Goal: Task Accomplishment & Management: Complete application form

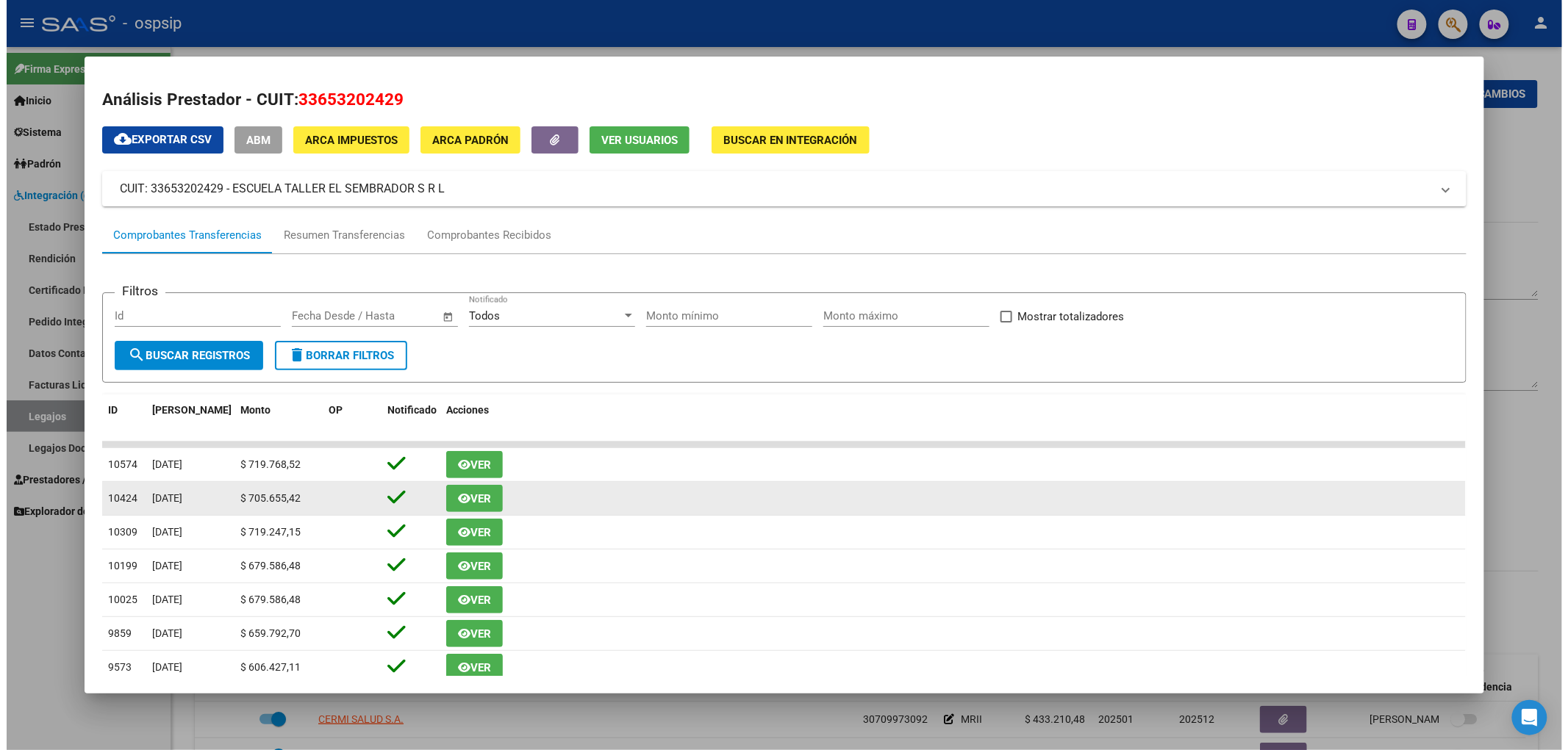
scroll to position [515, 0]
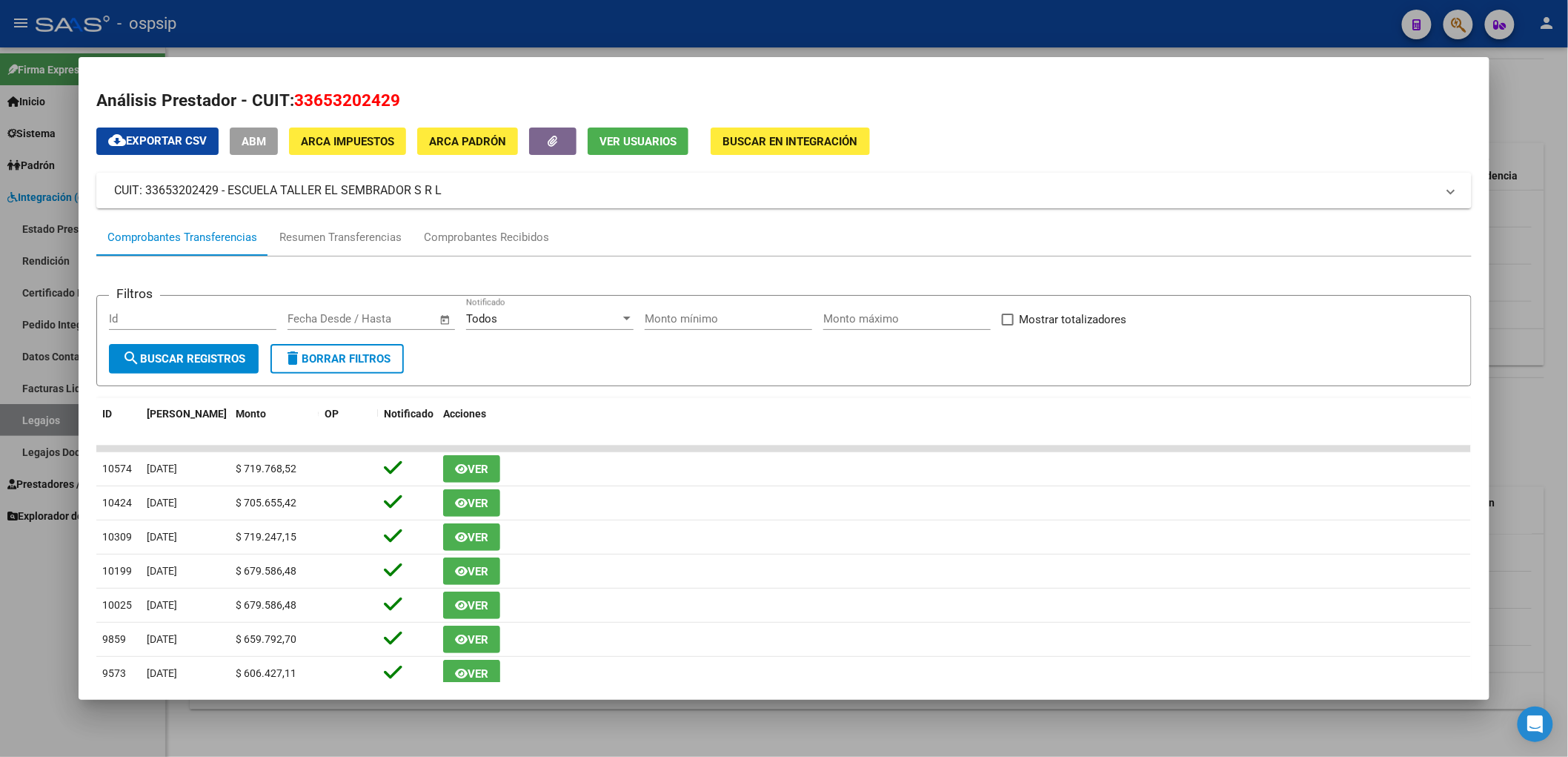
click at [50, 416] on div at bounding box center [784, 378] width 1568 height 757
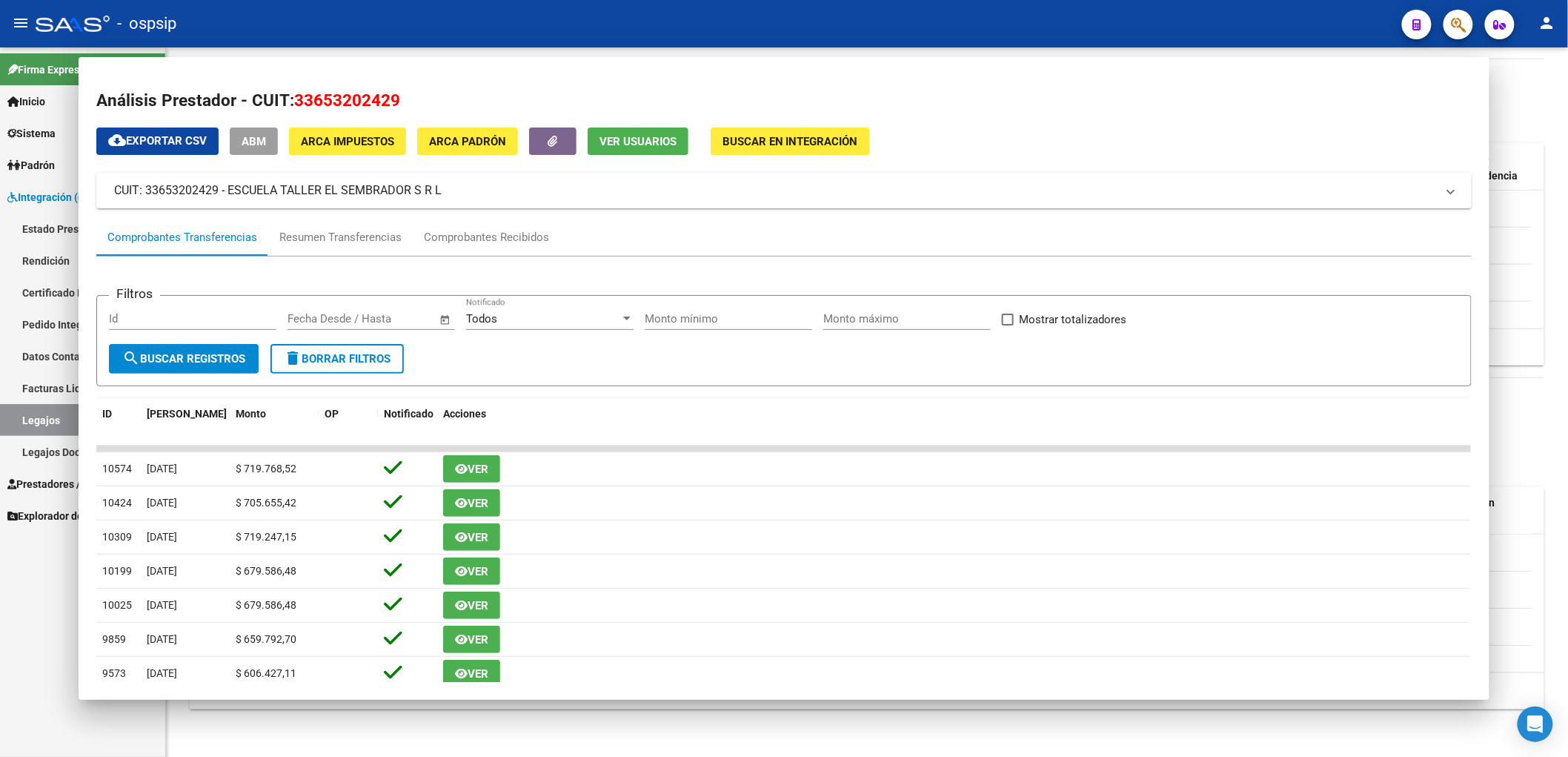
click at [50, 416] on link "Legajos" at bounding box center [82, 420] width 165 height 32
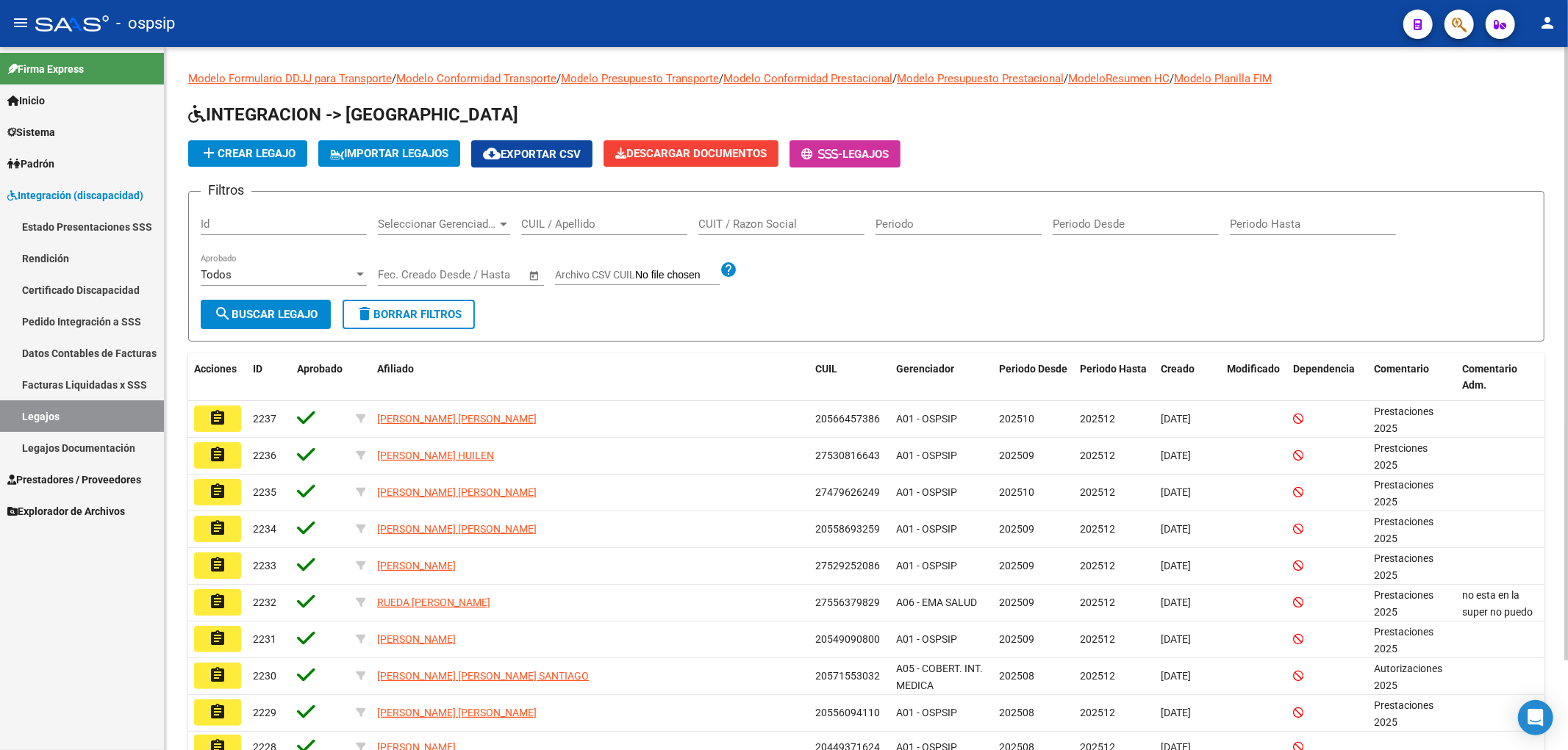
click at [593, 217] on input "CUIL / Apellido" at bounding box center [604, 224] width 166 height 13
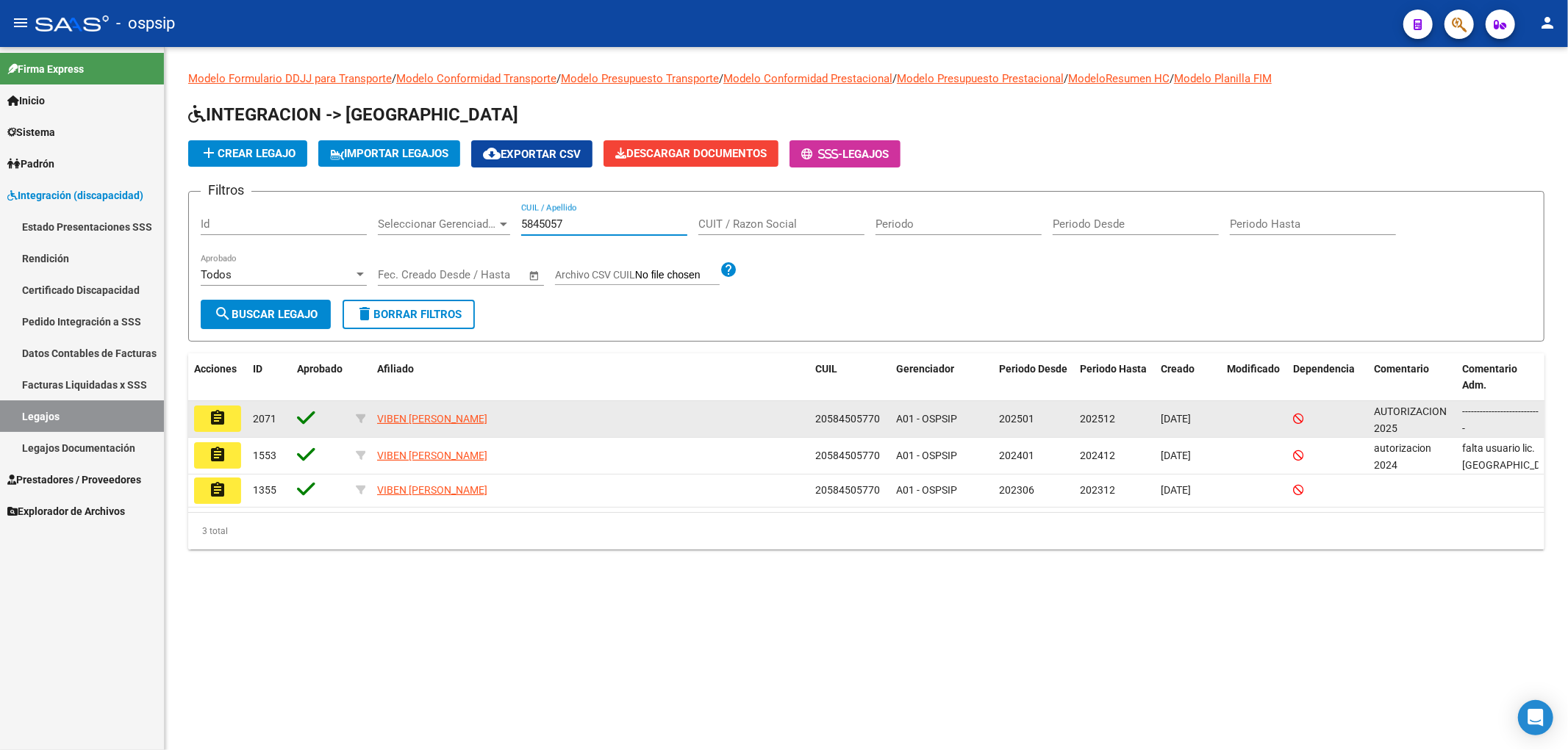
type input "5845057"
click at [241, 425] on button "assignment" at bounding box center [217, 419] width 47 height 27
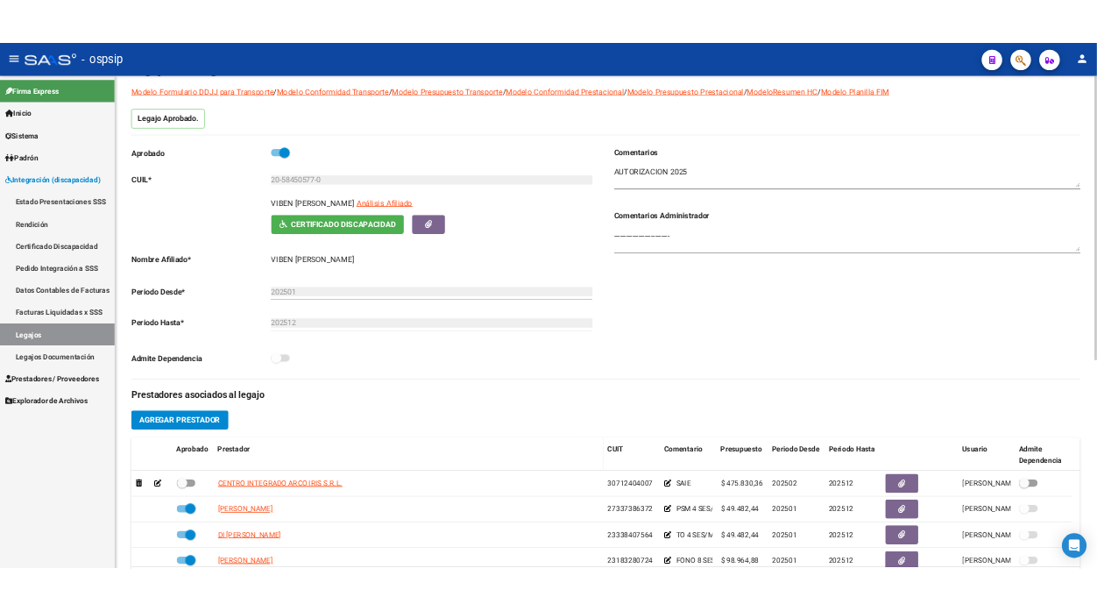
scroll to position [195, 0]
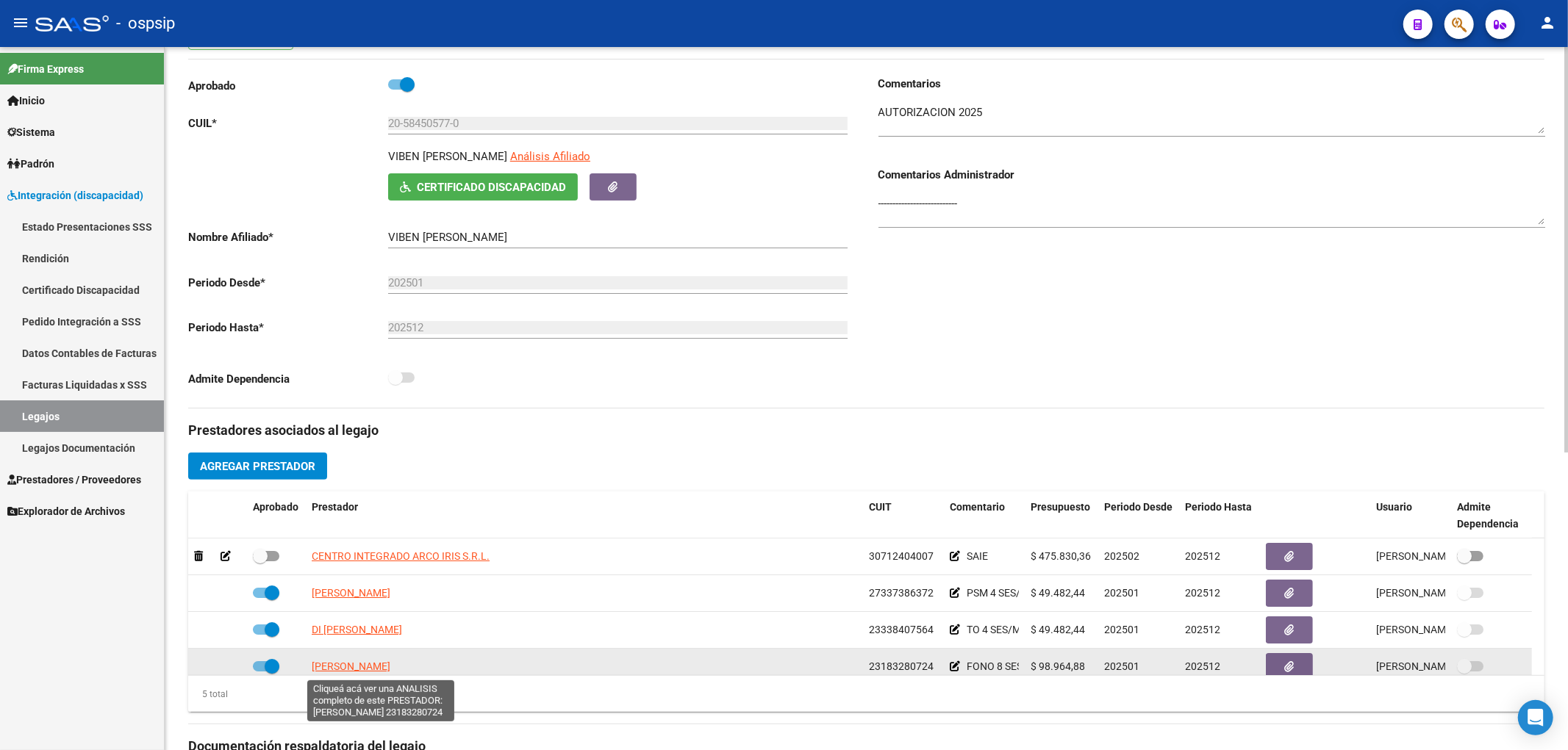
click at [390, 666] on span "[PERSON_NAME]" at bounding box center [351, 666] width 79 height 12
type textarea "23183280724"
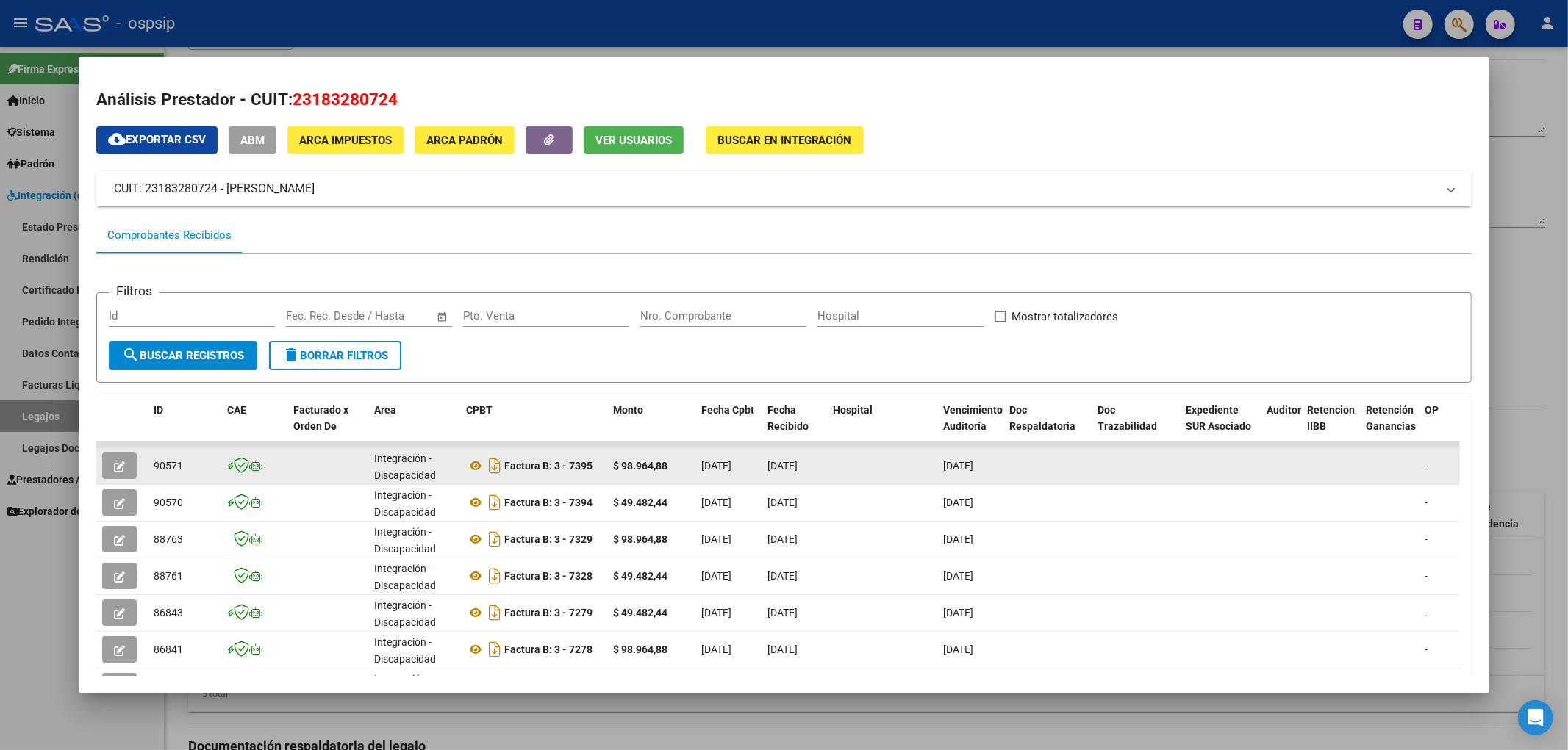
click at [109, 467] on button "button" at bounding box center [119, 466] width 34 height 27
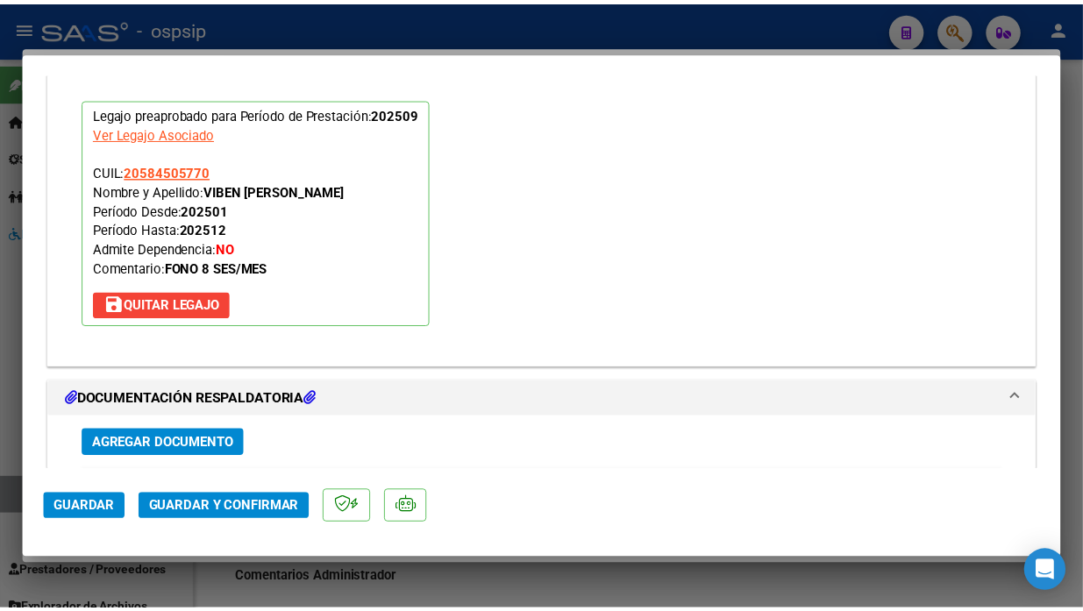
scroll to position [2170, 0]
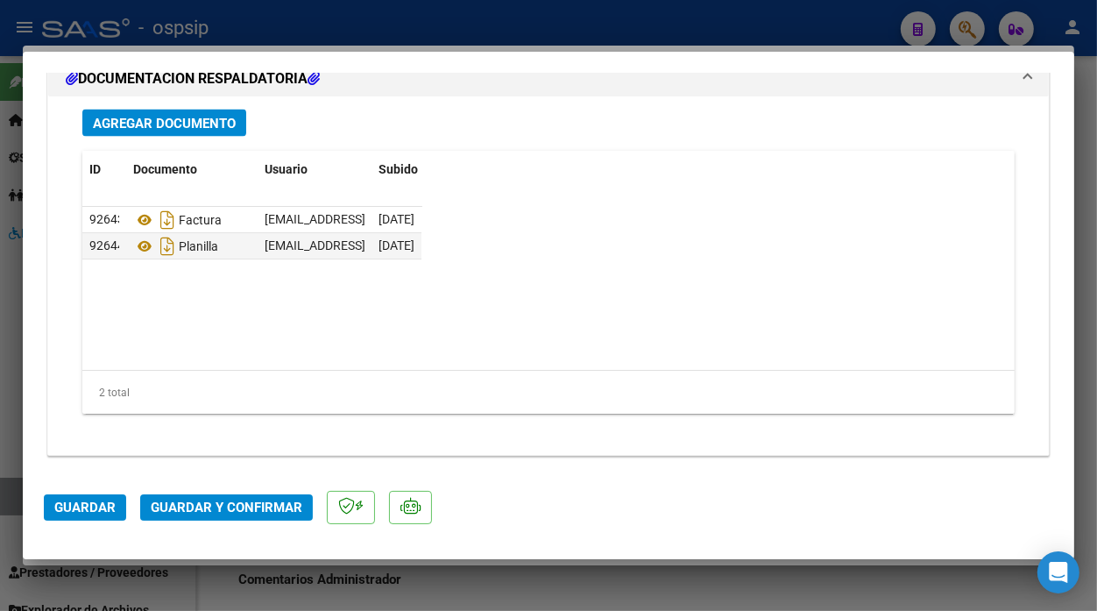
click at [245, 505] on span "Guardar y Confirmar" at bounding box center [227, 508] width 152 height 16
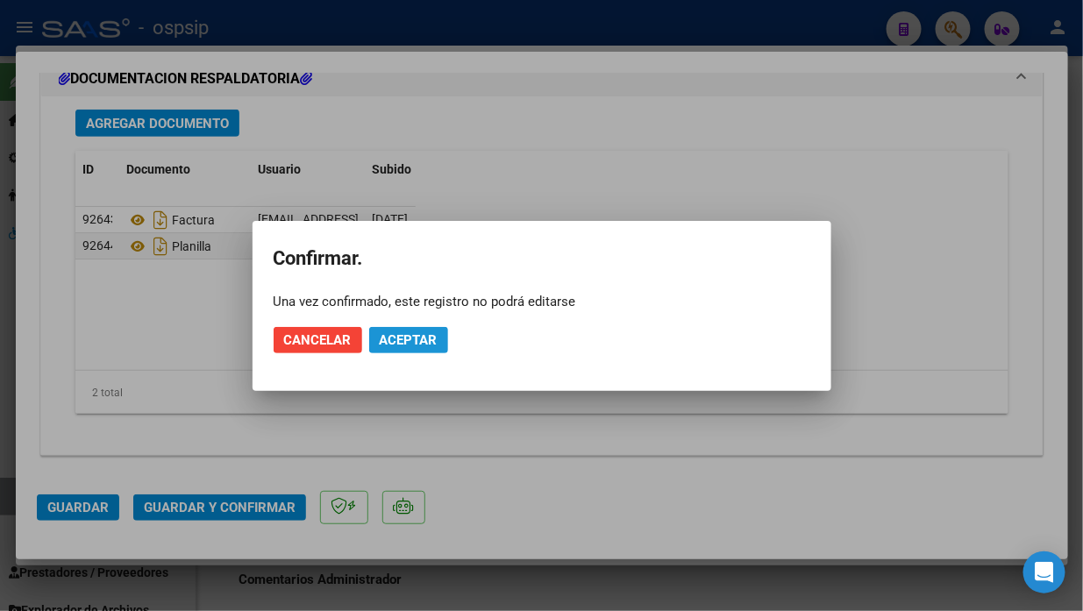
click at [401, 340] on span "Aceptar" at bounding box center [409, 340] width 58 height 16
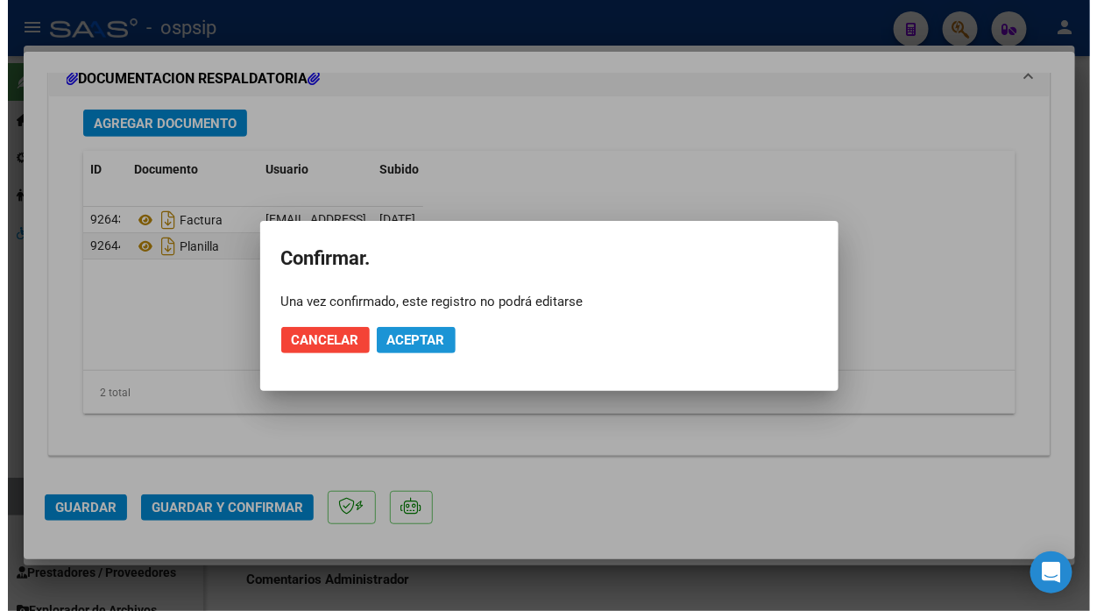
scroll to position [1970, 0]
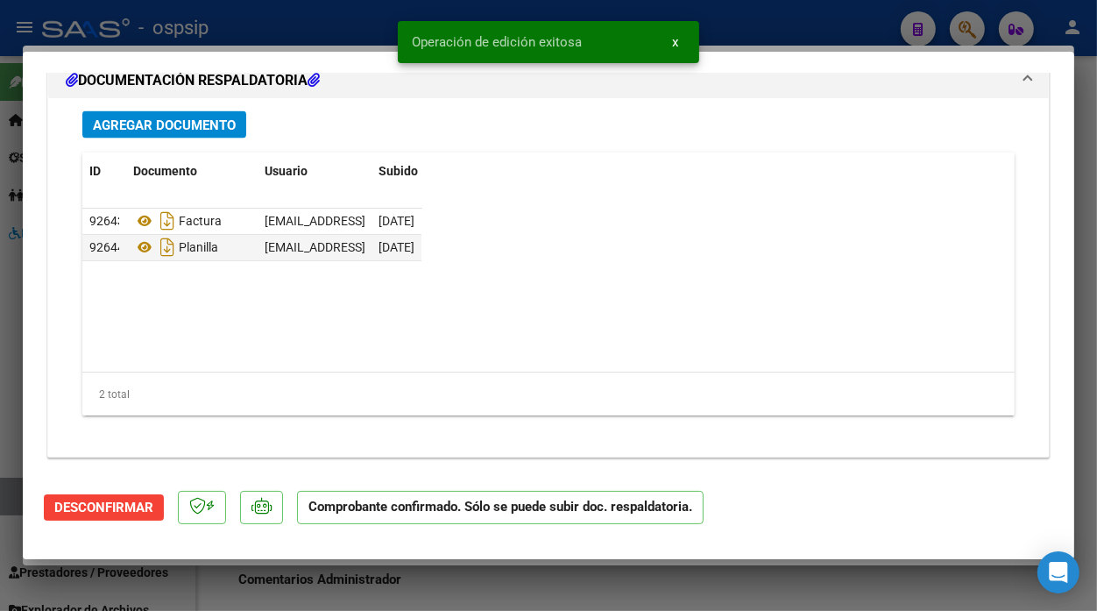
type input "$ 0,00"
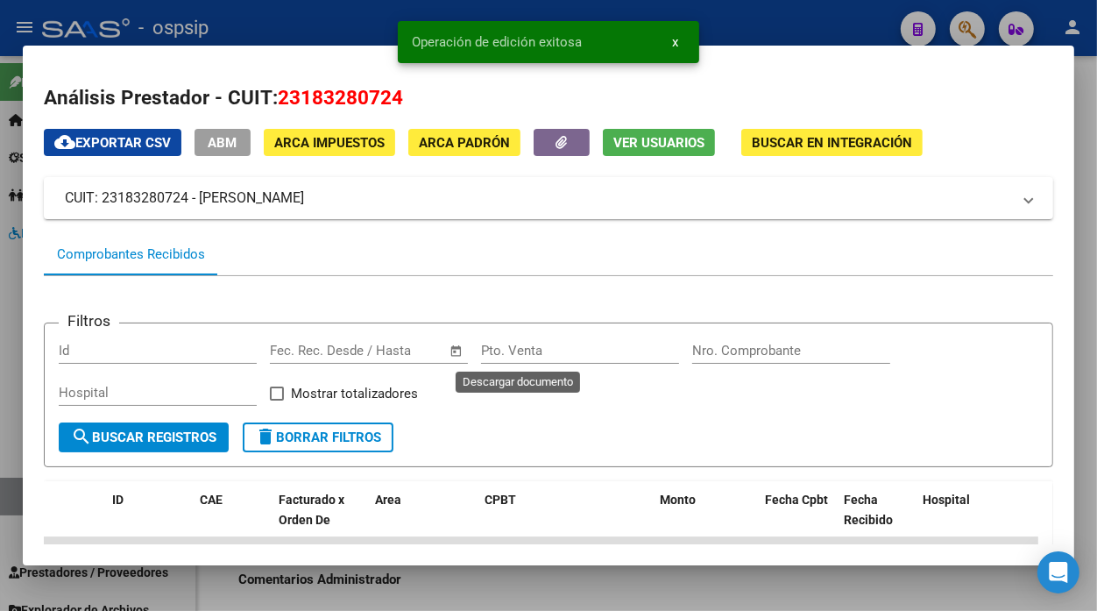
scroll to position [259, 0]
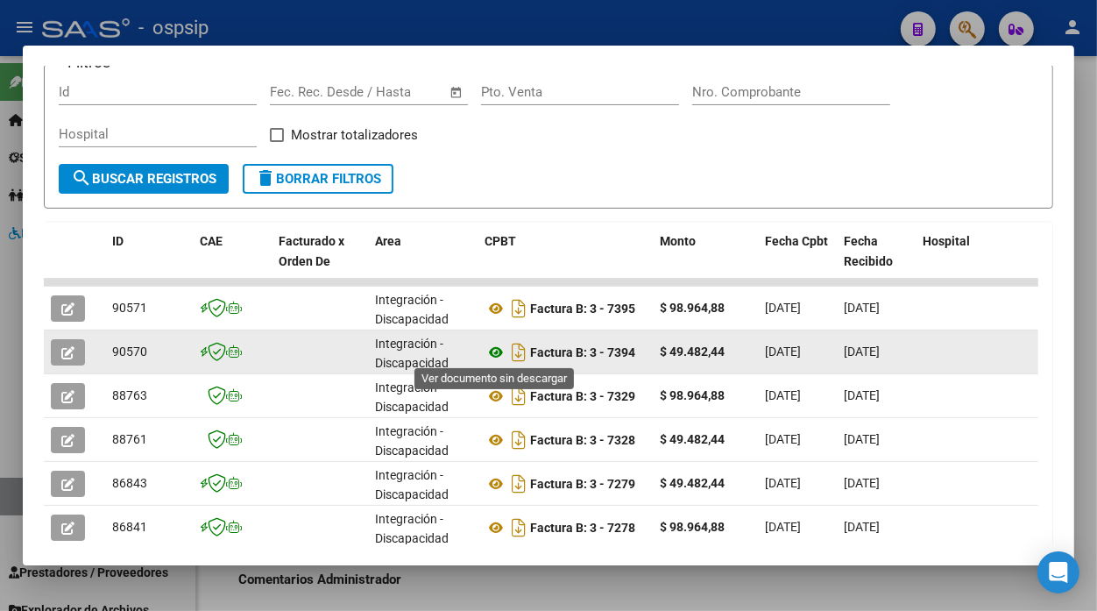
click at [494, 349] on icon at bounding box center [496, 352] width 23 height 21
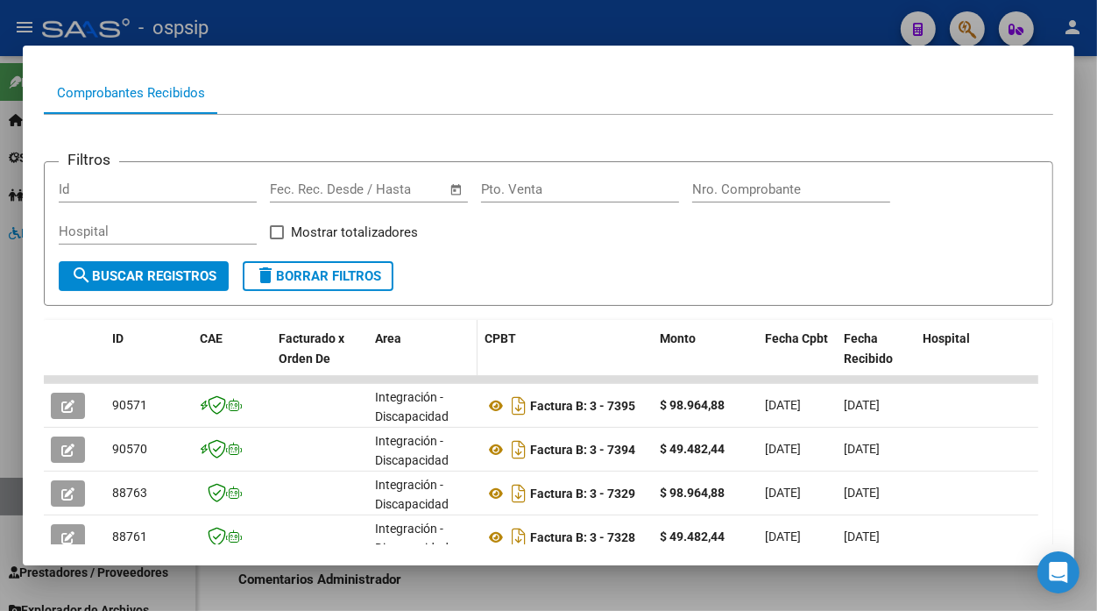
scroll to position [0, 0]
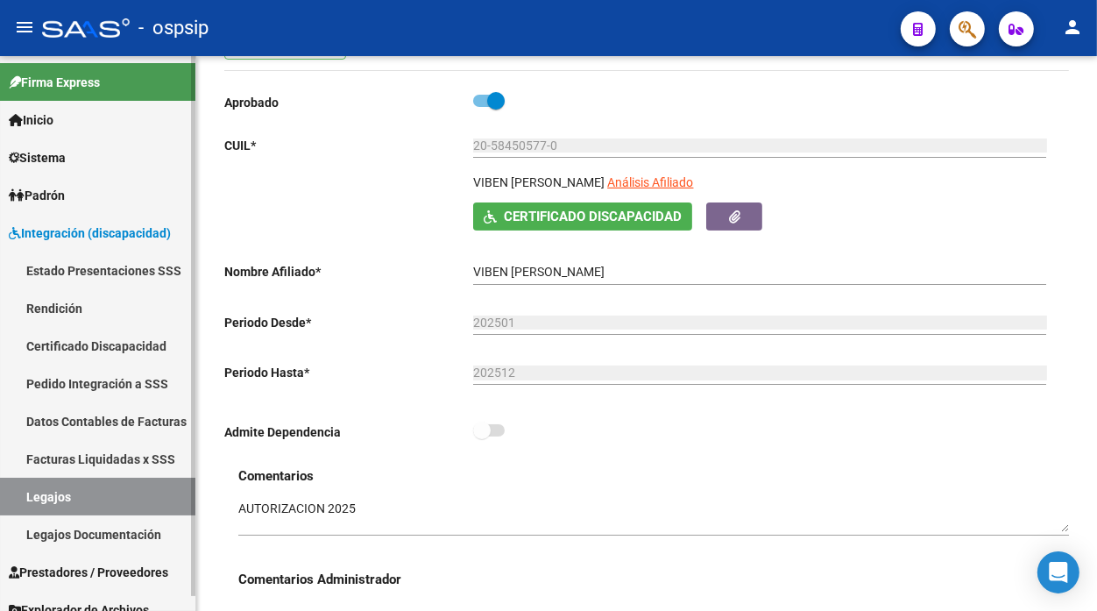
click at [90, 488] on link "Legajos" at bounding box center [97, 497] width 195 height 38
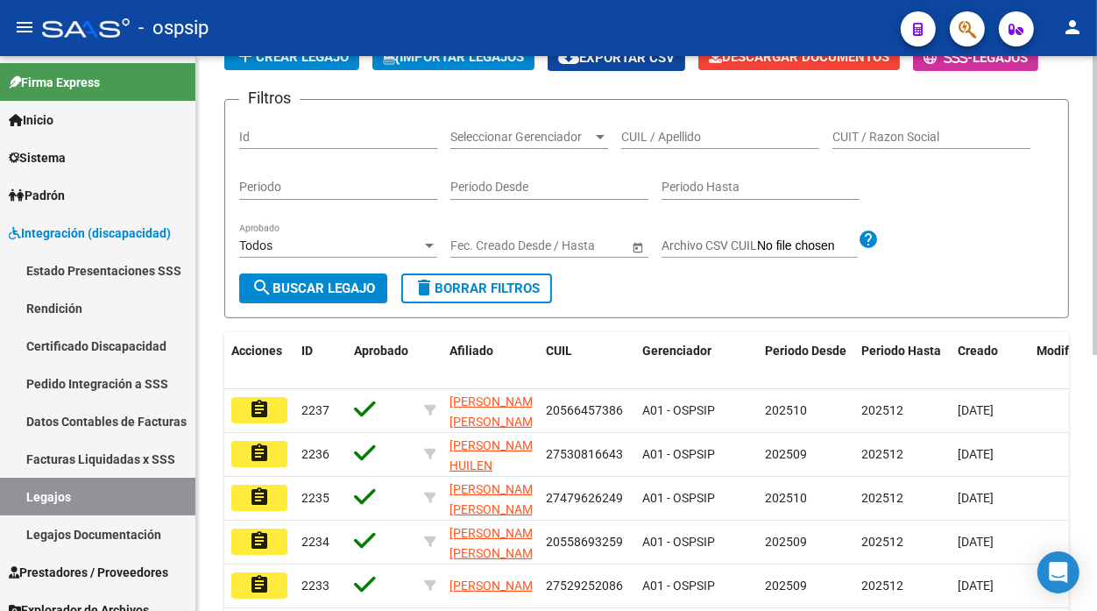
scroll to position [19, 0]
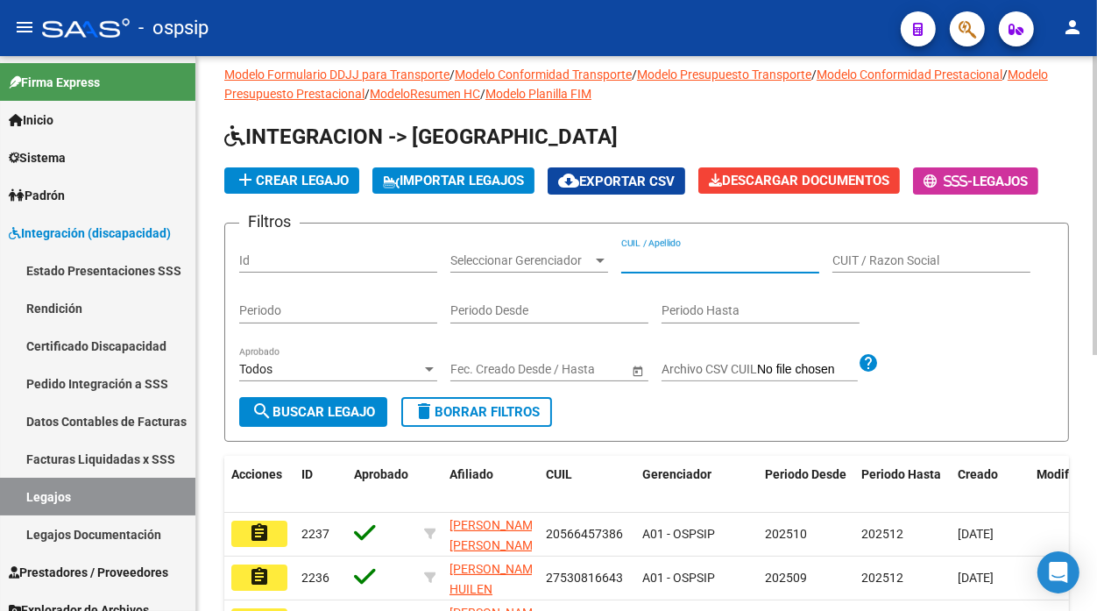
click at [636, 264] on input "CUIL / Apellido" at bounding box center [720, 260] width 198 height 15
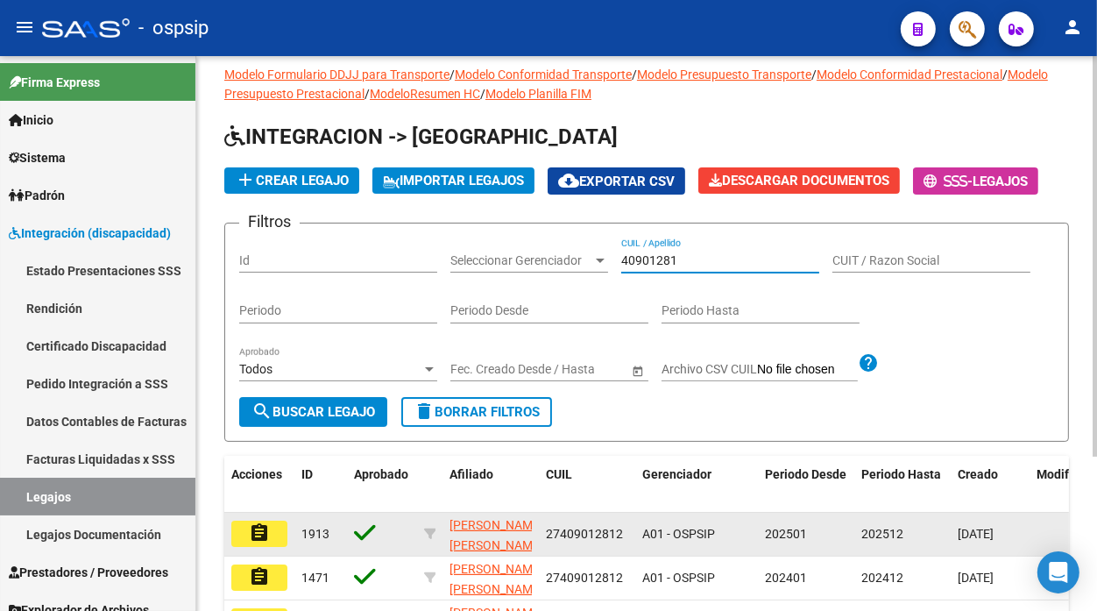
type input "40901281"
click at [274, 536] on button "assignment" at bounding box center [259, 534] width 56 height 26
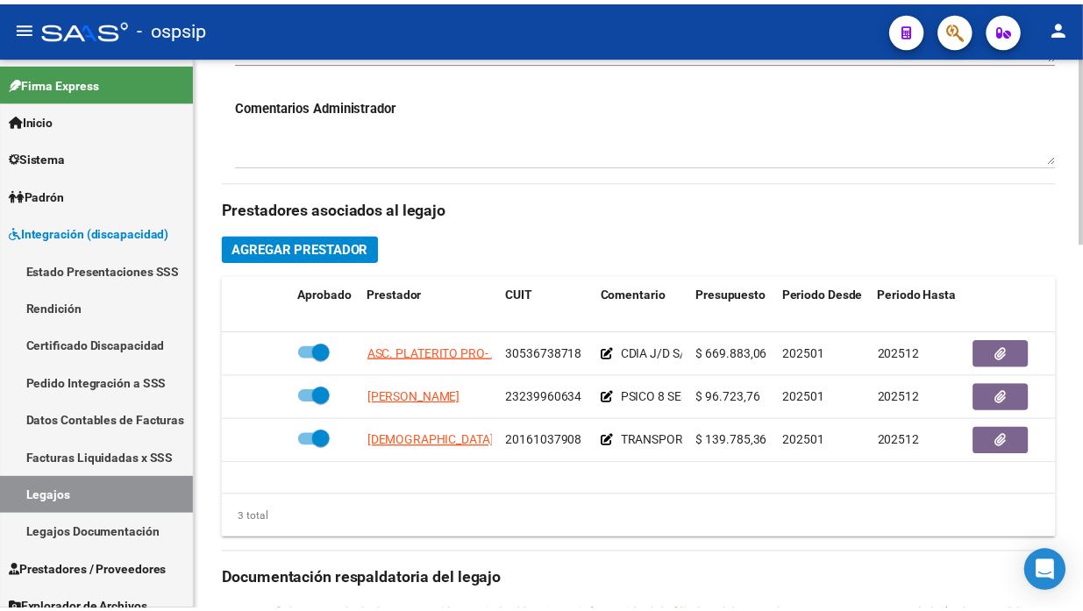
scroll to position [778, 0]
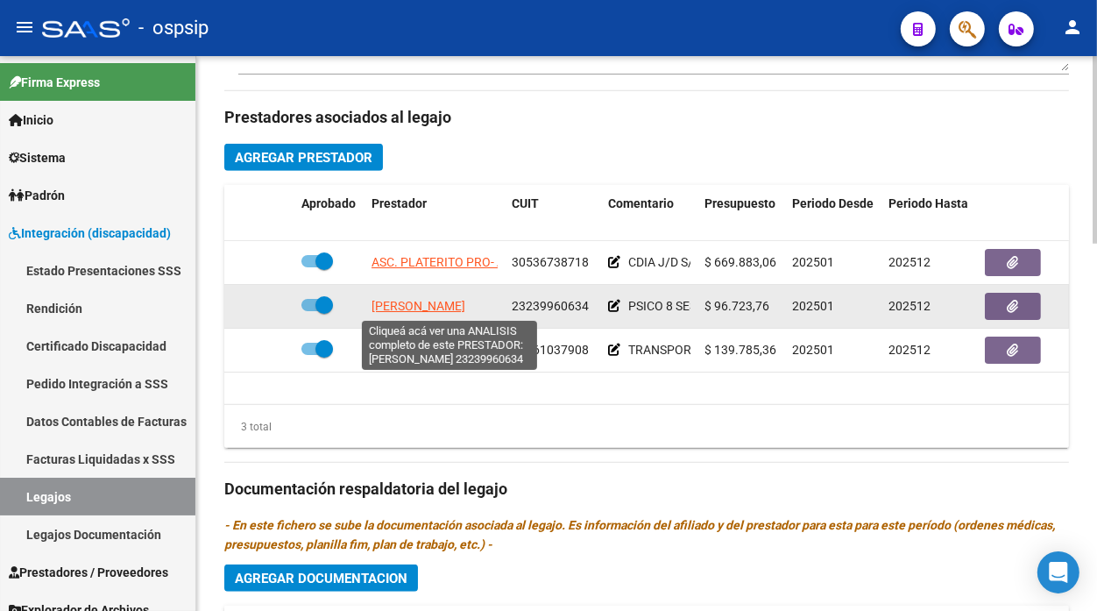
click at [444, 312] on span "[PERSON_NAME]" at bounding box center [419, 306] width 94 height 14
type textarea "23239960634"
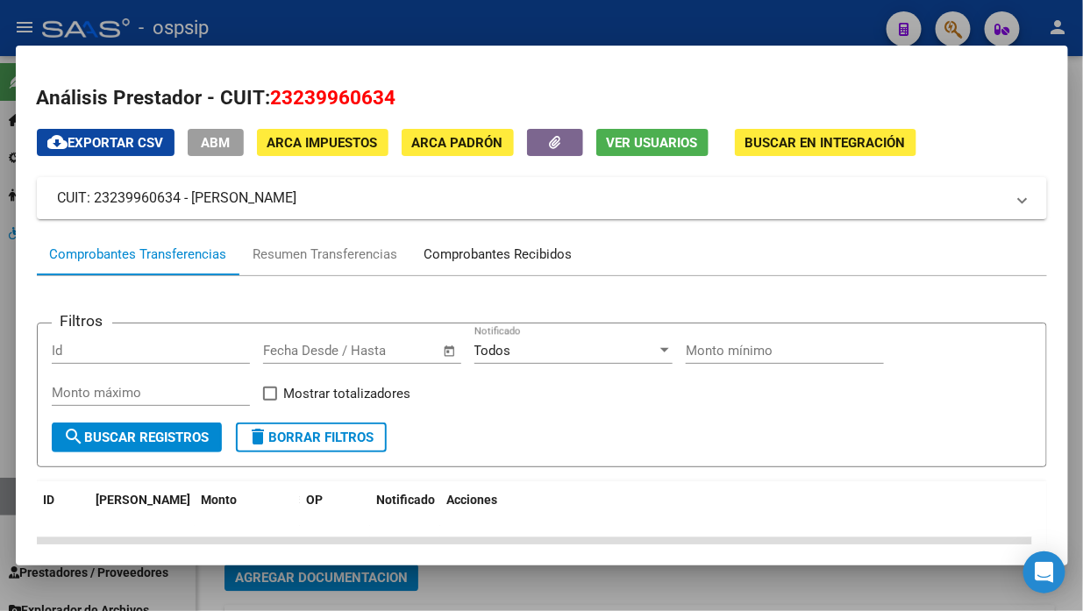
click at [497, 251] on div "Comprobantes Recibidos" at bounding box center [498, 255] width 148 height 20
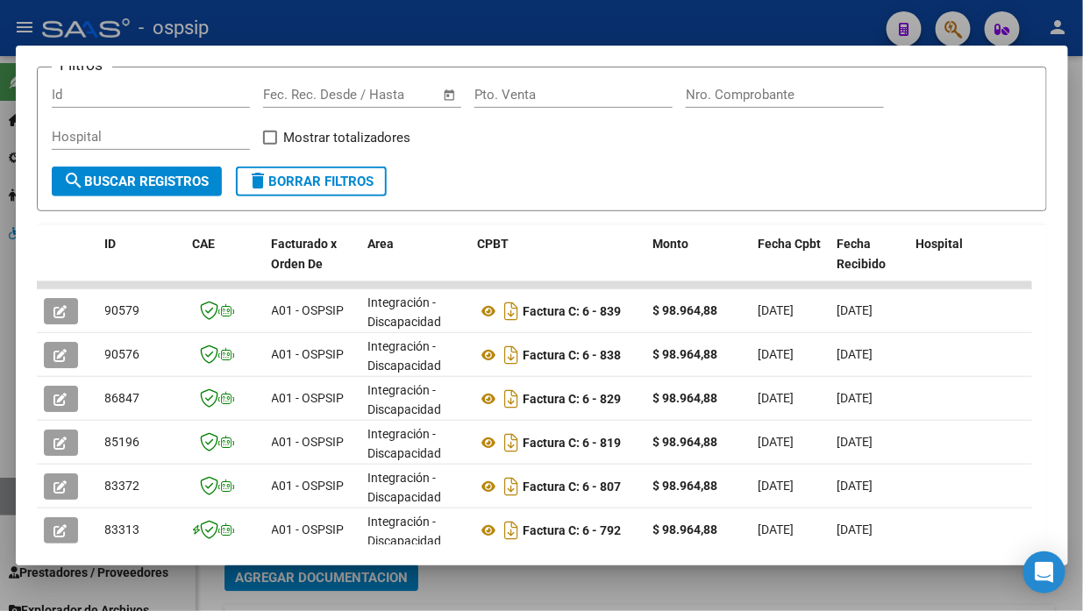
scroll to position [268, 0]
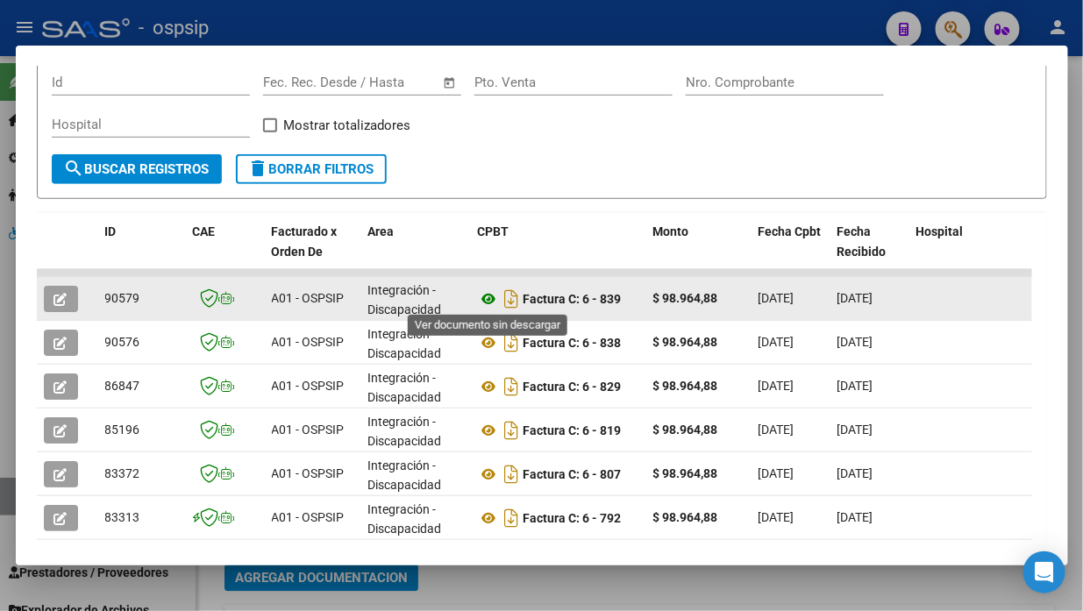
click at [488, 298] on icon at bounding box center [489, 298] width 23 height 21
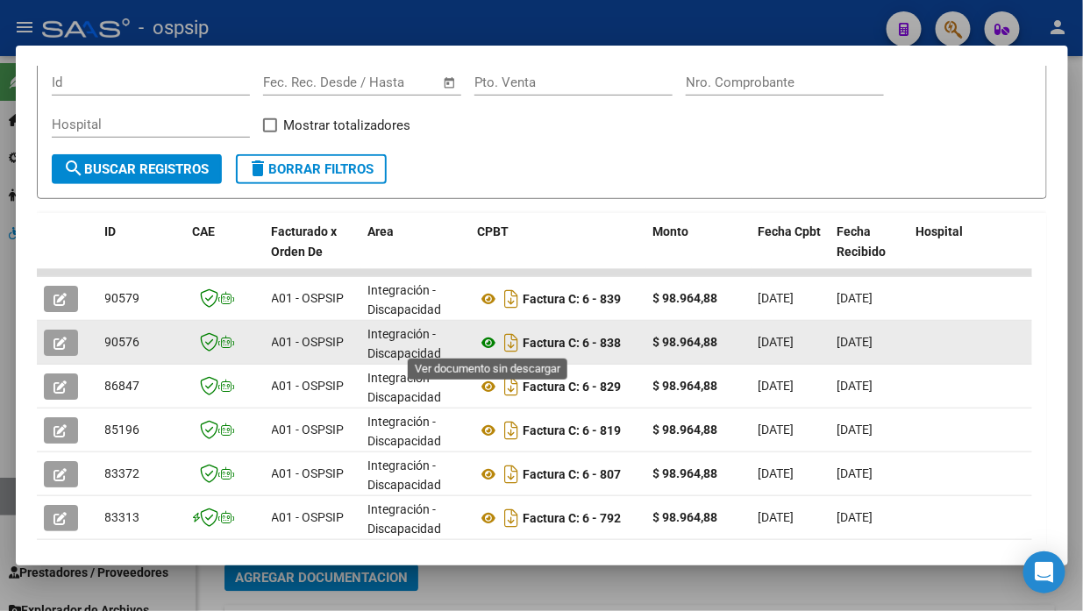
click at [488, 337] on icon at bounding box center [489, 342] width 23 height 21
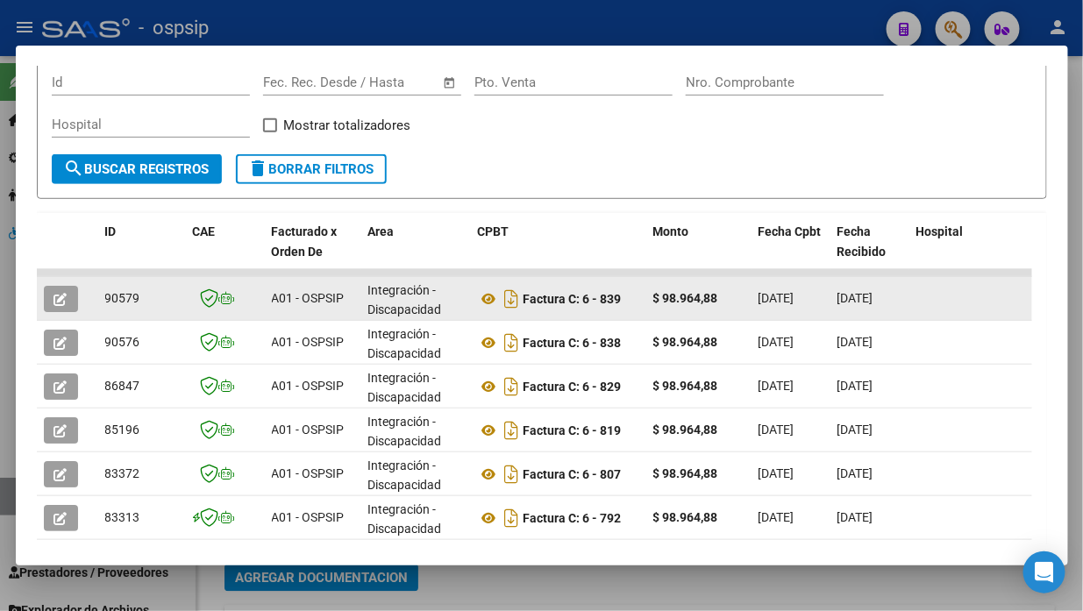
click at [60, 293] on icon "button" at bounding box center [60, 299] width 13 height 13
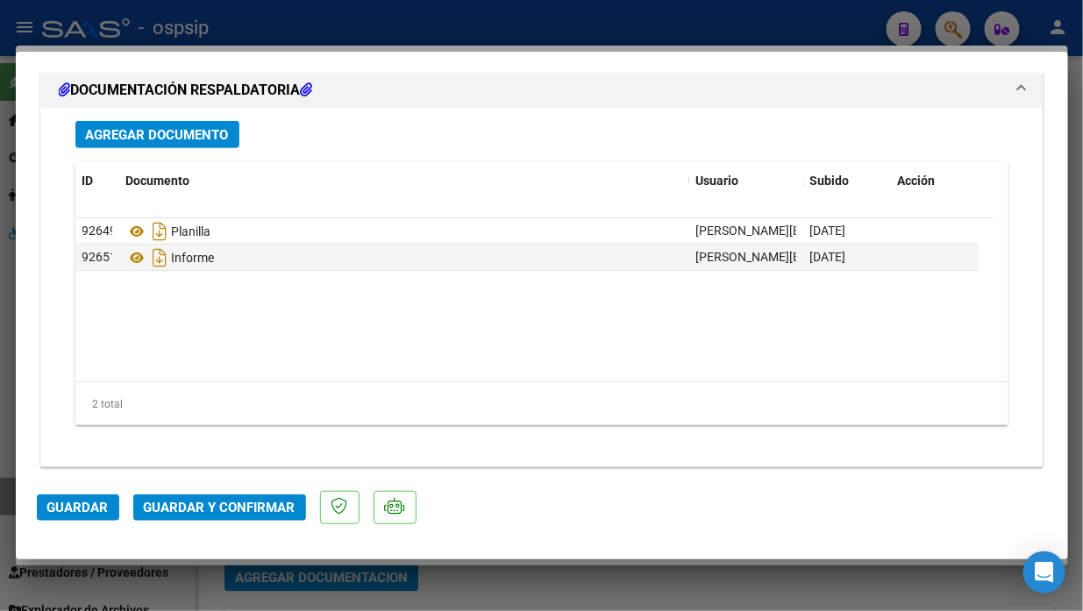
scroll to position [2170, 0]
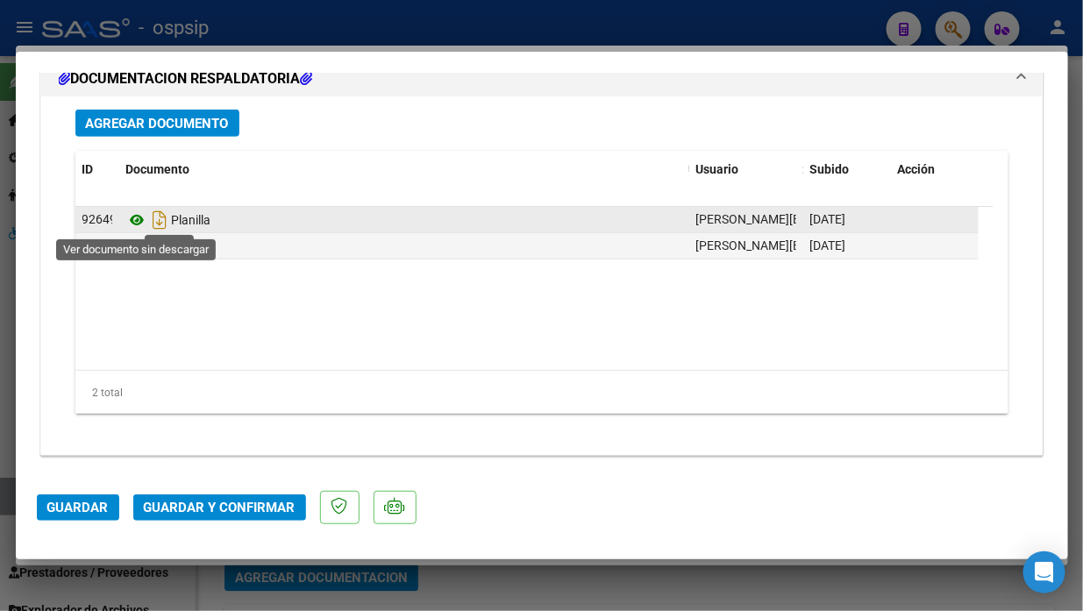
click at [137, 217] on icon at bounding box center [137, 219] width 23 height 21
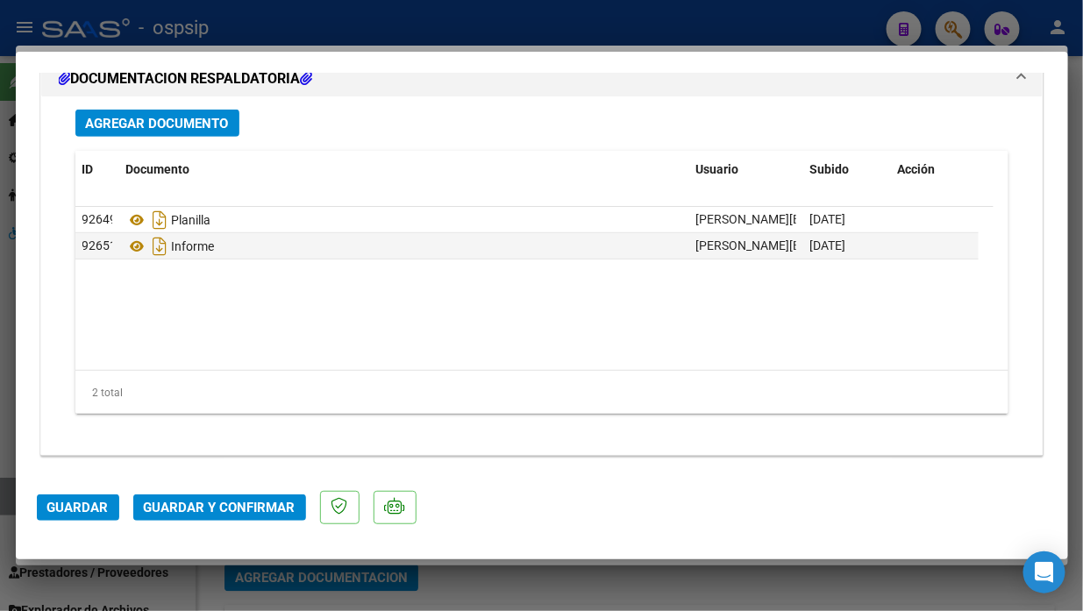
click at [195, 505] on span "Guardar y Confirmar" at bounding box center [220, 508] width 152 height 16
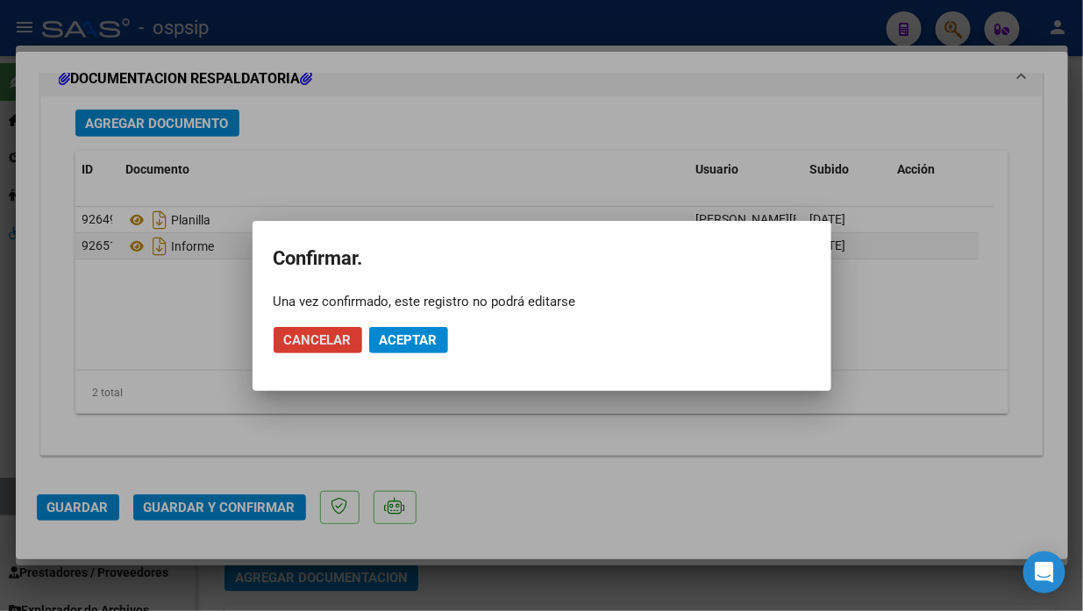
click at [403, 329] on button "Aceptar" at bounding box center [408, 340] width 79 height 26
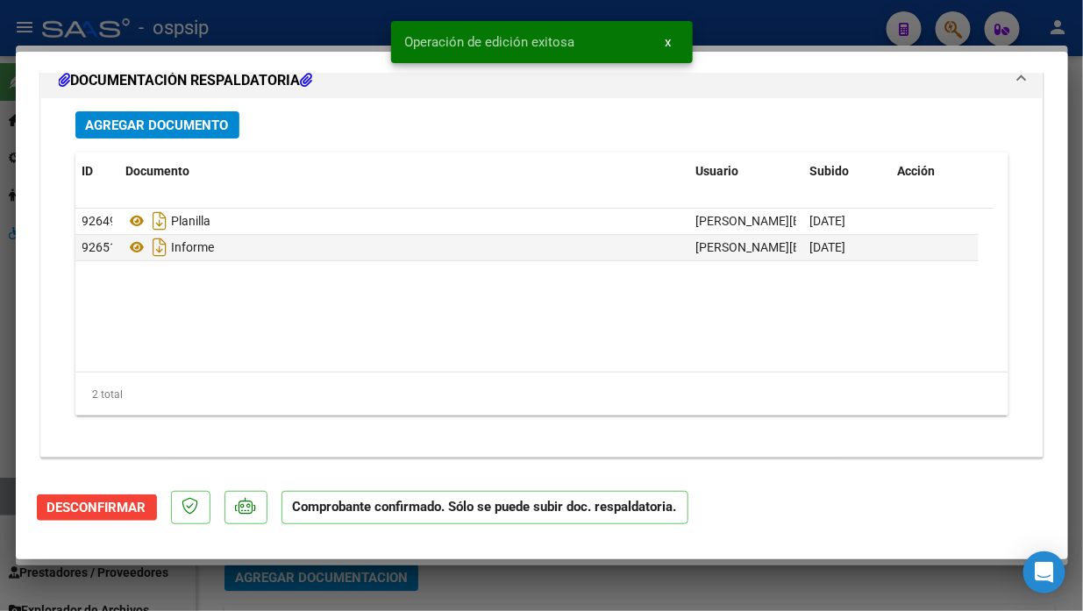
click at [3, 489] on div at bounding box center [541, 305] width 1083 height 611
type input "$ 0,00"
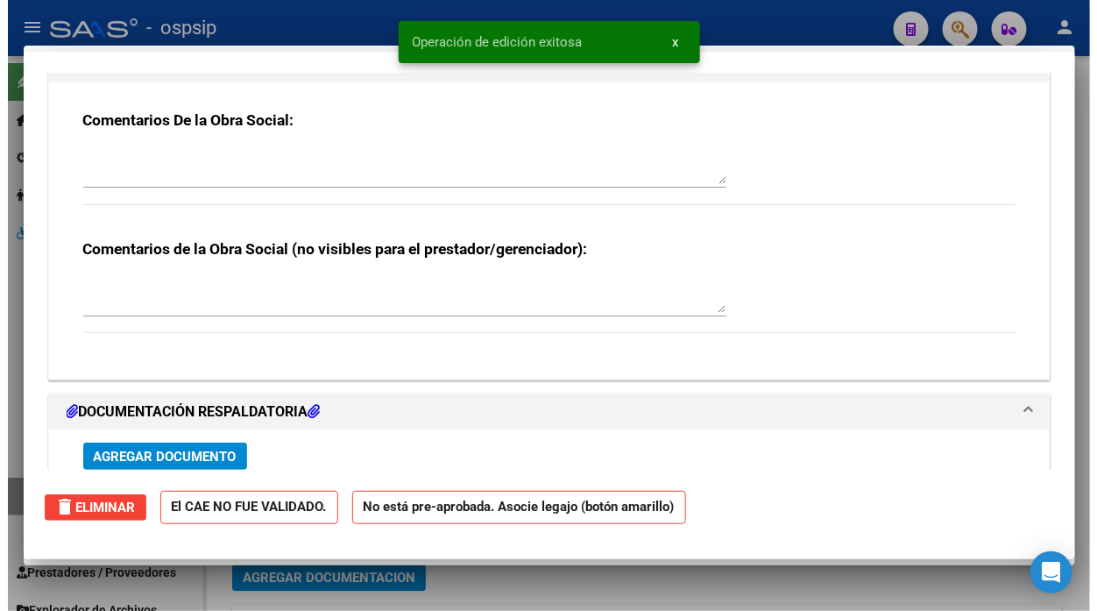
scroll to position [2005, 0]
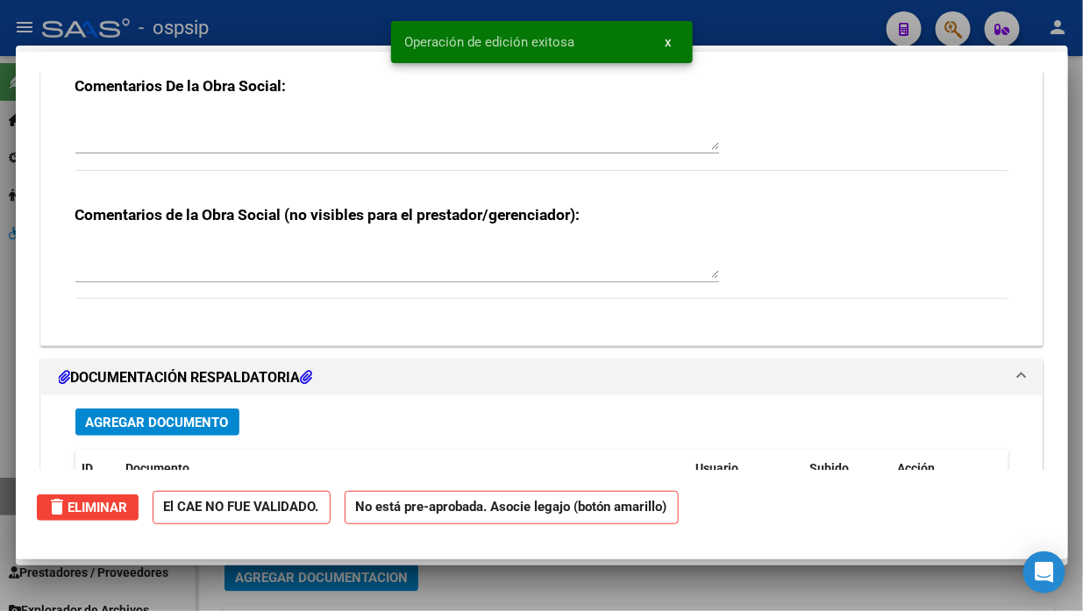
click at [3, 489] on div at bounding box center [541, 305] width 1083 height 611
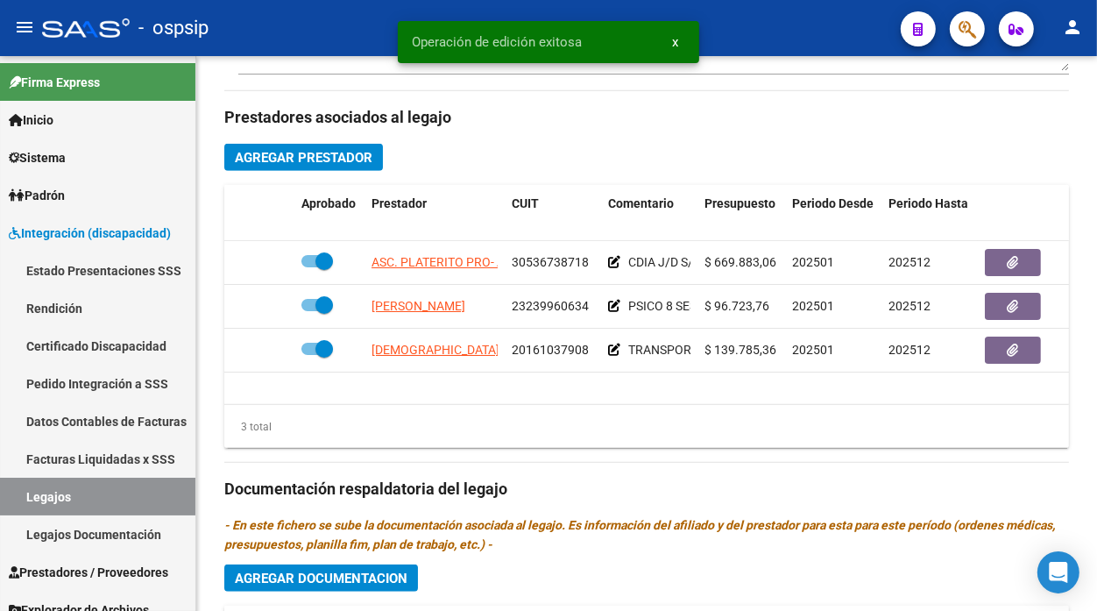
click at [3, 489] on link "Legajos" at bounding box center [97, 497] width 195 height 38
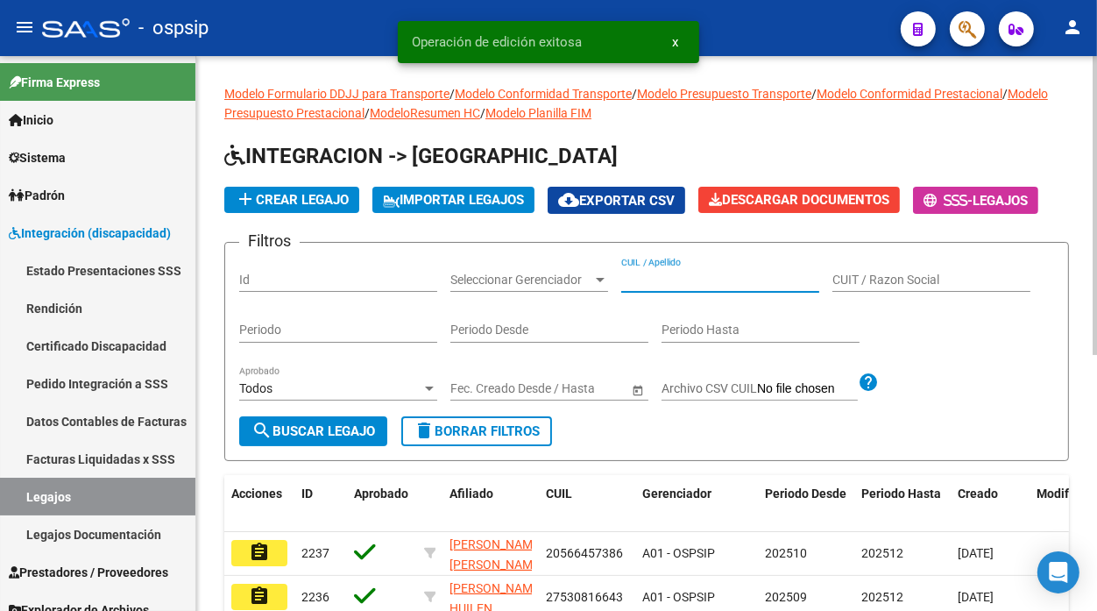
click at [690, 285] on input "CUIL / Apellido" at bounding box center [720, 280] width 198 height 15
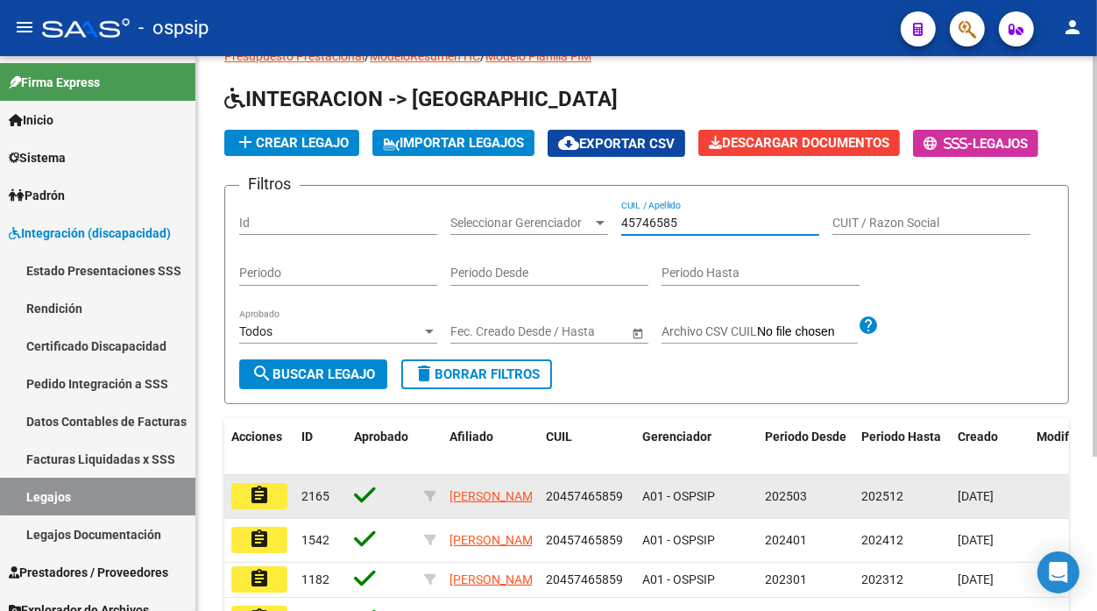
scroll to position [97, 0]
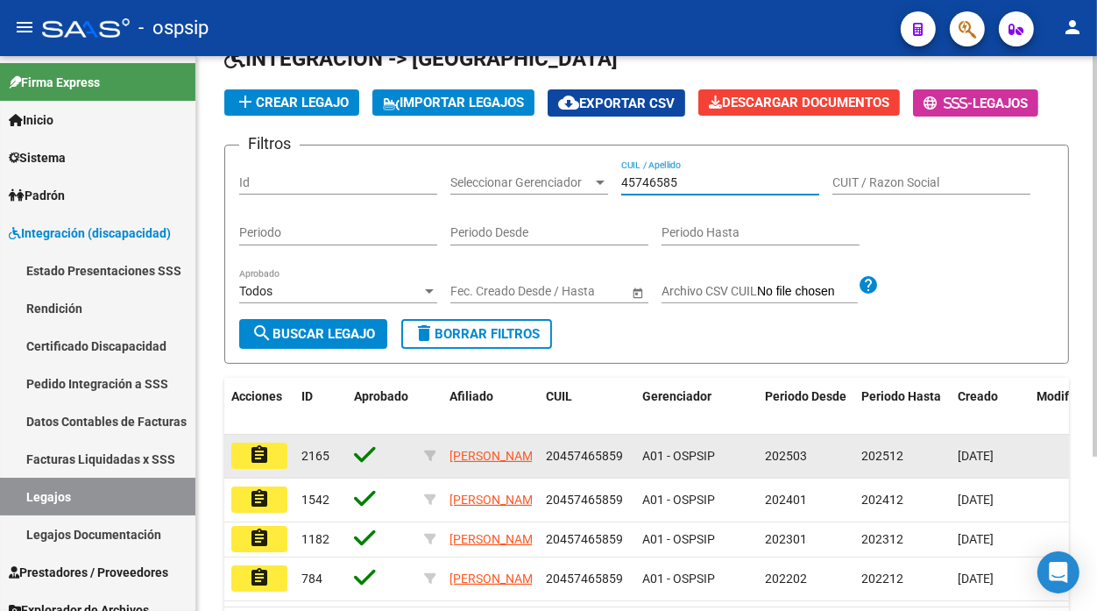
type input "45746585"
click at [259, 436] on datatable-body-cell "assignment" at bounding box center [259, 456] width 70 height 43
click at [259, 448] on mat-icon "assignment" at bounding box center [259, 454] width 21 height 21
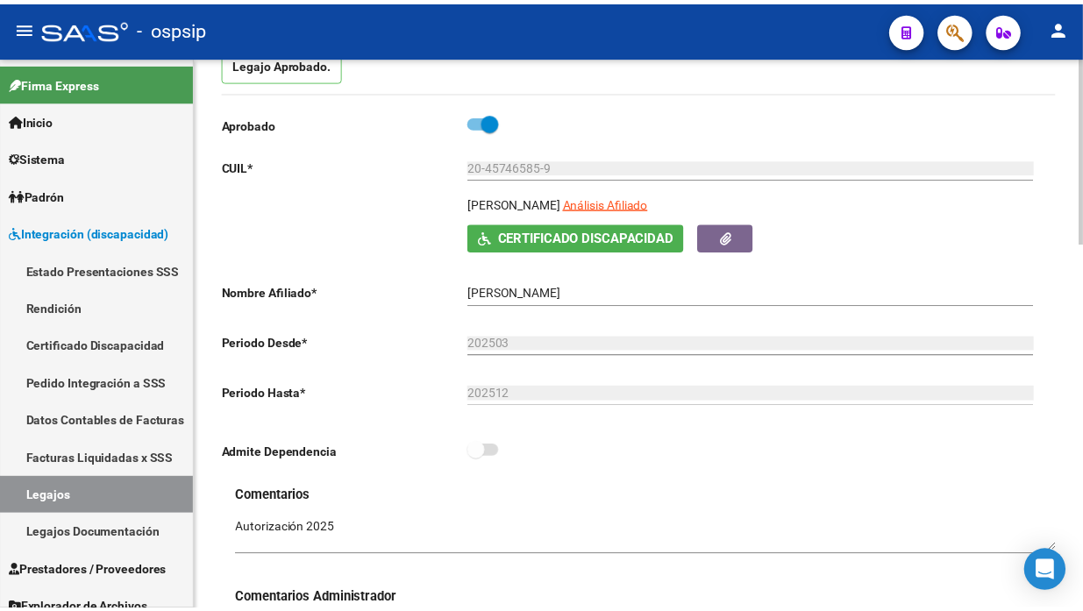
scroll to position [195, 0]
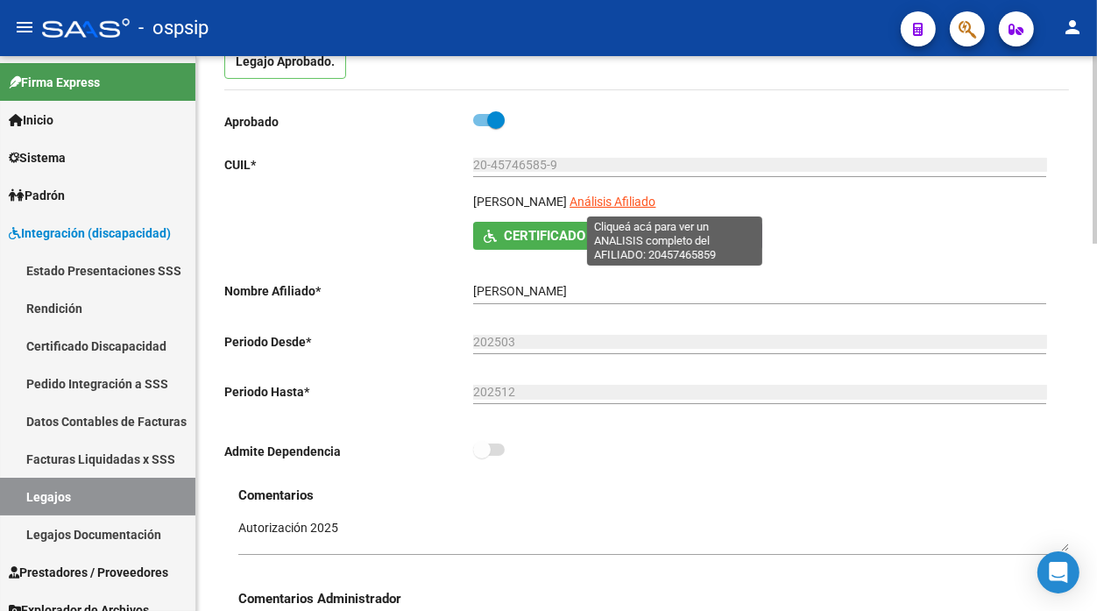
click at [643, 202] on span "Análisis Afiliado" at bounding box center [613, 202] width 86 height 14
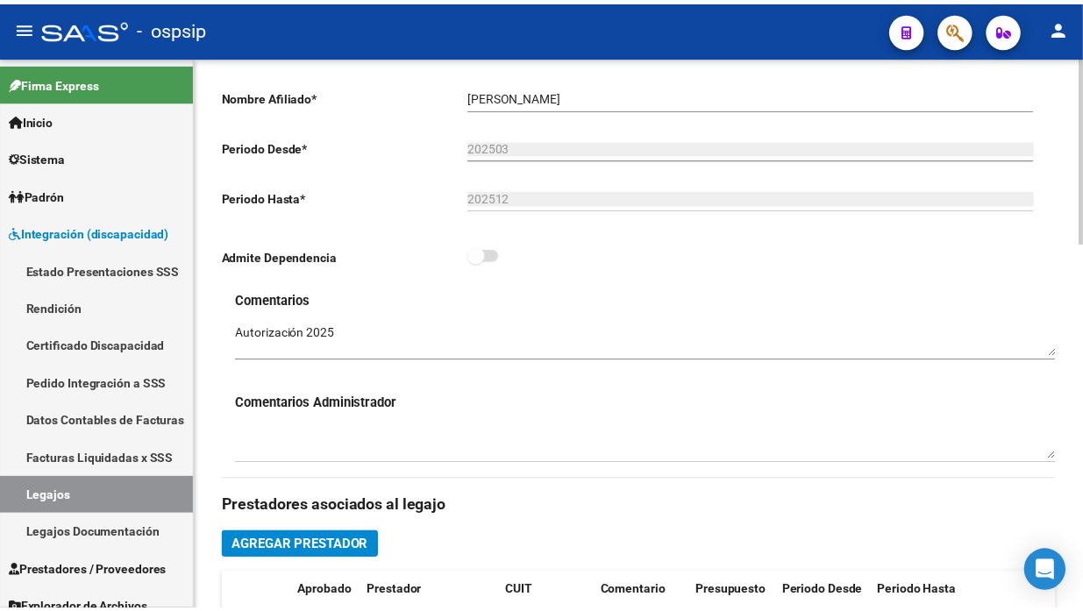
scroll to position [681, 0]
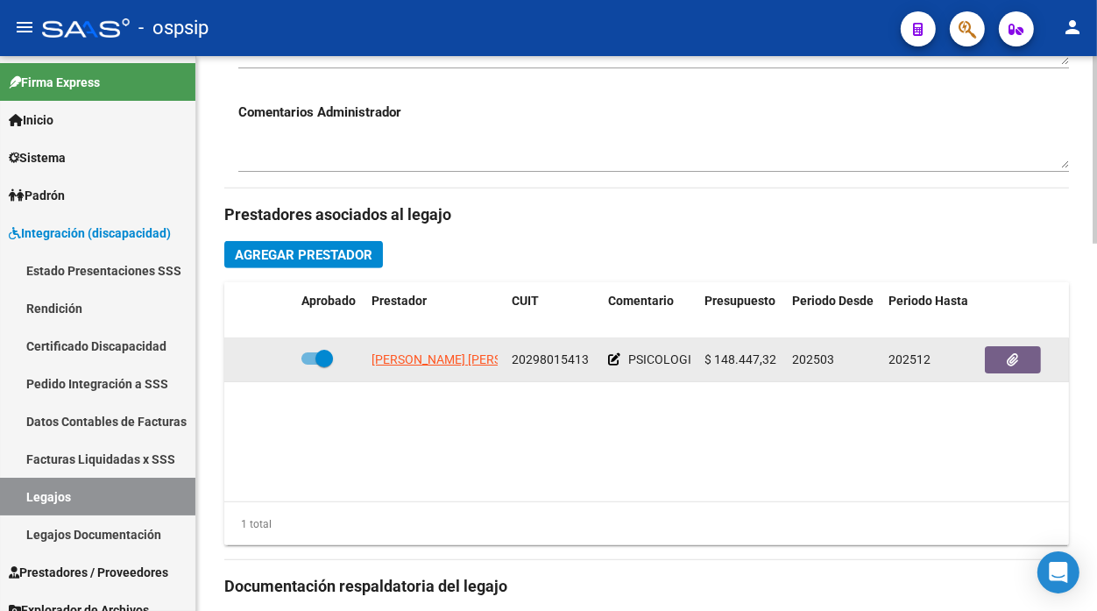
click at [413, 346] on datatable-body-cell "[PERSON_NAME] [PERSON_NAME]" at bounding box center [435, 359] width 140 height 43
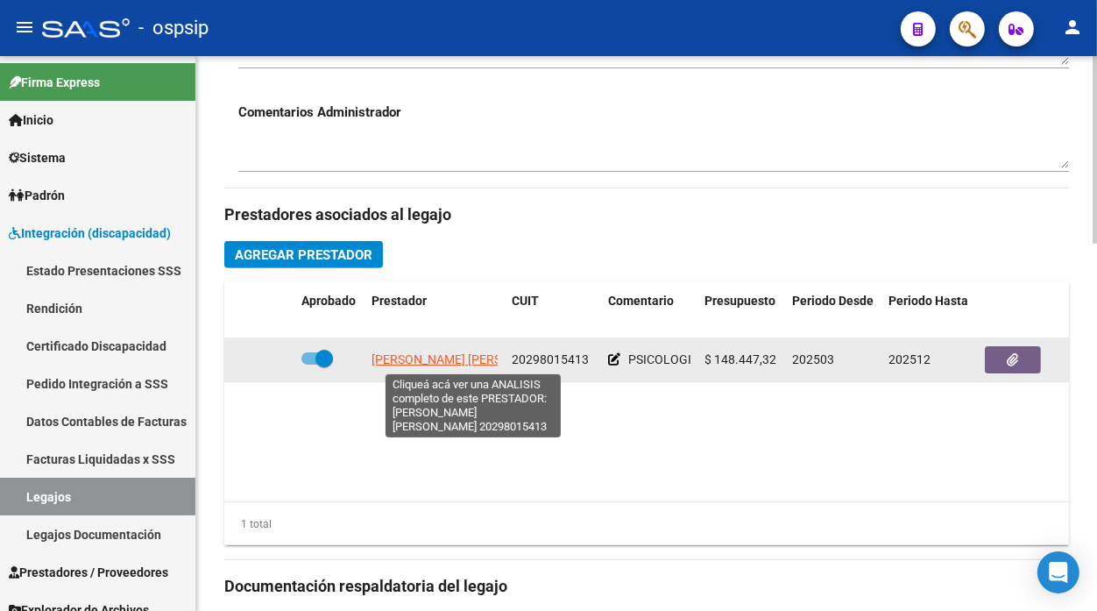
click at [413, 356] on span "[PERSON_NAME] [PERSON_NAME]" at bounding box center [467, 359] width 190 height 14
type textarea "20298015413"
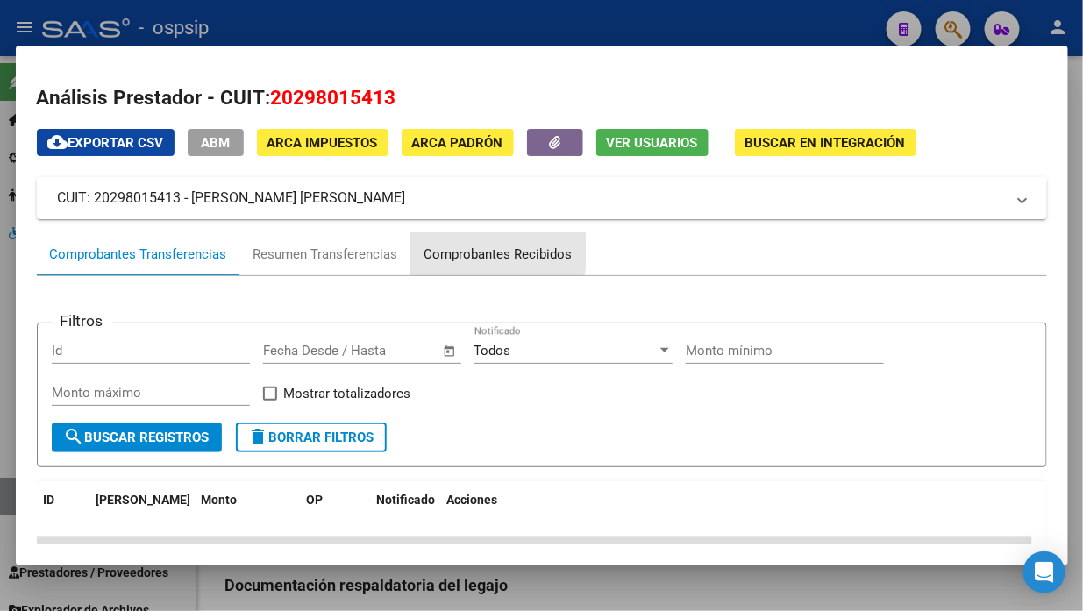
click at [460, 250] on div "Comprobantes Recibidos" at bounding box center [498, 255] width 148 height 20
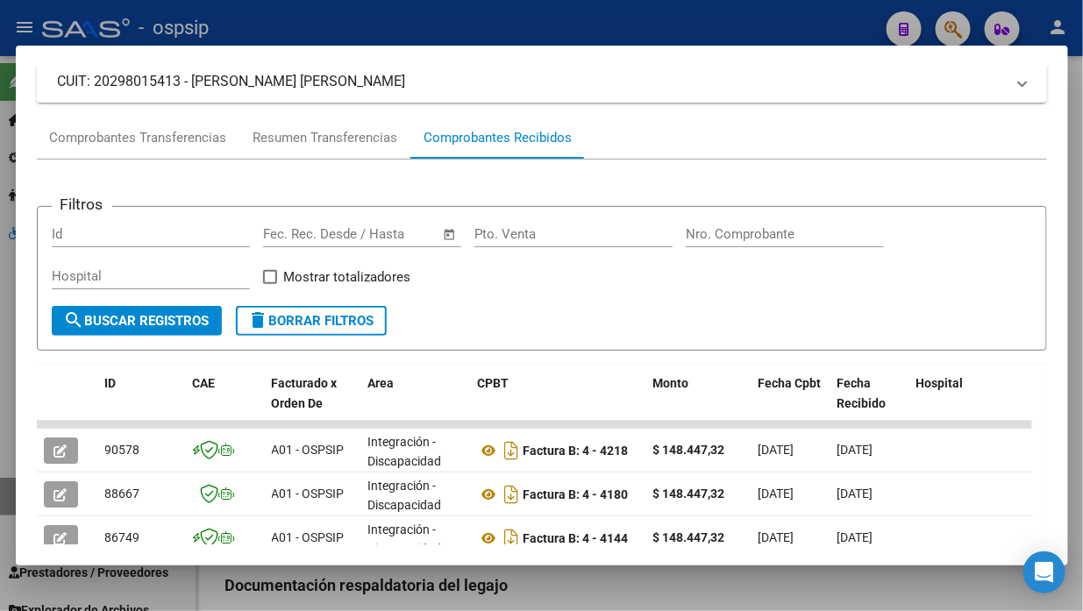
scroll to position [292, 0]
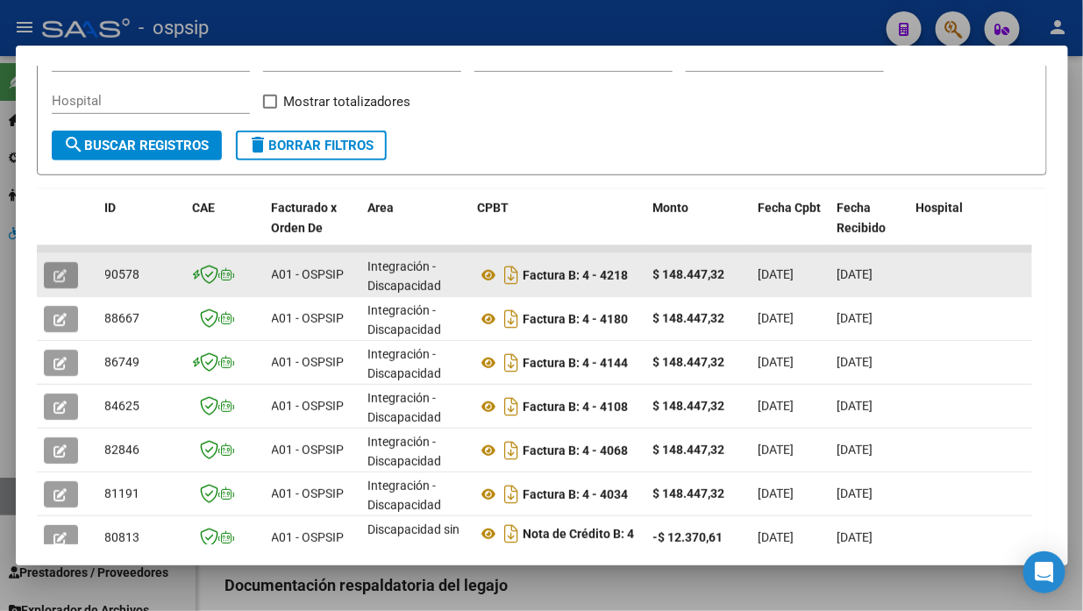
click at [73, 273] on button "button" at bounding box center [61, 275] width 34 height 26
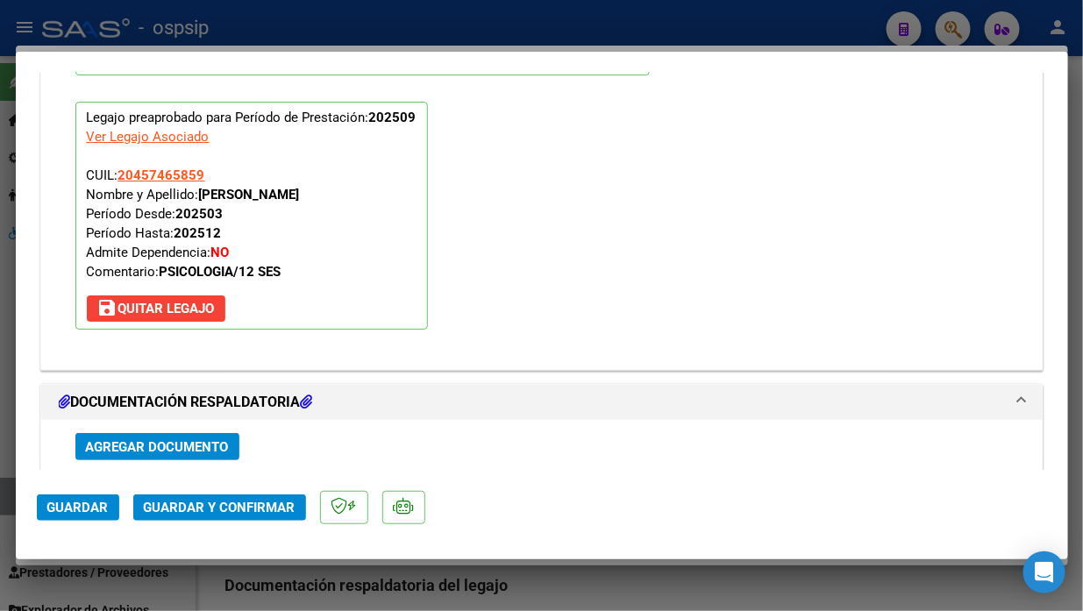
scroll to position [1948, 0]
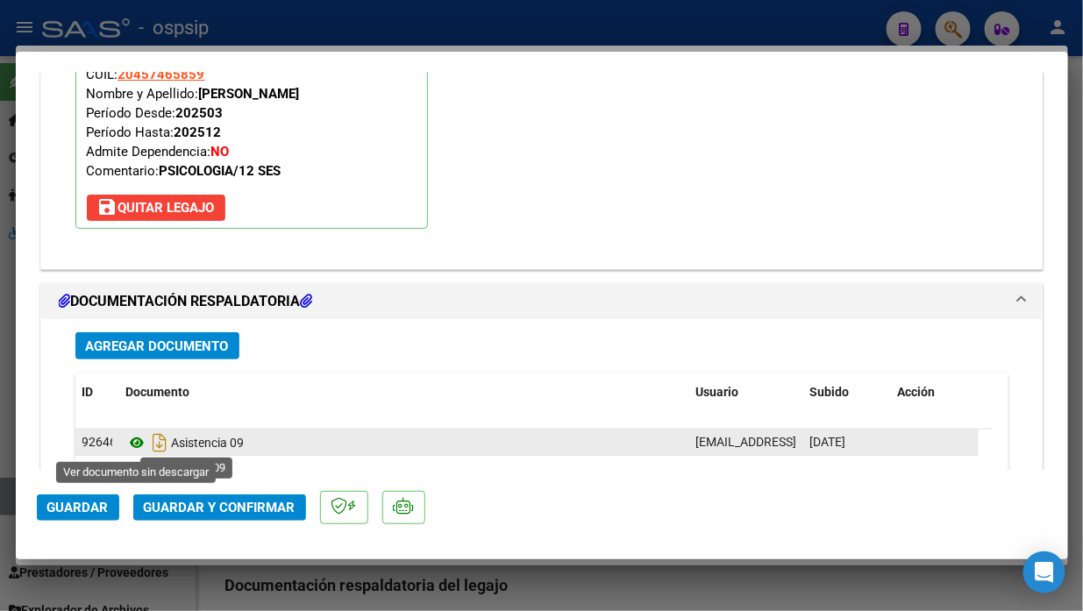
click at [133, 451] on icon at bounding box center [137, 442] width 23 height 21
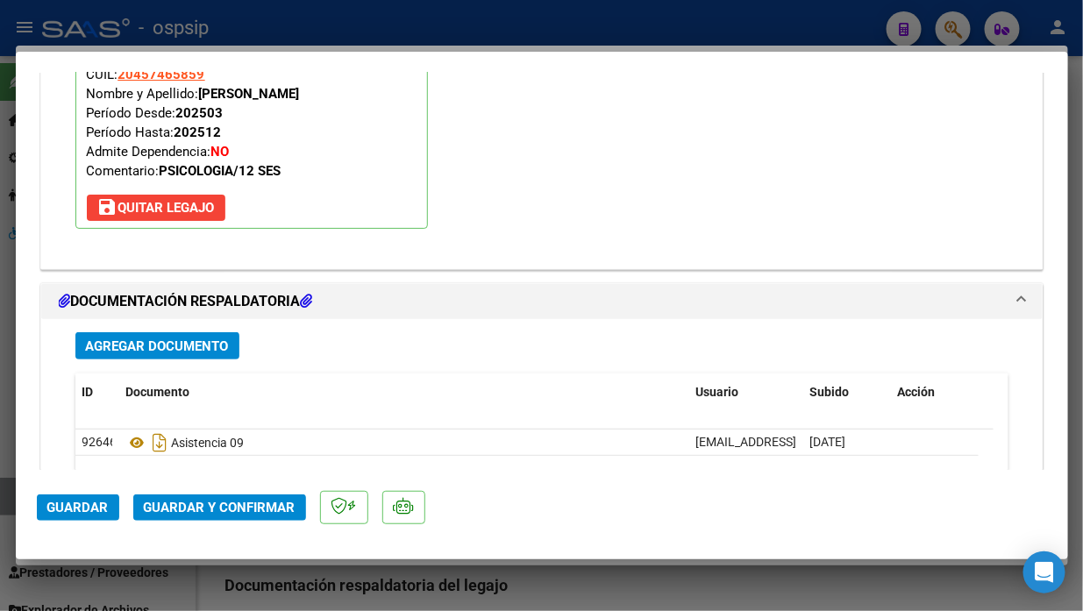
click at [243, 497] on button "Guardar y Confirmar" at bounding box center [219, 507] width 173 height 26
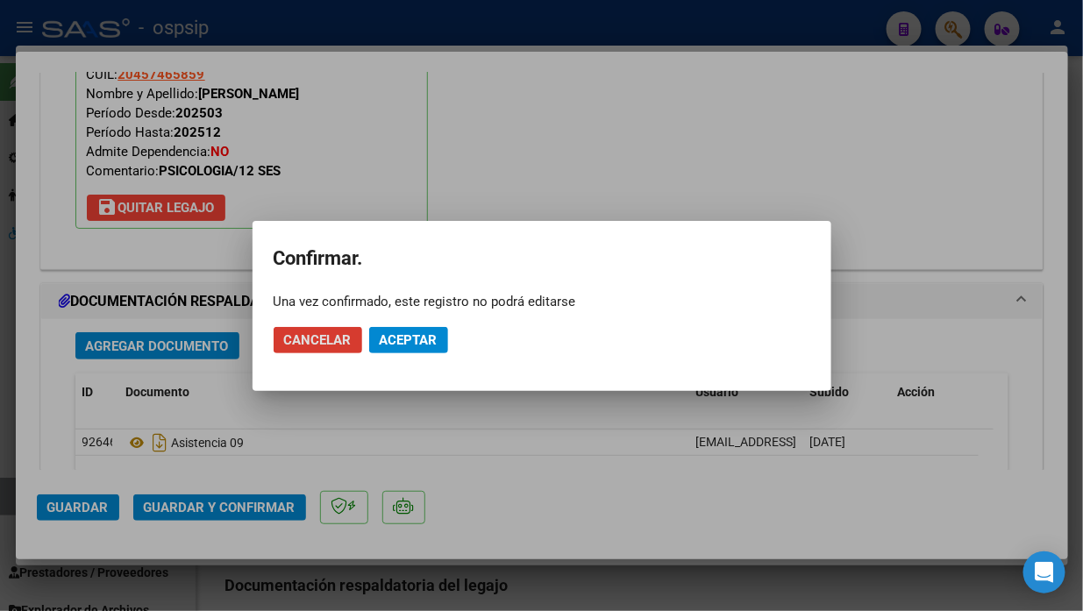
click at [398, 334] on span "Aceptar" at bounding box center [409, 340] width 58 height 16
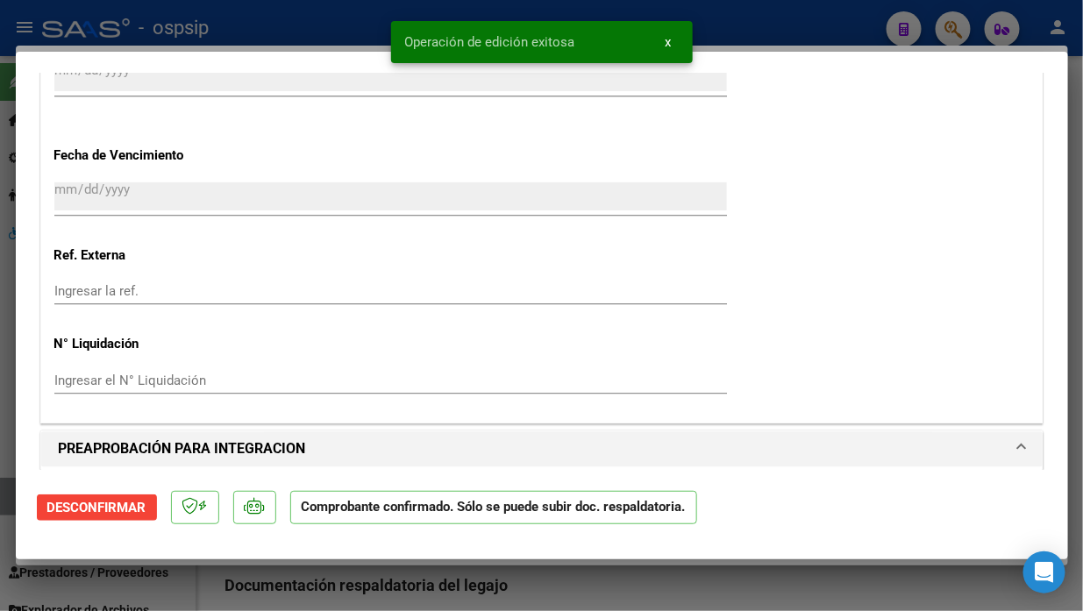
type input "$ 0,00"
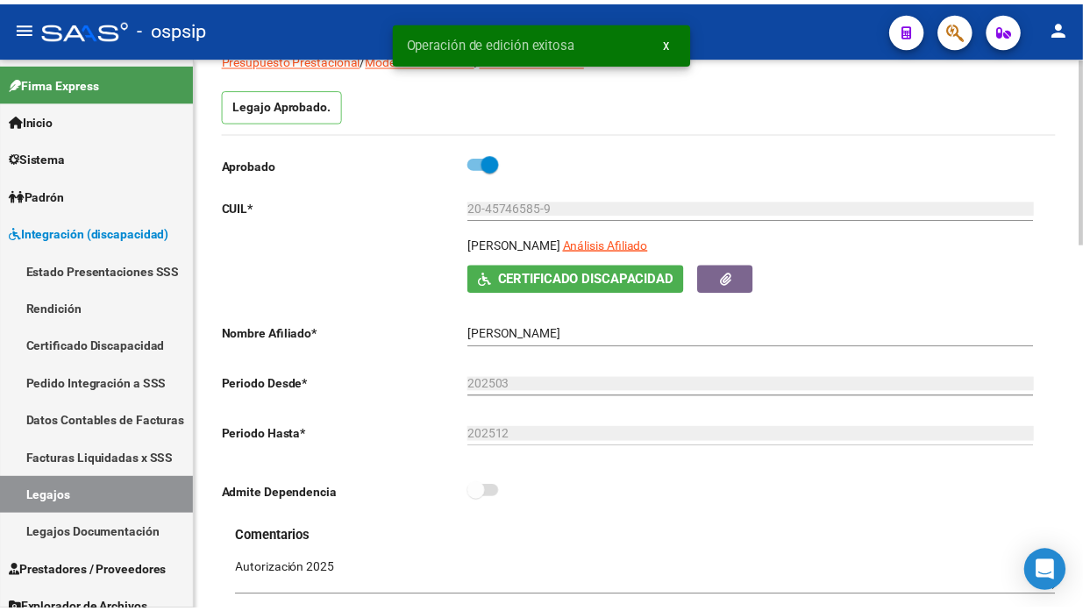
scroll to position [97, 0]
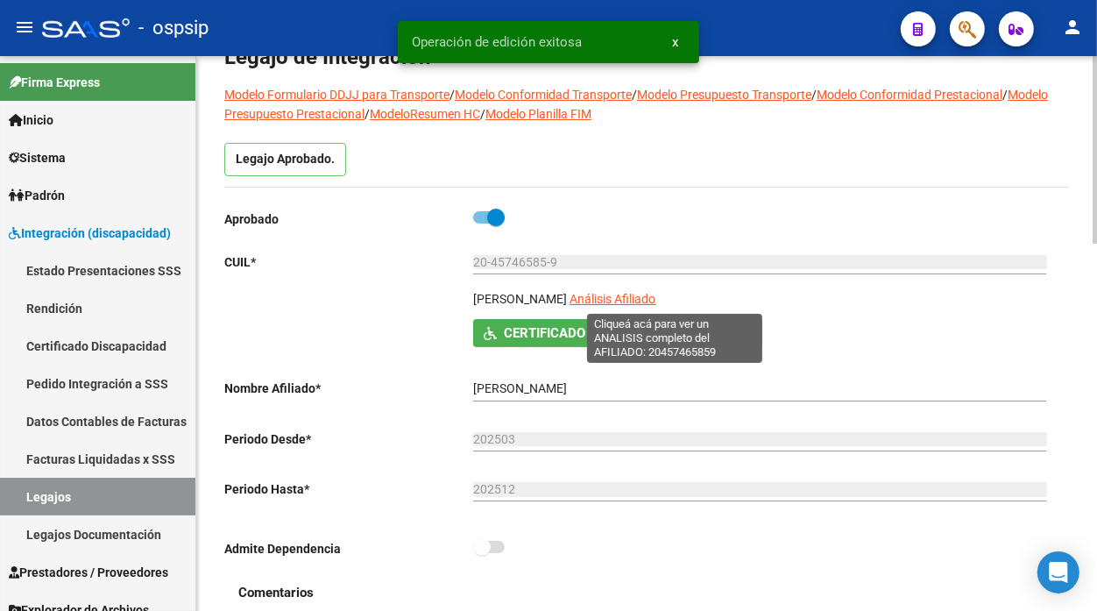
click at [656, 295] on span "Análisis Afiliado" at bounding box center [613, 299] width 86 height 14
type textarea "20457465859"
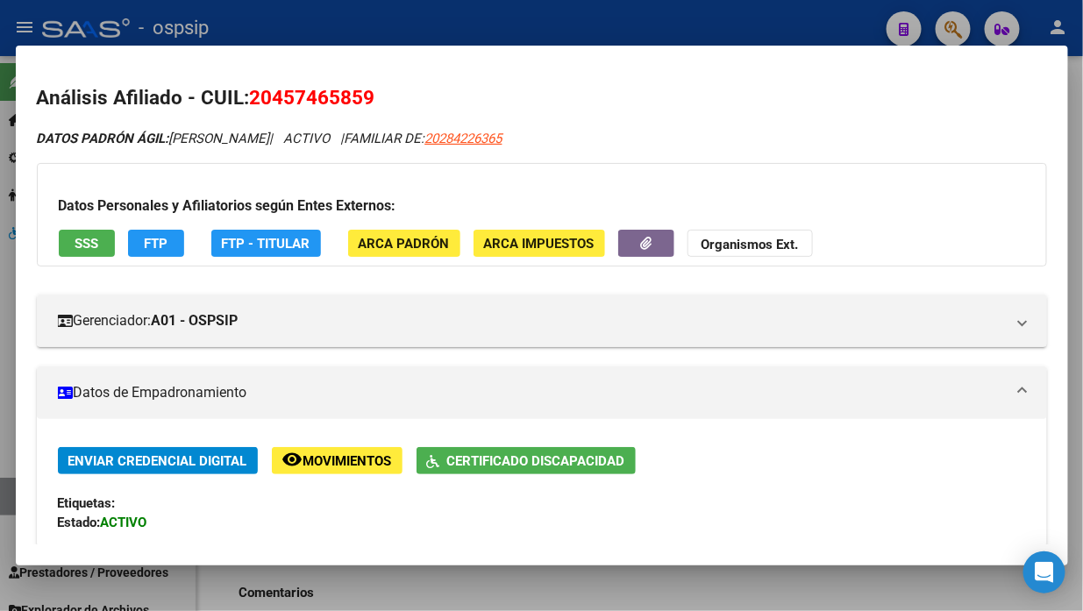
click at [77, 251] on button "SSS" at bounding box center [87, 243] width 56 height 27
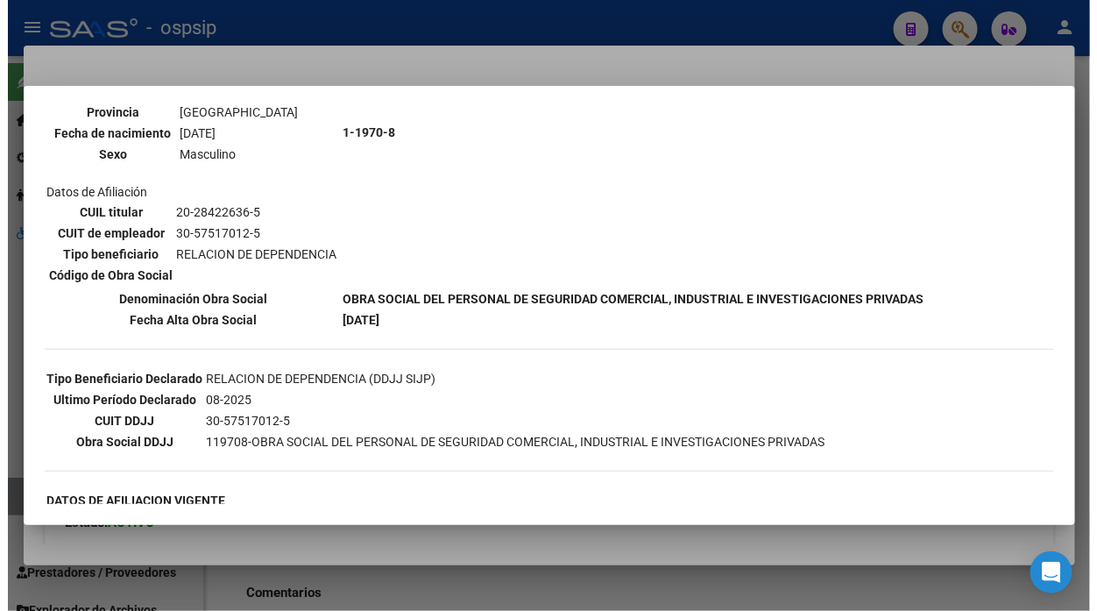
scroll to position [292, 0]
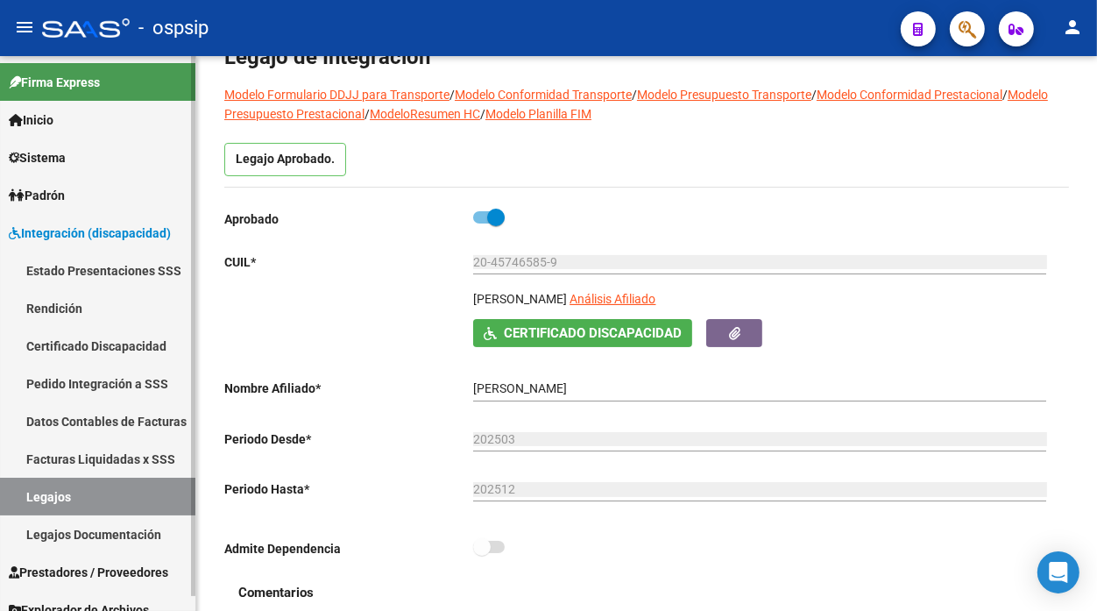
click at [27, 502] on link "Legajos" at bounding box center [97, 497] width 195 height 38
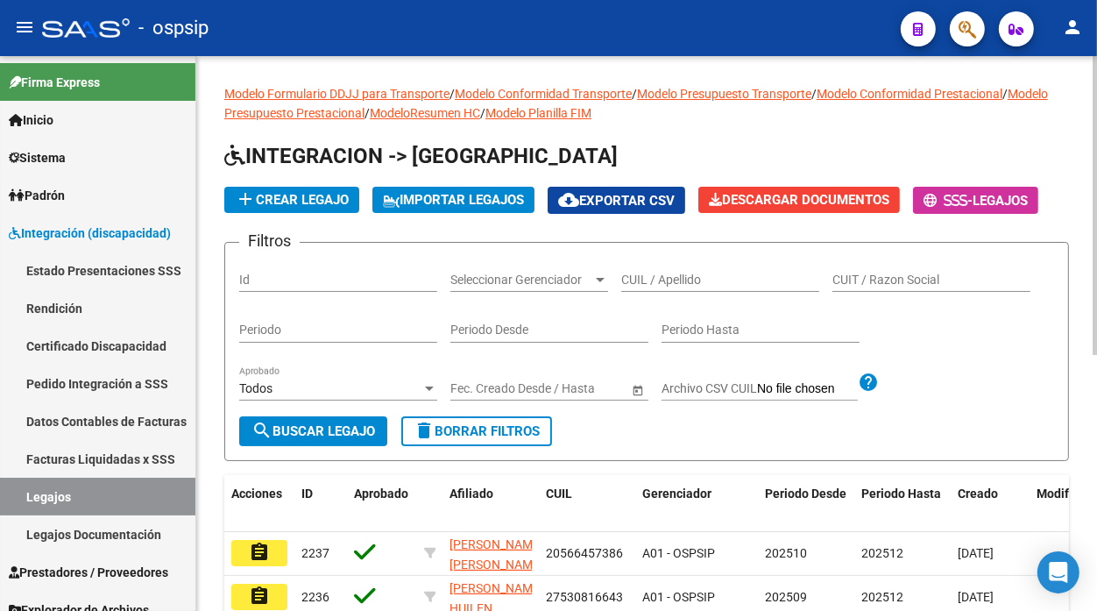
click at [725, 268] on div "CUIL / Apellido" at bounding box center [720, 274] width 198 height 35
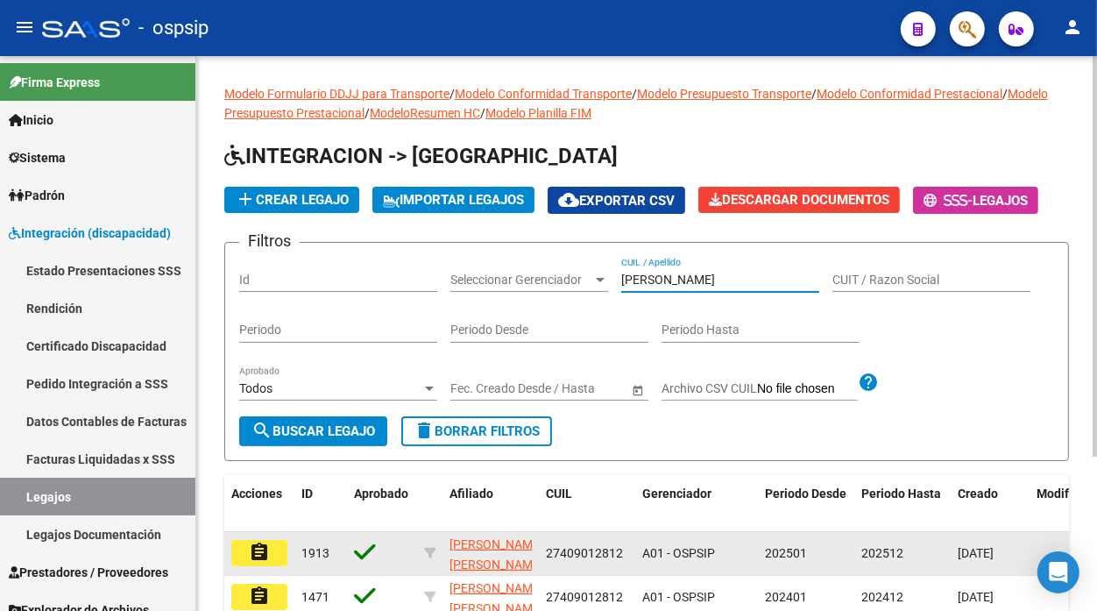
type input "[PERSON_NAME]"
click at [284, 548] on button "assignment" at bounding box center [259, 553] width 56 height 26
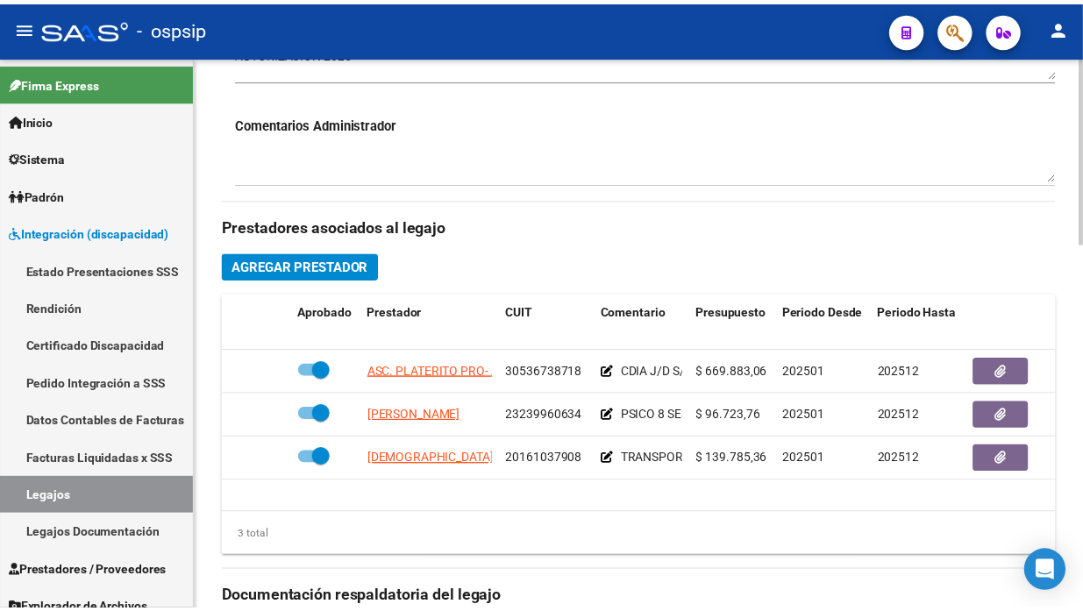
scroll to position [778, 0]
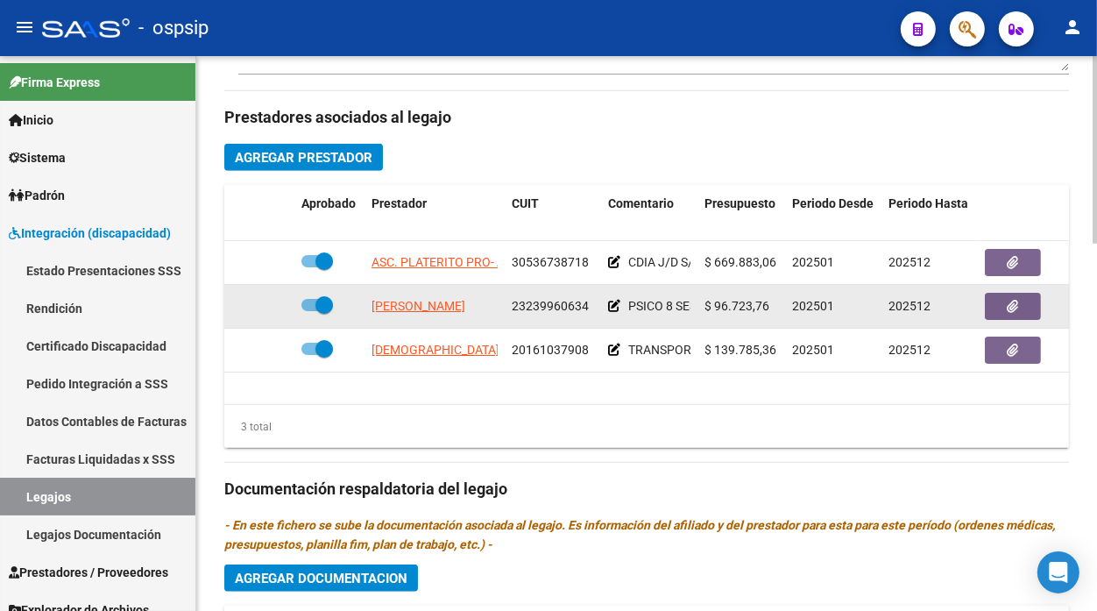
click at [459, 317] on datatable-body-cell "[PERSON_NAME]" at bounding box center [435, 306] width 140 height 43
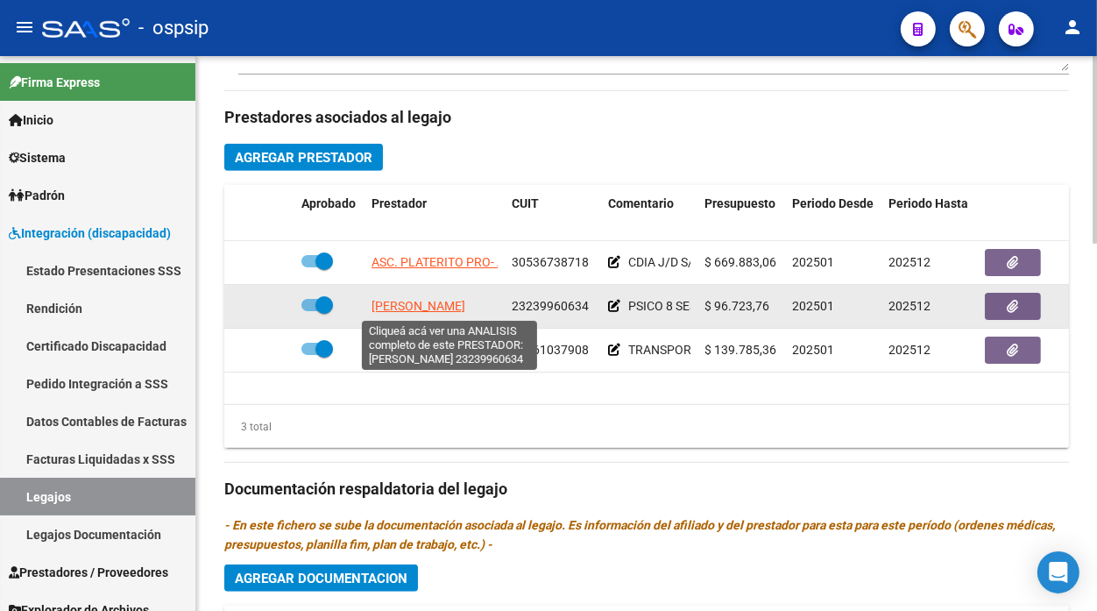
click at [451, 307] on span "[PERSON_NAME]" at bounding box center [419, 306] width 94 height 14
type textarea "23239960634"
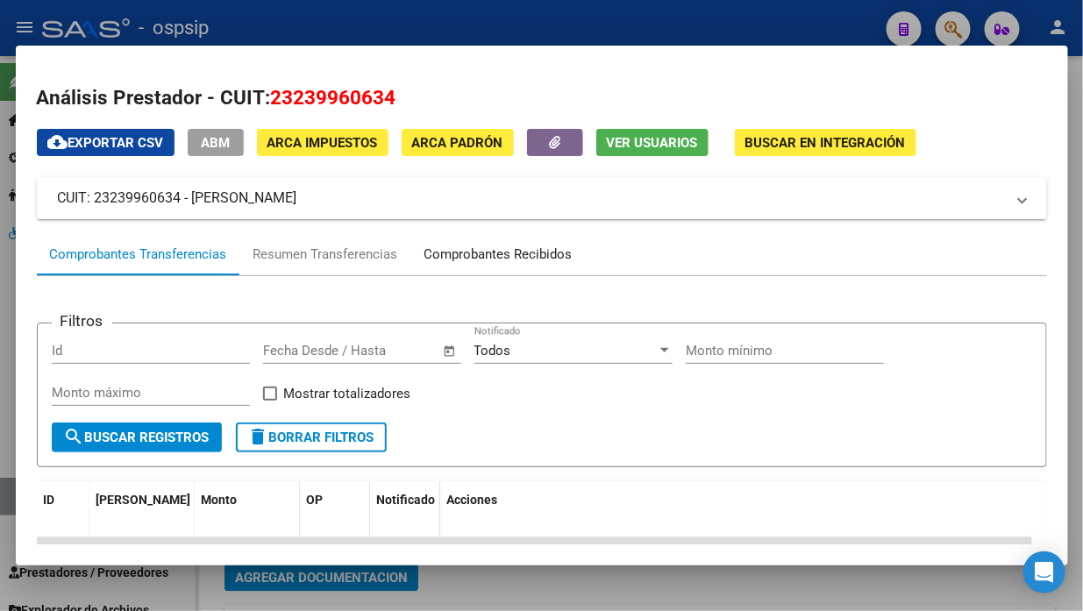
click at [488, 260] on div "Comprobantes Recibidos" at bounding box center [498, 255] width 148 height 20
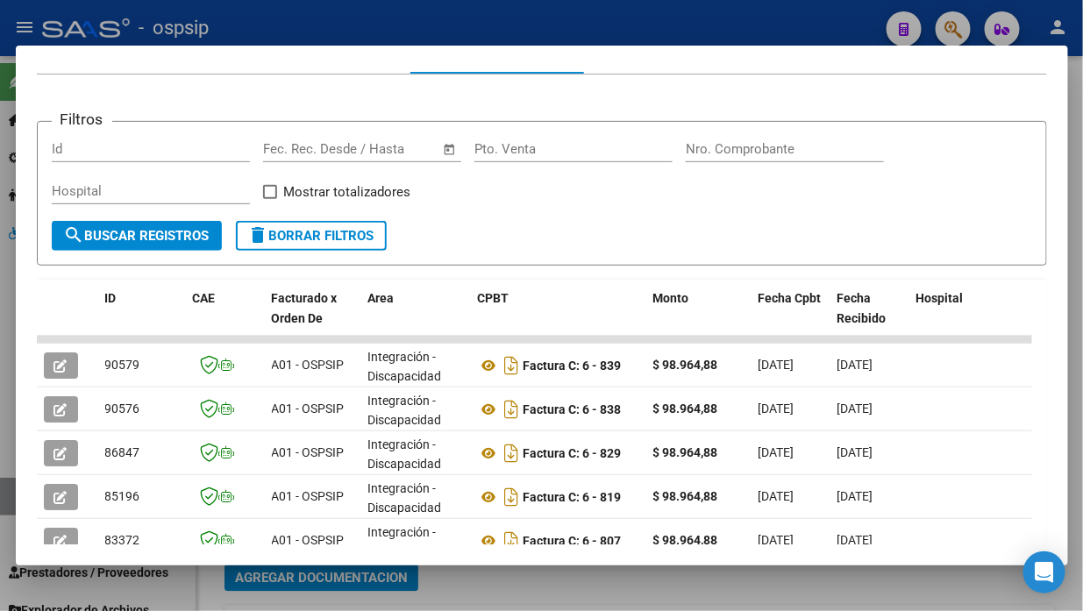
scroll to position [389, 0]
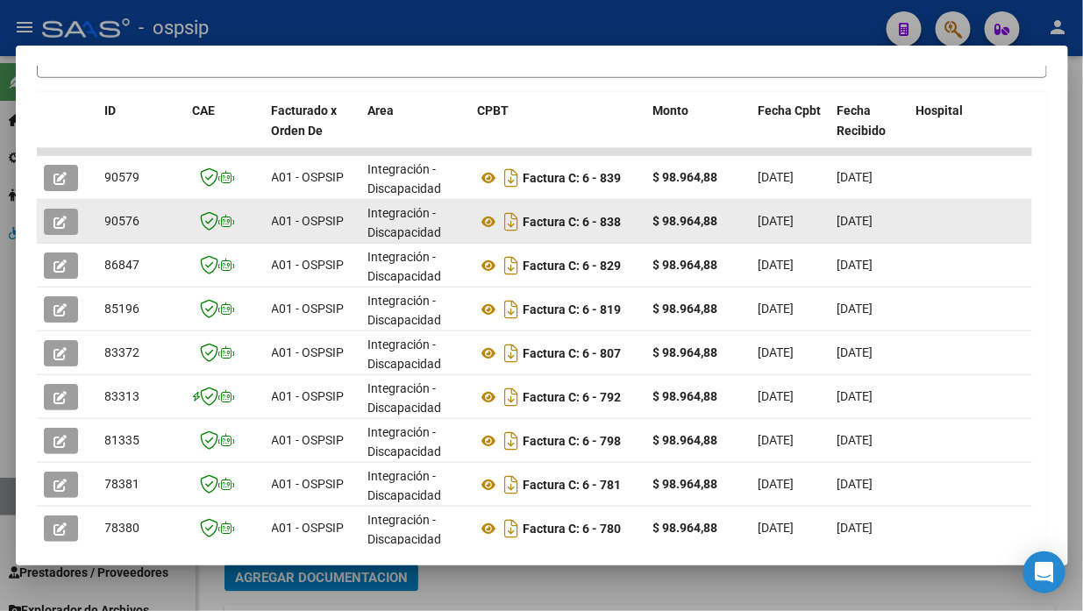
click at [54, 225] on icon "button" at bounding box center [60, 222] width 13 height 13
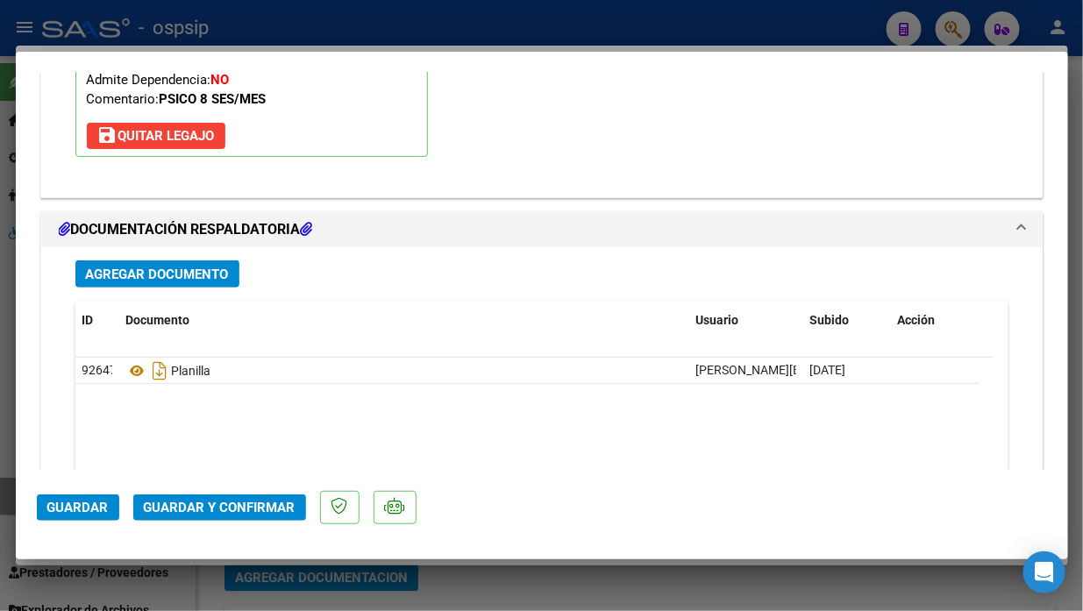
scroll to position [2170, 0]
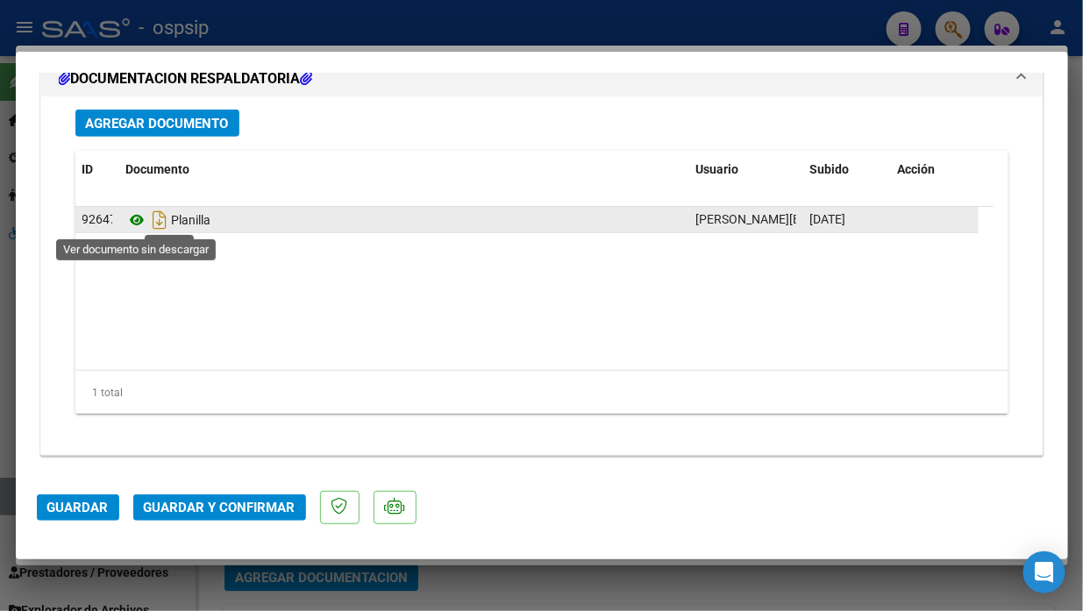
click at [134, 215] on icon at bounding box center [137, 219] width 23 height 21
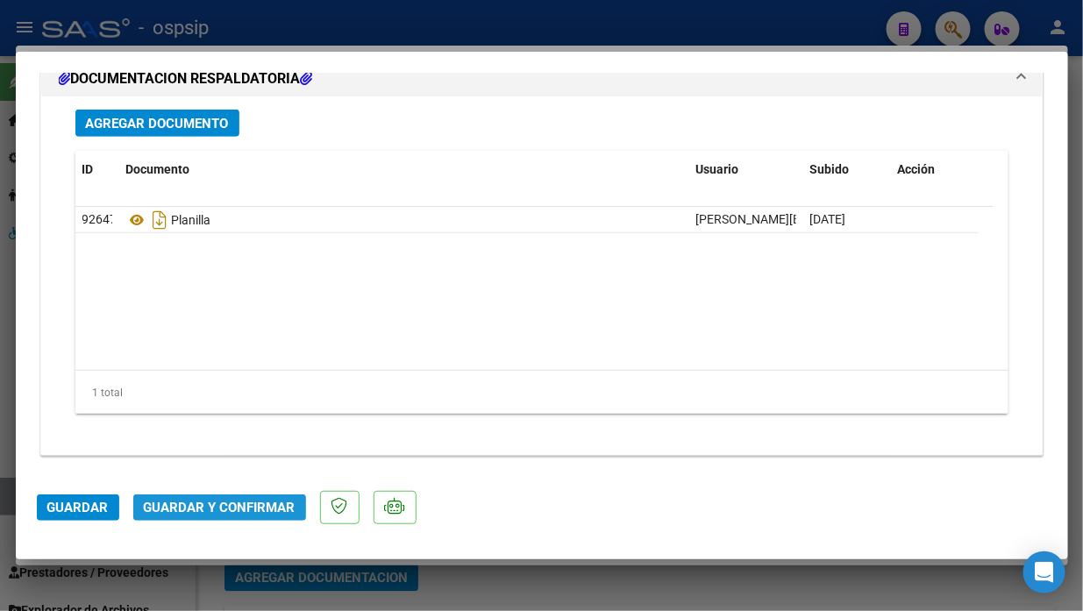
click at [228, 506] on span "Guardar y Confirmar" at bounding box center [220, 508] width 152 height 16
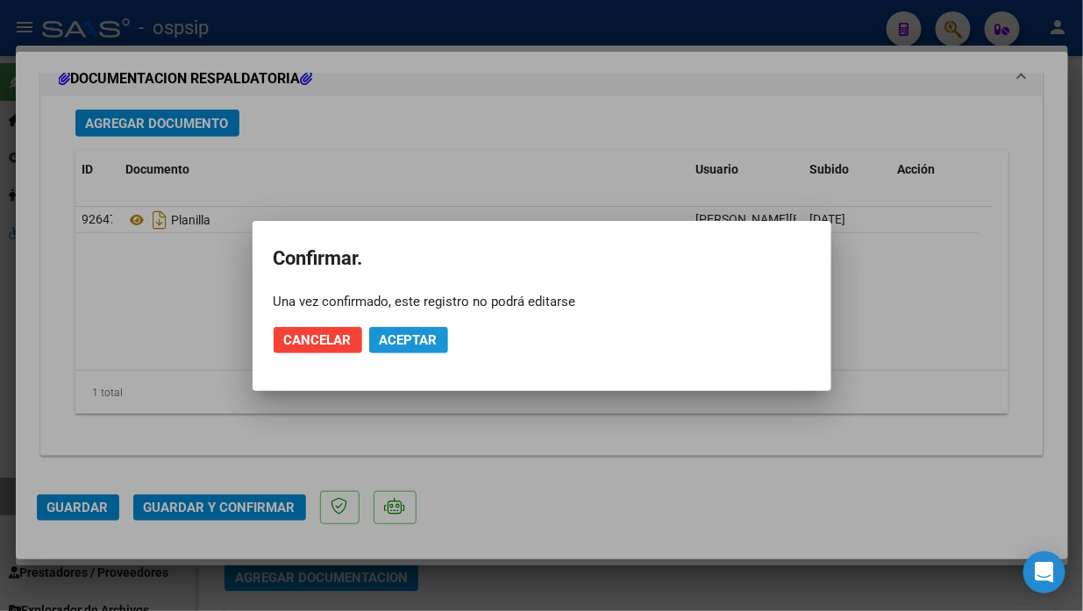
click at [383, 339] on span "Aceptar" at bounding box center [409, 340] width 58 height 16
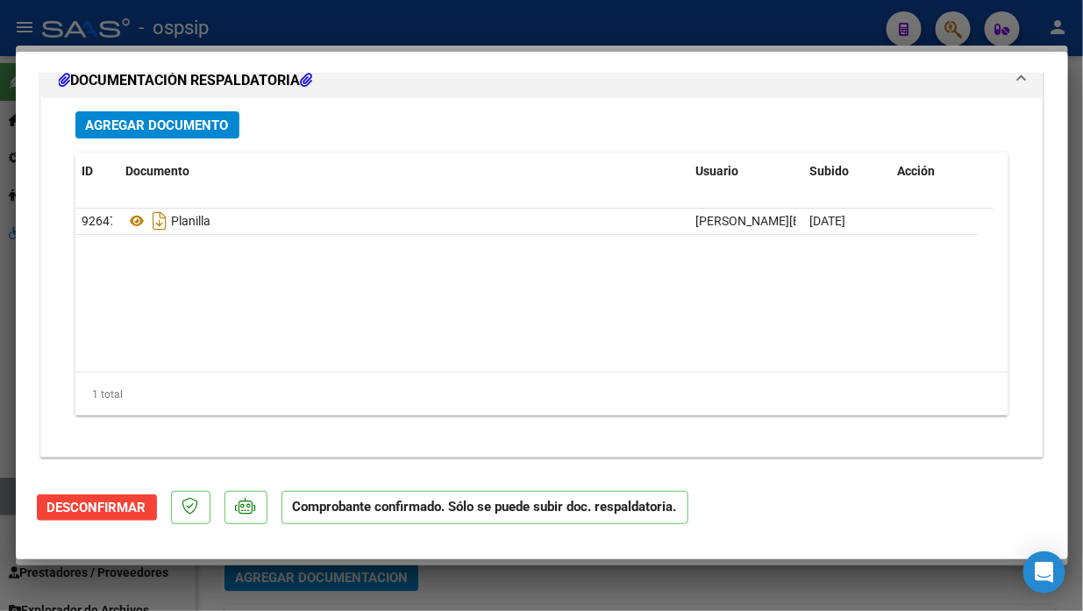
click at [3, 493] on div at bounding box center [541, 305] width 1083 height 611
type input "$ 0,00"
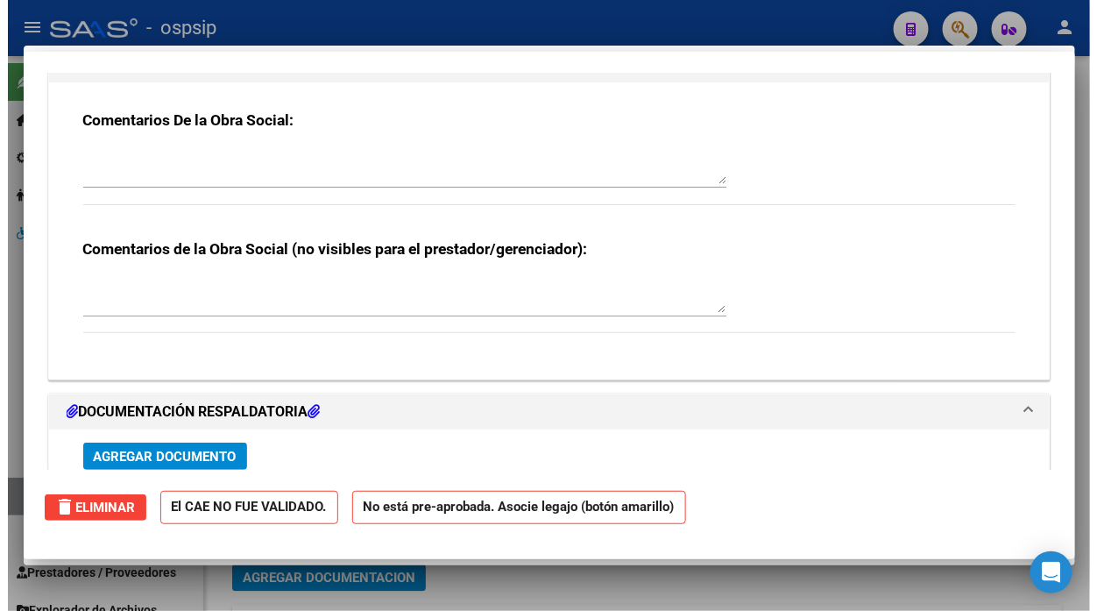
scroll to position [0, 0]
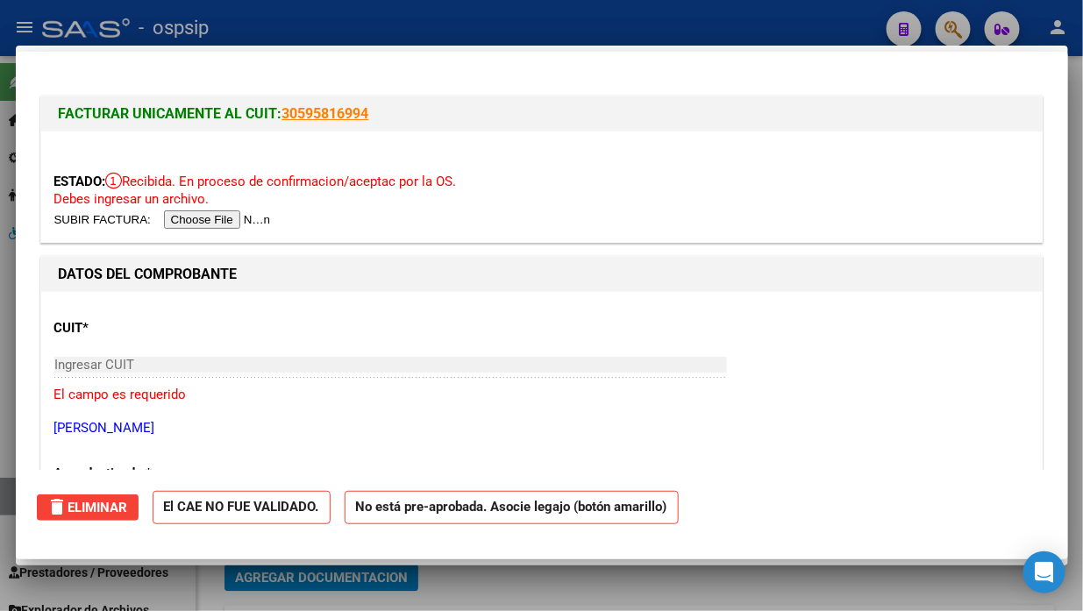
click at [3, 493] on div at bounding box center [541, 305] width 1083 height 611
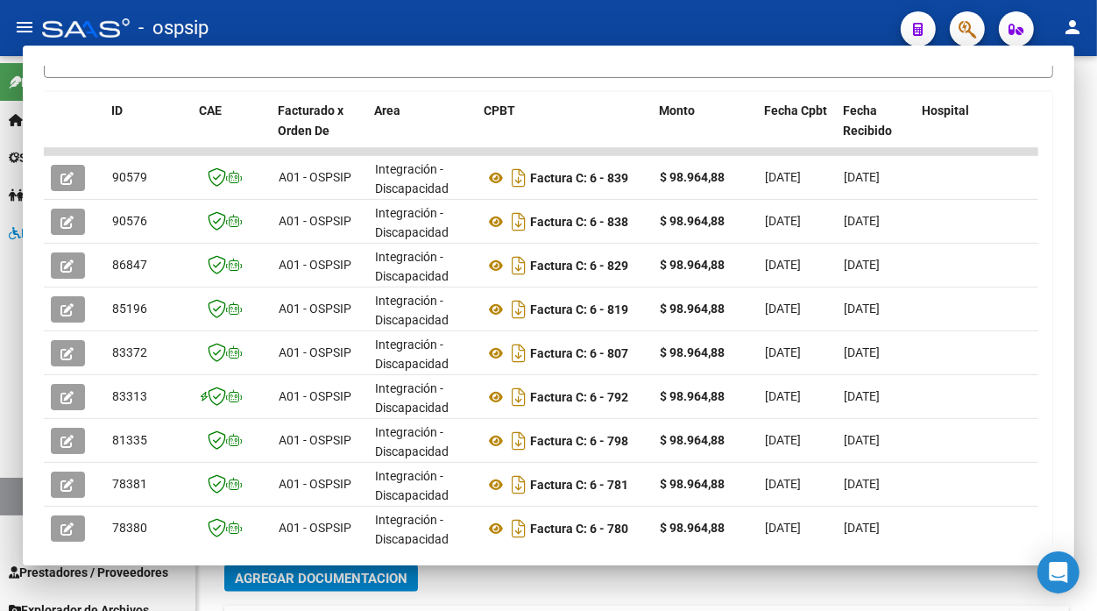
click at [3, 493] on link "Legajos" at bounding box center [97, 497] width 195 height 38
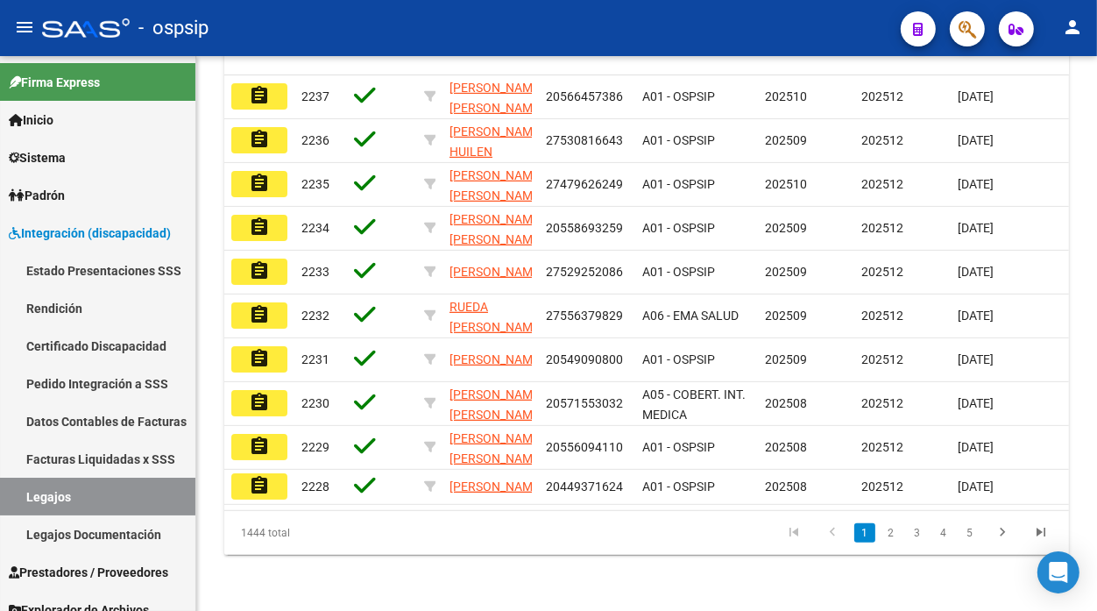
click at [3, 493] on link "Legajos" at bounding box center [97, 497] width 195 height 38
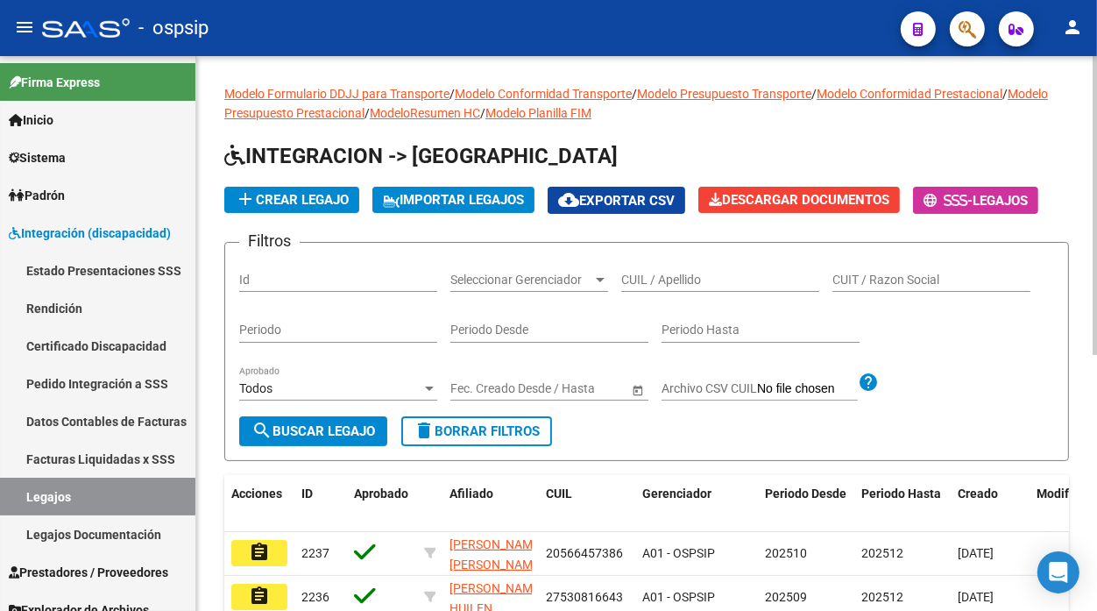
click at [645, 280] on input "CUIL / Apellido" at bounding box center [720, 280] width 198 height 15
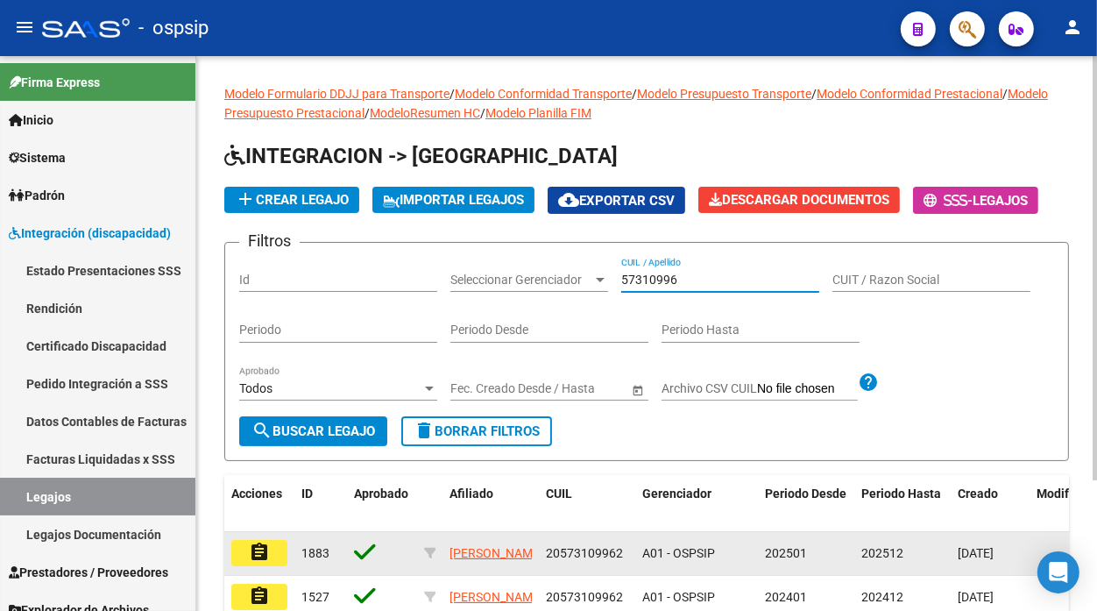
type input "57310996"
click at [269, 548] on mat-icon "assignment" at bounding box center [259, 552] width 21 height 21
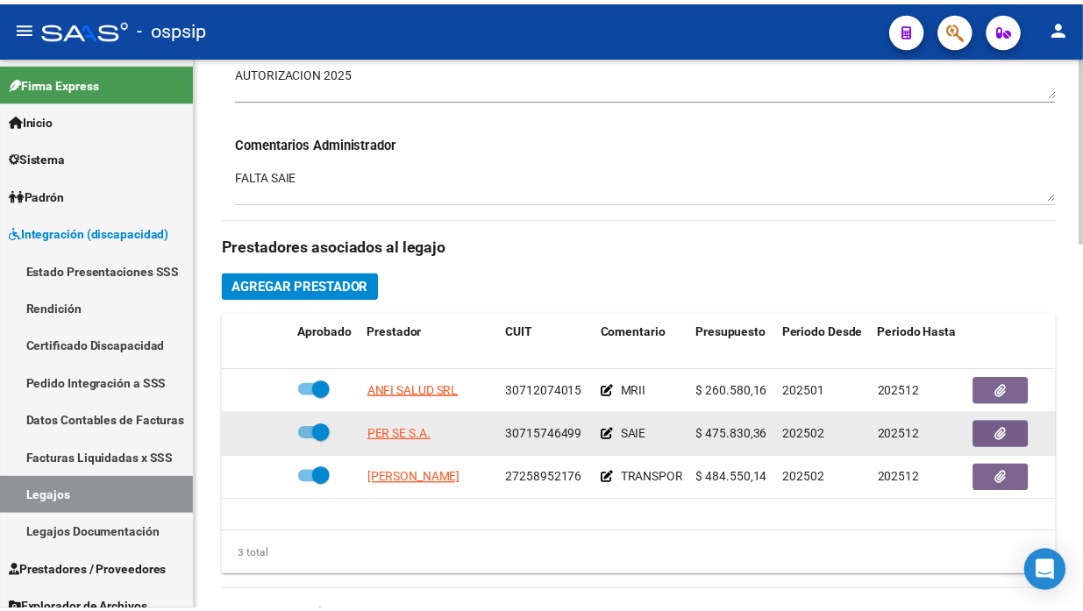
scroll to position [681, 0]
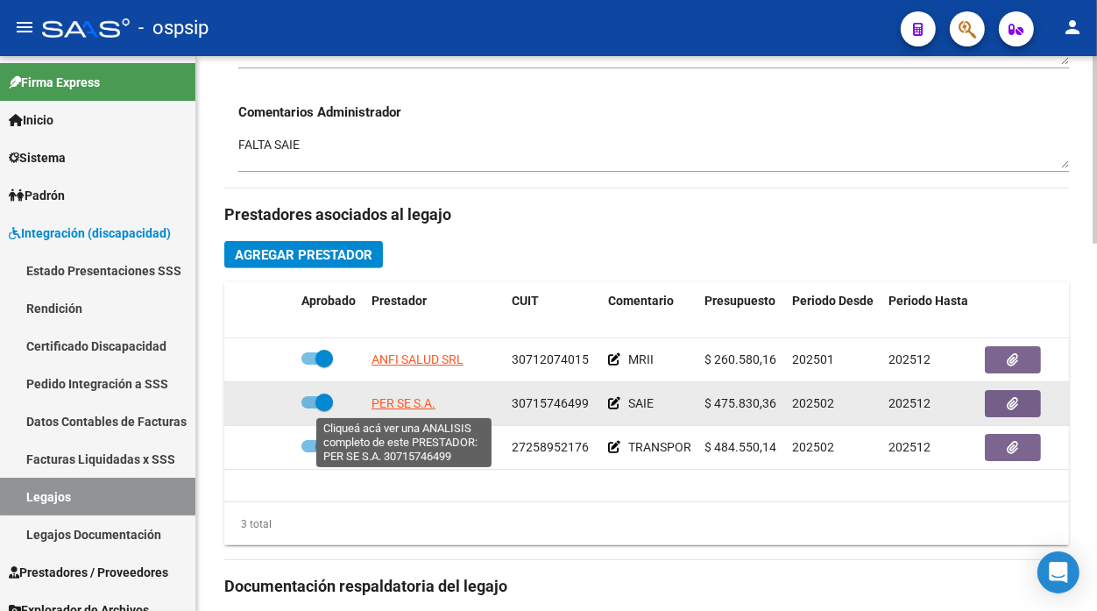
click at [423, 408] on span "PER SE S.A." at bounding box center [404, 403] width 64 height 14
type textarea "30715746499"
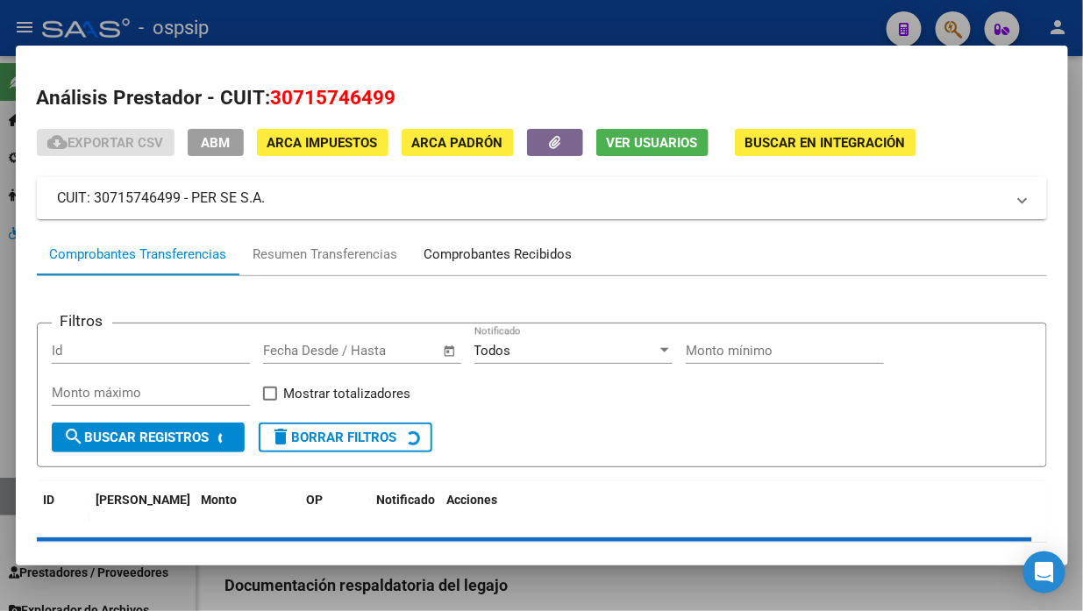
click at [522, 252] on div "Comprobantes Recibidos" at bounding box center [498, 255] width 148 height 20
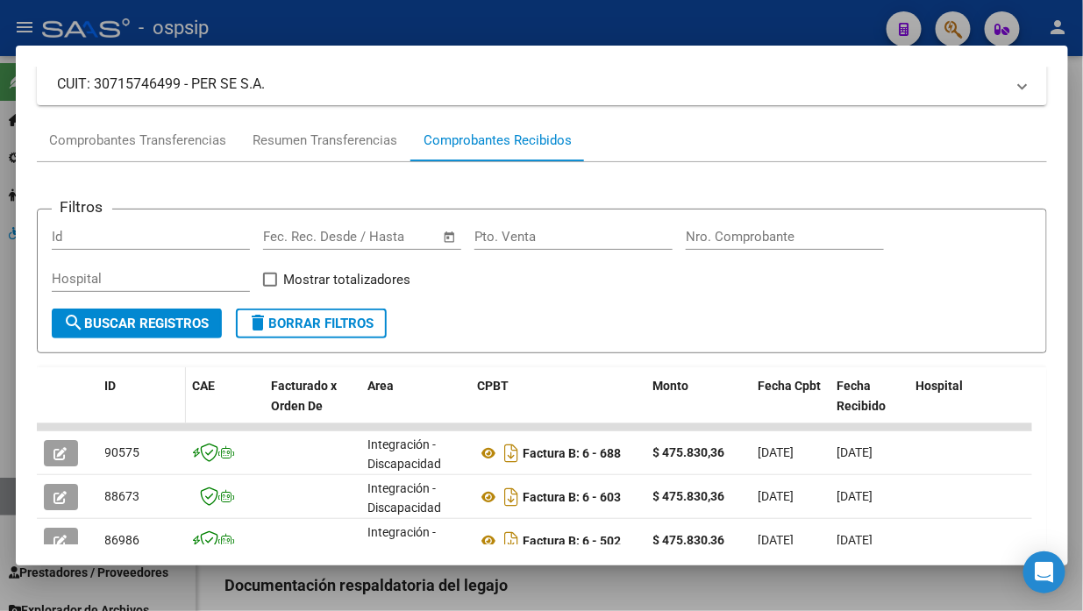
scroll to position [211, 0]
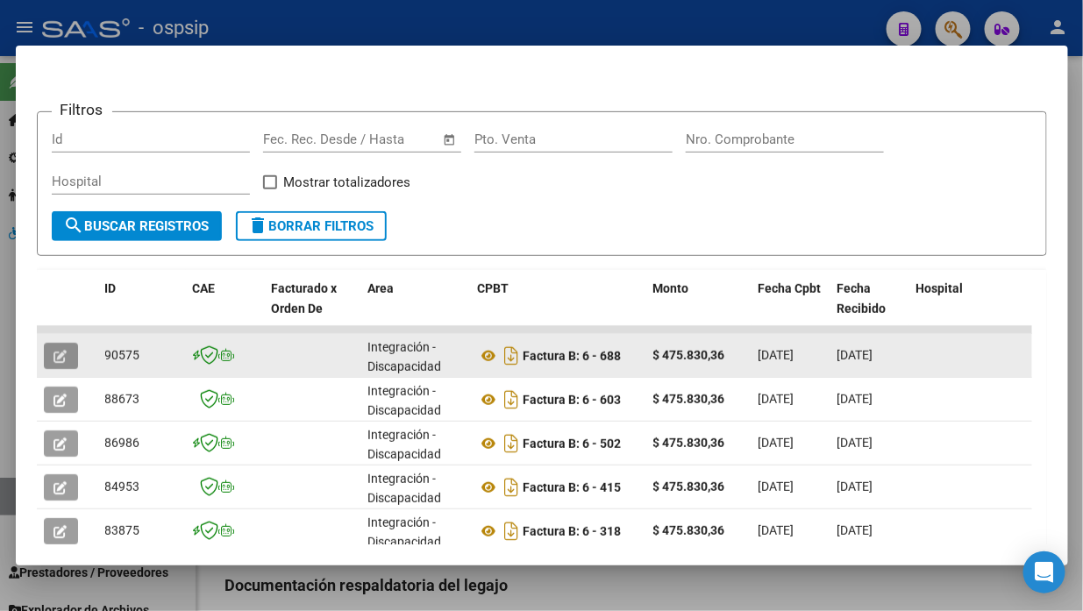
click at [63, 357] on icon "button" at bounding box center [60, 356] width 13 height 13
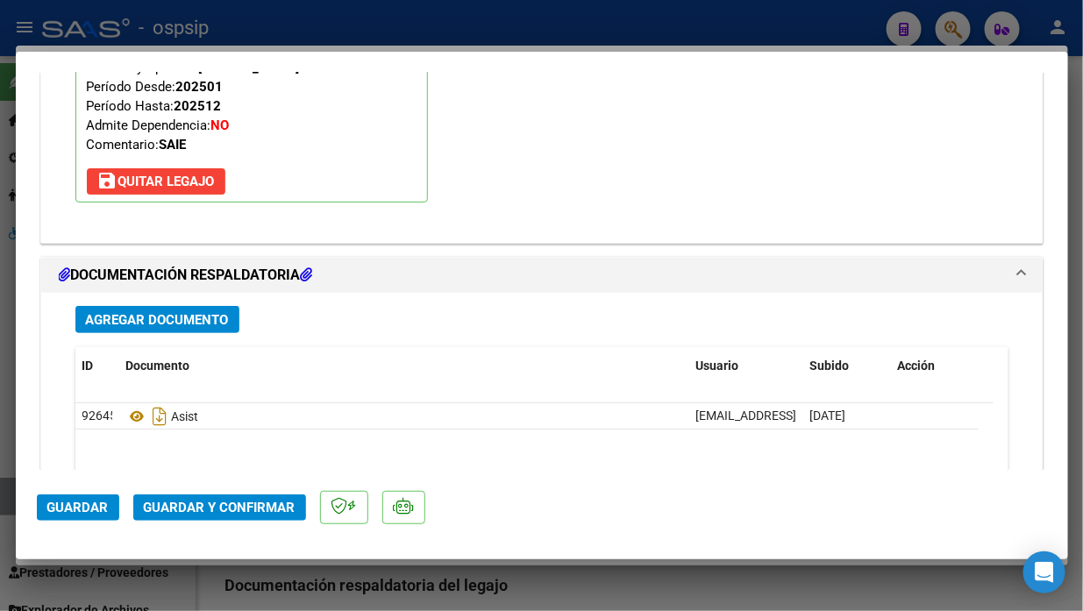
scroll to position [2142, 0]
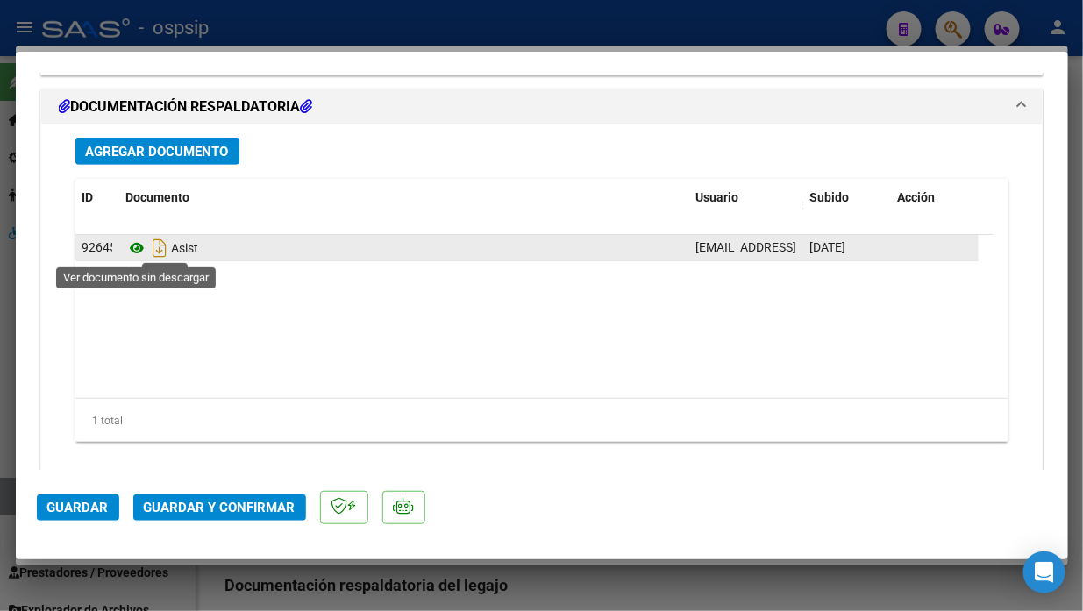
click at [133, 252] on icon at bounding box center [137, 248] width 23 height 21
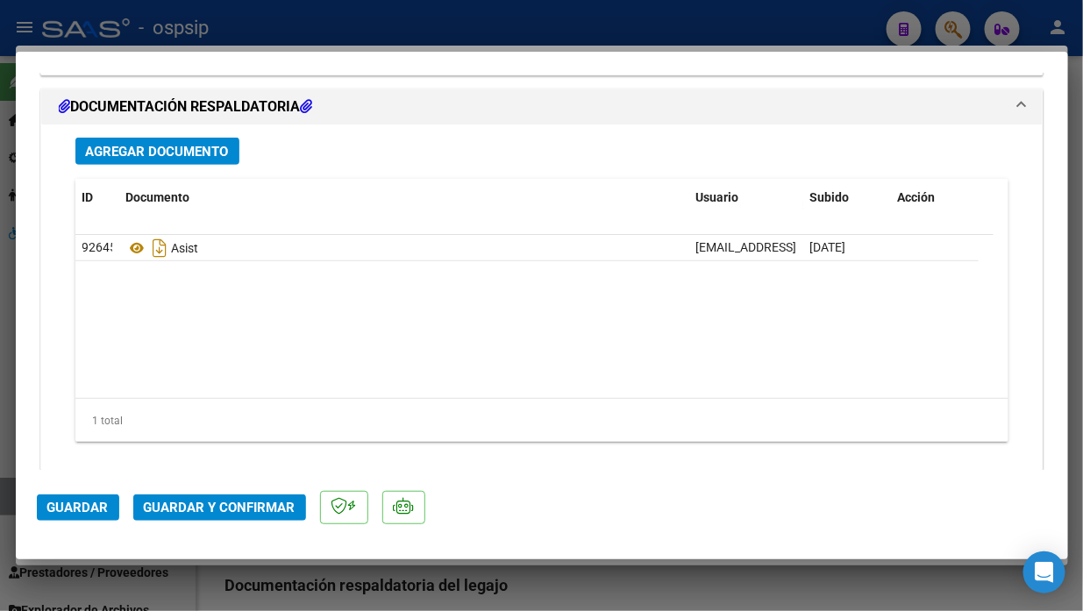
click at [0, 505] on div at bounding box center [541, 305] width 1083 height 611
type input "$ 0,00"
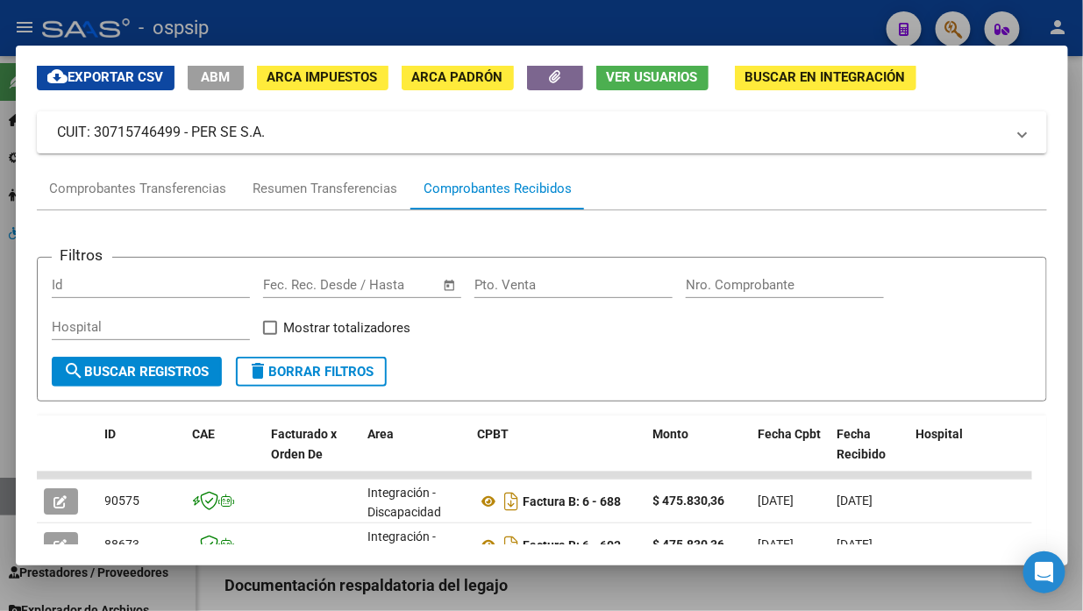
scroll to position [97, 0]
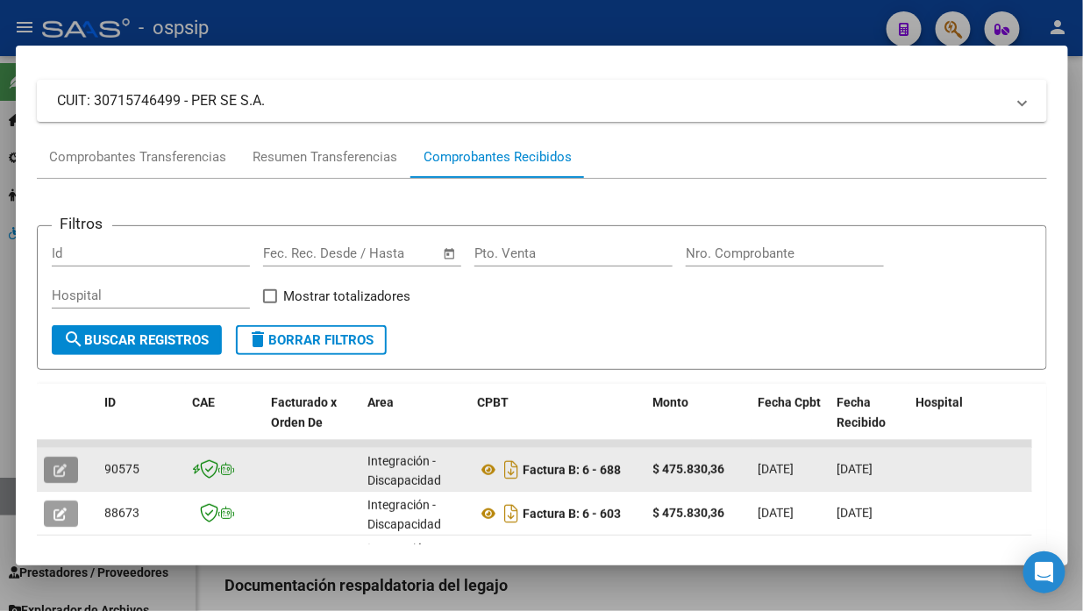
click at [68, 466] on button "button" at bounding box center [61, 470] width 34 height 26
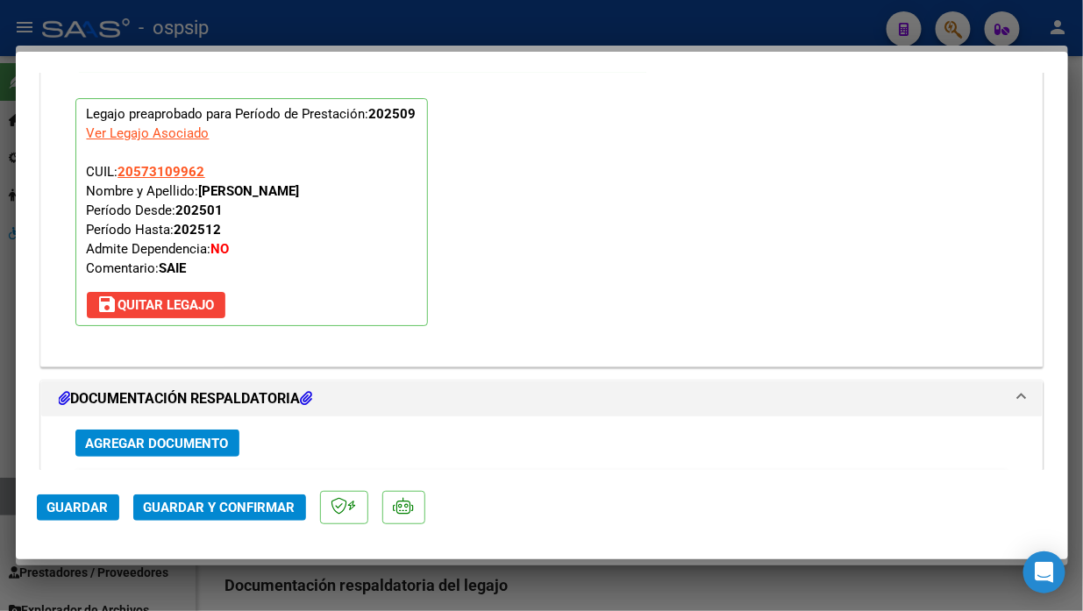
scroll to position [2045, 0]
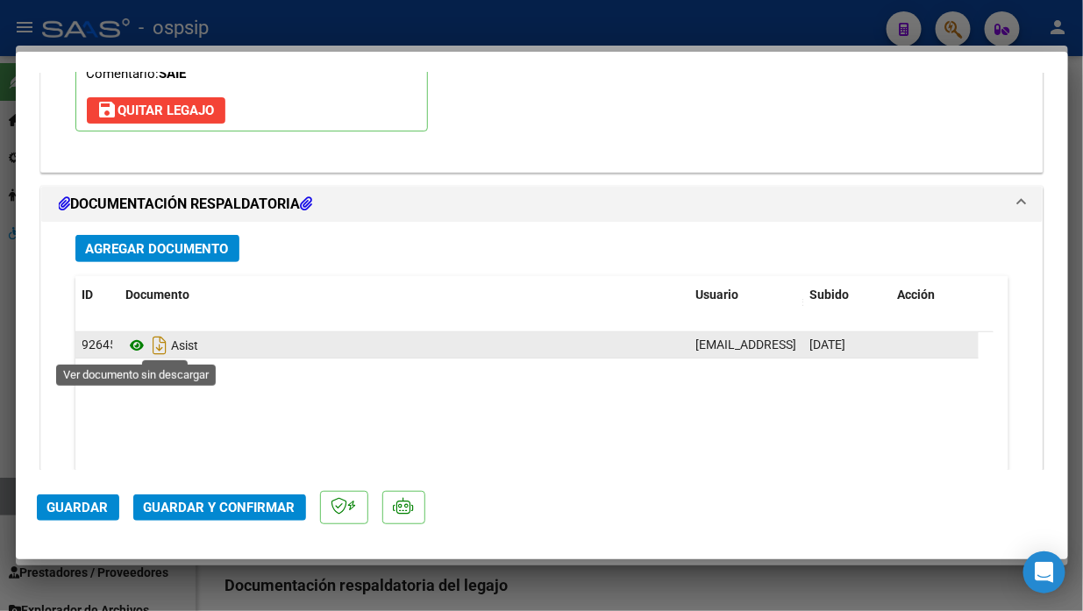
click at [138, 344] on icon at bounding box center [137, 345] width 23 height 21
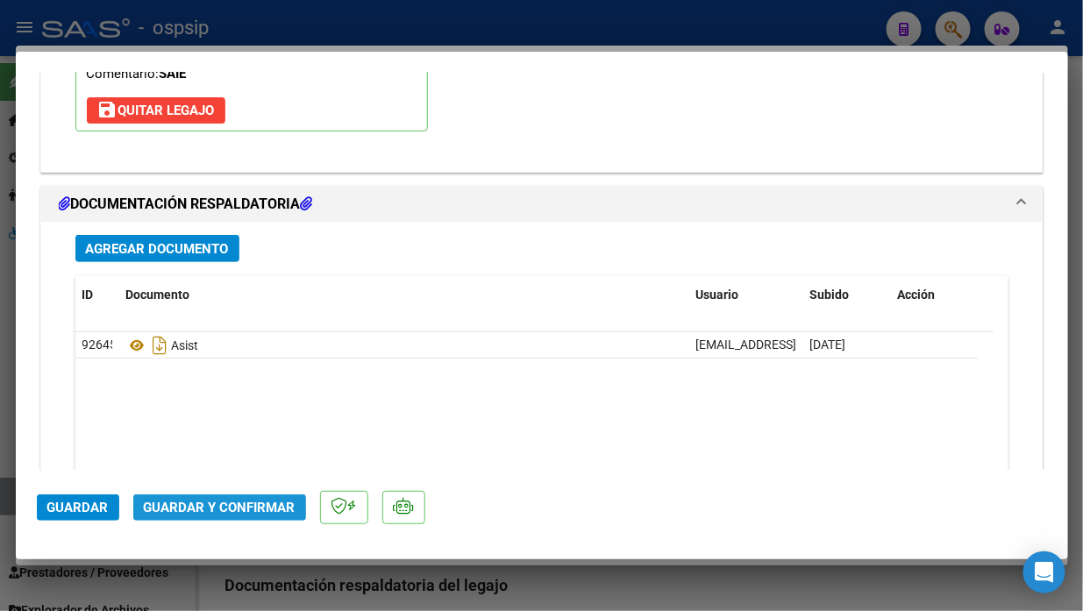
click at [237, 510] on span "Guardar y Confirmar" at bounding box center [220, 508] width 152 height 16
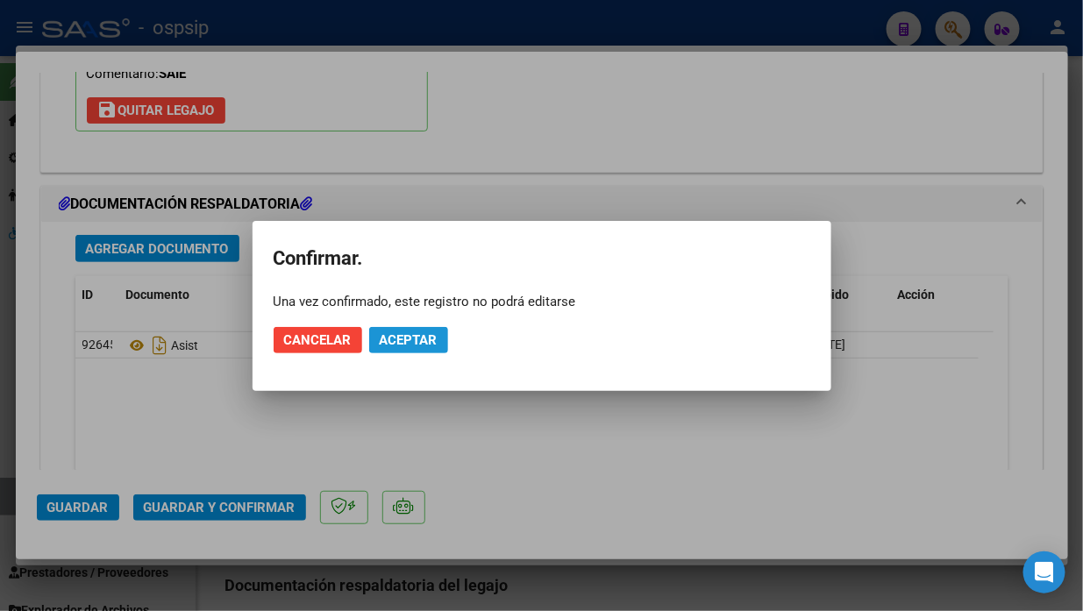
click at [408, 334] on span "Aceptar" at bounding box center [409, 340] width 58 height 16
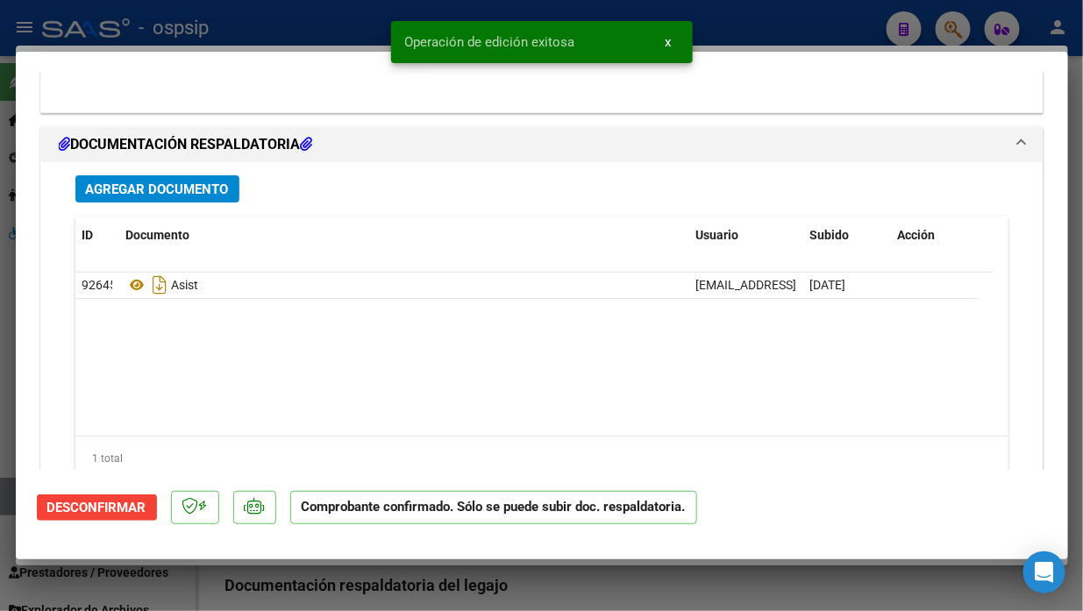
scroll to position [1970, 0]
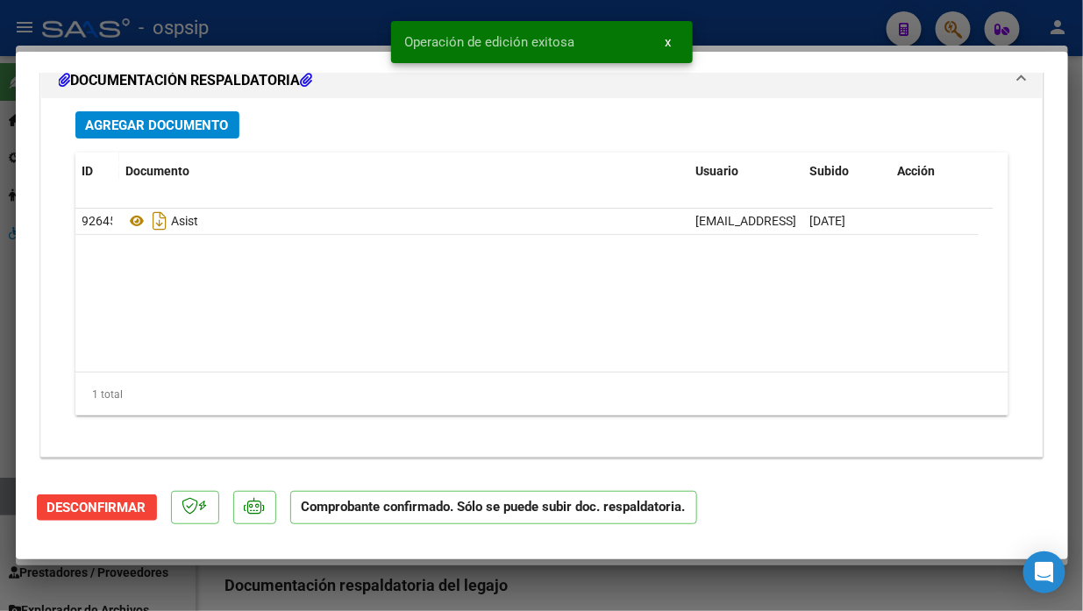
click at [7, 503] on div at bounding box center [541, 305] width 1083 height 611
type input "$ 0,00"
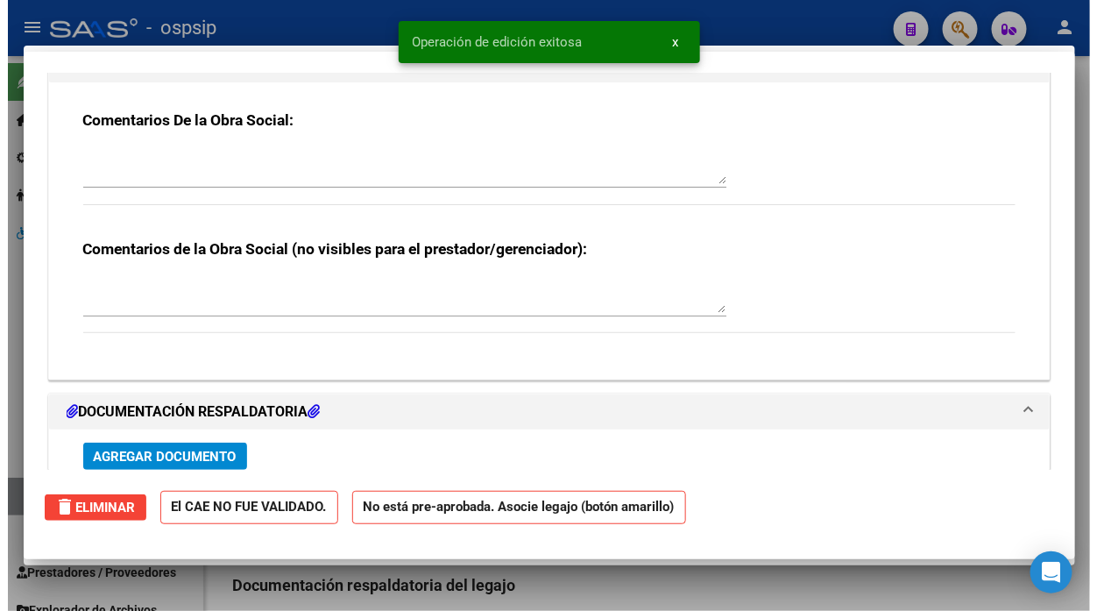
scroll to position [0, 0]
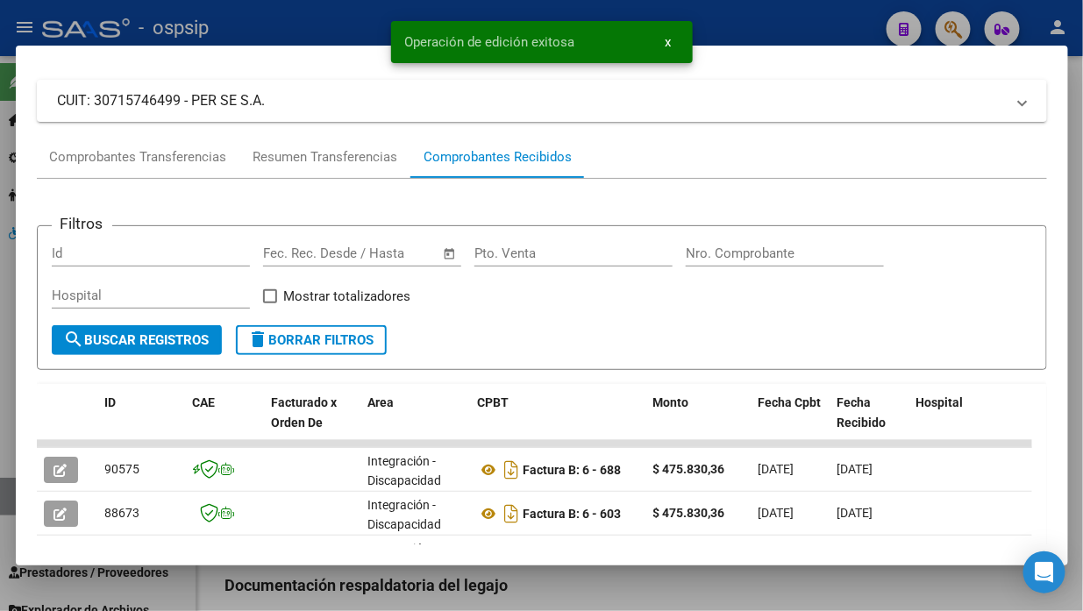
click at [7, 503] on div at bounding box center [541, 305] width 1083 height 611
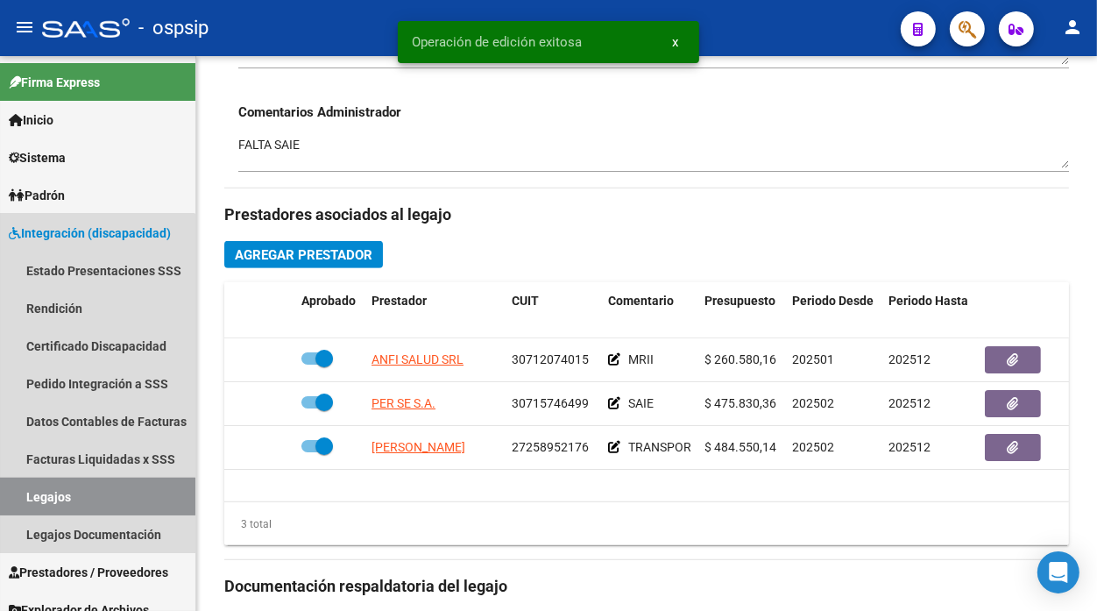
click at [7, 503] on link "Legajos" at bounding box center [97, 497] width 195 height 38
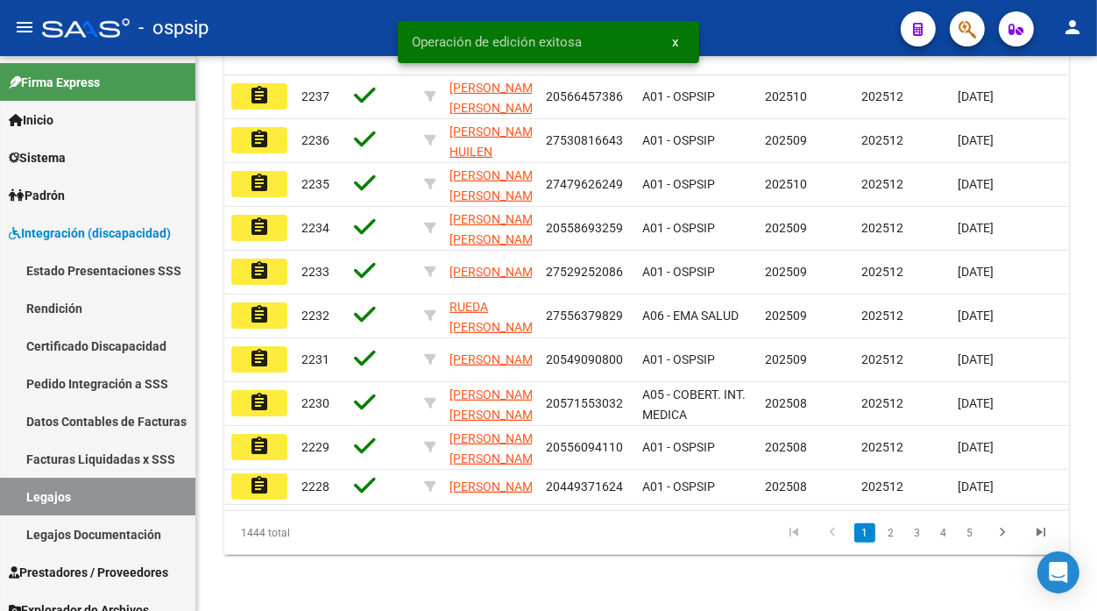
click at [7, 503] on link "Legajos" at bounding box center [97, 497] width 195 height 38
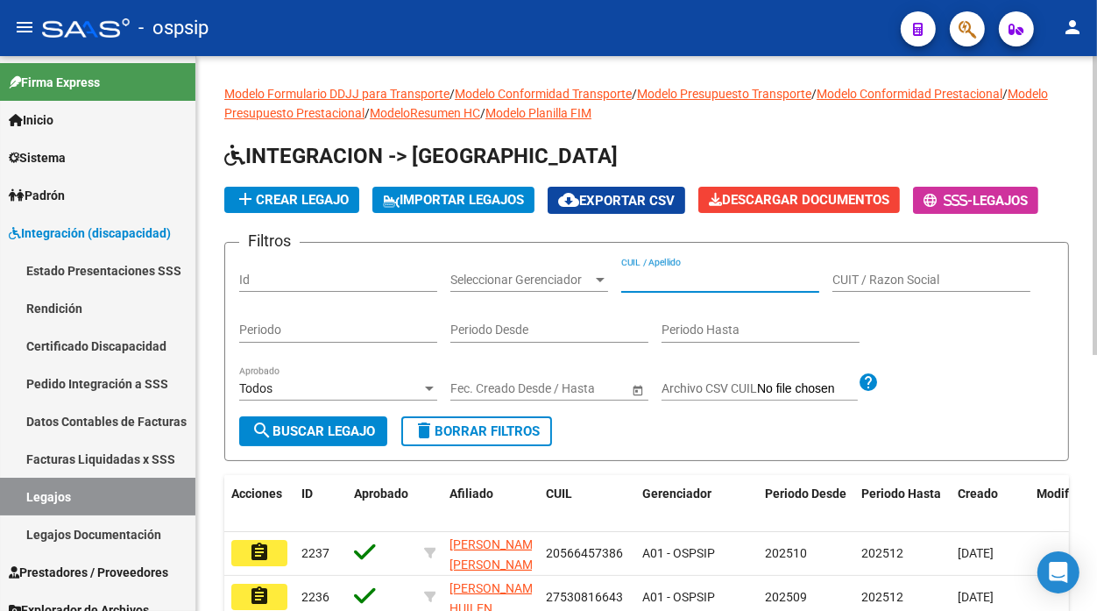
click at [642, 273] on input "CUIL / Apellido" at bounding box center [720, 280] width 198 height 15
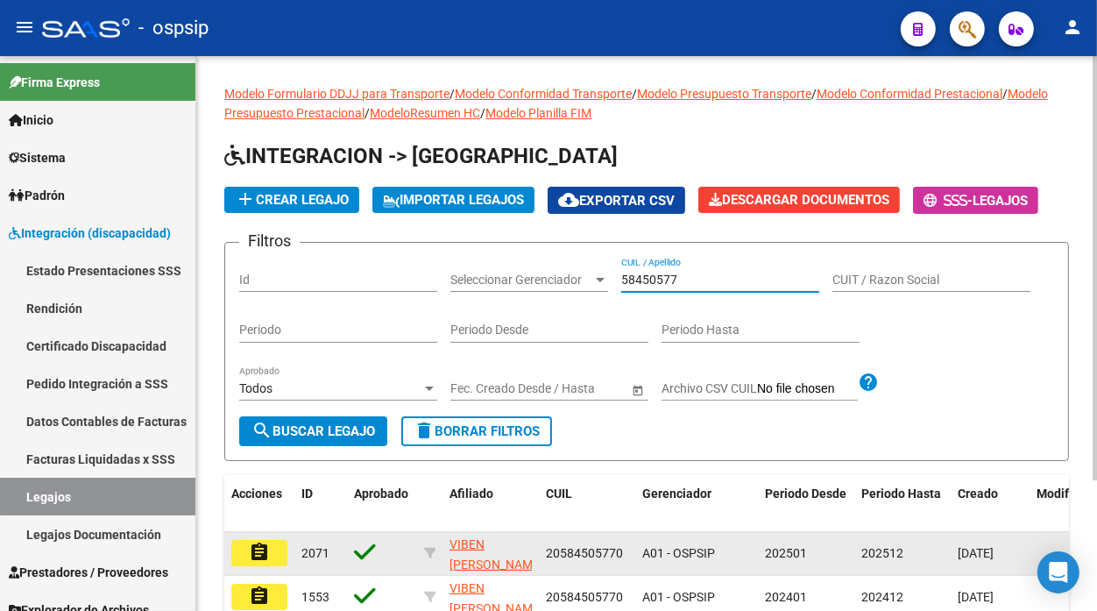
type input "58450577"
click at [242, 556] on button "assignment" at bounding box center [259, 553] width 56 height 26
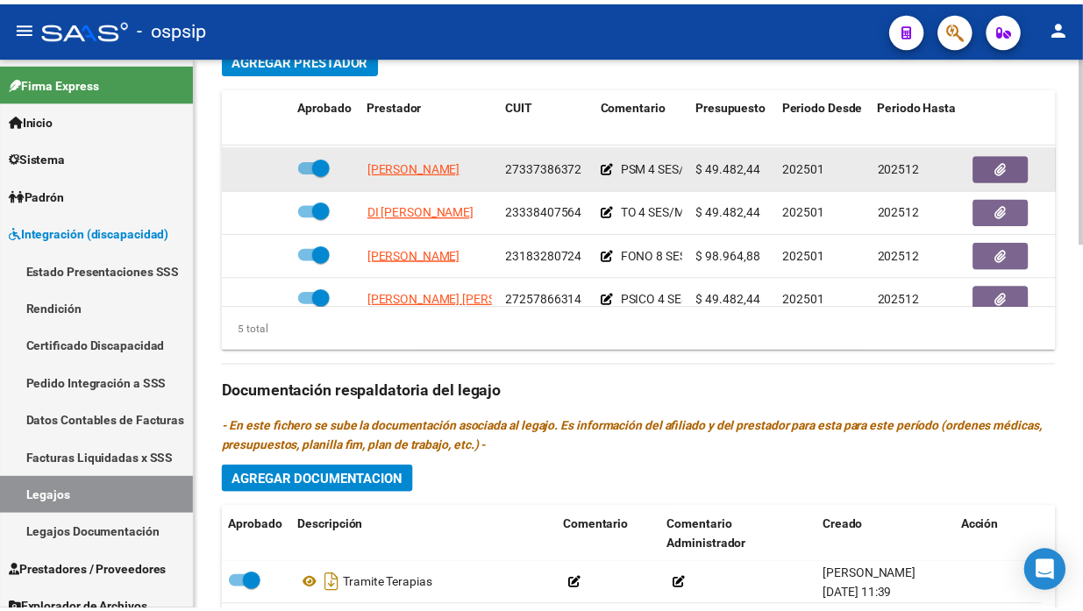
scroll to position [76, 0]
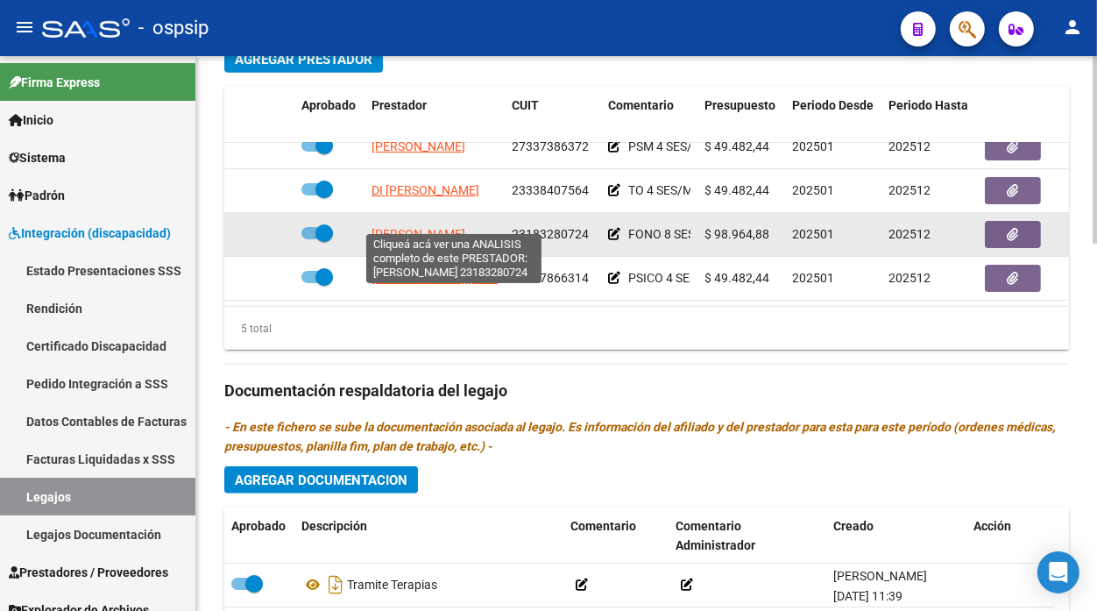
click at [450, 227] on span "[PERSON_NAME]" at bounding box center [419, 234] width 94 height 14
type textarea "23183280724"
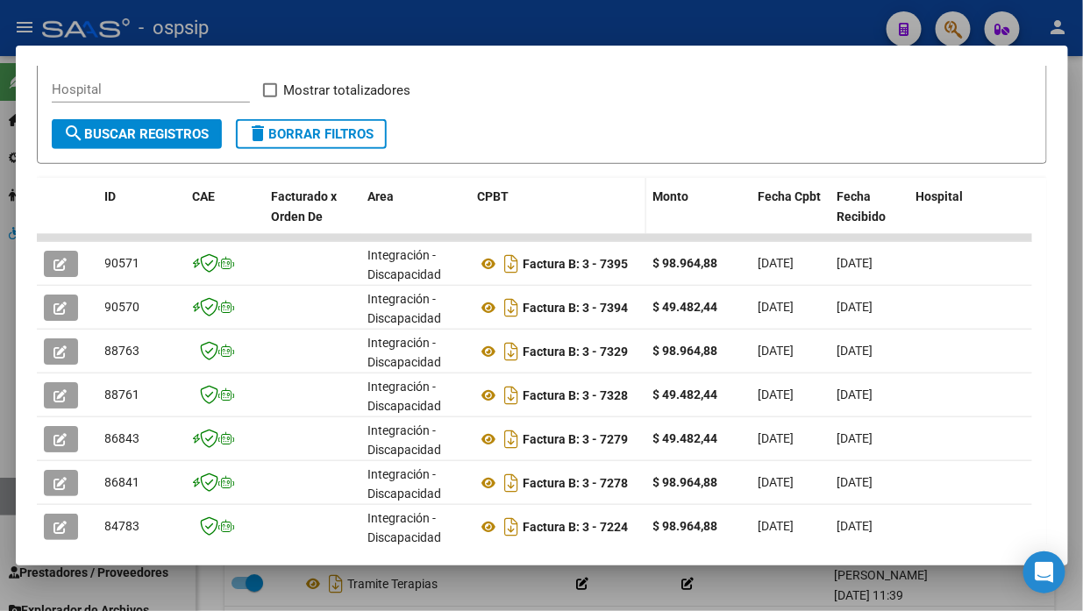
scroll to position [389, 0]
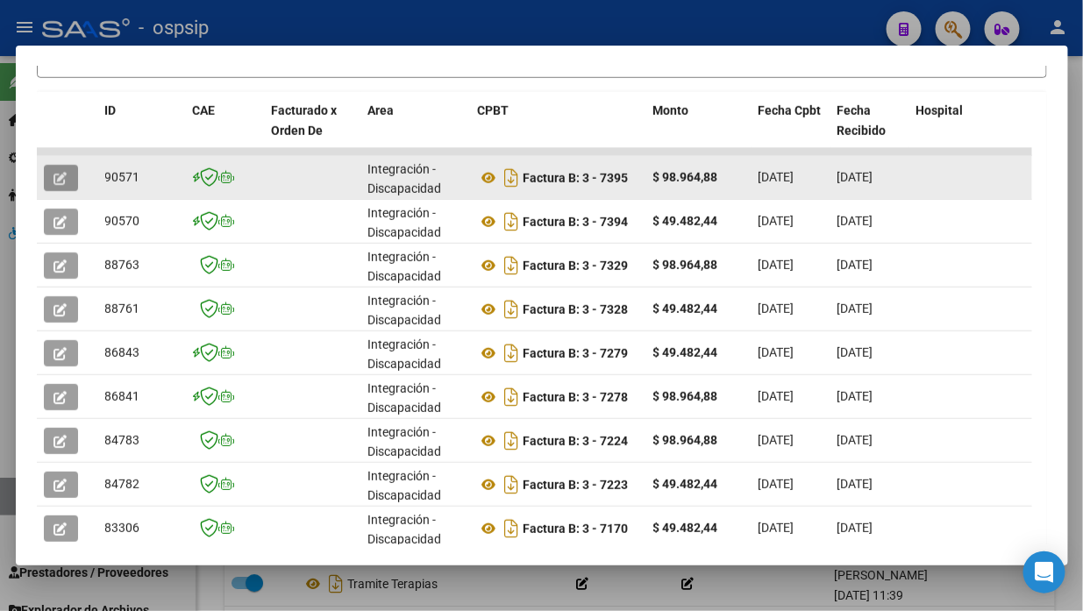
click at [68, 171] on button "button" at bounding box center [61, 178] width 34 height 26
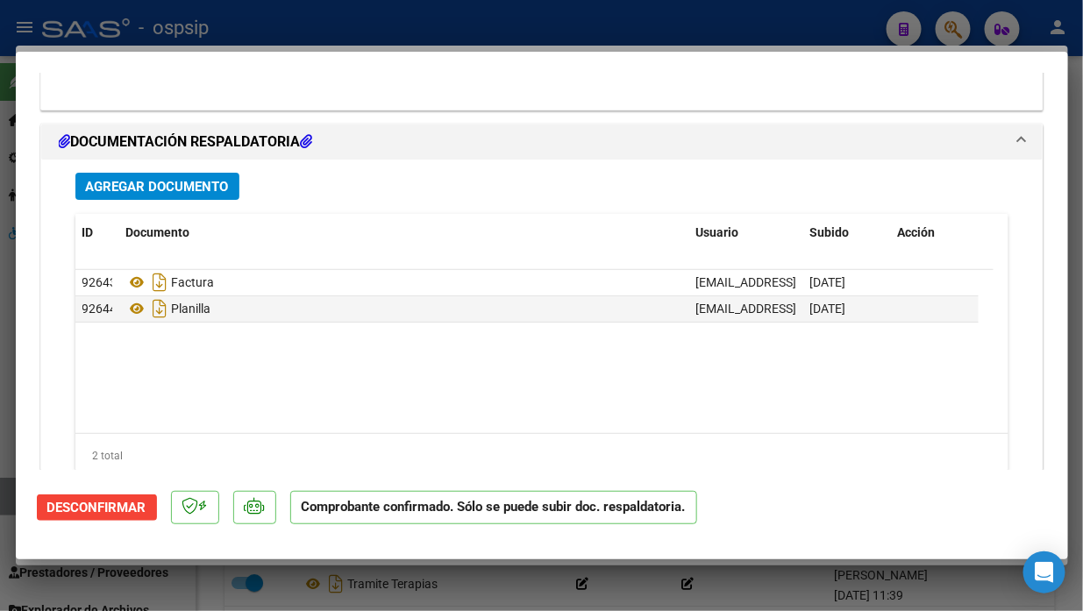
scroll to position [1970, 0]
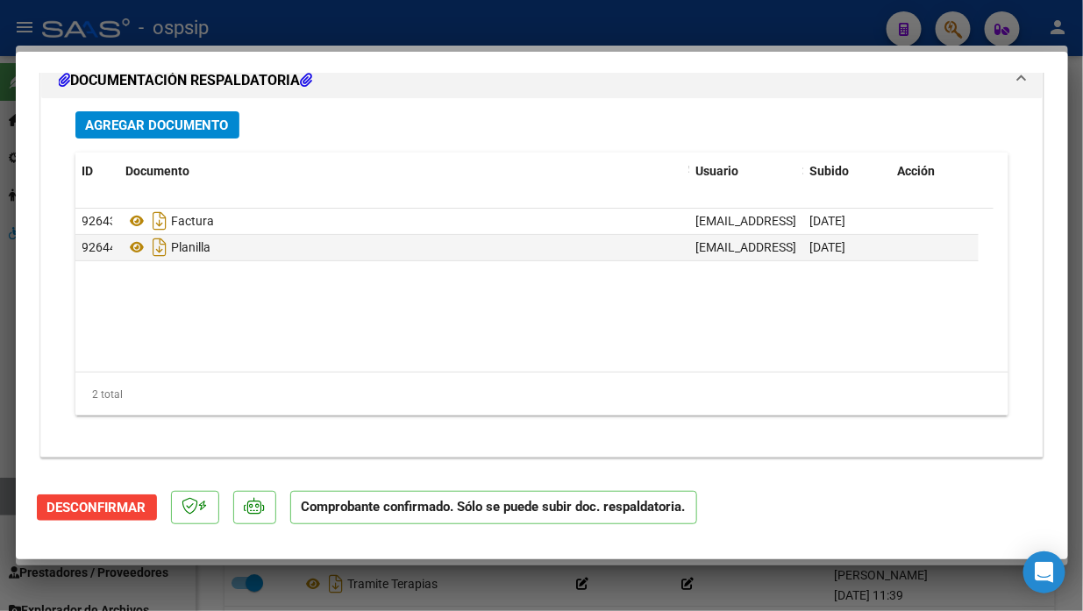
type input "$ 0,00"
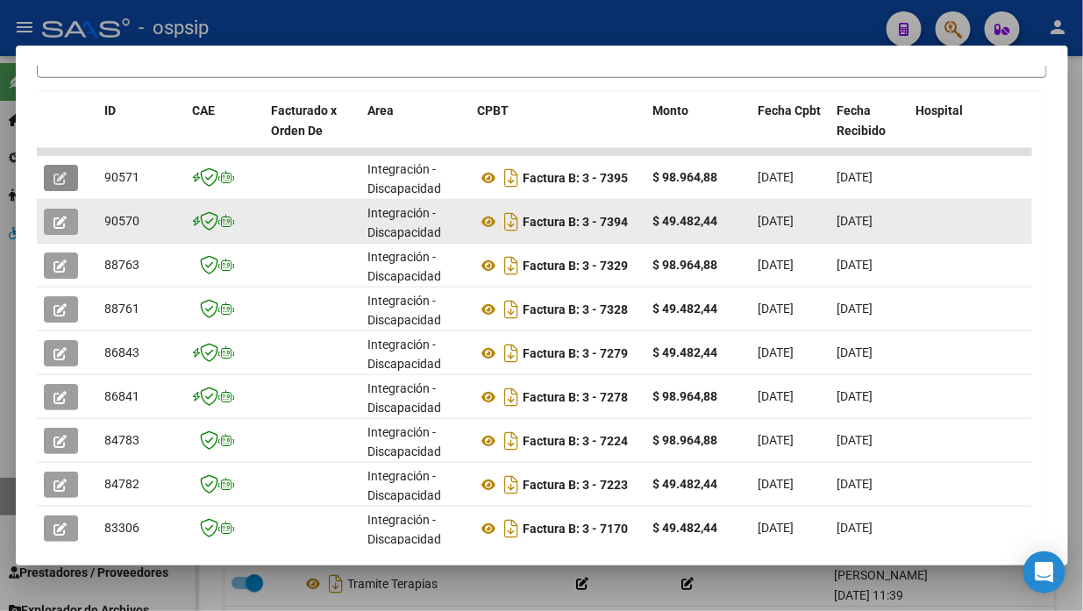
click at [67, 222] on icon "button" at bounding box center [60, 222] width 13 height 13
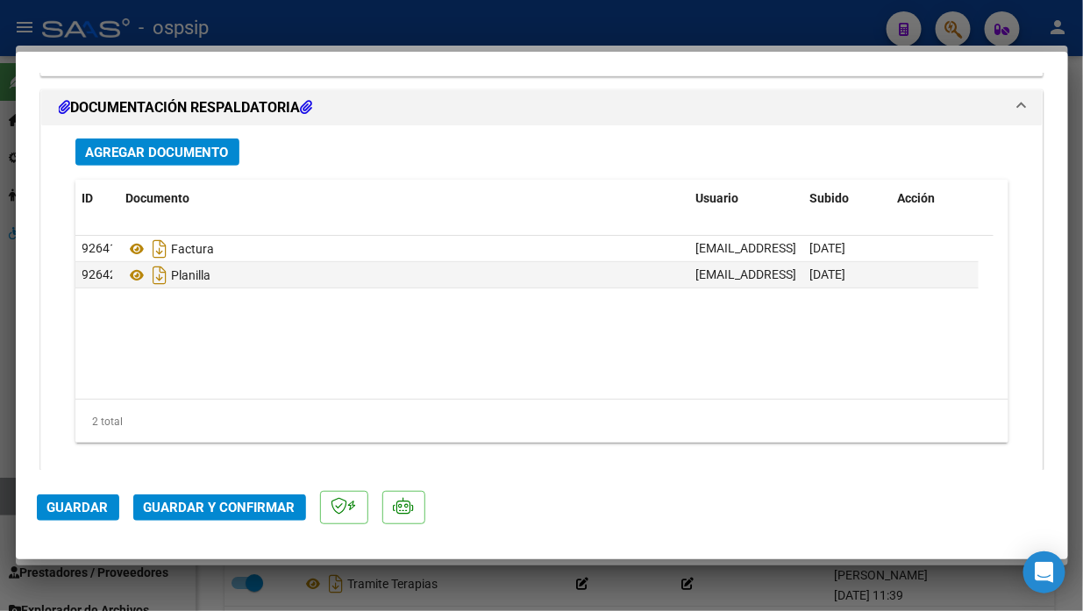
scroll to position [2142, 0]
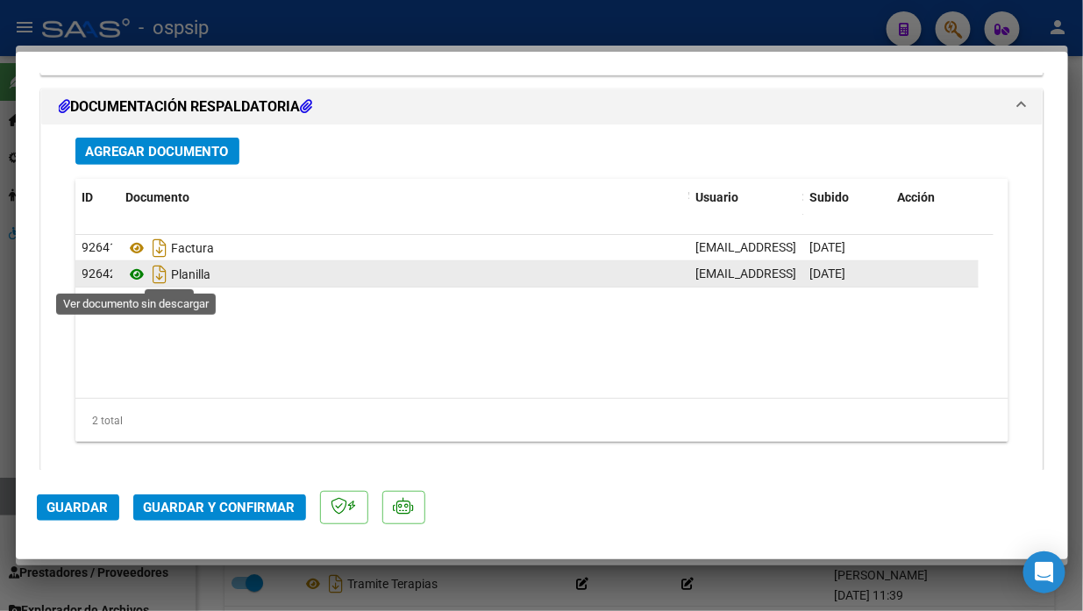
click at [136, 270] on icon at bounding box center [137, 274] width 23 height 21
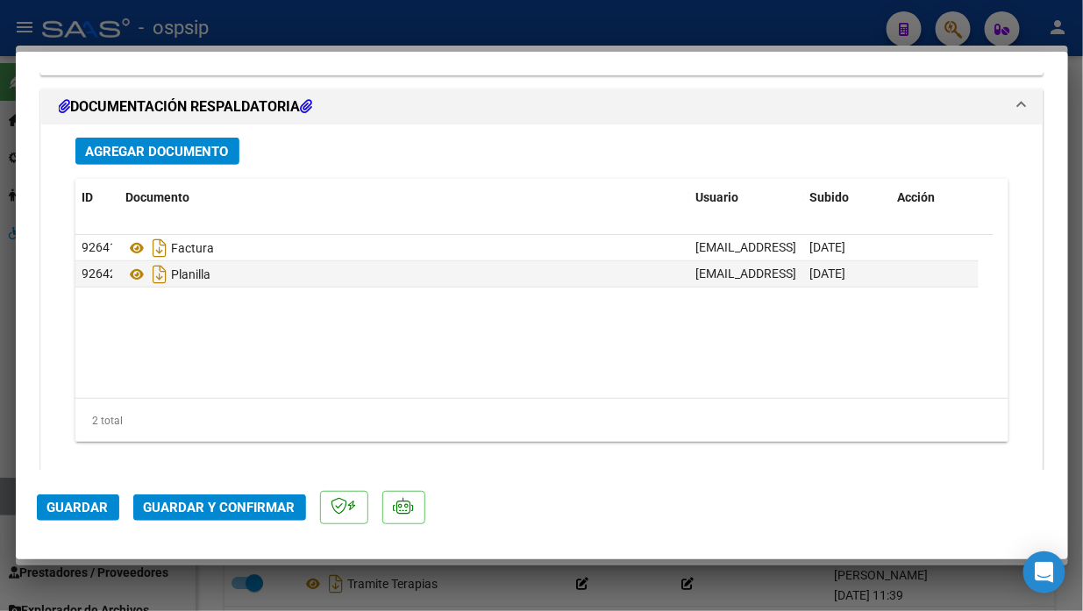
click at [237, 505] on span "Guardar y Confirmar" at bounding box center [220, 508] width 152 height 16
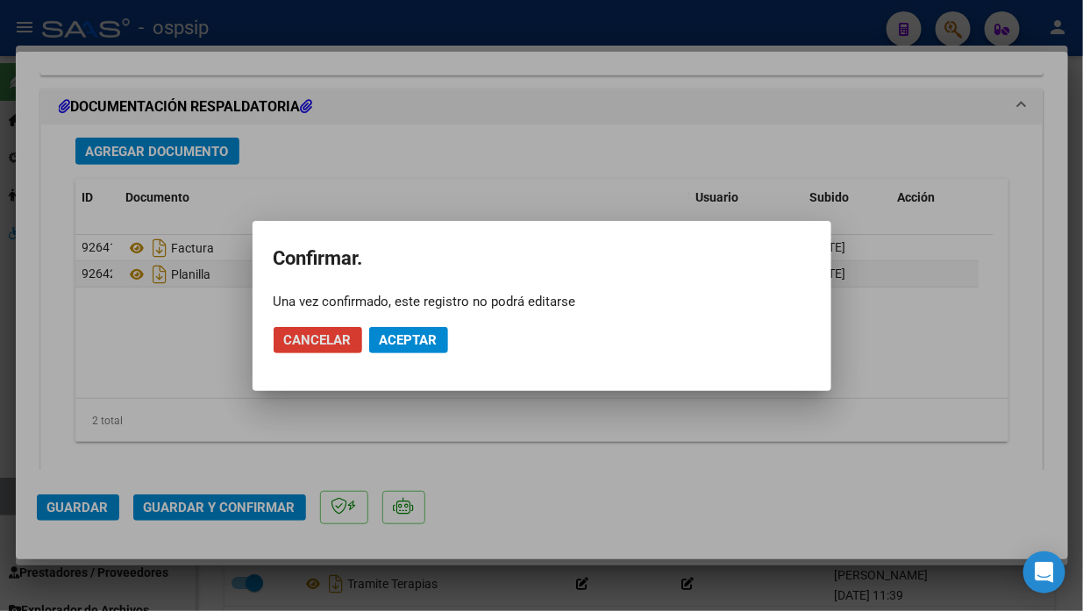
click at [409, 345] on span "Aceptar" at bounding box center [409, 340] width 58 height 16
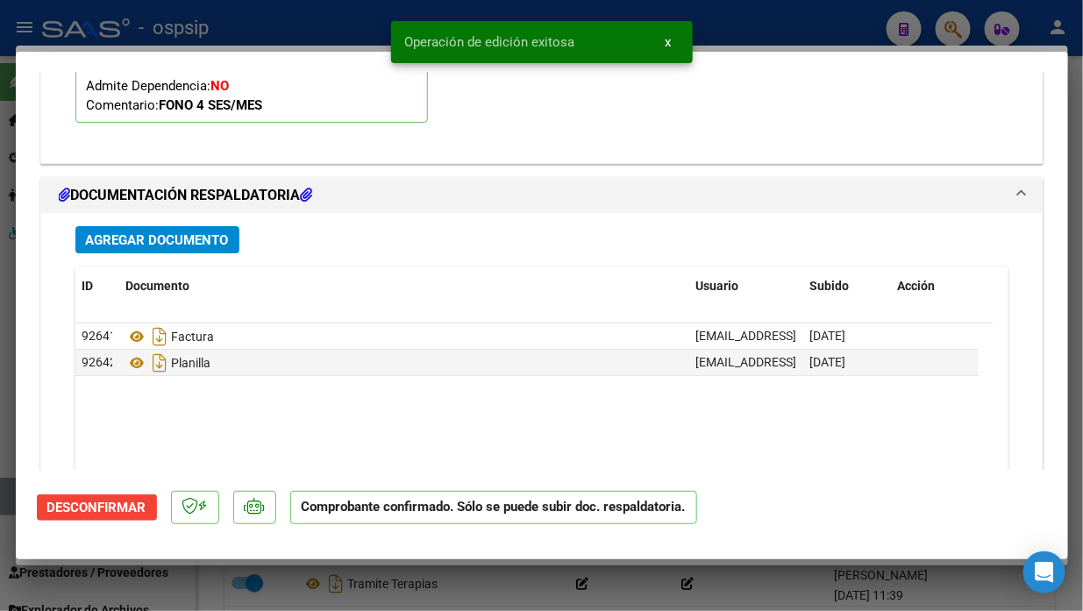
scroll to position [1679, 0]
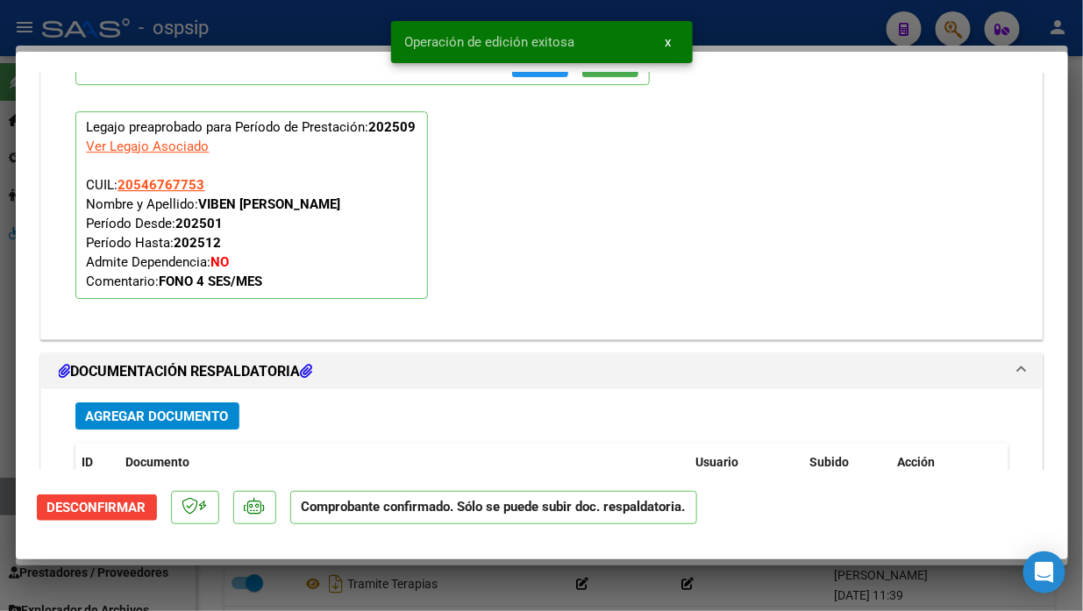
type input "$ 0,00"
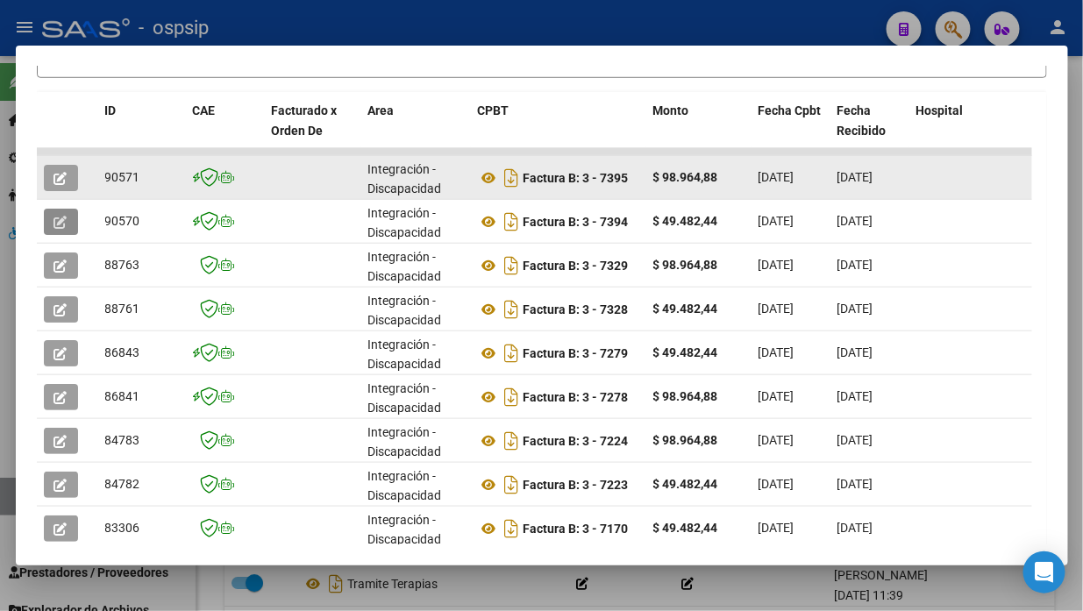
click at [65, 182] on icon "button" at bounding box center [60, 178] width 13 height 13
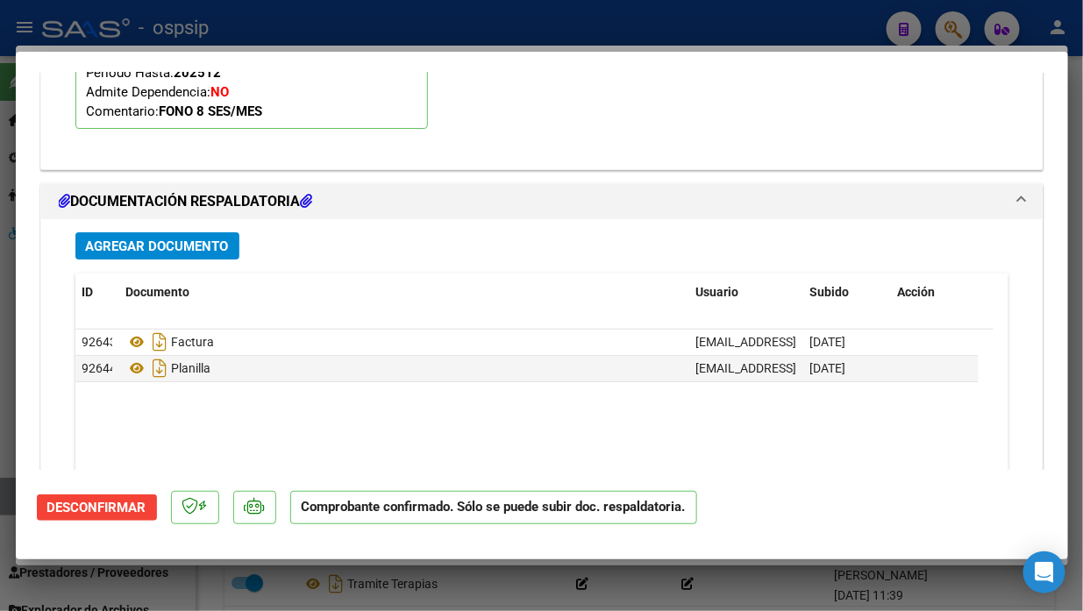
scroll to position [1850, 0]
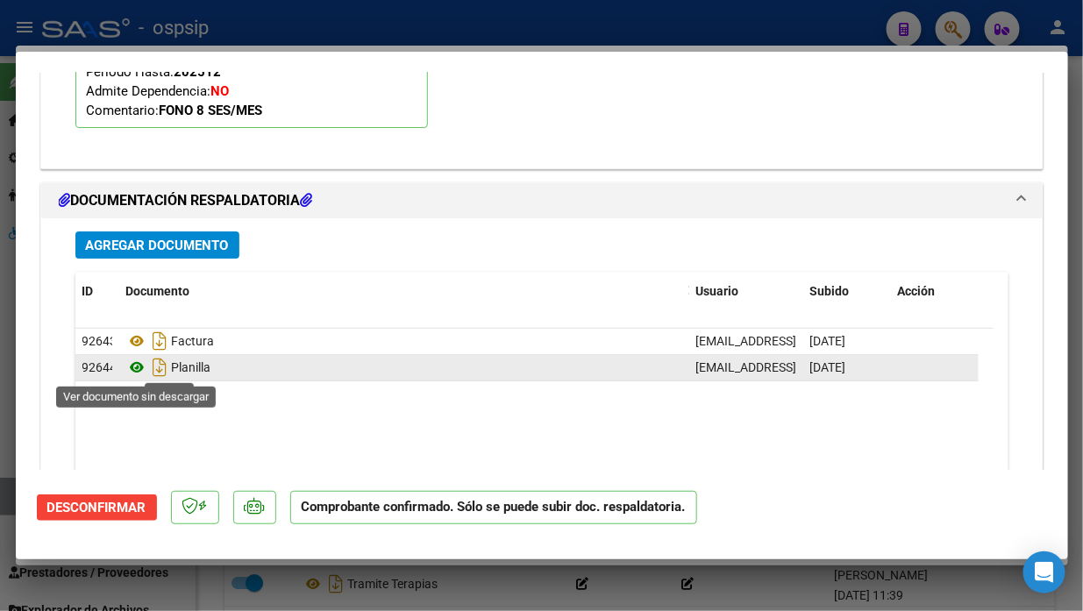
click at [138, 366] on icon at bounding box center [137, 367] width 23 height 21
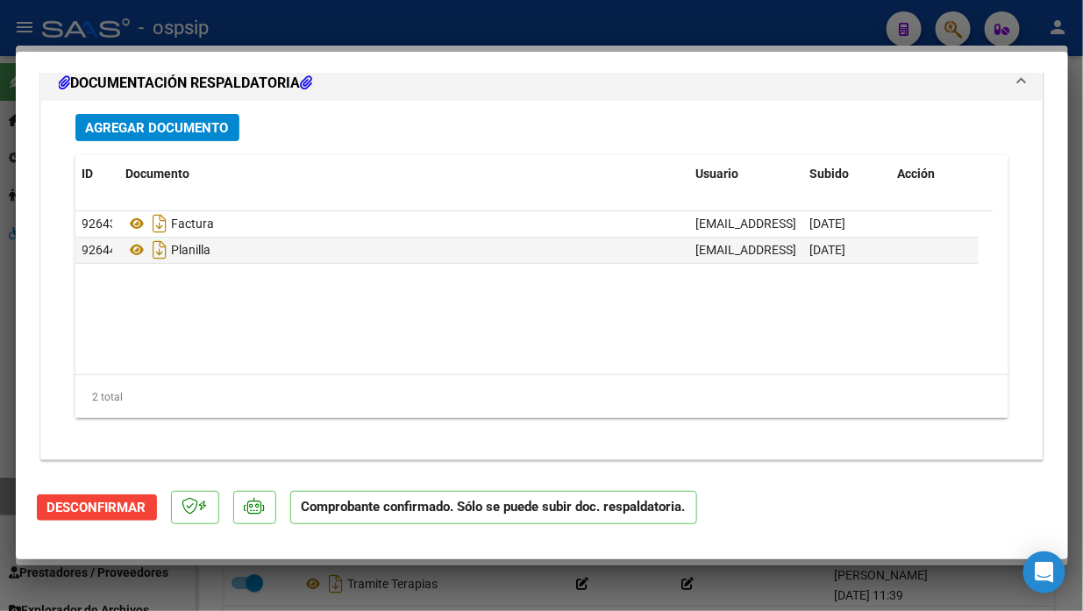
scroll to position [1970, 0]
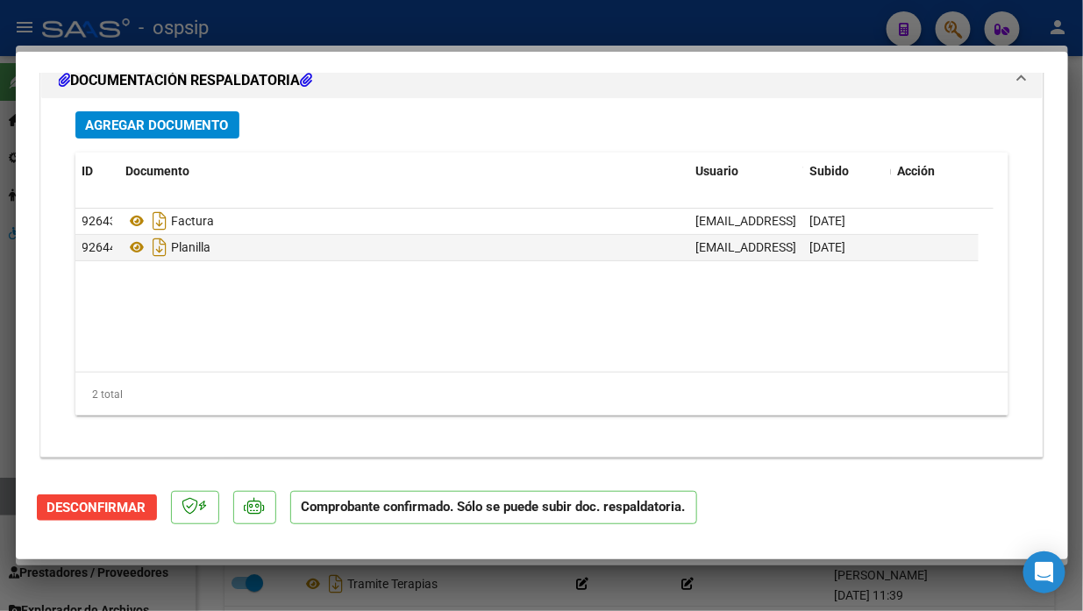
click at [7, 492] on div at bounding box center [541, 305] width 1083 height 611
type input "$ 0,00"
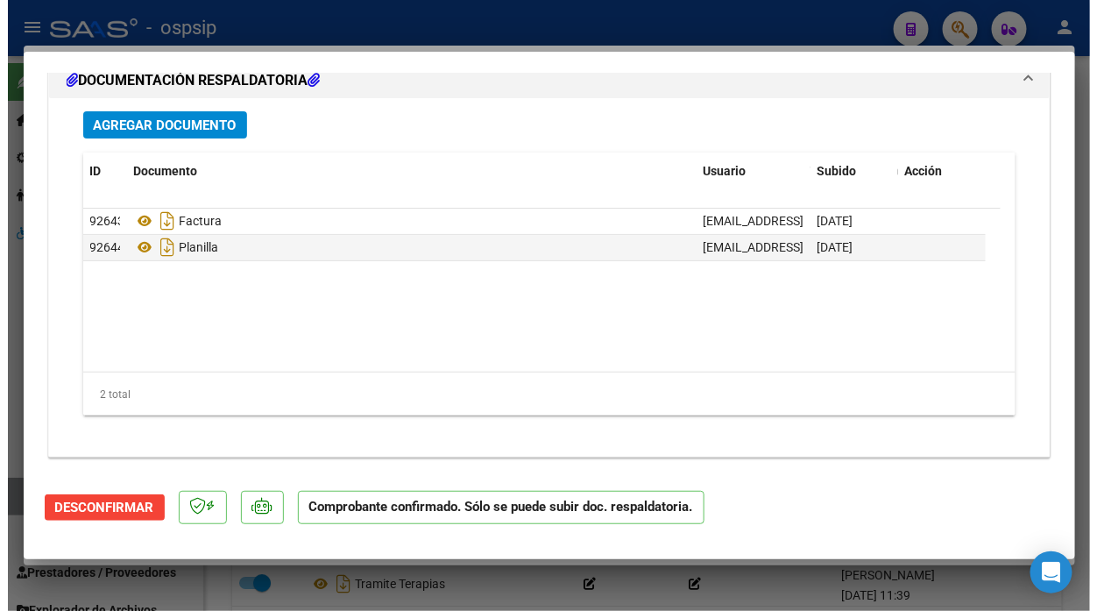
scroll to position [0, 0]
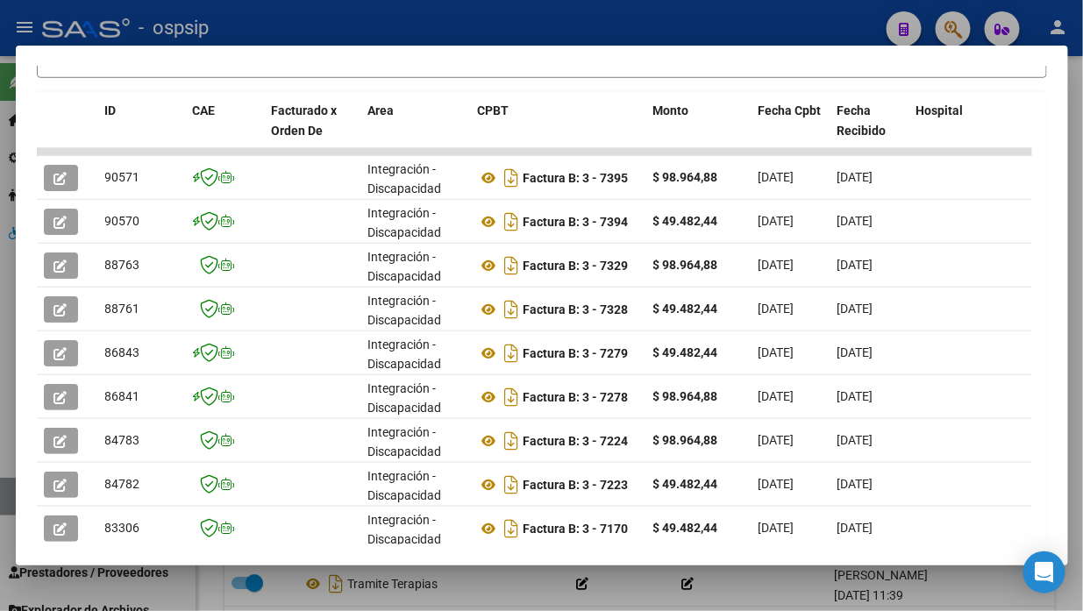
click at [7, 492] on div at bounding box center [541, 305] width 1083 height 611
click at [7, 492] on link "Legajos" at bounding box center [97, 497] width 195 height 38
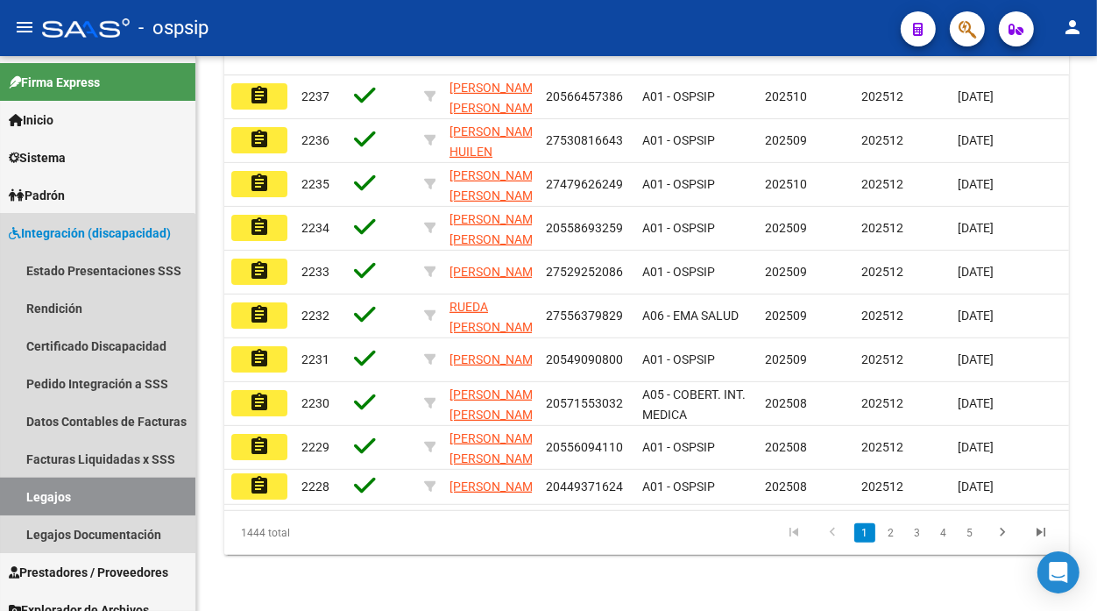
click at [7, 492] on link "Legajos" at bounding box center [97, 497] width 195 height 38
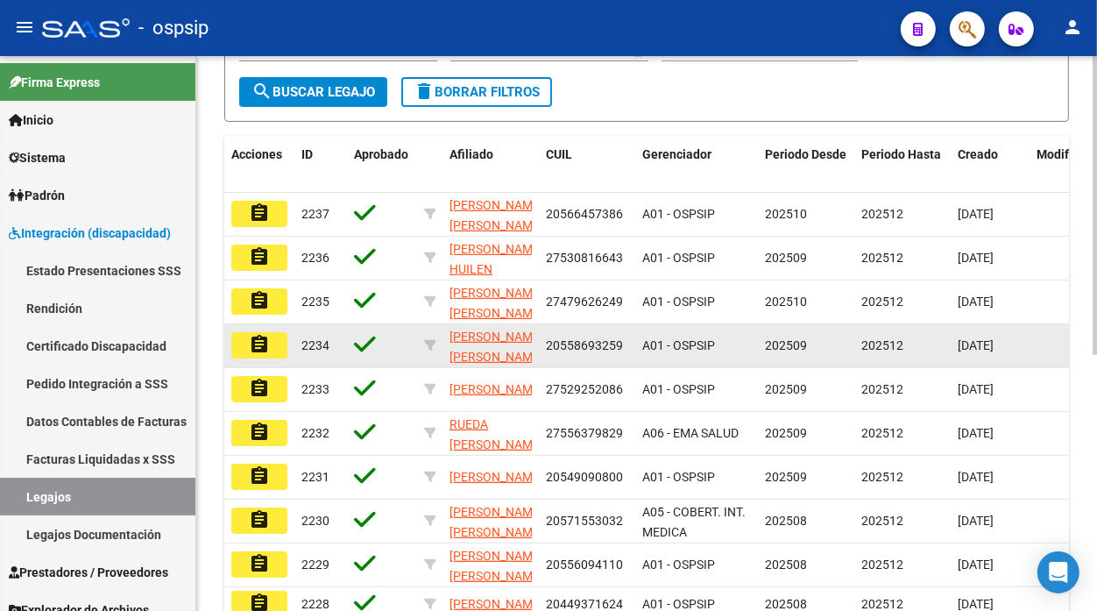
scroll to position [89, 0]
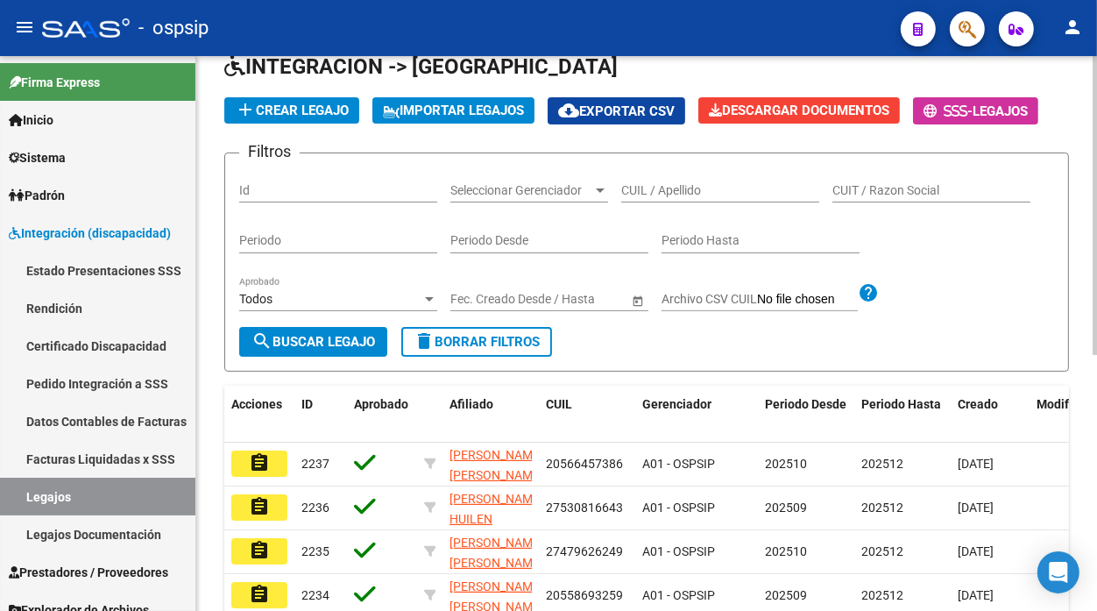
click at [650, 188] on input "CUIL / Apellido" at bounding box center [720, 190] width 198 height 15
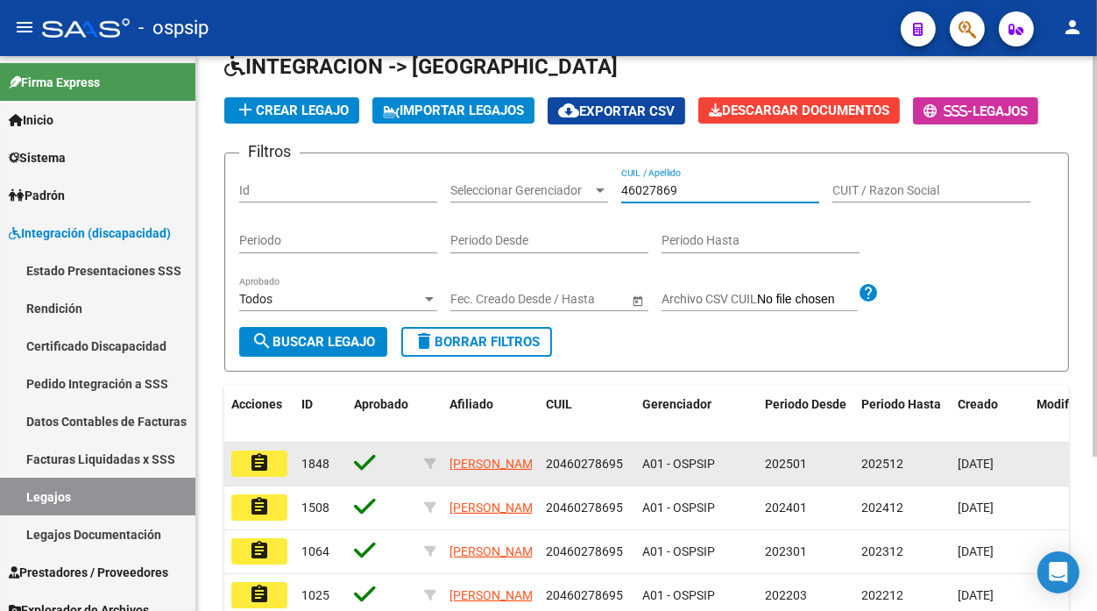
type input "46027869"
click at [264, 459] on mat-icon "assignment" at bounding box center [259, 462] width 21 height 21
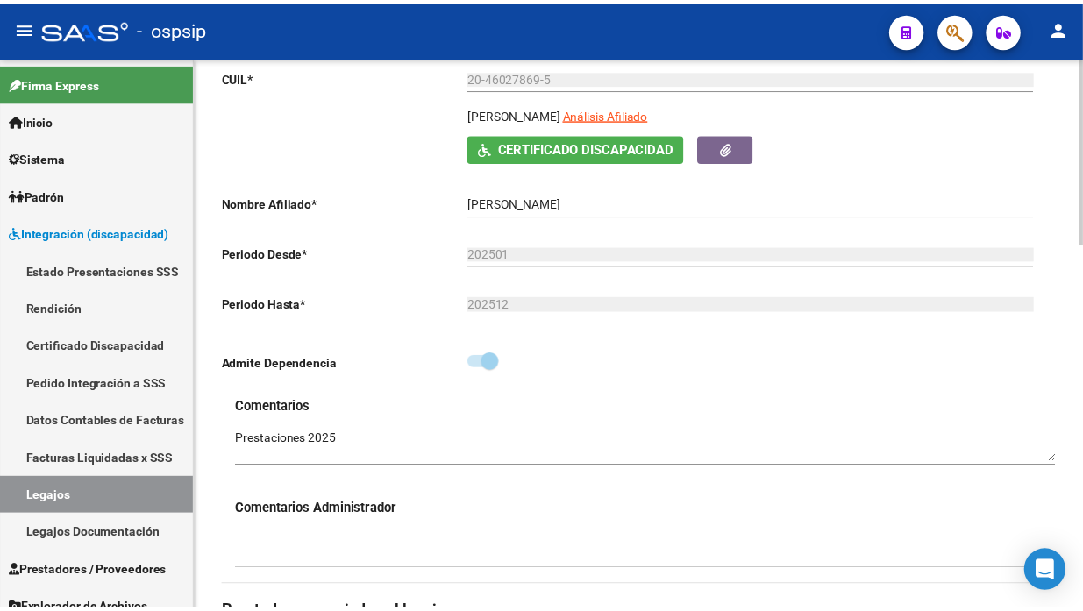
scroll to position [292, 0]
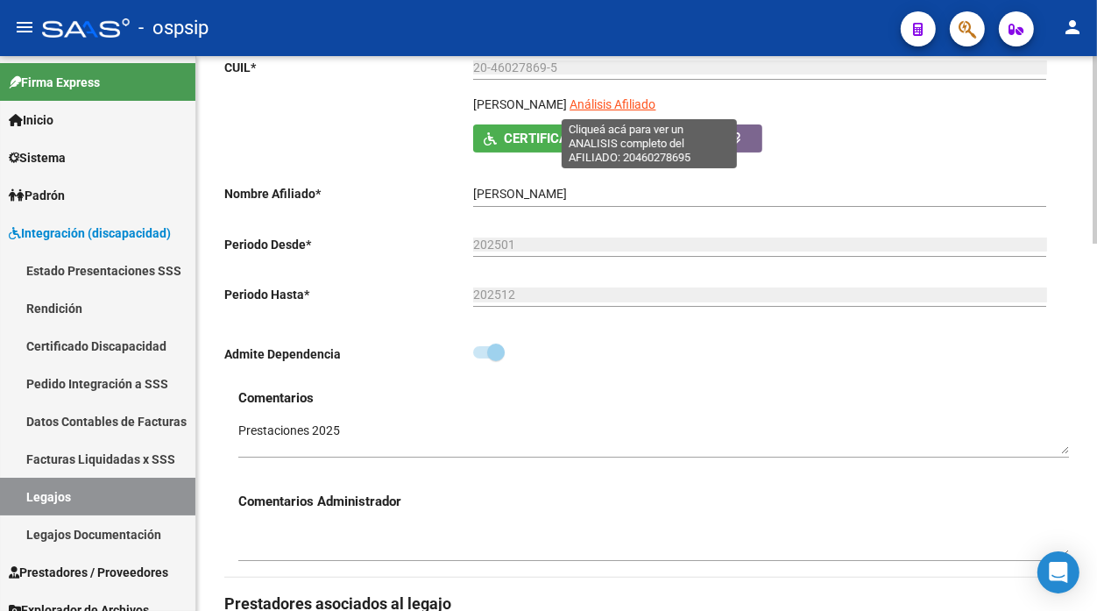
click at [656, 98] on span "Análisis Afiliado" at bounding box center [613, 104] width 86 height 14
type textarea "20460278695"
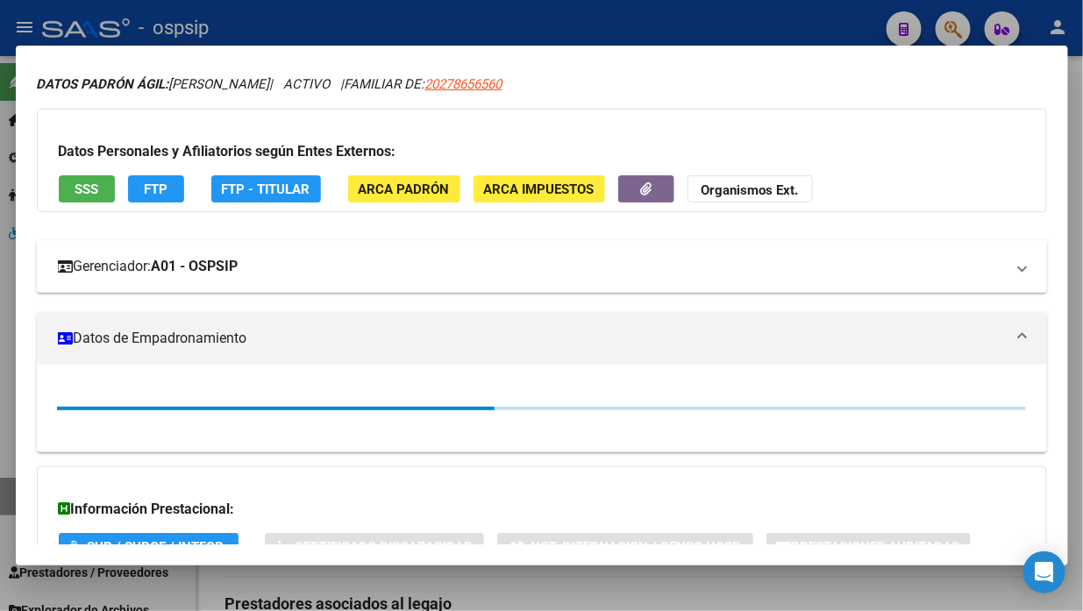
scroll to position [97, 0]
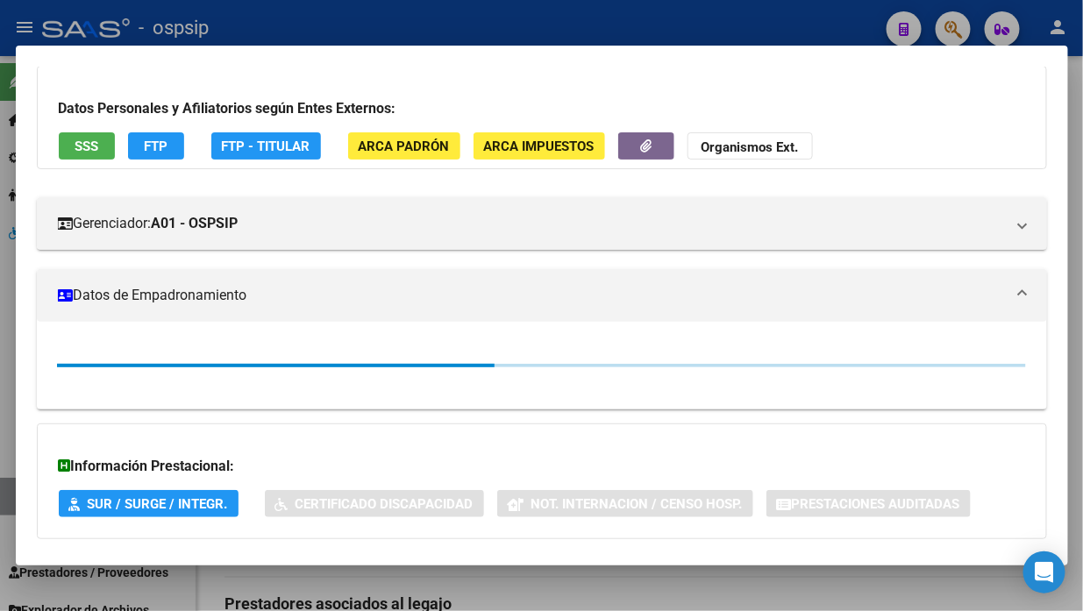
click at [77, 156] on button "SSS" at bounding box center [87, 145] width 56 height 27
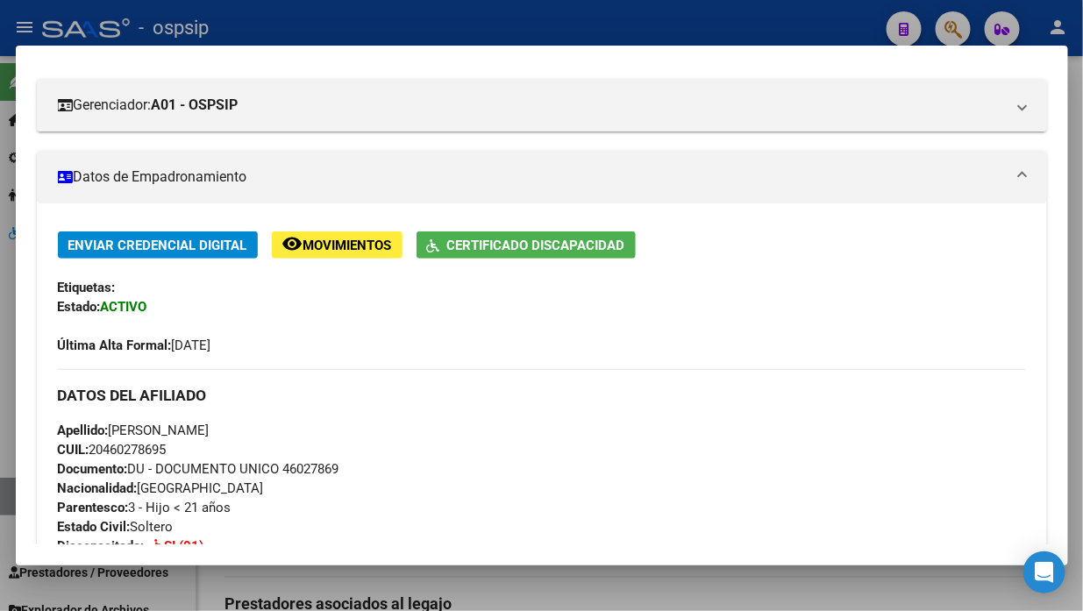
scroll to position [389, 0]
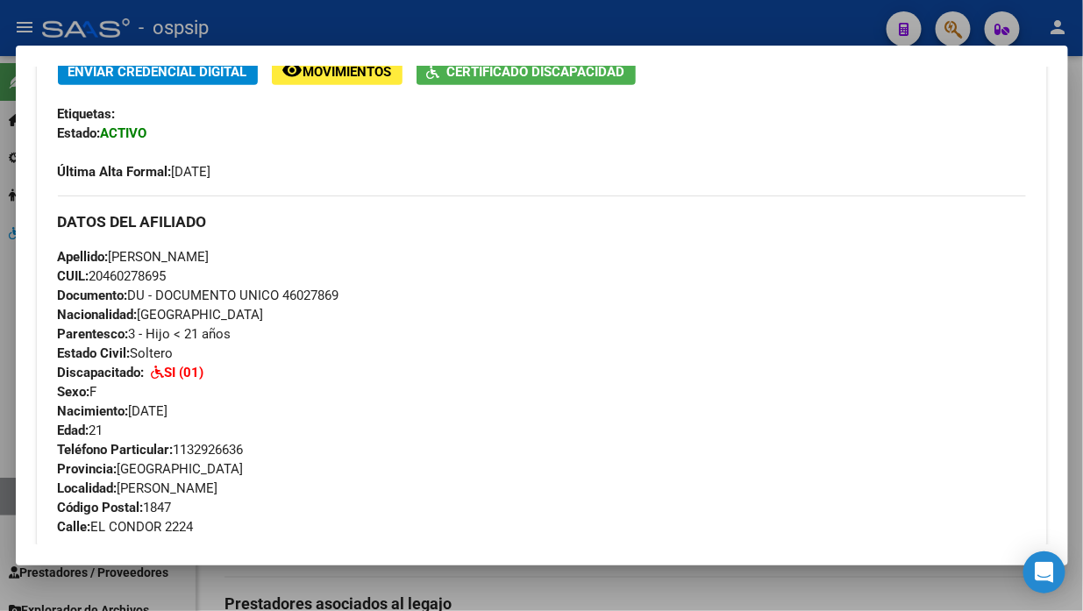
drag, startPoint x: 181, startPoint y: 274, endPoint x: 110, endPoint y: 250, distance: 75.1
click at [110, 250] on div "Apellido: [PERSON_NAME]: 20460278695 Documento: DU - DOCUMENTO UNICO 46027869 N…" at bounding box center [542, 343] width 968 height 193
copy div "[PERSON_NAME]: 20460278695"
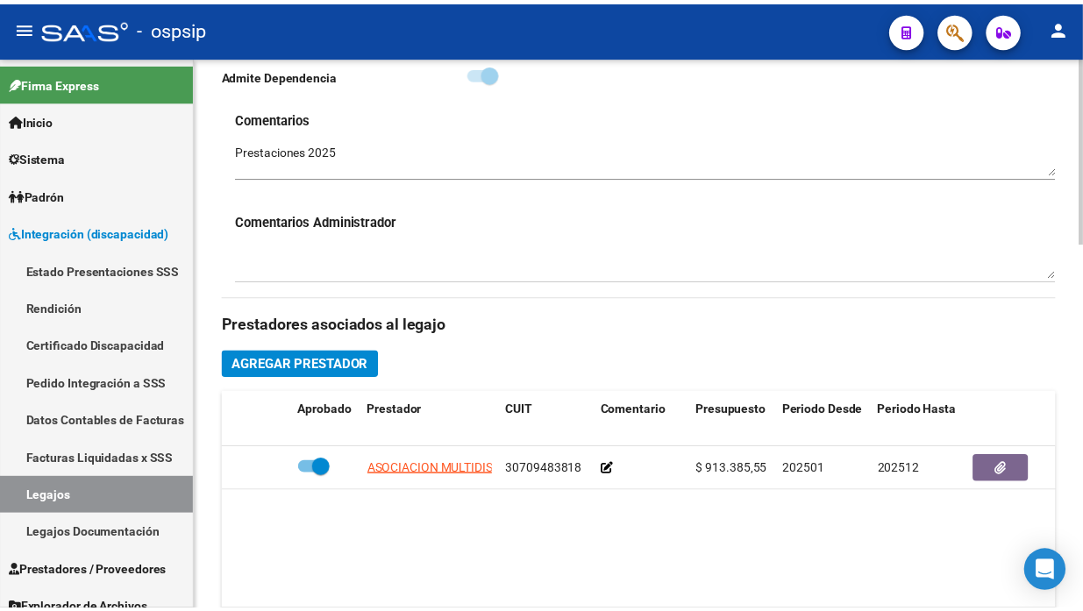
scroll to position [584, 0]
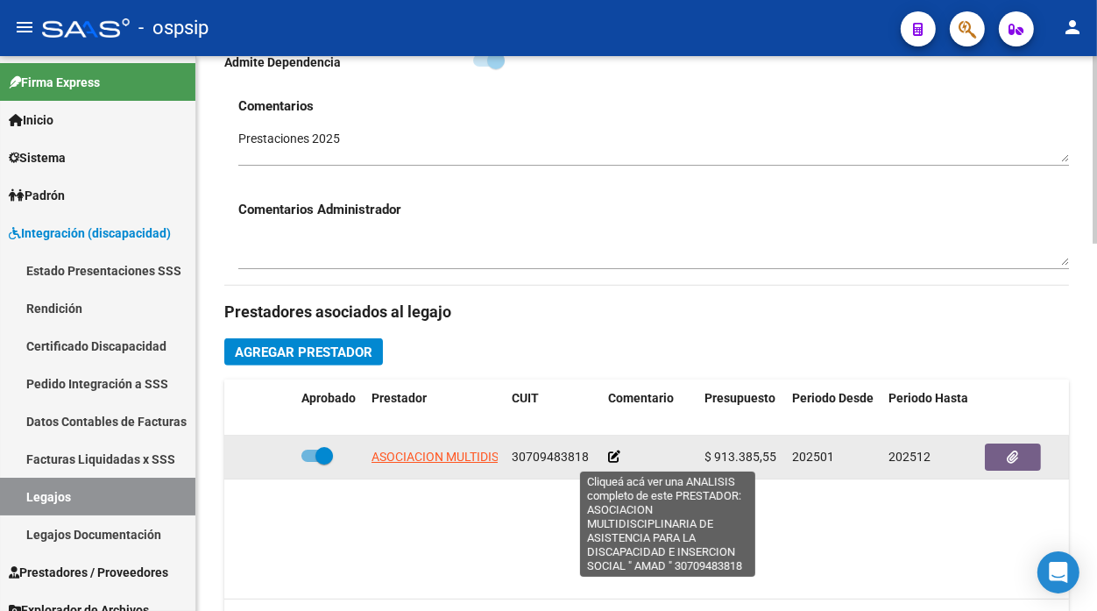
click at [437, 458] on span "ASOCIACION MULTIDISCIPLINARIA DE ASISTENCIA PARA LA DISCAPACIDAD E INSERCION SO…" at bounding box center [665, 457] width 587 height 14
type textarea "30709483818"
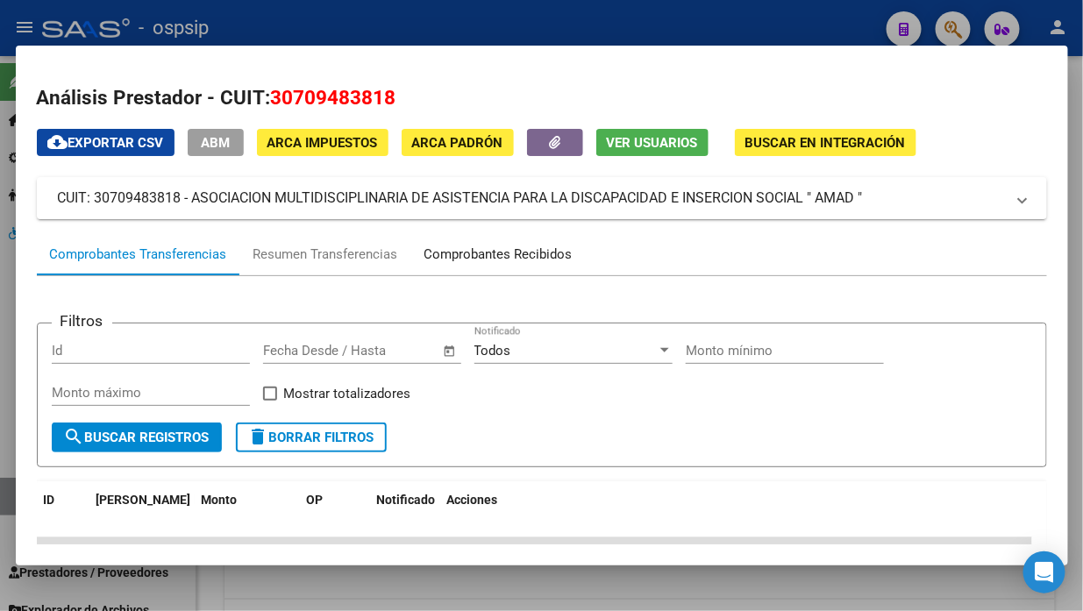
click at [507, 246] on div "Comprobantes Recibidos" at bounding box center [498, 255] width 148 height 20
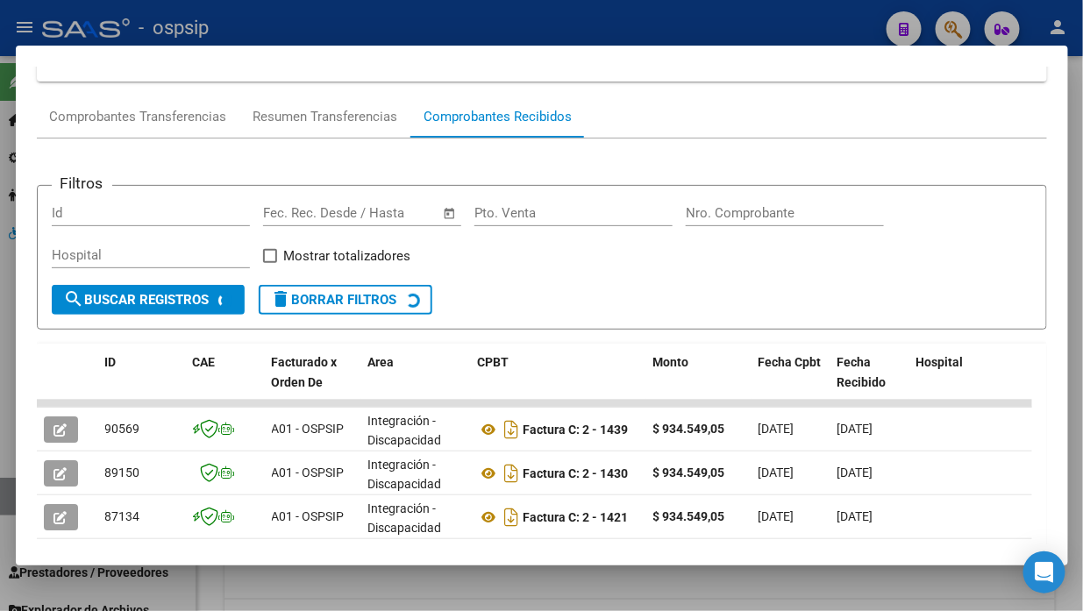
scroll to position [171, 0]
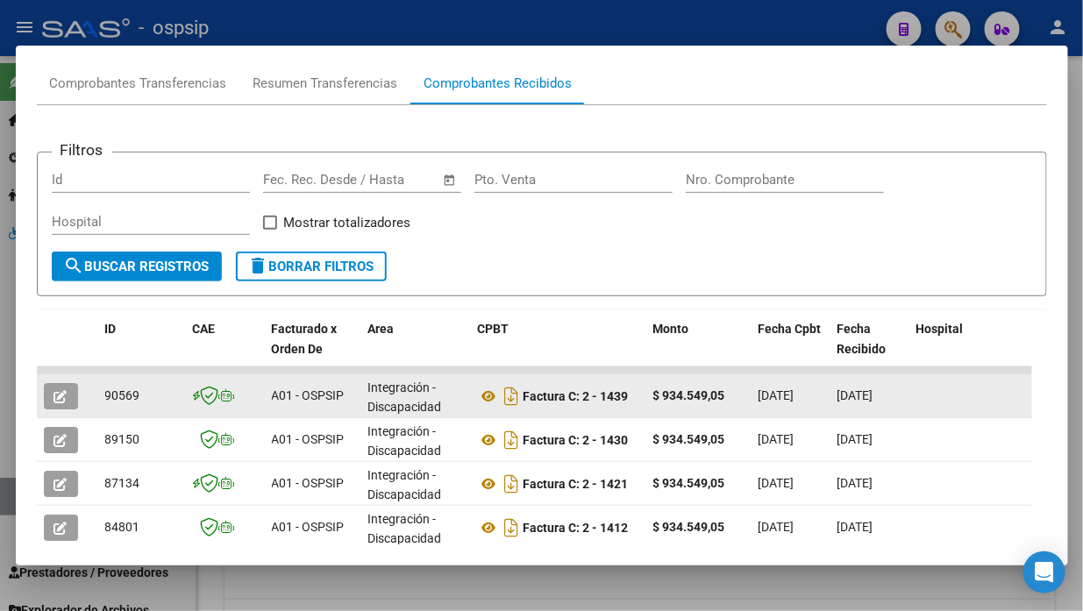
click at [58, 400] on icon "button" at bounding box center [60, 396] width 13 height 13
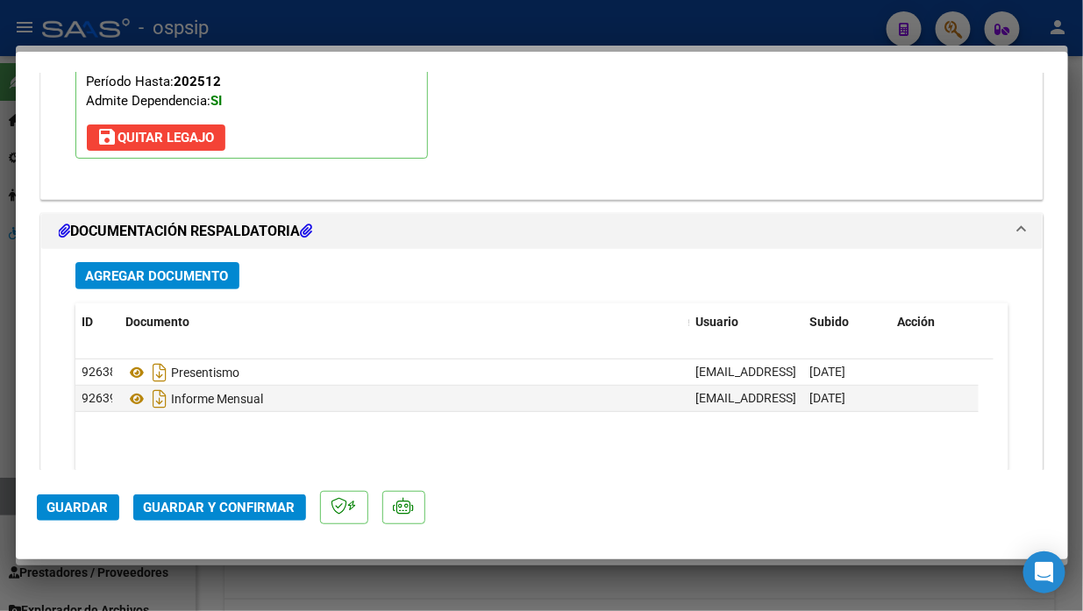
scroll to position [2151, 0]
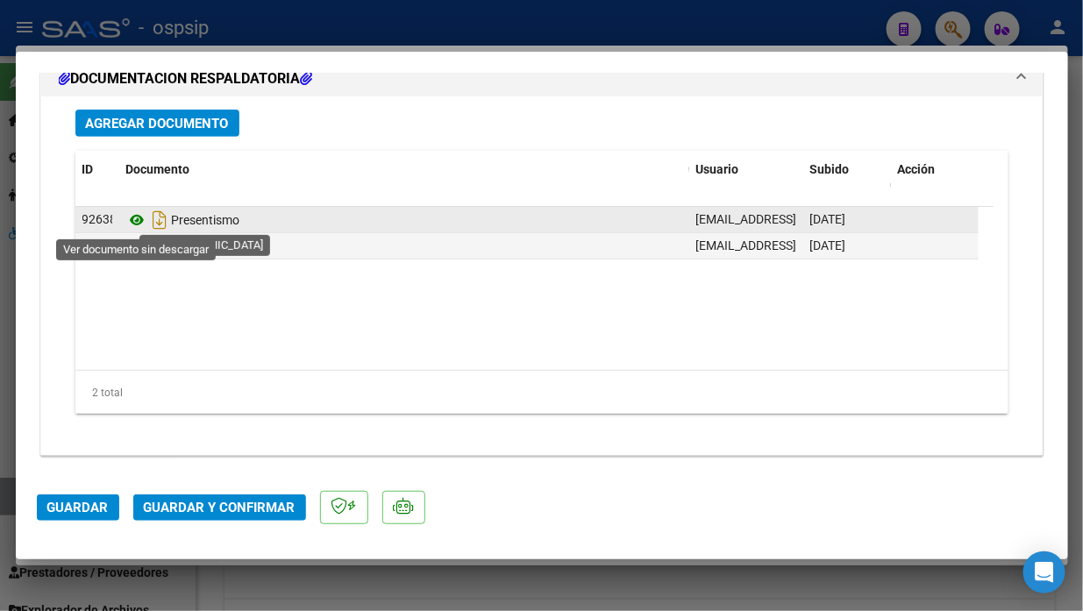
click at [142, 217] on icon at bounding box center [137, 219] width 23 height 21
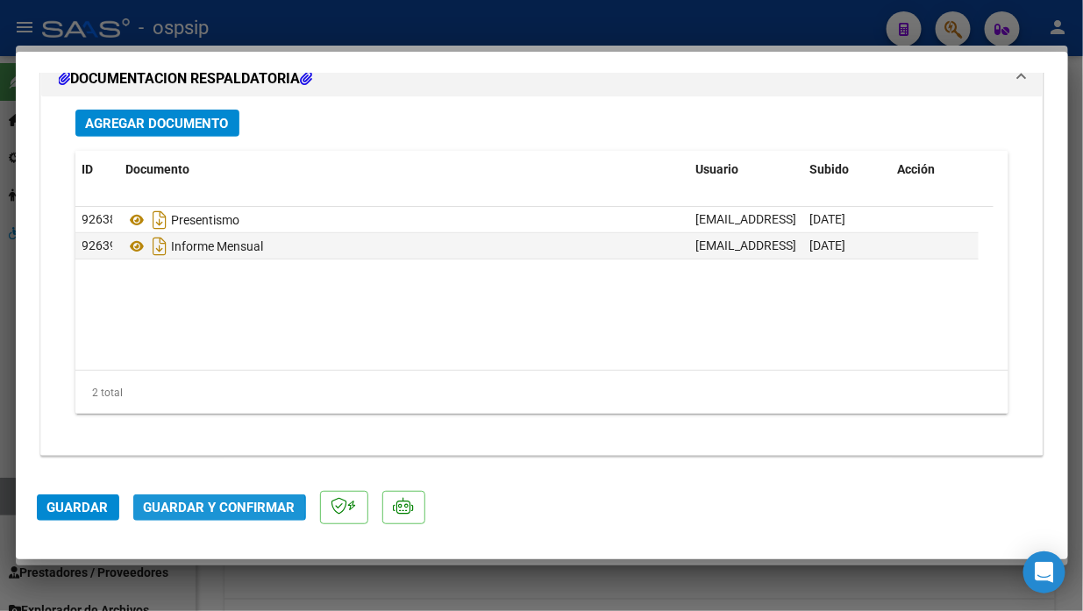
click at [194, 508] on span "Guardar y Confirmar" at bounding box center [220, 508] width 152 height 16
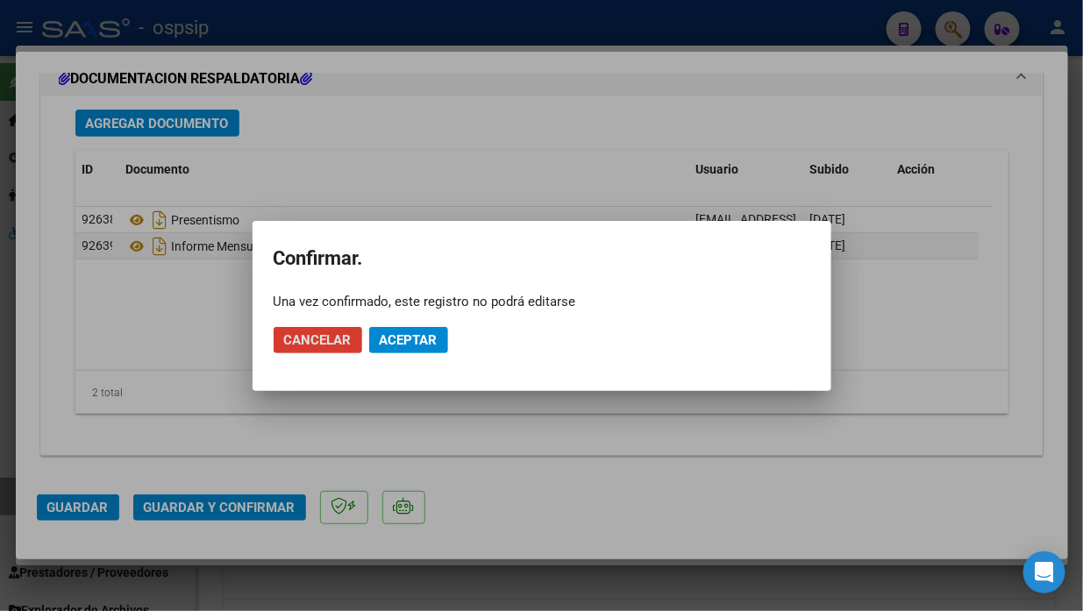
click at [408, 337] on span "Aceptar" at bounding box center [409, 340] width 58 height 16
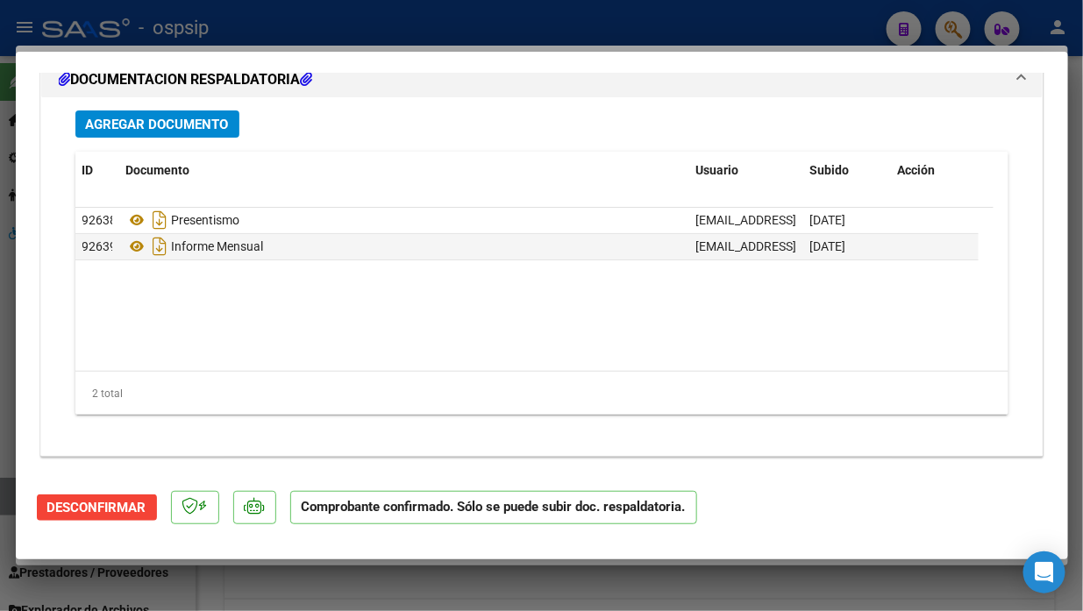
click at [9, 501] on div at bounding box center [541, 305] width 1083 height 611
type input "$ 0,00"
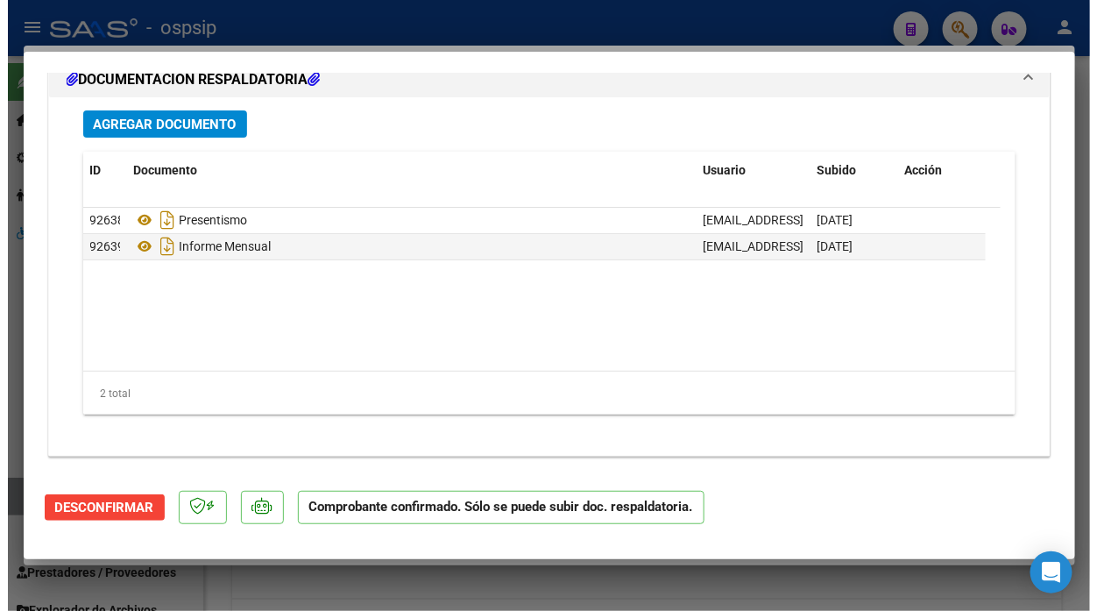
scroll to position [0, 0]
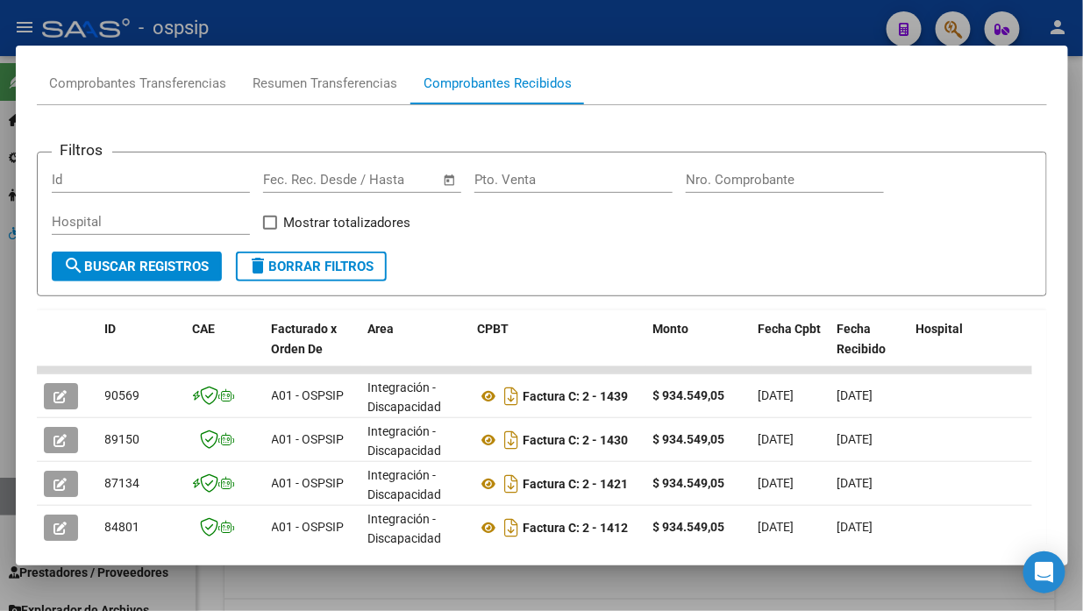
click at [9, 501] on div at bounding box center [541, 305] width 1083 height 611
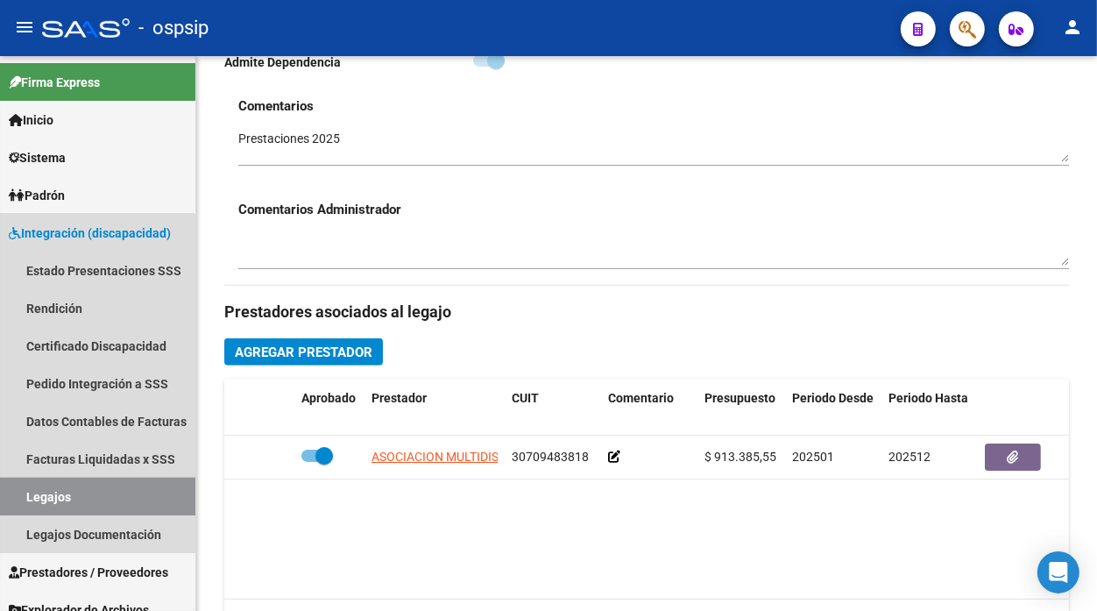
click at [9, 501] on link "Legajos" at bounding box center [97, 497] width 195 height 38
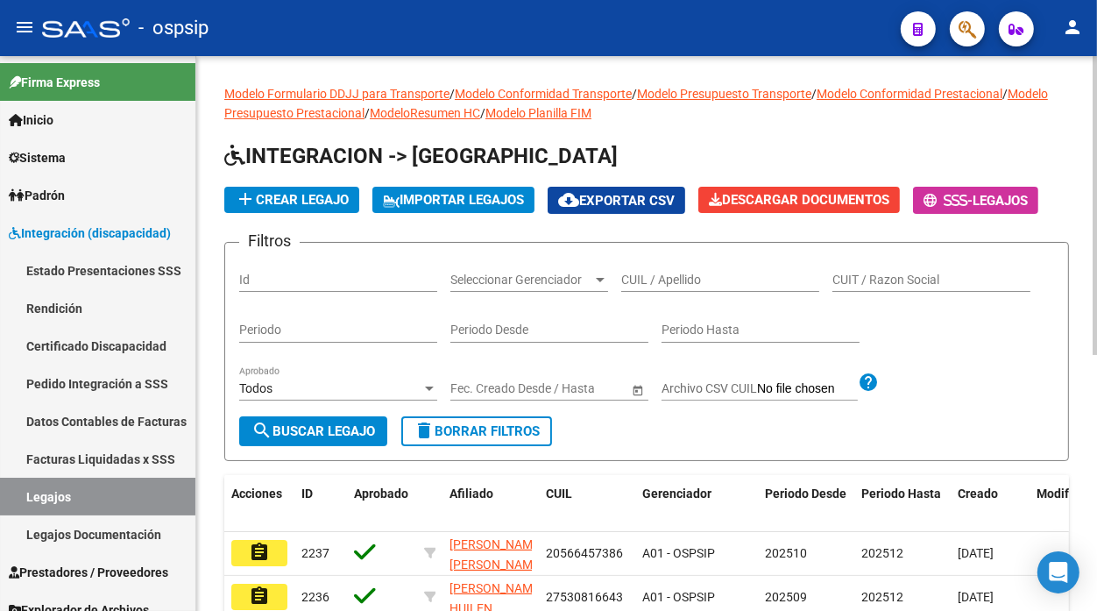
click at [631, 286] on input "CUIL / Apellido" at bounding box center [720, 280] width 198 height 15
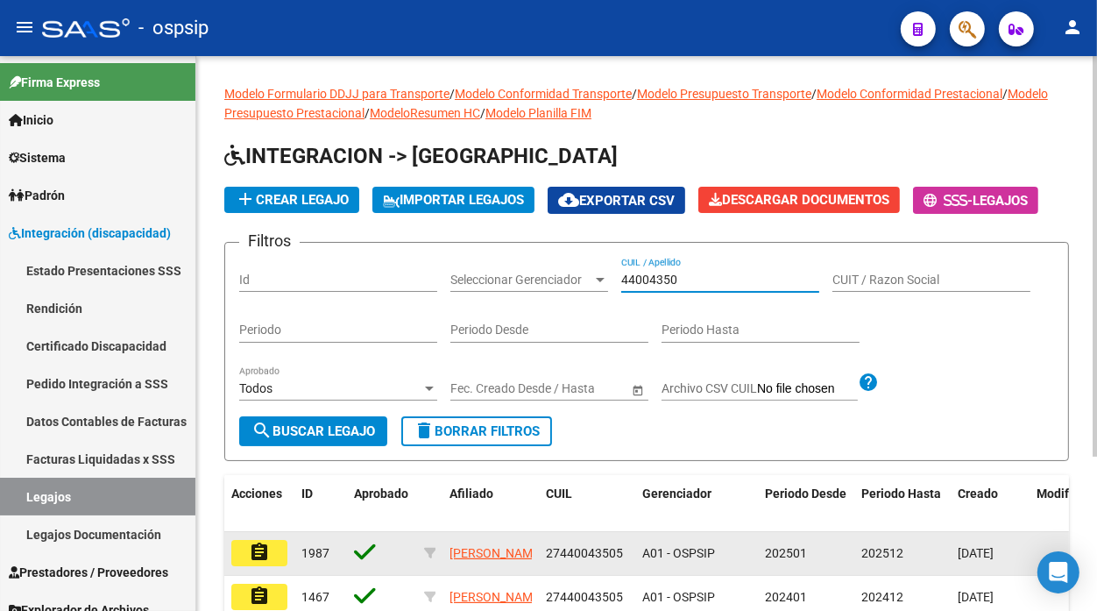
type input "44004350"
click at [263, 552] on mat-icon "assignment" at bounding box center [259, 552] width 21 height 21
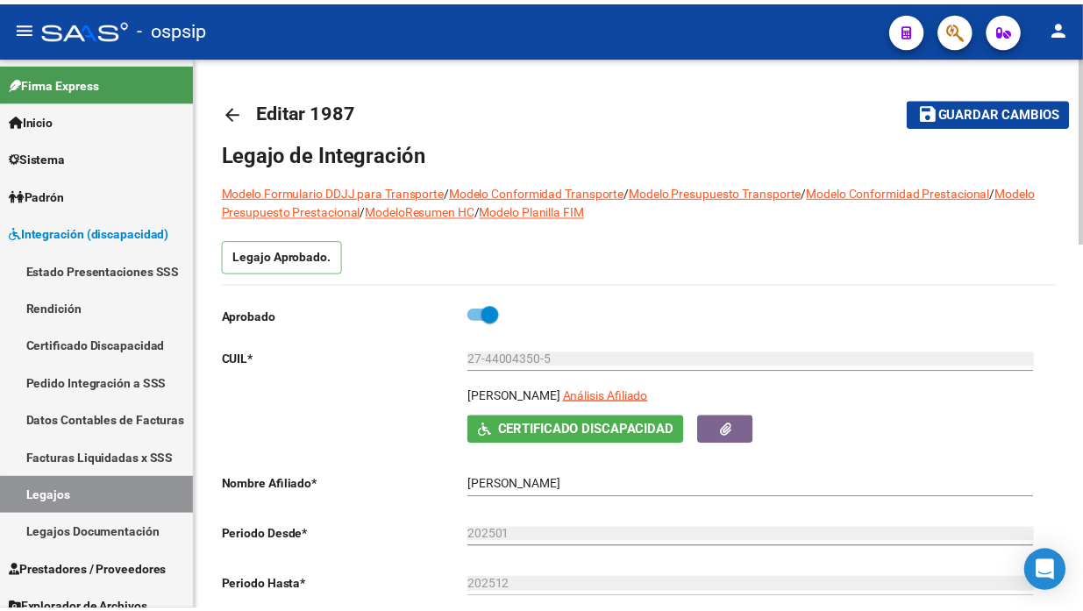
scroll to position [292, 0]
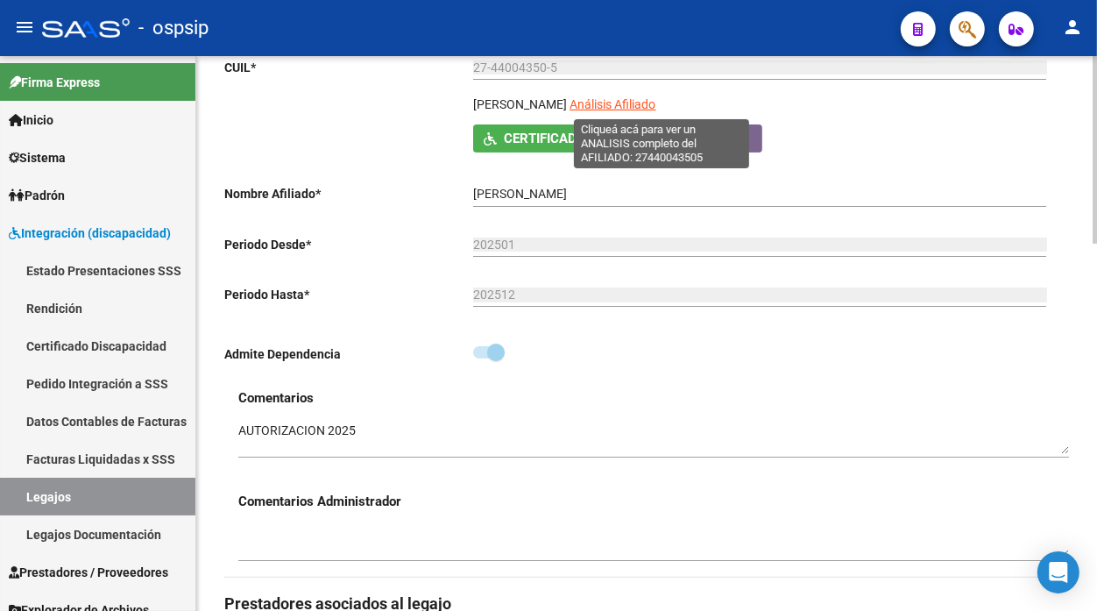
click at [654, 103] on span "Análisis Afiliado" at bounding box center [613, 104] width 86 height 14
type textarea "27440043505"
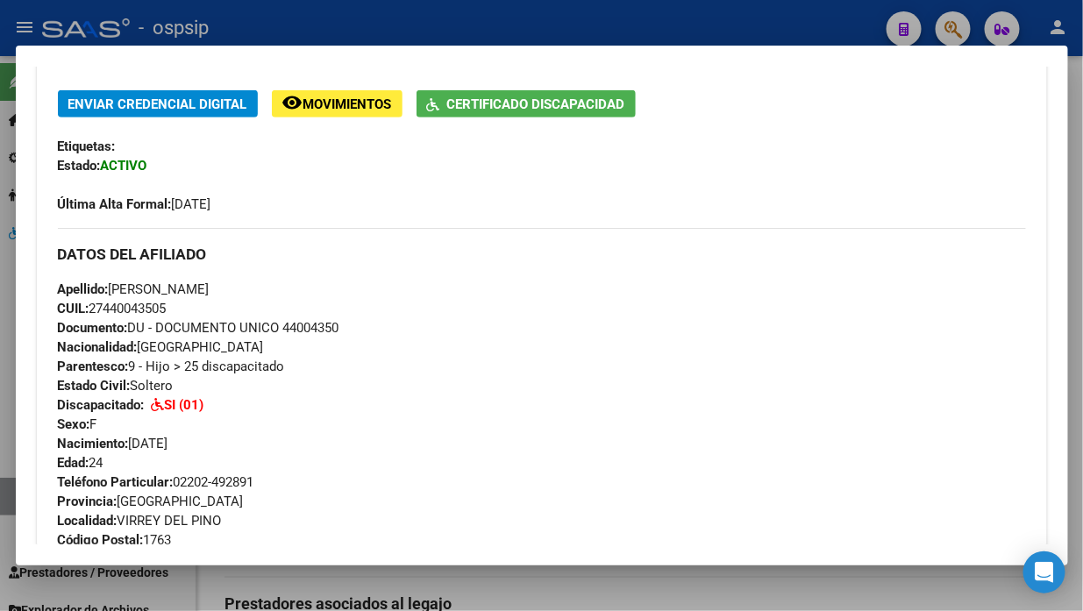
scroll to position [161, 0]
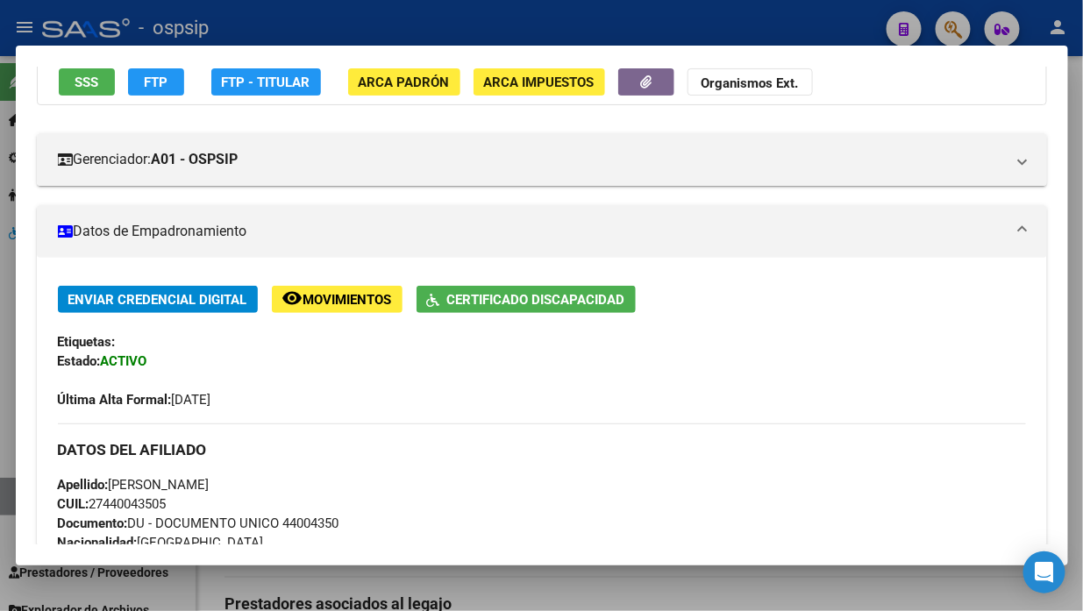
click at [95, 85] on span "SSS" at bounding box center [87, 83] width 24 height 16
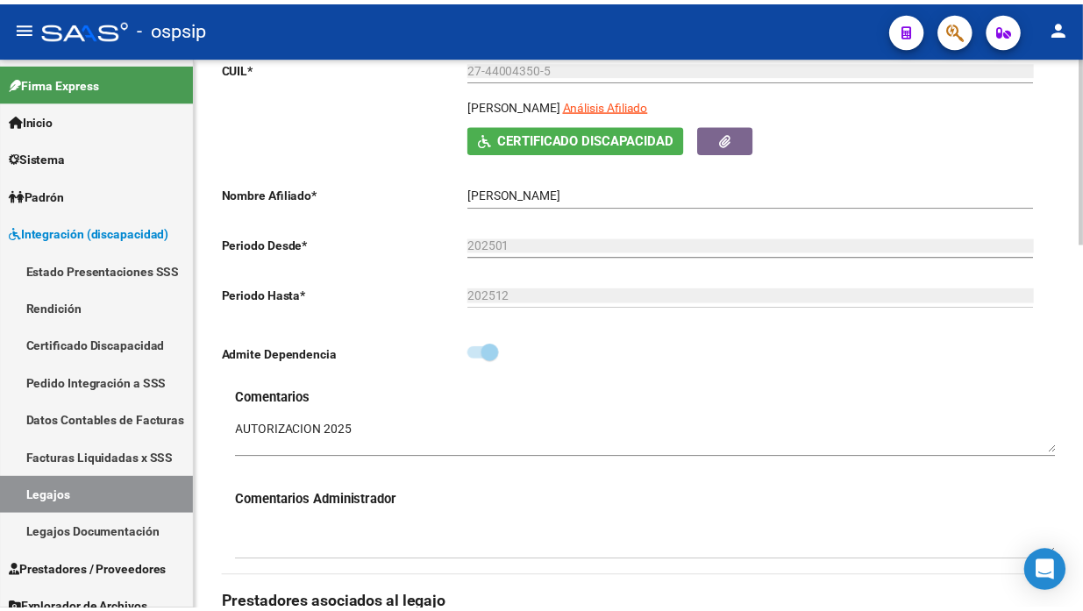
scroll to position [681, 0]
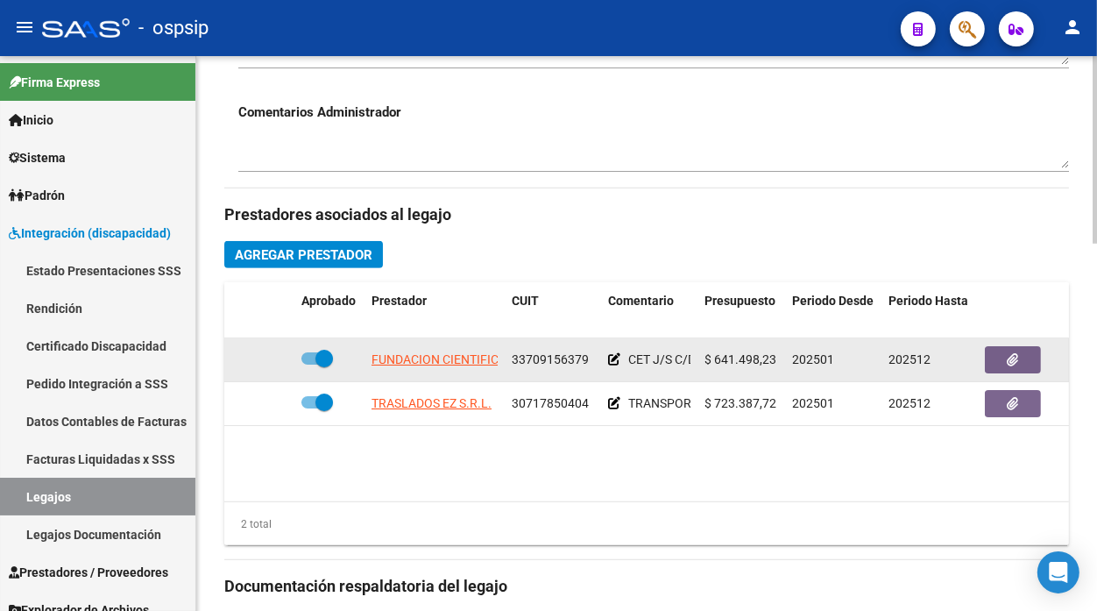
click at [454, 374] on datatable-body-cell "FUNDACION CIENTIFICA Y DEPORTIVA EQUINA" at bounding box center [435, 359] width 140 height 43
click at [451, 368] on app-link-go-to "FUNDACION CIENTIFICA Y DEPORTIVA EQUINA" at bounding box center [501, 360] width 258 height 20
click at [449, 363] on span "FUNDACION CIENTIFICA Y DEPORTIVA EQUINA" at bounding box center [501, 359] width 258 height 14
type textarea "33709156379"
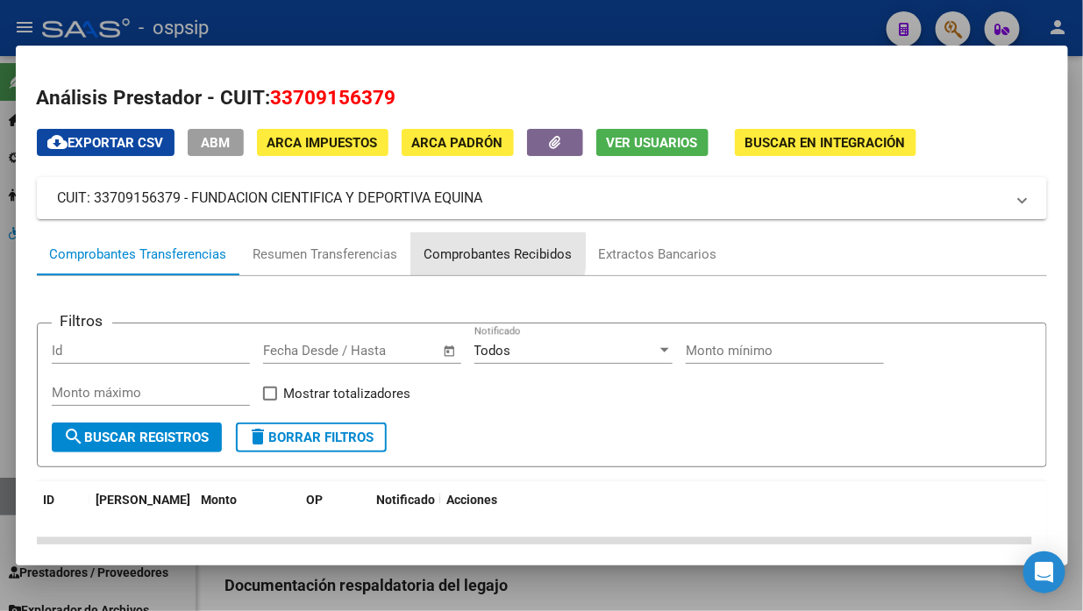
click at [471, 250] on div "Comprobantes Recibidos" at bounding box center [498, 255] width 148 height 20
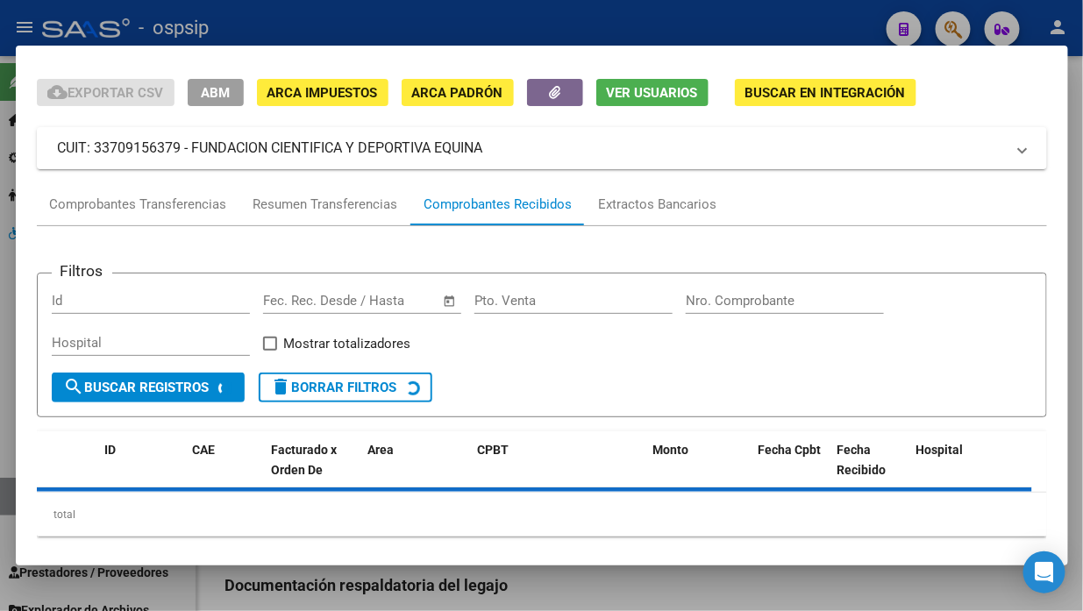
scroll to position [74, 0]
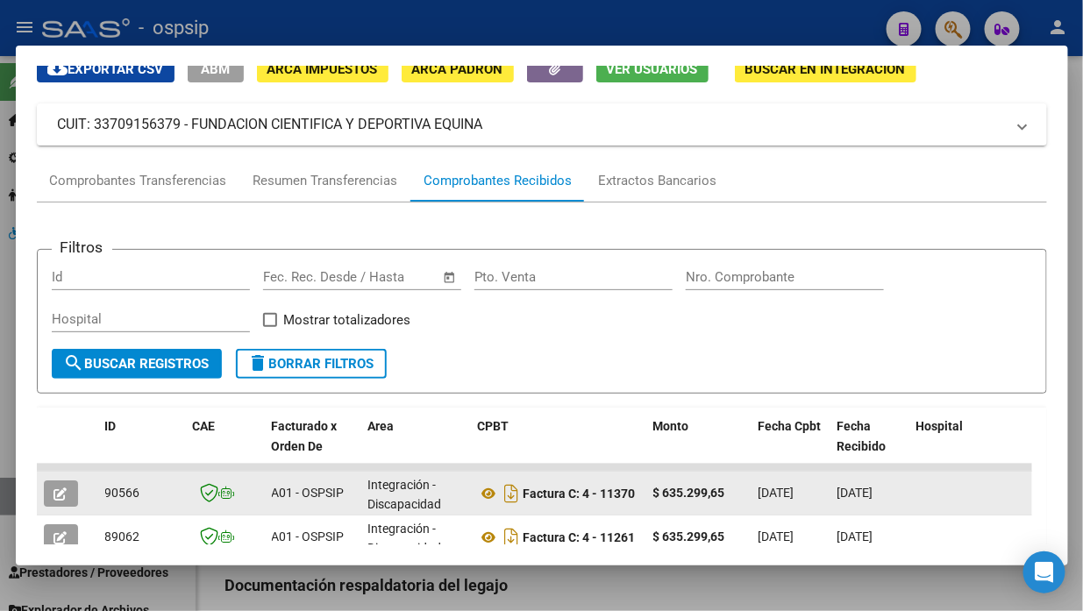
click at [55, 493] on icon "button" at bounding box center [60, 493] width 13 height 13
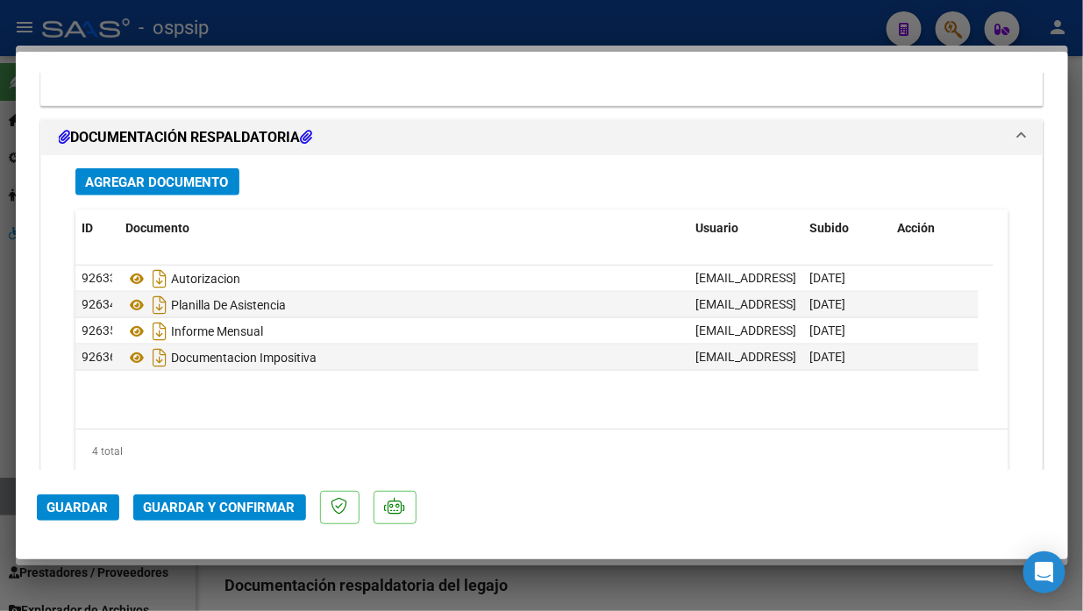
scroll to position [2590, 0]
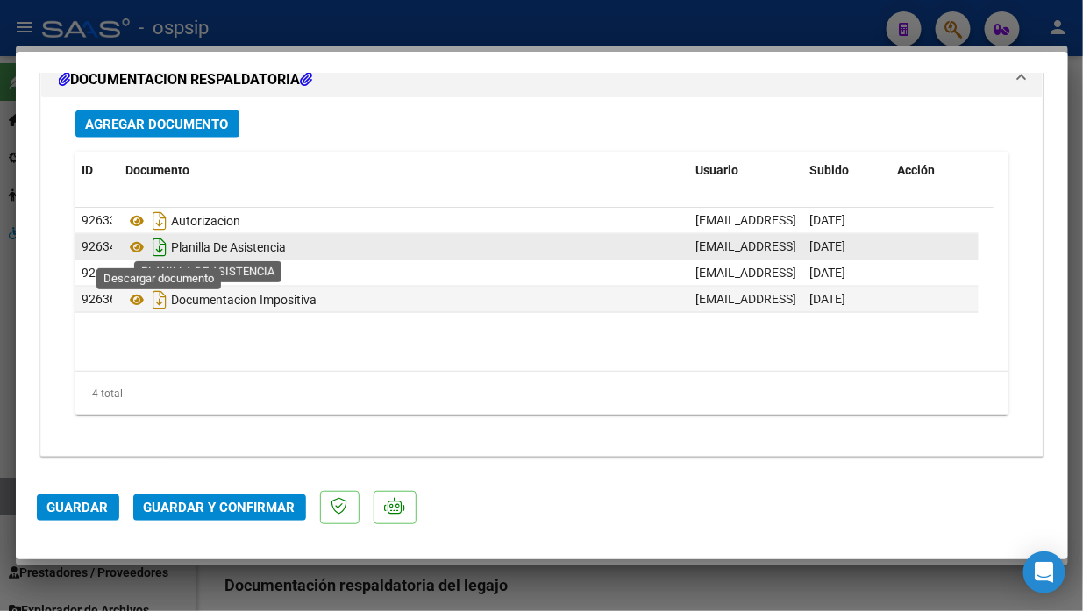
click at [149, 247] on icon "Descargar documento" at bounding box center [160, 247] width 23 height 28
click at [146, 238] on icon at bounding box center [137, 247] width 23 height 21
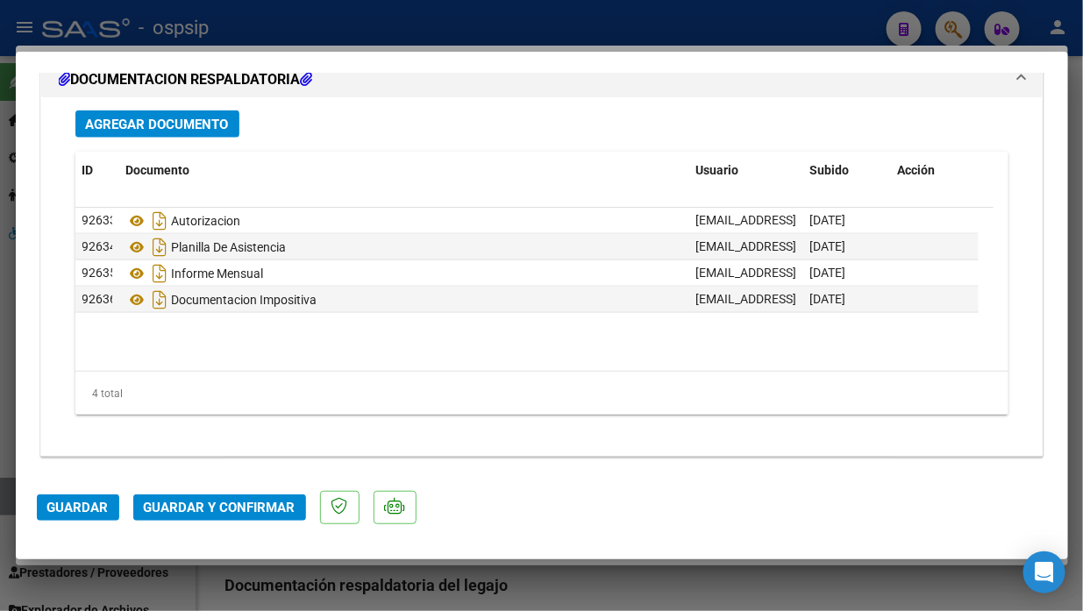
click at [219, 506] on span "Guardar y Confirmar" at bounding box center [220, 508] width 152 height 16
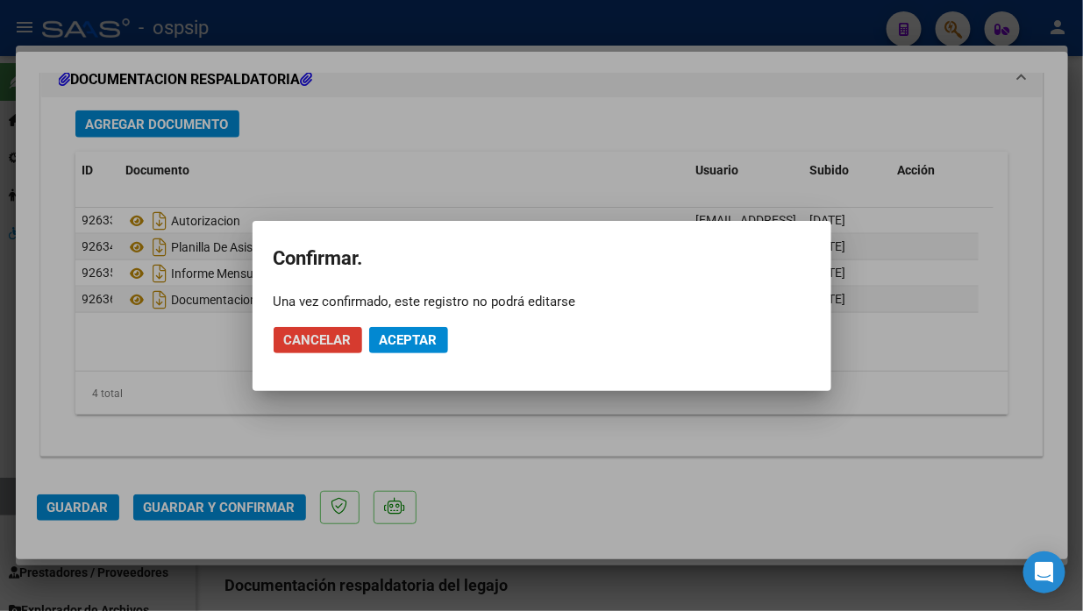
click at [403, 332] on span "Aceptar" at bounding box center [409, 340] width 58 height 16
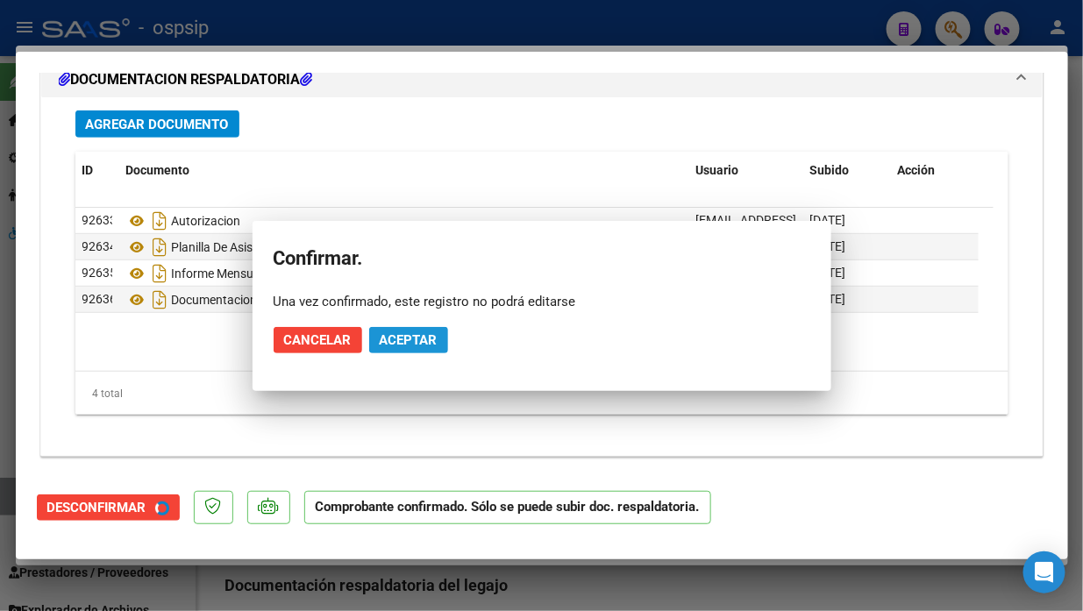
scroll to position [2184, 0]
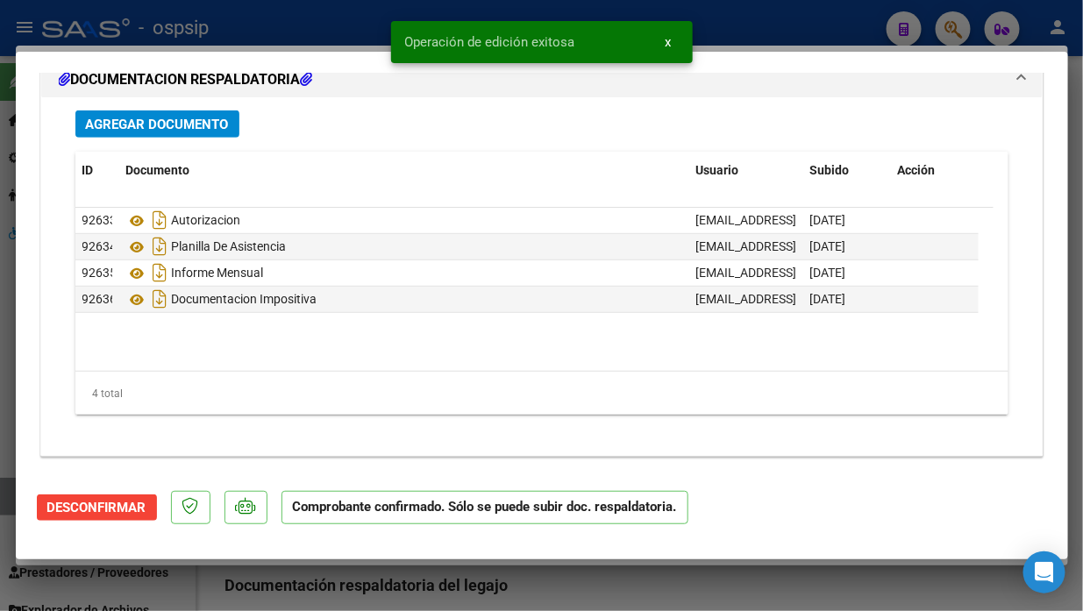
click at [2, 486] on div at bounding box center [541, 305] width 1083 height 611
type input "$ 0,00"
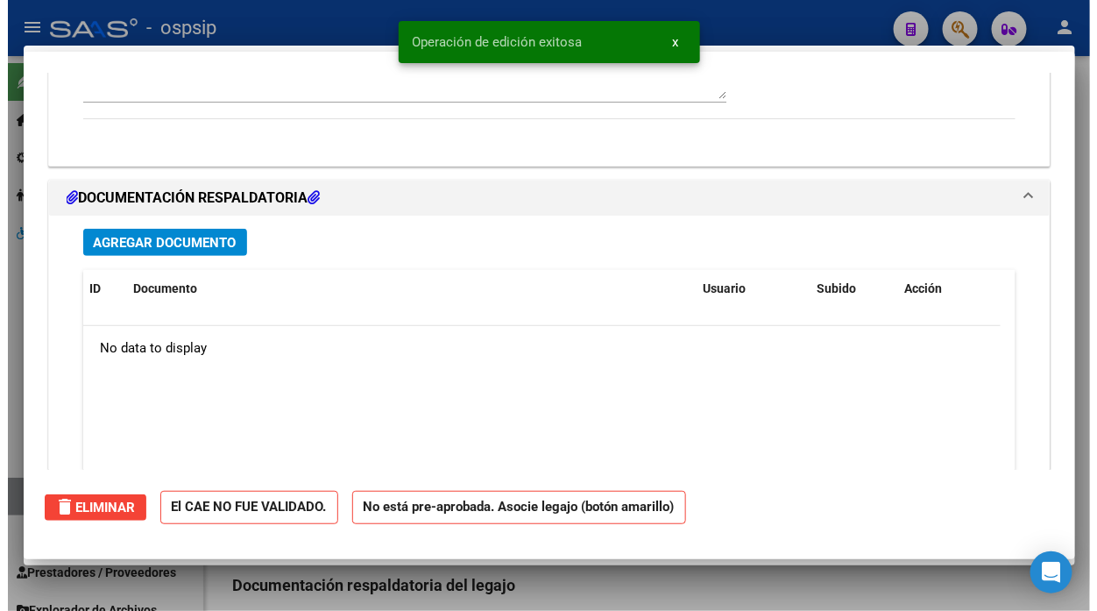
scroll to position [0, 0]
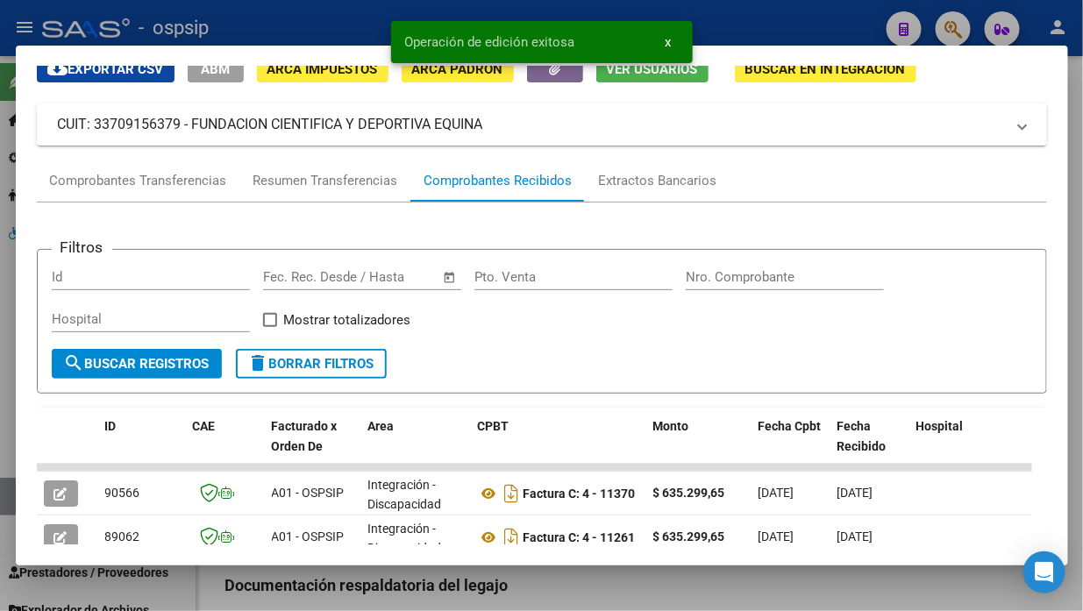
click at [2, 486] on div at bounding box center [541, 305] width 1083 height 611
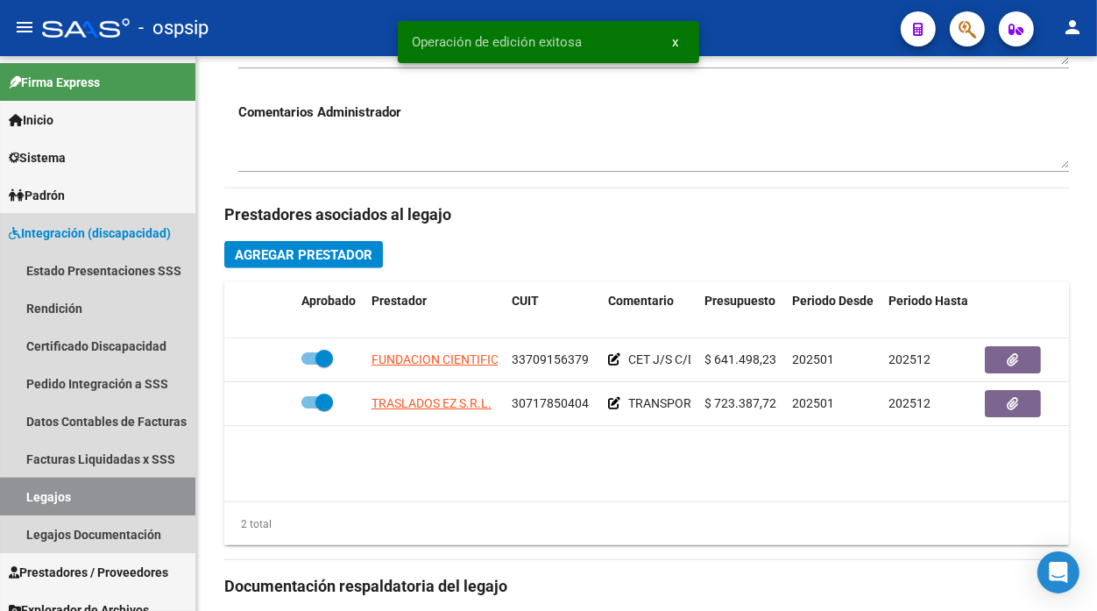
click at [2, 486] on link "Legajos" at bounding box center [97, 497] width 195 height 38
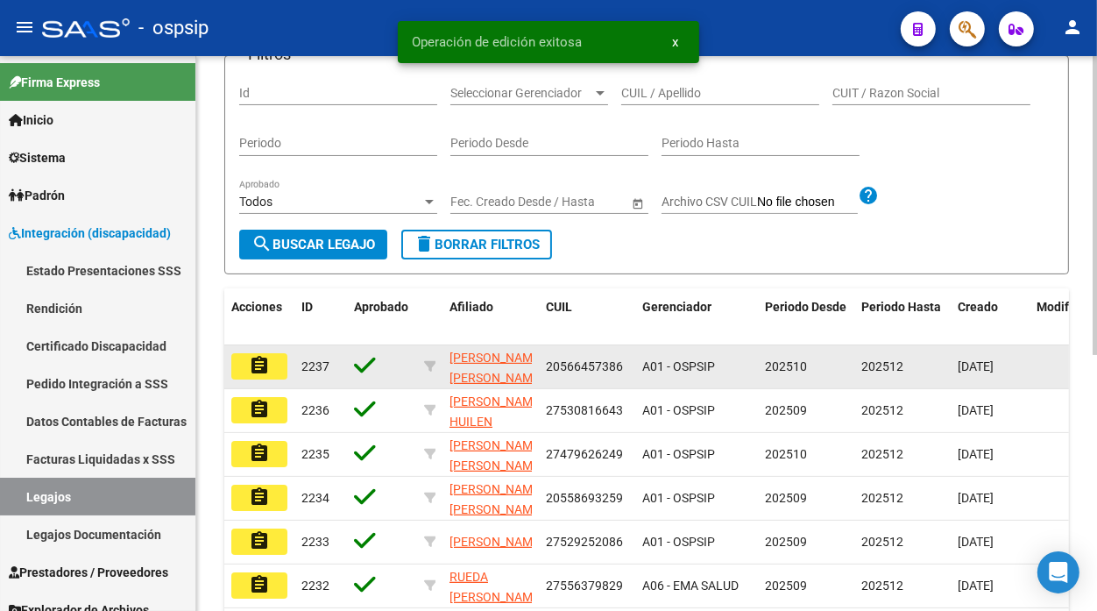
scroll to position [89, 0]
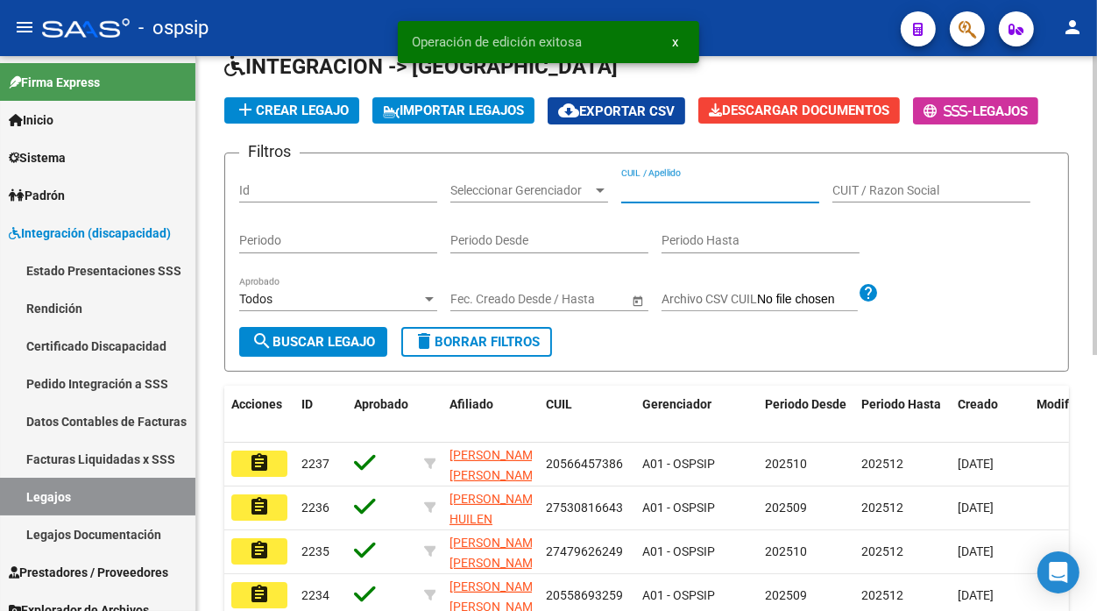
click at [660, 193] on input "CUIL / Apellido" at bounding box center [720, 190] width 198 height 15
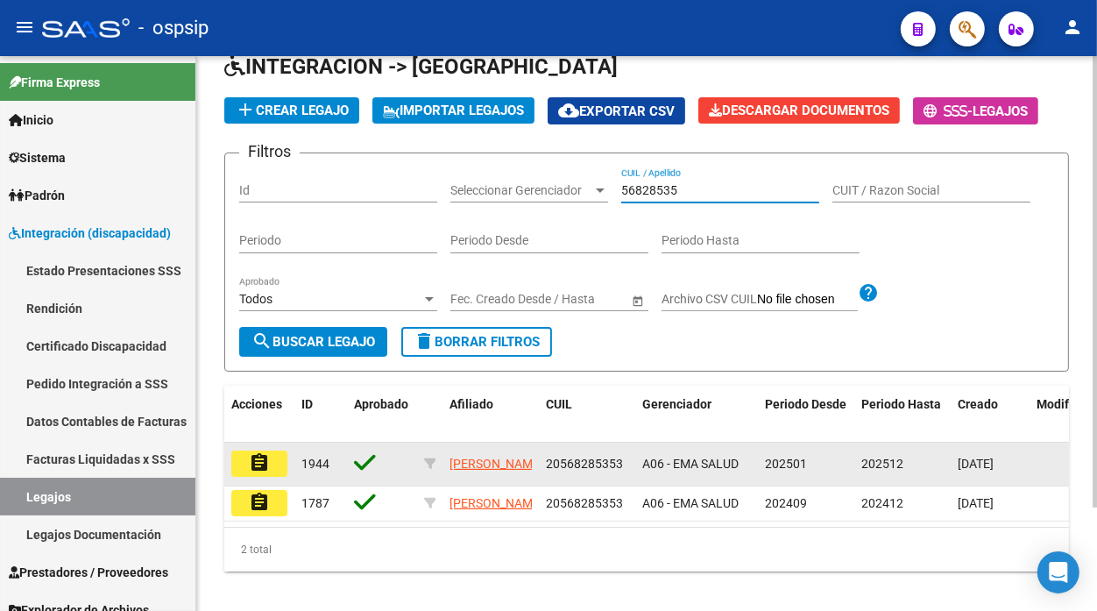
type input "56828535"
click at [257, 465] on mat-icon "assignment" at bounding box center [259, 462] width 21 height 21
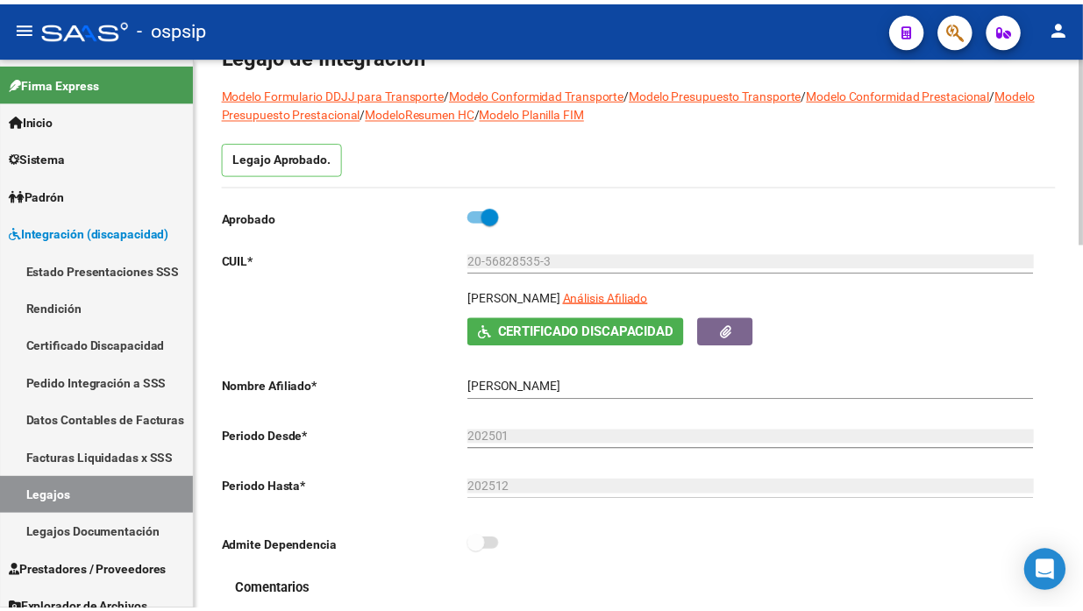
scroll to position [292, 0]
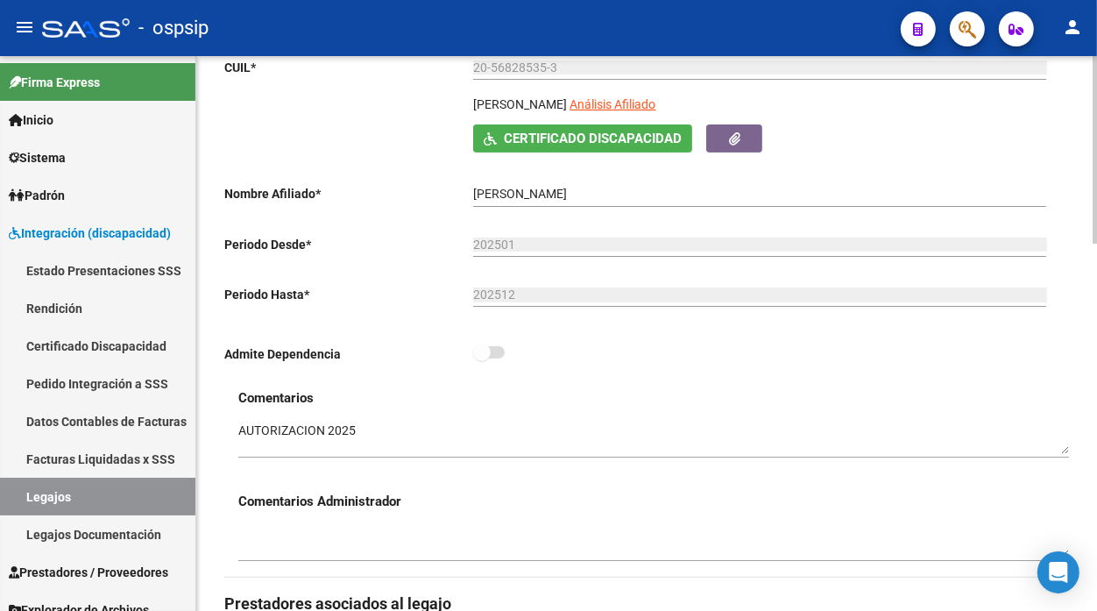
click at [635, 95] on div "20-56828535-3 Ingresar CUIL" at bounding box center [759, 70] width 573 height 50
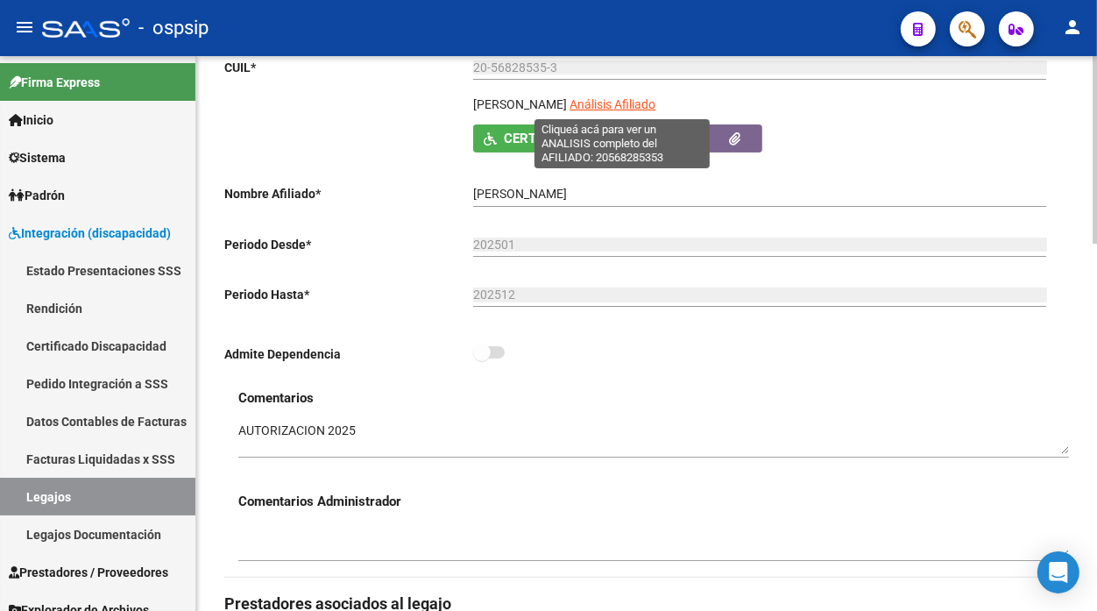
click at [609, 100] on span "Análisis Afiliado" at bounding box center [613, 104] width 86 height 14
type textarea "20568285353"
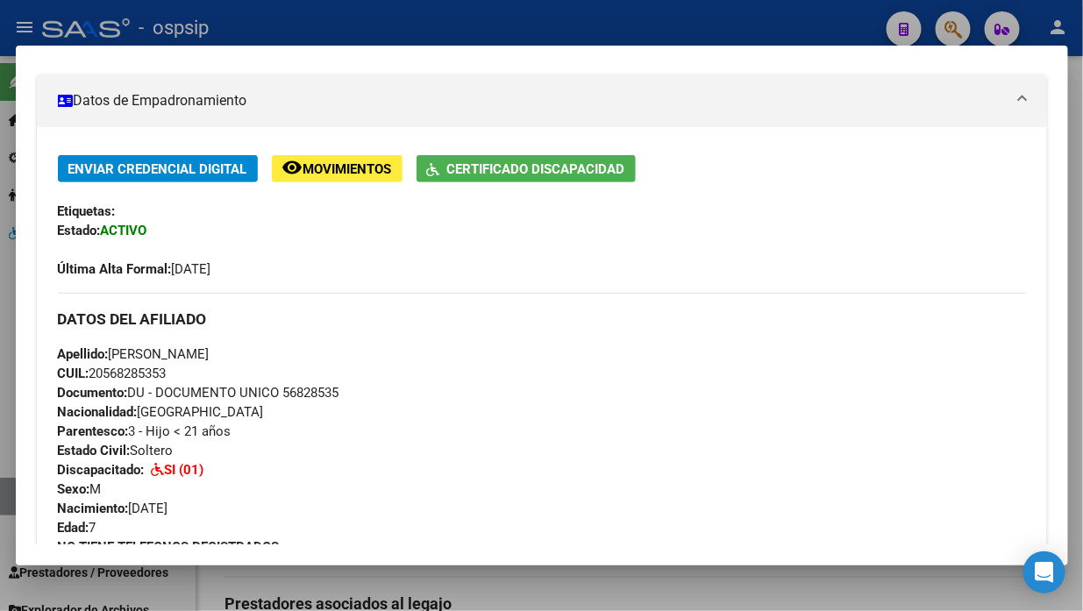
scroll to position [97, 0]
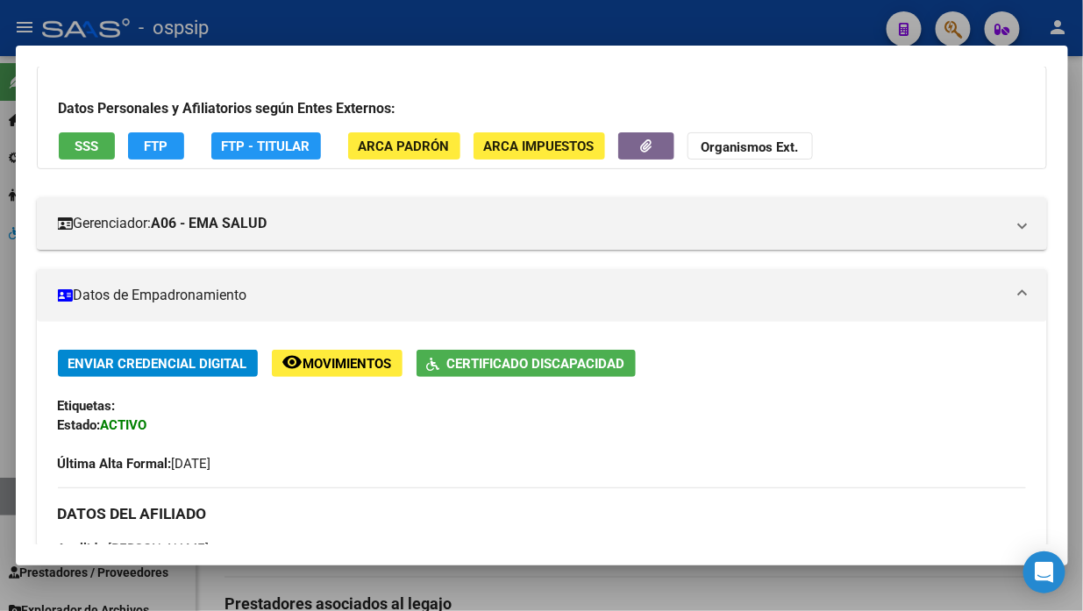
click at [95, 152] on span "SSS" at bounding box center [87, 146] width 24 height 16
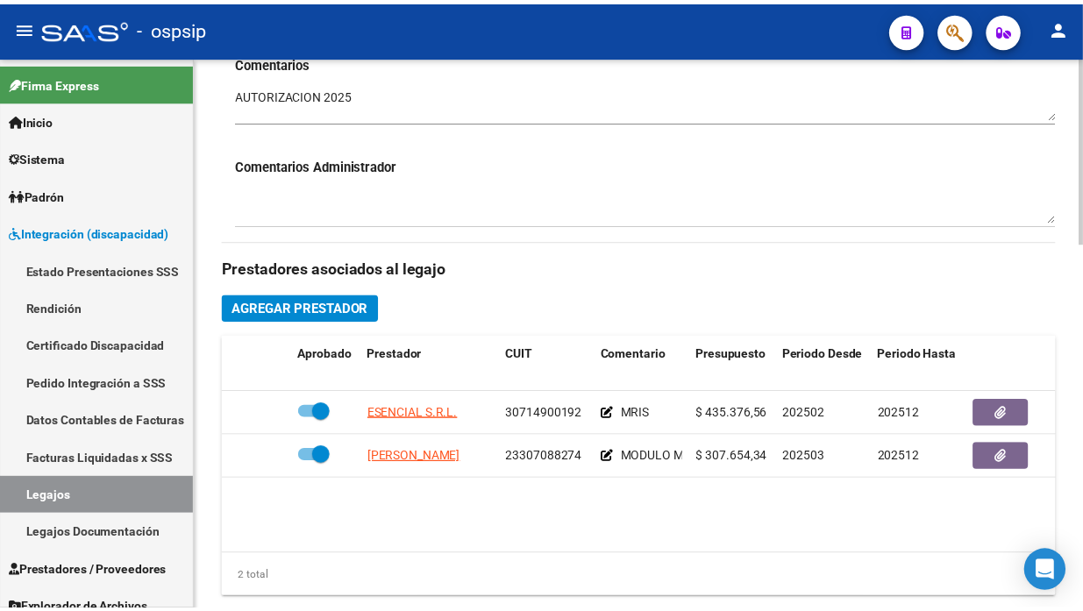
scroll to position [778, 0]
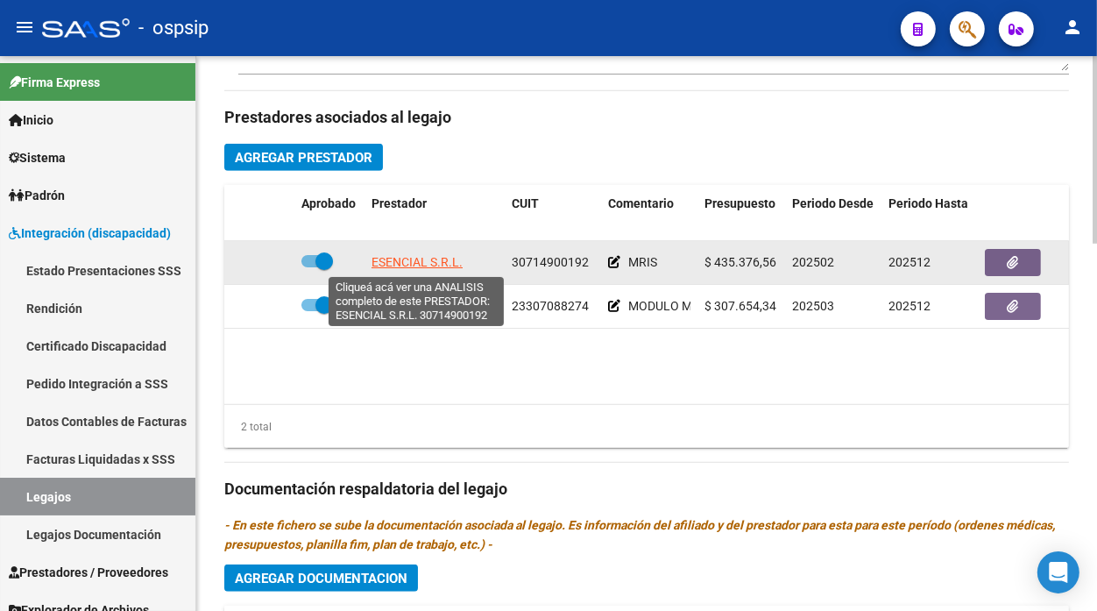
click at [415, 259] on span "ESENCIAL S.R.L." at bounding box center [417, 262] width 91 height 14
type textarea "30714900192"
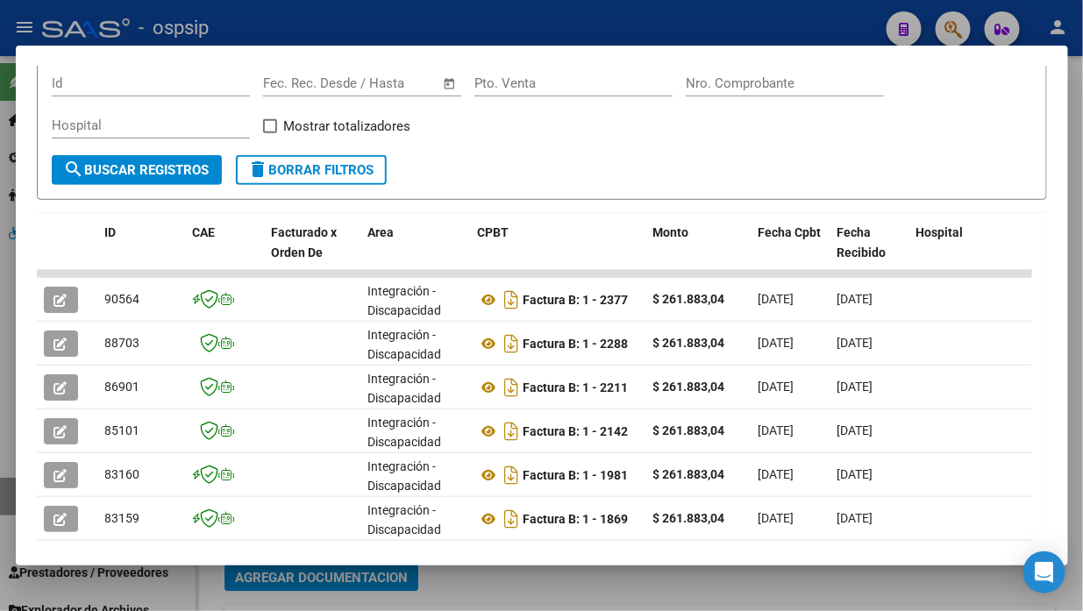
scroll to position [268, 0]
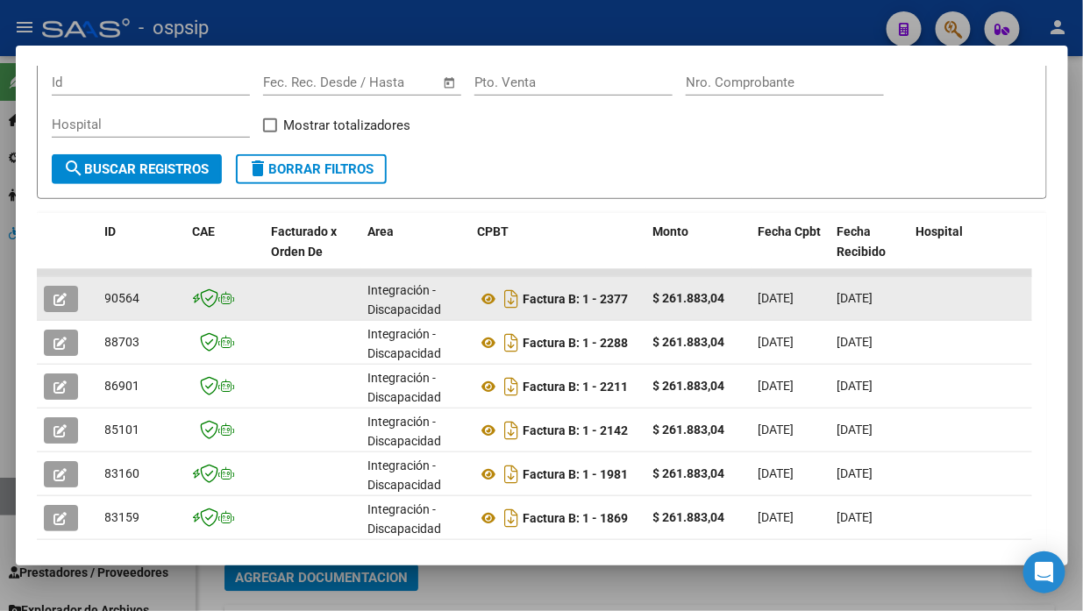
click at [54, 295] on icon "button" at bounding box center [60, 299] width 13 height 13
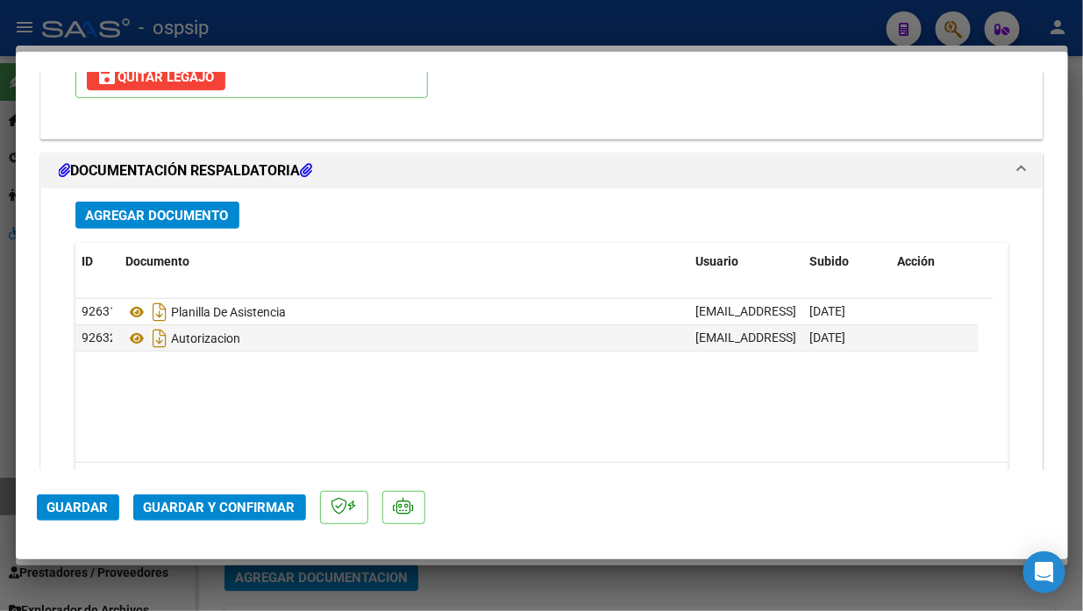
scroll to position [2170, 0]
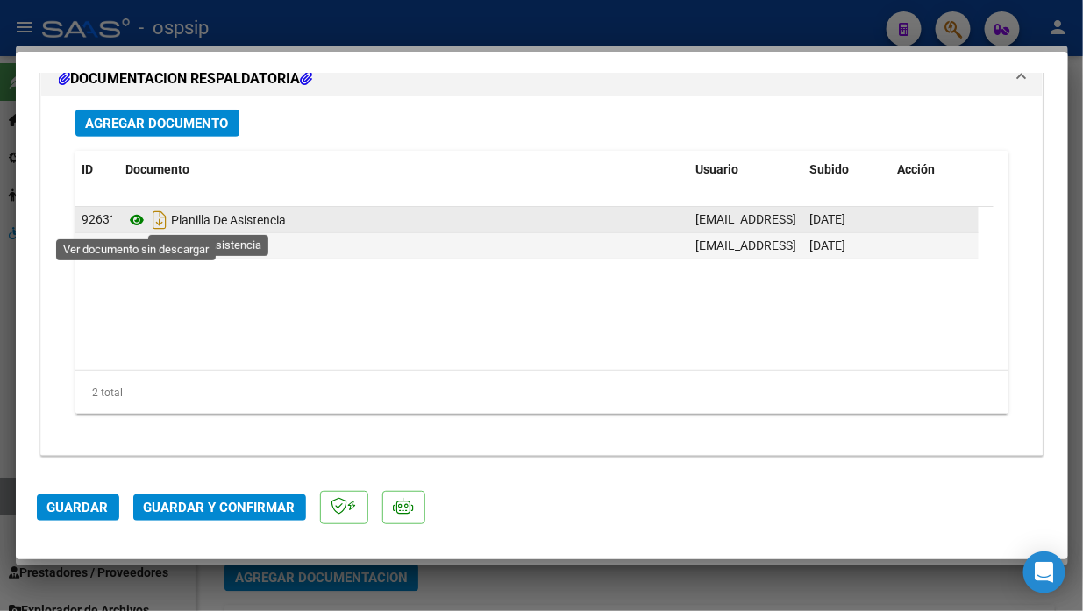
click at [142, 217] on icon at bounding box center [137, 219] width 23 height 21
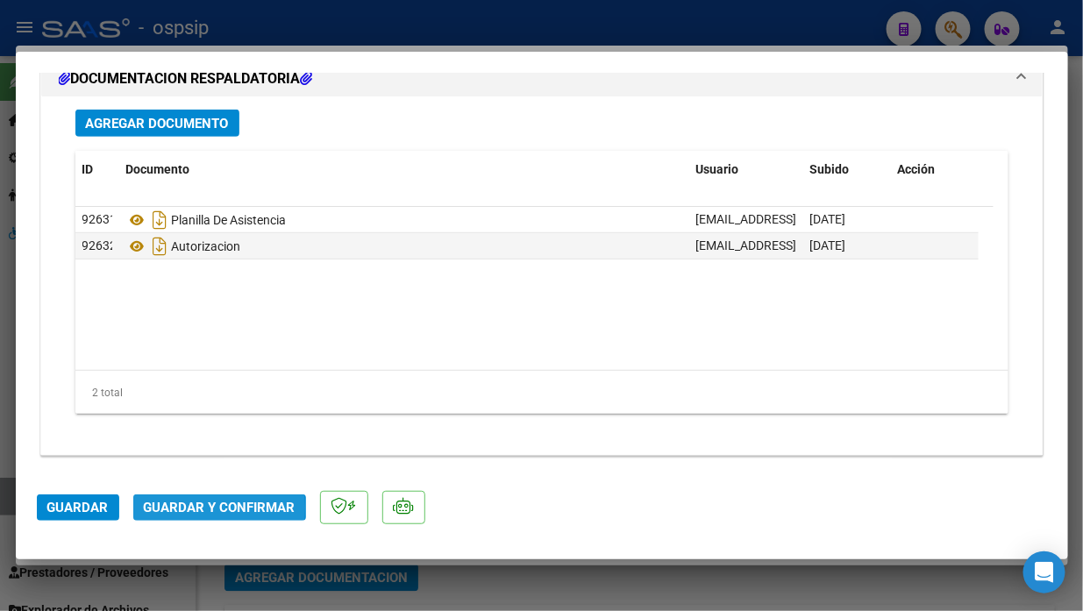
click at [200, 508] on span "Guardar y Confirmar" at bounding box center [220, 508] width 152 height 16
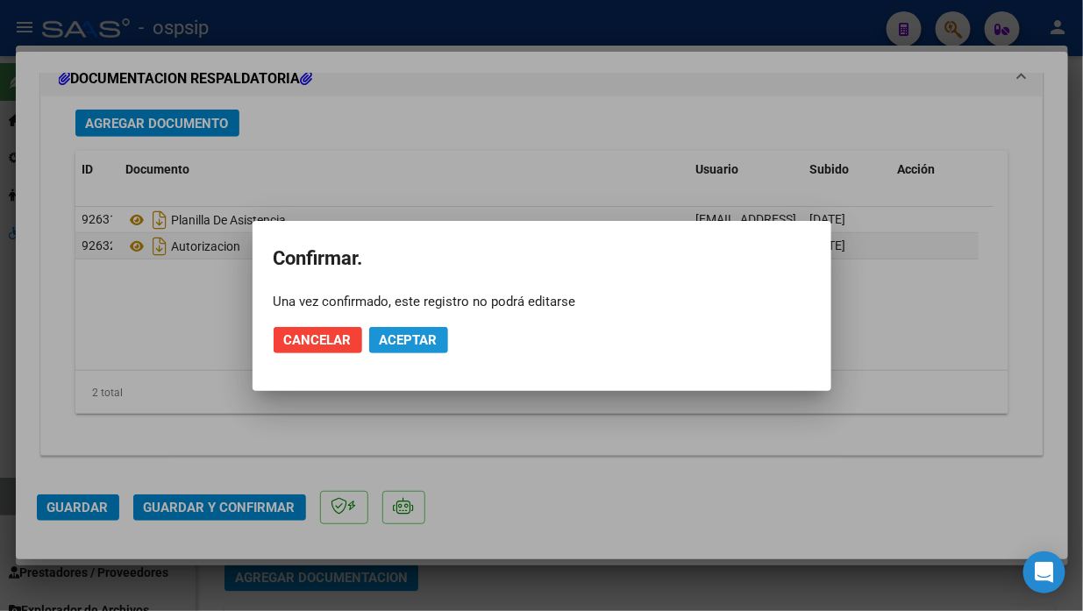
click at [388, 345] on span "Aceptar" at bounding box center [409, 340] width 58 height 16
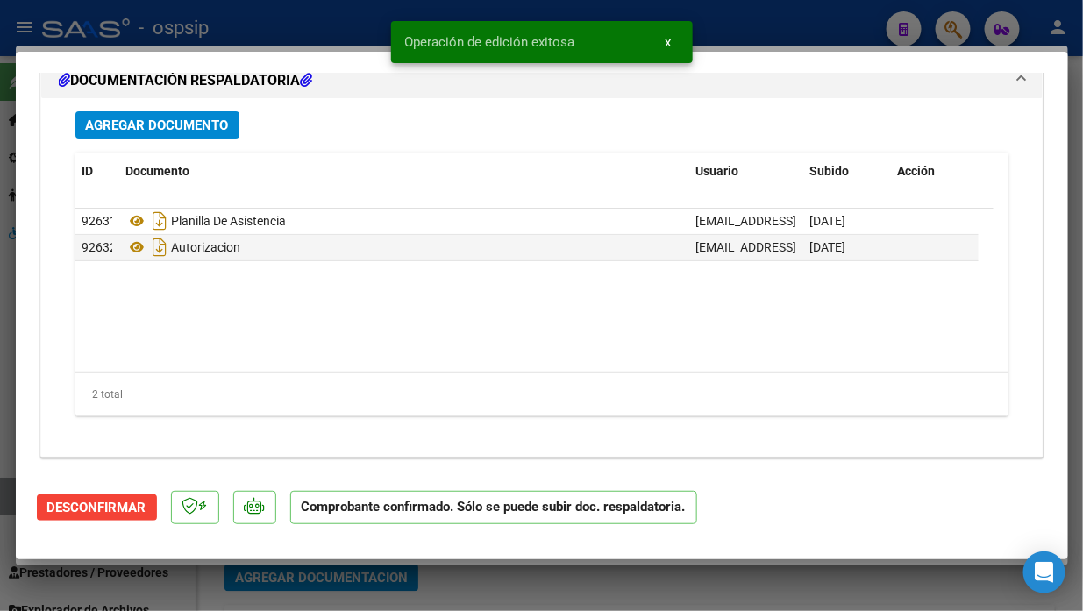
click at [4, 509] on div at bounding box center [541, 305] width 1083 height 611
type input "$ 0,00"
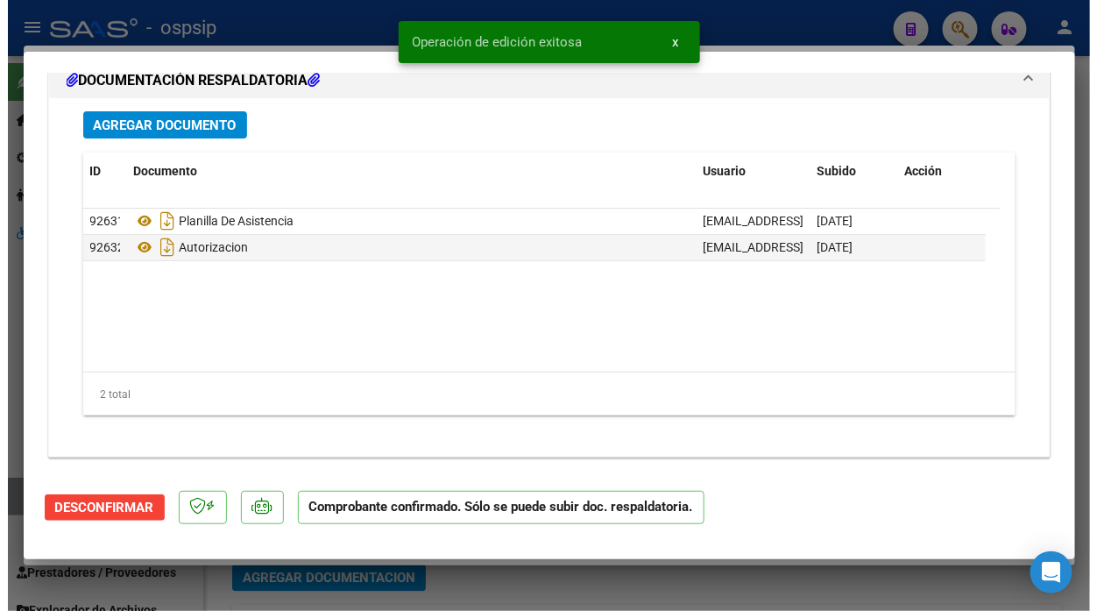
scroll to position [0, 0]
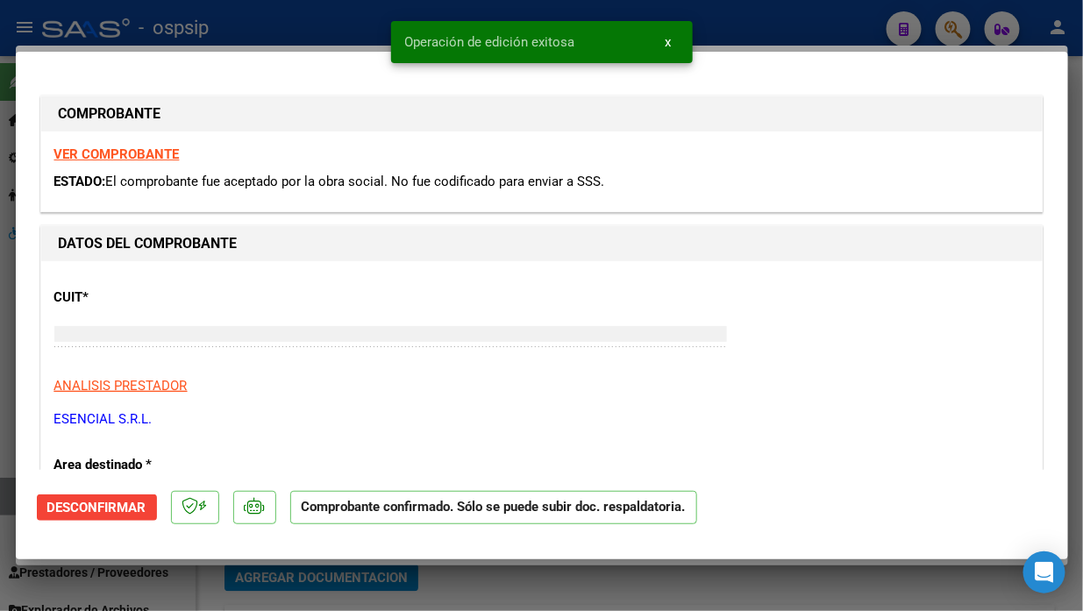
click at [4, 509] on div at bounding box center [541, 305] width 1083 height 611
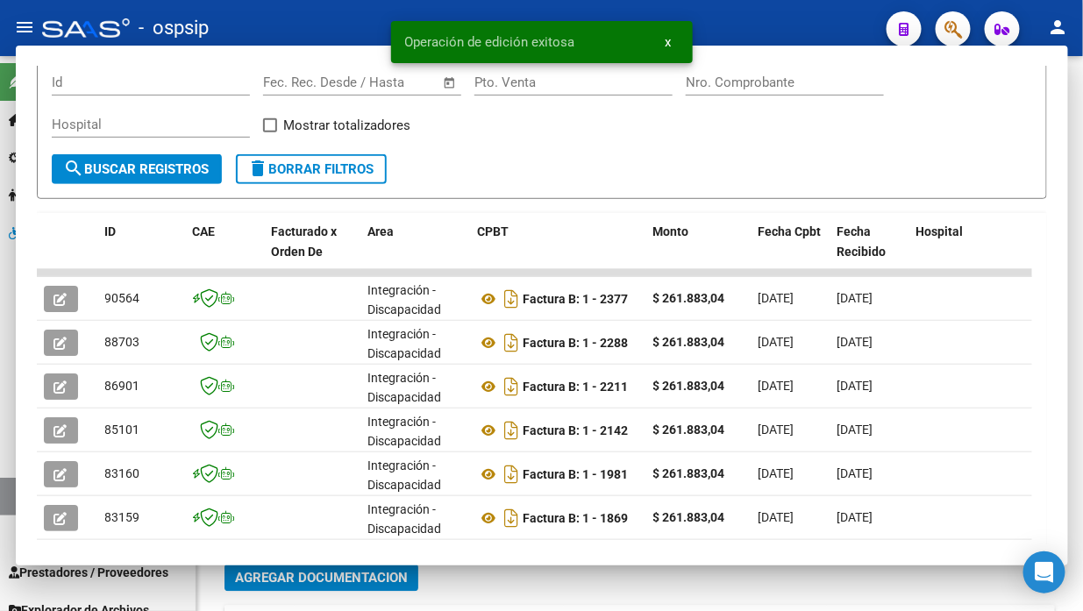
click at [4, 509] on link "Legajos" at bounding box center [97, 497] width 195 height 38
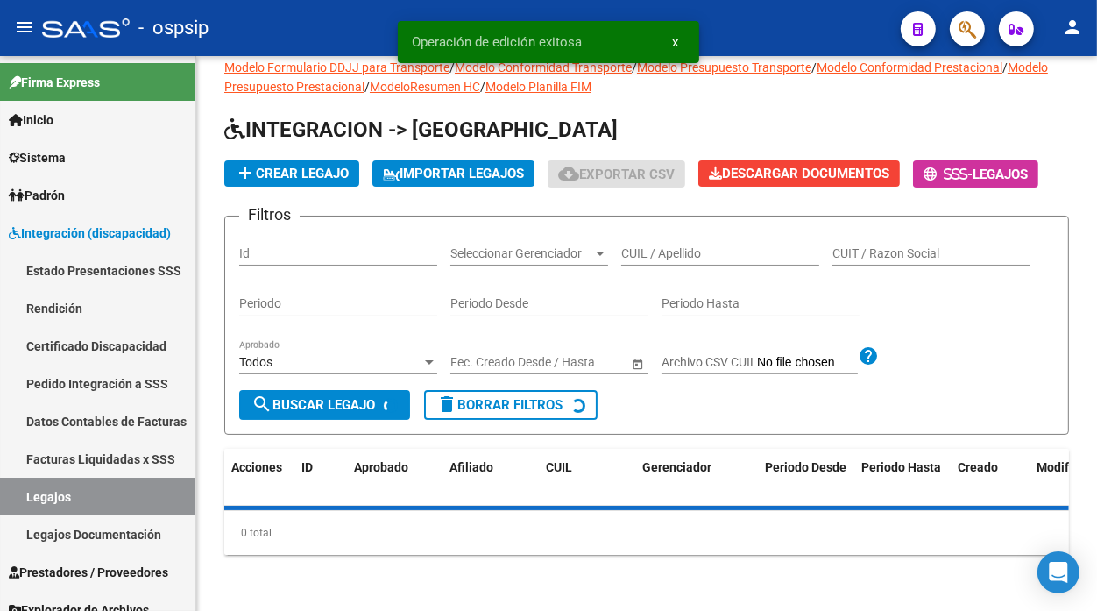
click at [4, 509] on link "Legajos" at bounding box center [97, 497] width 195 height 38
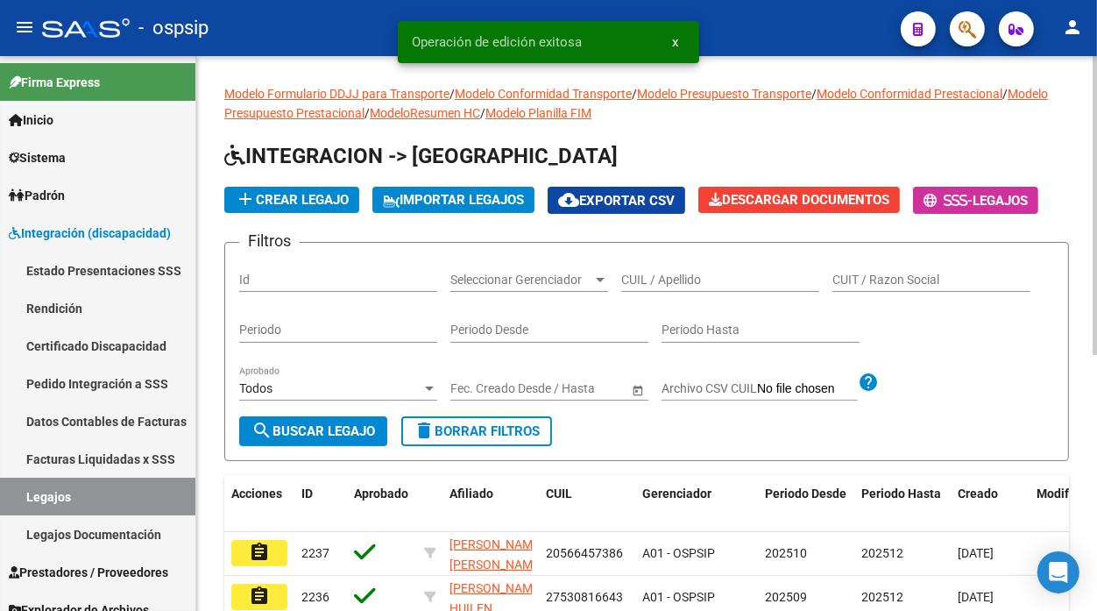
click at [633, 281] on input "CUIL / Apellido" at bounding box center [720, 280] width 198 height 15
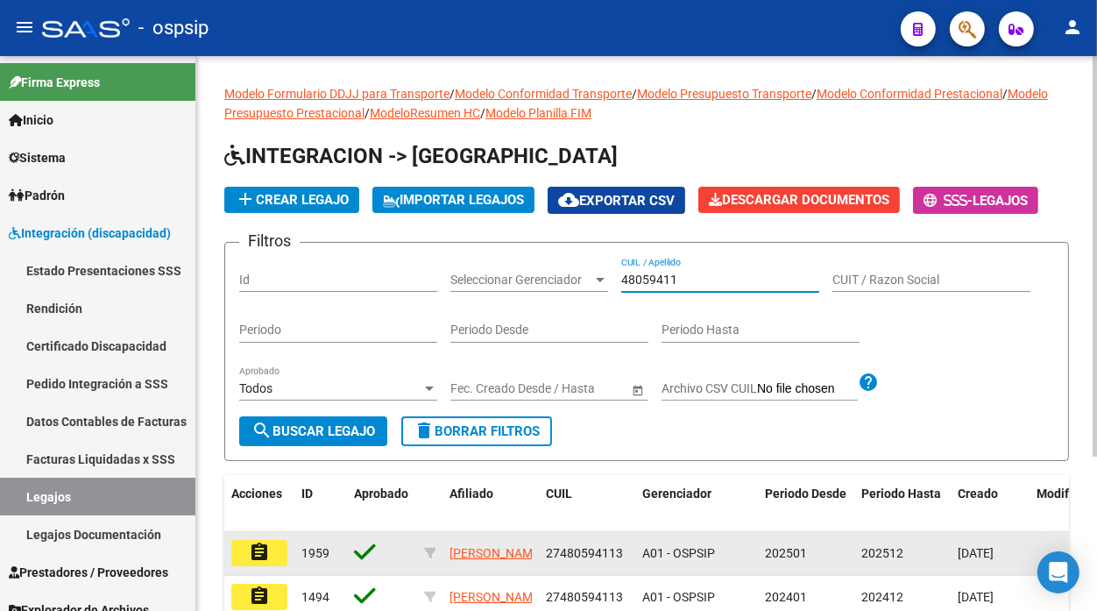
type input "48059411"
click at [278, 563] on button "assignment" at bounding box center [259, 553] width 56 height 26
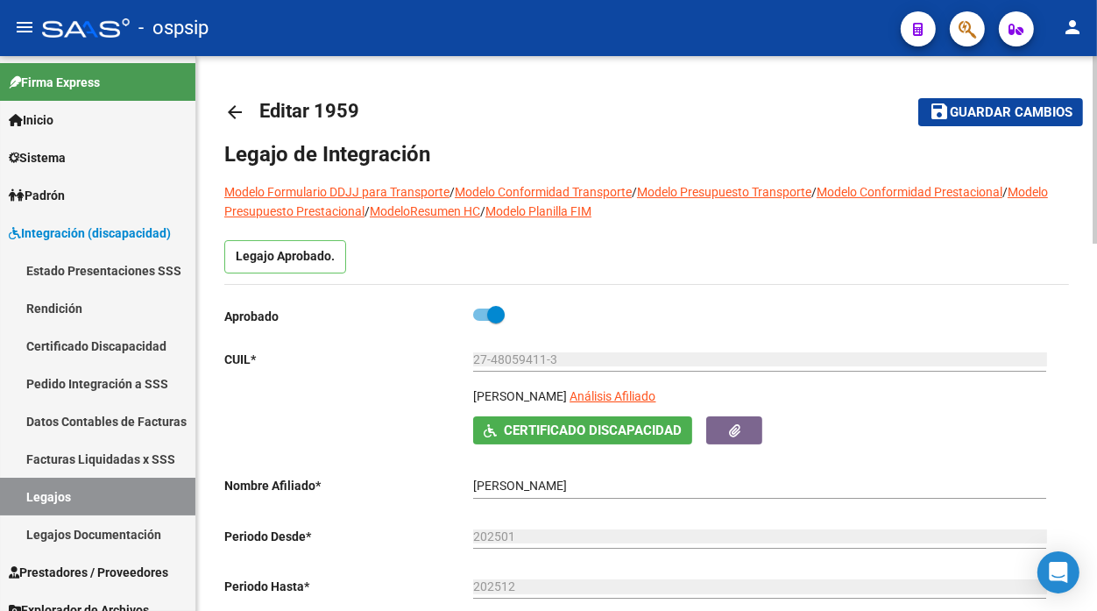
click at [656, 395] on span "Análisis Afiliado" at bounding box center [613, 396] width 86 height 14
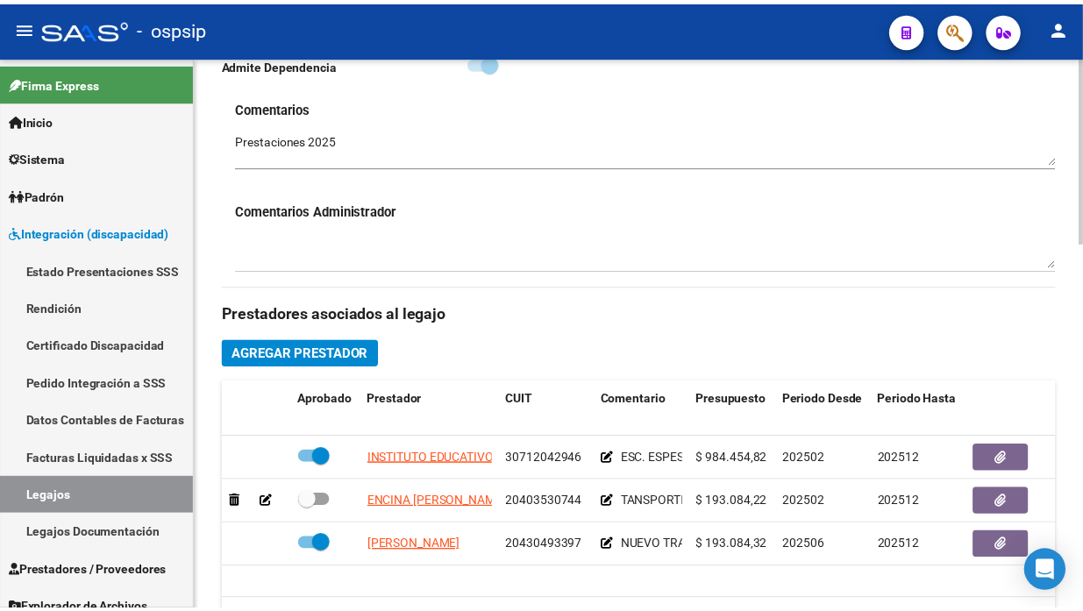
scroll to position [681, 0]
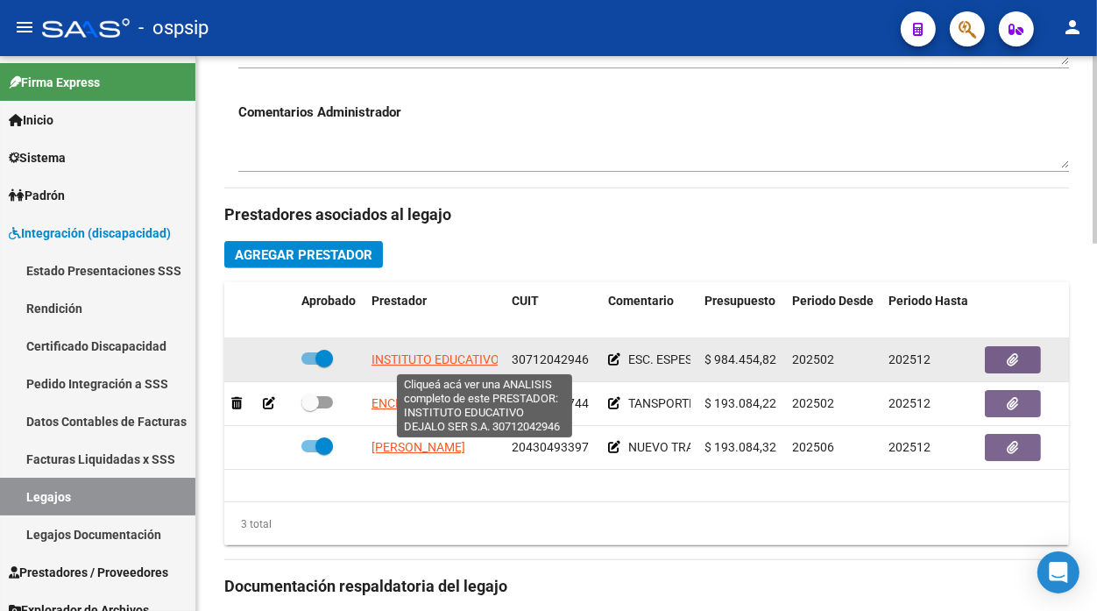
click at [430, 362] on span "INSTITUTO EDUCATIVO DEJALO SER S.A." at bounding box center [484, 359] width 225 height 14
type textarea "30712042946"
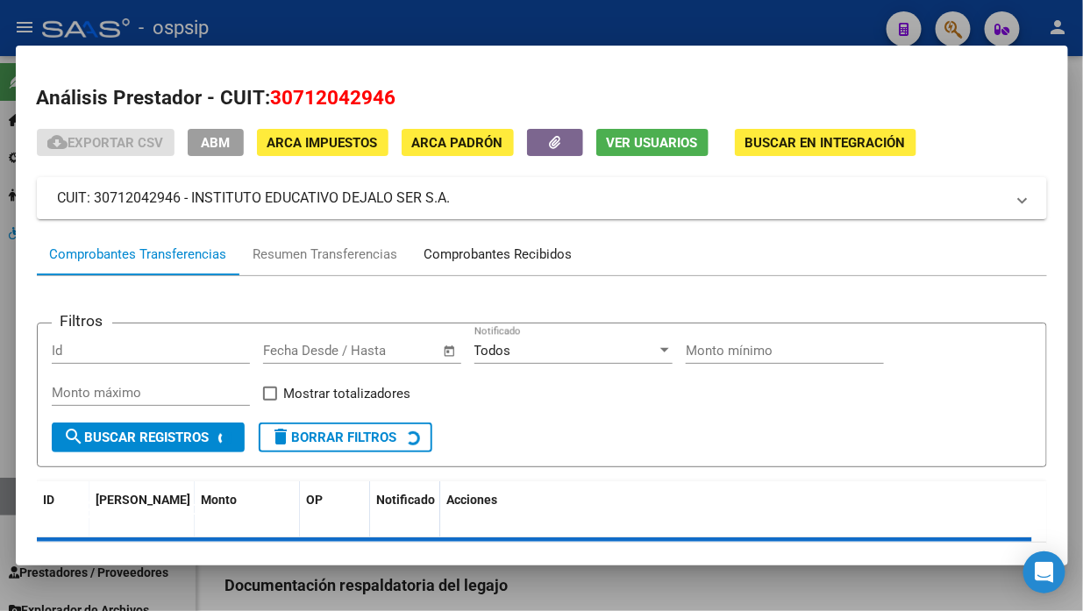
click at [485, 255] on div "Comprobantes Recibidos" at bounding box center [498, 255] width 148 height 20
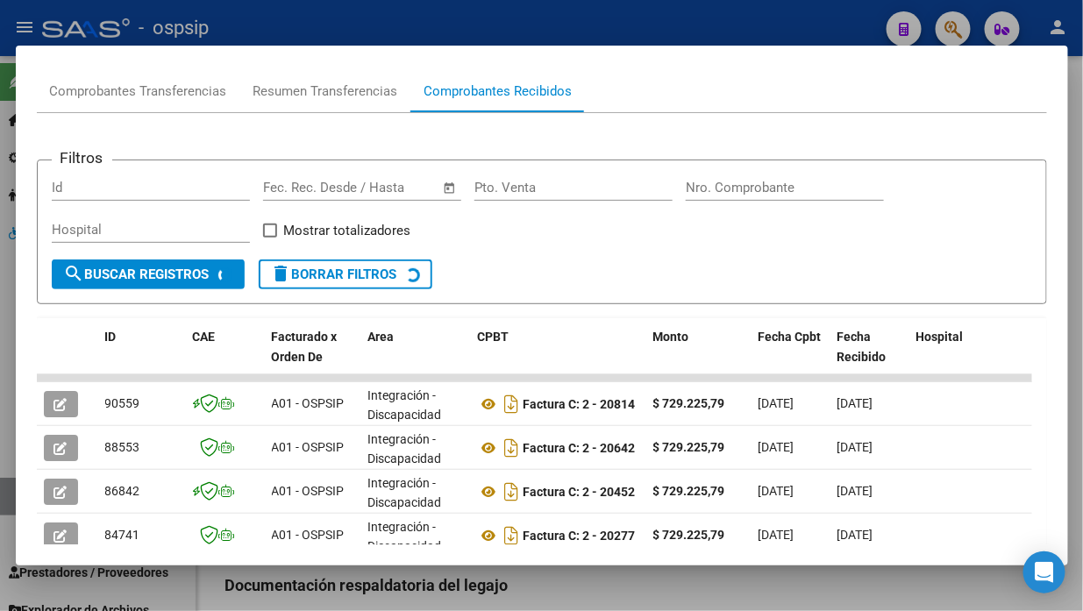
scroll to position [292, 0]
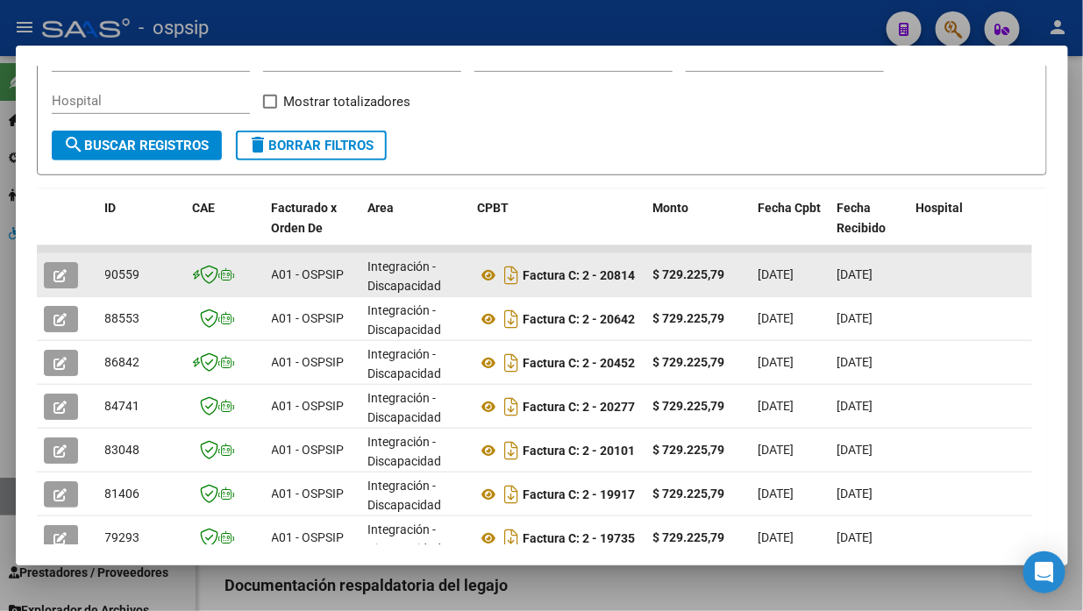
click at [70, 268] on button "button" at bounding box center [61, 275] width 34 height 26
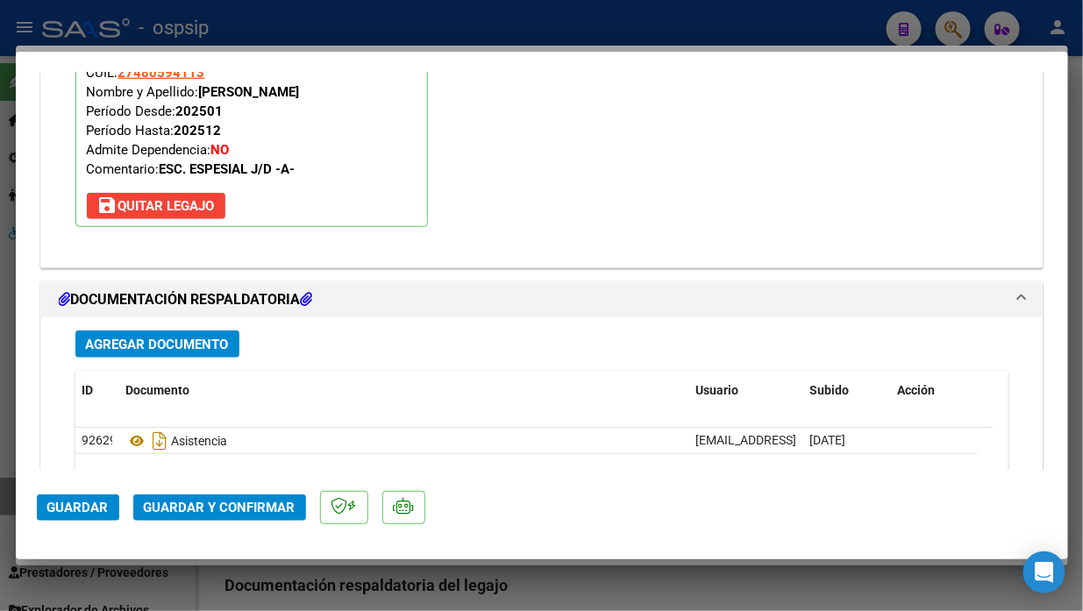
scroll to position [2590, 0]
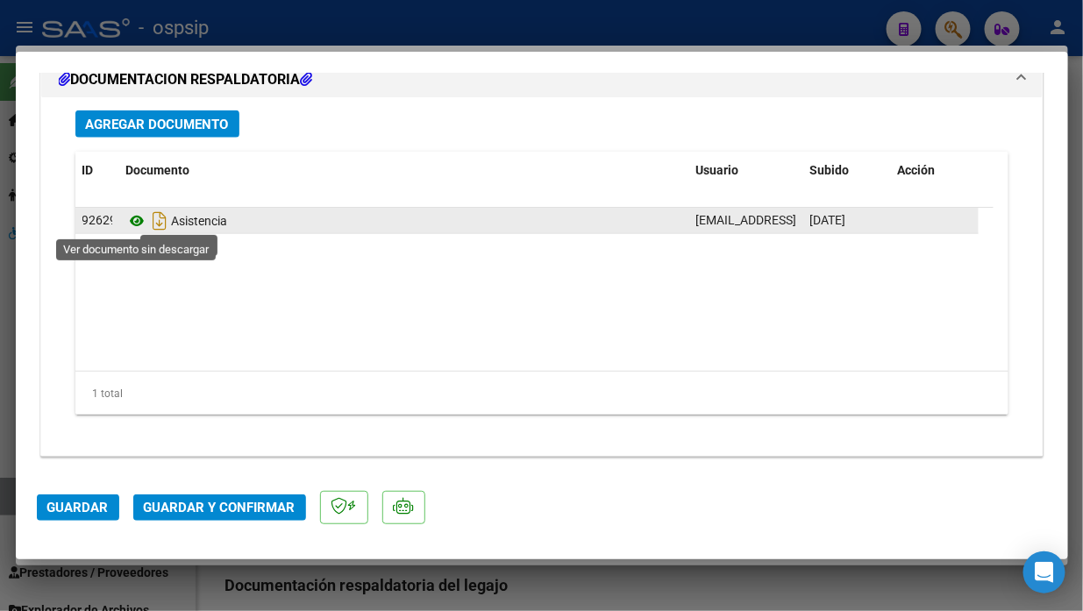
click at [143, 224] on icon at bounding box center [137, 220] width 23 height 21
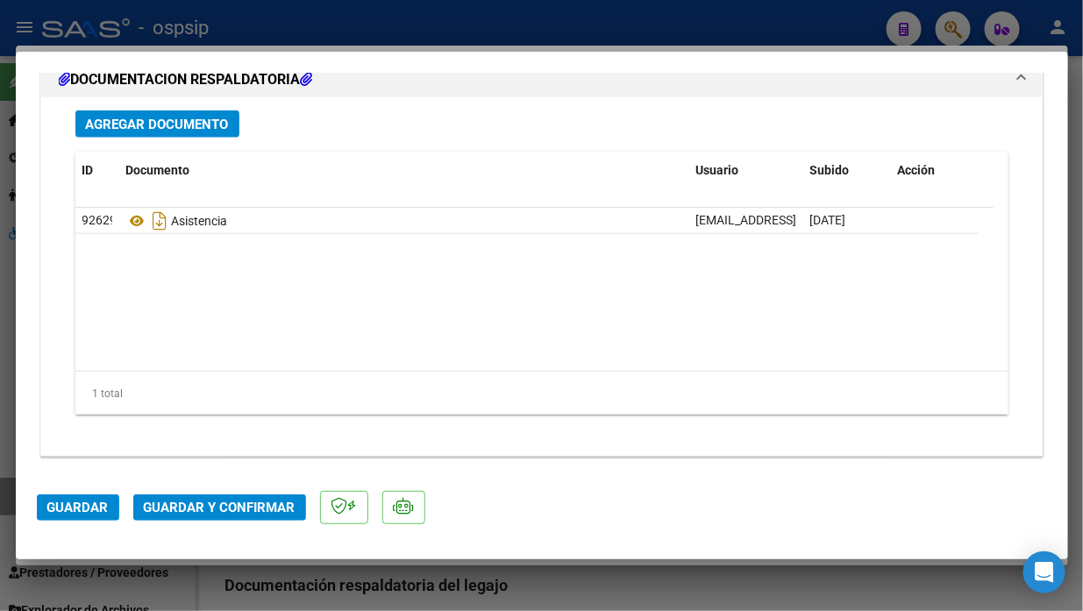
click at [190, 502] on span "Guardar y Confirmar" at bounding box center [220, 508] width 152 height 16
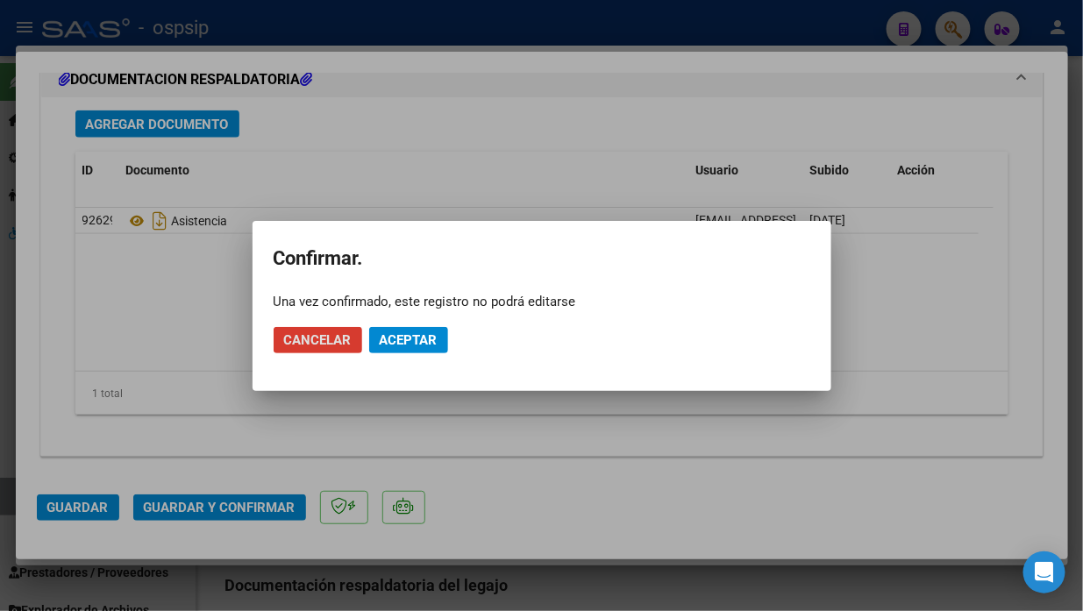
click at [398, 343] on span "Aceptar" at bounding box center [409, 340] width 58 height 16
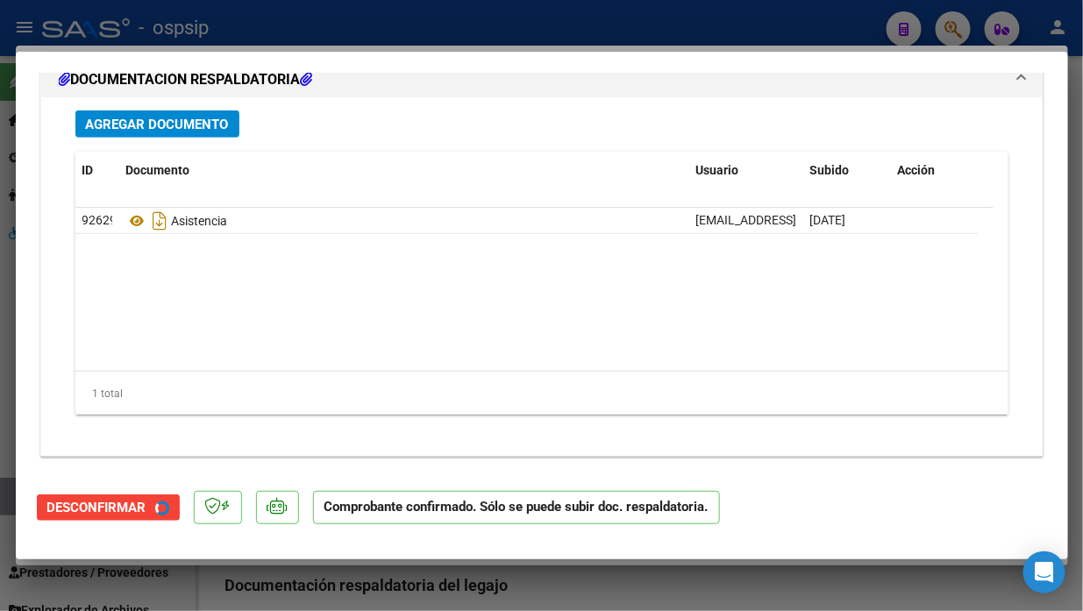
scroll to position [2184, 0]
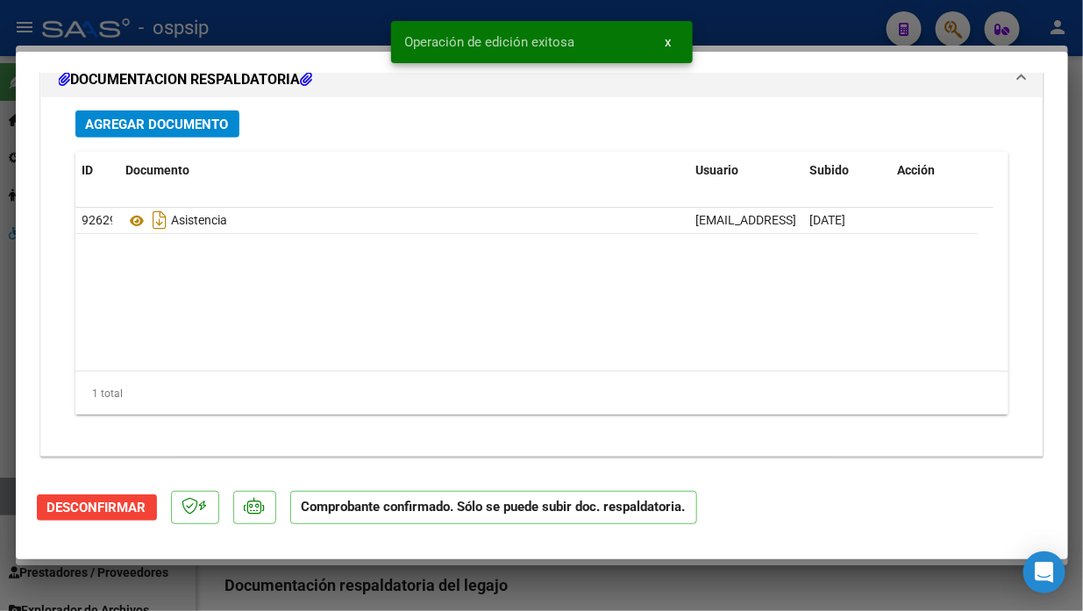
click at [3, 483] on div at bounding box center [541, 305] width 1083 height 611
type input "$ 0,00"
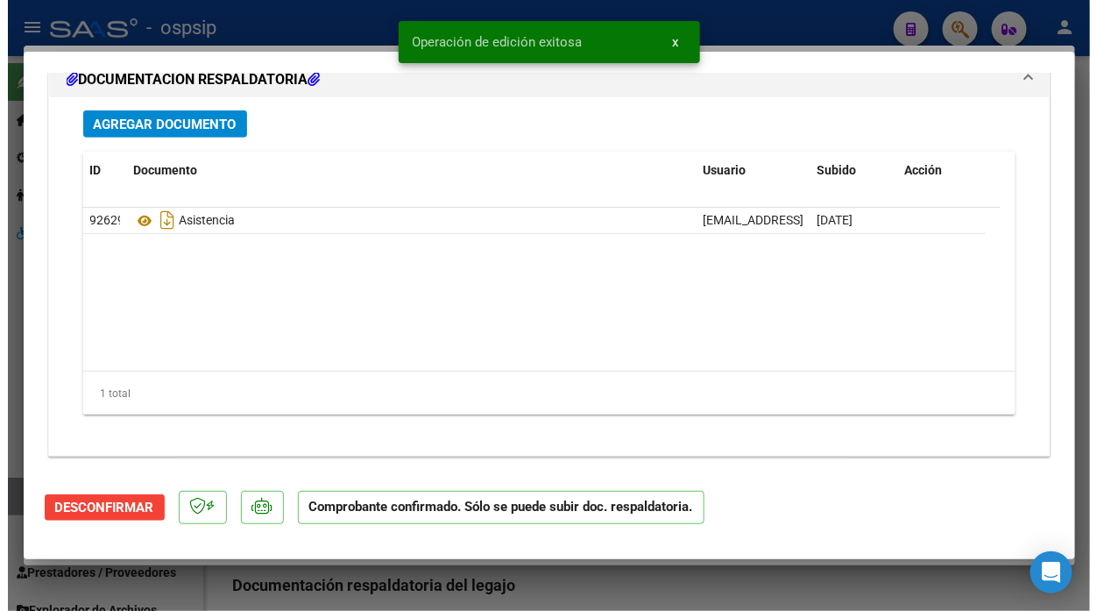
scroll to position [0, 0]
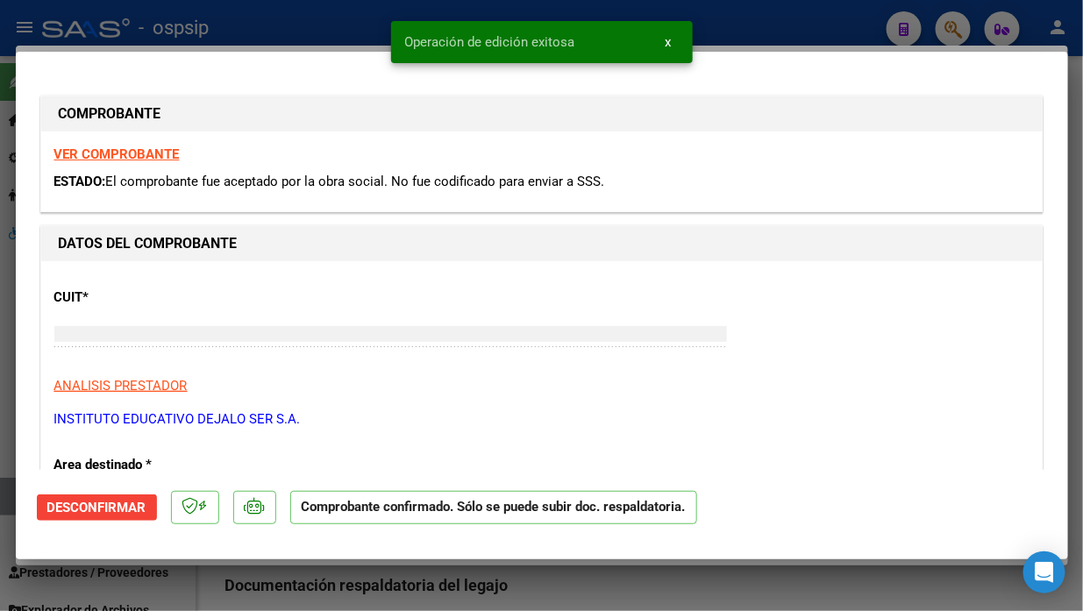
click at [3, 483] on div at bounding box center [541, 305] width 1083 height 611
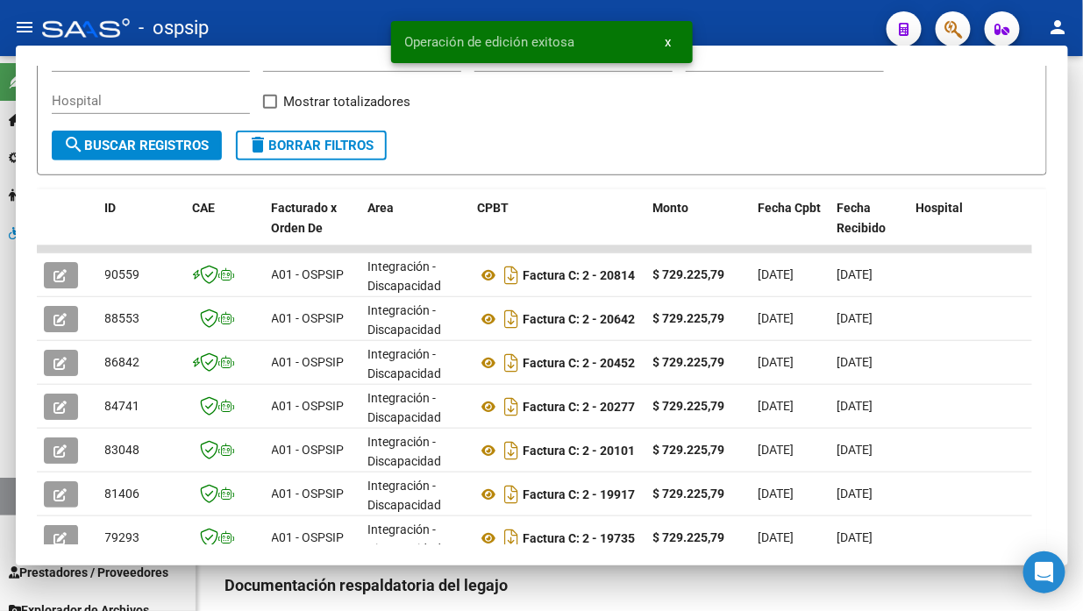
click at [3, 483] on link "Legajos" at bounding box center [97, 497] width 195 height 38
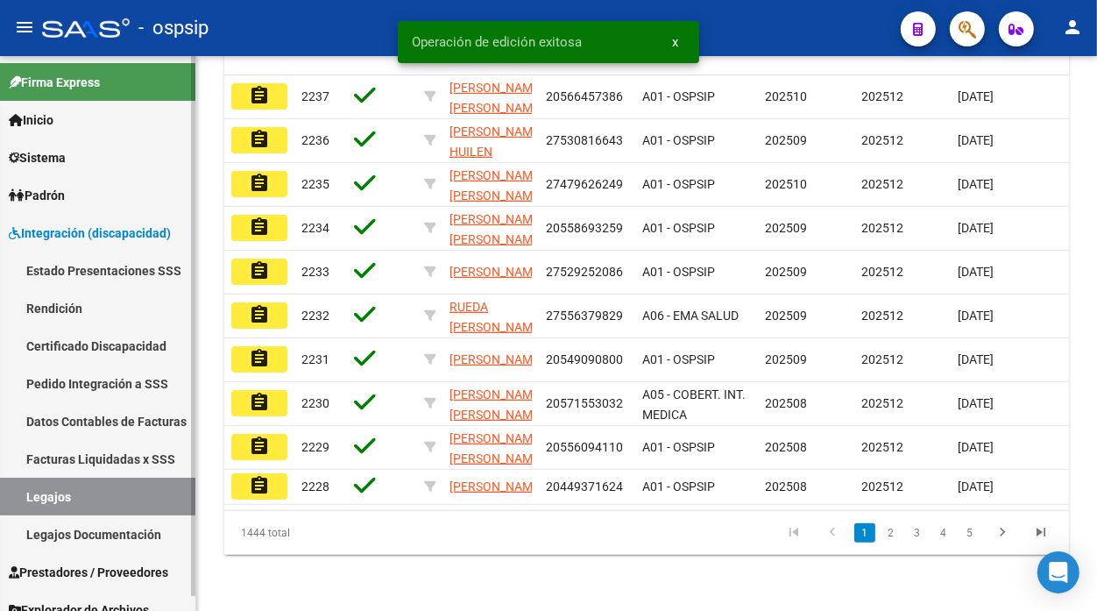
click at [10, 483] on link "Legajos" at bounding box center [97, 497] width 195 height 38
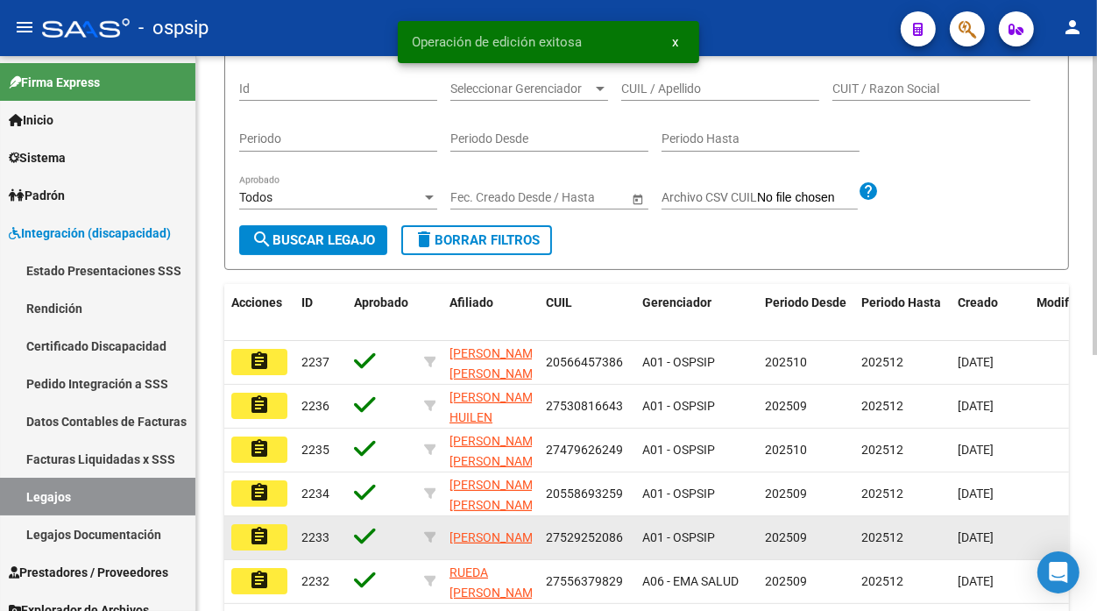
scroll to position [187, 0]
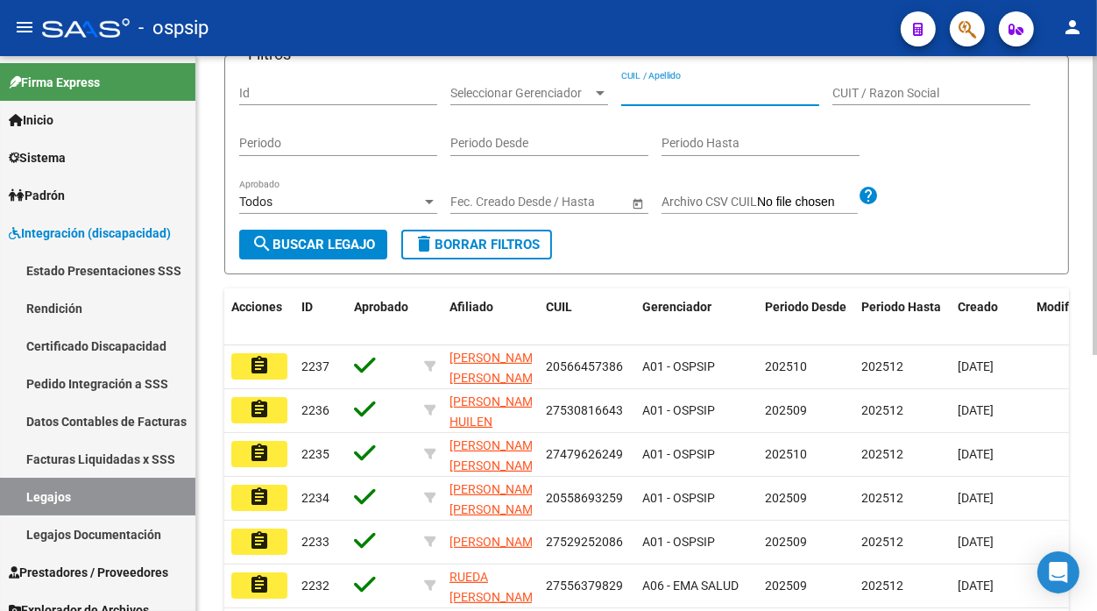
click at [684, 90] on input "CUIL / Apellido" at bounding box center [720, 93] width 198 height 15
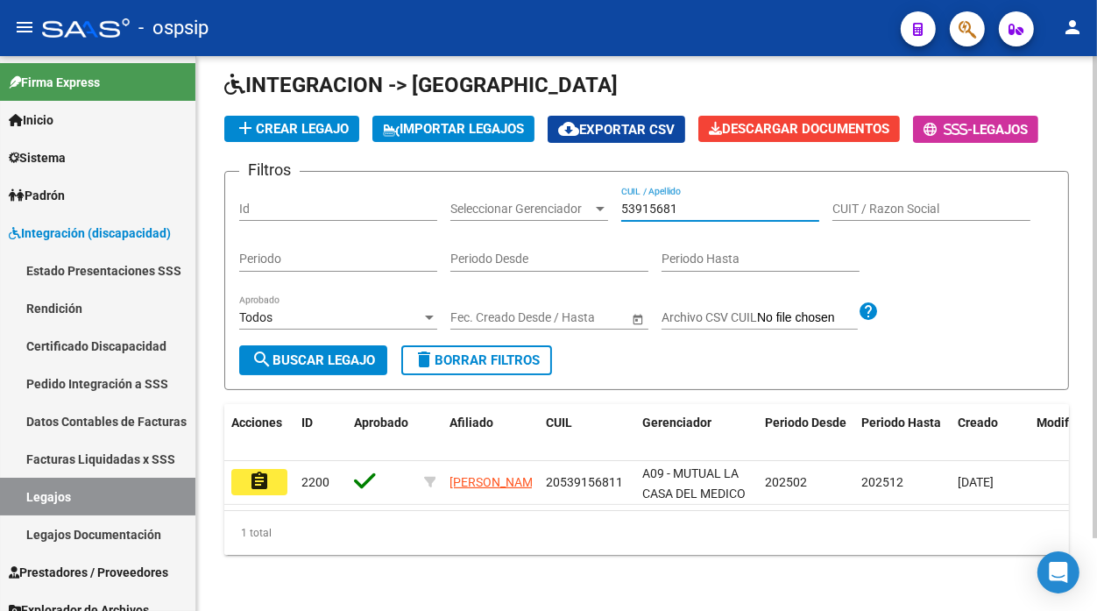
scroll to position [84, 0]
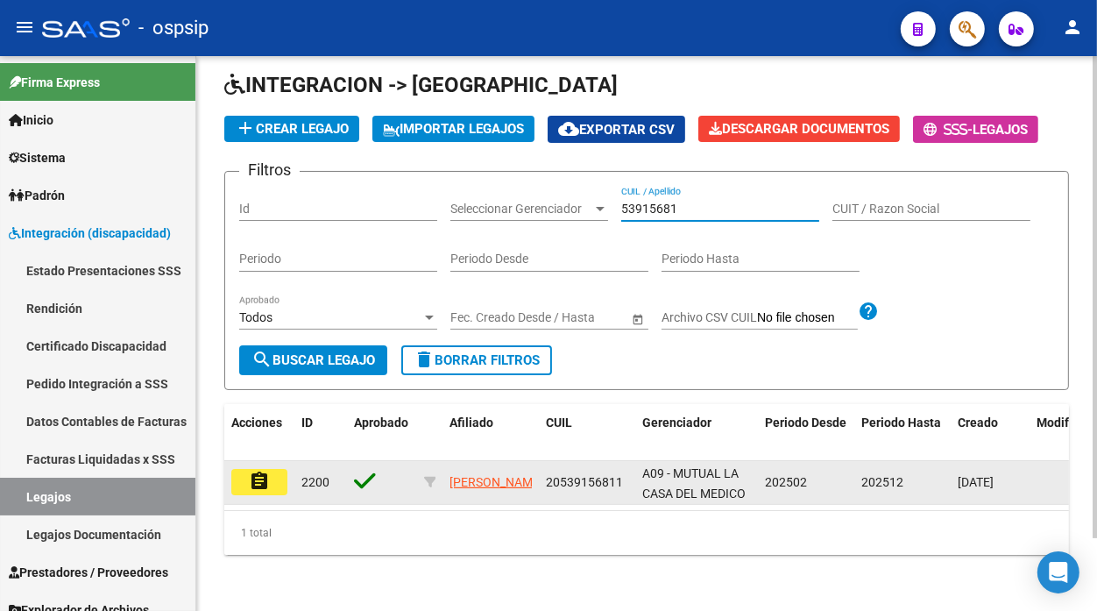
type input "53915681"
click at [256, 471] on mat-icon "assignment" at bounding box center [259, 481] width 21 height 21
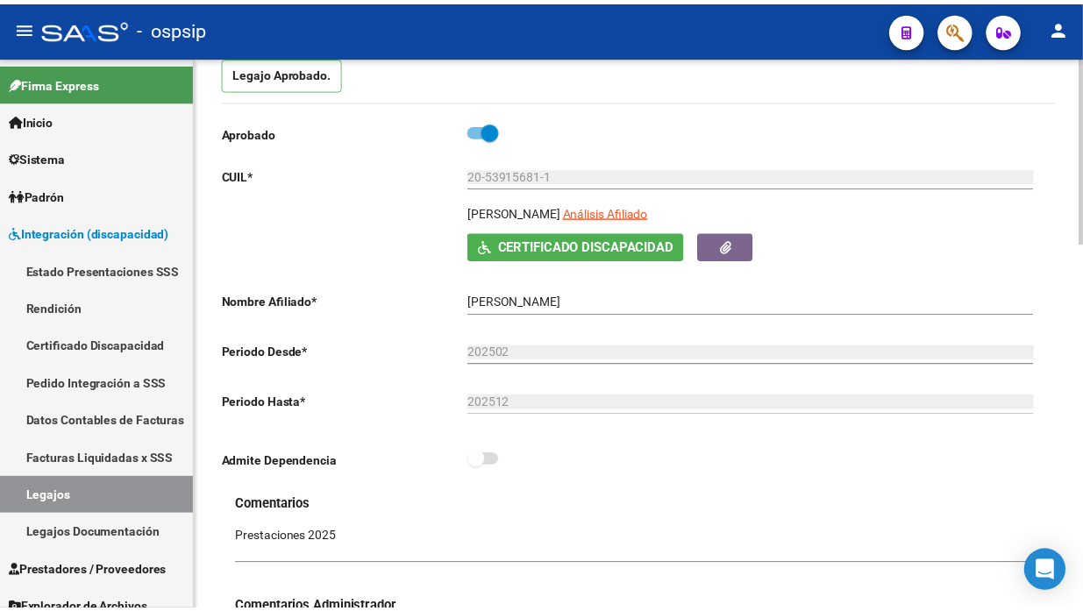
scroll to position [195, 0]
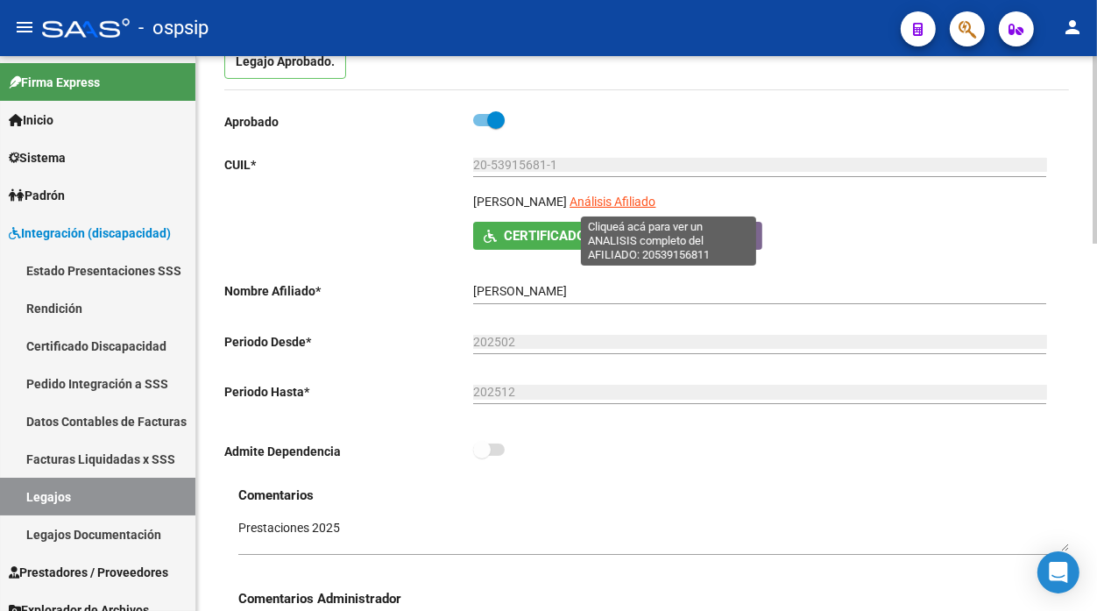
click at [646, 195] on span "Análisis Afiliado" at bounding box center [613, 202] width 86 height 14
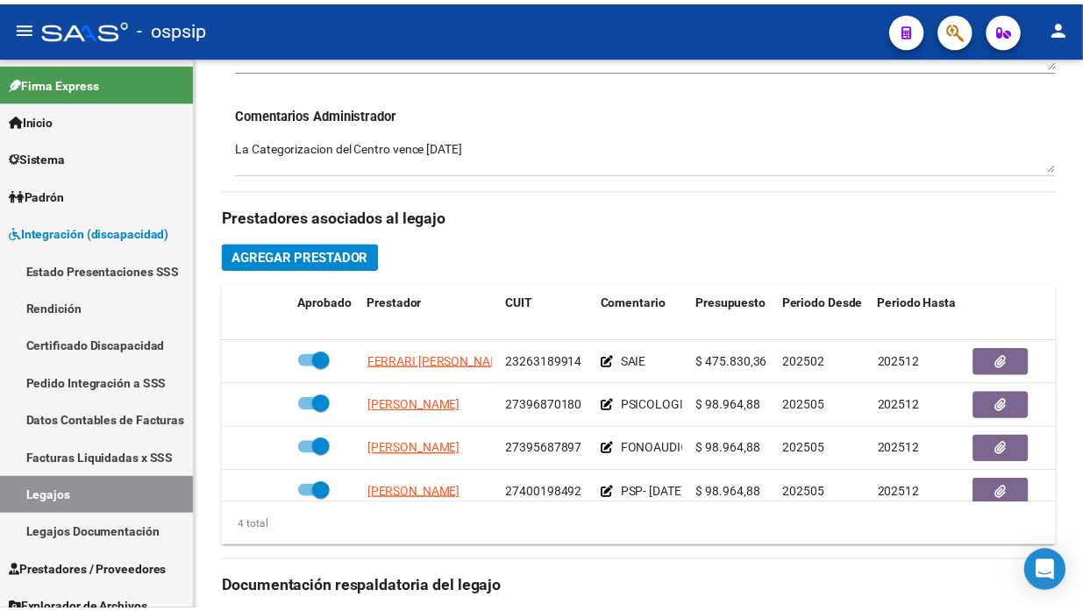
scroll to position [681, 0]
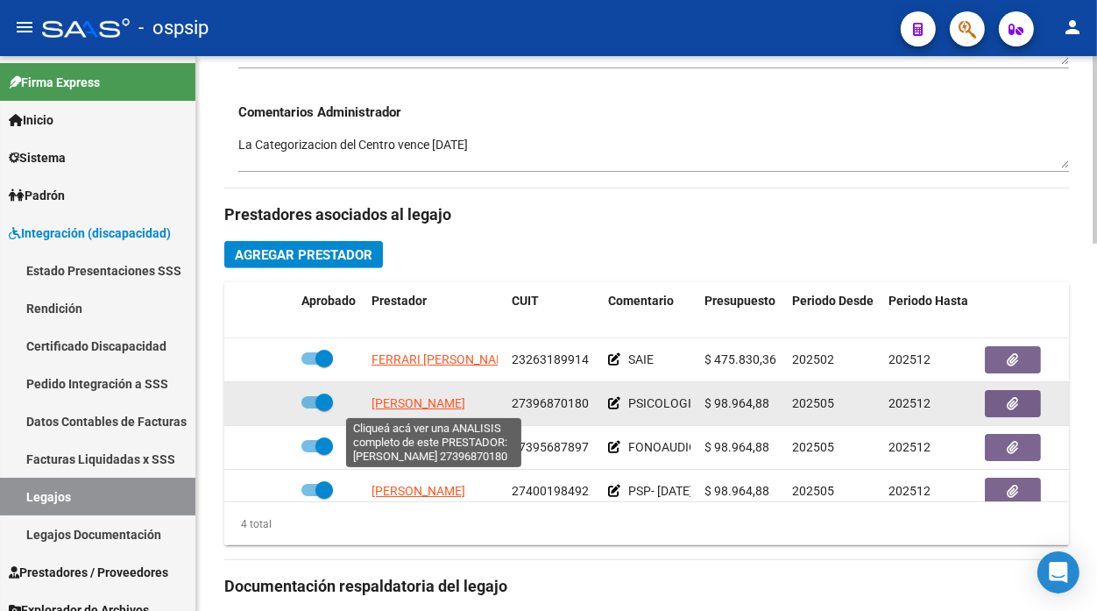
click at [465, 397] on span "[PERSON_NAME]" at bounding box center [419, 403] width 94 height 14
type textarea "27396870180"
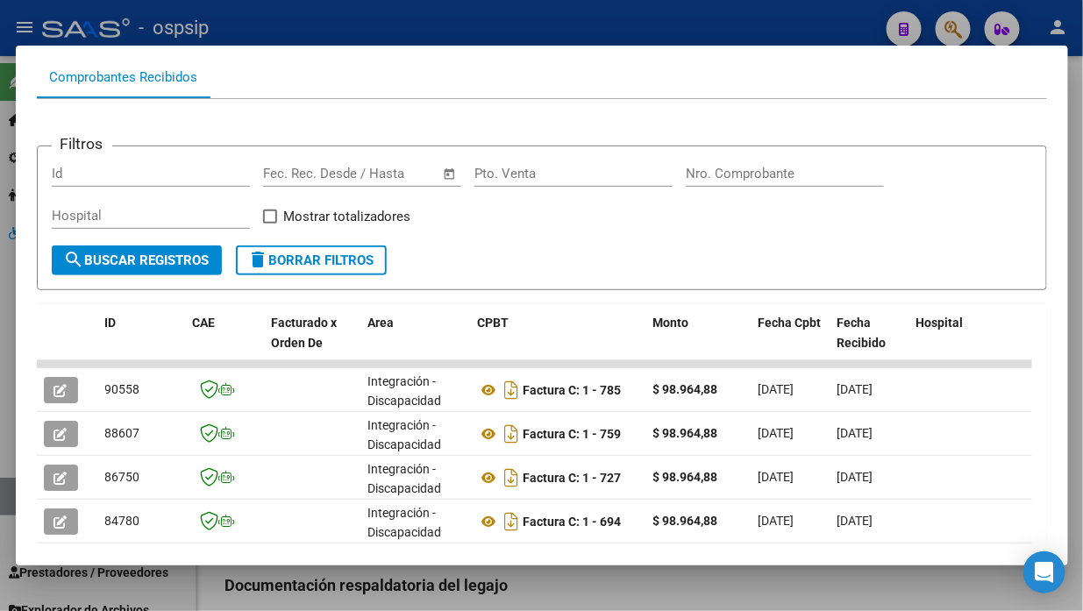
scroll to position [316, 0]
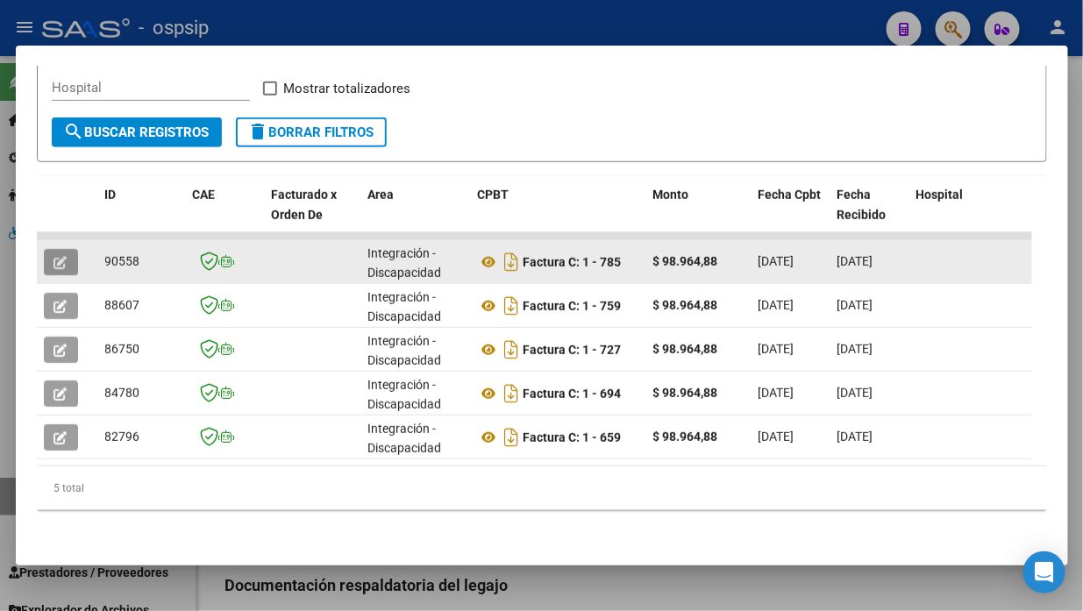
click at [57, 259] on button "button" at bounding box center [61, 262] width 34 height 26
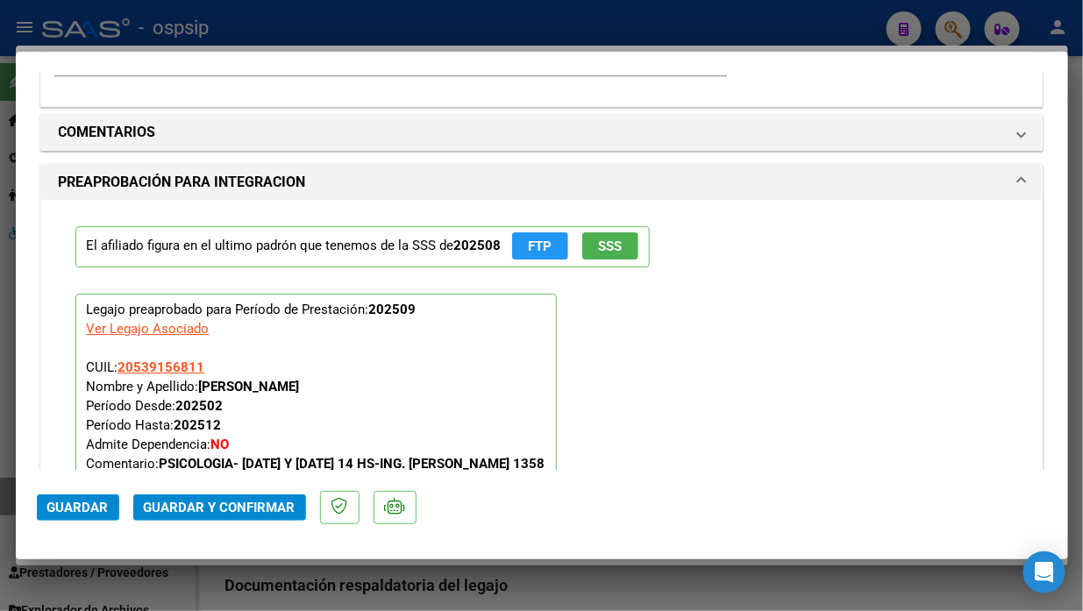
scroll to position [2142, 0]
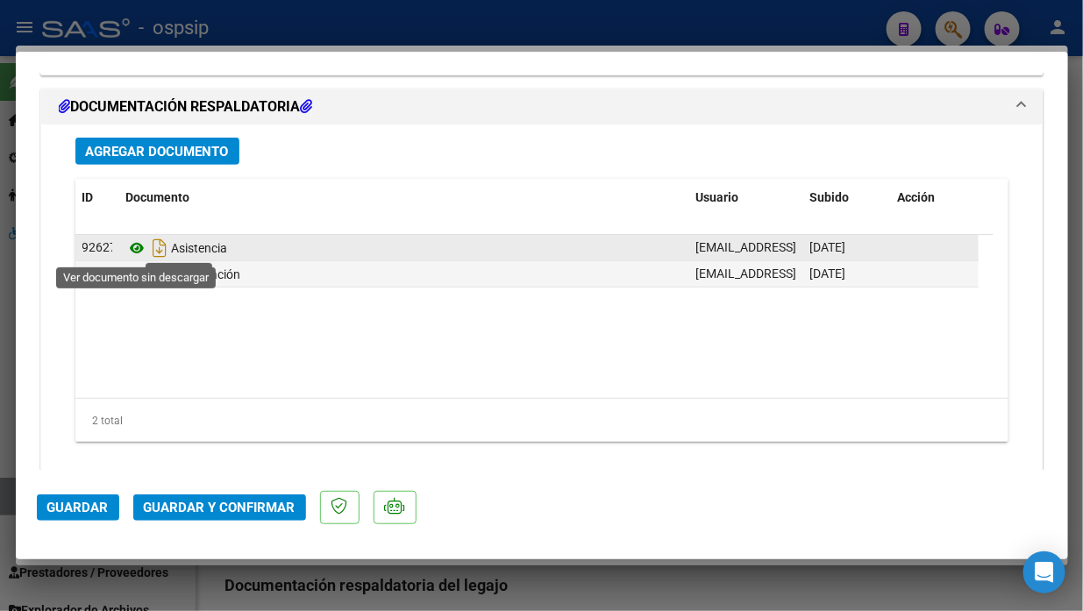
click at [136, 240] on icon at bounding box center [137, 248] width 23 height 21
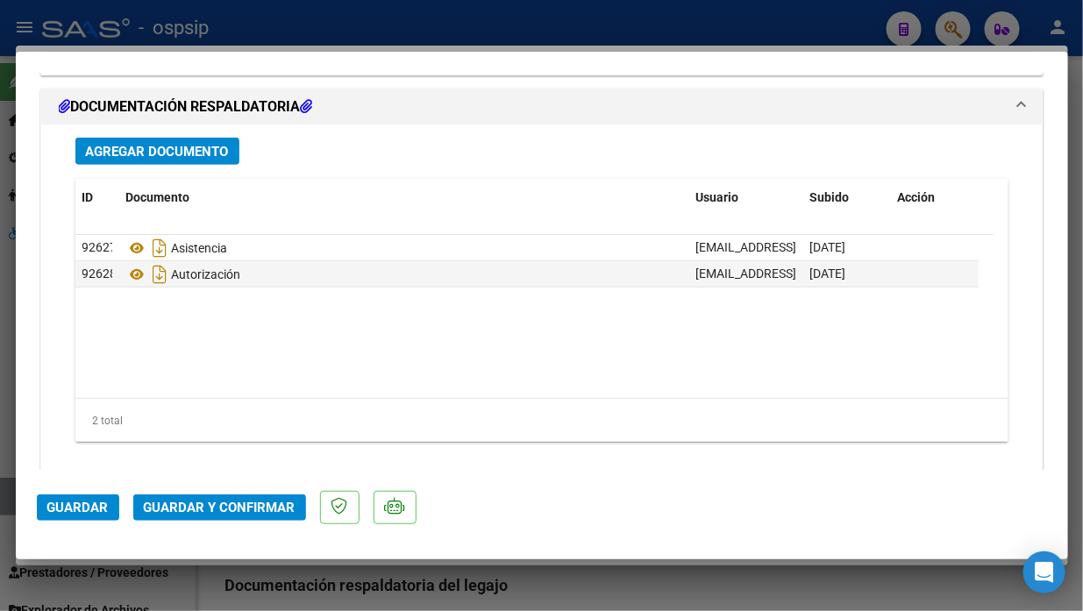
click at [195, 497] on button "Guardar y Confirmar" at bounding box center [219, 507] width 173 height 26
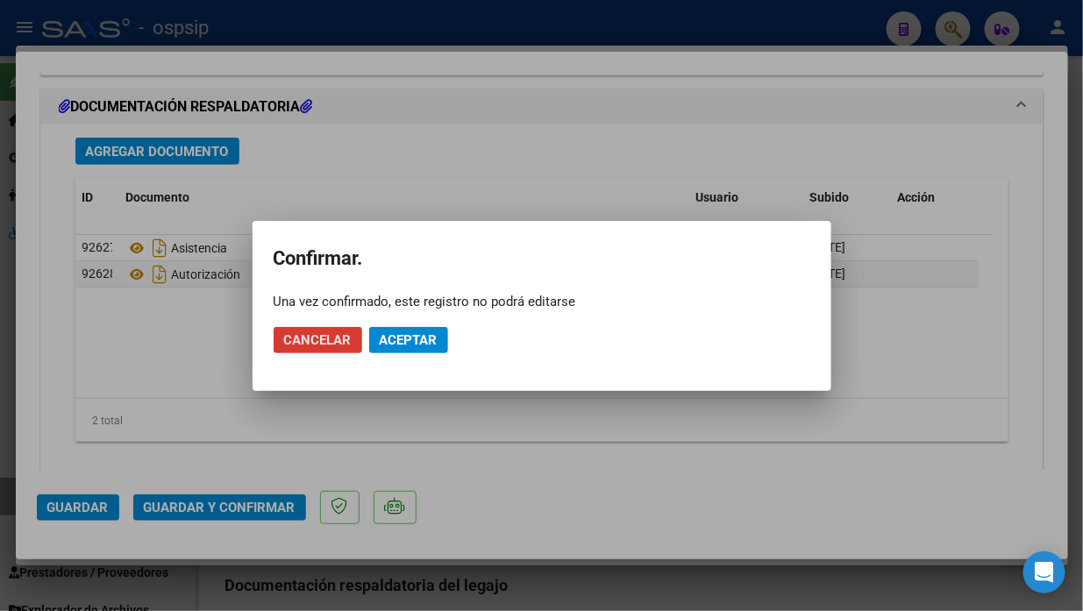
click at [383, 327] on button "Aceptar" at bounding box center [408, 340] width 79 height 26
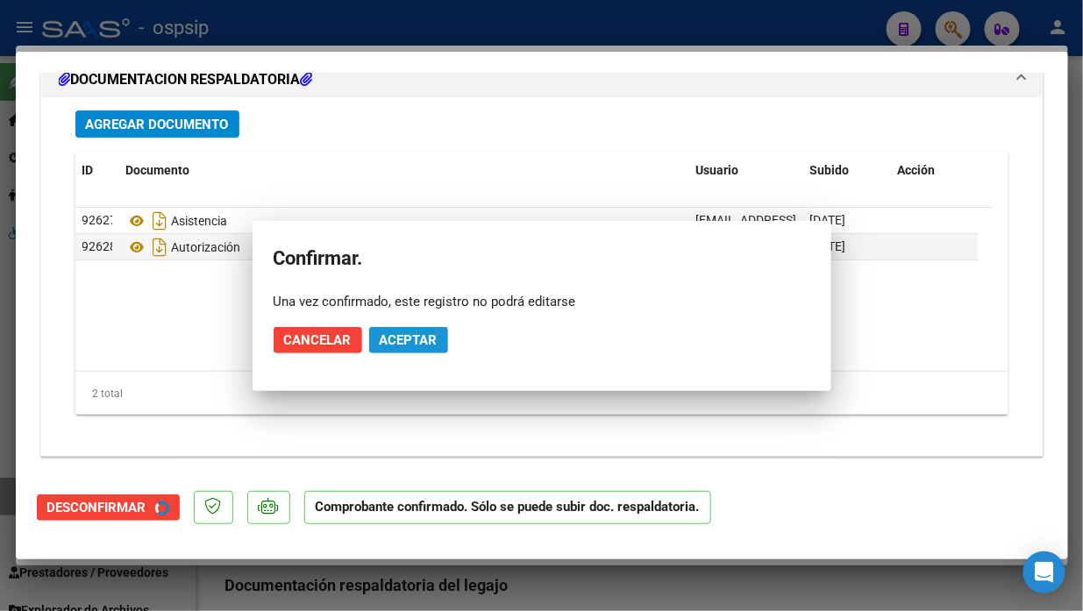
scroll to position [1972, 0]
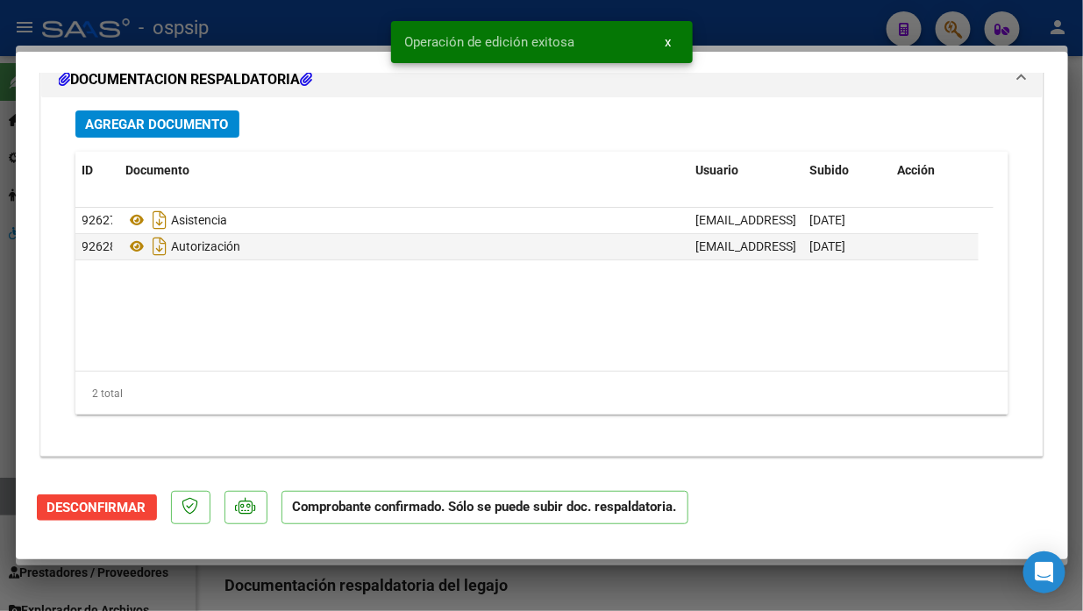
click at [18, 500] on mat-dialog-container "COMPROBANTE VER COMPROBANTE ESTADO: El comprobante fue aceptado por la obra soc…" at bounding box center [542, 306] width 1052 height 508
click at [2, 501] on div at bounding box center [541, 305] width 1083 height 611
type input "$ 0,00"
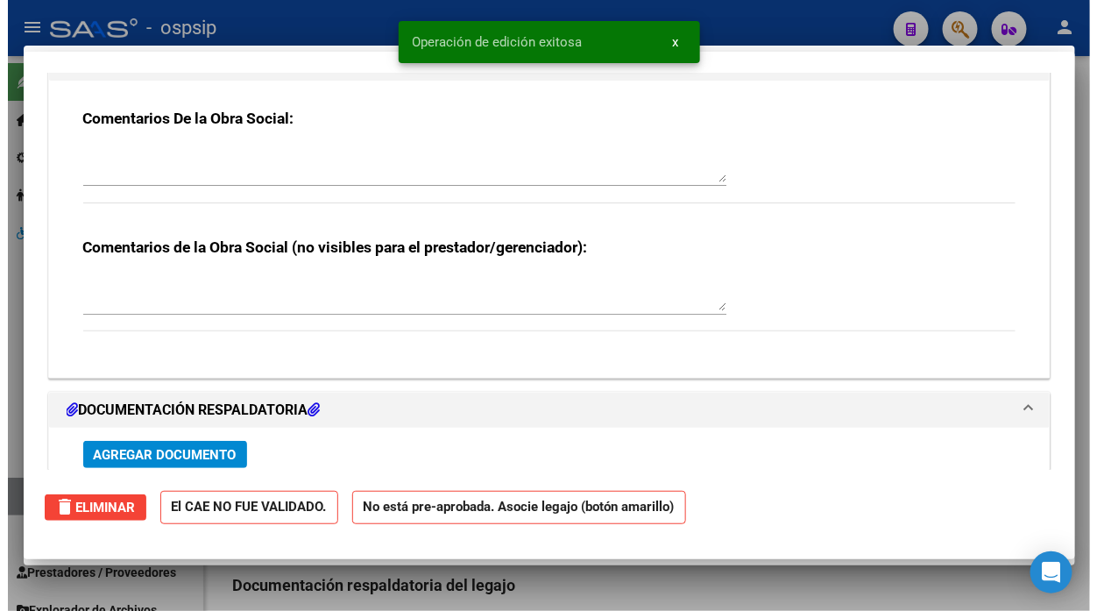
scroll to position [0, 0]
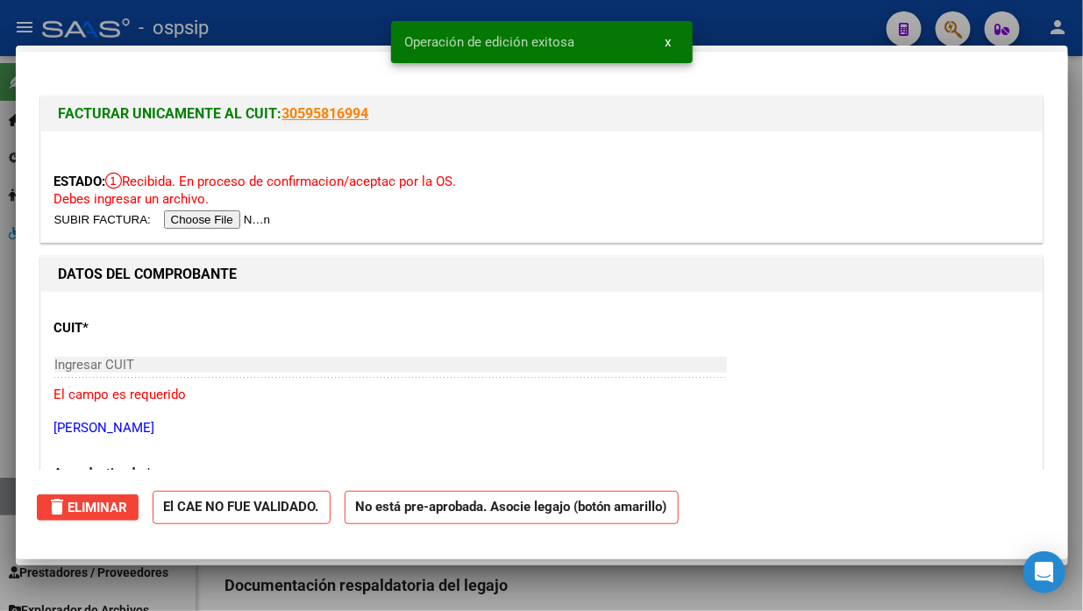
click at [2, 501] on div at bounding box center [541, 305] width 1083 height 611
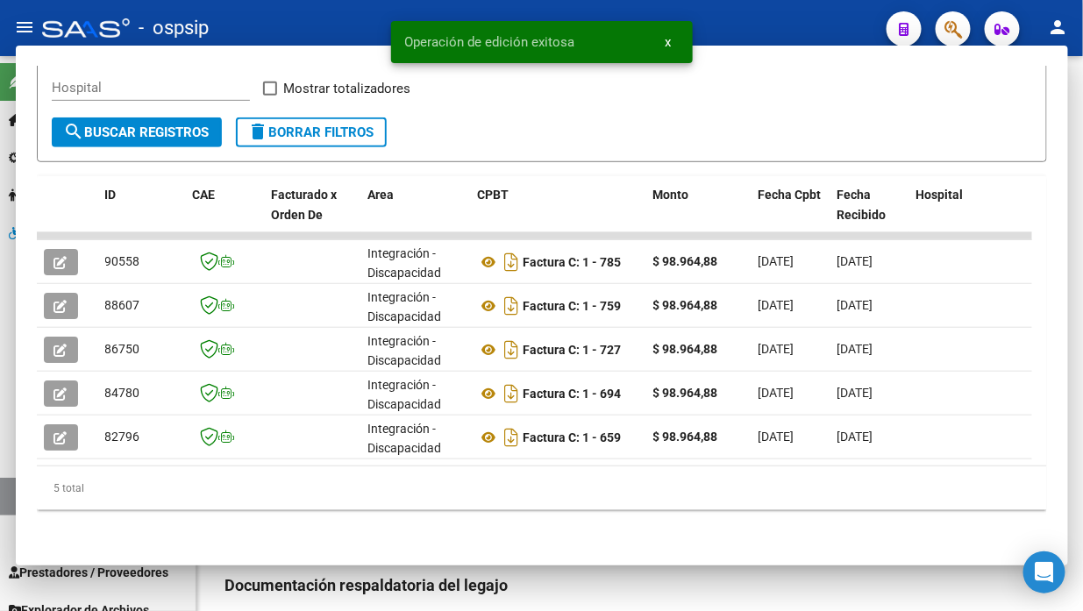
click at [2, 501] on link "Legajos" at bounding box center [97, 497] width 195 height 38
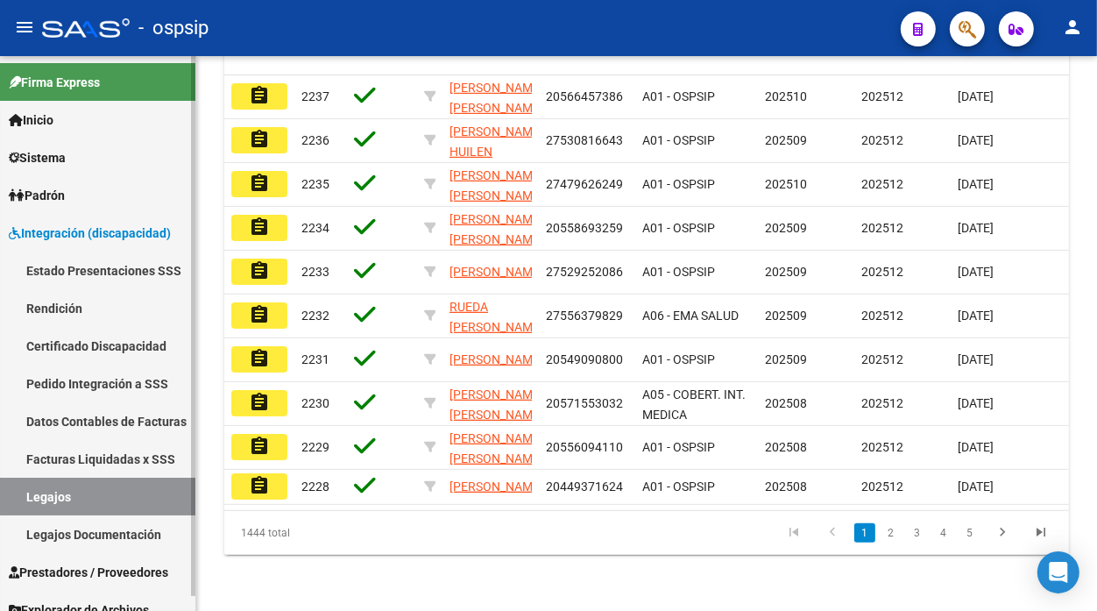
click at [68, 497] on link "Legajos" at bounding box center [97, 497] width 195 height 38
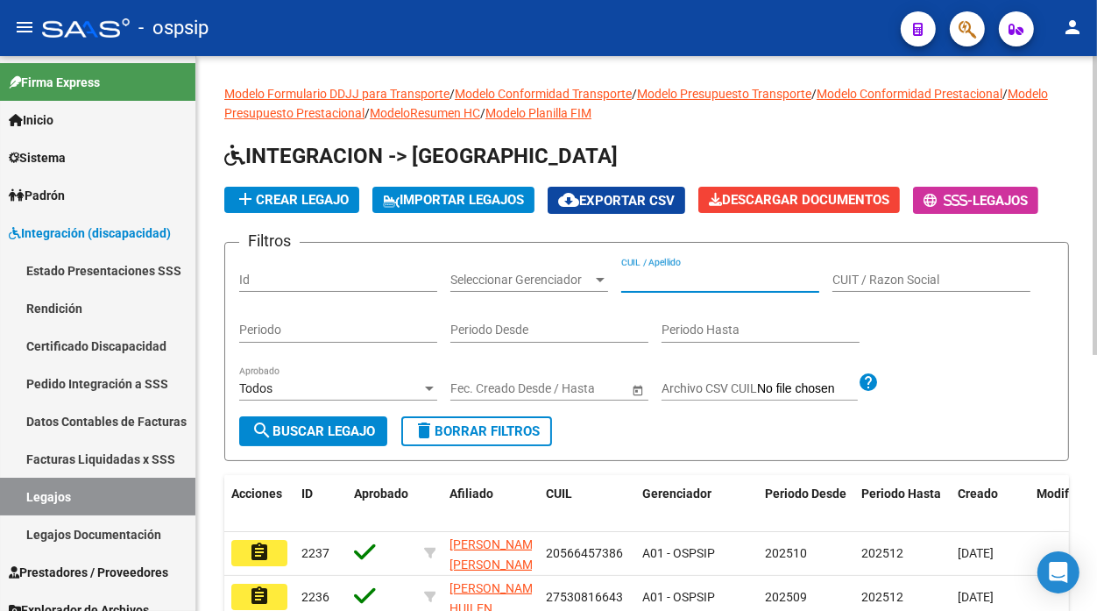
click at [664, 273] on input "CUIL / Apellido" at bounding box center [720, 280] width 198 height 15
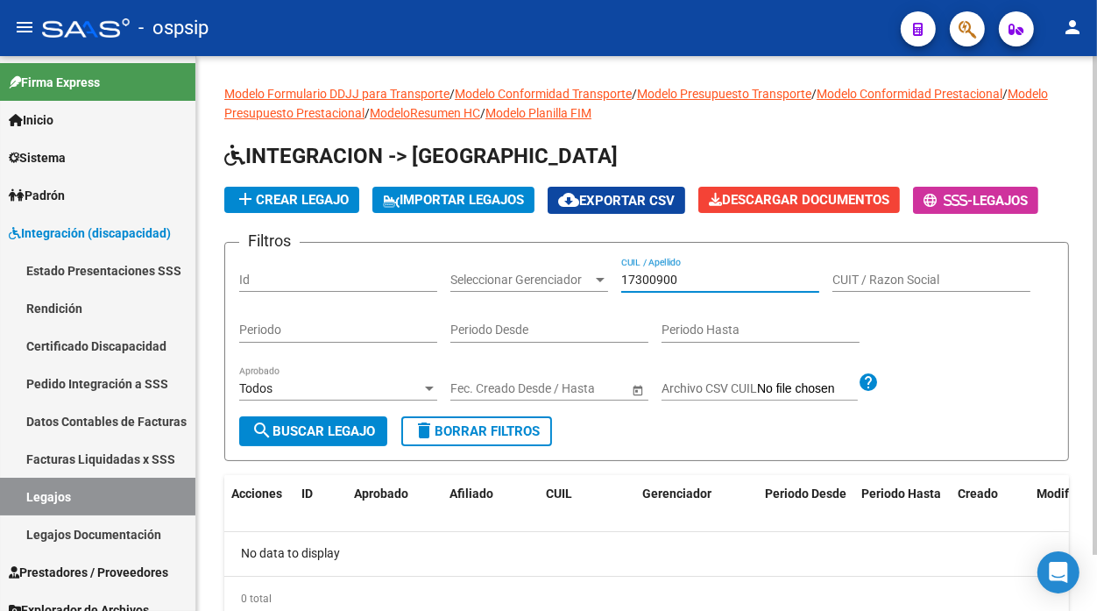
click at [649, 281] on input "17300900" at bounding box center [720, 280] width 198 height 15
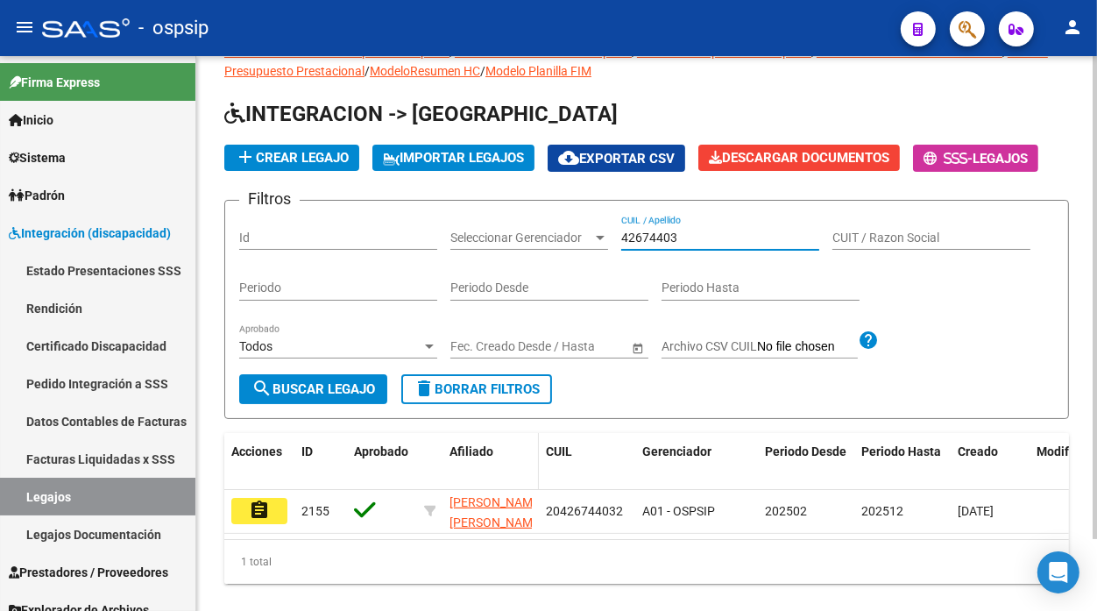
scroll to position [83, 0]
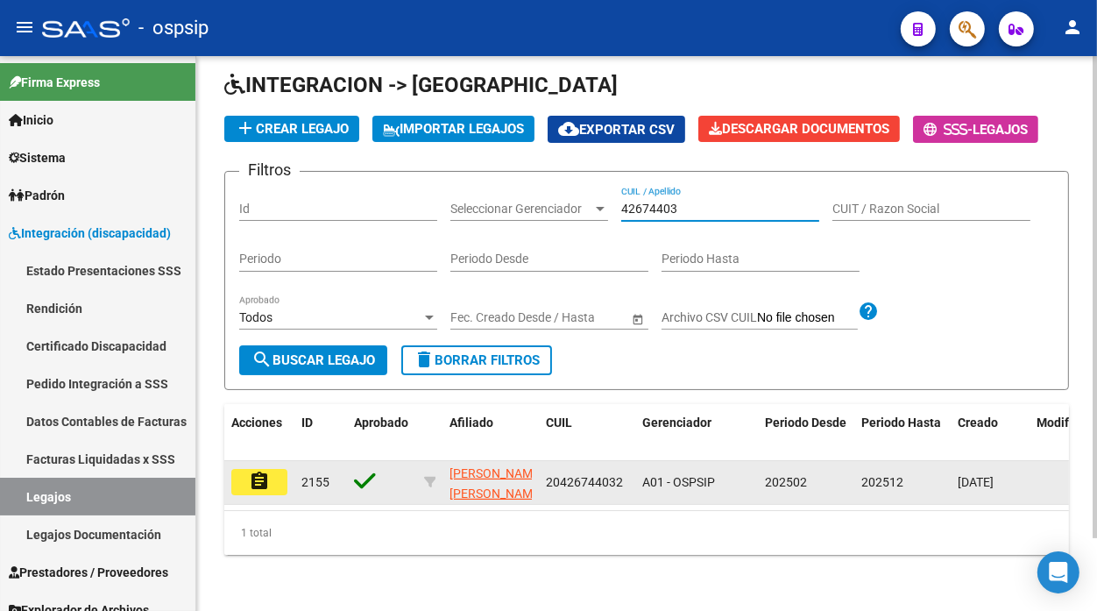
type input "42674403"
click at [269, 471] on mat-icon "assignment" at bounding box center [259, 481] width 21 height 21
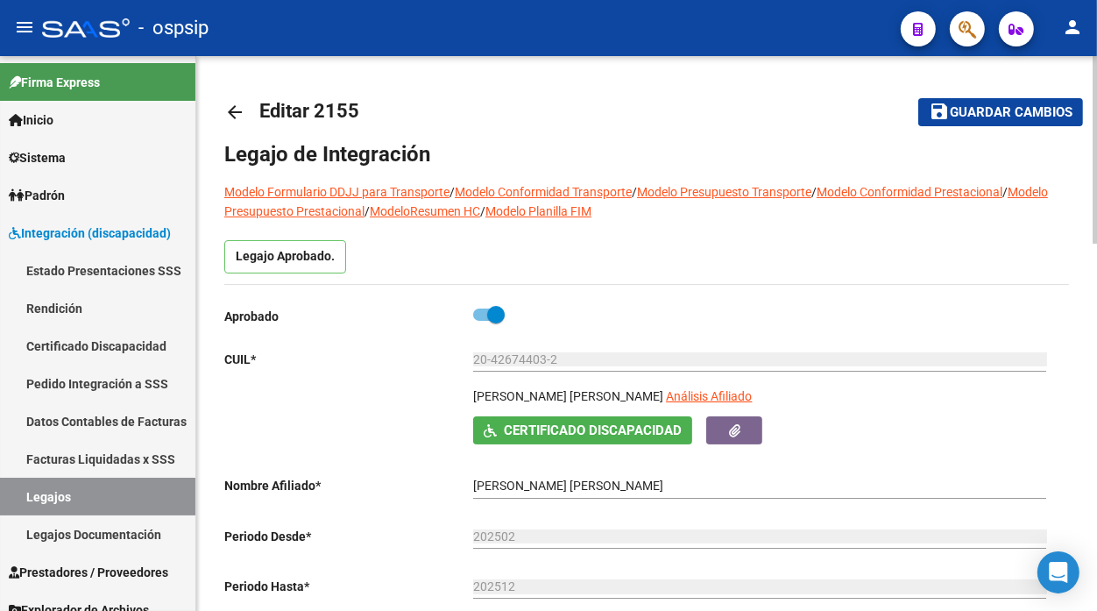
click at [677, 384] on div "20-42674403-2 Ingresar CUIL" at bounding box center [759, 362] width 573 height 50
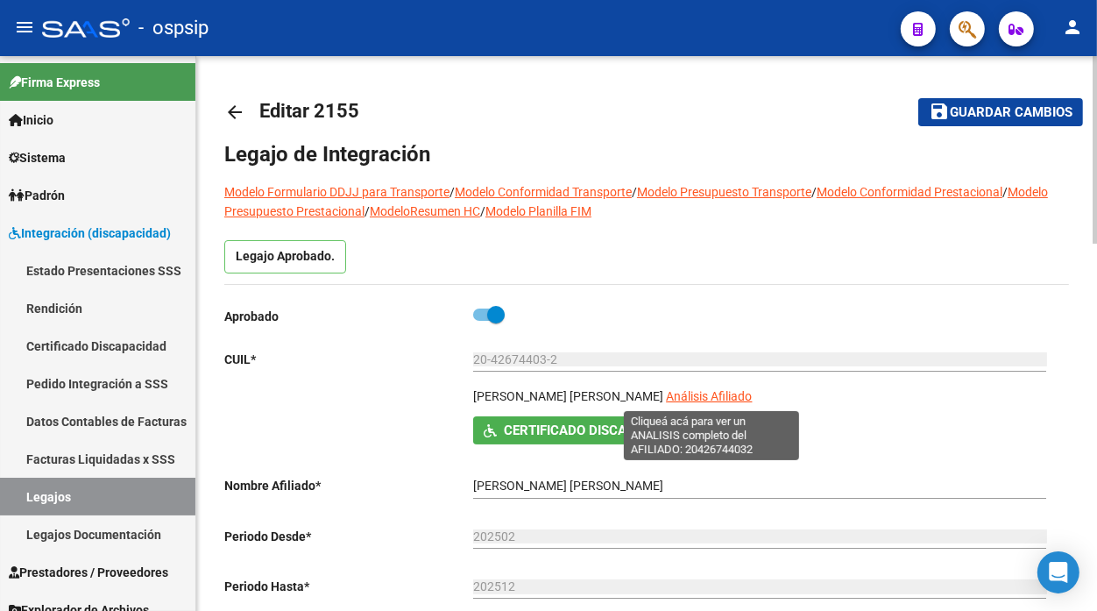
click at [679, 391] on span "Análisis Afiliado" at bounding box center [709, 396] width 86 height 14
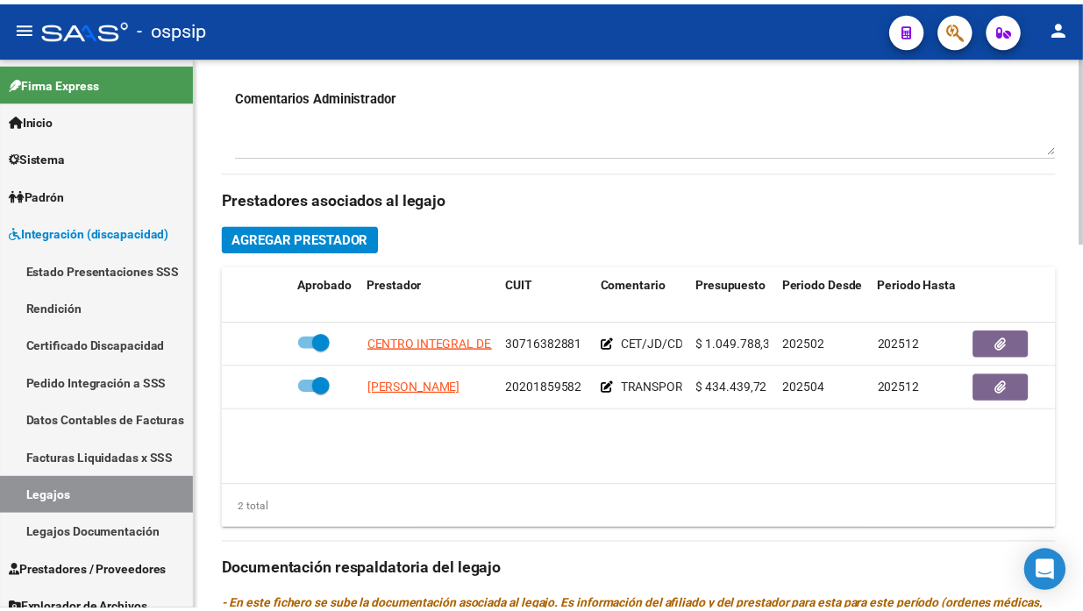
scroll to position [778, 0]
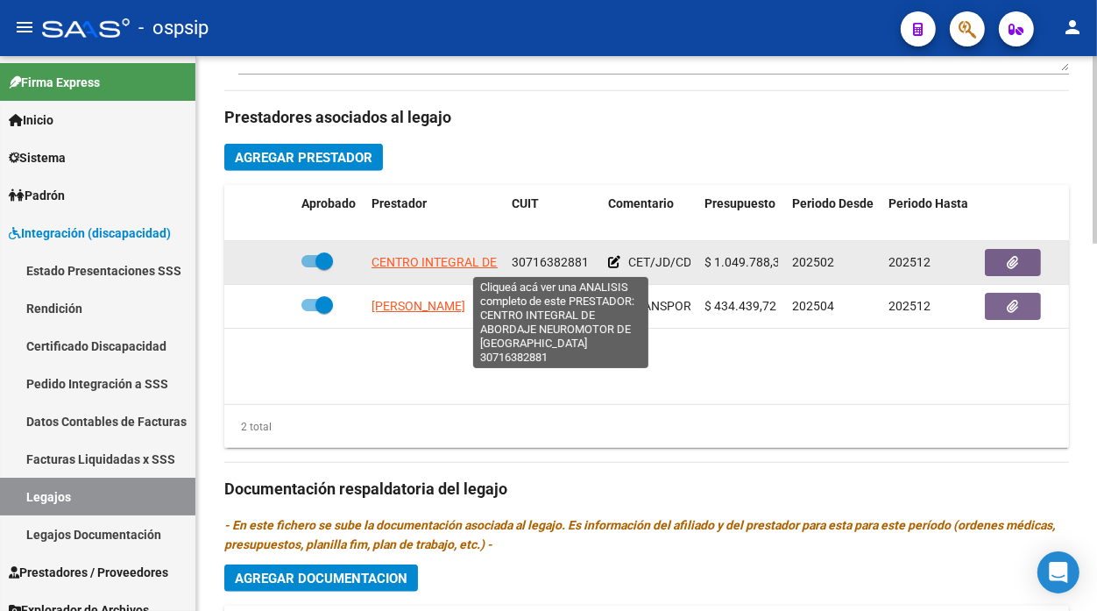
click at [427, 256] on span "CENTRO INTEGRAL DE ABORDAJE NEUROMOTOR DE [GEOGRAPHIC_DATA]" at bounding box center [579, 262] width 415 height 14
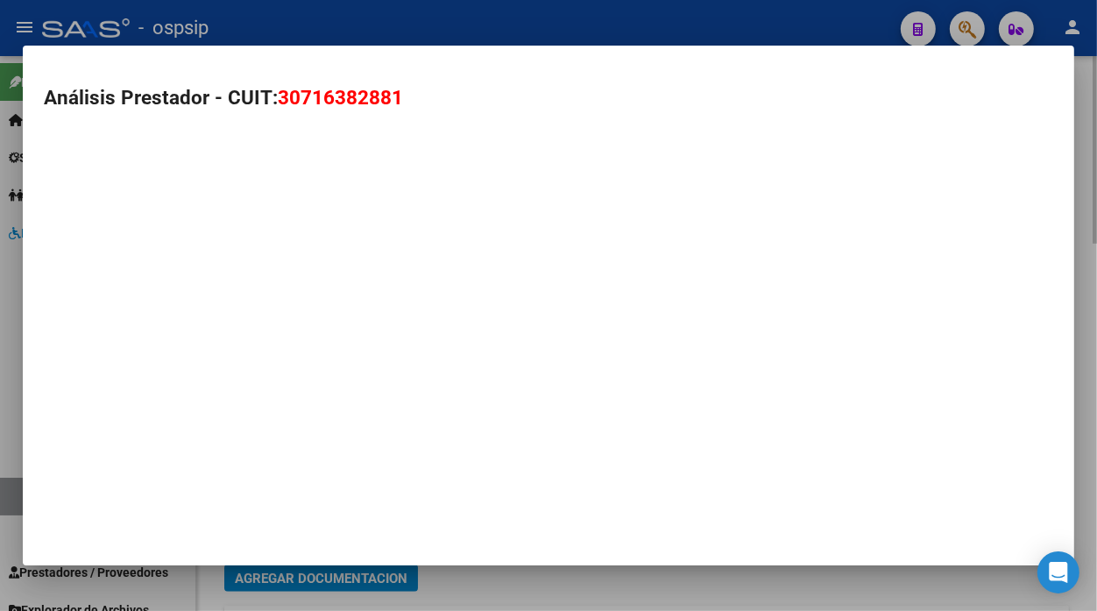
type textarea "30716382881"
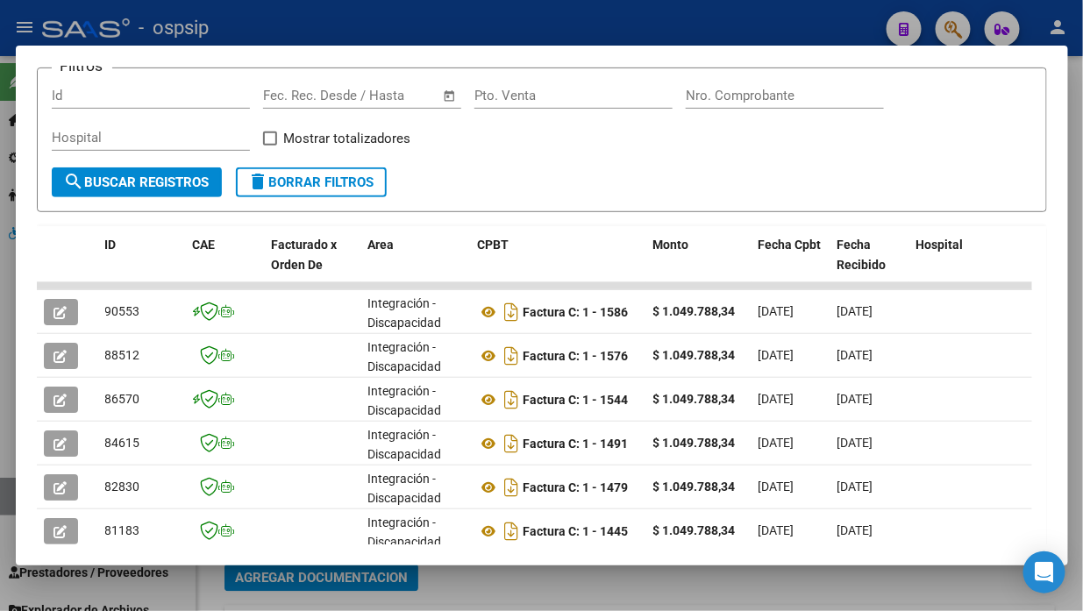
scroll to position [268, 0]
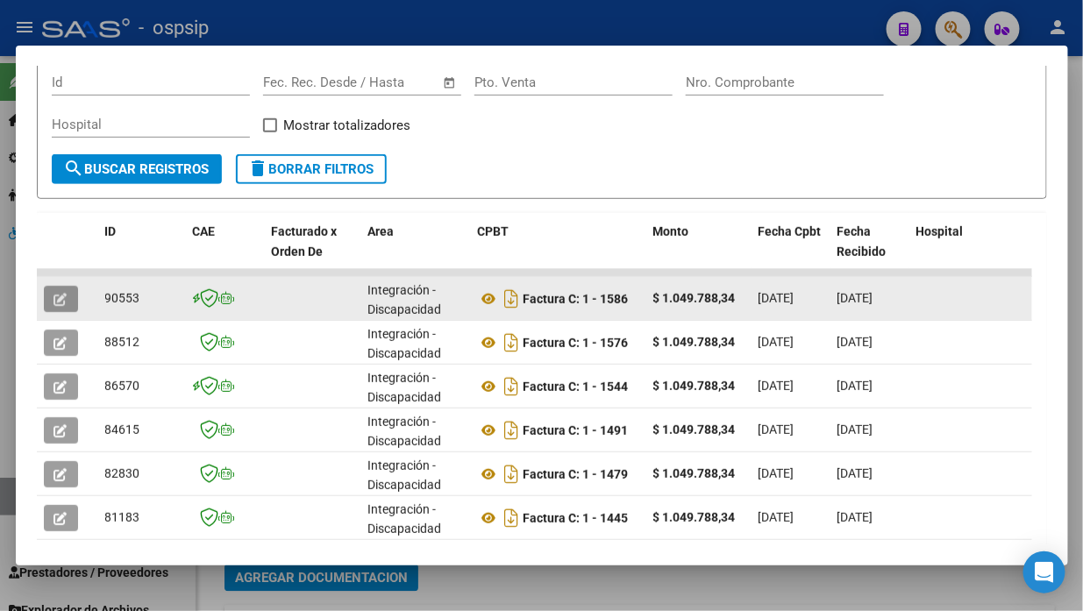
click at [46, 290] on button "button" at bounding box center [61, 299] width 34 height 26
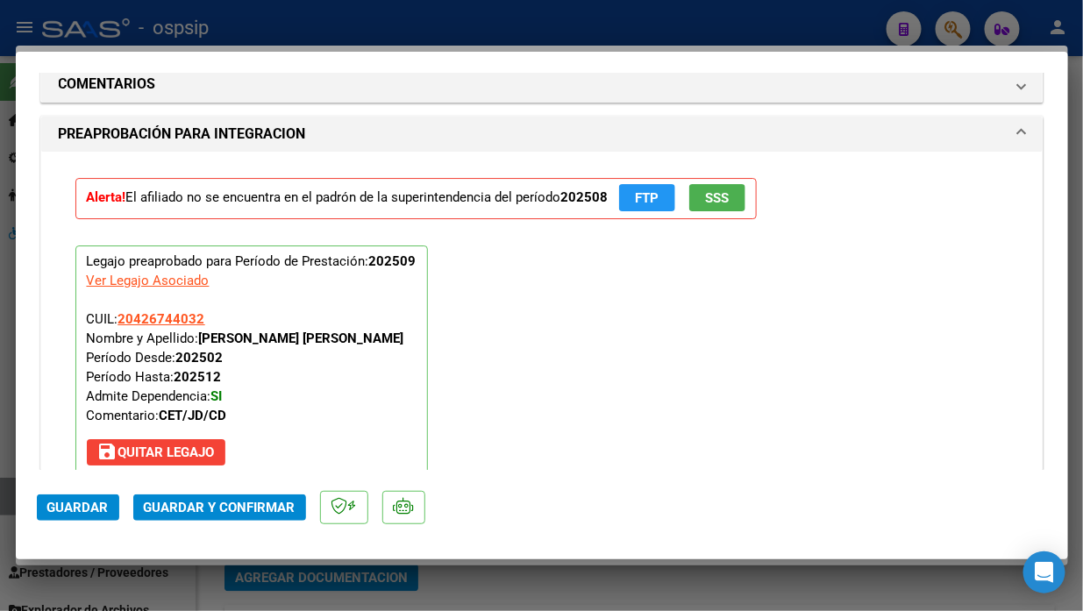
scroll to position [1979, 0]
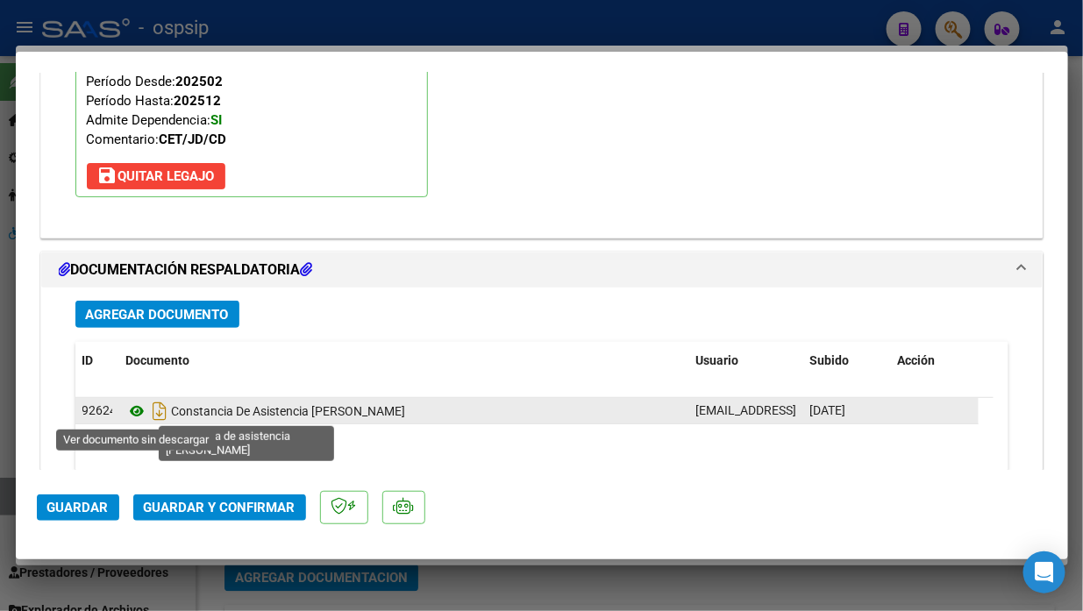
click at [131, 408] on icon at bounding box center [137, 411] width 23 height 21
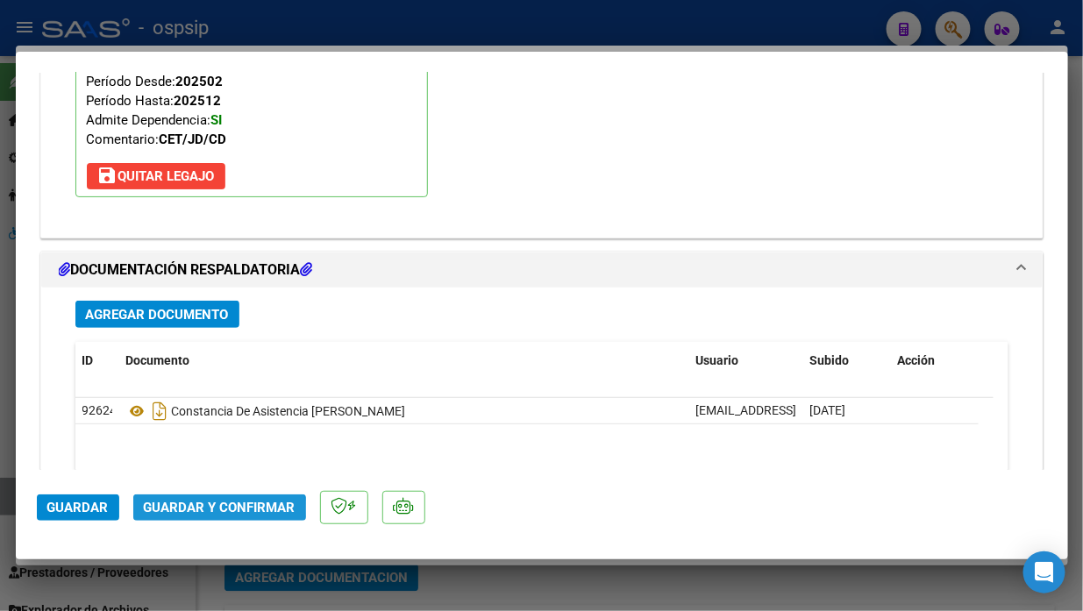
click at [216, 511] on span "Guardar y Confirmar" at bounding box center [220, 508] width 152 height 16
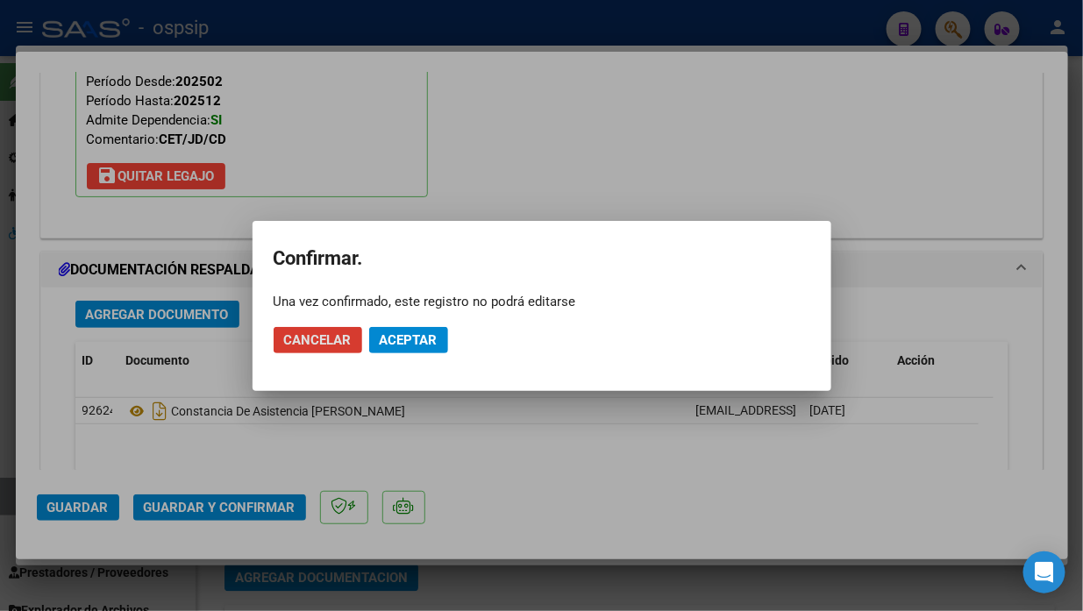
click at [396, 337] on span "Aceptar" at bounding box center [409, 340] width 58 height 16
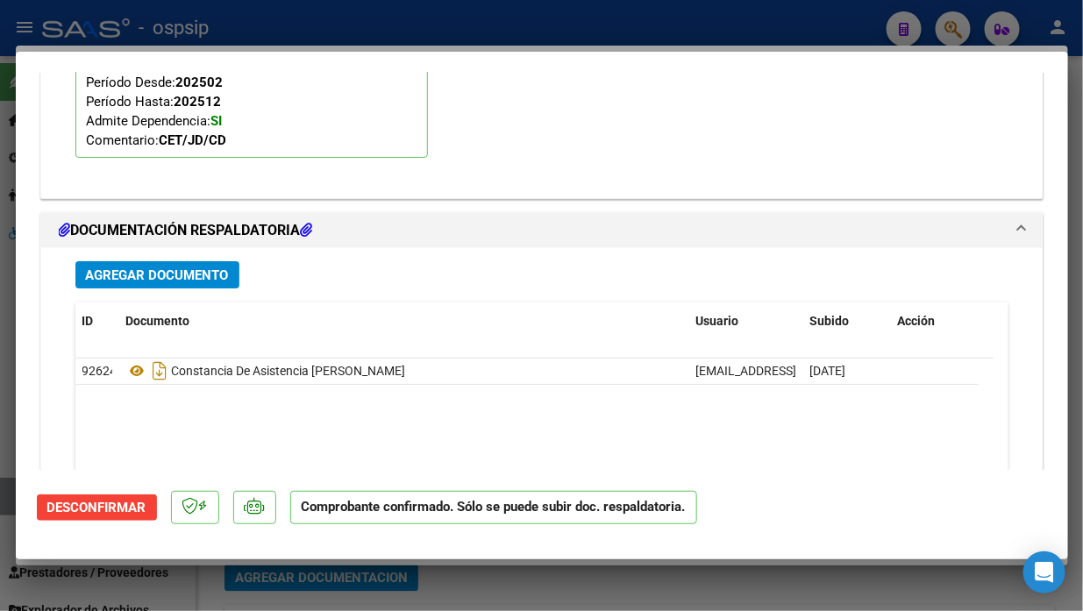
scroll to position [1723, 0]
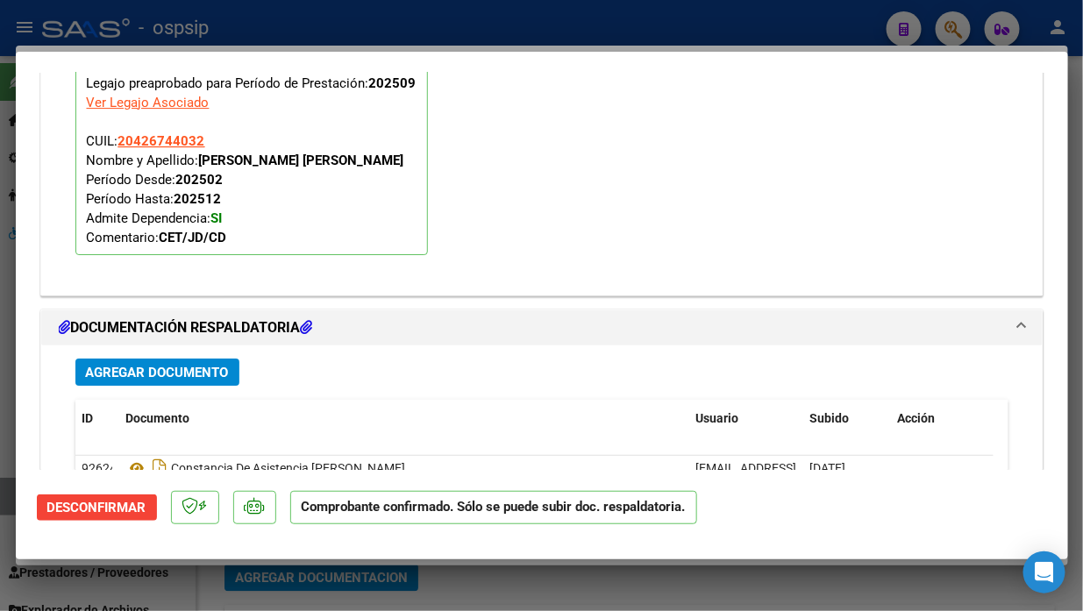
click at [4, 503] on div at bounding box center [541, 305] width 1083 height 611
type input "$ 0,00"
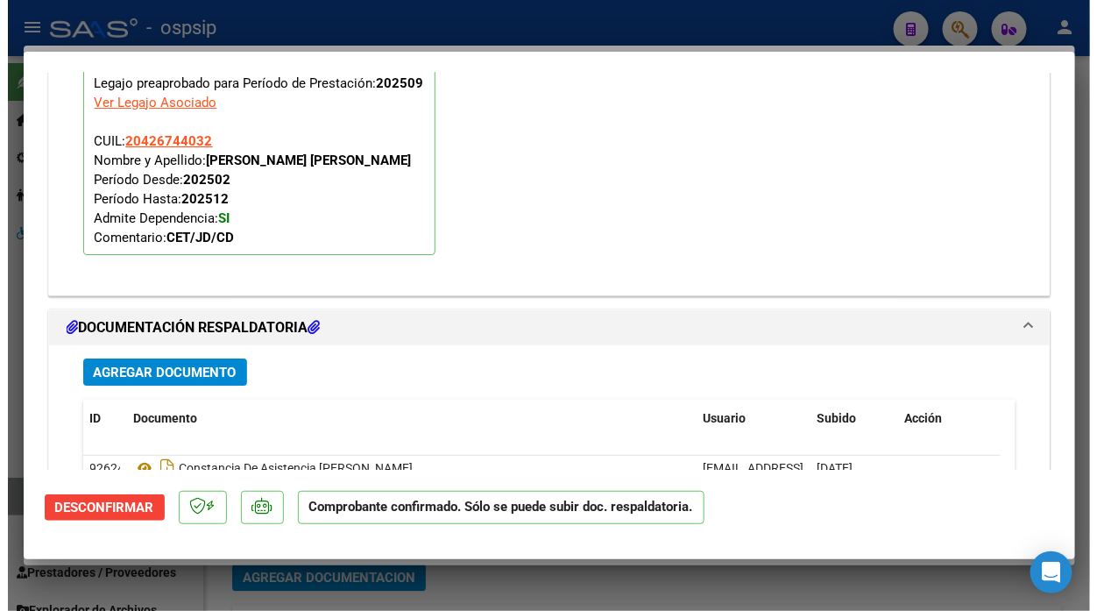
scroll to position [0, 0]
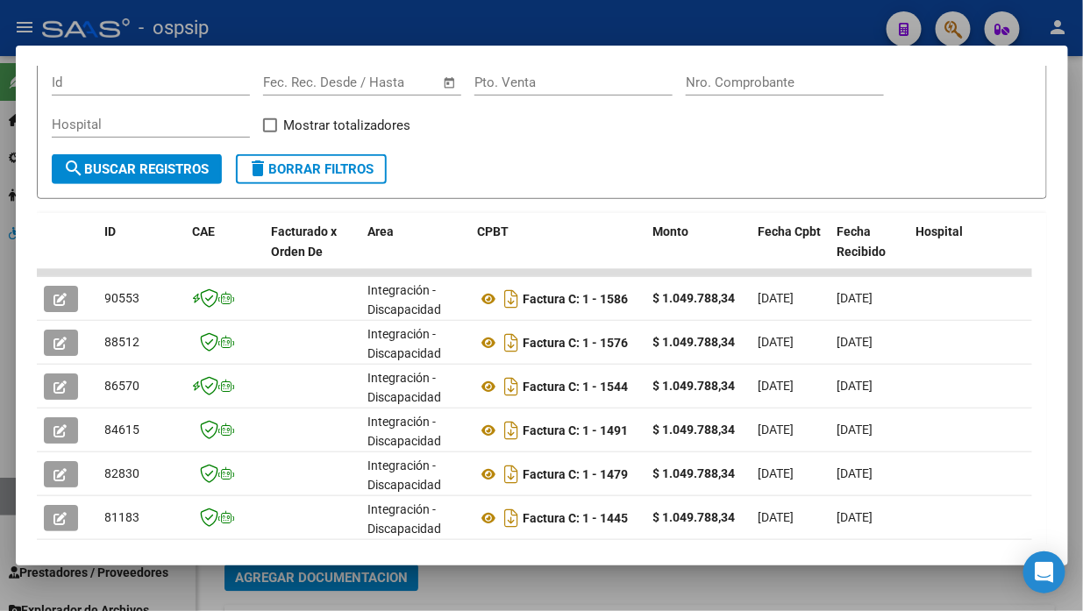
click at [4, 503] on div at bounding box center [541, 305] width 1083 height 611
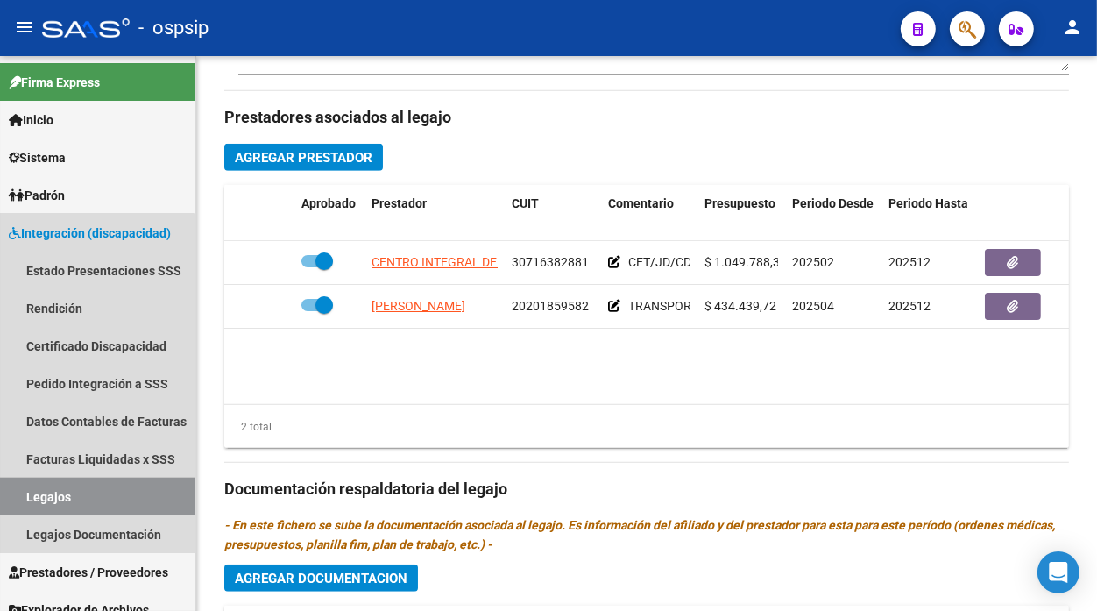
click at [4, 503] on link "Legajos" at bounding box center [97, 497] width 195 height 38
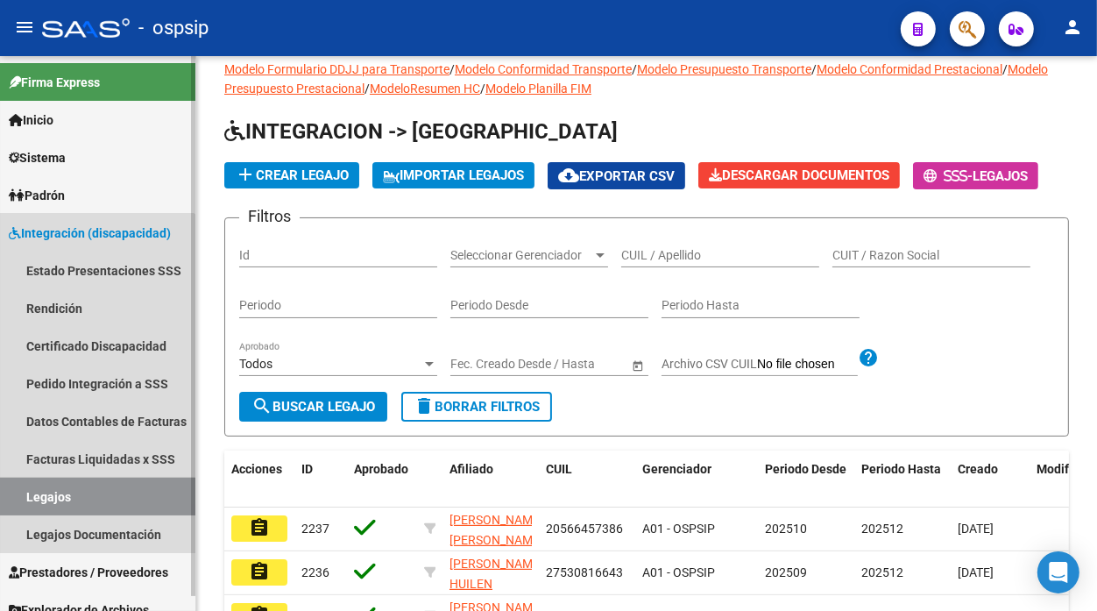
click at [15, 503] on link "Legajos" at bounding box center [97, 497] width 195 height 38
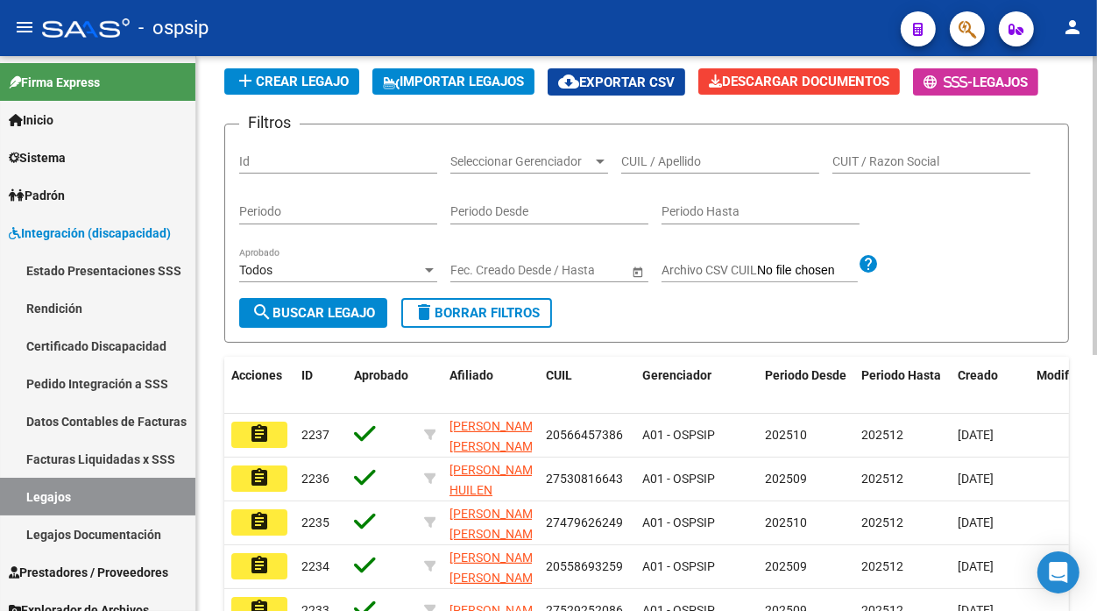
scroll to position [89, 0]
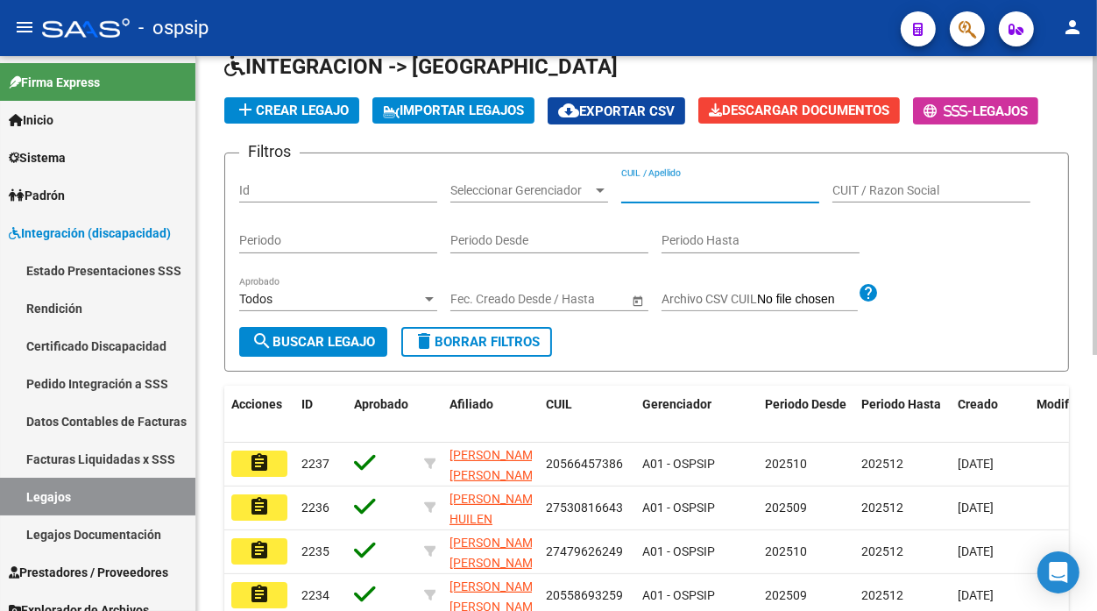
click at [641, 186] on input "CUIL / Apellido" at bounding box center [720, 190] width 198 height 15
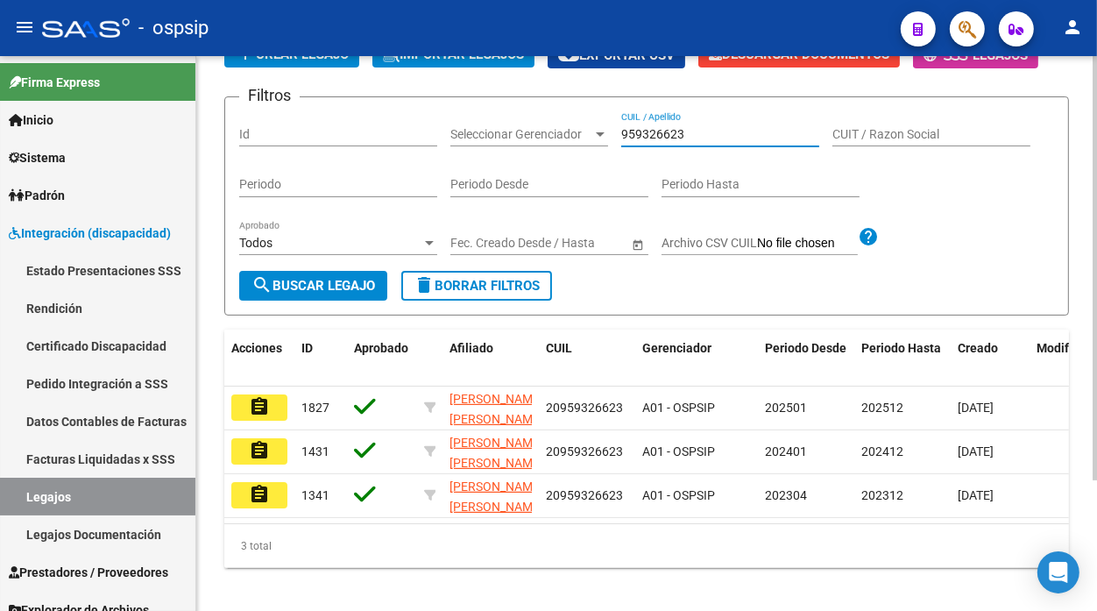
scroll to position [171, 0]
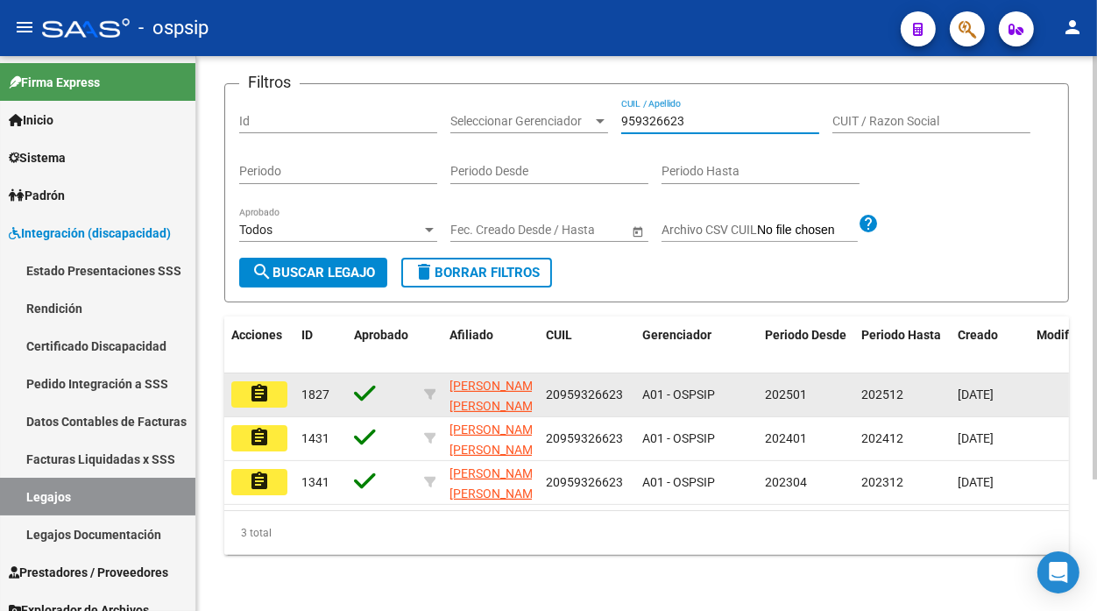
type input "959326623"
click at [266, 386] on mat-icon "assignment" at bounding box center [259, 393] width 21 height 21
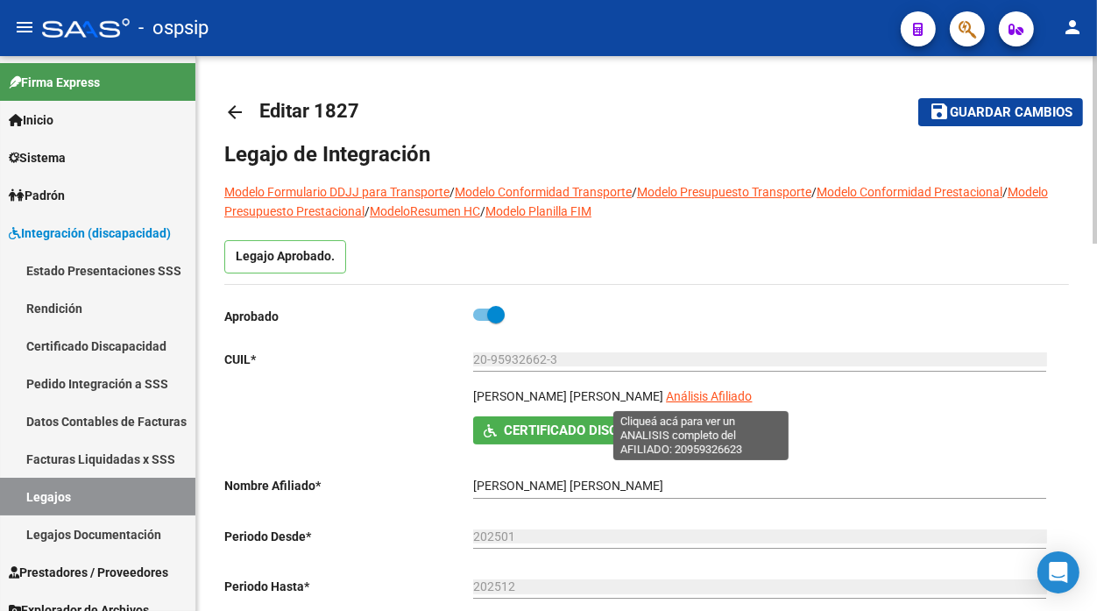
click at [681, 403] on span "Análisis Afiliado" at bounding box center [709, 396] width 86 height 14
type textarea "20959326623"
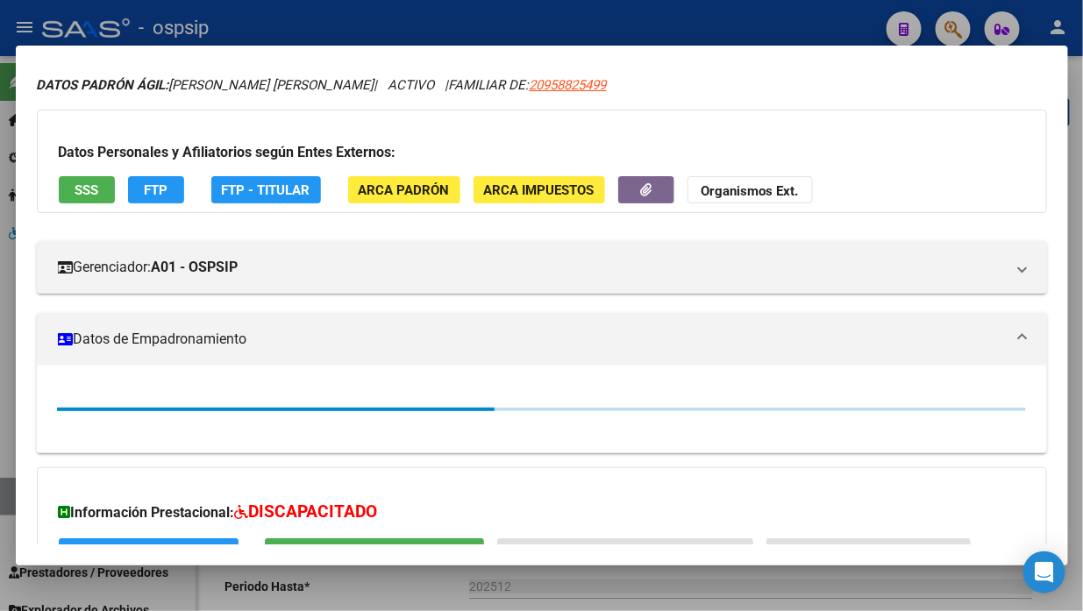
scroll to position [97, 0]
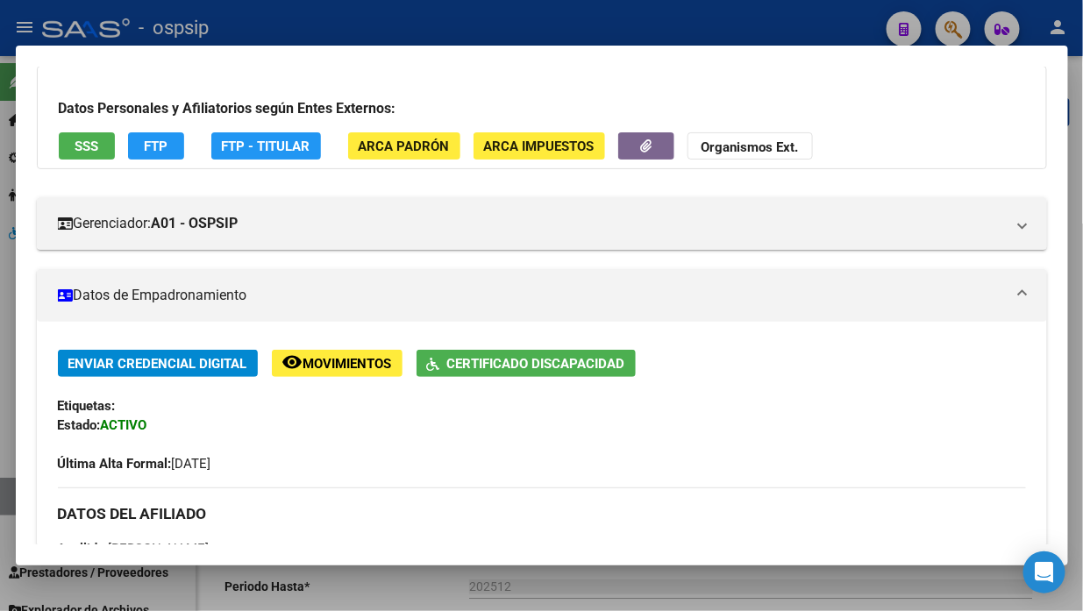
click at [80, 138] on span "SSS" at bounding box center [87, 146] width 24 height 16
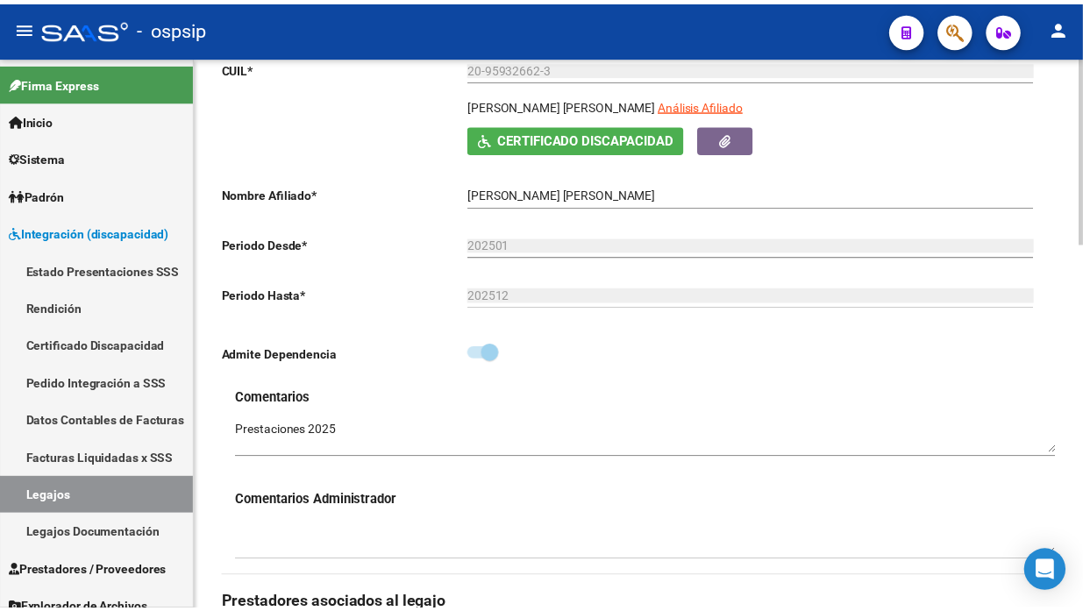
scroll to position [584, 0]
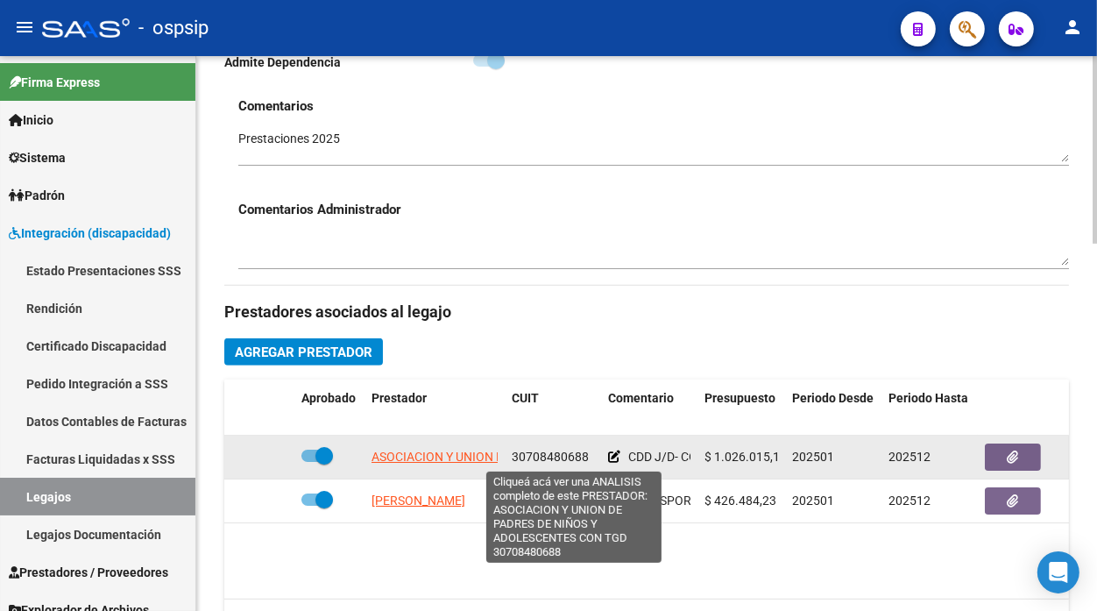
click at [444, 458] on span "ASOCIACION Y UNION DE PADRES DE NIÑOS Y ADOLESCENTES CON TGD" at bounding box center [572, 457] width 401 height 14
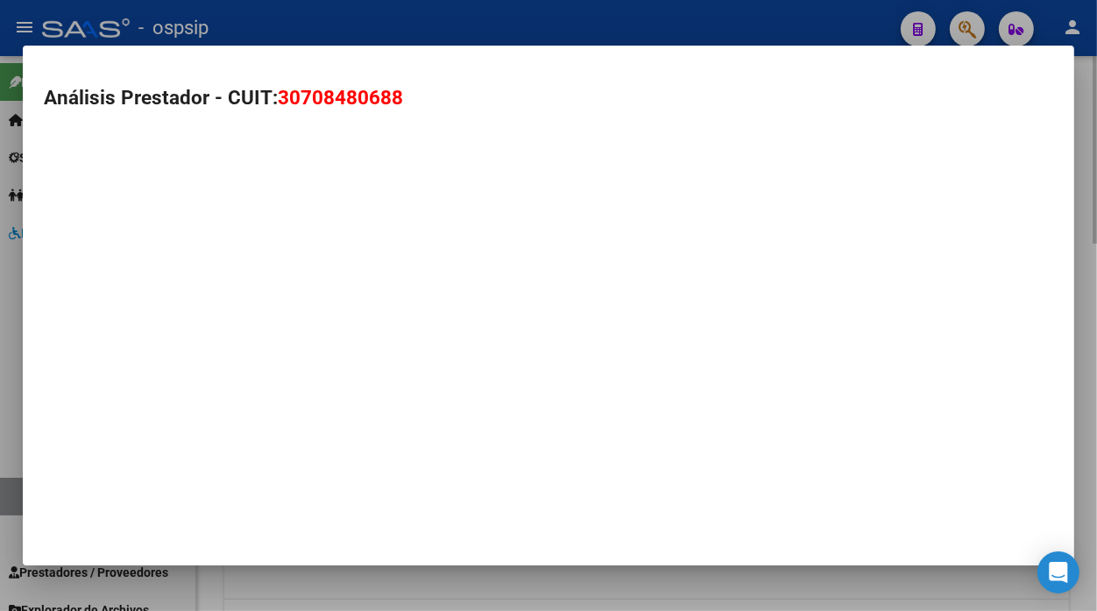
type textarea "30708480688"
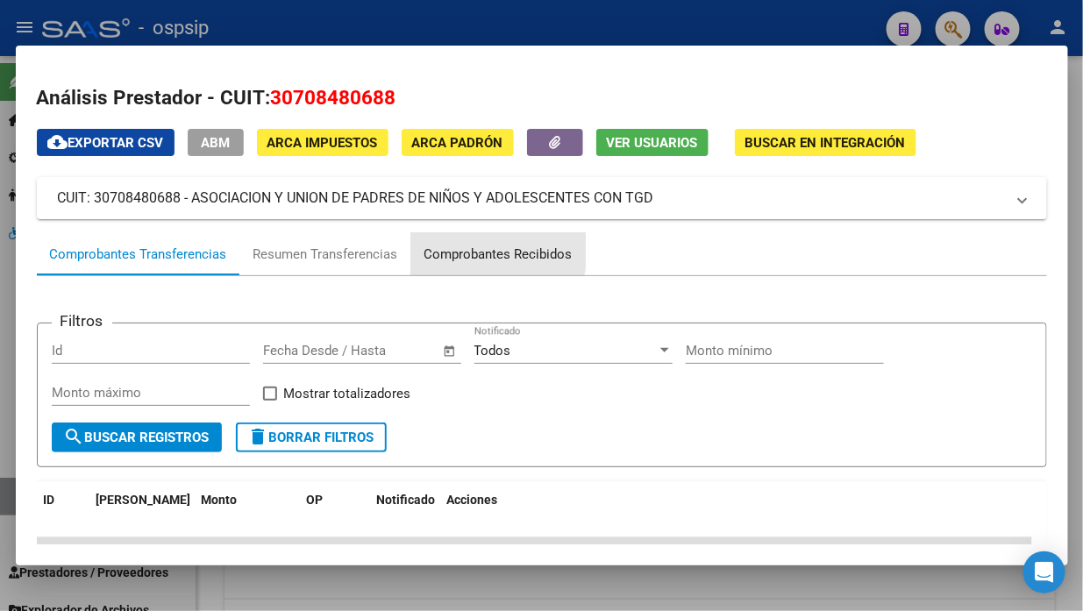
click at [472, 250] on div "Comprobantes Recibidos" at bounding box center [498, 255] width 148 height 20
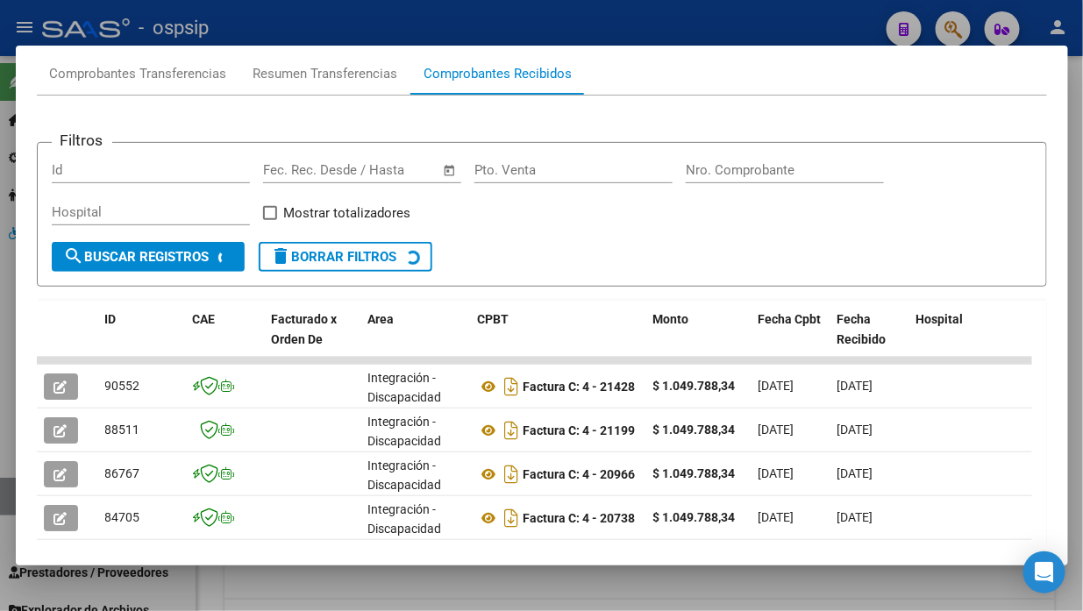
scroll to position [268, 0]
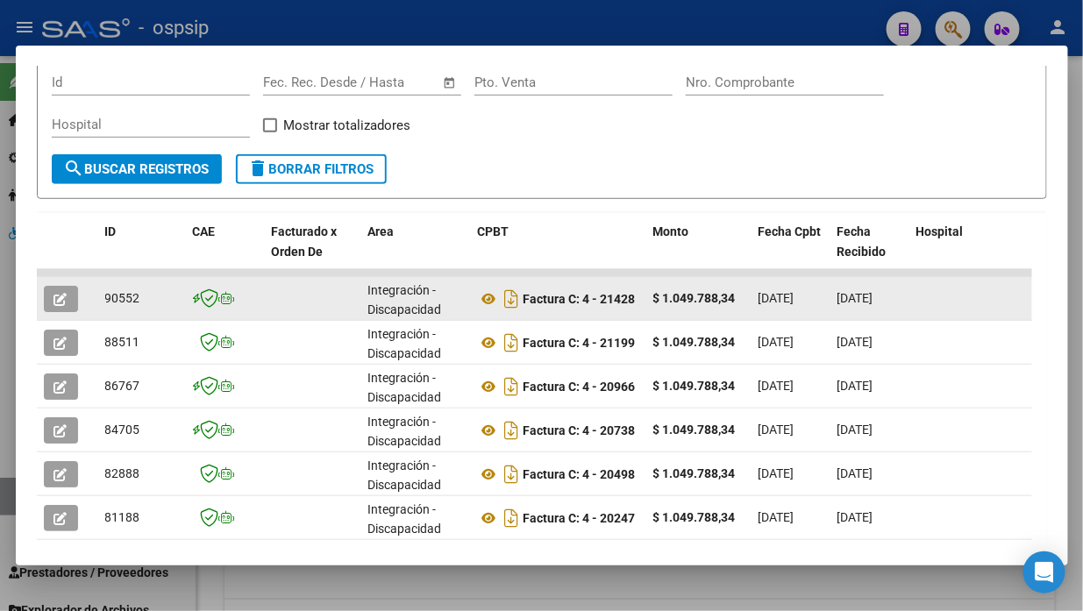
click at [59, 298] on icon "button" at bounding box center [60, 299] width 13 height 13
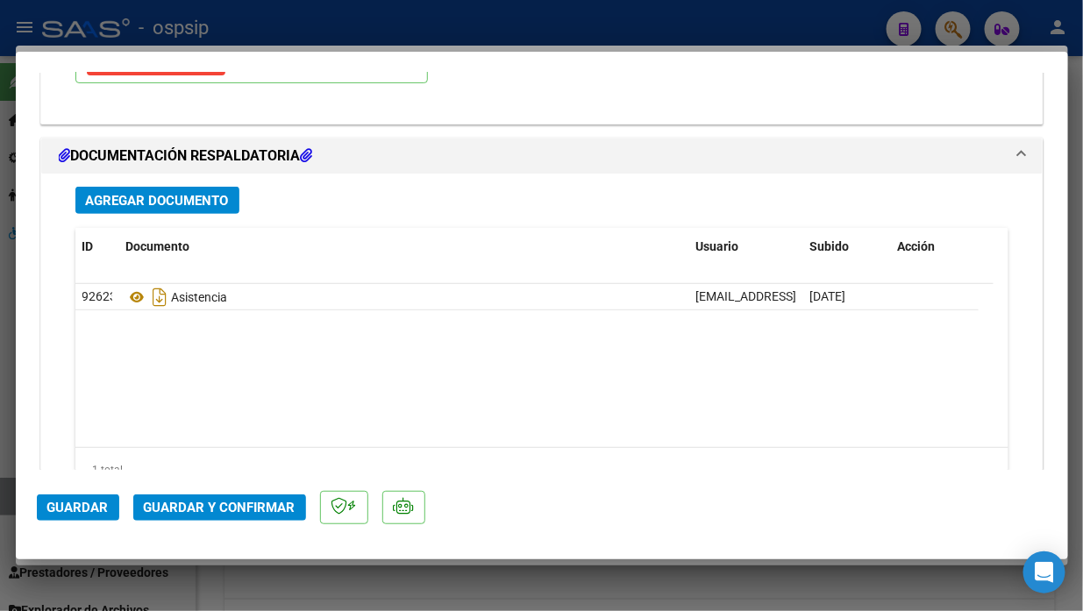
scroll to position [2142, 0]
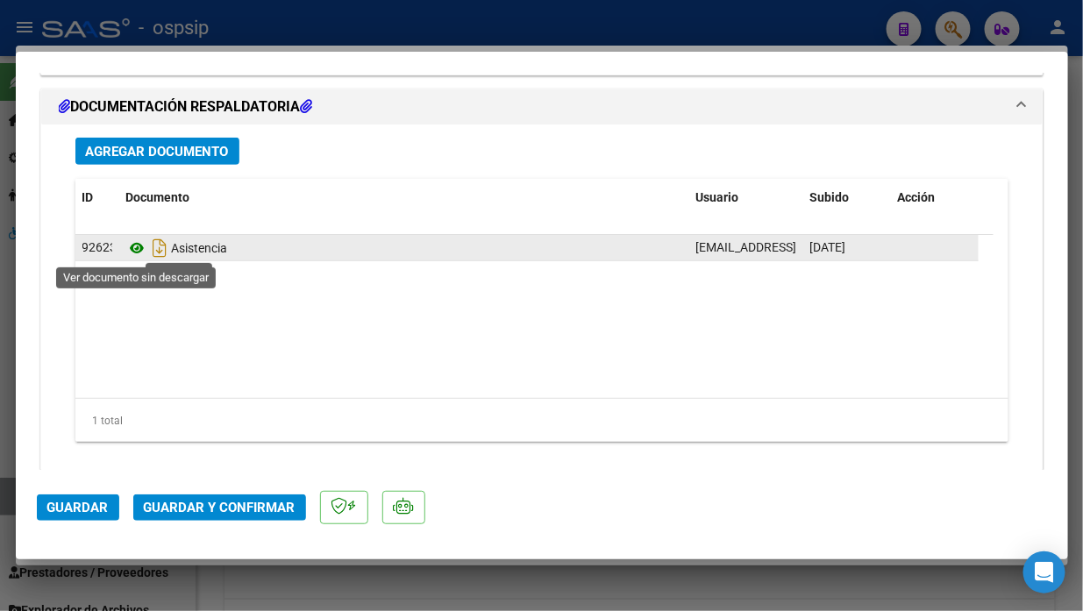
click at [133, 246] on icon at bounding box center [137, 248] width 23 height 21
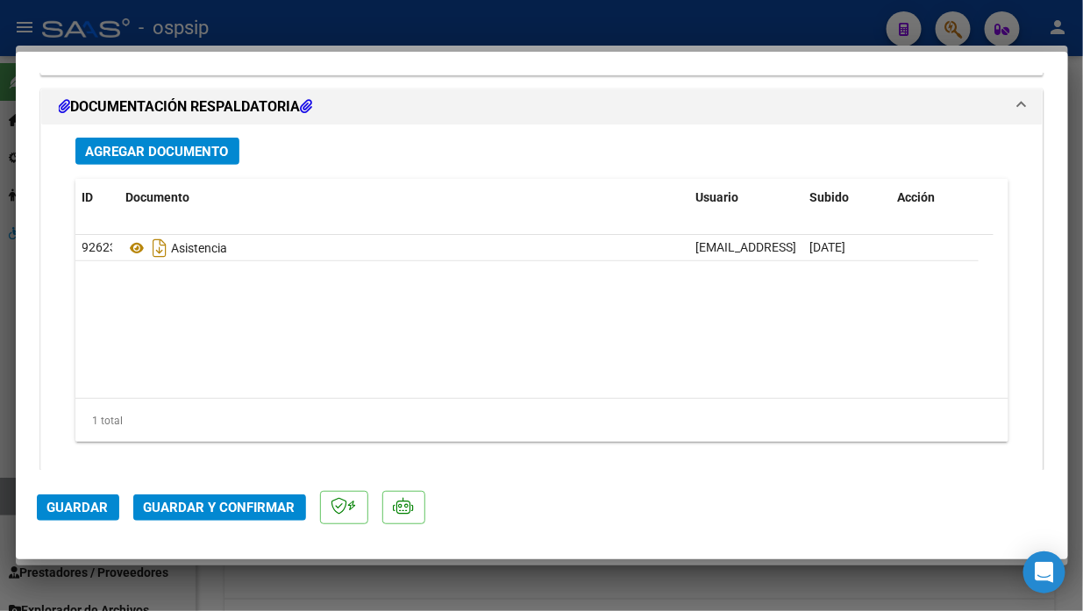
click at [241, 487] on mat-dialog-actions "Guardar Guardar y Confirmar" at bounding box center [542, 504] width 1010 height 69
click at [229, 502] on span "Guardar y Confirmar" at bounding box center [220, 508] width 152 height 16
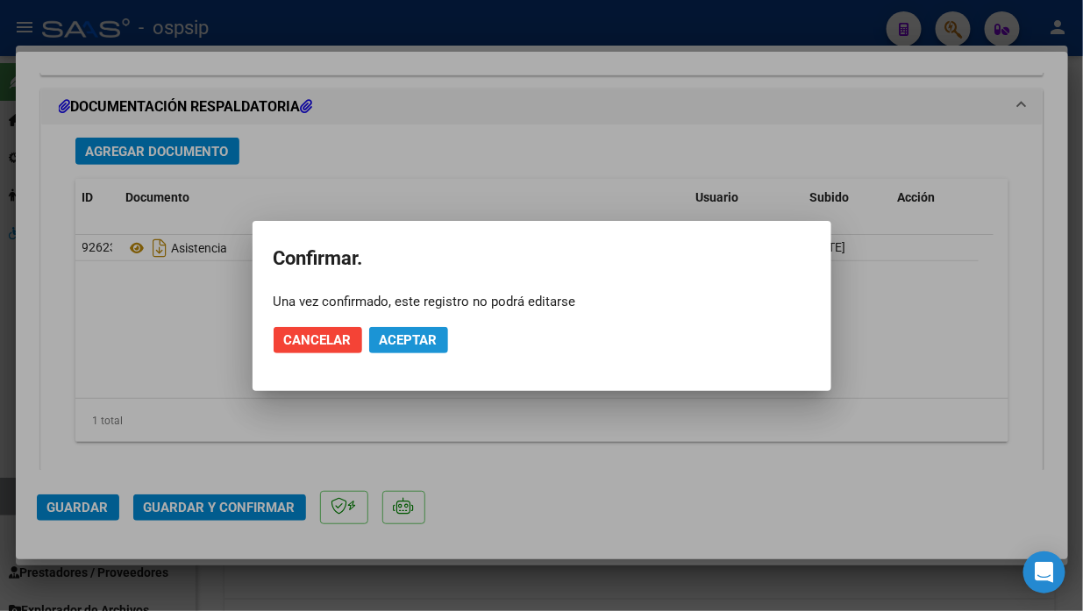
click at [421, 343] on span "Aceptar" at bounding box center [409, 340] width 58 height 16
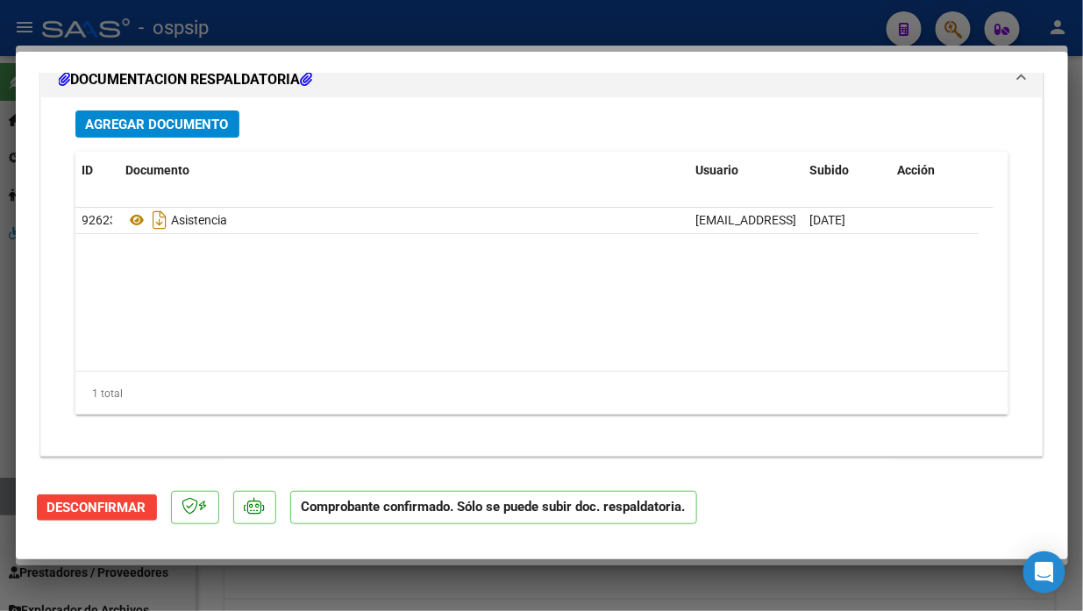
click at [10, 502] on div at bounding box center [541, 305] width 1083 height 611
type input "$ 0,00"
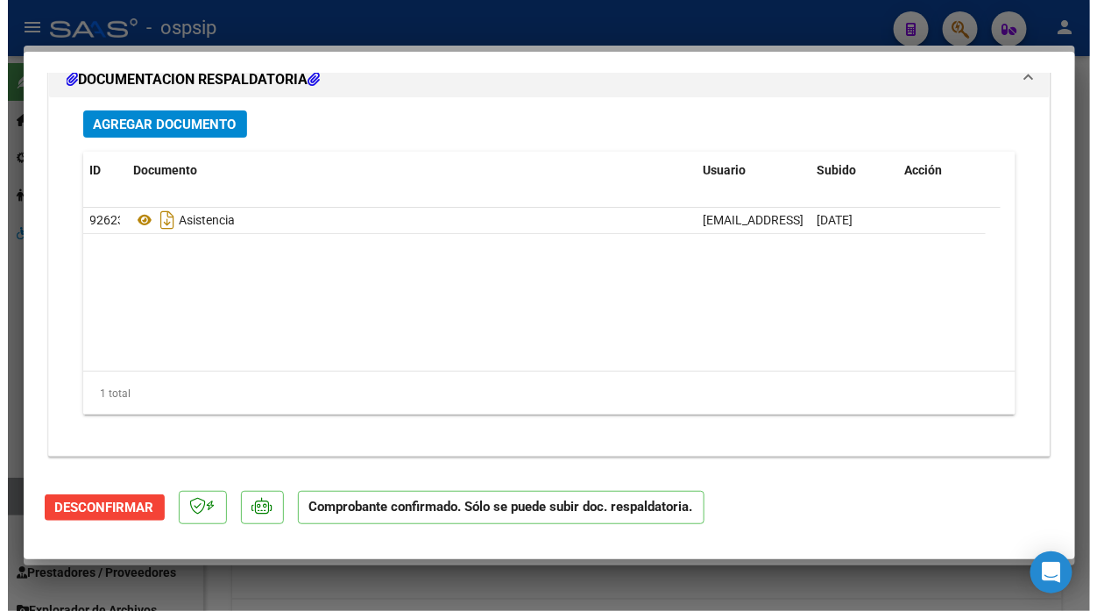
scroll to position [0, 0]
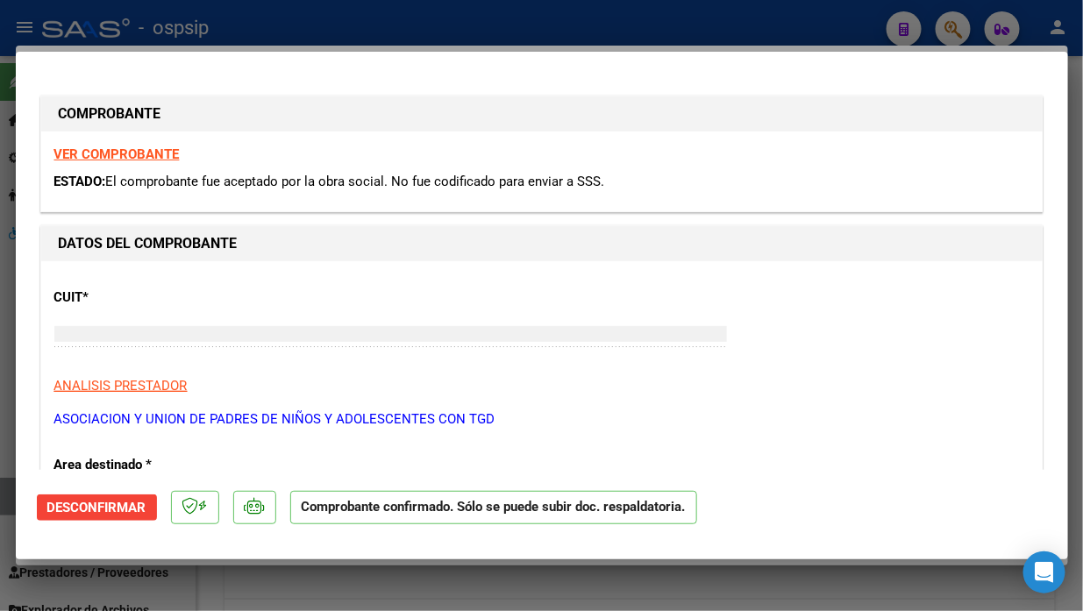
click at [10, 502] on div at bounding box center [541, 305] width 1083 height 611
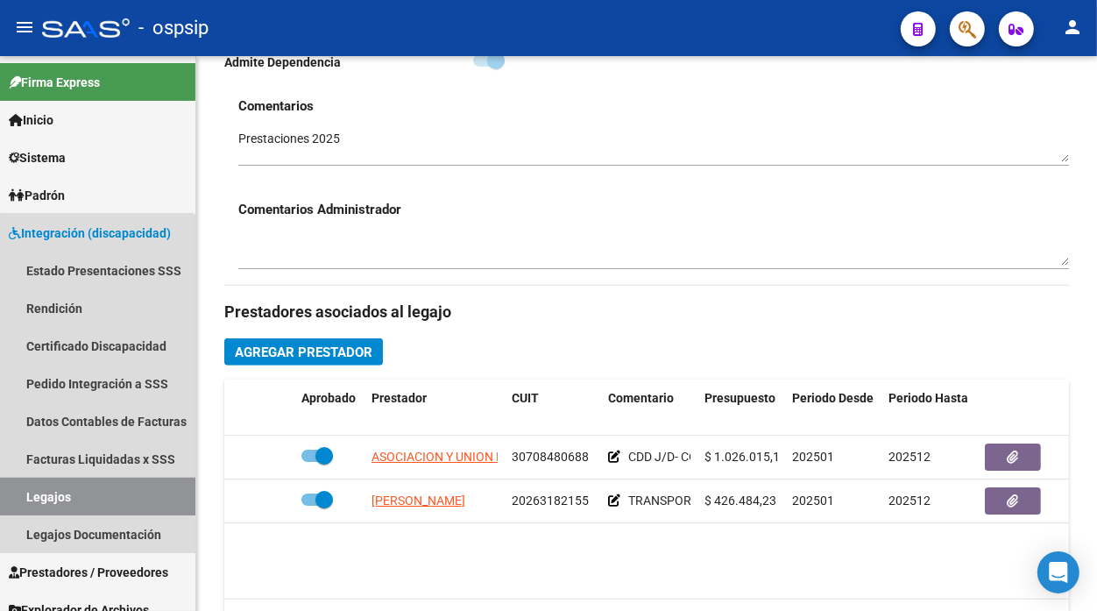
click at [10, 502] on link "Legajos" at bounding box center [97, 497] width 195 height 38
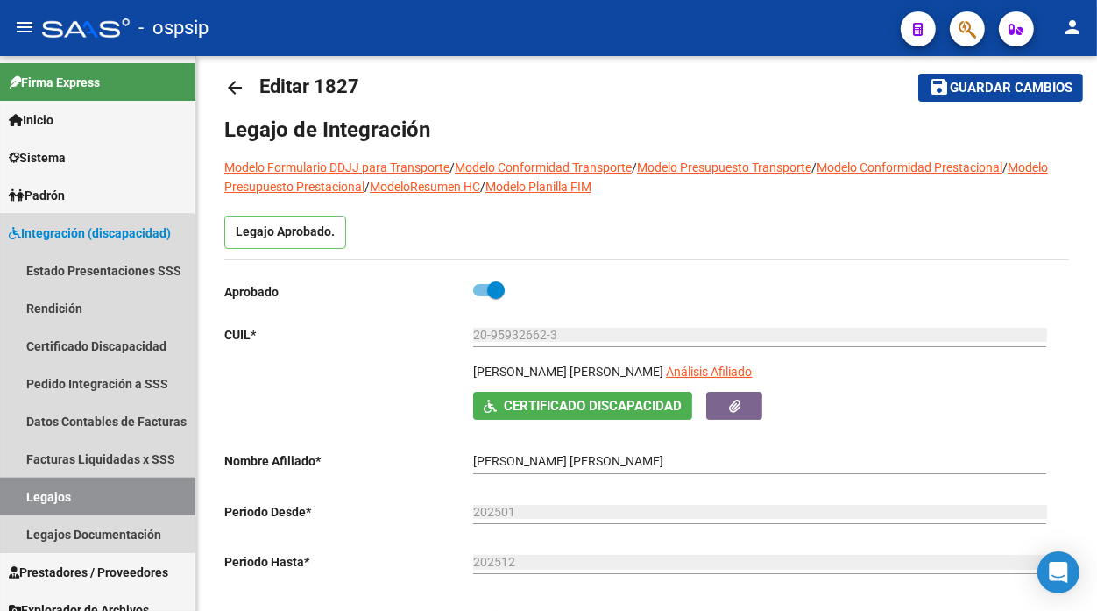
click at [10, 502] on link "Legajos" at bounding box center [97, 497] width 195 height 38
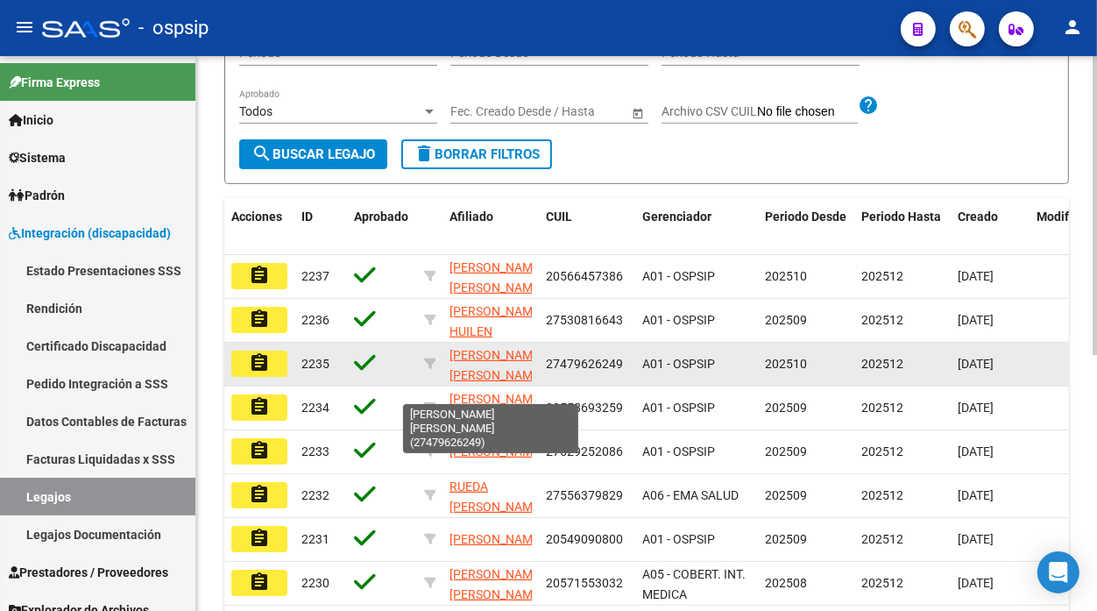
scroll to position [89, 0]
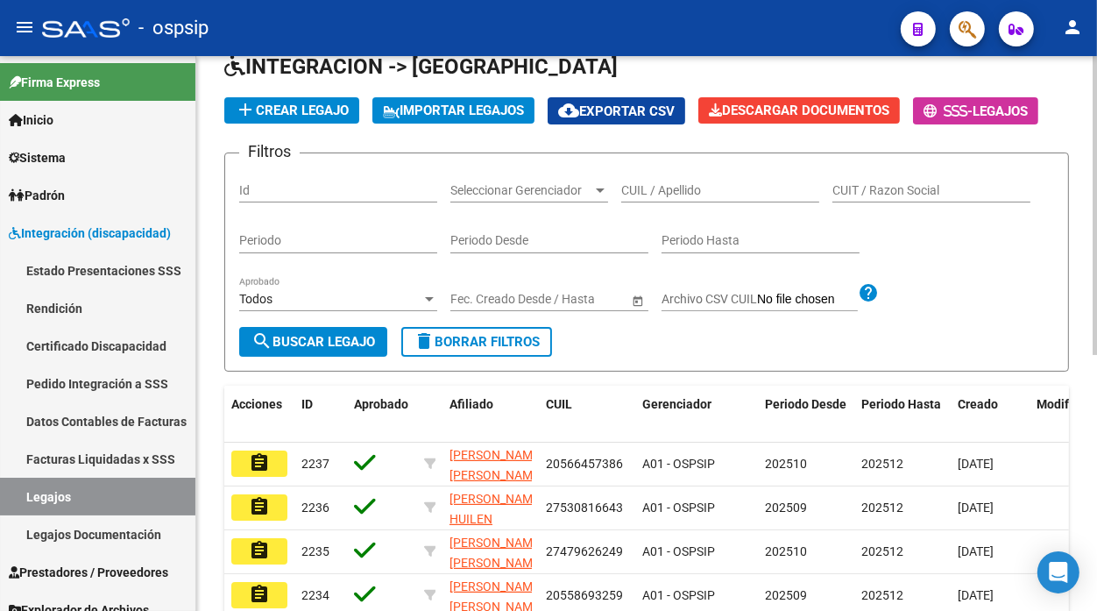
click at [654, 196] on input "CUIL / Apellido" at bounding box center [720, 190] width 198 height 15
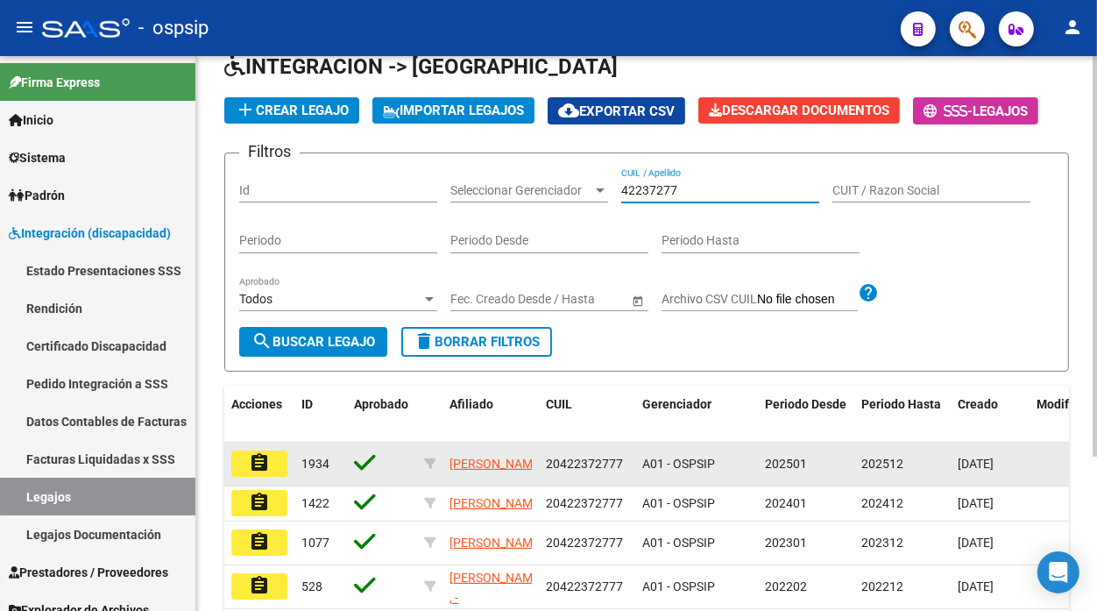
type input "42237277"
click at [266, 467] on mat-icon "assignment" at bounding box center [259, 462] width 21 height 21
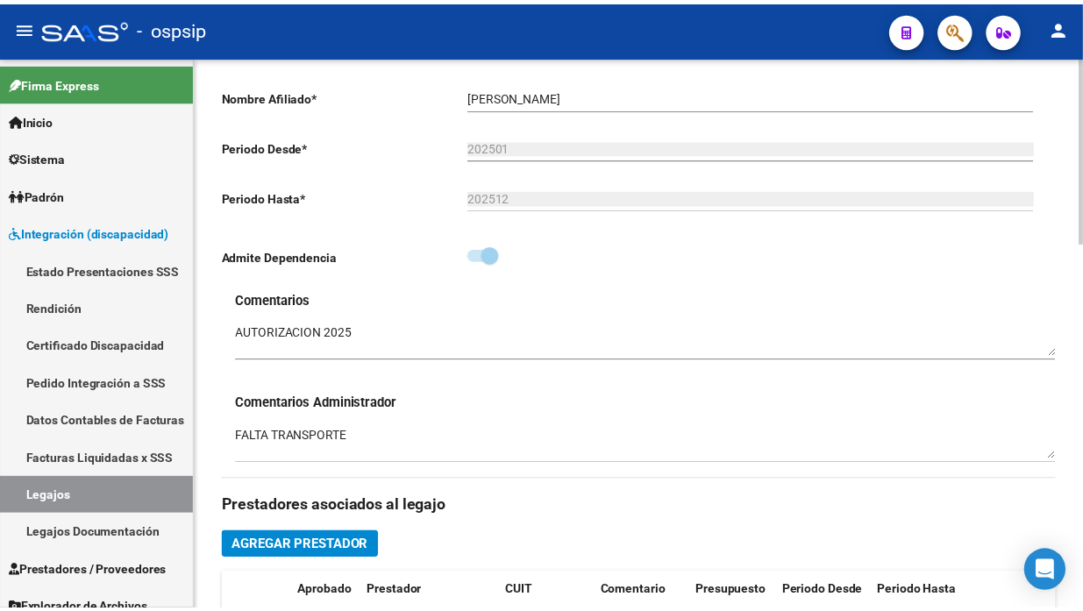
scroll to position [778, 0]
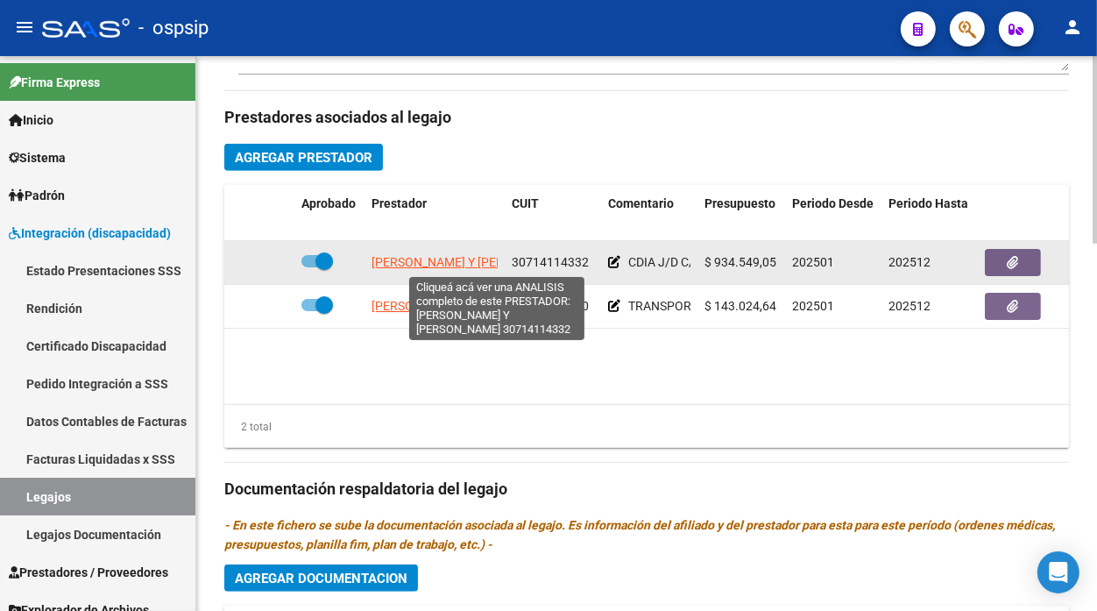
click at [412, 266] on span "[PERSON_NAME] Y [PERSON_NAME]" at bounding box center [472, 262] width 200 height 14
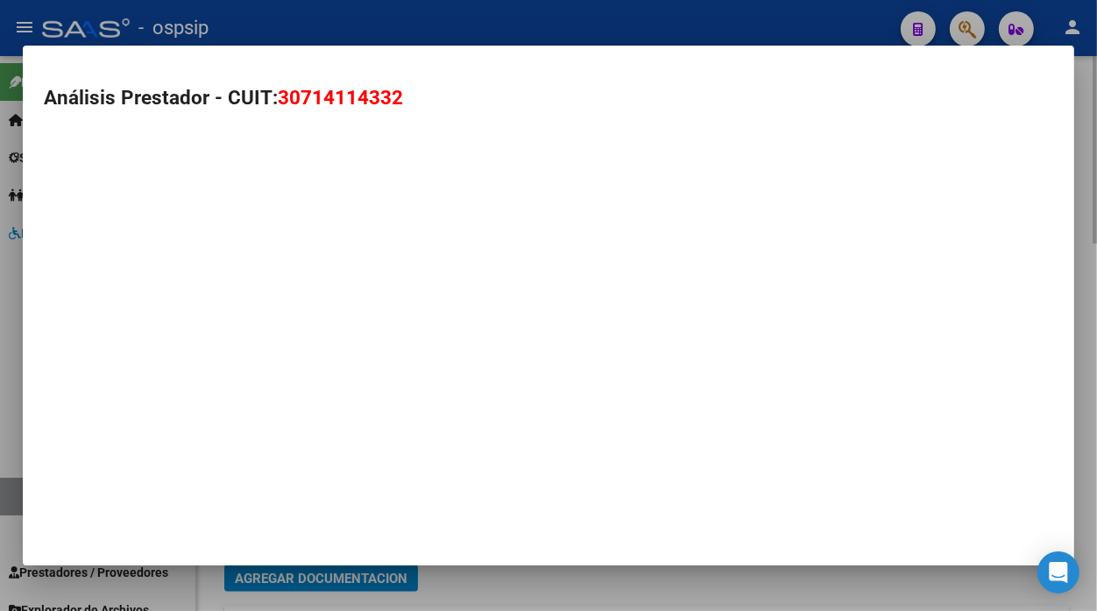
type textarea "30714114332"
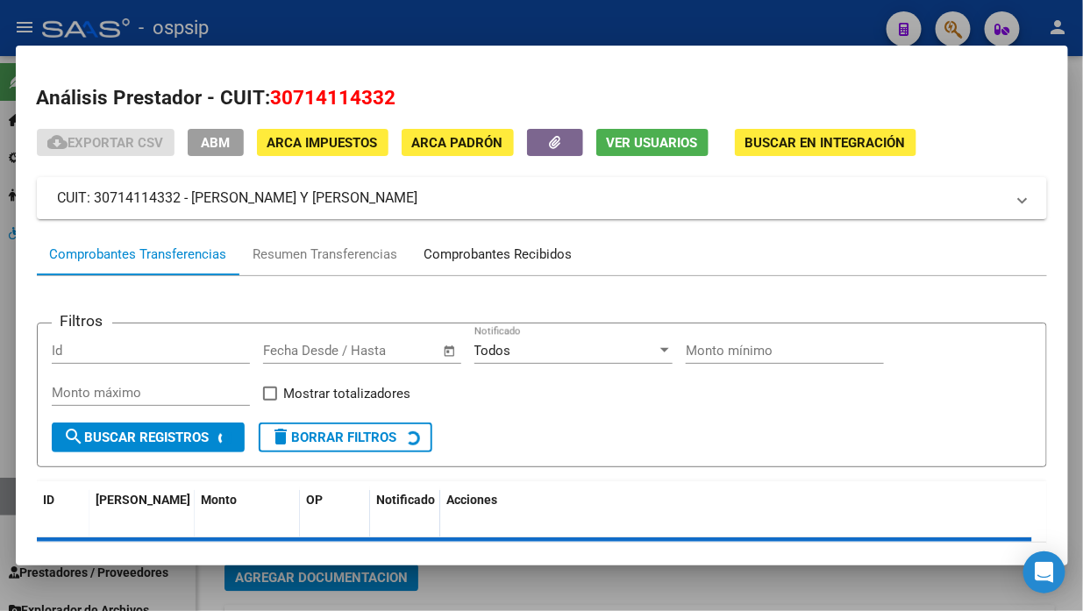
click at [478, 246] on div "Comprobantes Recibidos" at bounding box center [498, 255] width 148 height 20
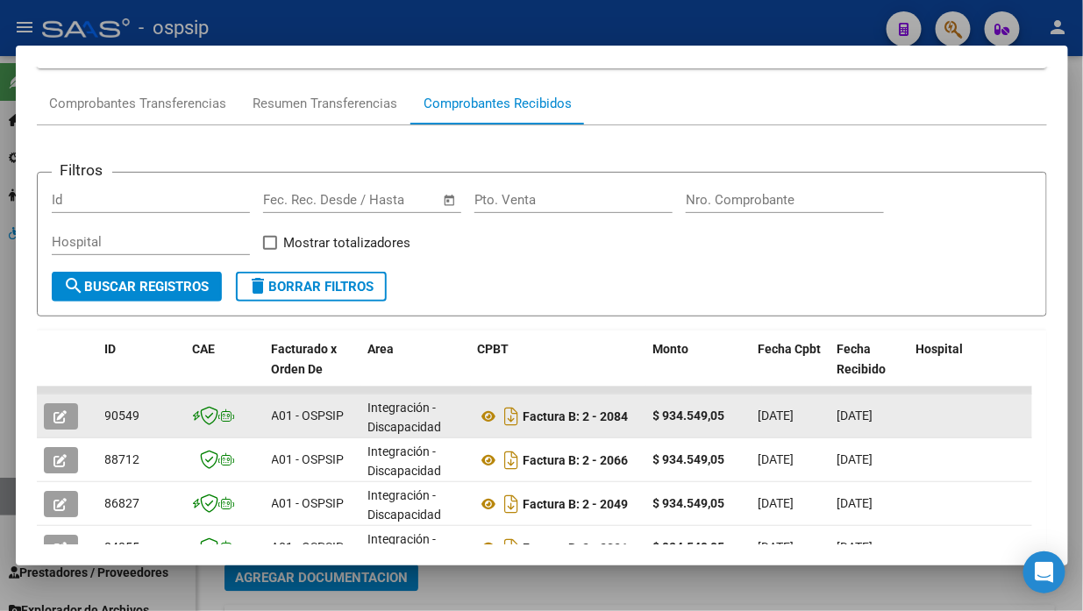
scroll to position [211, 0]
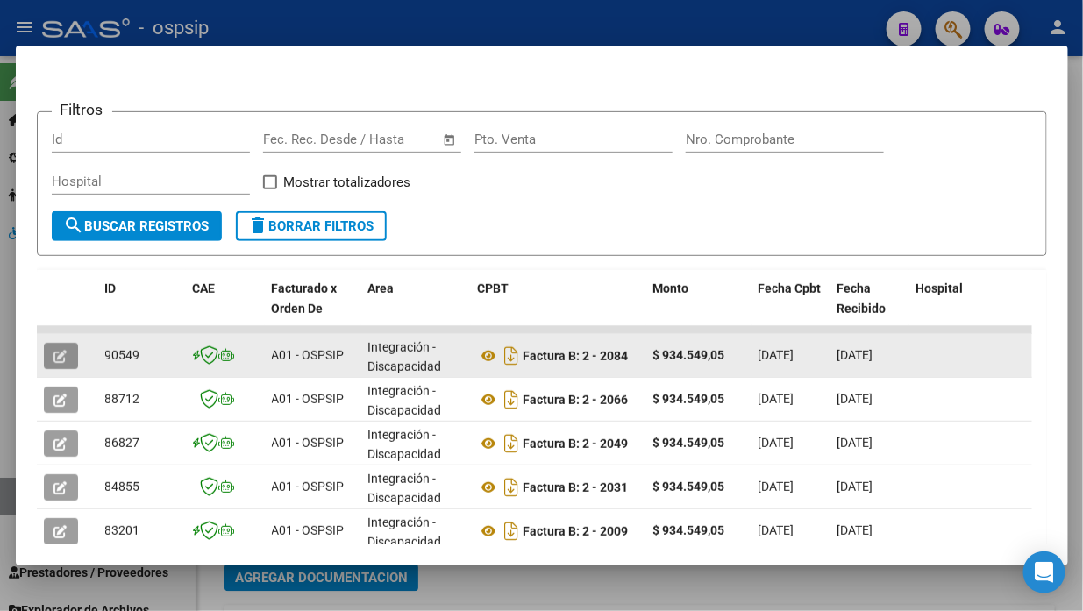
click at [70, 344] on button "button" at bounding box center [61, 356] width 34 height 26
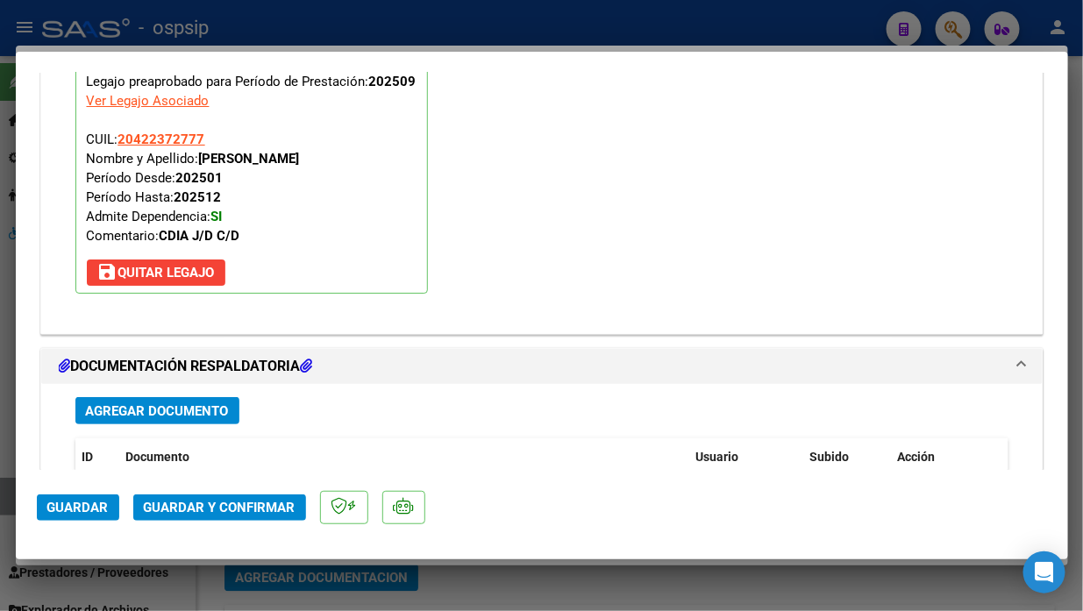
scroll to position [2170, 0]
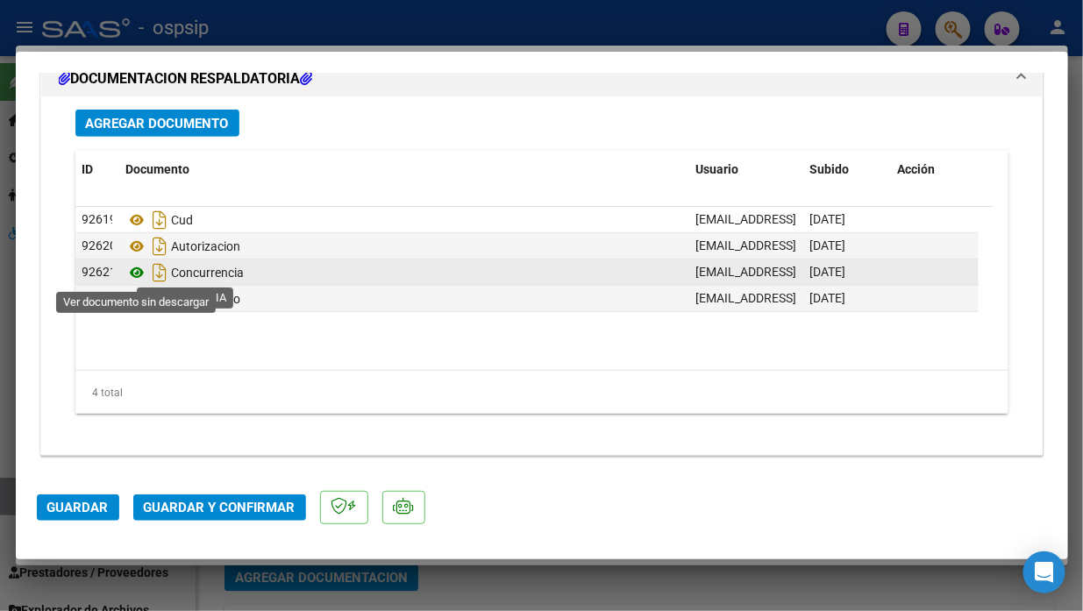
click at [136, 273] on icon at bounding box center [137, 272] width 23 height 21
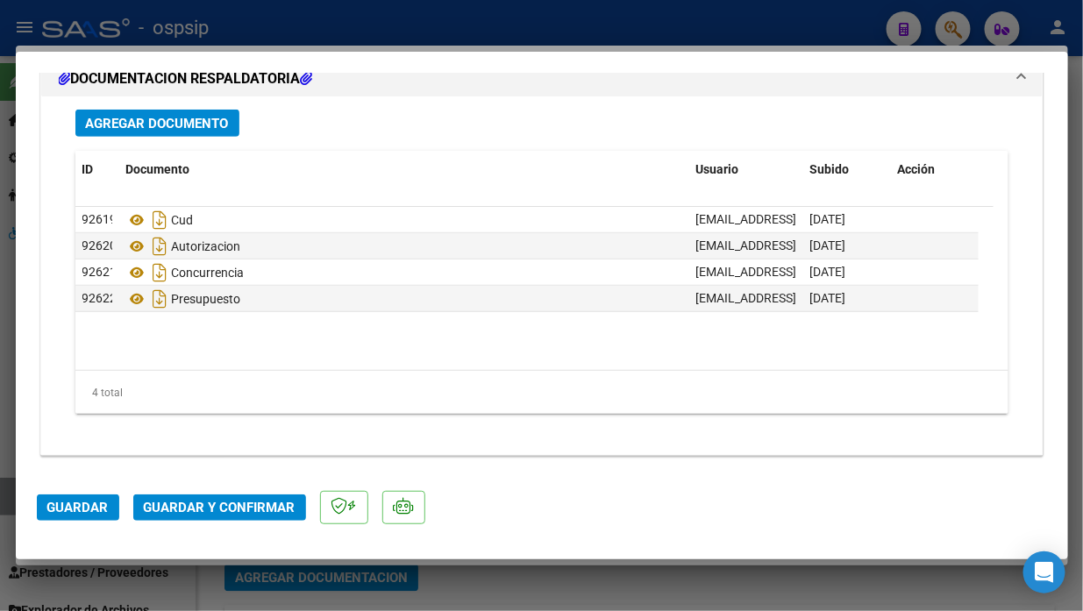
click at [240, 498] on button "Guardar y Confirmar" at bounding box center [219, 507] width 173 height 26
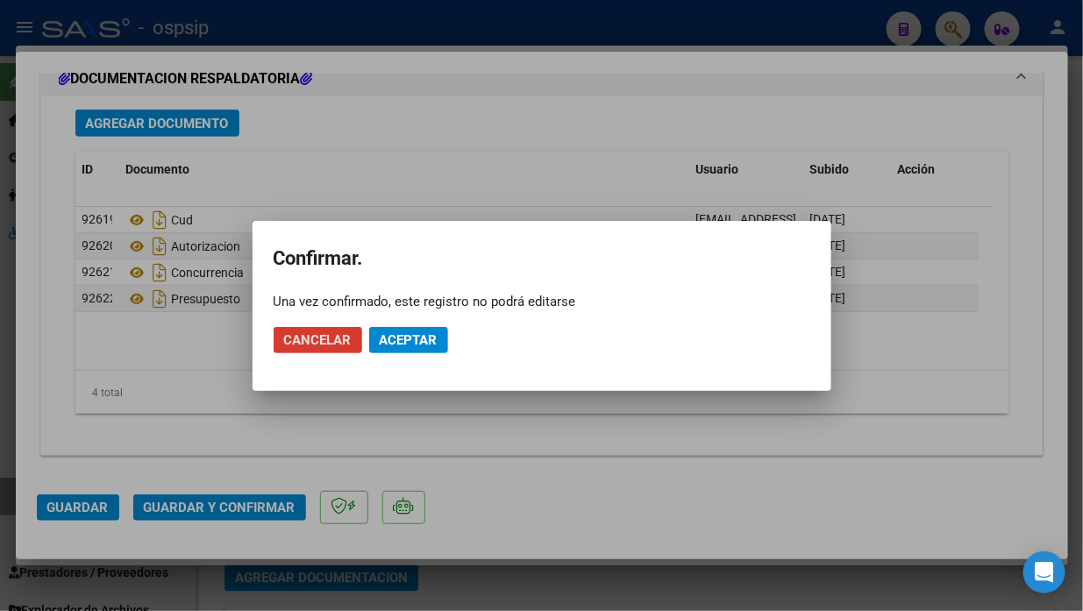
click at [412, 332] on span "Aceptar" at bounding box center [409, 340] width 58 height 16
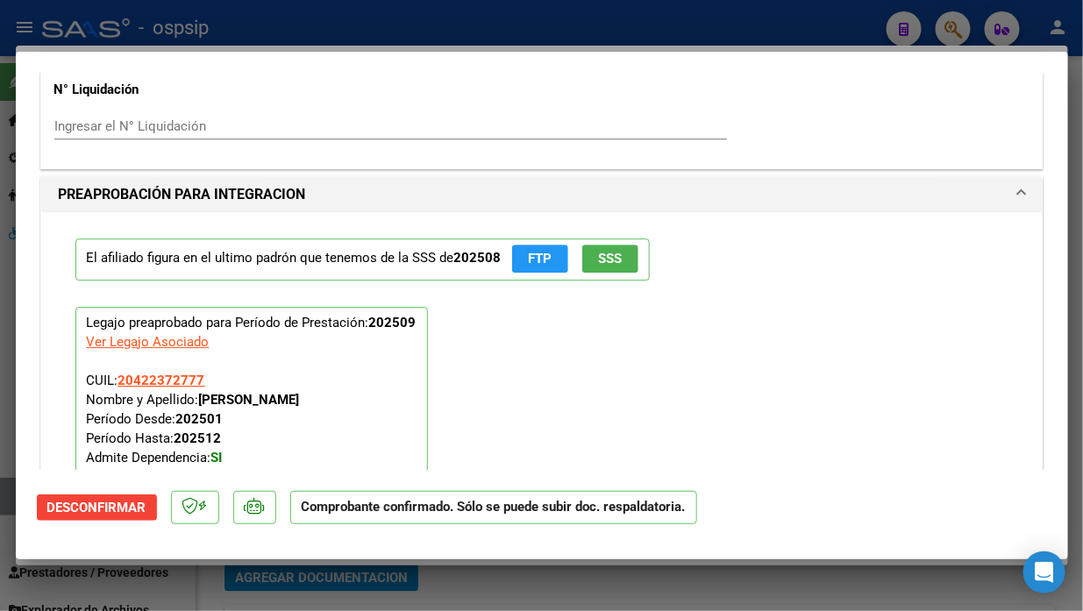
scroll to position [1426, 0]
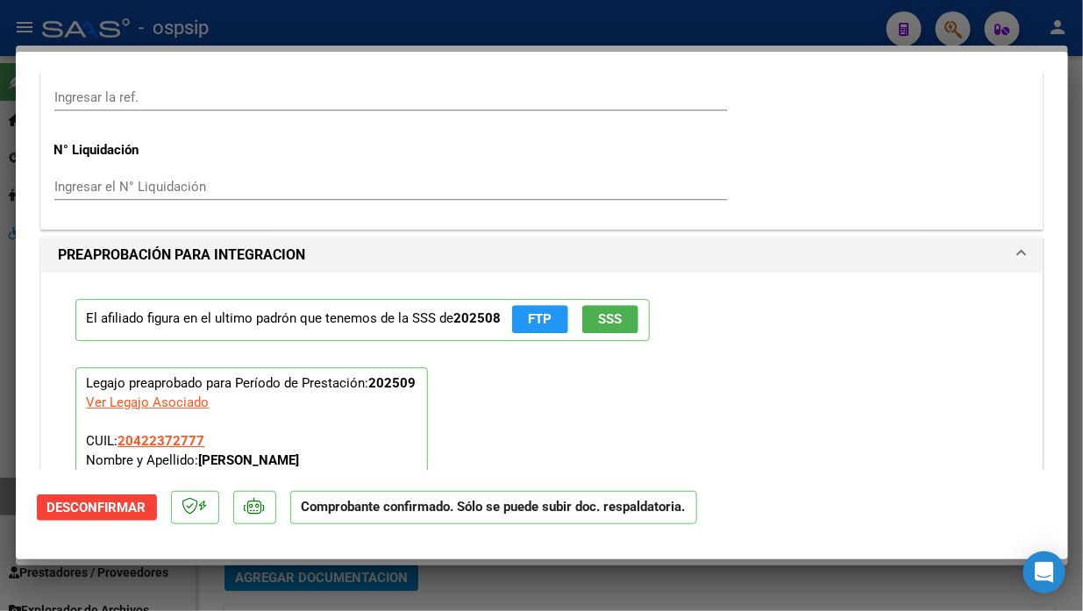
type input "$ 0,00"
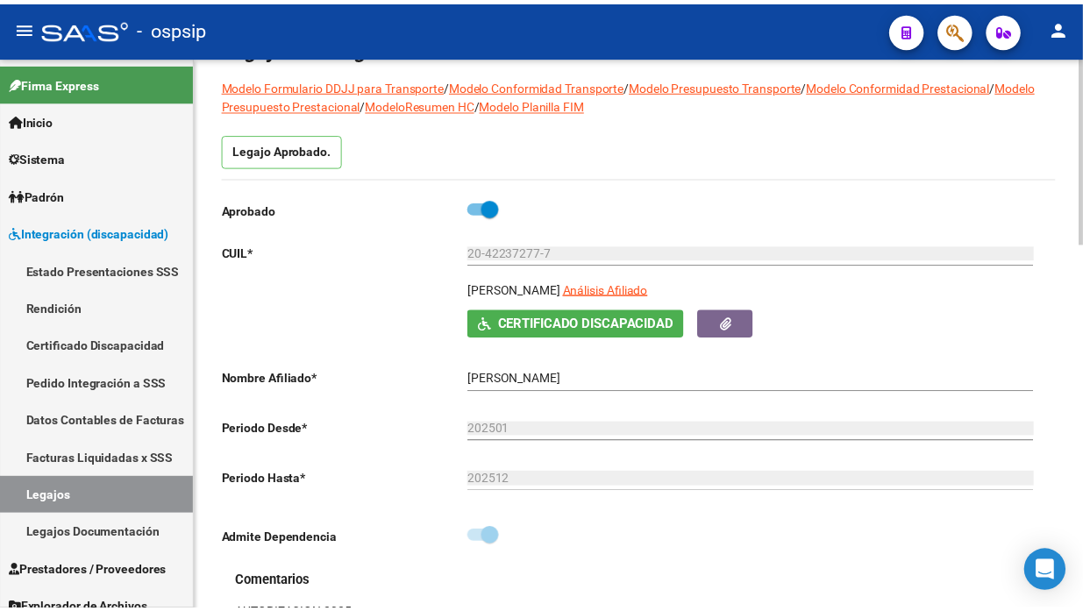
scroll to position [97, 0]
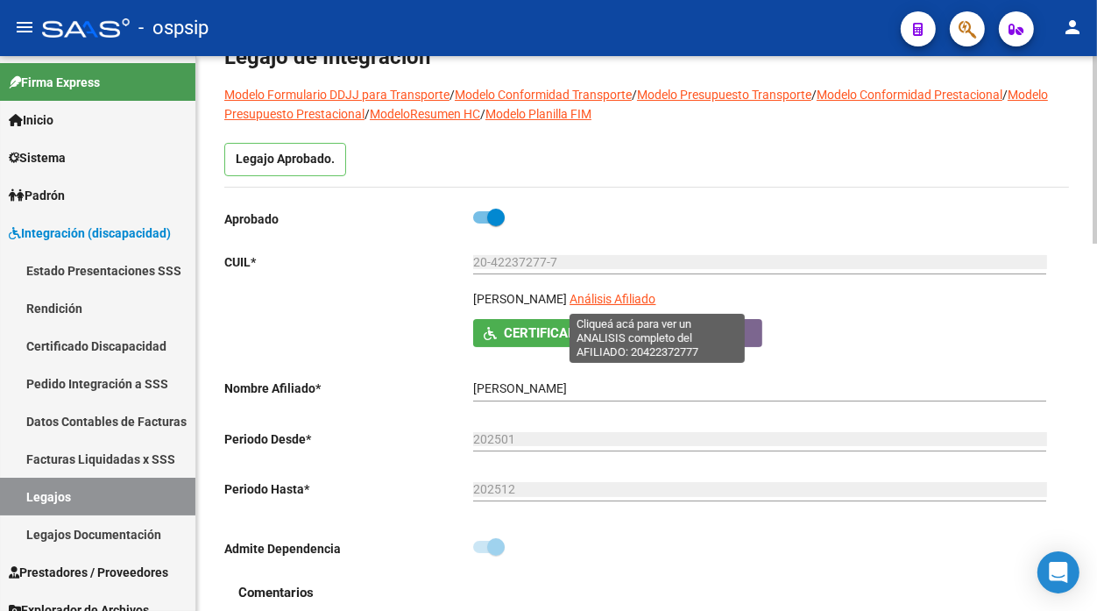
click at [656, 303] on span "Análisis Afiliado" at bounding box center [613, 299] width 86 height 14
type textarea "20422372777"
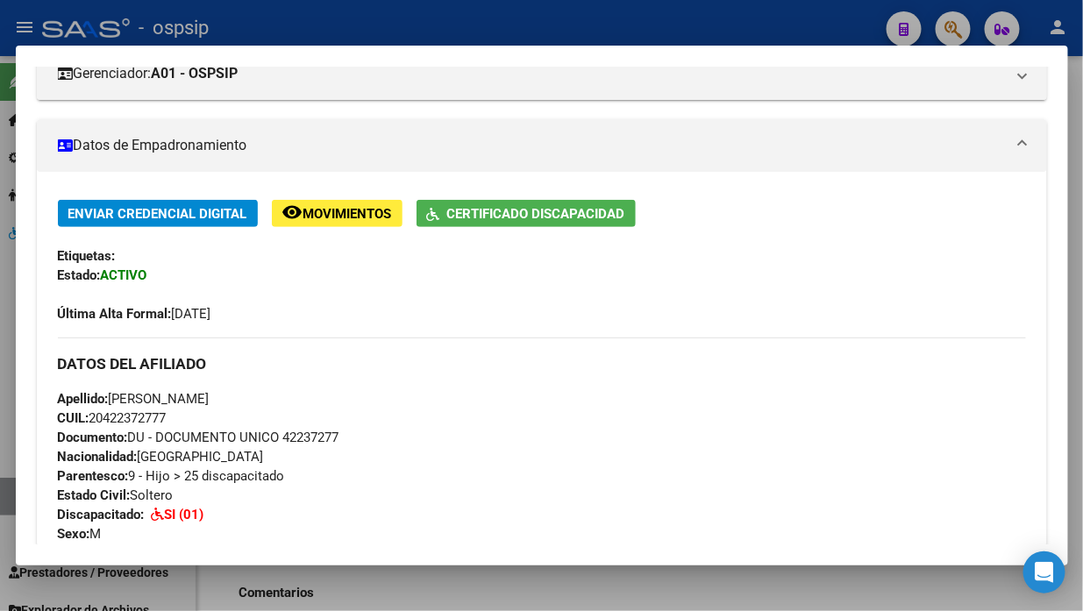
scroll to position [0, 0]
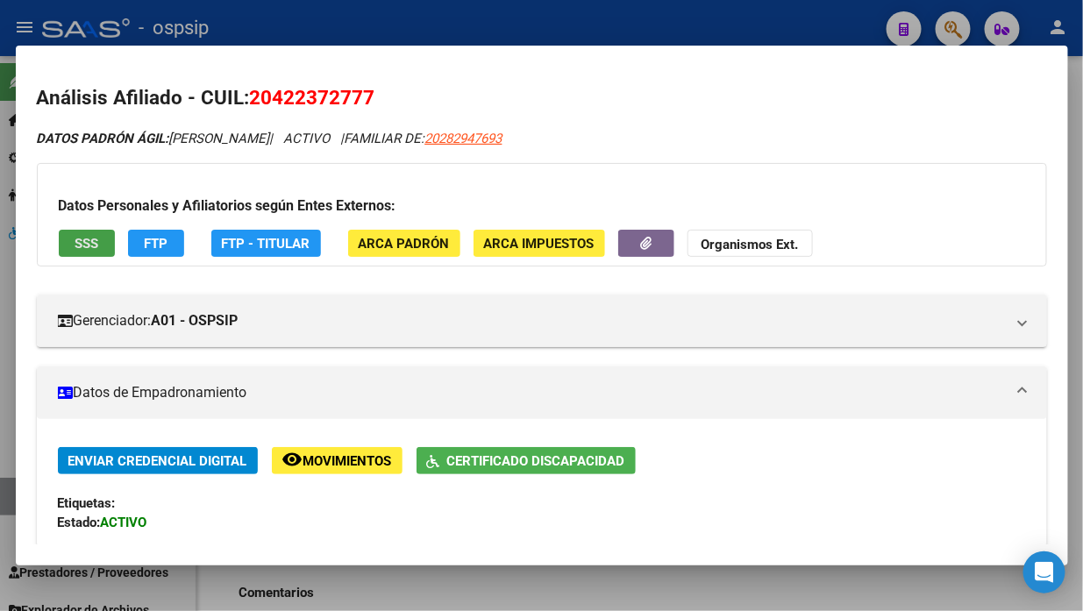
click at [72, 243] on button "SSS" at bounding box center [87, 243] width 56 height 27
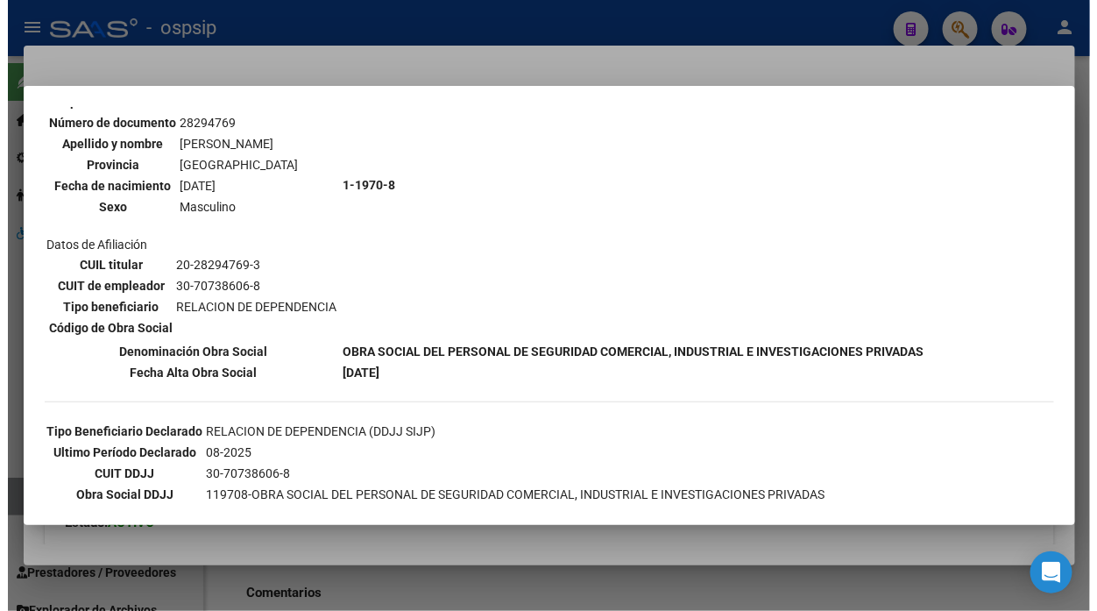
scroll to position [292, 0]
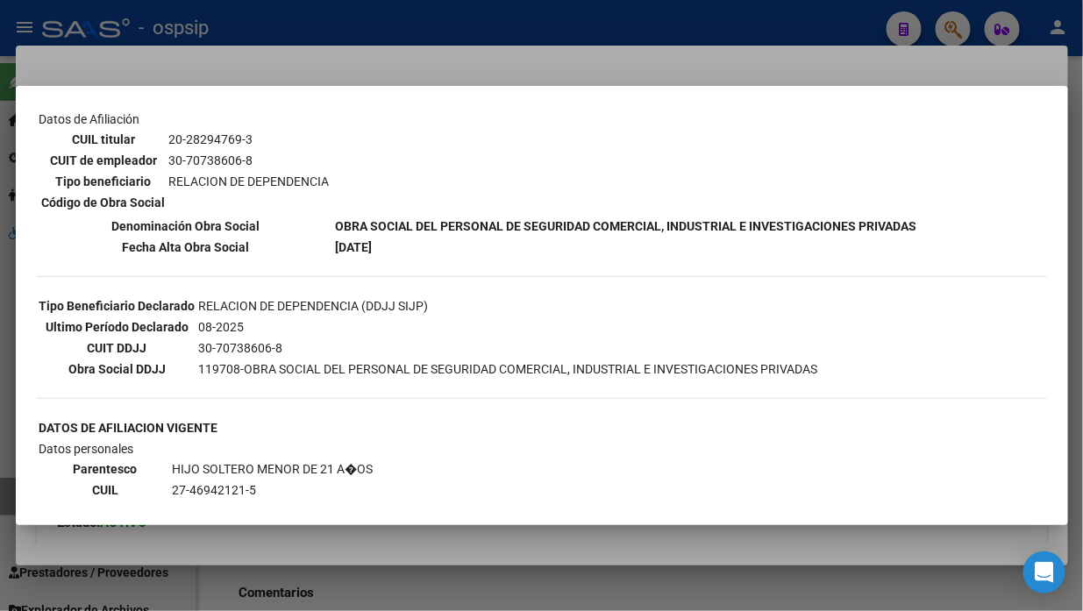
click at [4, 492] on div at bounding box center [541, 305] width 1083 height 611
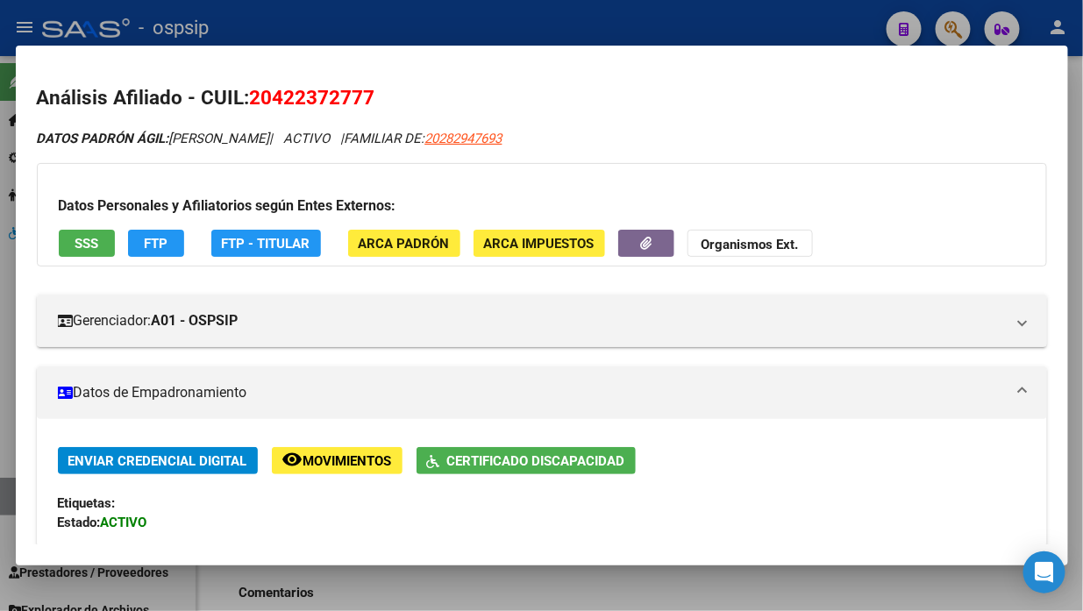
click at [4, 492] on div at bounding box center [541, 305] width 1083 height 611
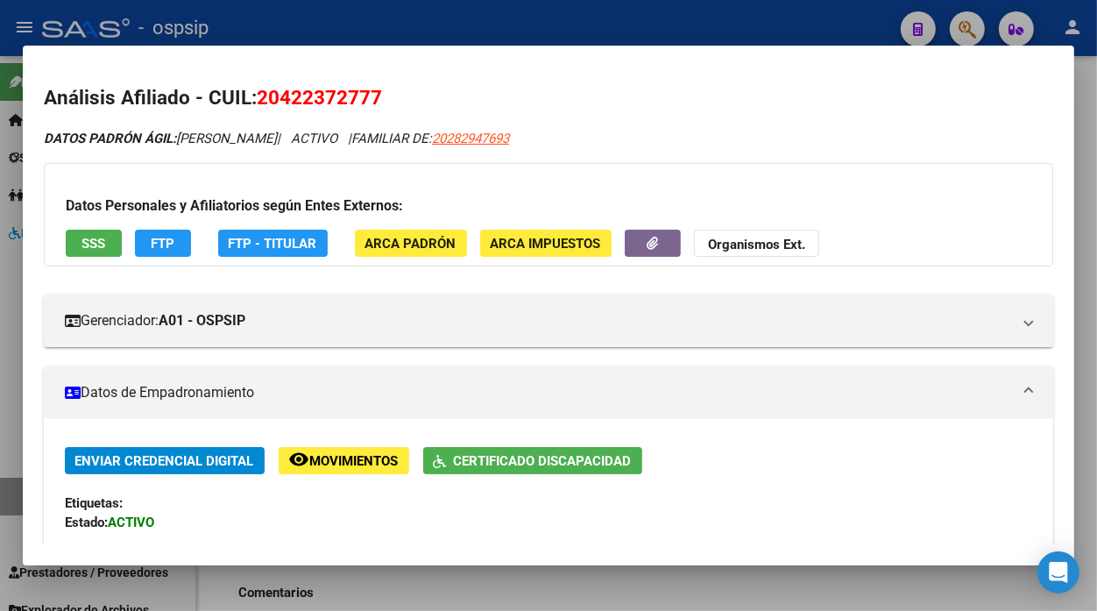
click at [4, 492] on link "Legajos" at bounding box center [97, 497] width 195 height 38
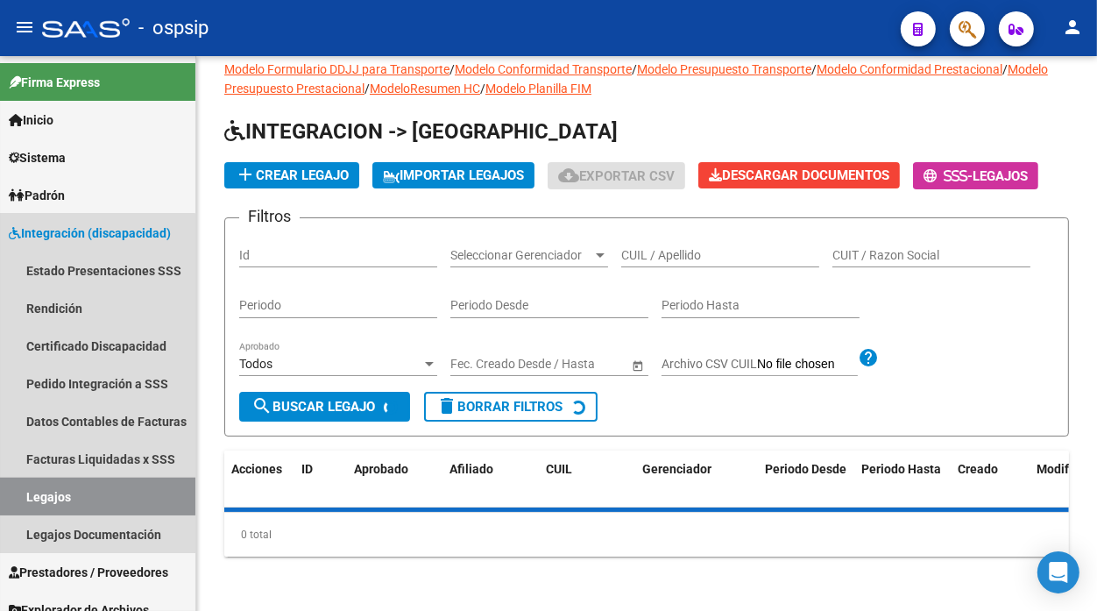
click at [4, 492] on link "Legajos" at bounding box center [97, 497] width 195 height 38
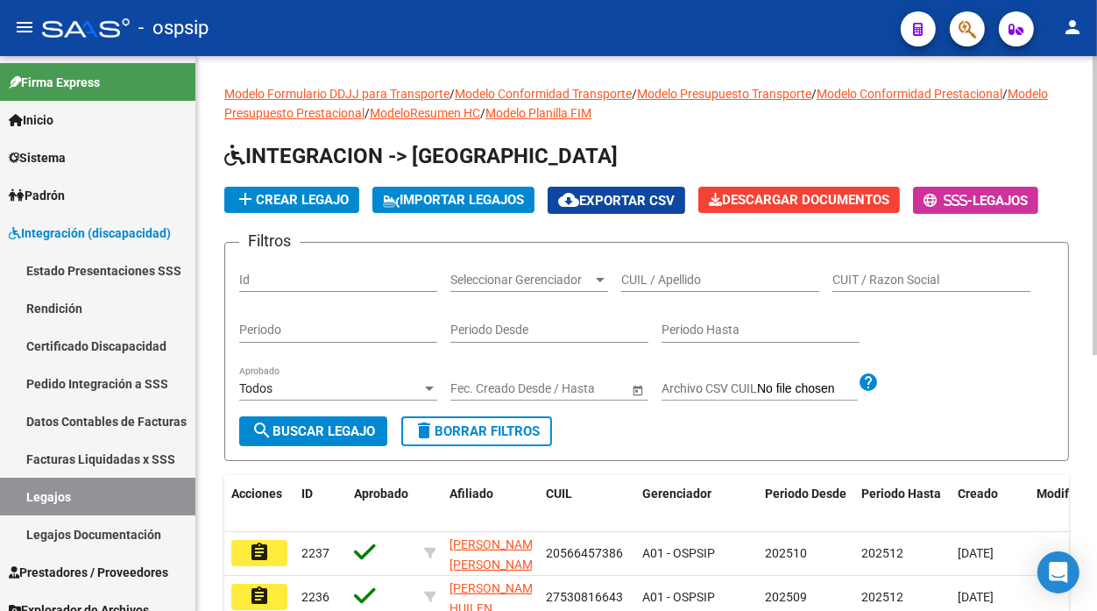
click at [741, 259] on div "CUIL / Apellido" at bounding box center [720, 274] width 198 height 35
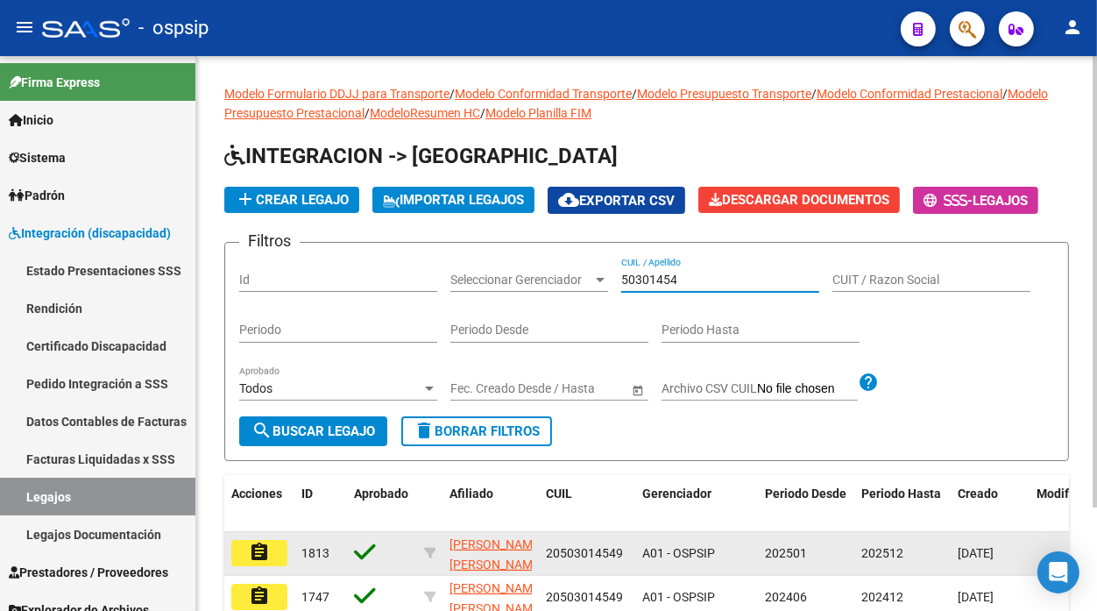
type input "50301454"
click at [260, 555] on mat-icon "assignment" at bounding box center [259, 552] width 21 height 21
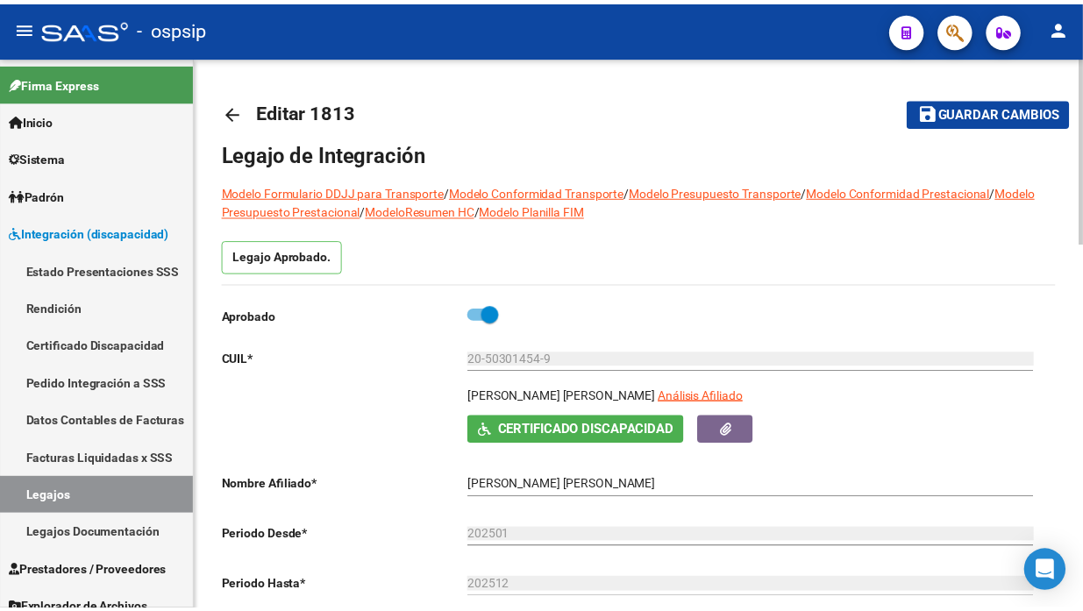
scroll to position [195, 0]
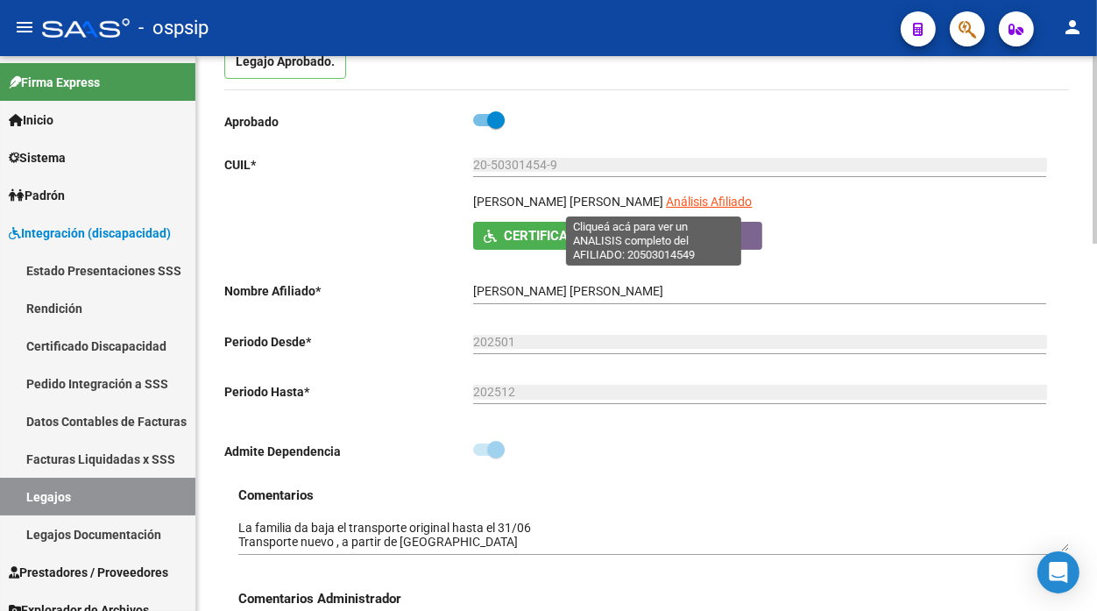
click at [666, 205] on span "Análisis Afiliado" at bounding box center [709, 202] width 86 height 14
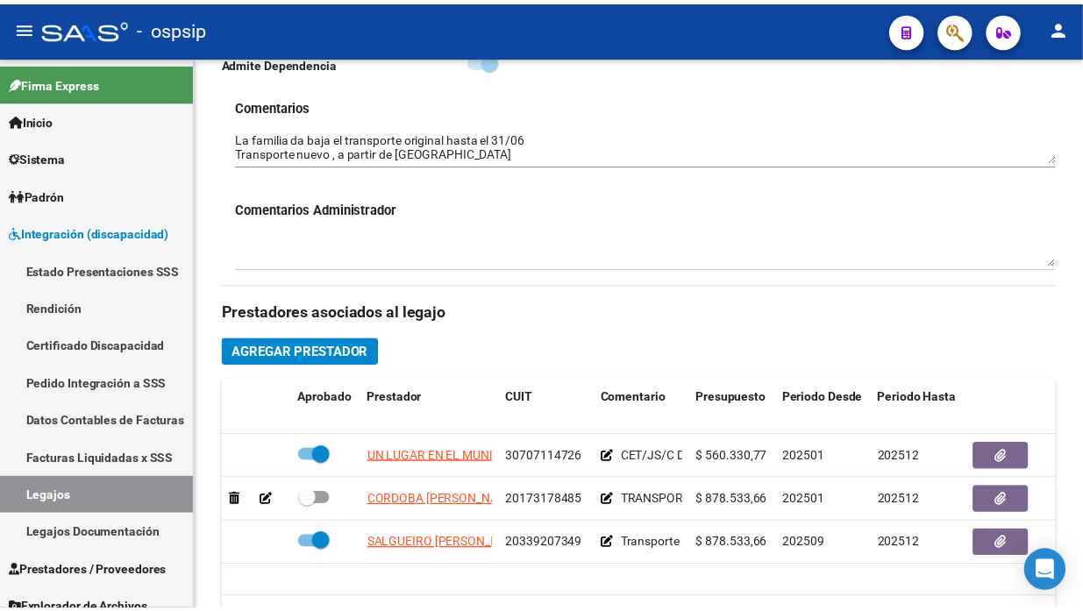
scroll to position [681, 0]
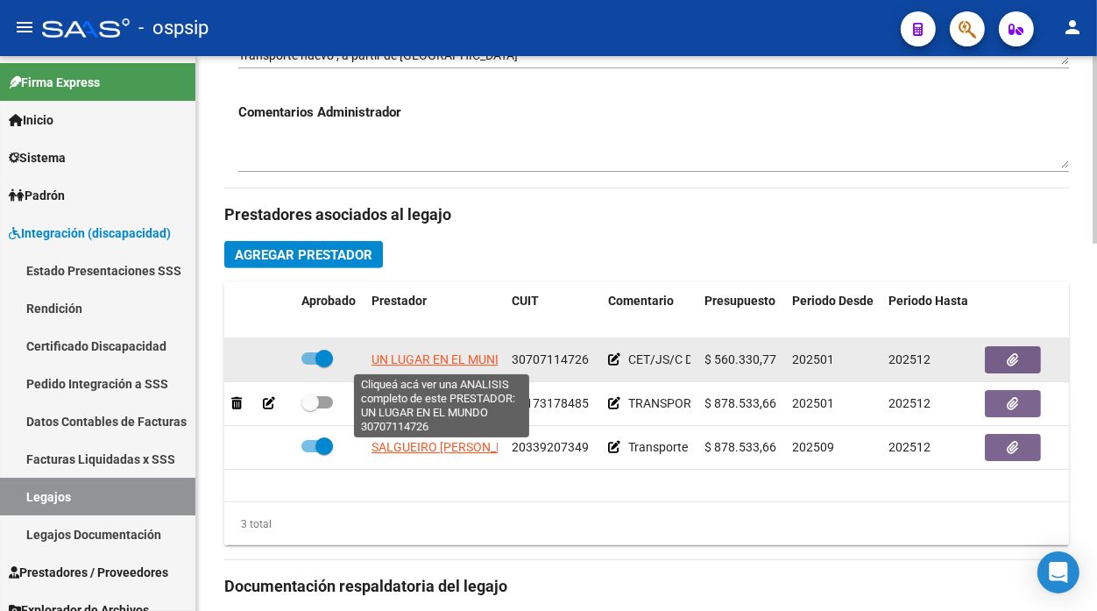
click at [405, 357] on span "UN LUGAR EN EL MUNDO" at bounding box center [442, 359] width 140 height 14
type textarea "30707114726"
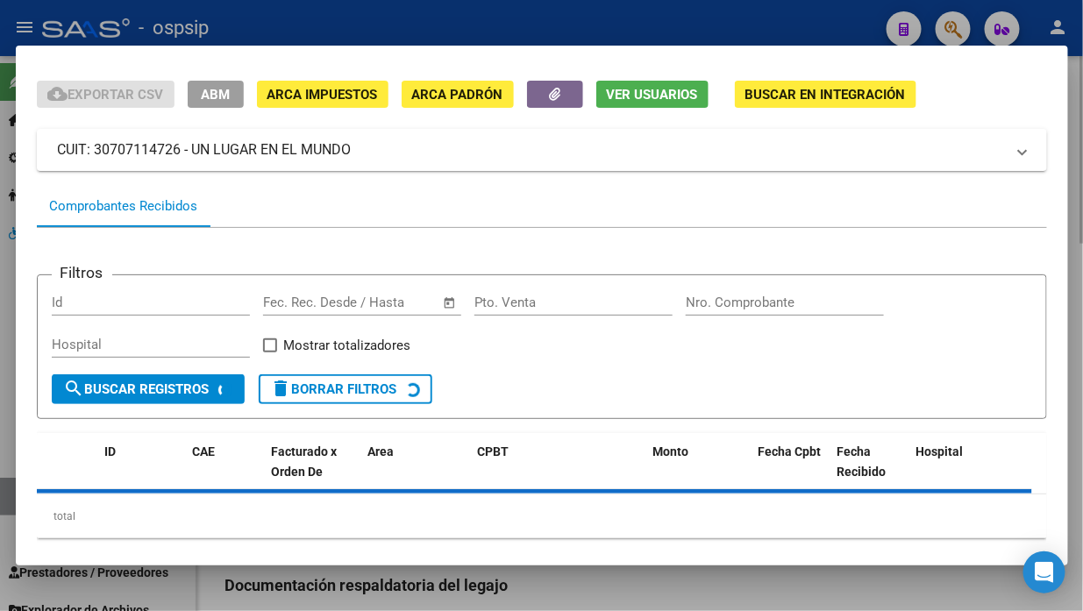
scroll to position [74, 0]
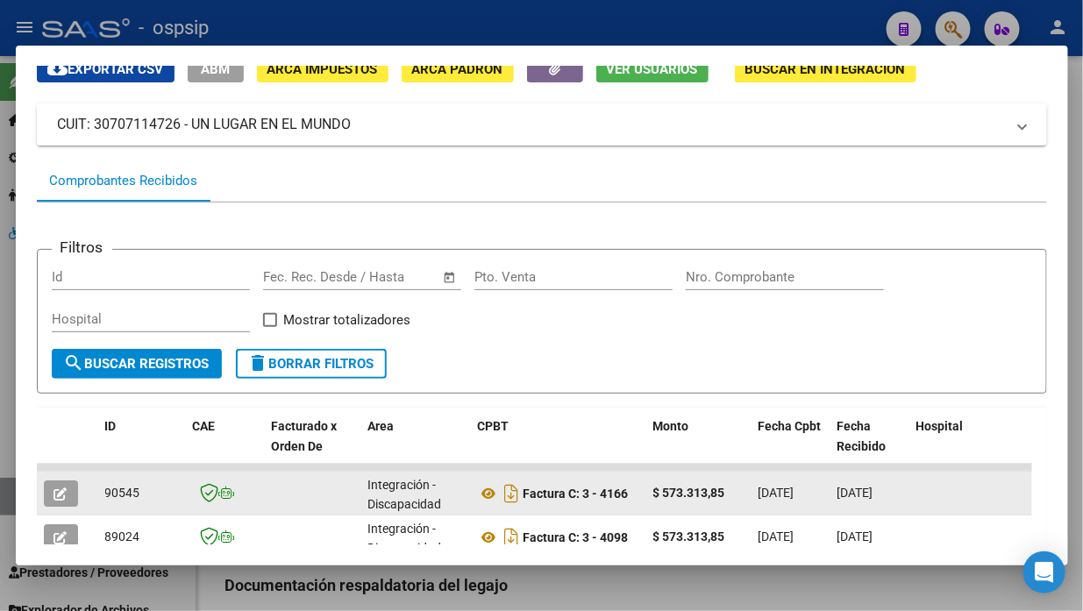
click at [74, 497] on button "button" at bounding box center [61, 493] width 34 height 26
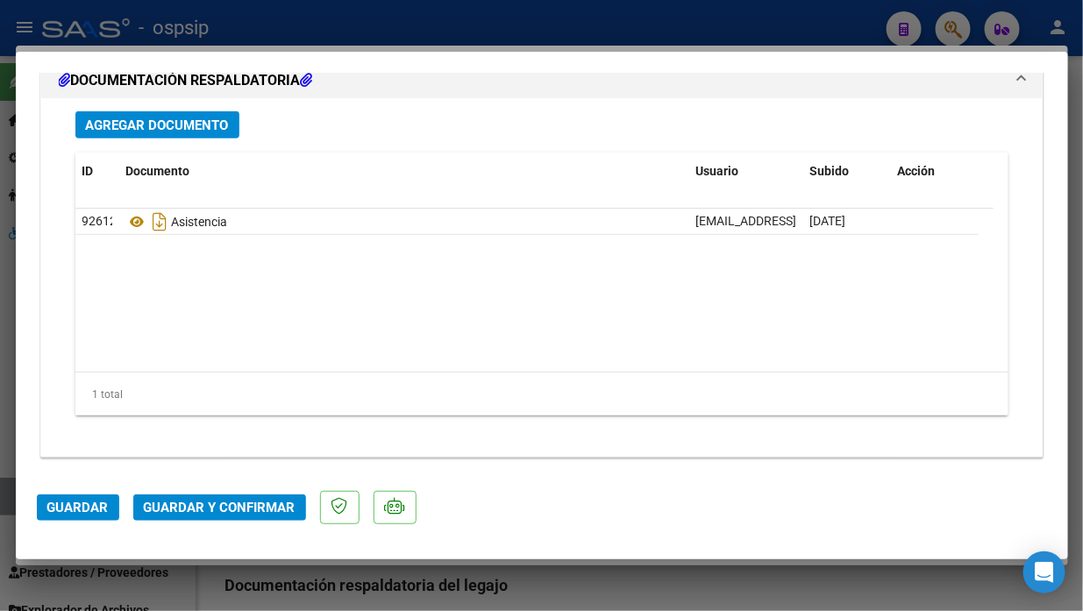
scroll to position [2170, 0]
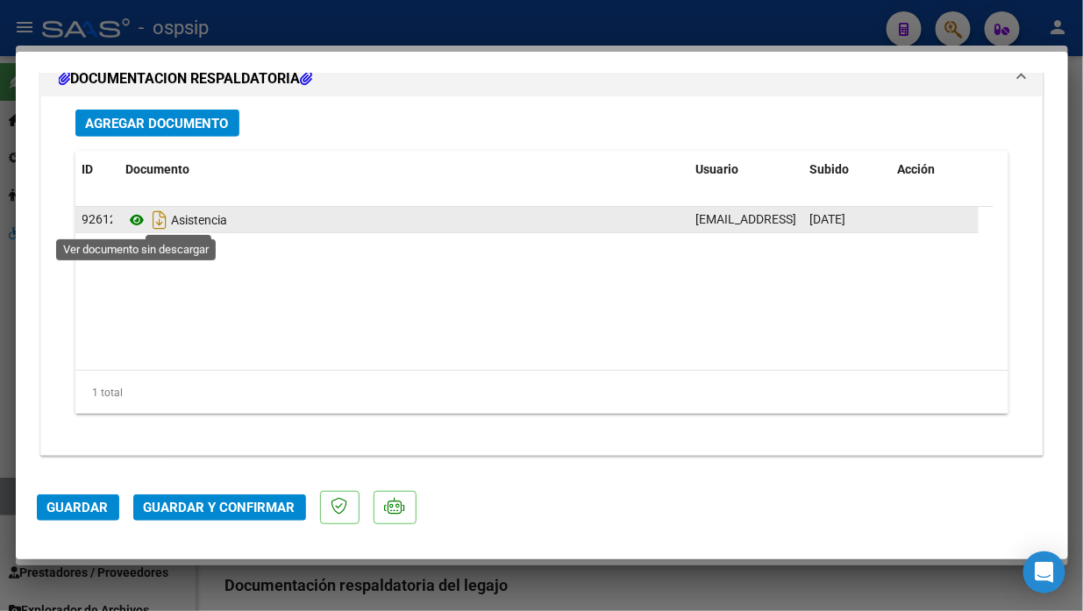
click at [132, 221] on icon at bounding box center [137, 219] width 23 height 21
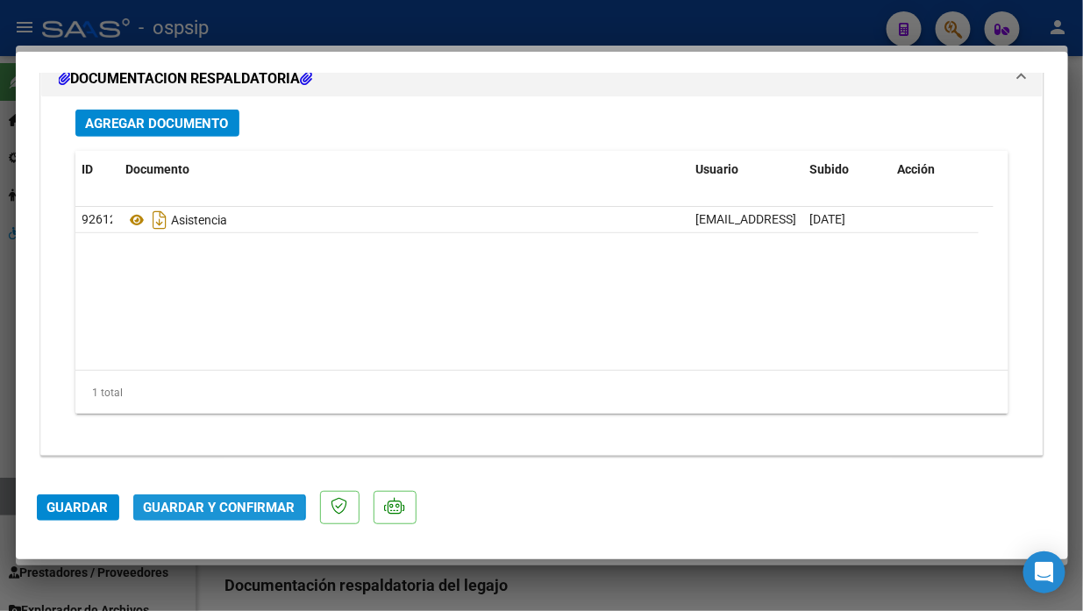
click at [207, 508] on span "Guardar y Confirmar" at bounding box center [220, 508] width 152 height 16
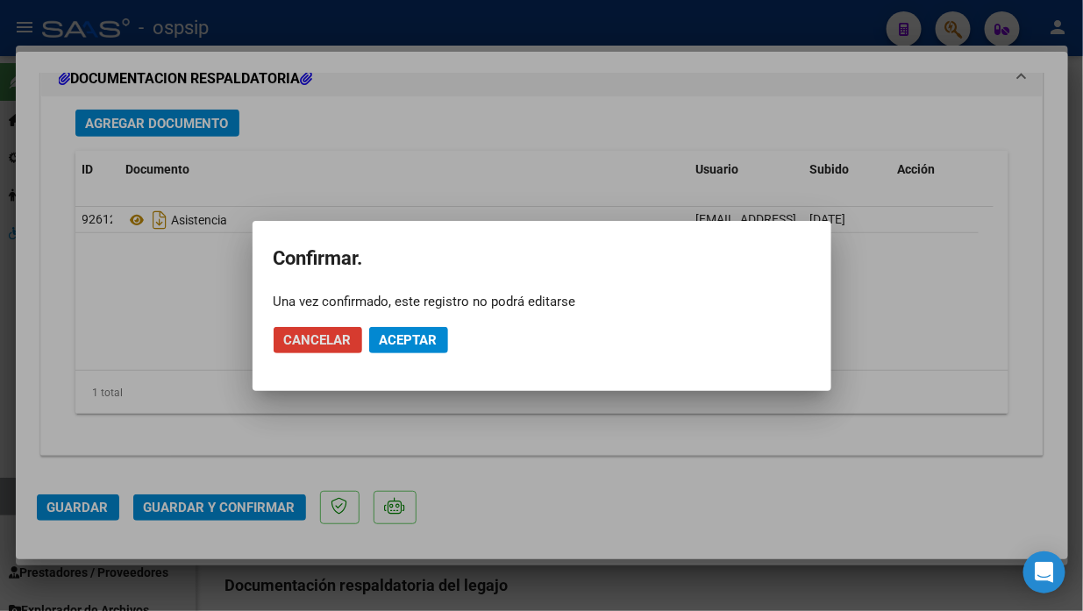
click at [395, 323] on mat-dialog-actions "Cancelar Aceptar" at bounding box center [541, 340] width 536 height 60
click at [395, 337] on span "Aceptar" at bounding box center [409, 340] width 58 height 16
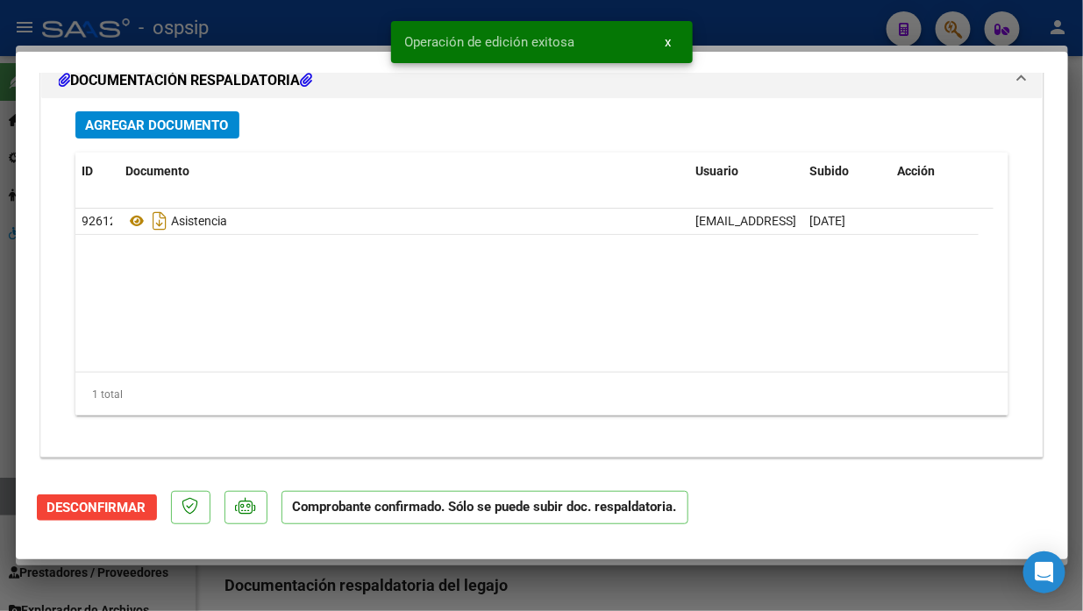
click at [0, 498] on div at bounding box center [541, 305] width 1083 height 611
type input "$ 0,00"
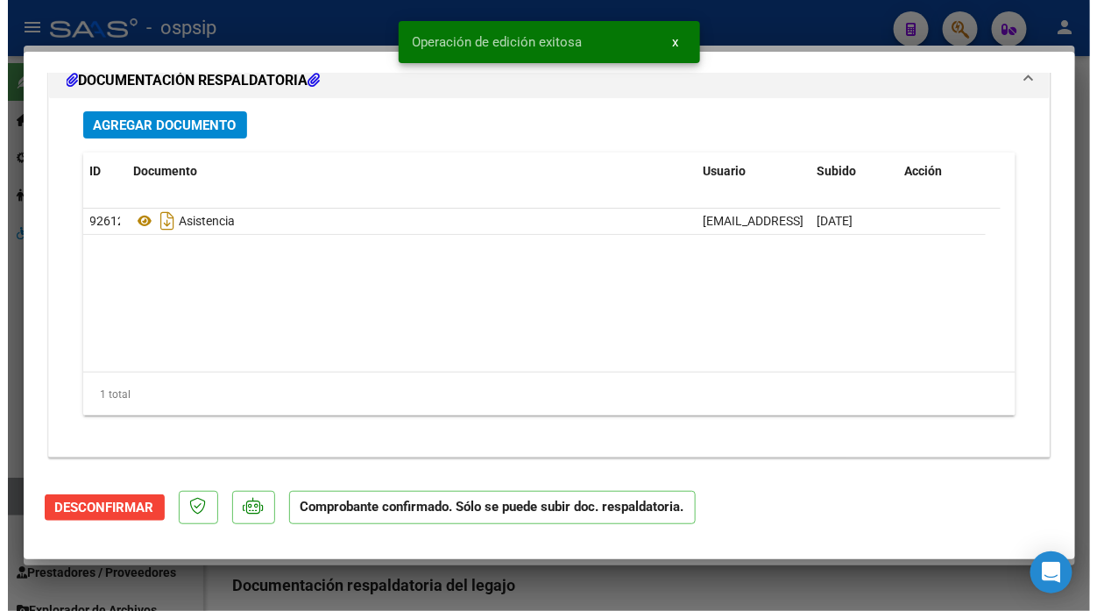
scroll to position [0, 0]
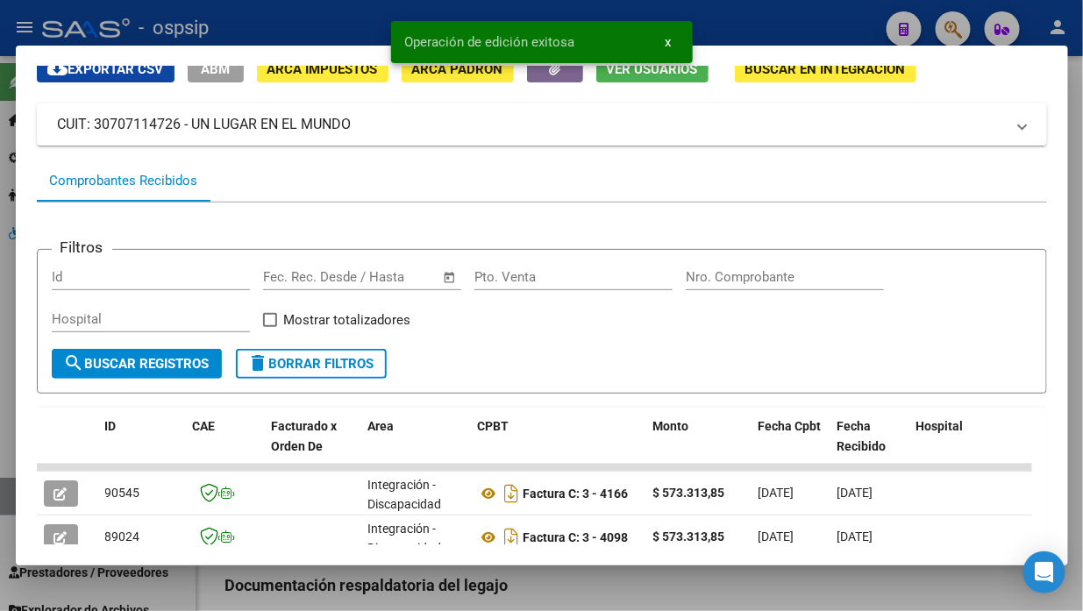
click at [11, 494] on div at bounding box center [541, 305] width 1083 height 611
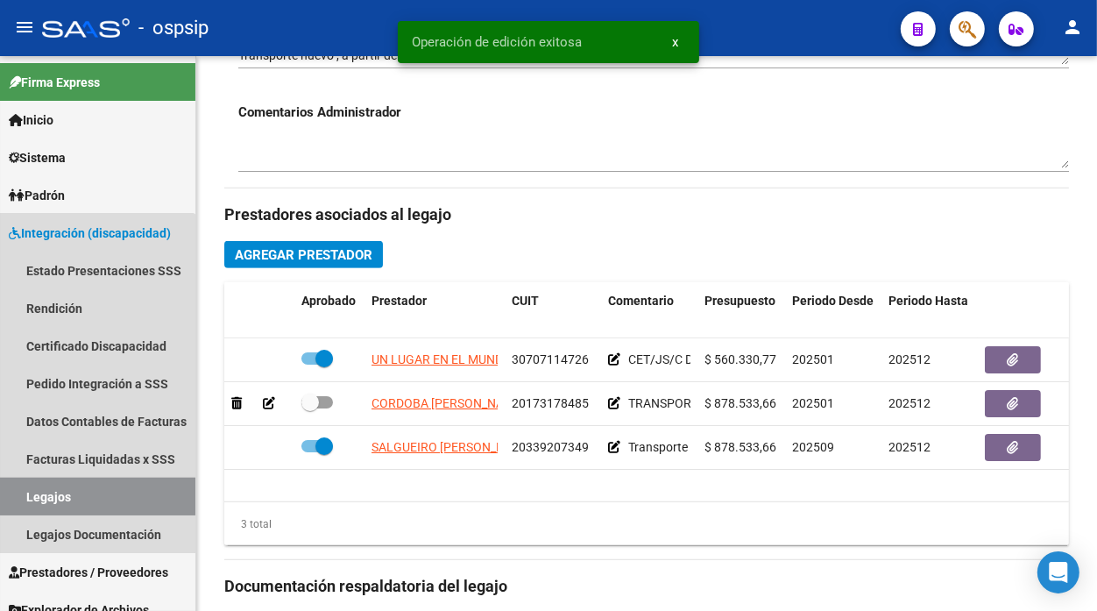
click at [11, 494] on link "Legajos" at bounding box center [97, 497] width 195 height 38
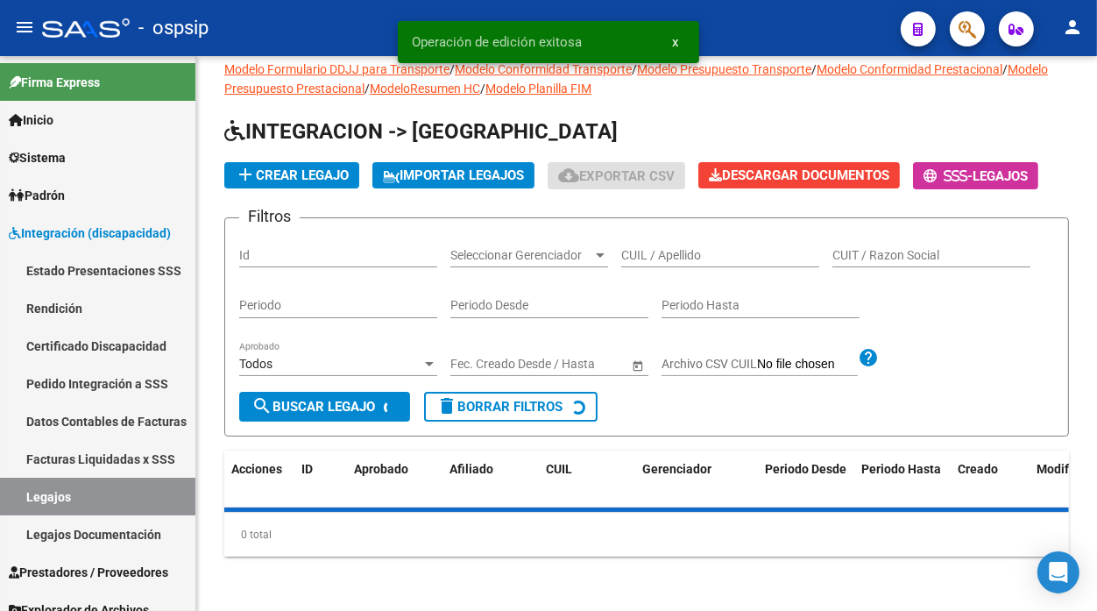
click at [11, 494] on link "Legajos" at bounding box center [97, 497] width 195 height 38
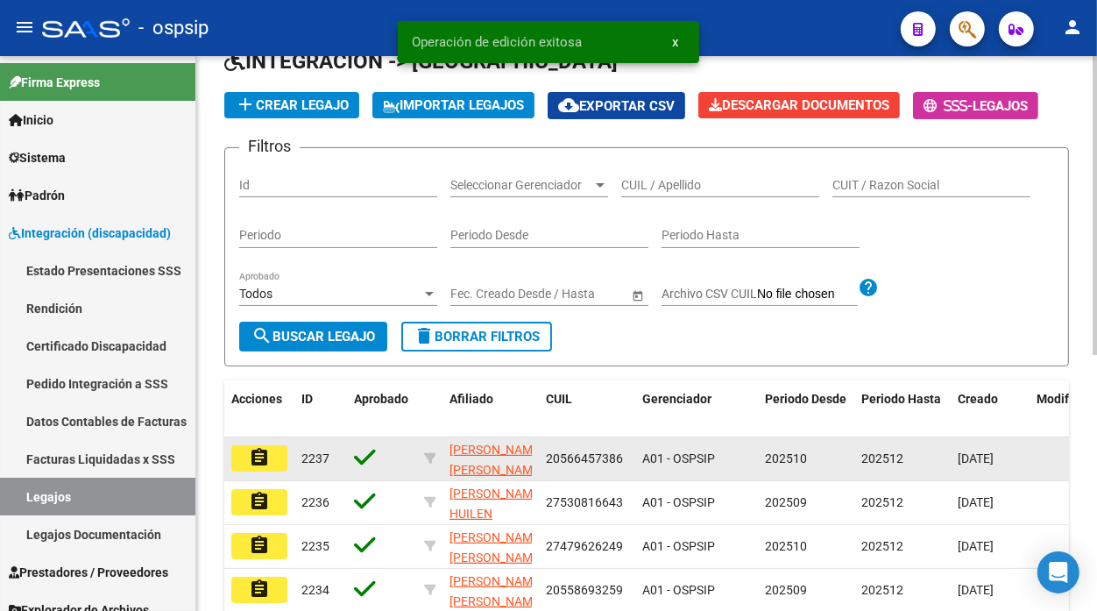
scroll to position [89, 0]
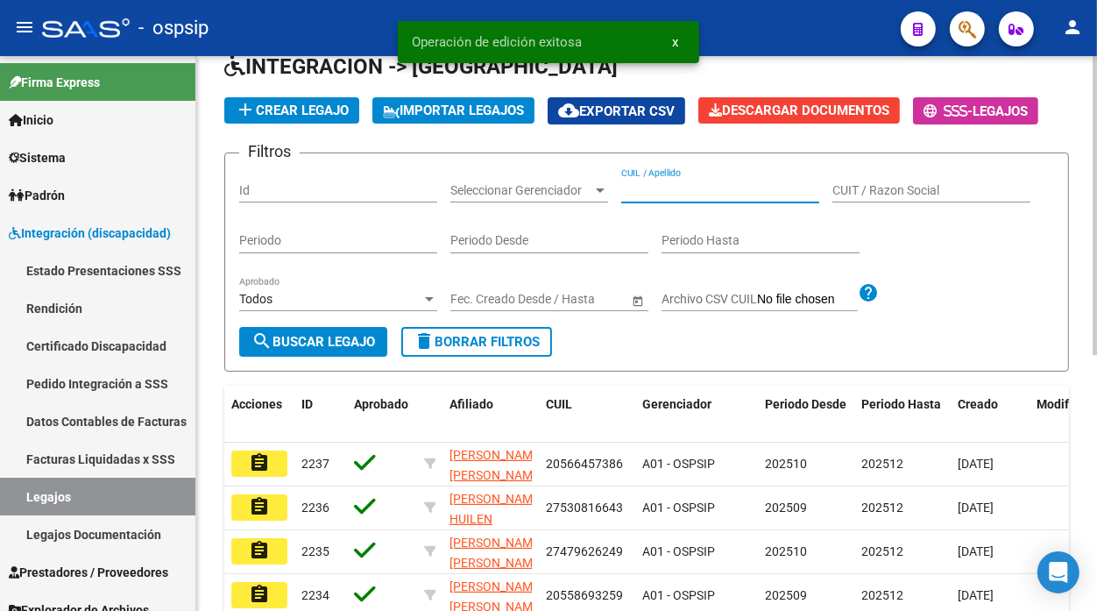
click at [670, 191] on input "CUIL / Apellido" at bounding box center [720, 190] width 198 height 15
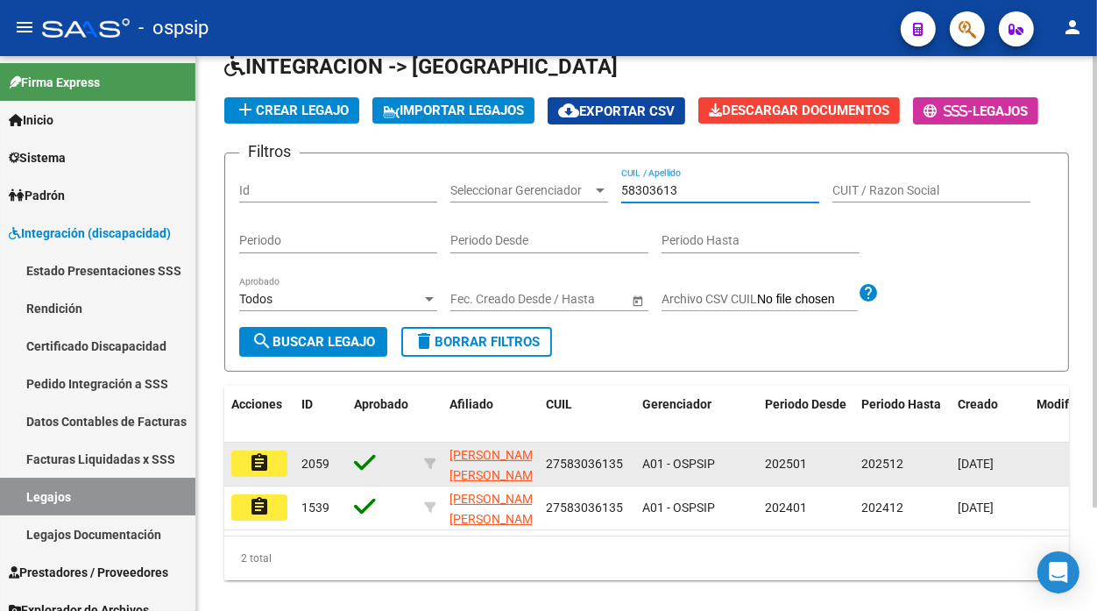
type input "58303613"
click at [275, 468] on button "assignment" at bounding box center [259, 464] width 56 height 26
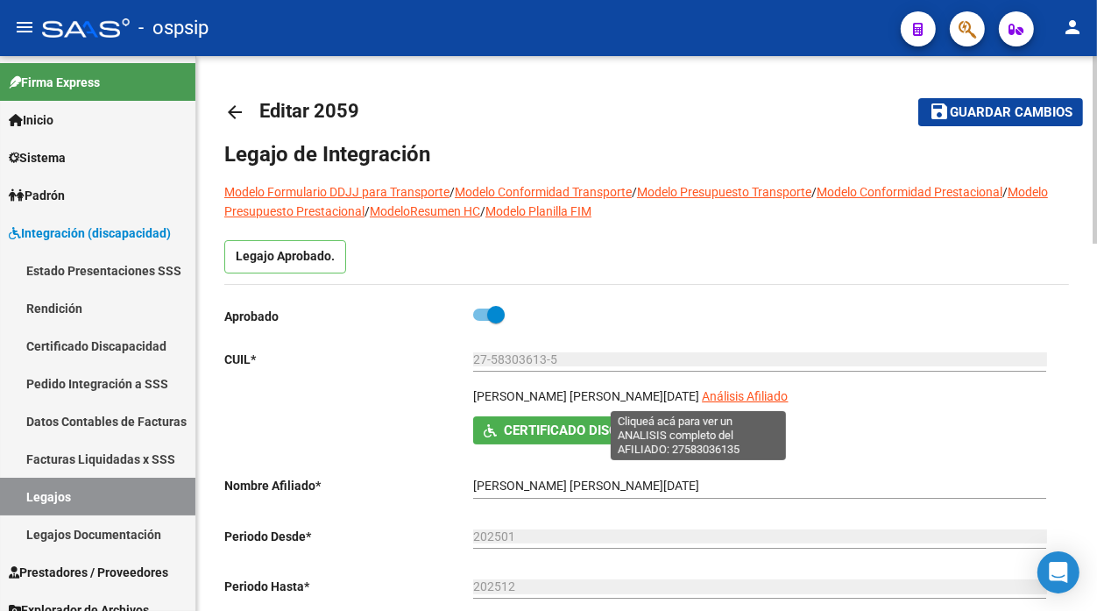
click at [702, 399] on span "Análisis Afiliado" at bounding box center [745, 396] width 86 height 14
type textarea "27583036135"
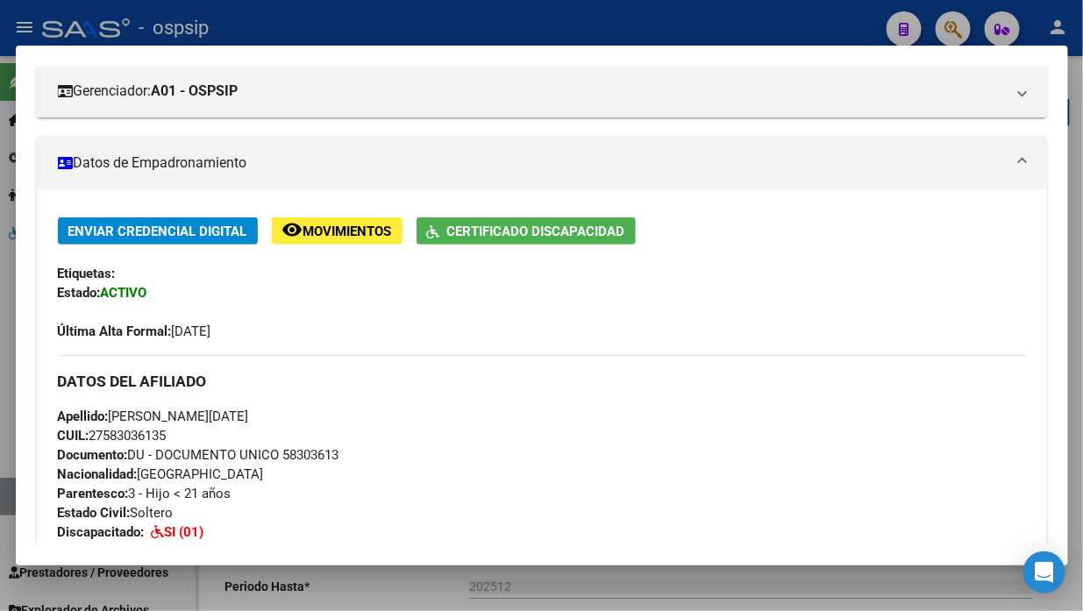
scroll to position [35, 0]
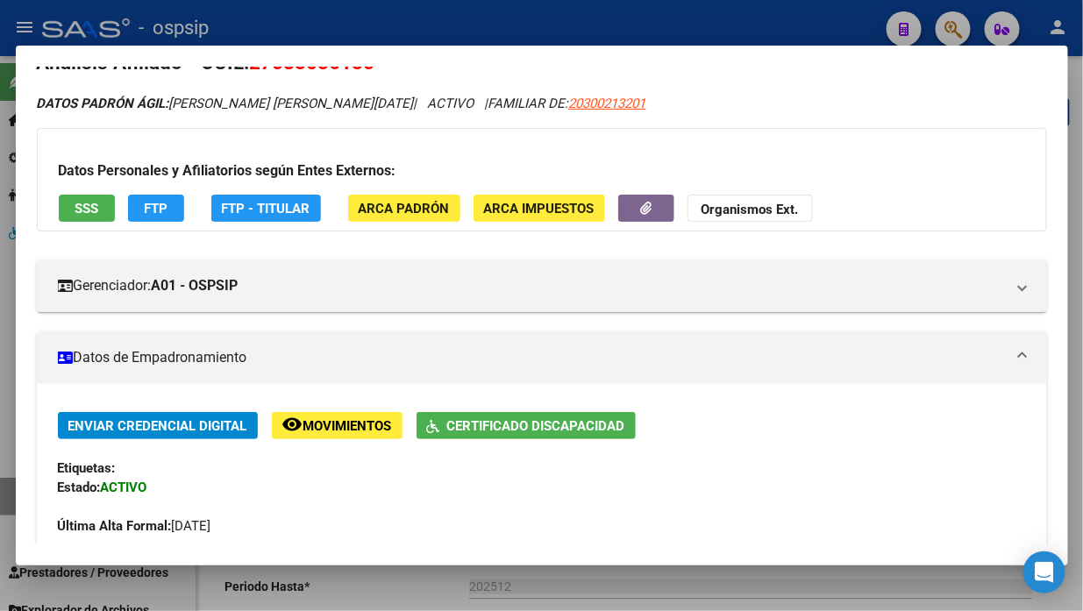
click at [70, 202] on button "SSS" at bounding box center [87, 208] width 56 height 27
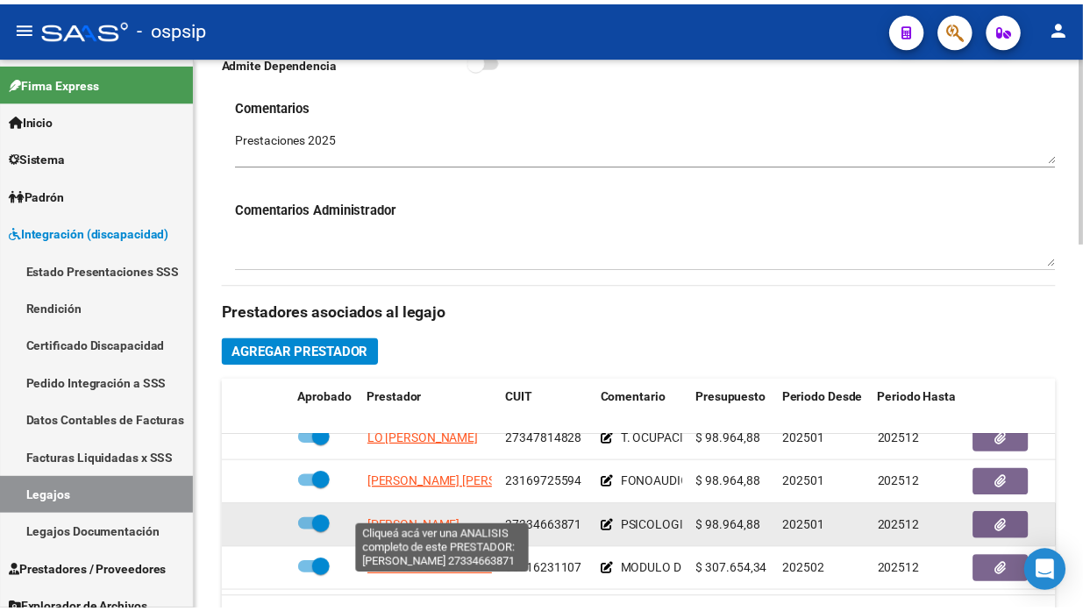
scroll to position [0, 0]
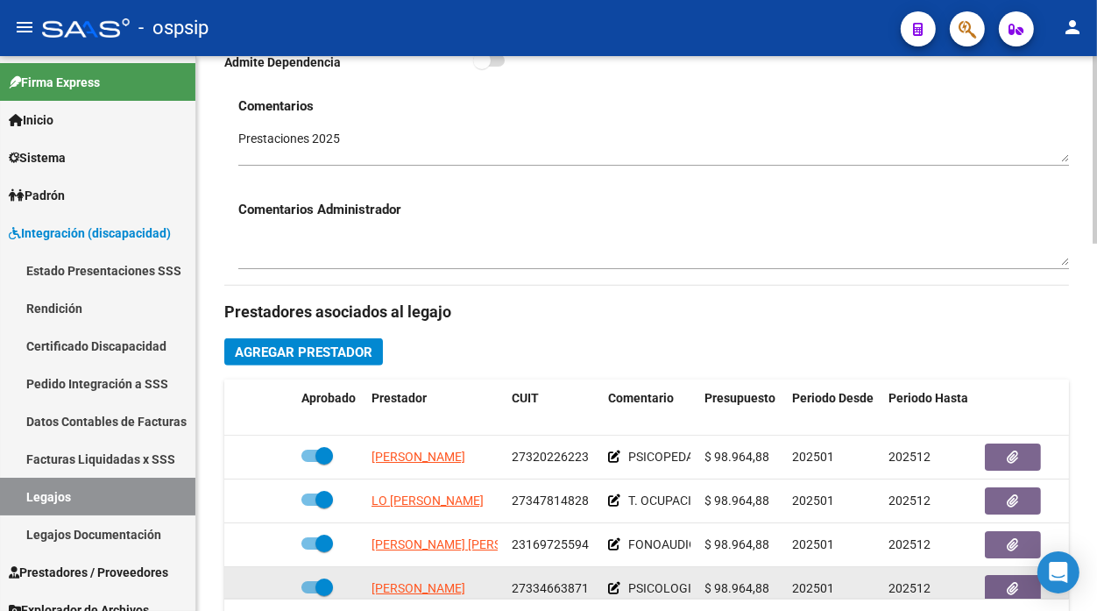
click at [428, 512] on datatable-body-cell "LO [PERSON_NAME]" at bounding box center [435, 500] width 140 height 43
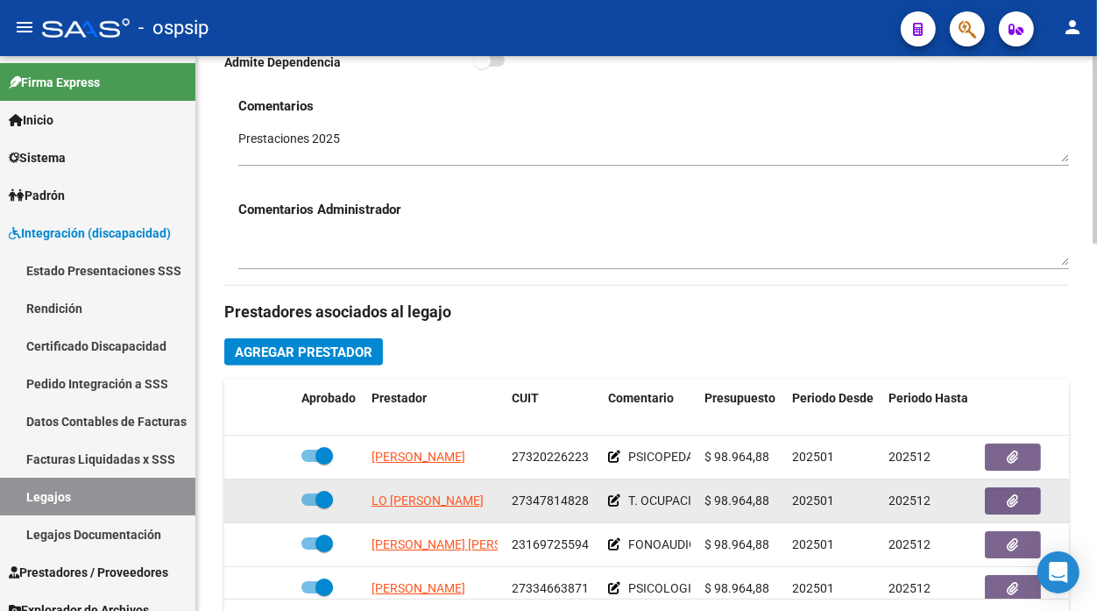
click at [428, 503] on span "LO [PERSON_NAME]" at bounding box center [428, 500] width 112 height 14
type textarea "27347814828"
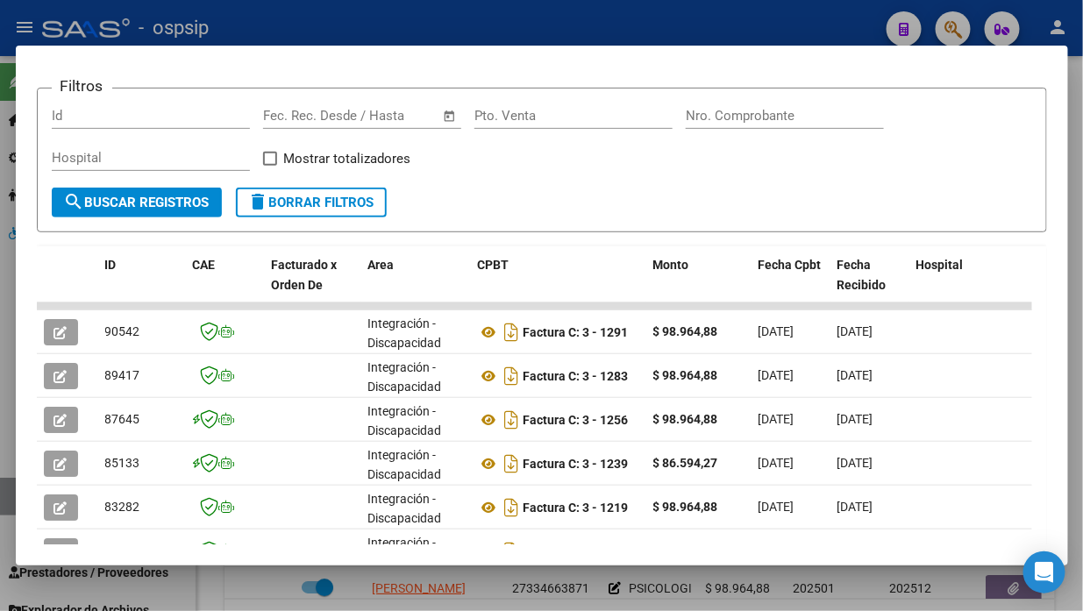
scroll to position [268, 0]
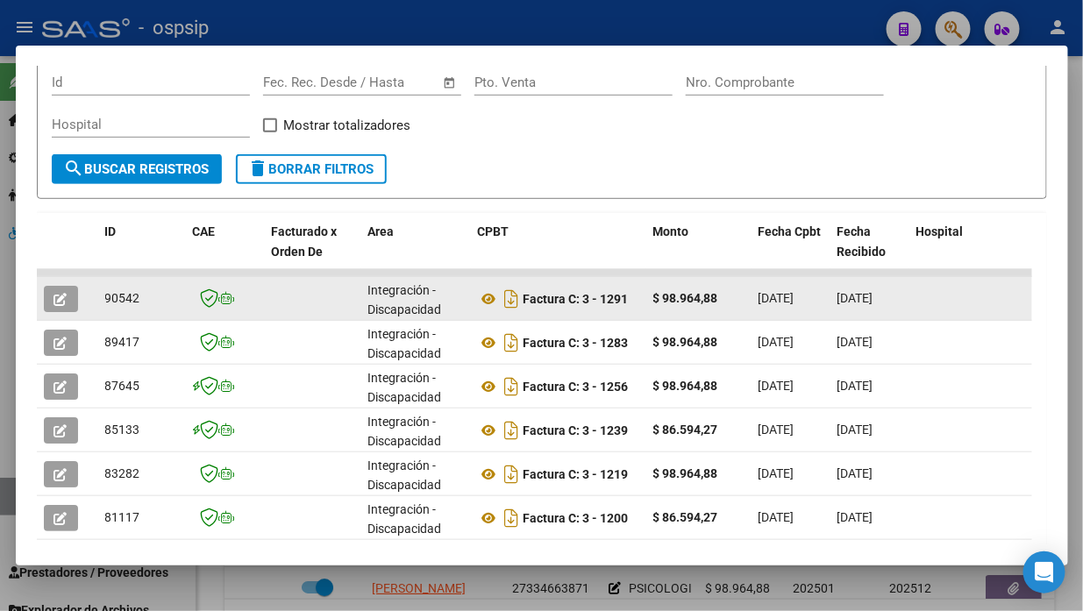
click at [65, 300] on icon "button" at bounding box center [60, 299] width 13 height 13
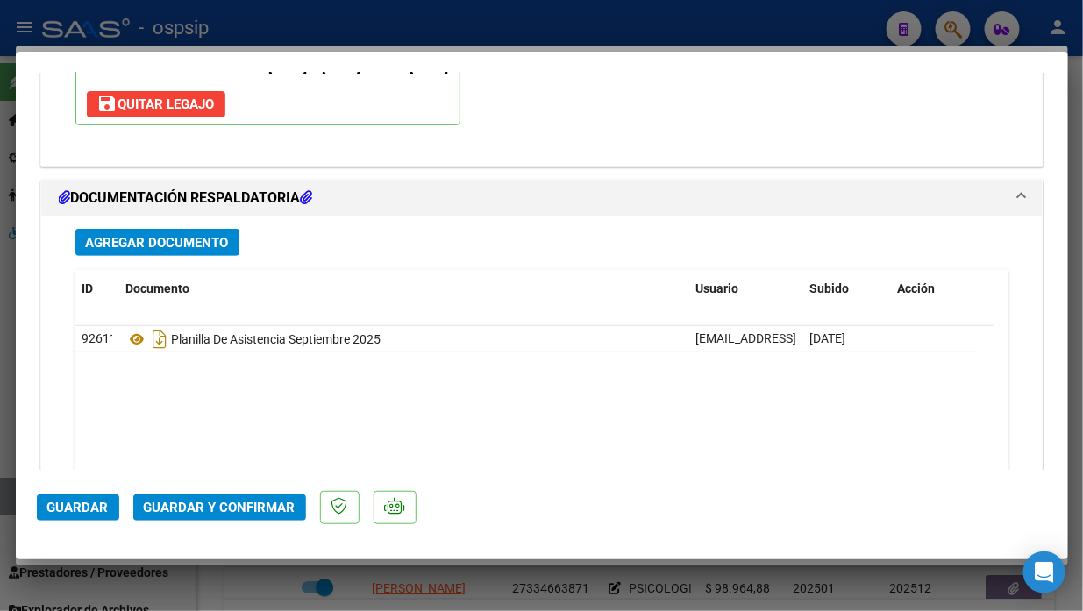
scroll to position [2170, 0]
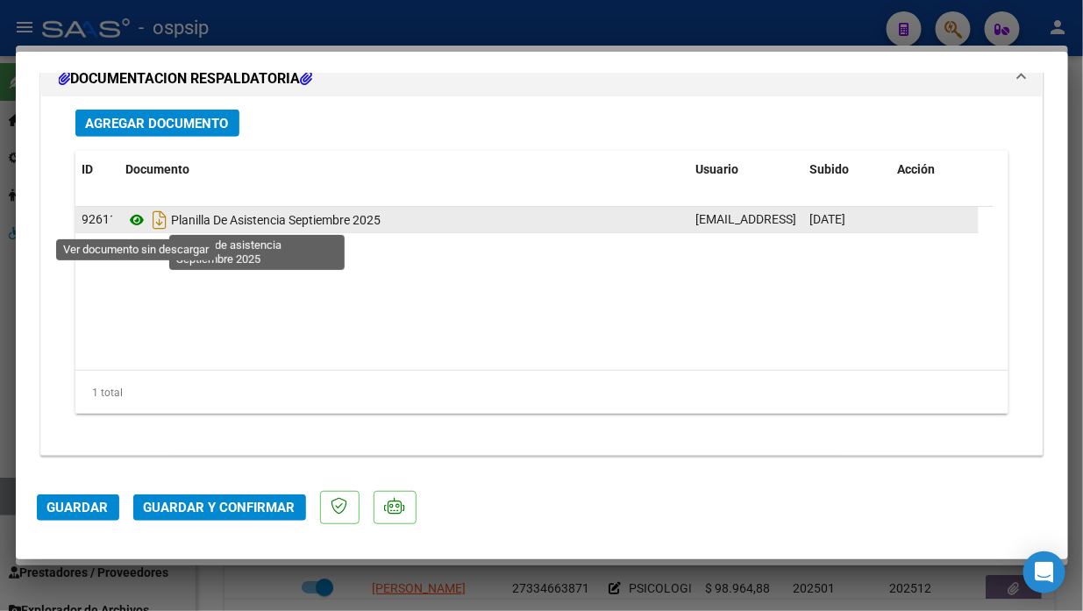
click at [138, 220] on icon at bounding box center [137, 219] width 23 height 21
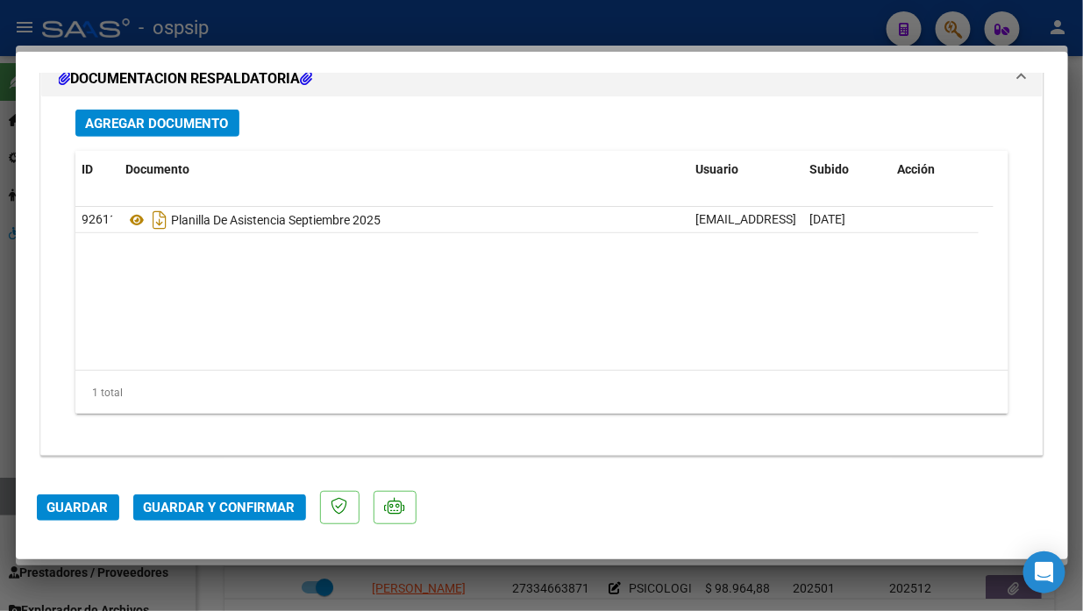
click at [224, 500] on span "Guardar y Confirmar" at bounding box center [220, 508] width 152 height 16
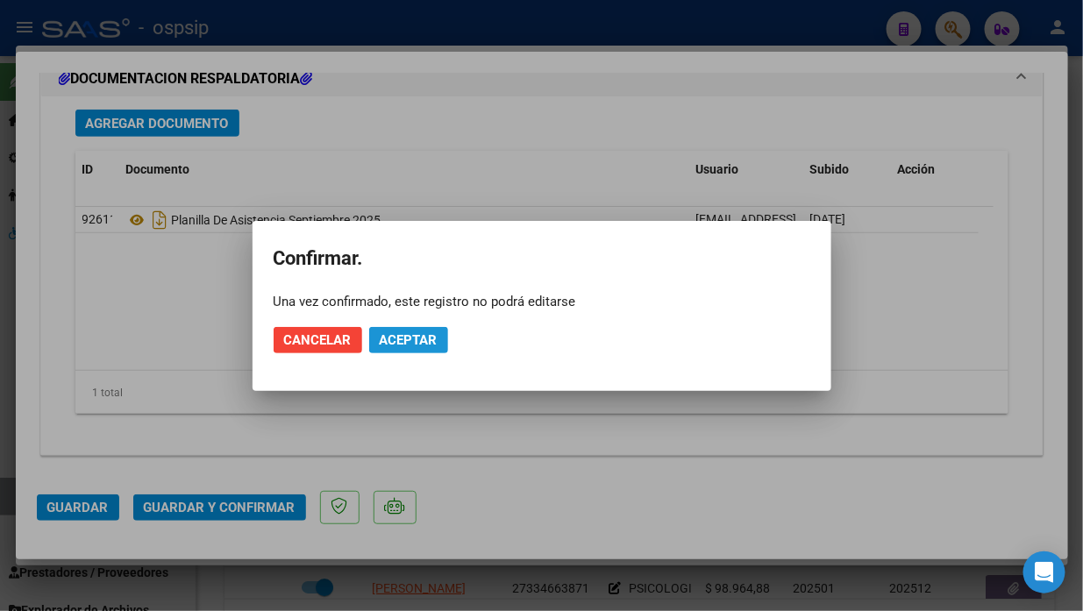
click at [383, 347] on button "Aceptar" at bounding box center [408, 340] width 79 height 26
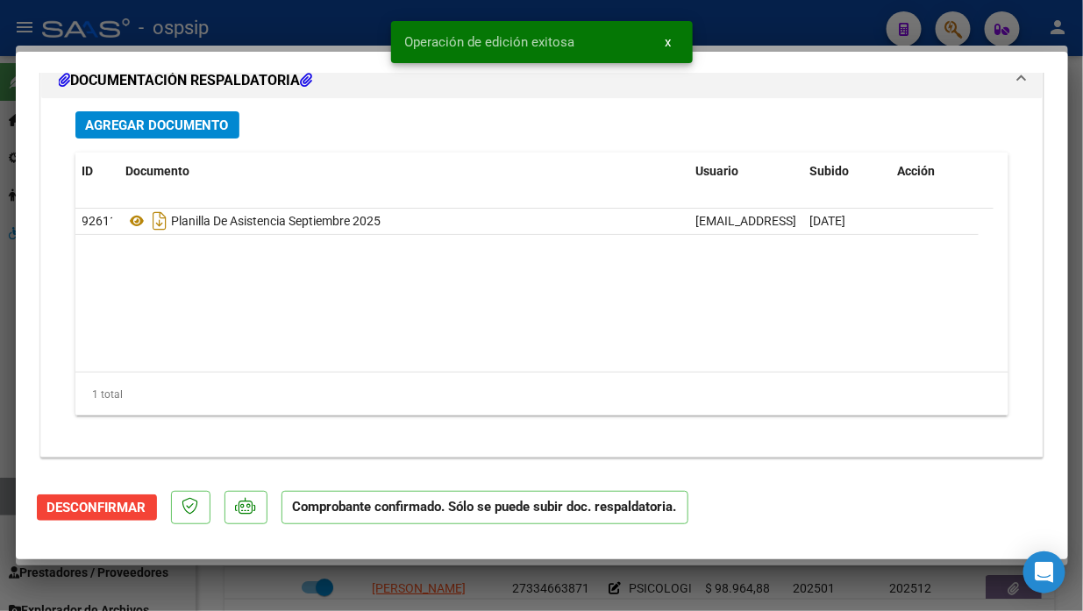
click at [4, 496] on div at bounding box center [541, 305] width 1083 height 611
type input "$ 0,00"
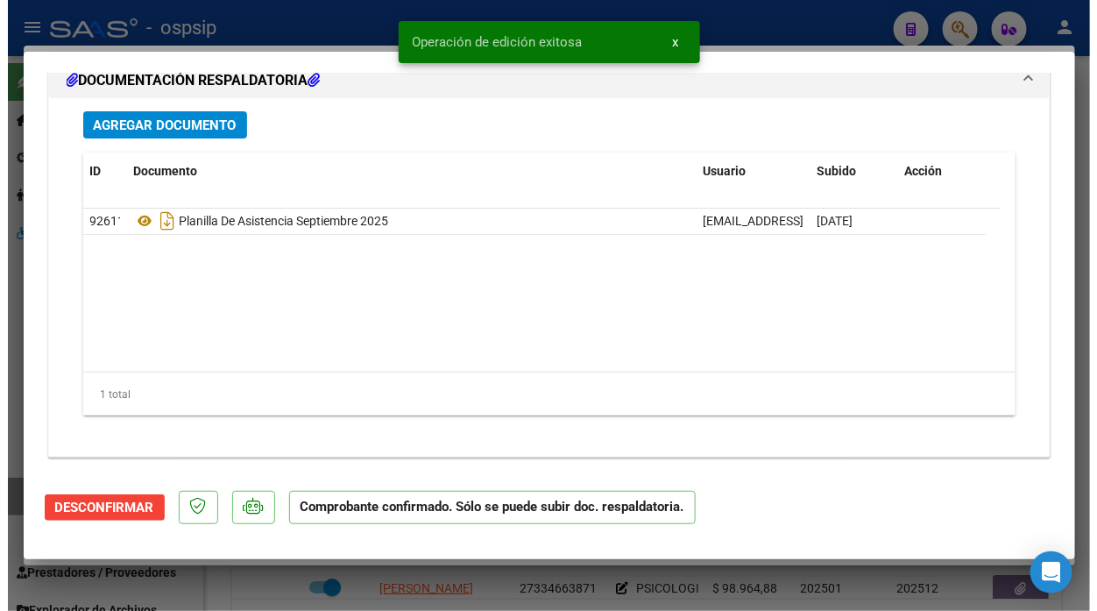
scroll to position [0, 0]
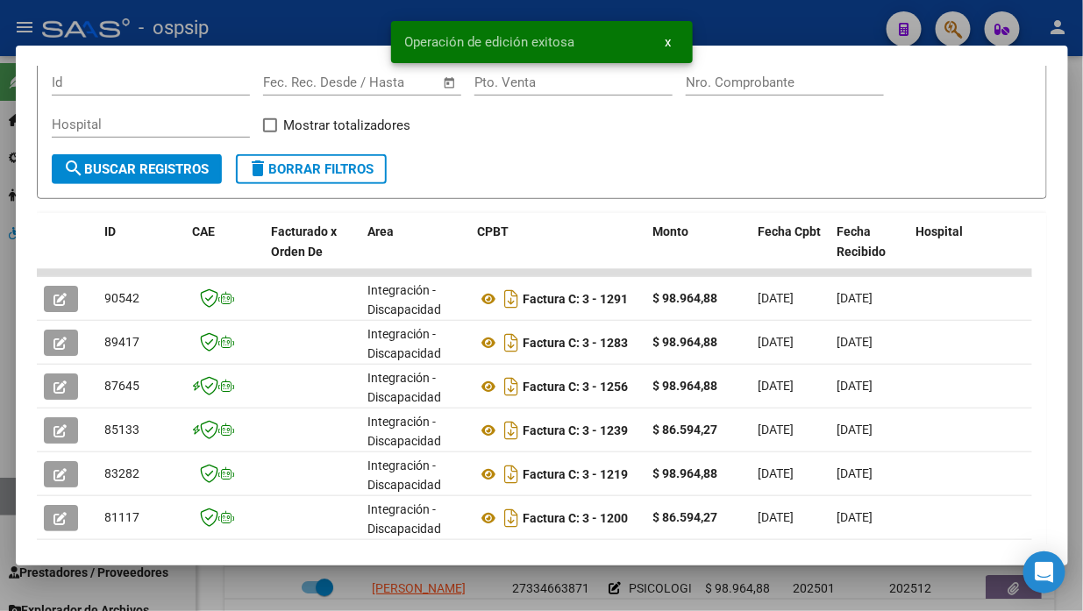
click at [4, 496] on div at bounding box center [541, 305] width 1083 height 611
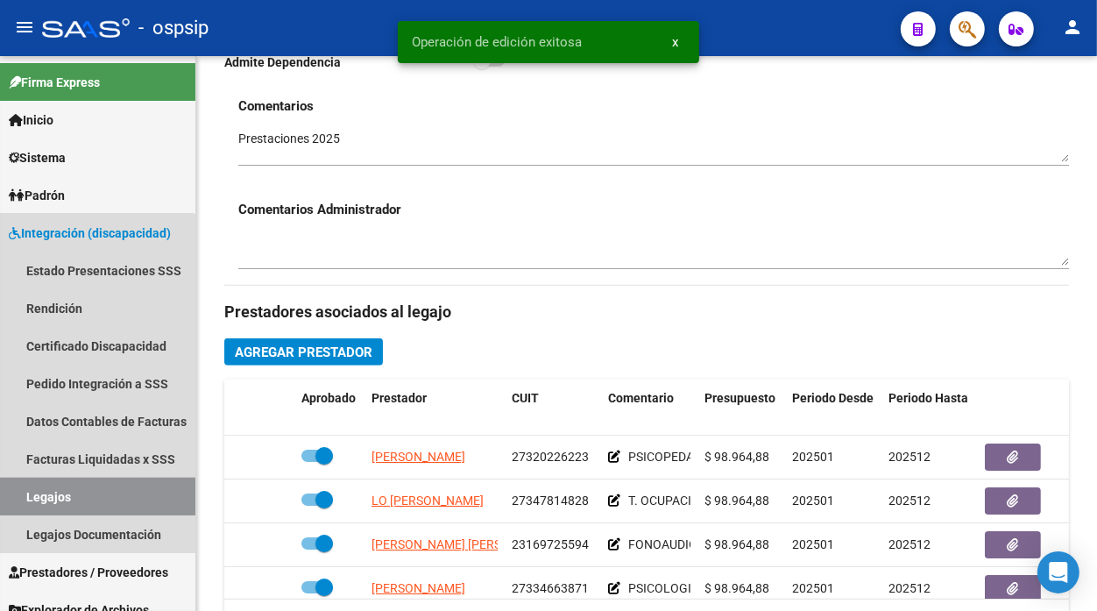
click at [4, 496] on link "Legajos" at bounding box center [97, 497] width 195 height 38
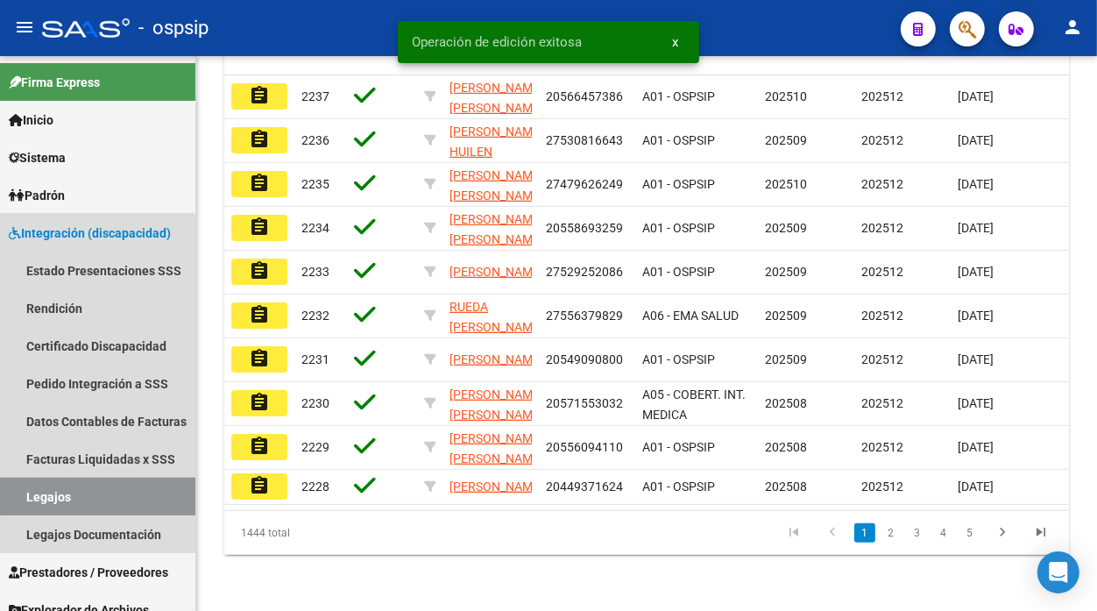
click at [4, 496] on link "Legajos" at bounding box center [97, 497] width 195 height 38
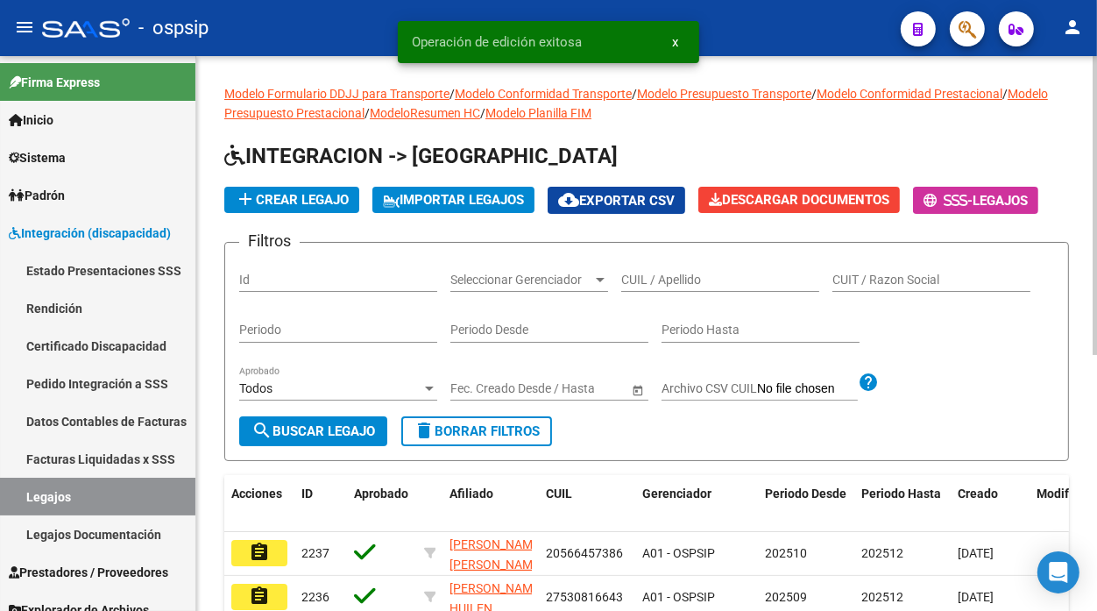
click at [645, 276] on input "CUIL / Apellido" at bounding box center [720, 280] width 198 height 15
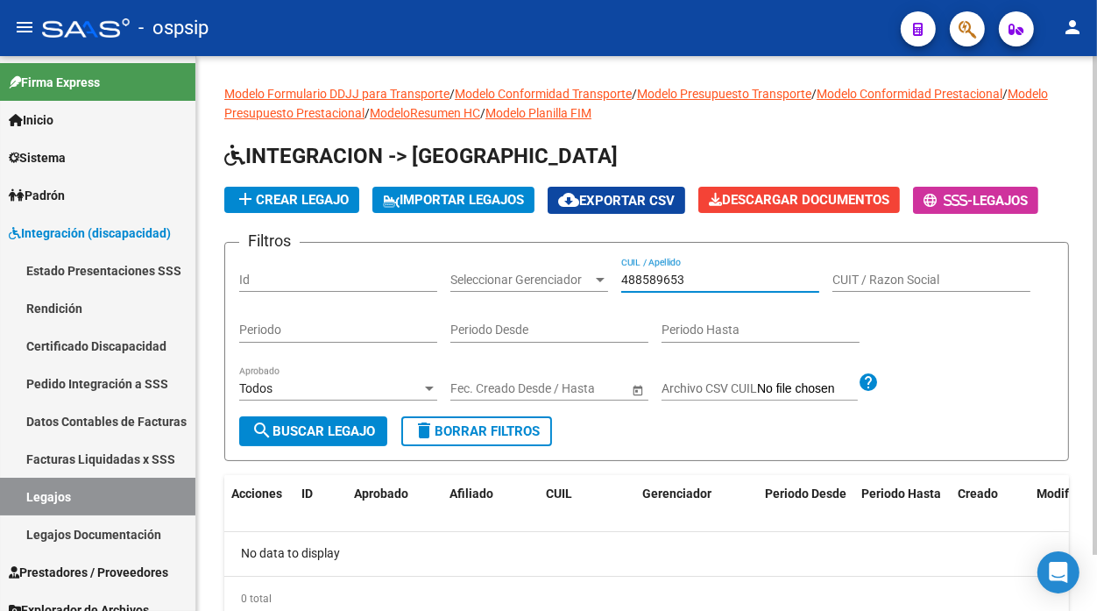
click at [645, 276] on input "488589653" at bounding box center [720, 280] width 198 height 15
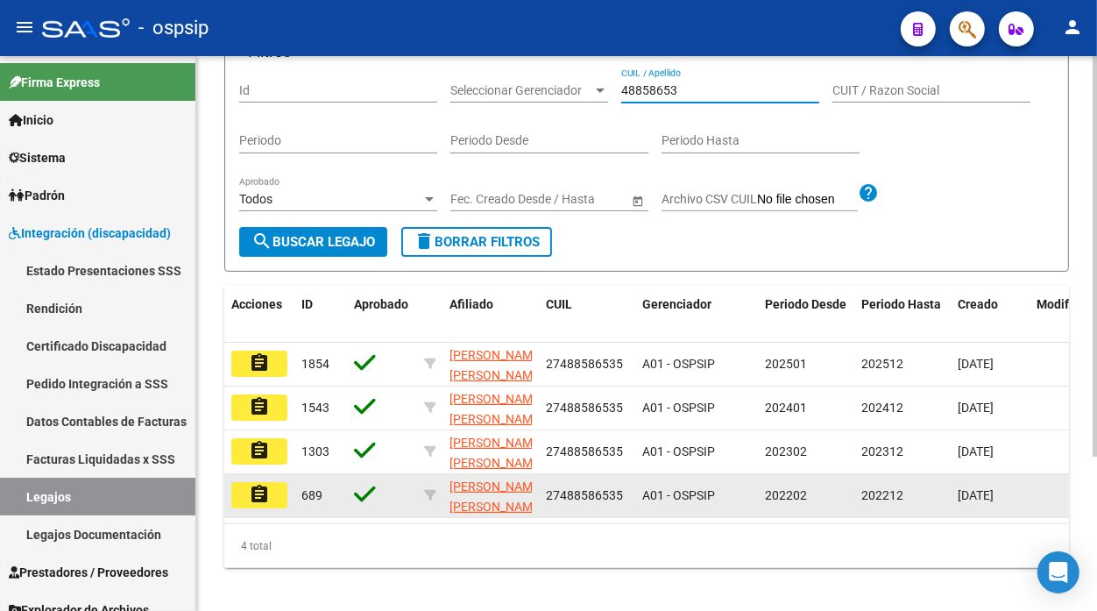
scroll to position [195, 0]
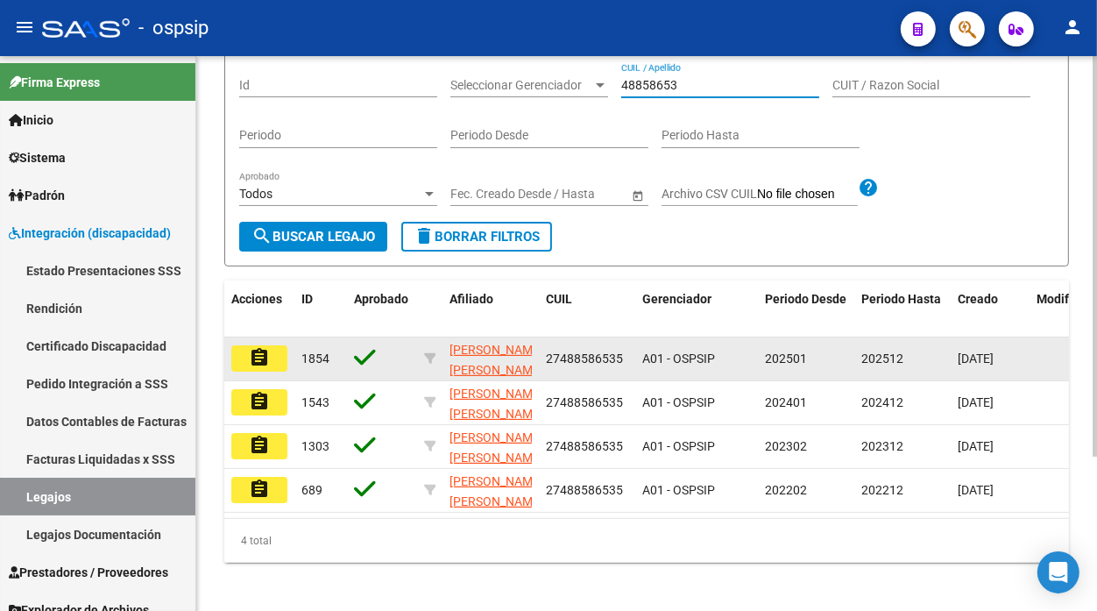
type input "48858653"
click at [256, 352] on mat-icon "assignment" at bounding box center [259, 357] width 21 height 21
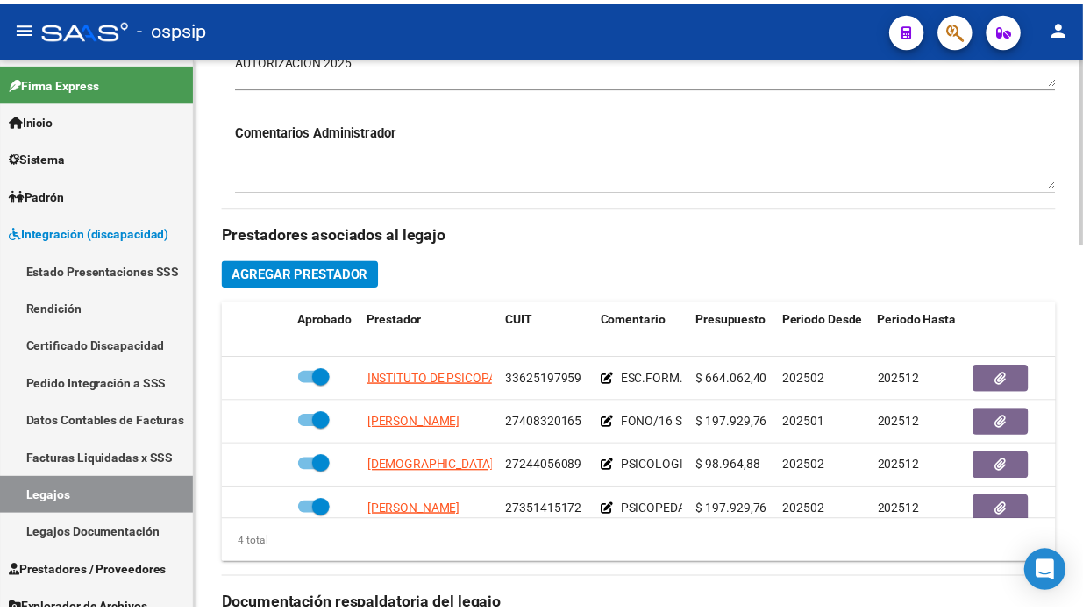
scroll to position [778, 0]
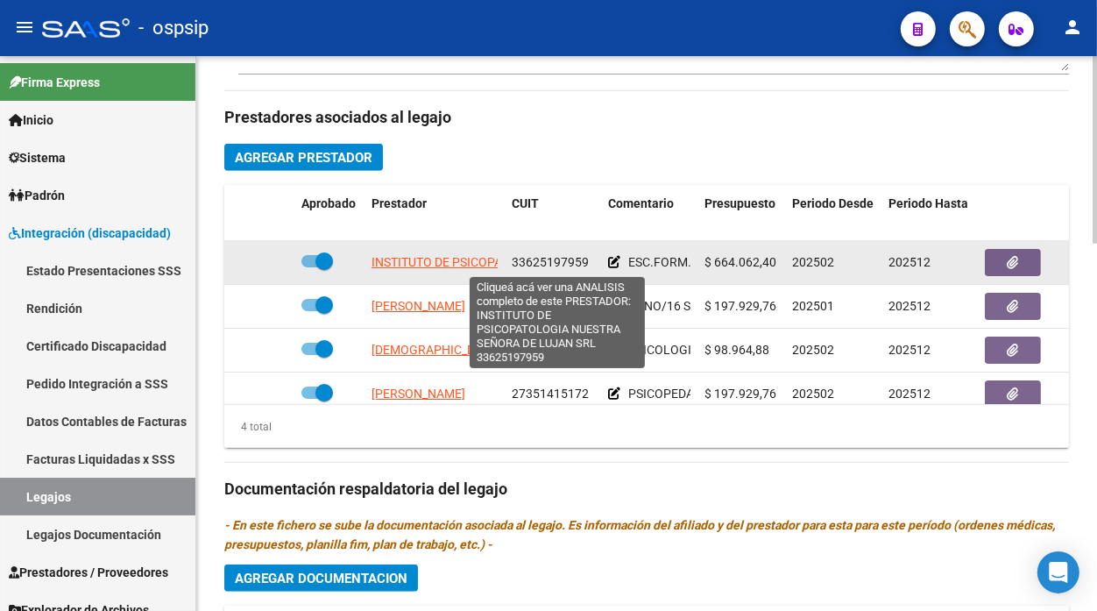
click at [438, 269] on span "INSTITUTO DE PSICOPATOLOGIA NUESTRA SEÑORA DE LUJAN SRL" at bounding box center [557, 262] width 371 height 14
type textarea "33625197959"
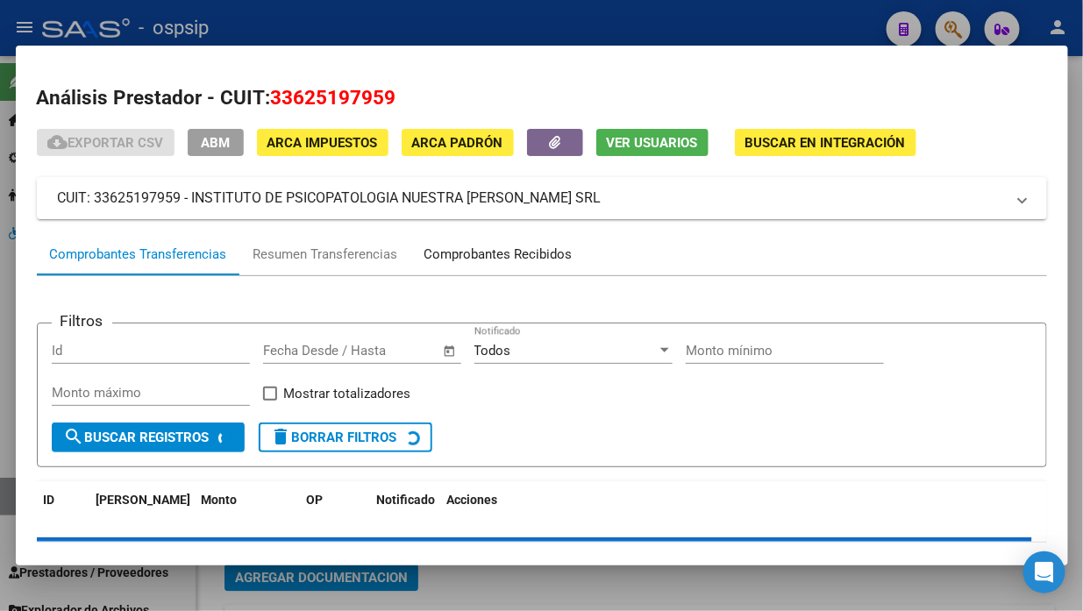
click at [479, 245] on div "Comprobantes Recibidos" at bounding box center [498, 255] width 148 height 20
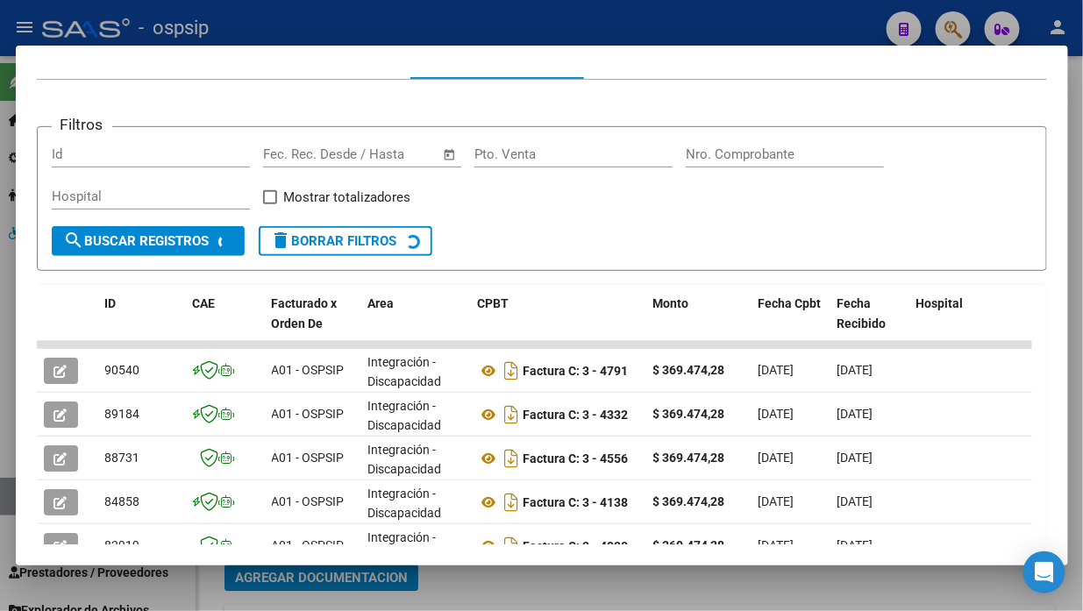
scroll to position [308, 0]
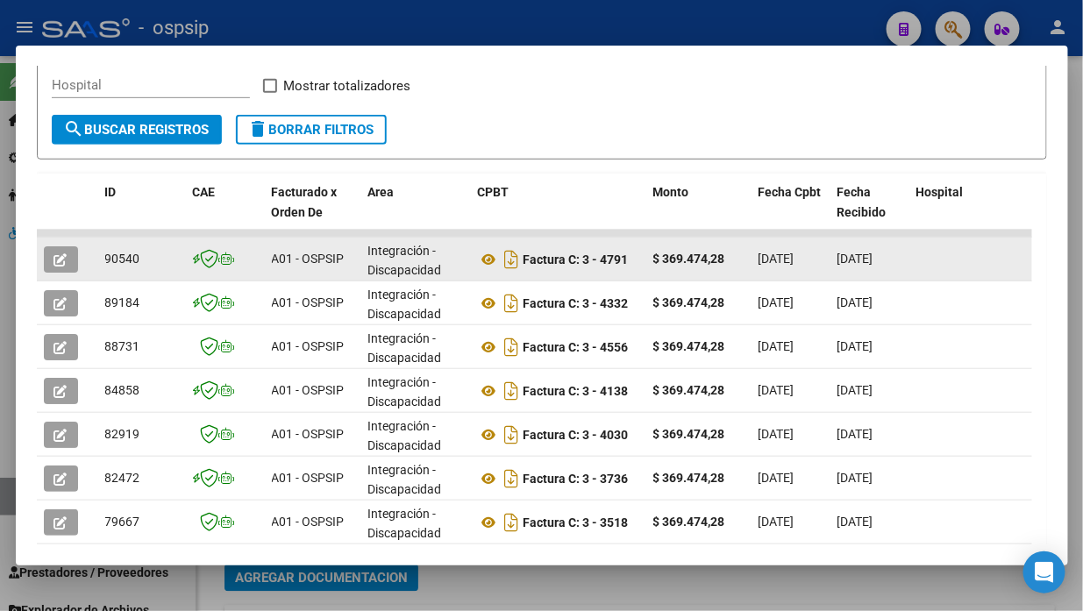
click at [66, 246] on button "button" at bounding box center [61, 259] width 34 height 26
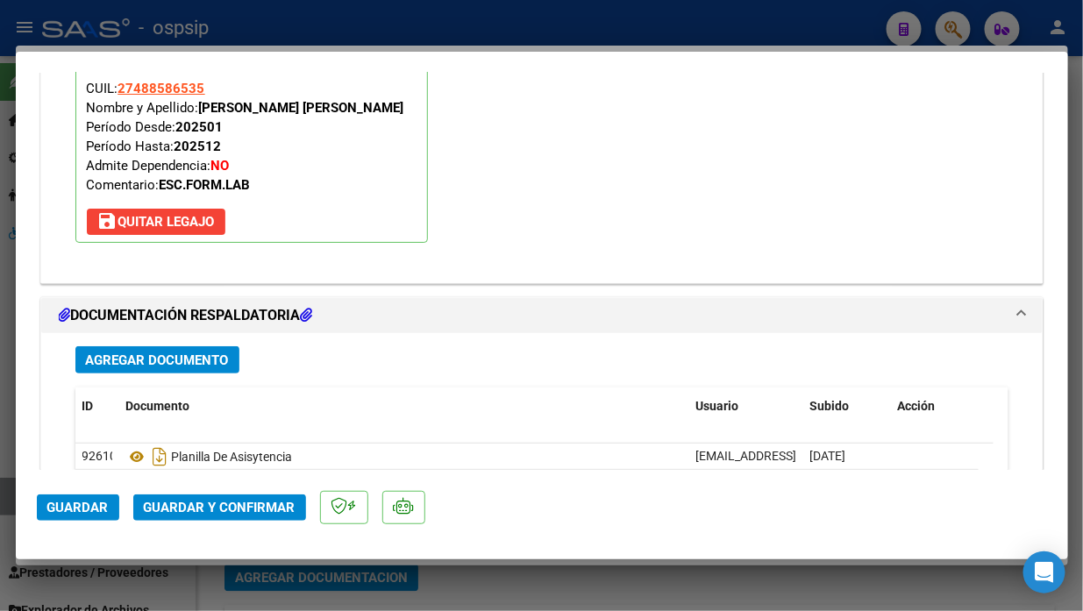
scroll to position [2078, 0]
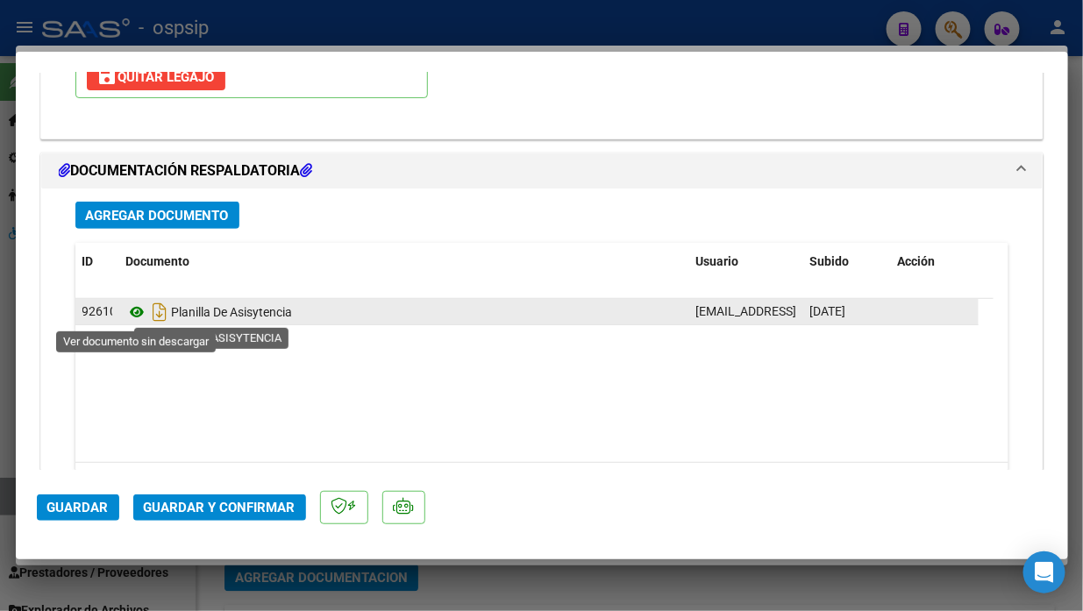
click at [137, 304] on icon at bounding box center [137, 312] width 23 height 21
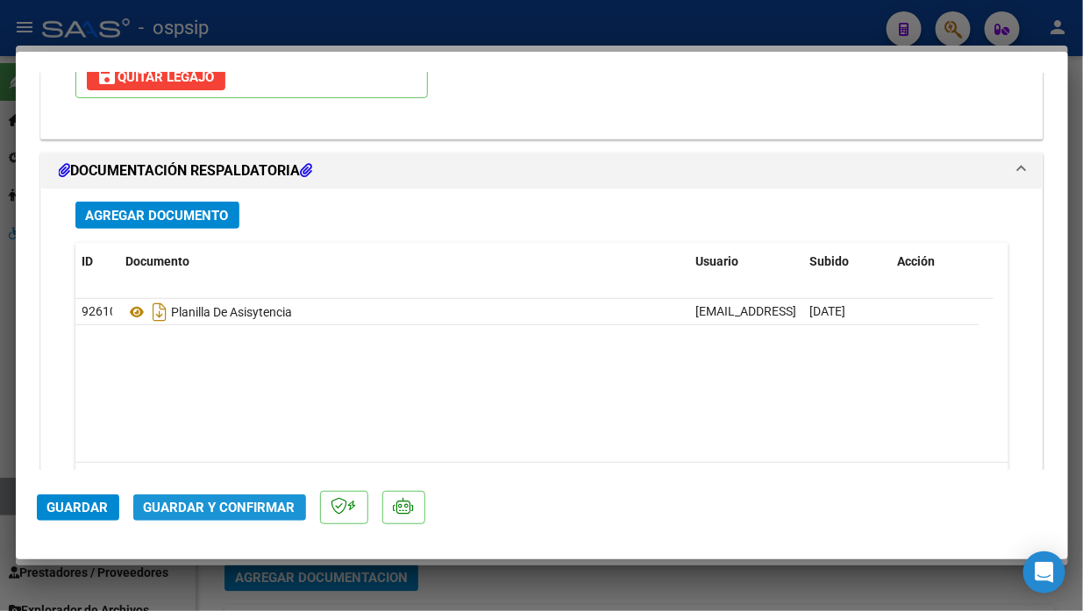
click at [222, 506] on span "Guardar y Confirmar" at bounding box center [220, 508] width 152 height 16
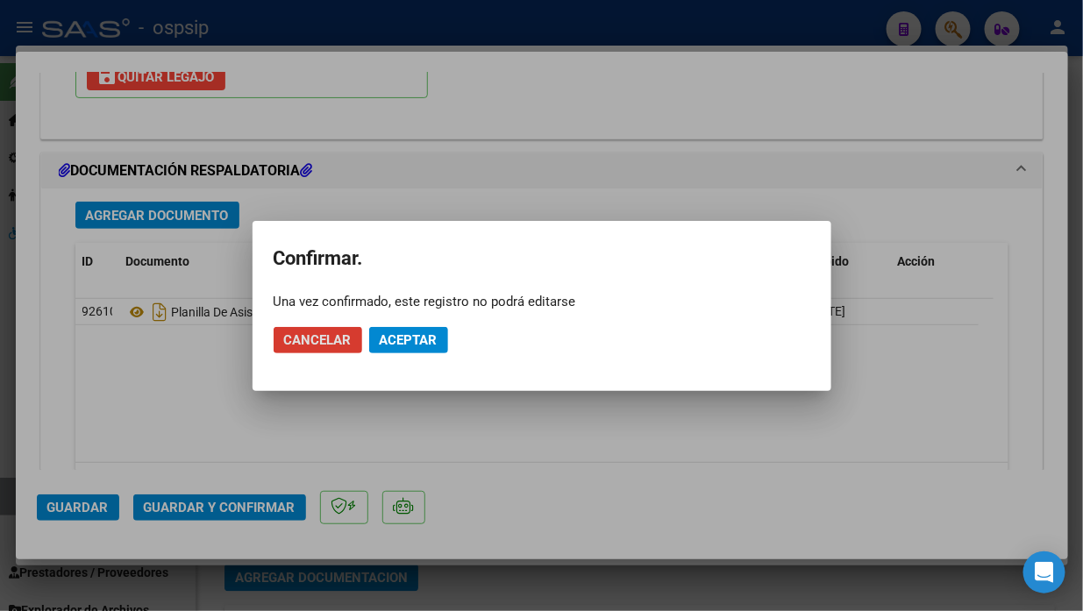
click at [393, 344] on span "Aceptar" at bounding box center [409, 340] width 58 height 16
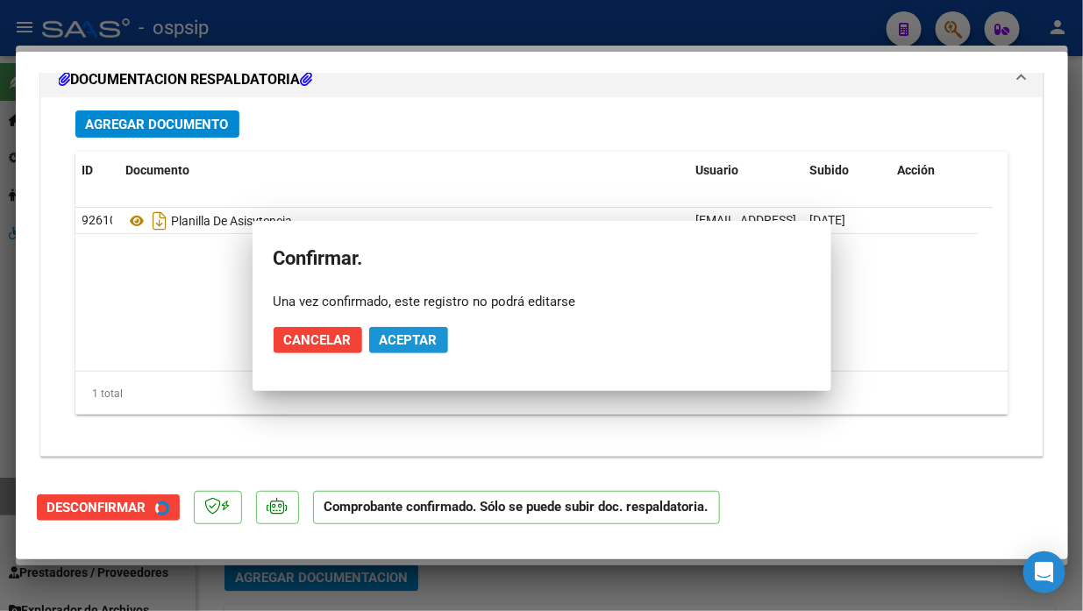
scroll to position [1920, 0]
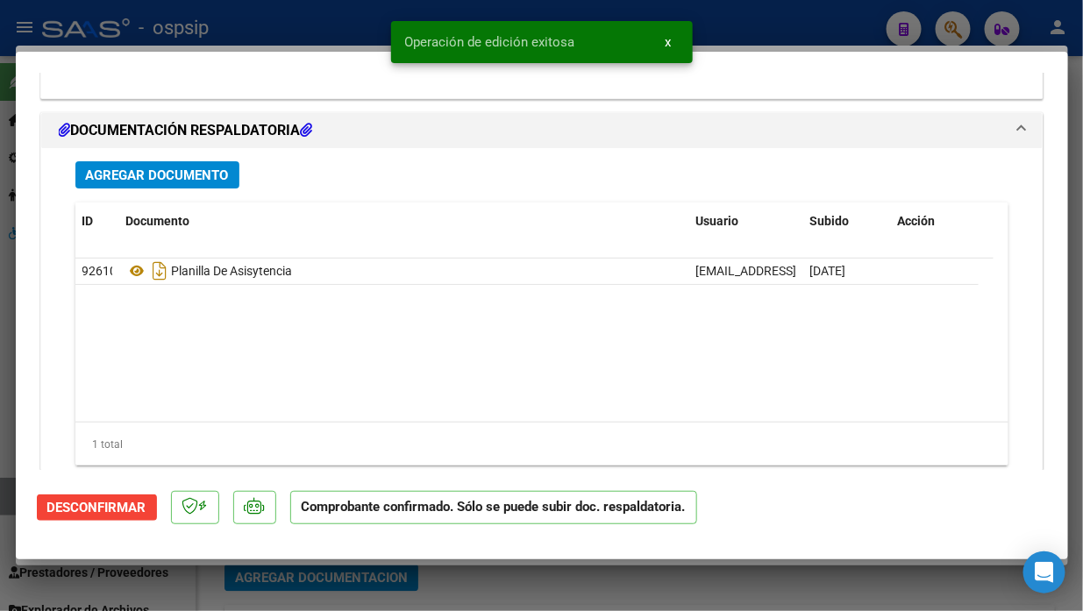
click at [7, 501] on div at bounding box center [541, 305] width 1083 height 611
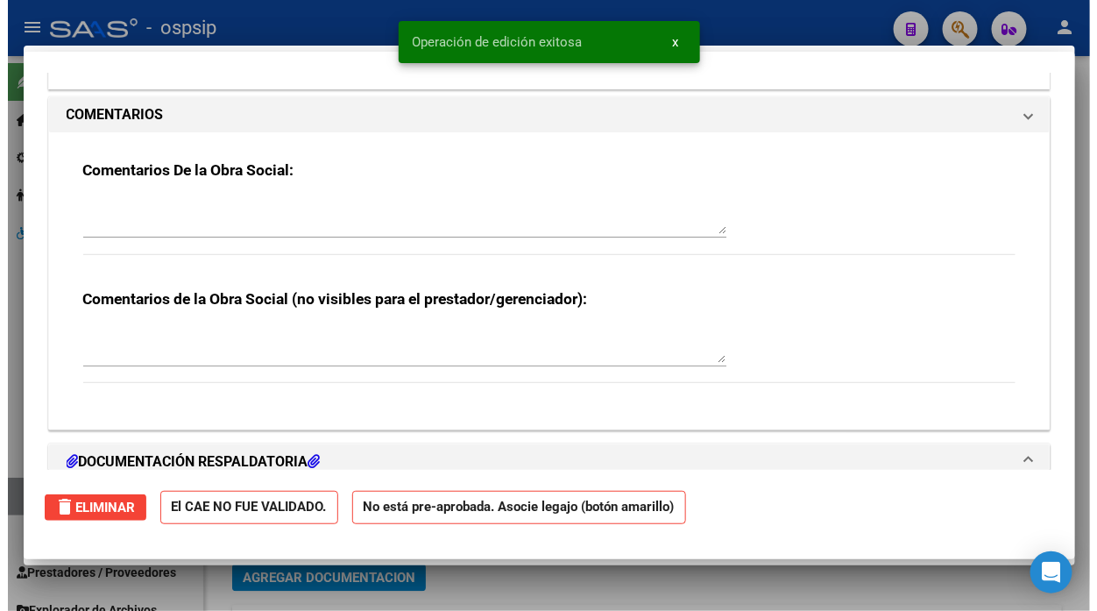
scroll to position [0, 0]
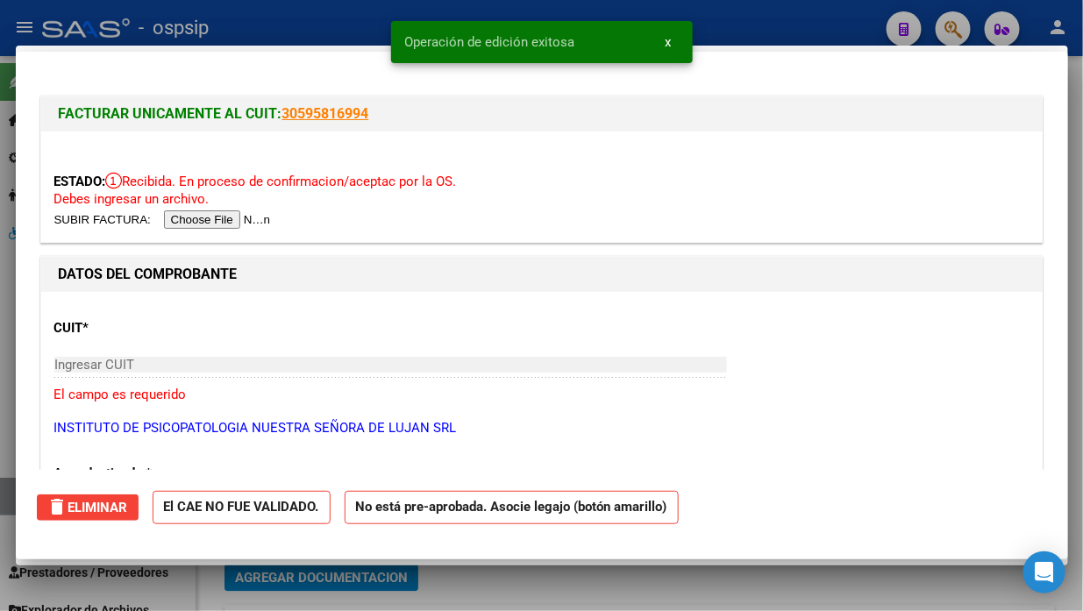
click at [7, 501] on div at bounding box center [541, 305] width 1083 height 611
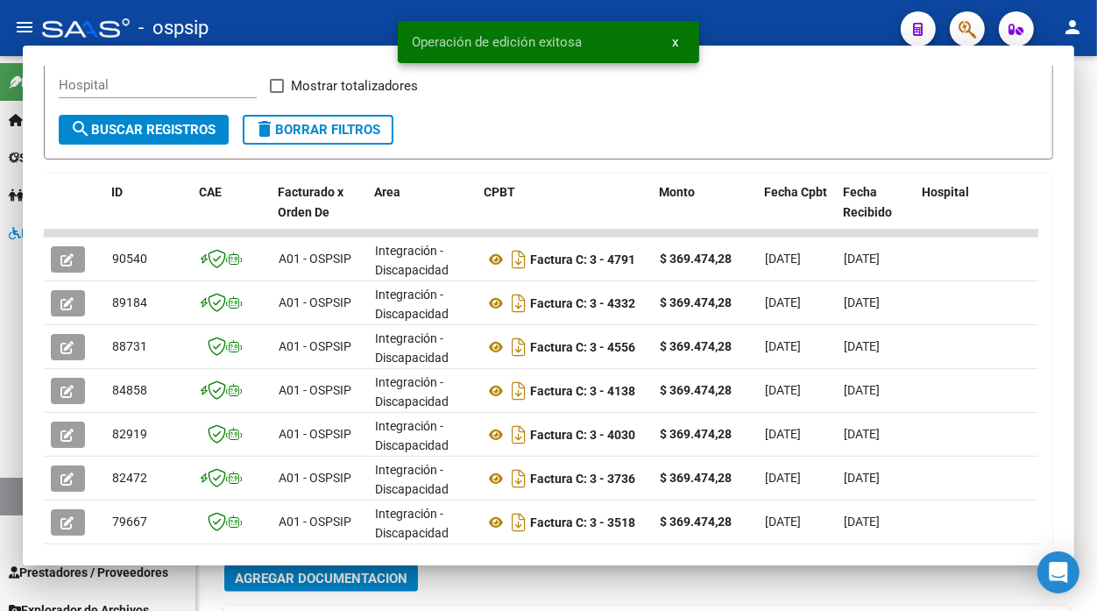
click at [7, 501] on link "Legajos" at bounding box center [97, 497] width 195 height 38
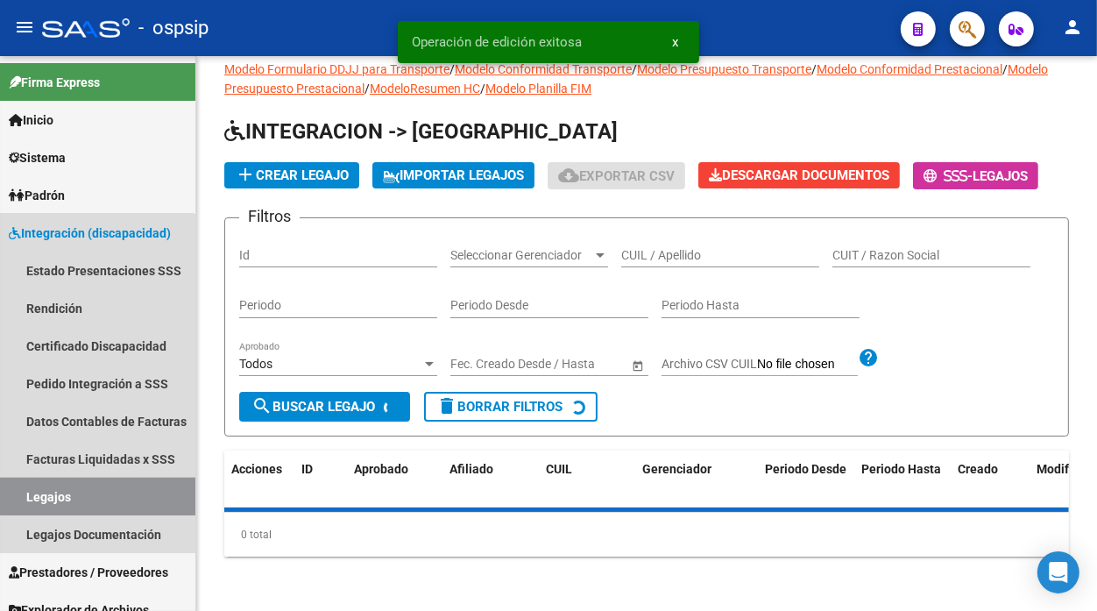
click at [7, 501] on link "Legajos" at bounding box center [97, 497] width 195 height 38
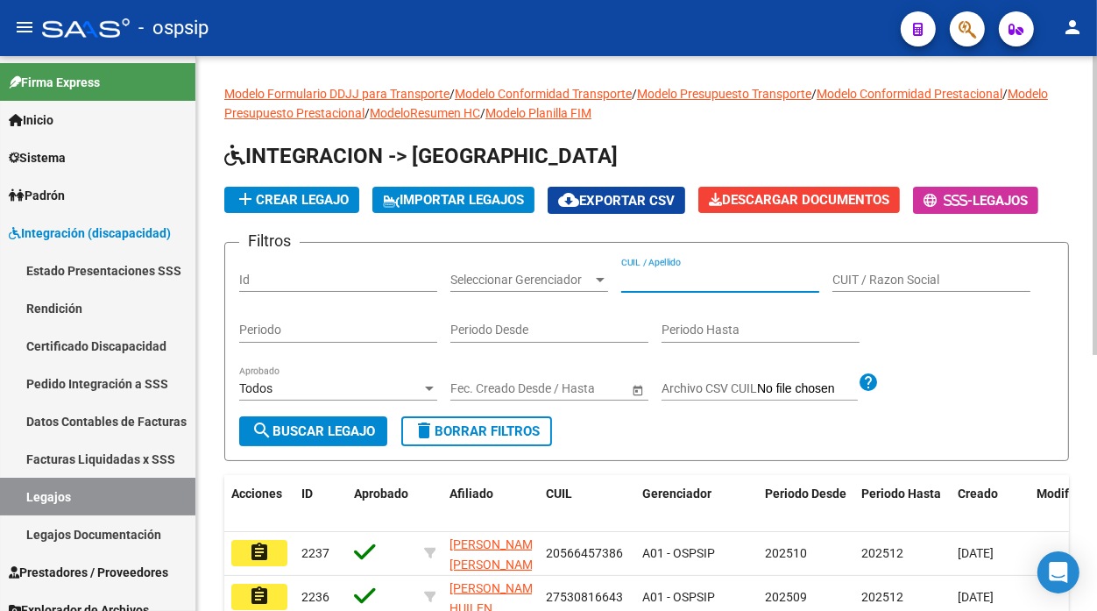
click at [628, 278] on input "CUIL / Apellido" at bounding box center [720, 280] width 198 height 15
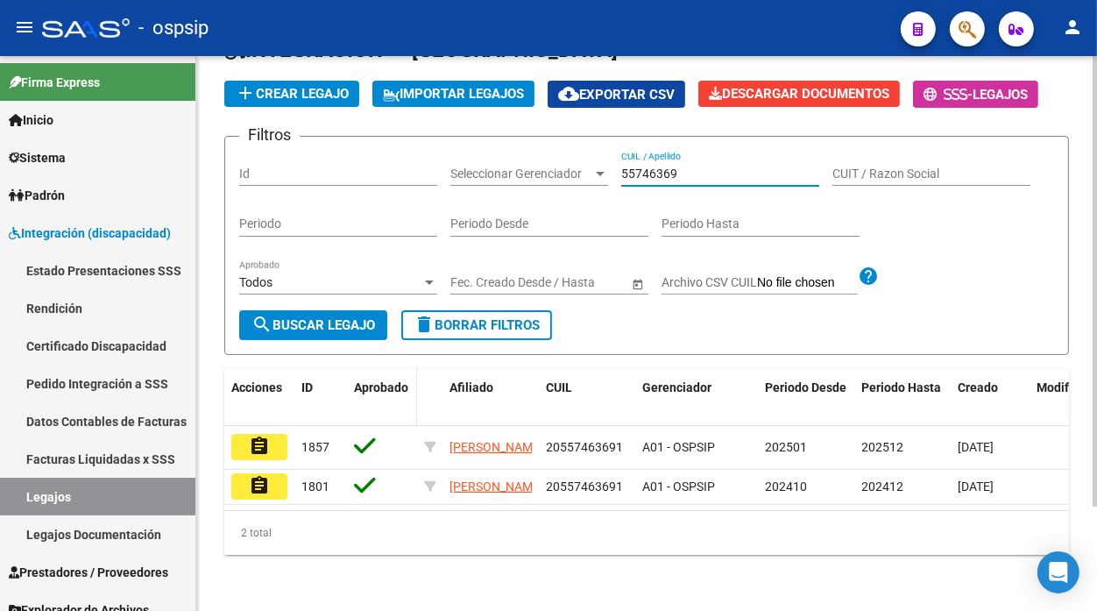
scroll to position [127, 0]
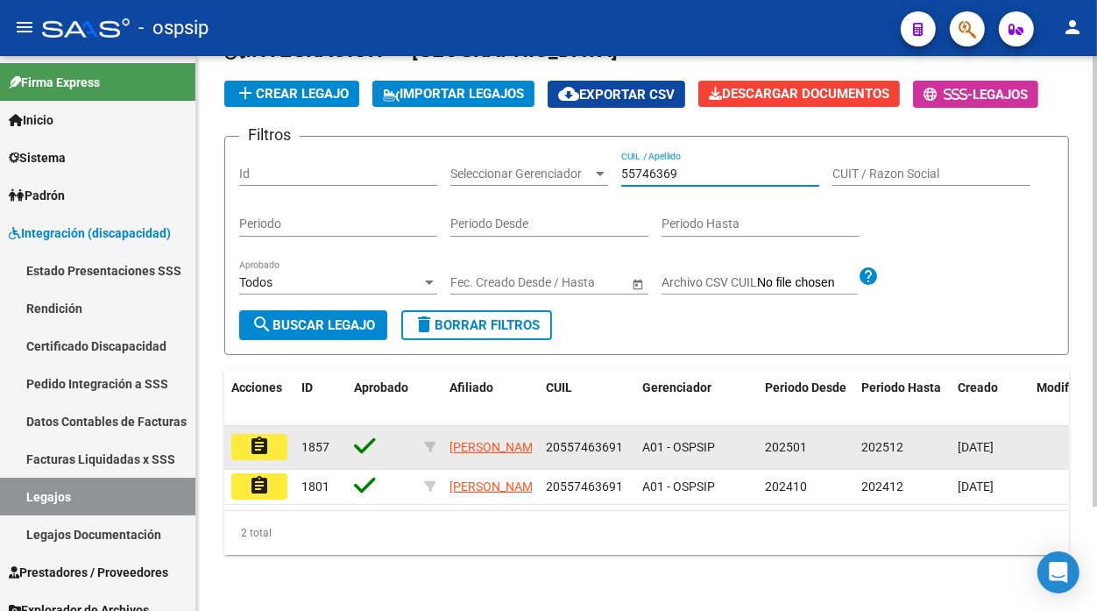
click at [252, 436] on mat-icon "assignment" at bounding box center [259, 446] width 21 height 21
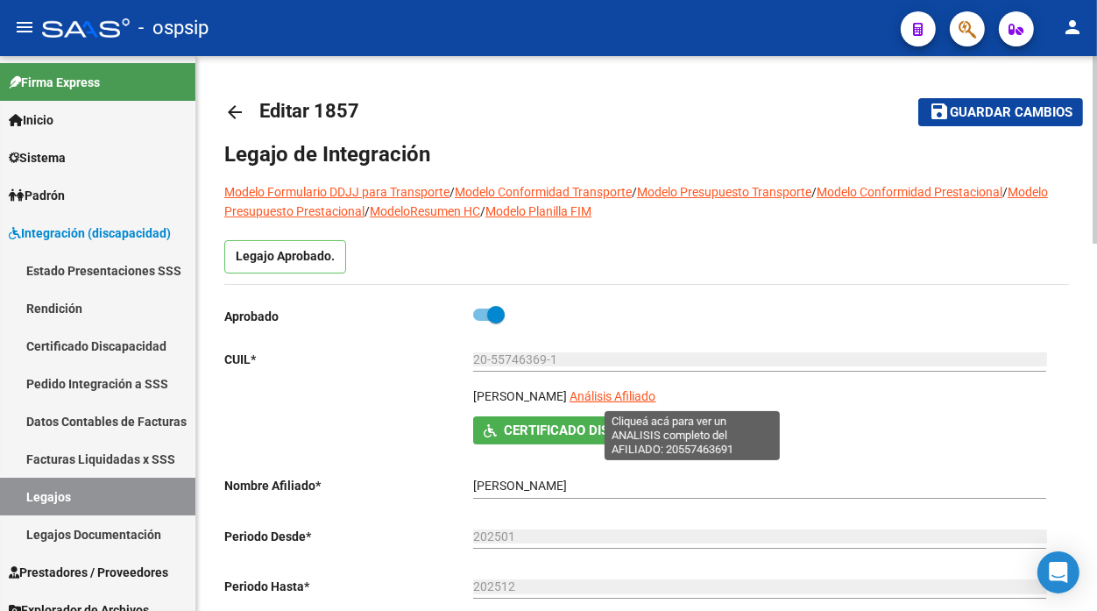
click at [656, 398] on span "Análisis Afiliado" at bounding box center [613, 396] width 86 height 14
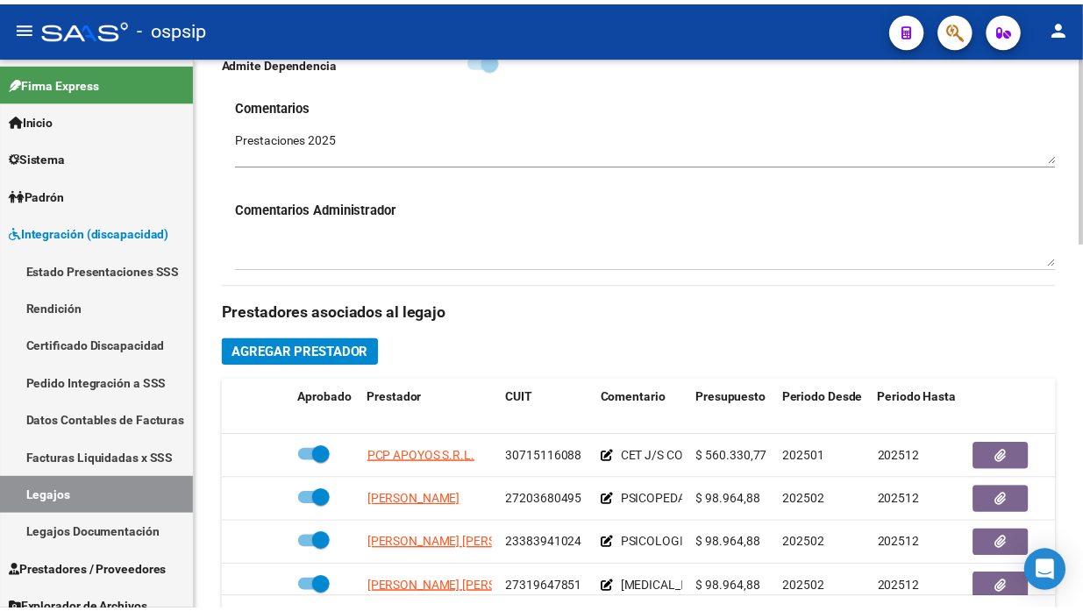
scroll to position [778, 0]
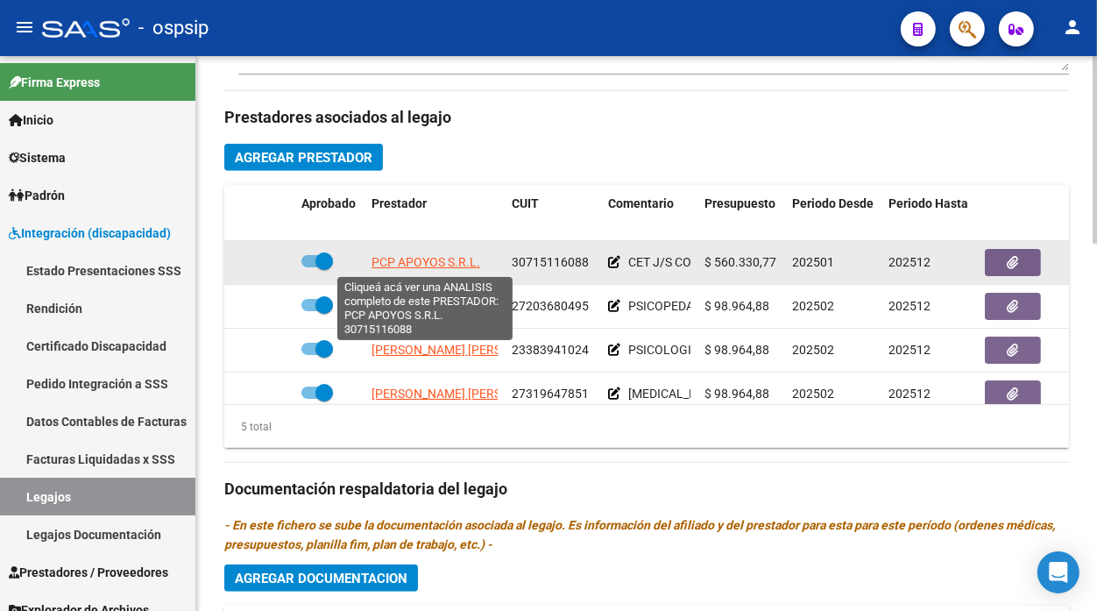
click at [430, 266] on span "PCP APOYOS S.R.L." at bounding box center [426, 262] width 109 height 14
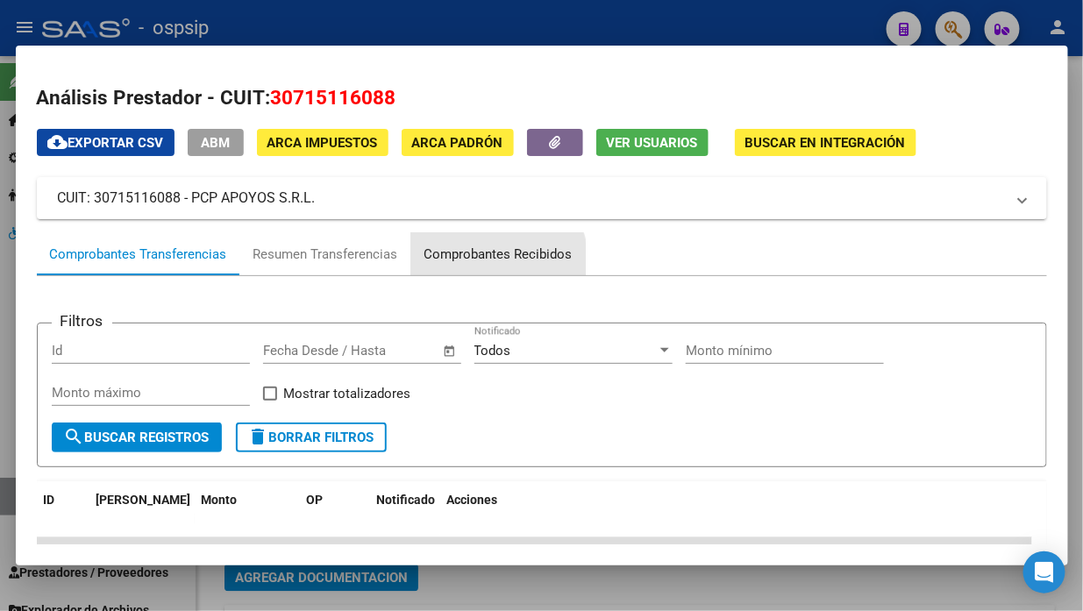
click at [489, 264] on div "Comprobantes Recibidos" at bounding box center [498, 255] width 148 height 20
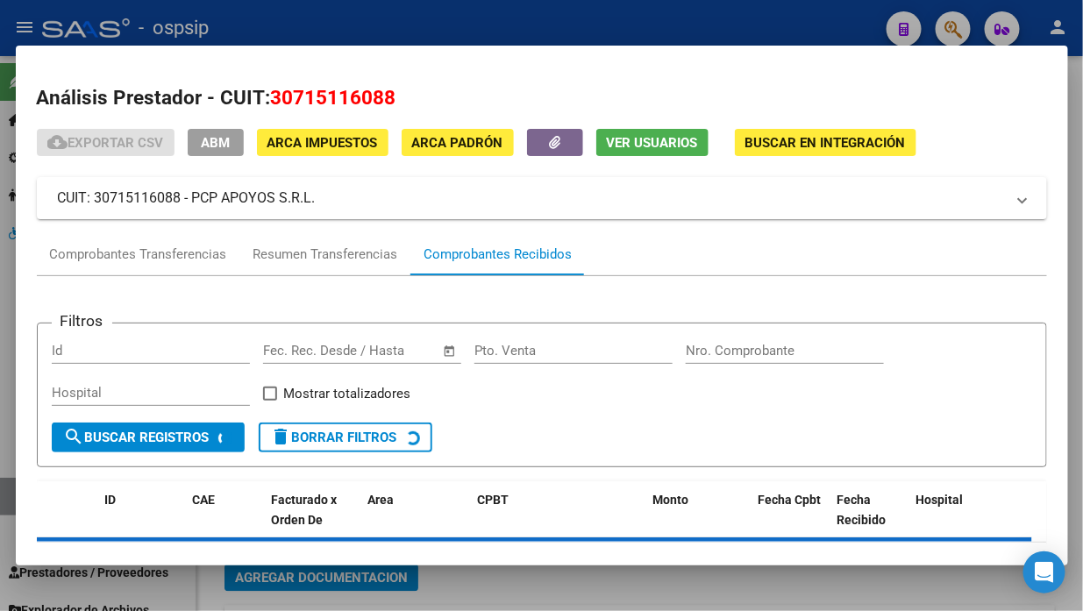
scroll to position [74, 0]
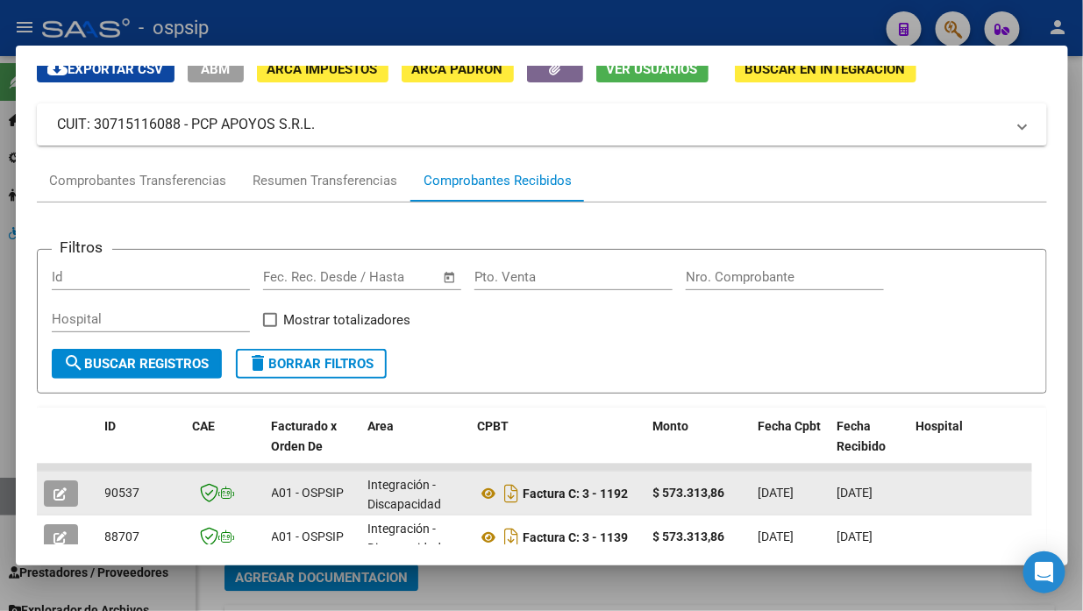
click at [70, 488] on button "button" at bounding box center [61, 493] width 34 height 26
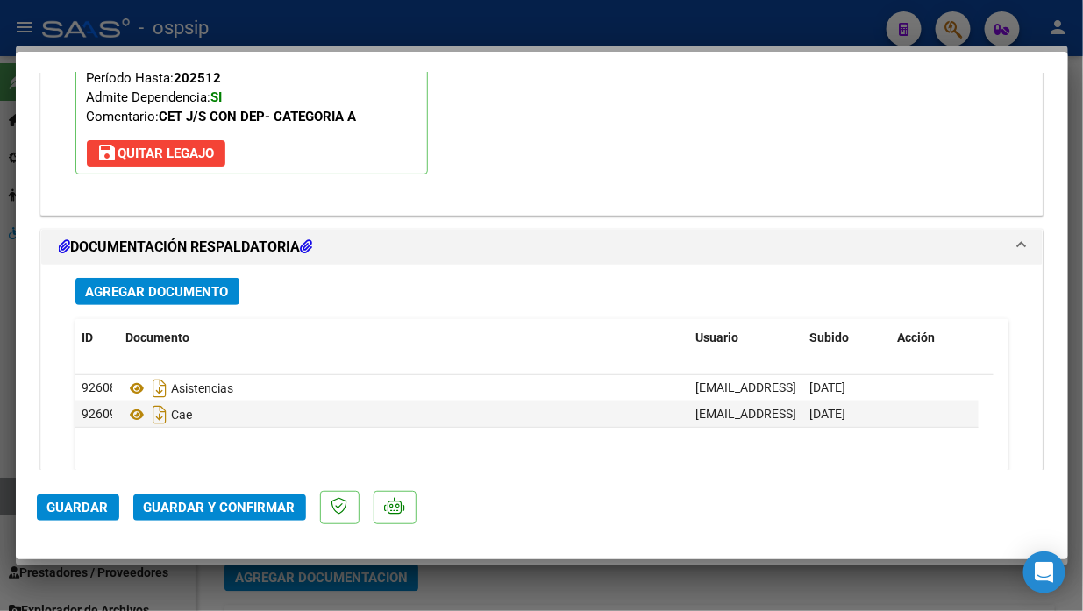
scroll to position [2170, 0]
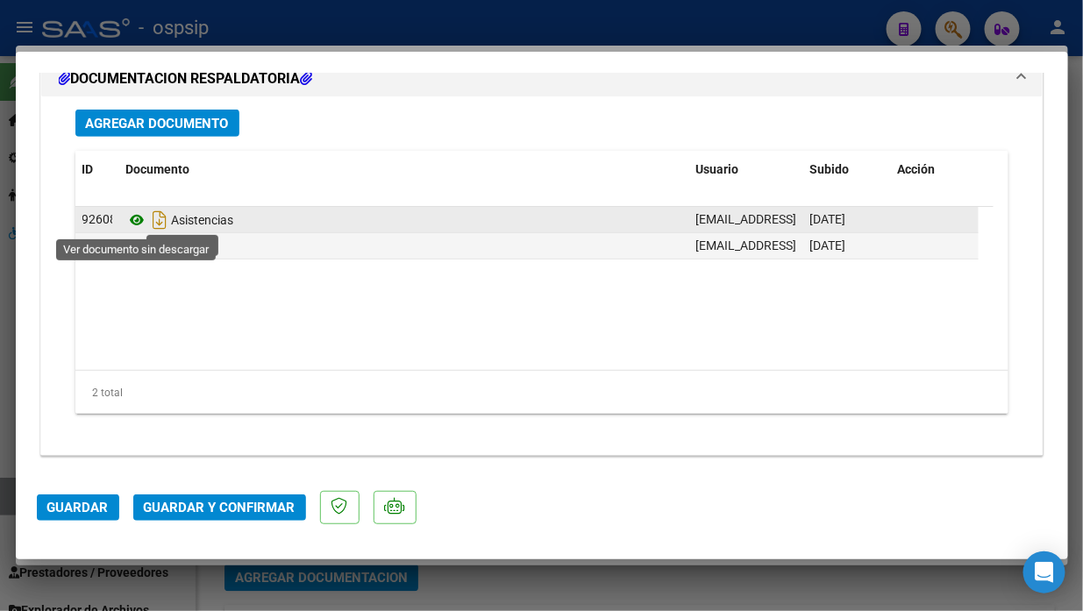
click at [133, 222] on icon at bounding box center [137, 219] width 23 height 21
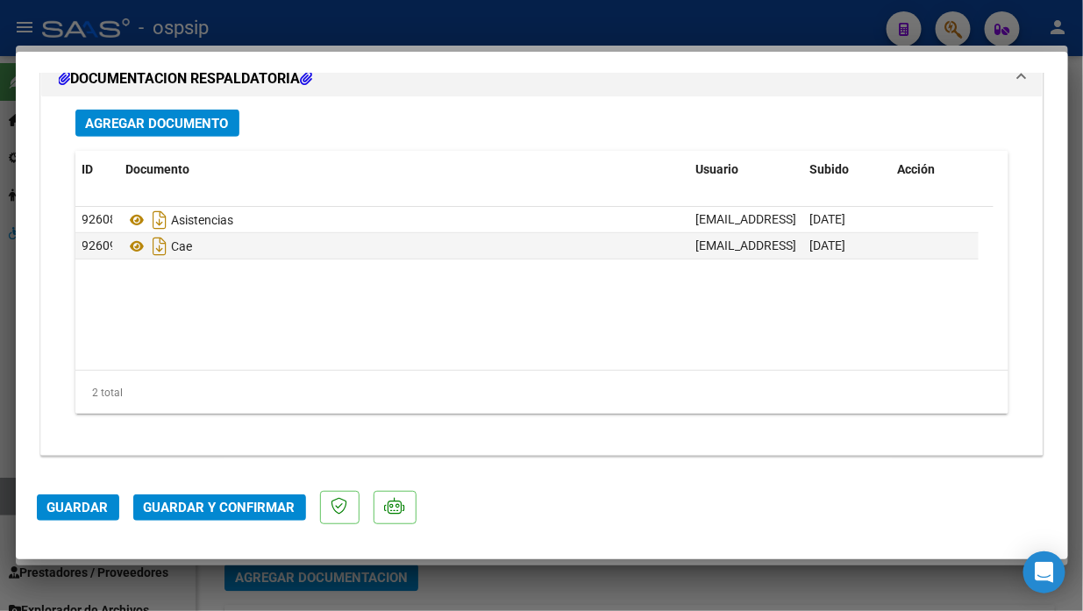
click at [224, 500] on span "Guardar y Confirmar" at bounding box center [220, 508] width 152 height 16
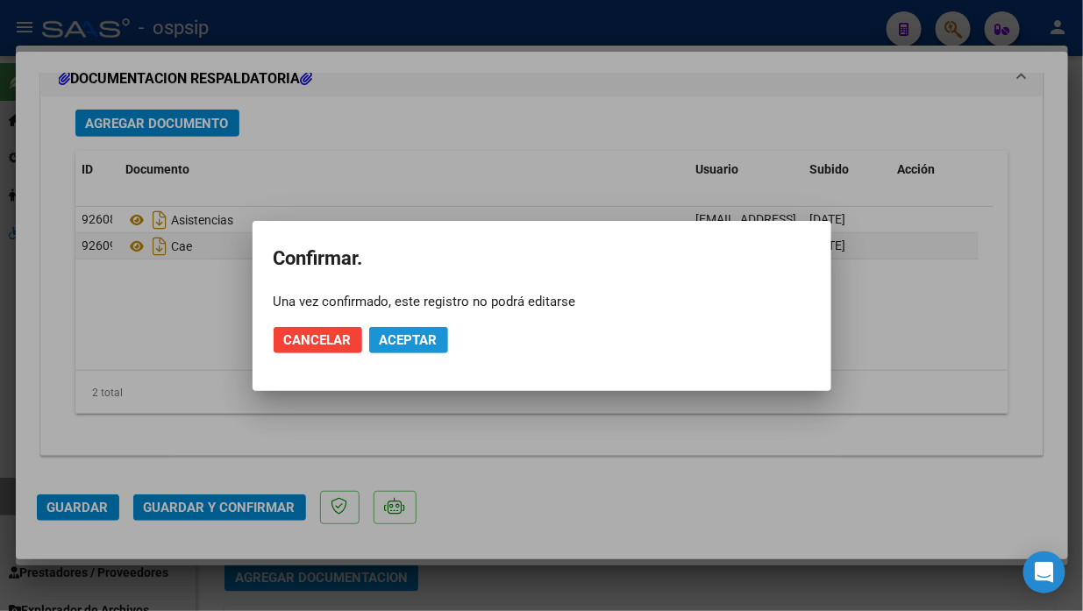
click at [400, 328] on button "Aceptar" at bounding box center [408, 340] width 79 height 26
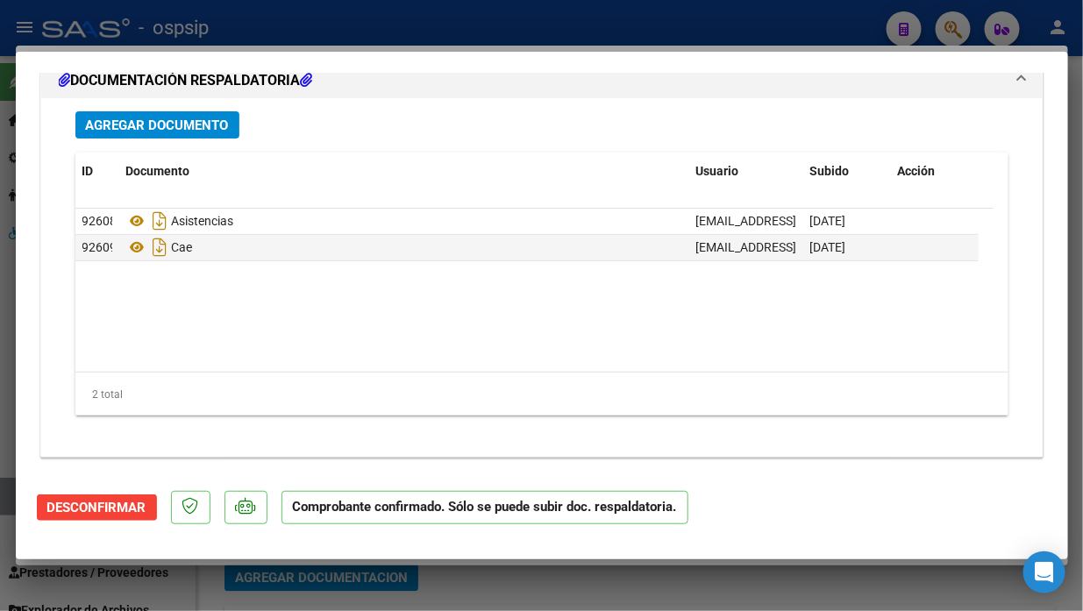
click at [9, 498] on div at bounding box center [541, 305] width 1083 height 611
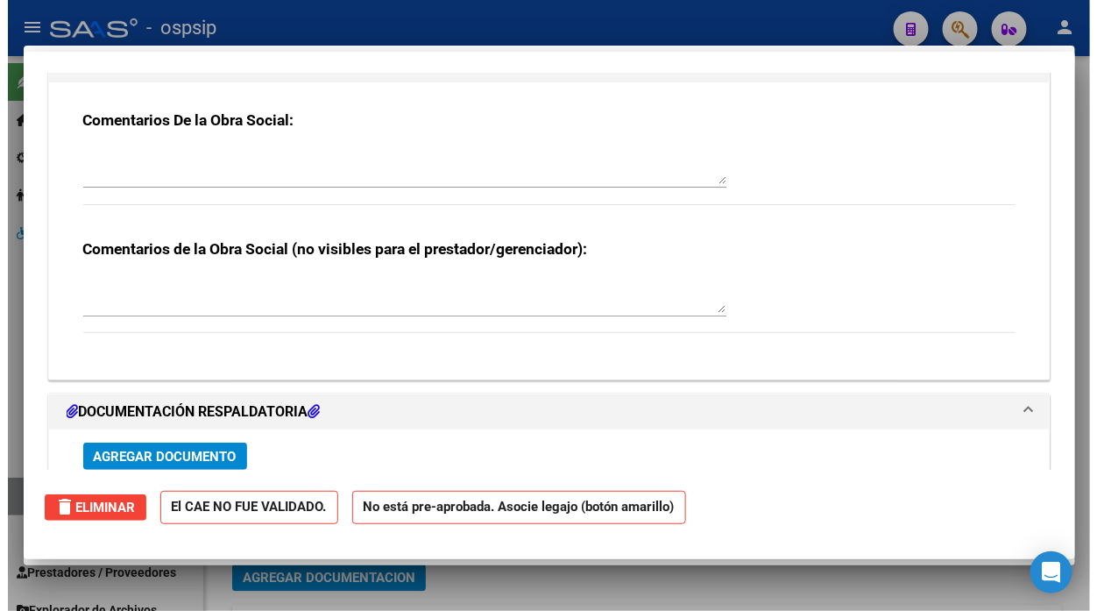
scroll to position [0, 0]
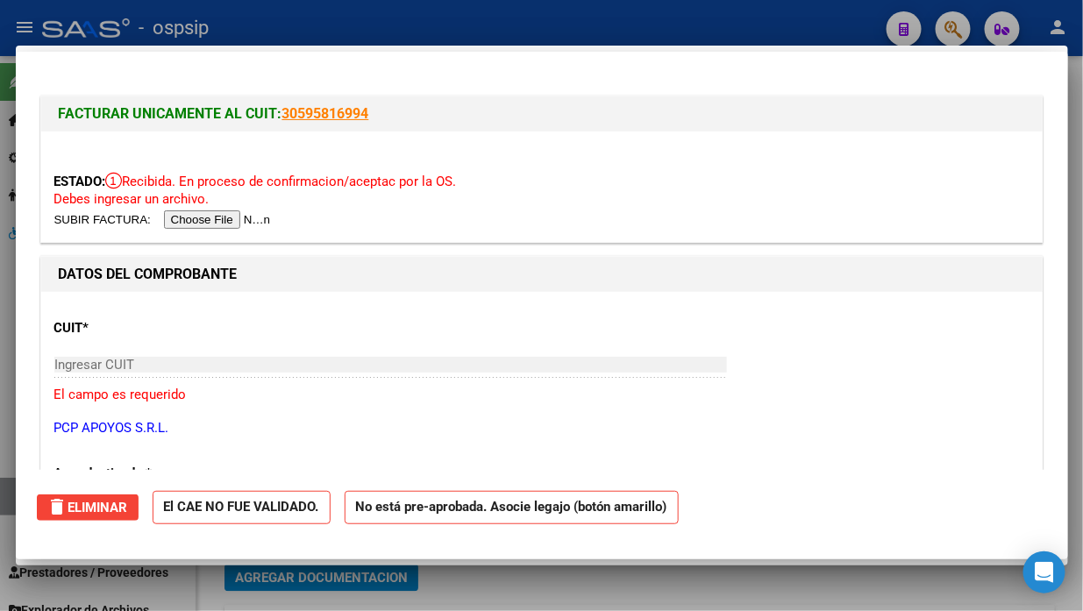
click at [9, 498] on div at bounding box center [541, 305] width 1083 height 611
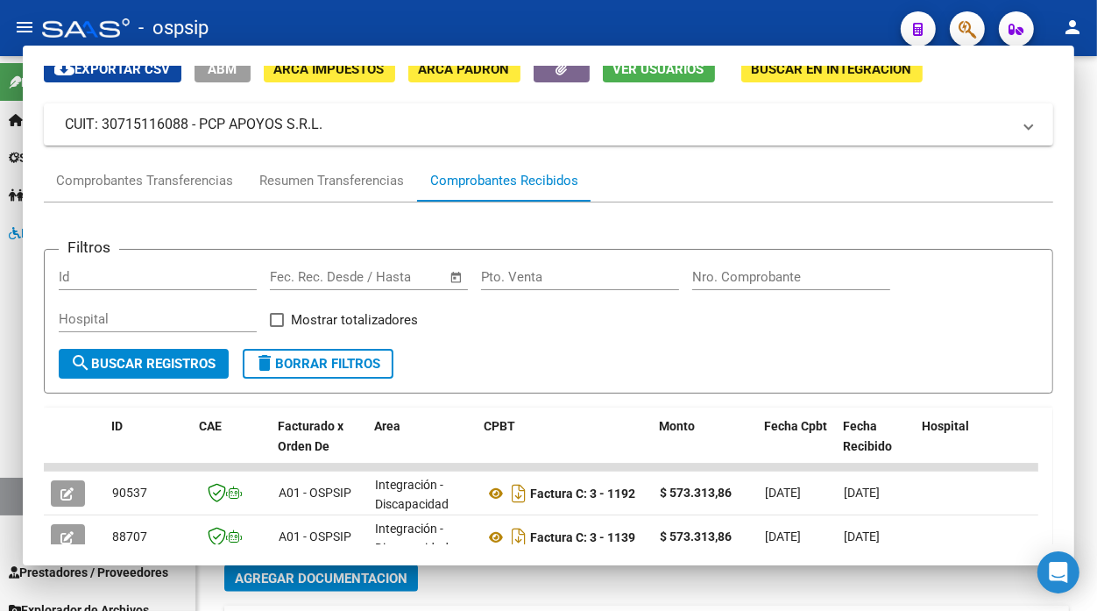
click at [9, 498] on link "Legajos" at bounding box center [97, 497] width 195 height 38
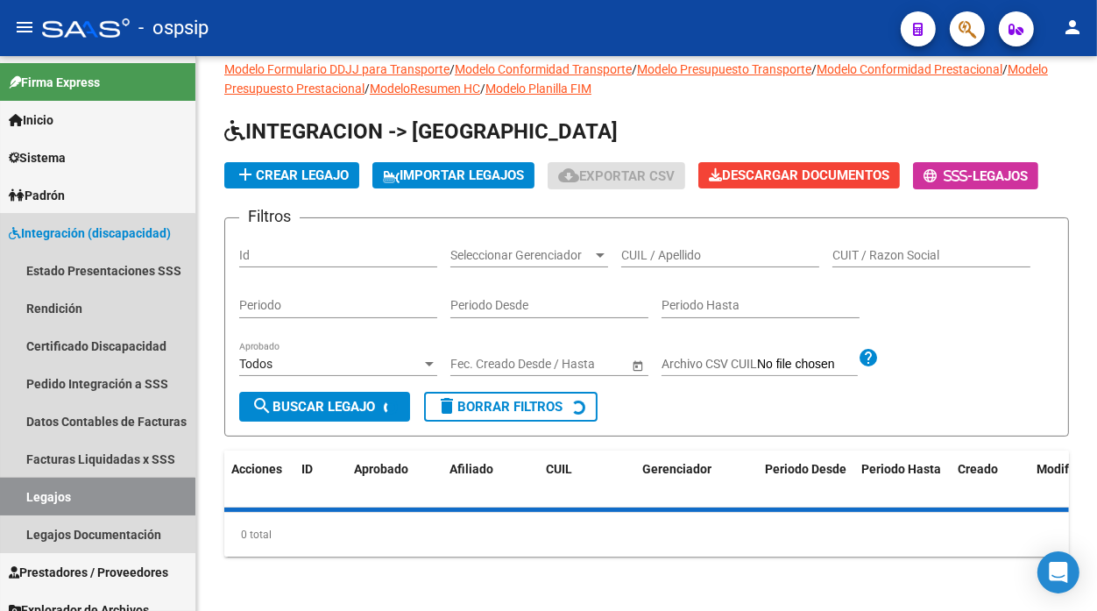
click at [9, 498] on link "Legajos" at bounding box center [97, 497] width 195 height 38
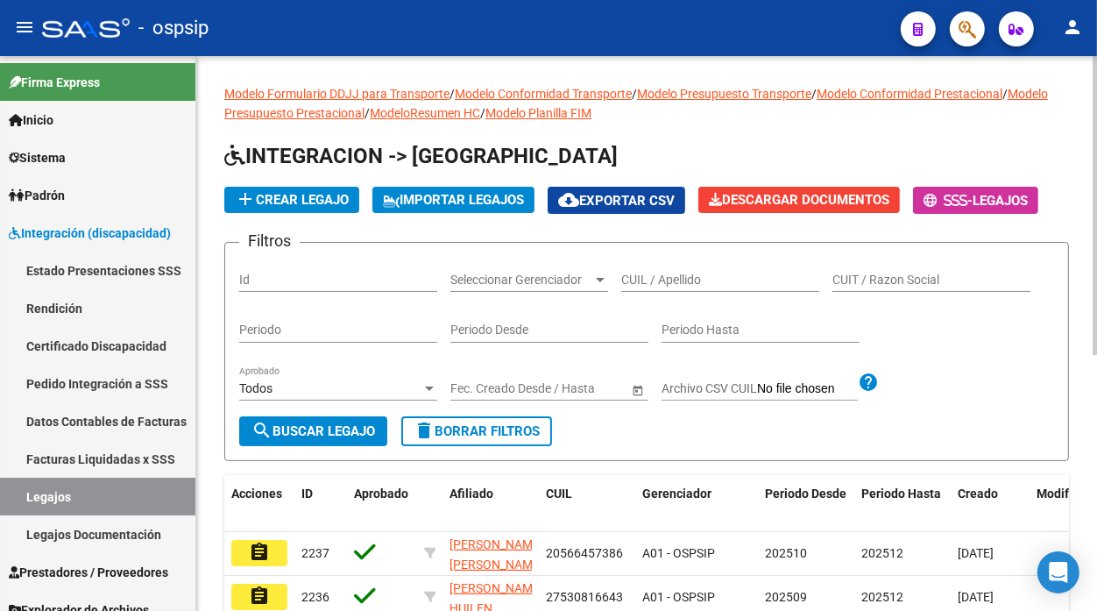
click at [662, 286] on input "CUIL / Apellido" at bounding box center [720, 280] width 198 height 15
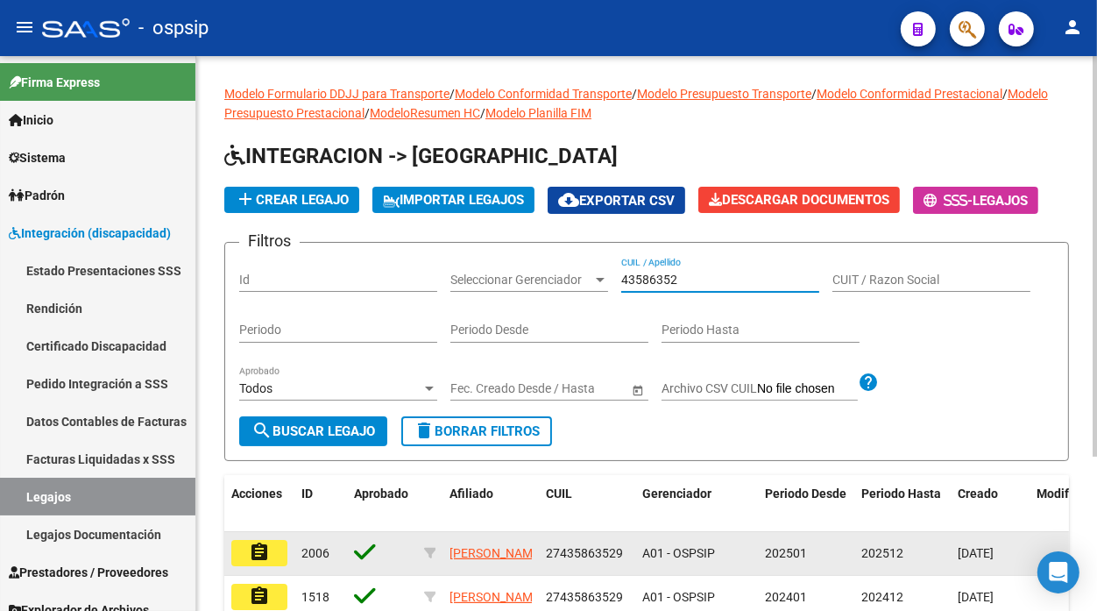
click at [258, 557] on mat-icon "assignment" at bounding box center [259, 552] width 21 height 21
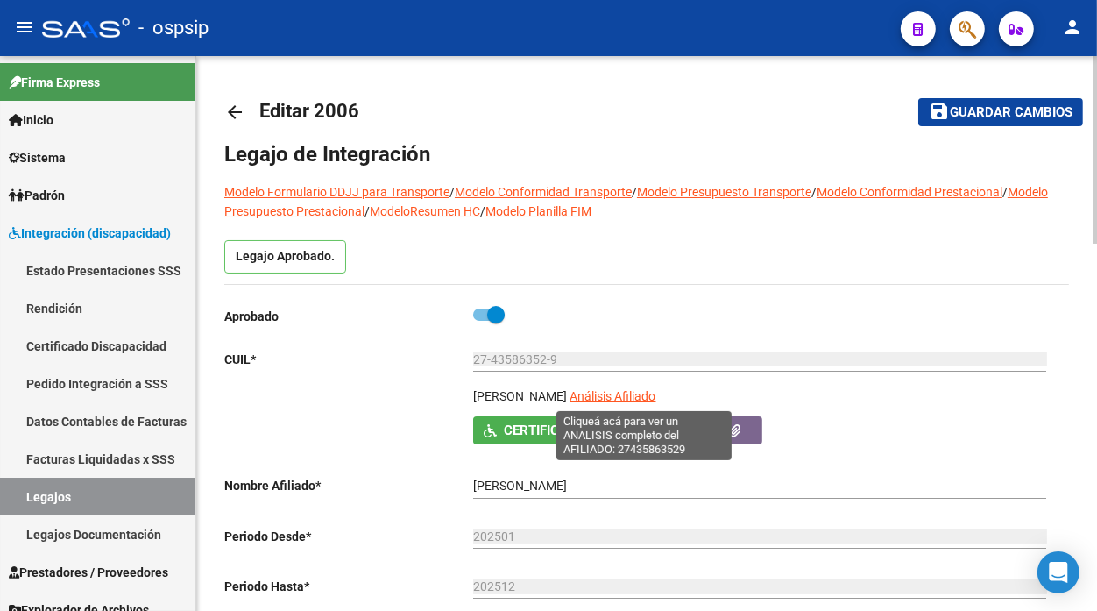
click at [656, 394] on span "Análisis Afiliado" at bounding box center [613, 396] width 86 height 14
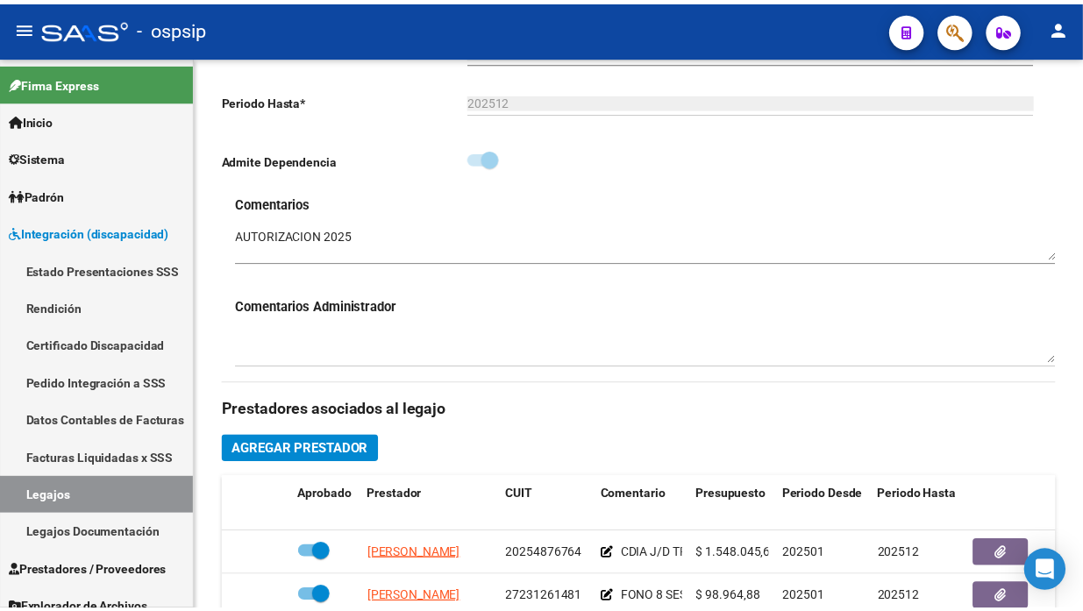
scroll to position [778, 0]
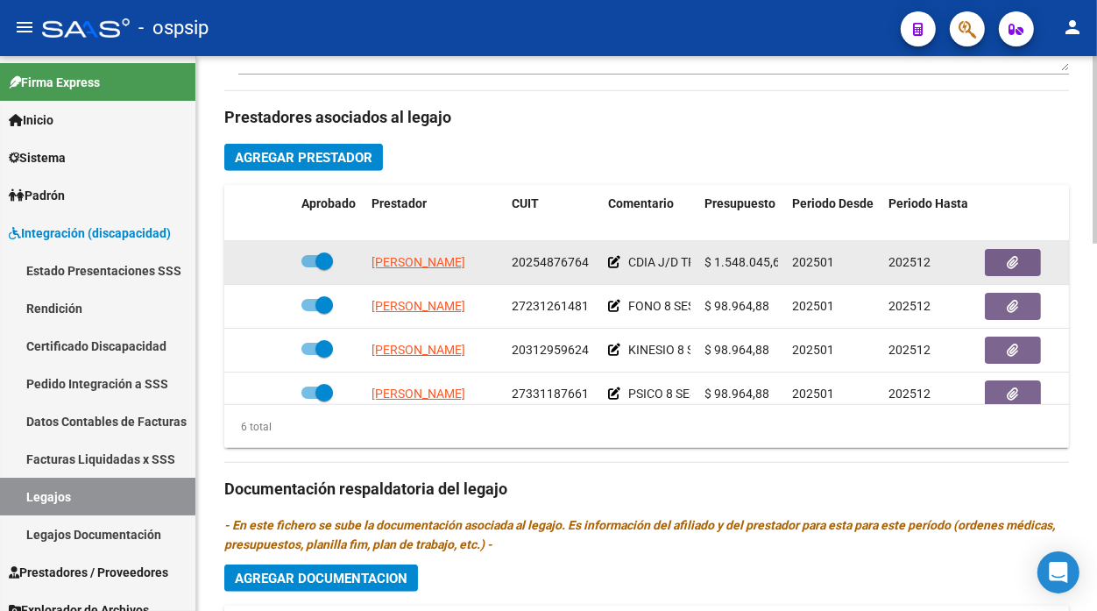
click at [435, 273] on datatable-body-cell "[PERSON_NAME]" at bounding box center [435, 262] width 140 height 43
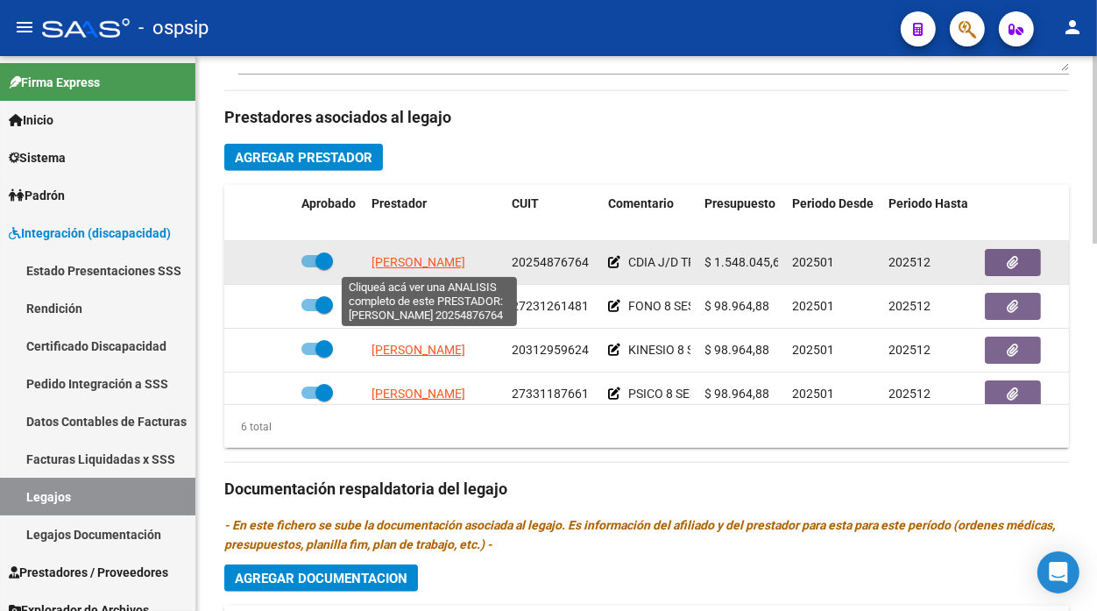
click at [439, 259] on span "[PERSON_NAME]" at bounding box center [419, 262] width 94 height 14
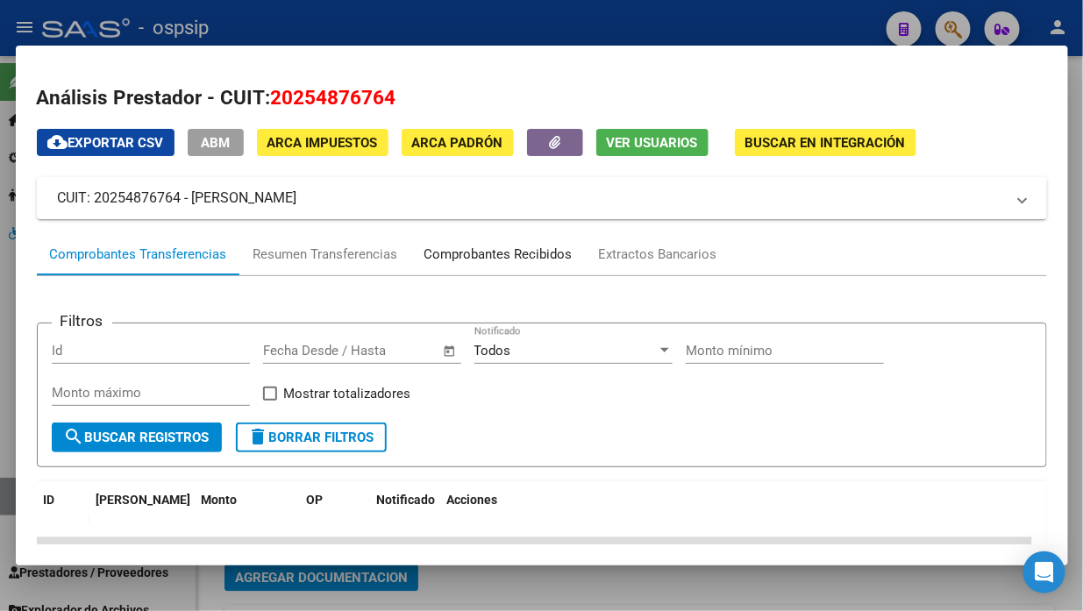
click at [501, 259] on div "Comprobantes Recibidos" at bounding box center [498, 255] width 148 height 20
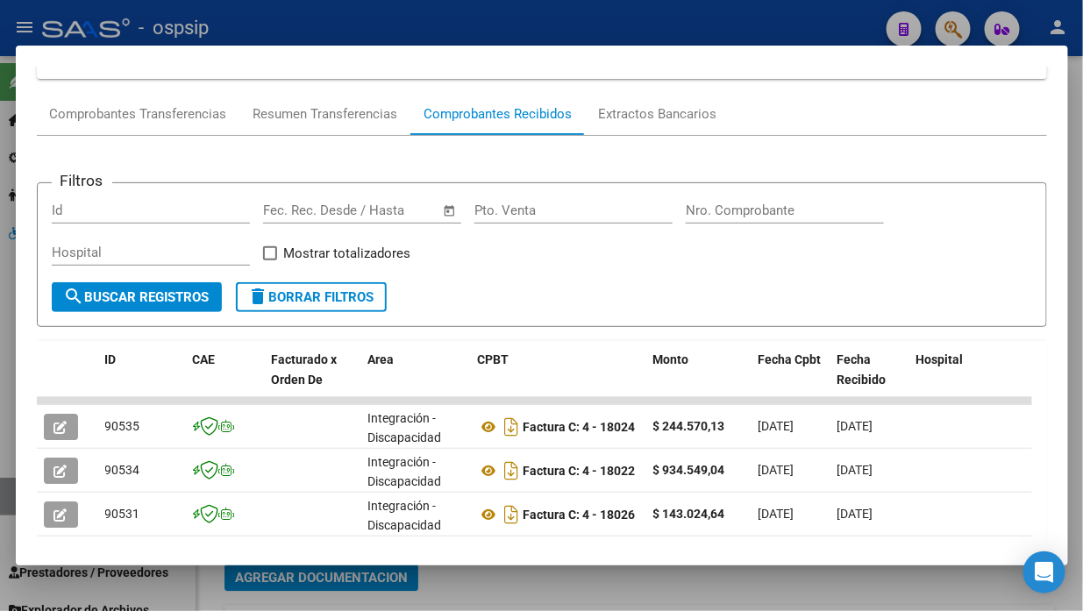
scroll to position [171, 0]
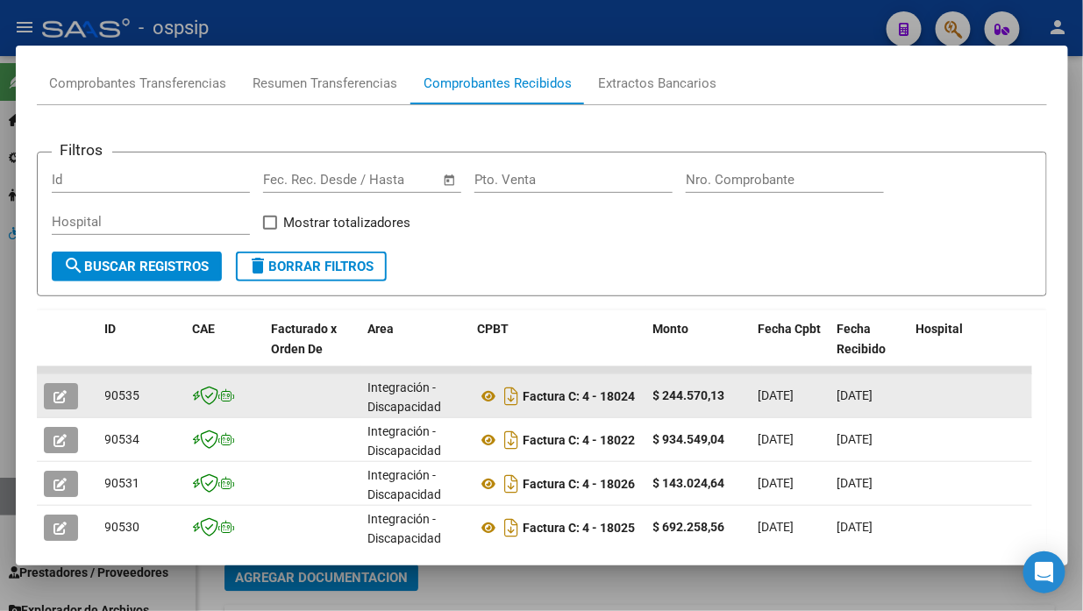
click at [54, 392] on icon "button" at bounding box center [60, 396] width 13 height 13
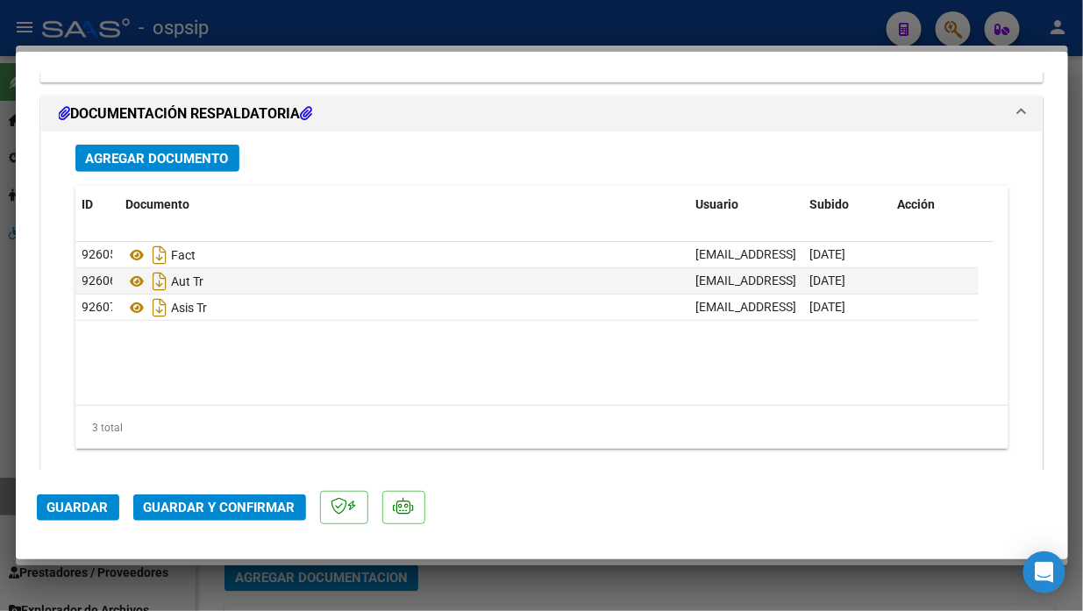
scroll to position [2142, 0]
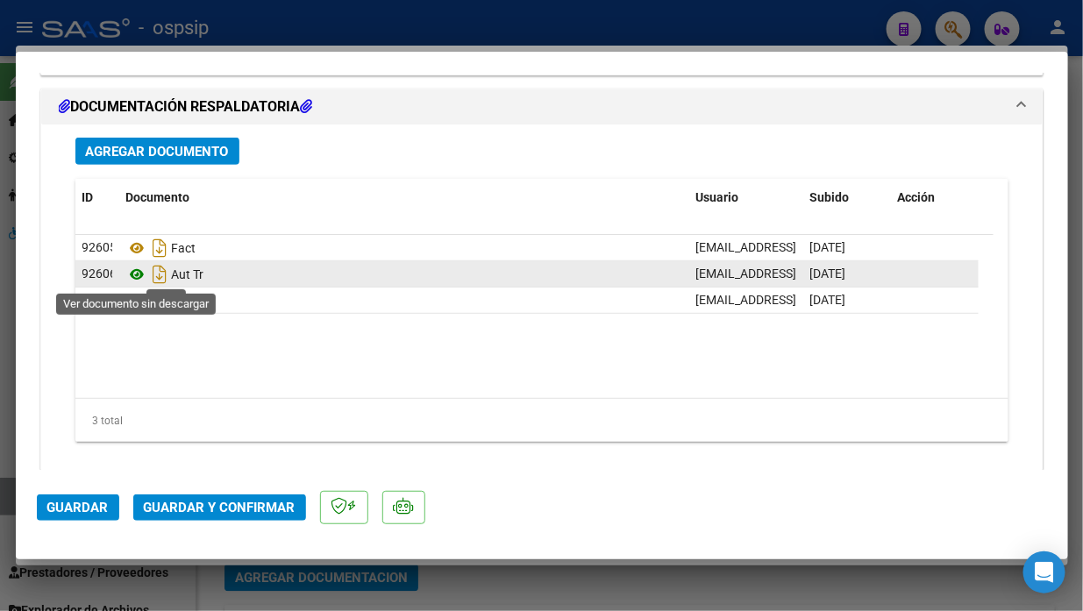
click at [132, 272] on icon at bounding box center [137, 274] width 23 height 21
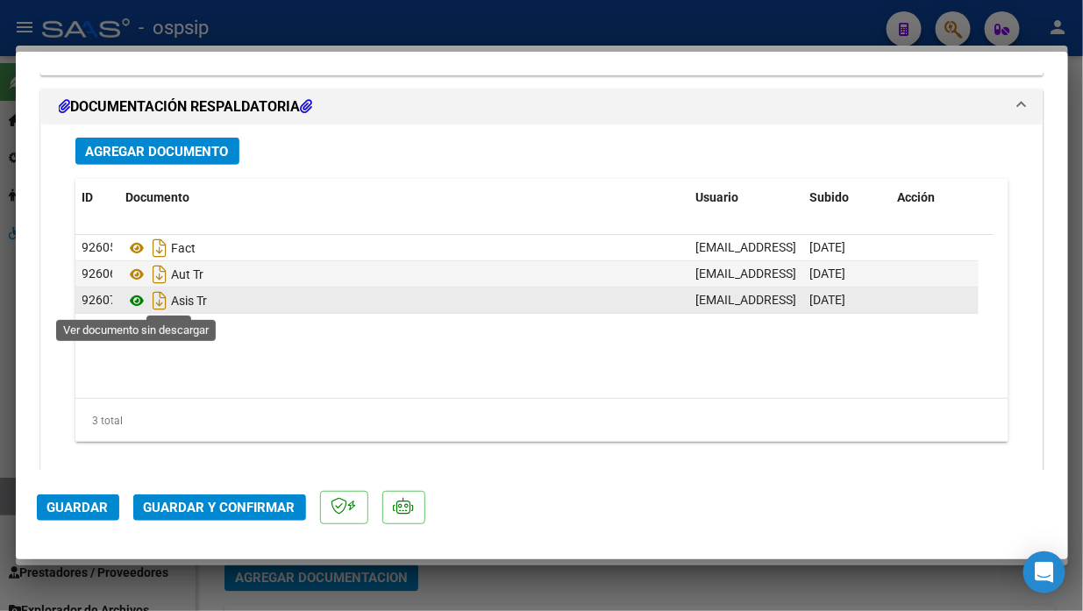
click at [133, 301] on icon at bounding box center [137, 300] width 23 height 21
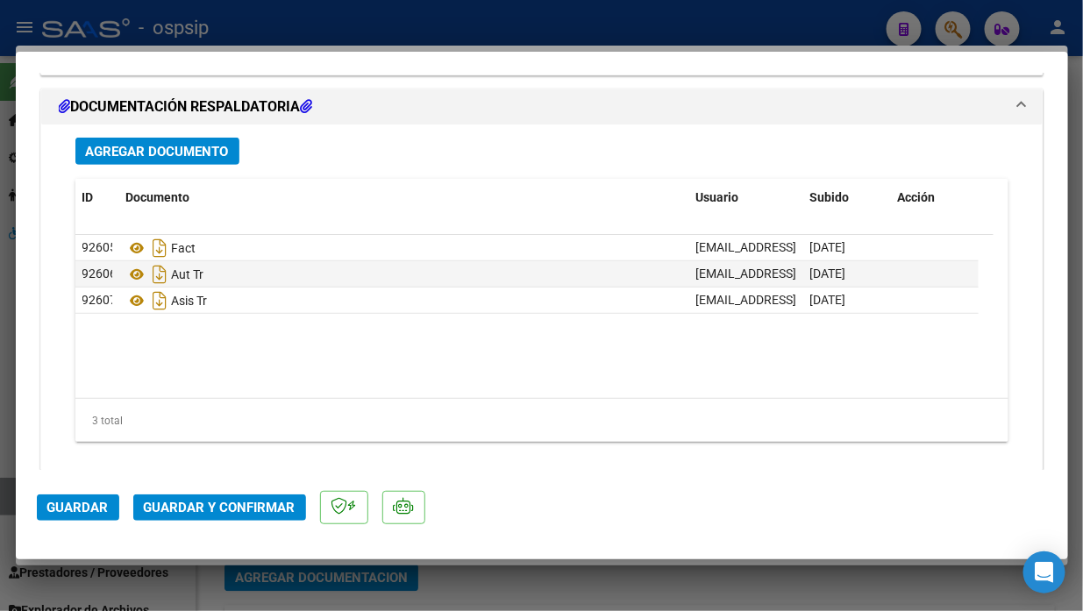
click at [191, 528] on mat-dialog-actions "Guardar Guardar y Confirmar" at bounding box center [542, 504] width 1010 height 69
click at [199, 503] on span "Guardar y Confirmar" at bounding box center [220, 508] width 152 height 16
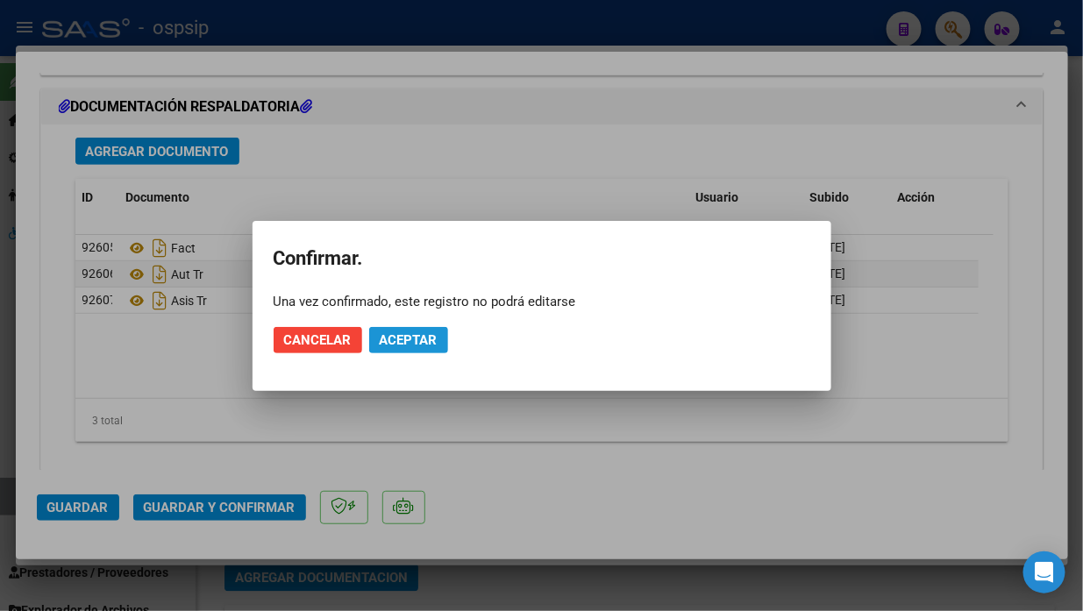
click at [405, 344] on span "Aceptar" at bounding box center [409, 340] width 58 height 16
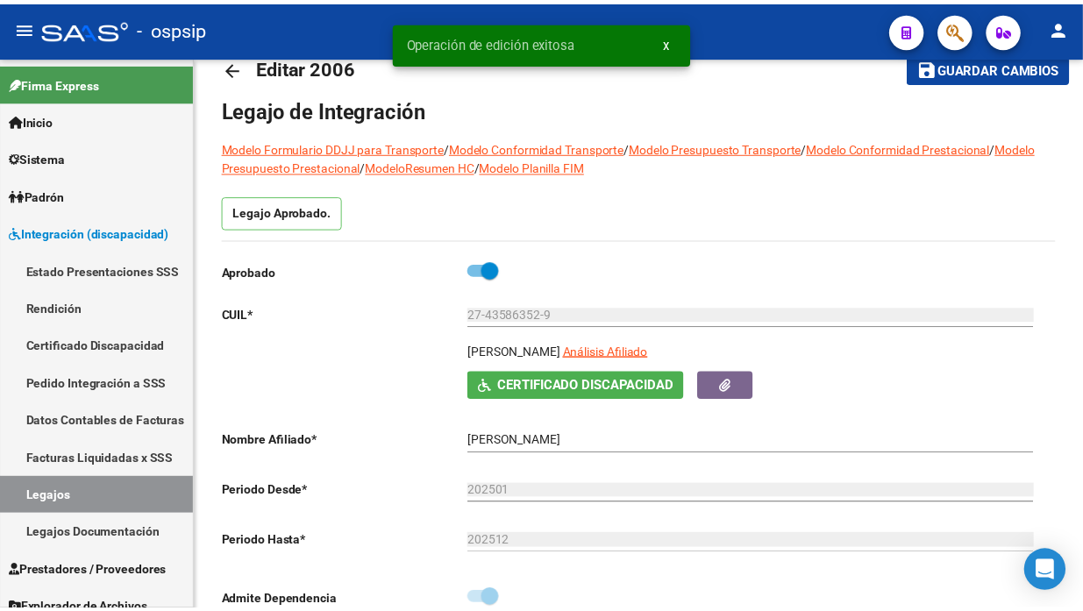
scroll to position [0, 0]
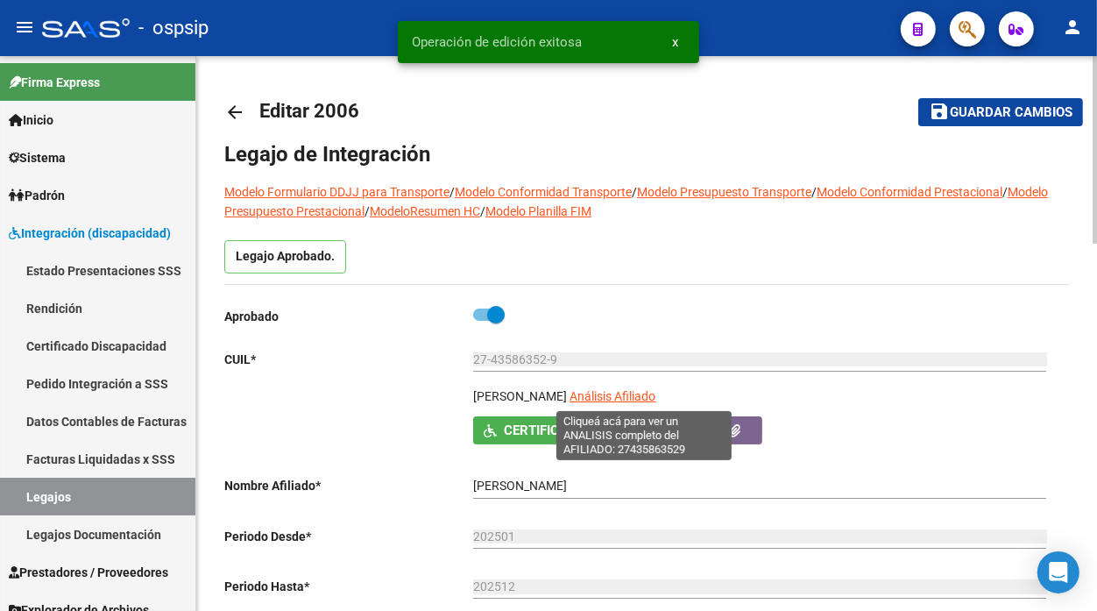
click at [624, 391] on span "Análisis Afiliado" at bounding box center [613, 396] width 86 height 14
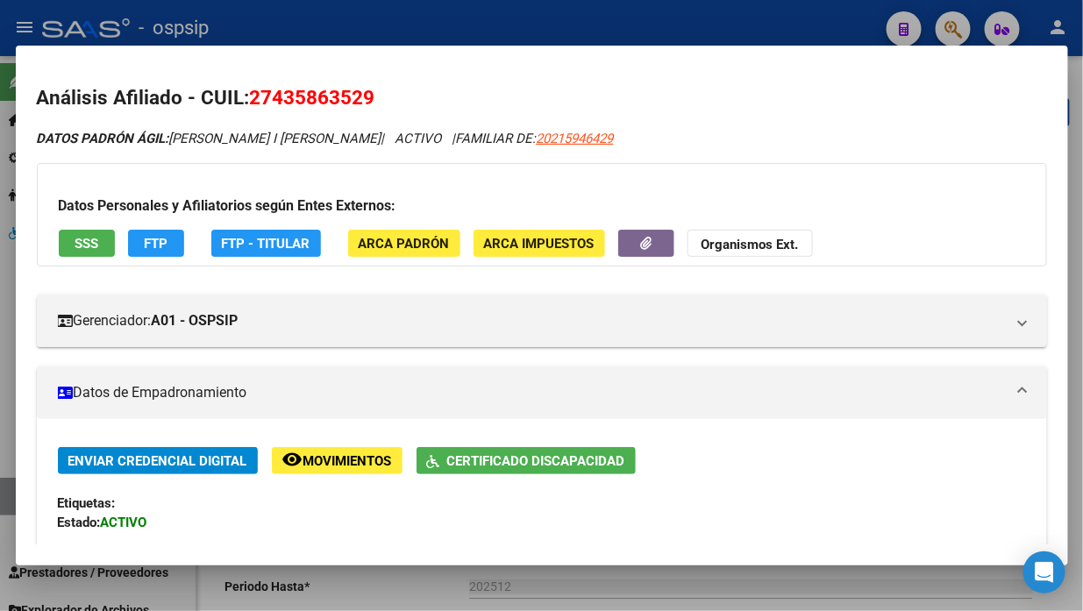
scroll to position [97, 0]
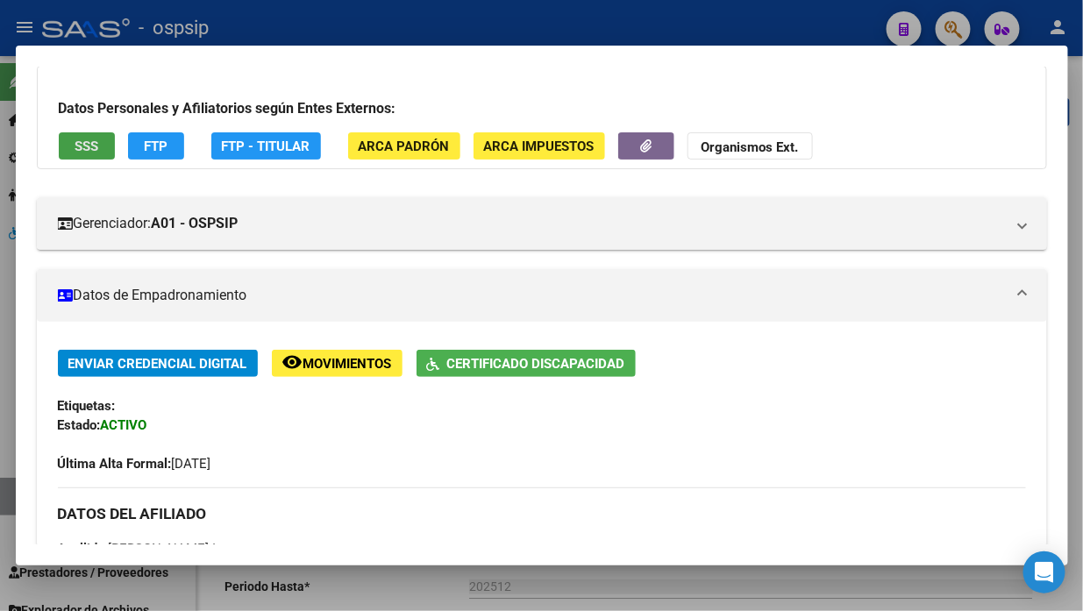
click at [82, 153] on button "SSS" at bounding box center [87, 145] width 56 height 27
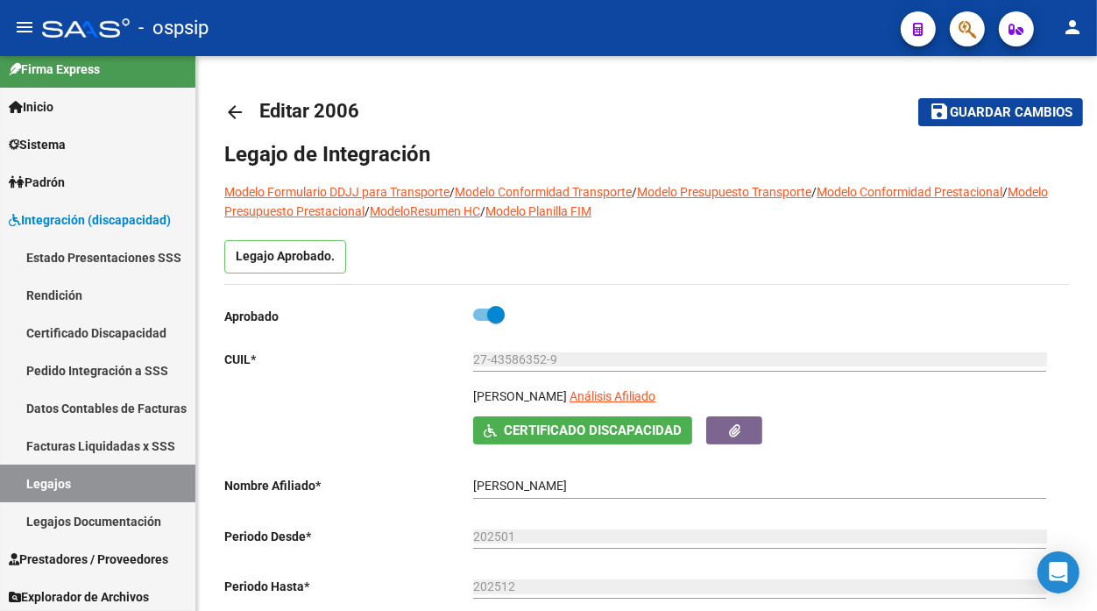
scroll to position [16, 0]
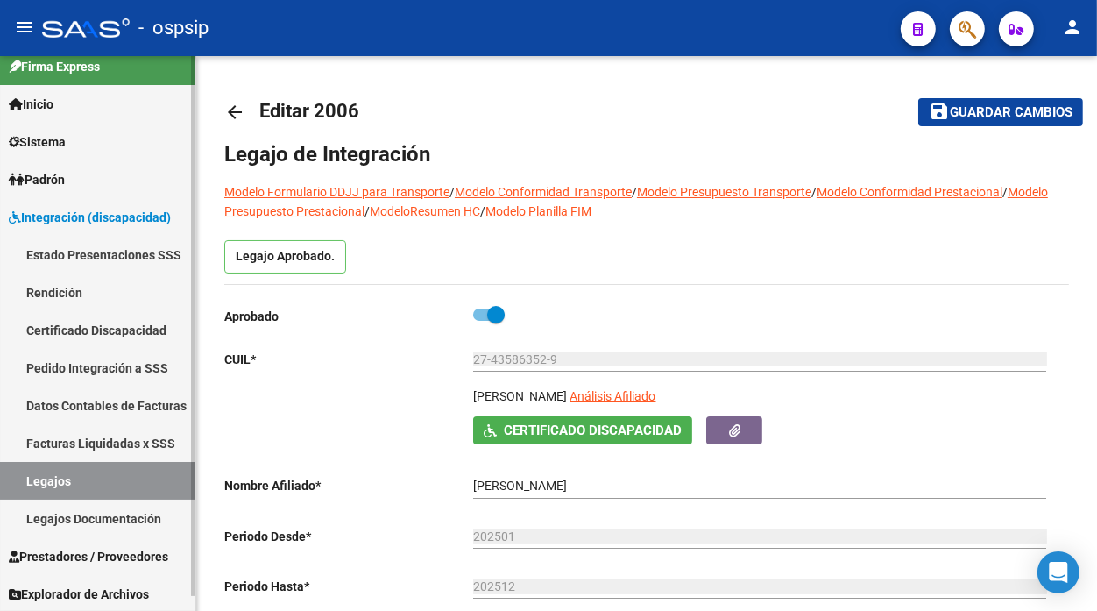
click at [18, 505] on link "Legajos Documentación" at bounding box center [97, 519] width 195 height 38
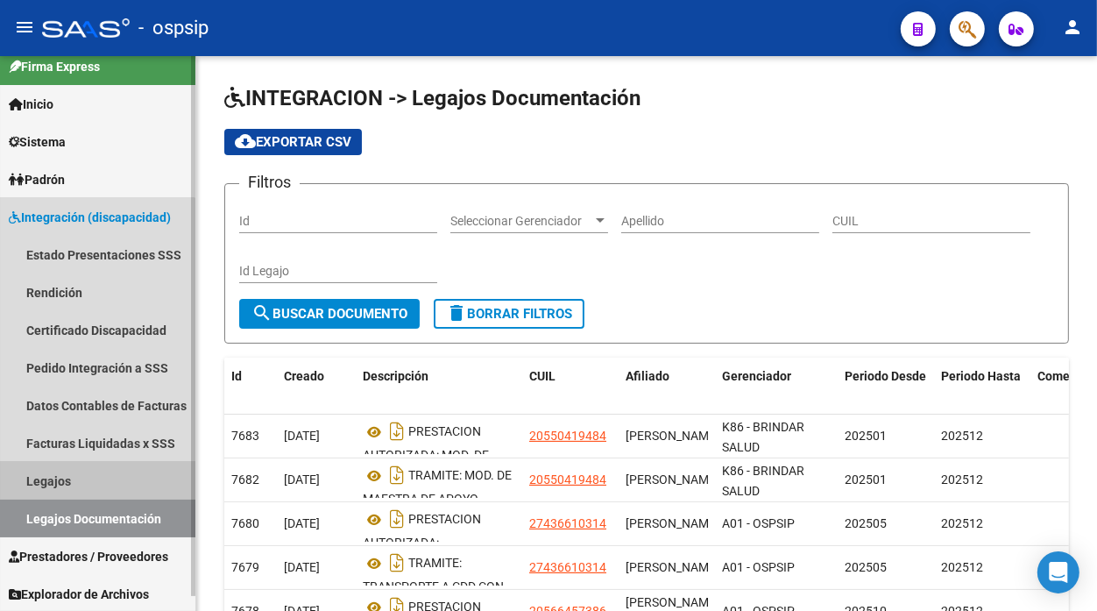
click at [40, 477] on link "Legajos" at bounding box center [97, 481] width 195 height 38
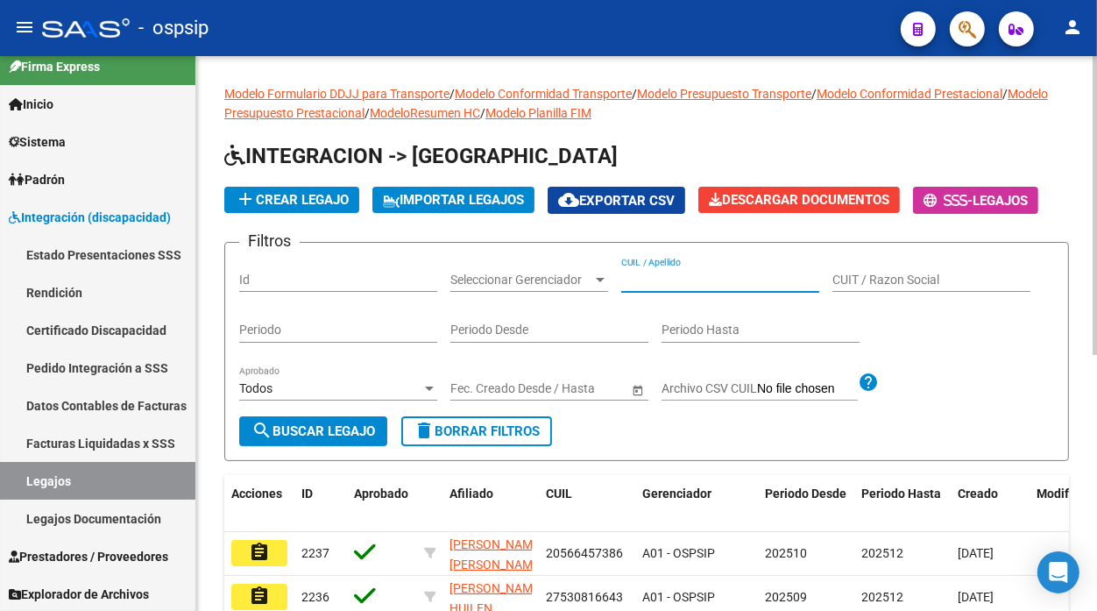
click at [647, 276] on input "CUIL / Apellido" at bounding box center [720, 280] width 198 height 15
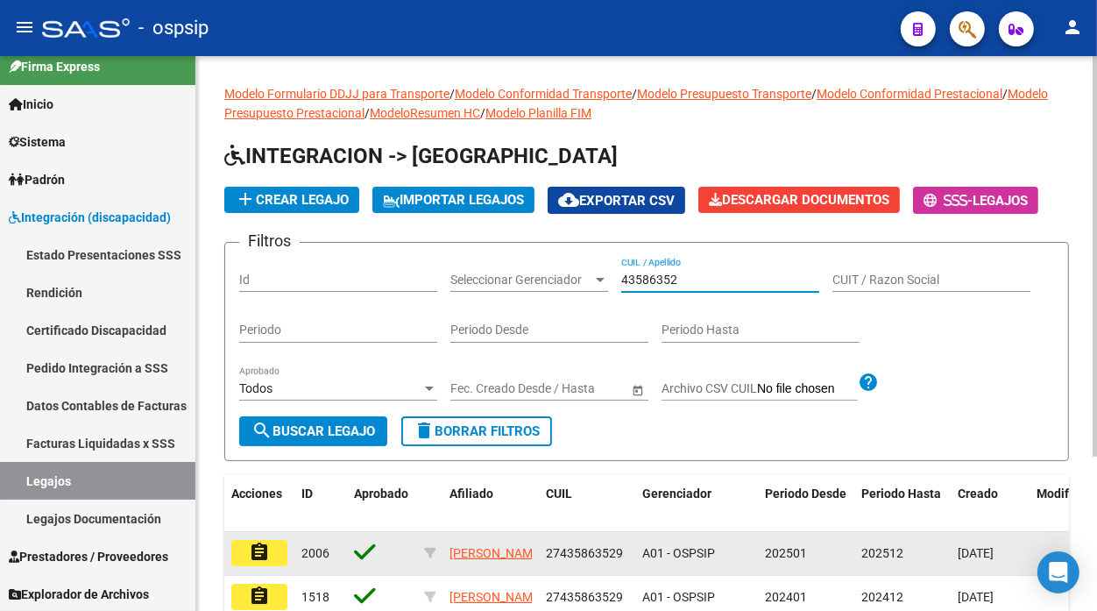
click at [251, 550] on mat-icon "assignment" at bounding box center [259, 552] width 21 height 21
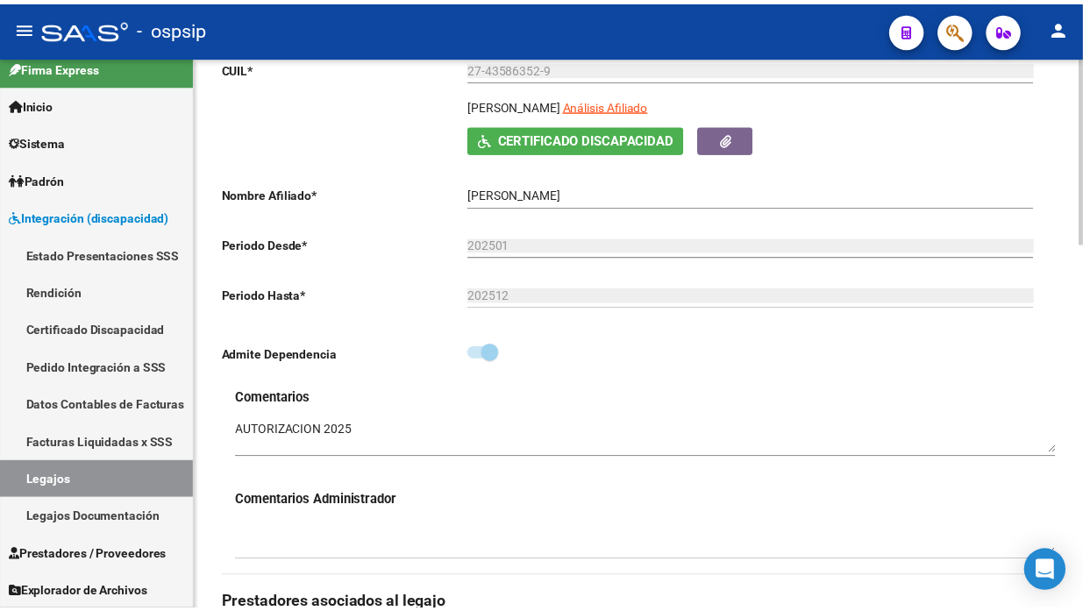
scroll to position [584, 0]
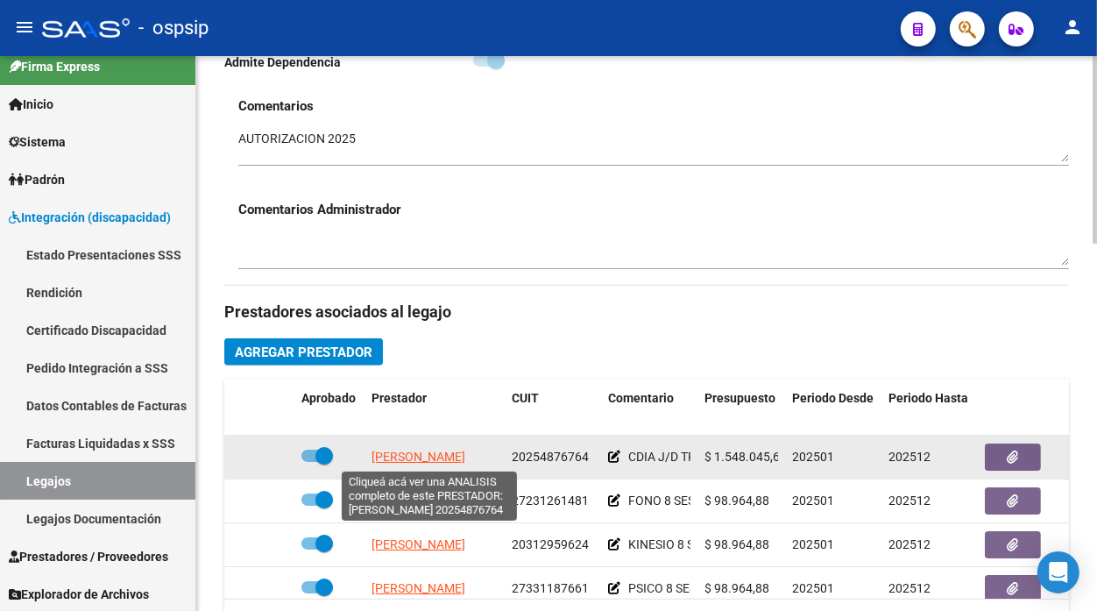
click at [442, 462] on span "[PERSON_NAME]" at bounding box center [419, 457] width 94 height 14
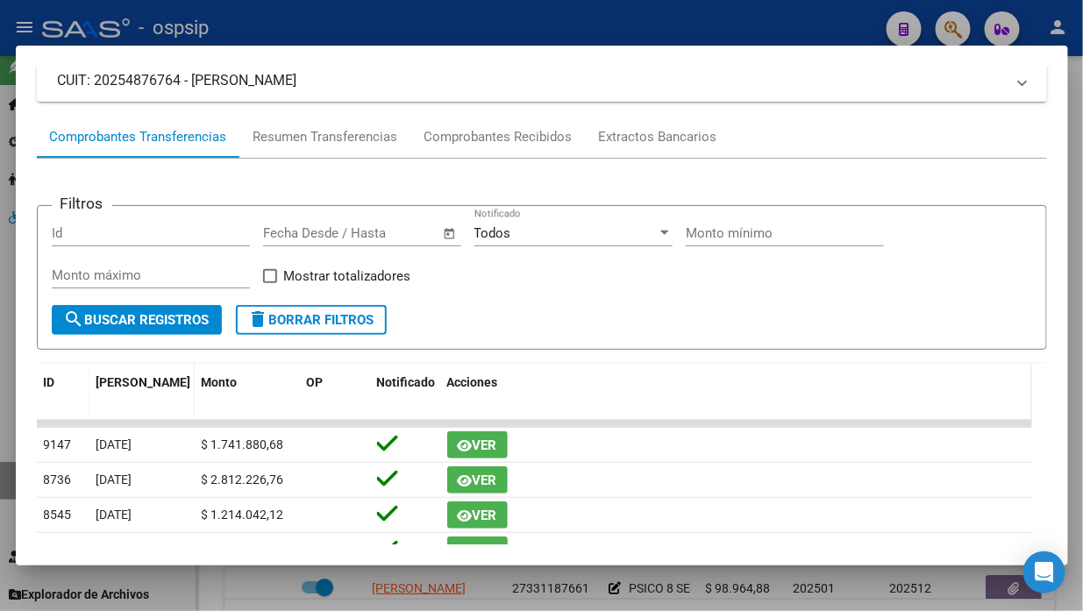
scroll to position [97, 0]
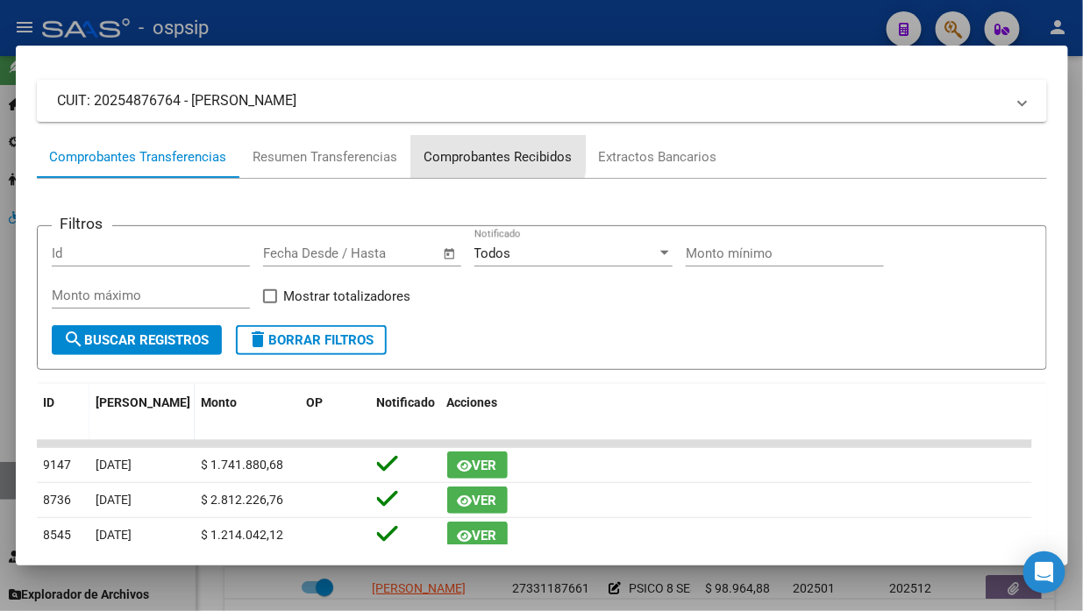
click at [486, 151] on div "Comprobantes Recibidos" at bounding box center [498, 157] width 148 height 20
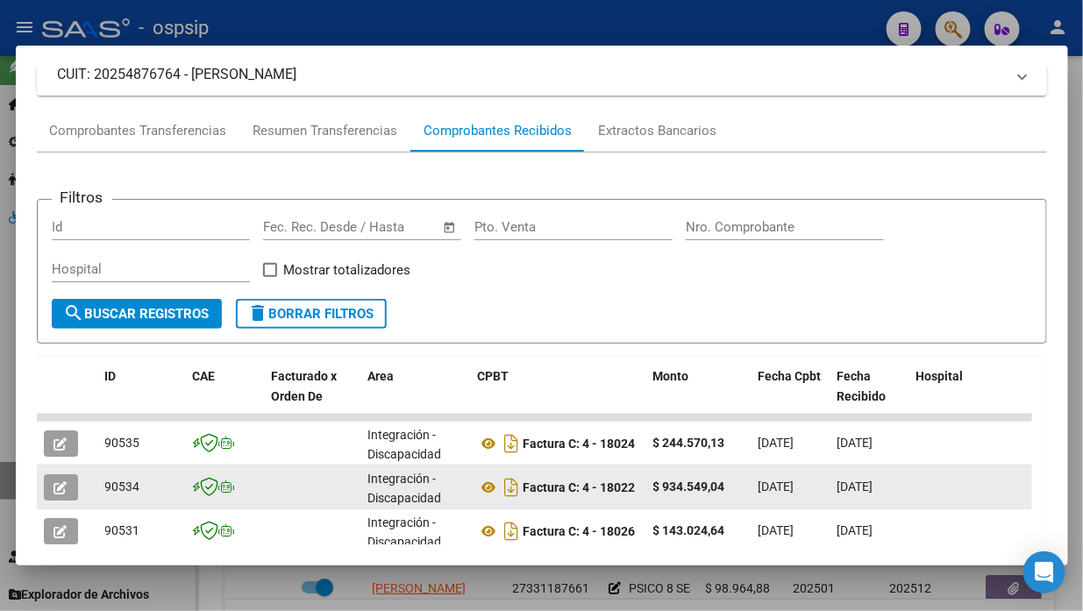
scroll to position [171, 0]
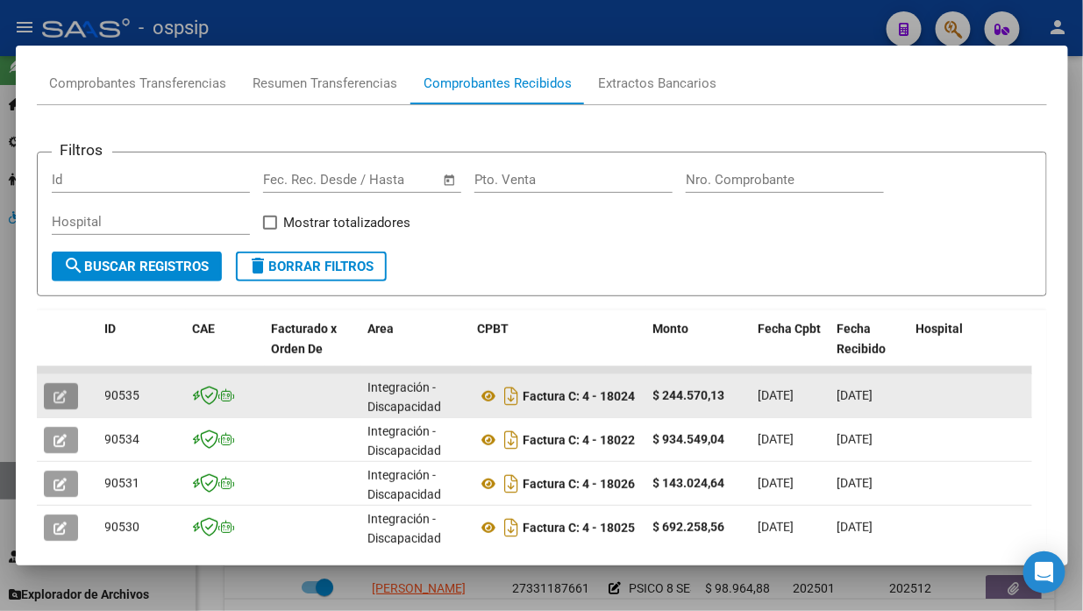
click at [61, 398] on icon "button" at bounding box center [60, 396] width 13 height 13
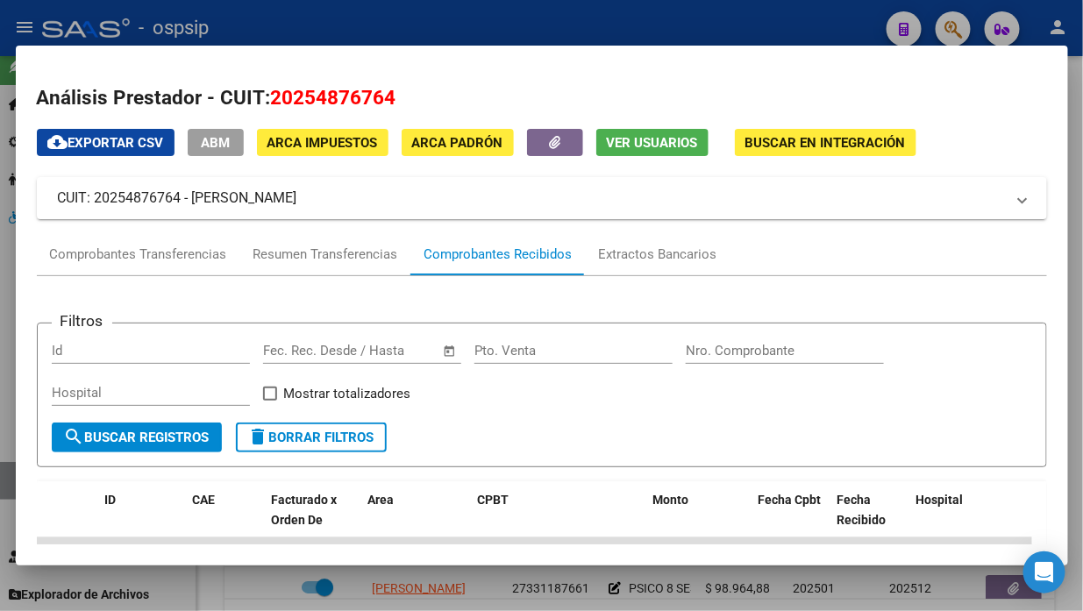
scroll to position [195, 0]
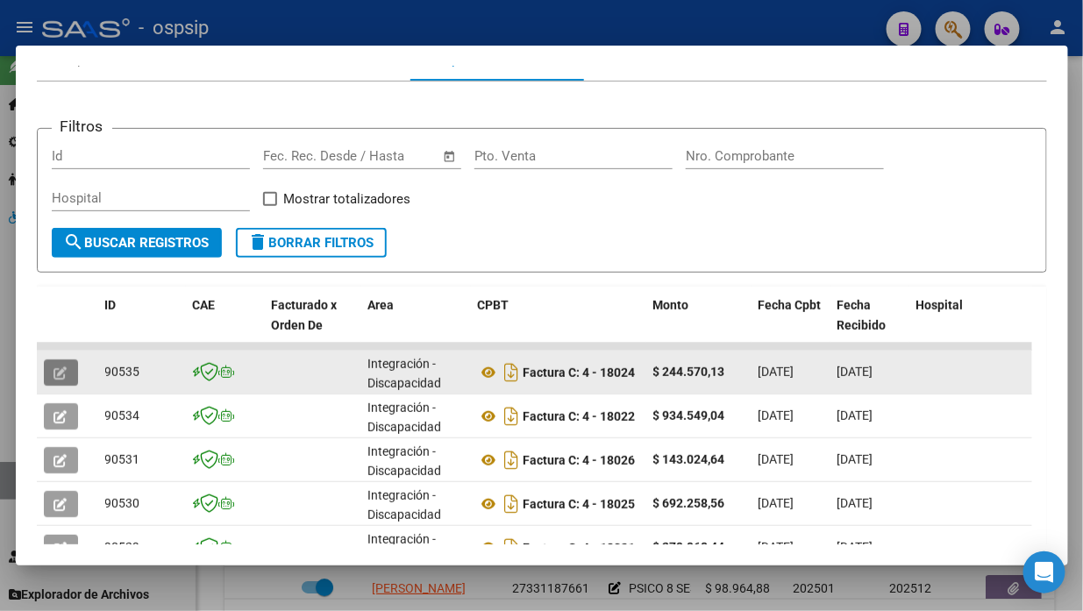
click at [66, 359] on button "button" at bounding box center [61, 372] width 34 height 26
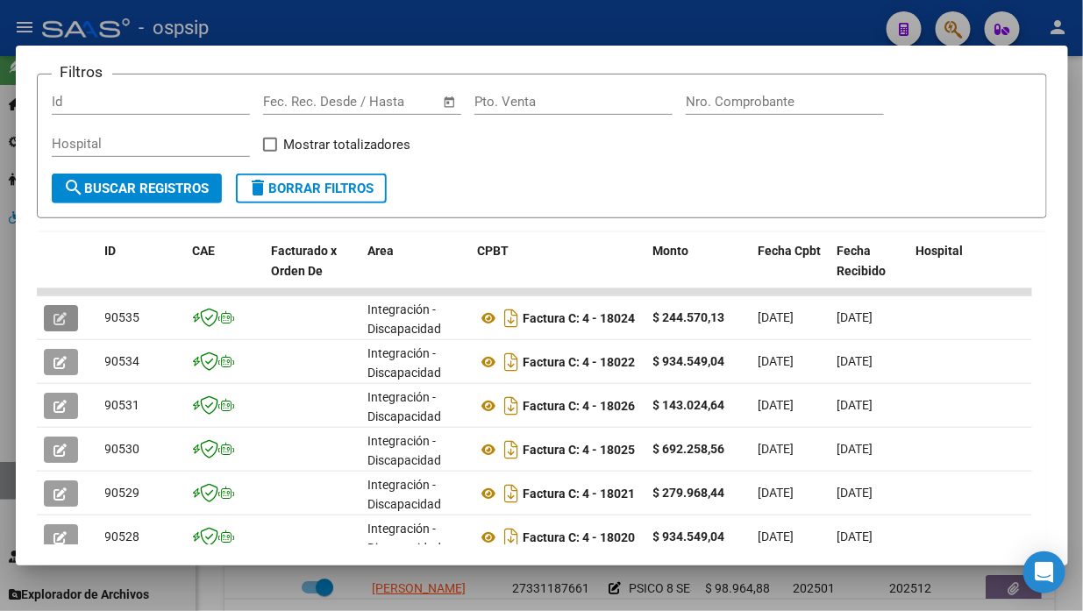
scroll to position [292, 0]
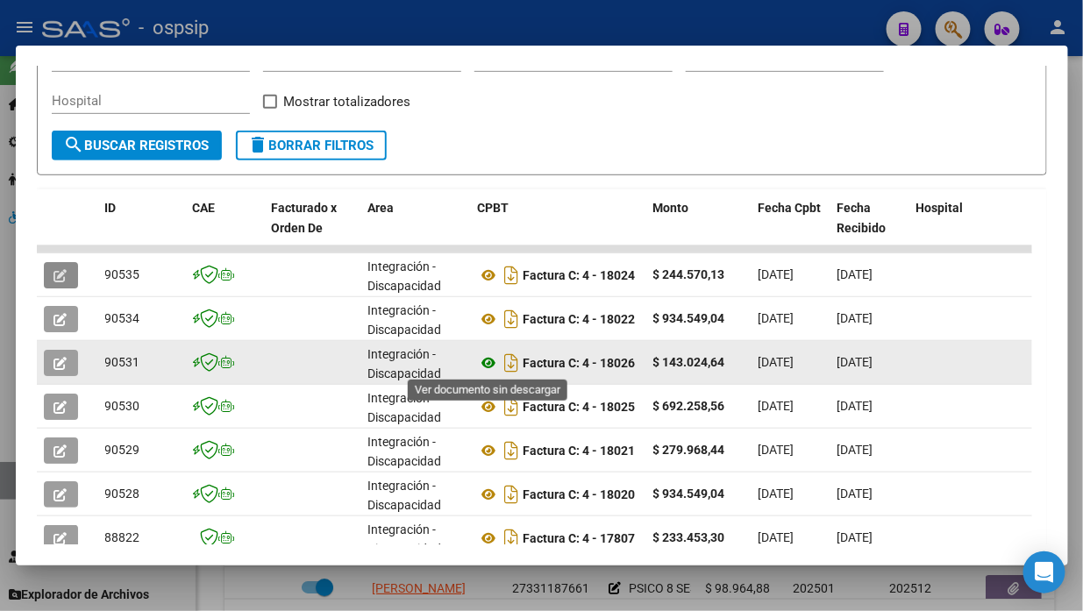
click at [489, 354] on icon at bounding box center [489, 362] width 23 height 21
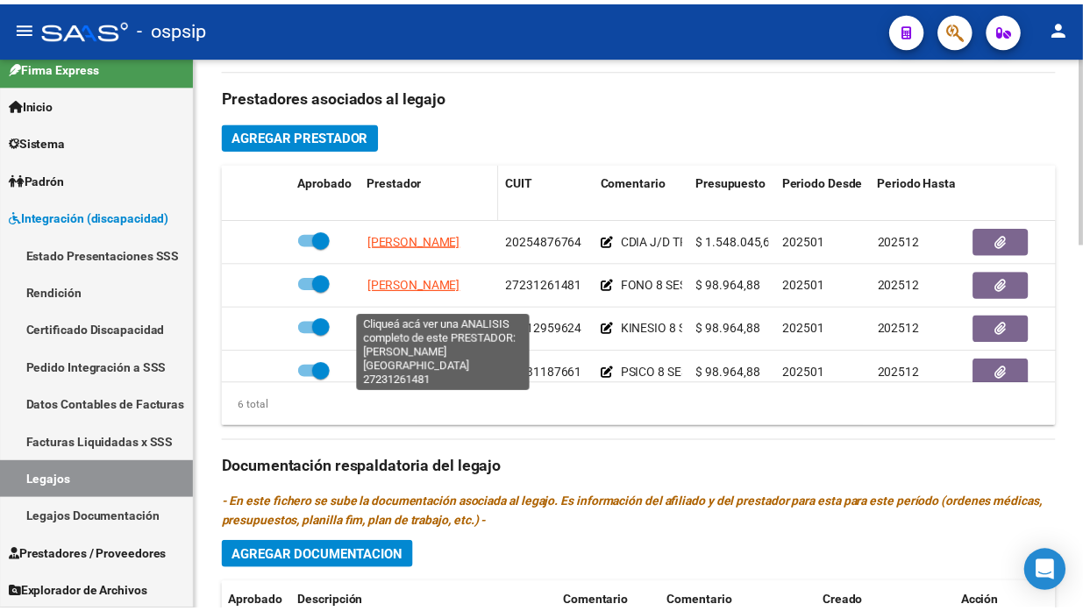
scroll to position [703, 0]
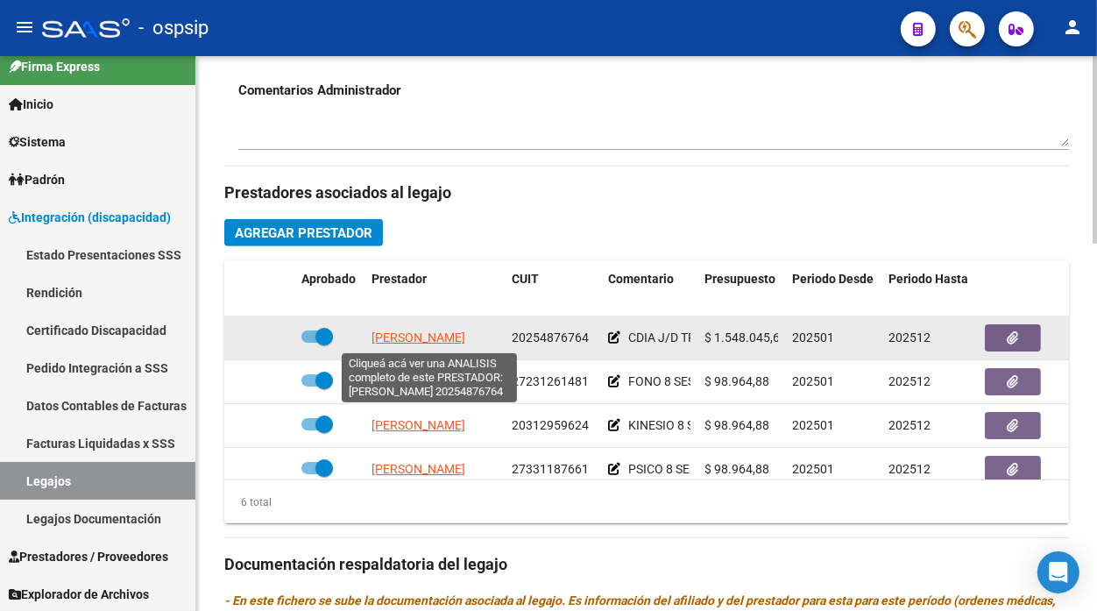
click at [430, 336] on span "[PERSON_NAME]" at bounding box center [419, 337] width 94 height 14
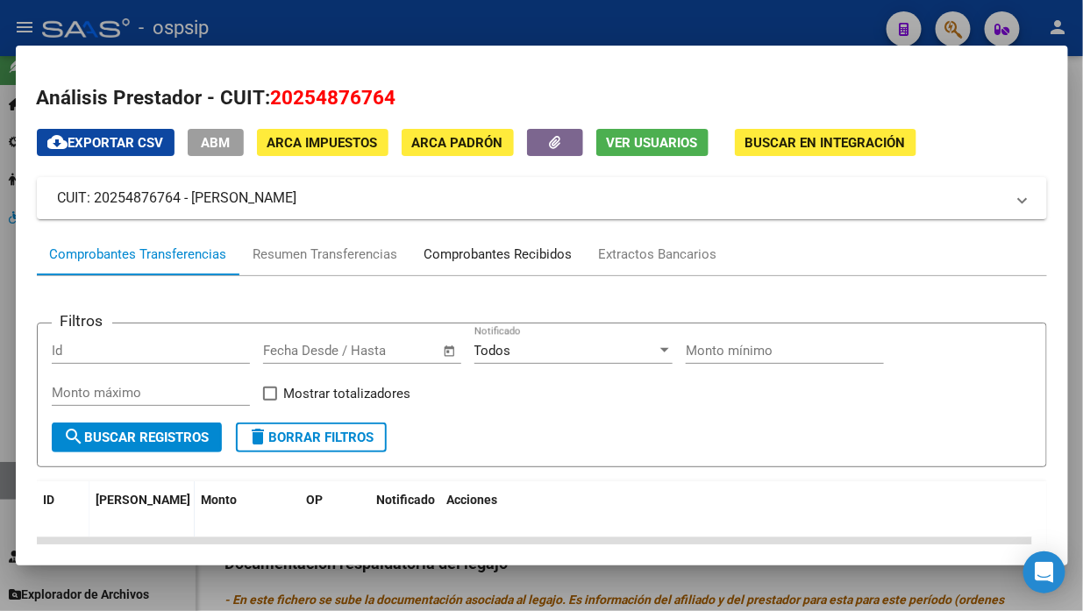
click at [529, 245] on div "Comprobantes Recibidos" at bounding box center [498, 255] width 148 height 20
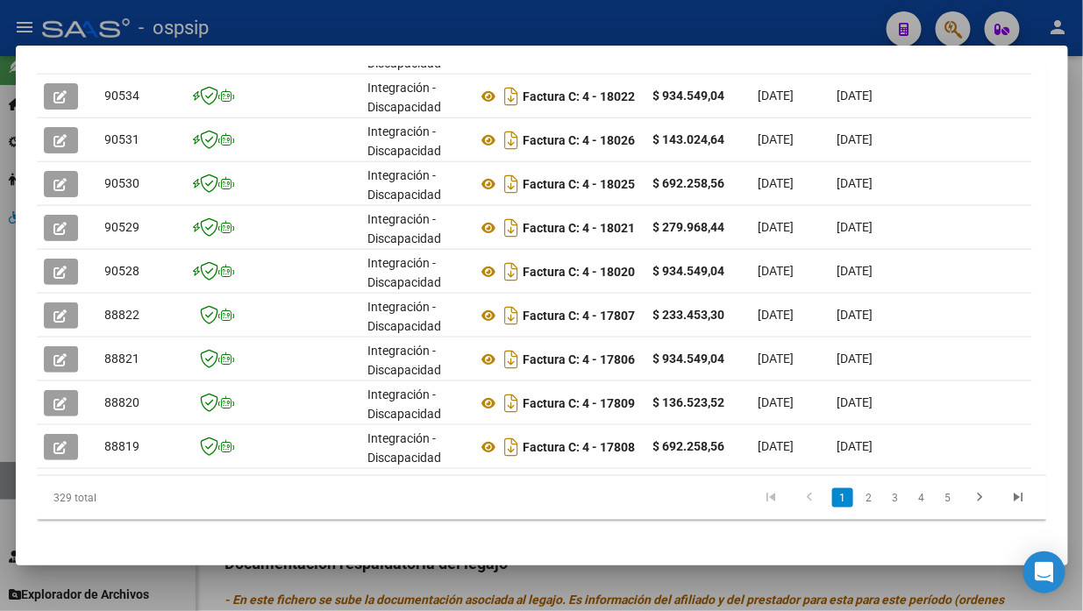
scroll to position [536, 0]
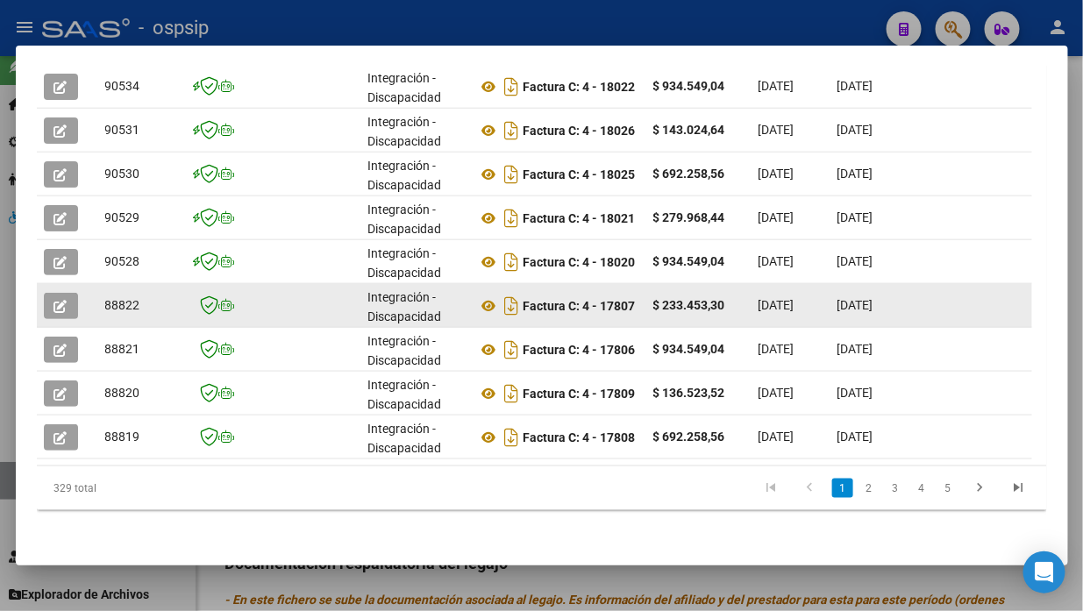
click at [53, 295] on button "button" at bounding box center [61, 306] width 34 height 26
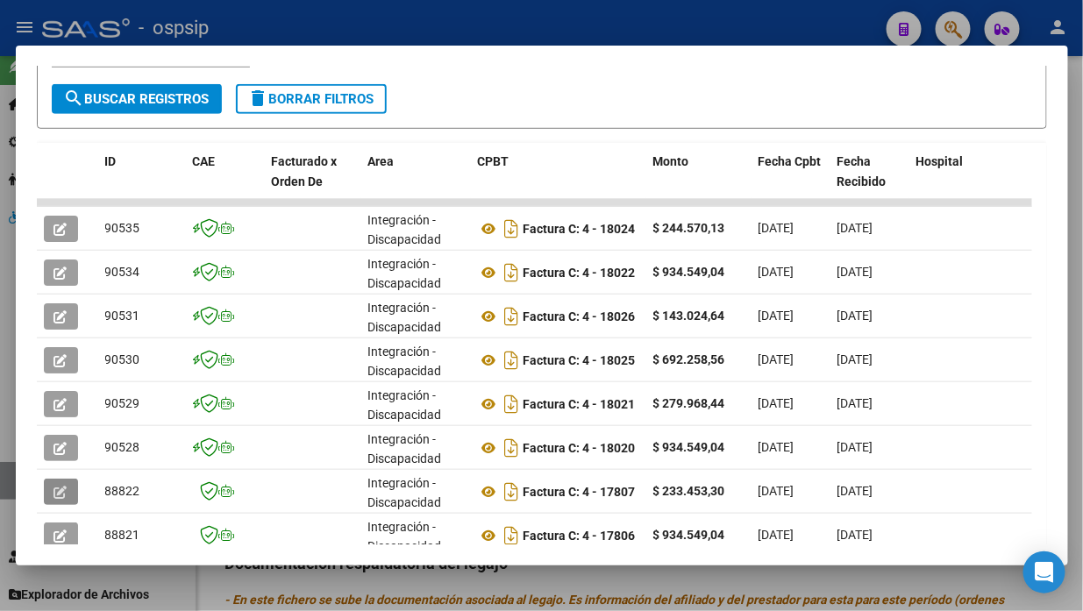
scroll to position [340, 0]
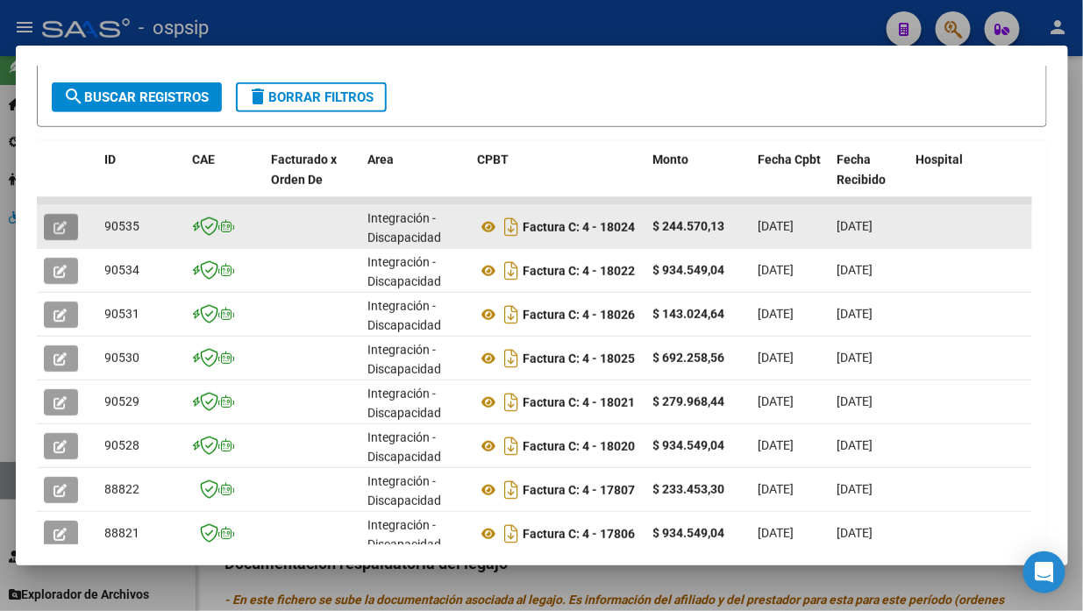
click at [57, 223] on icon "button" at bounding box center [60, 227] width 13 height 13
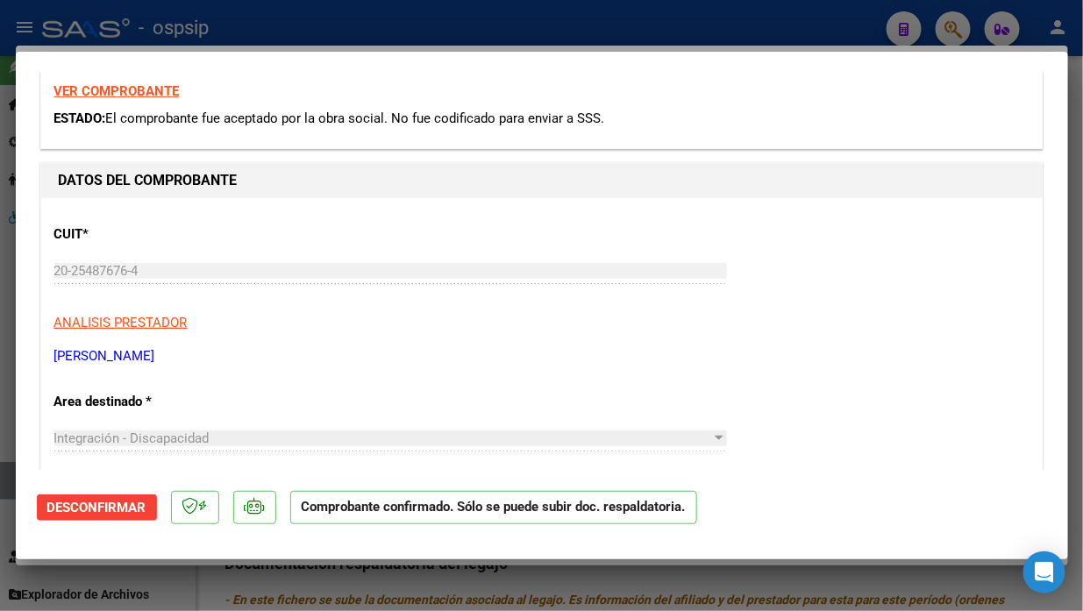
scroll to position [97, 0]
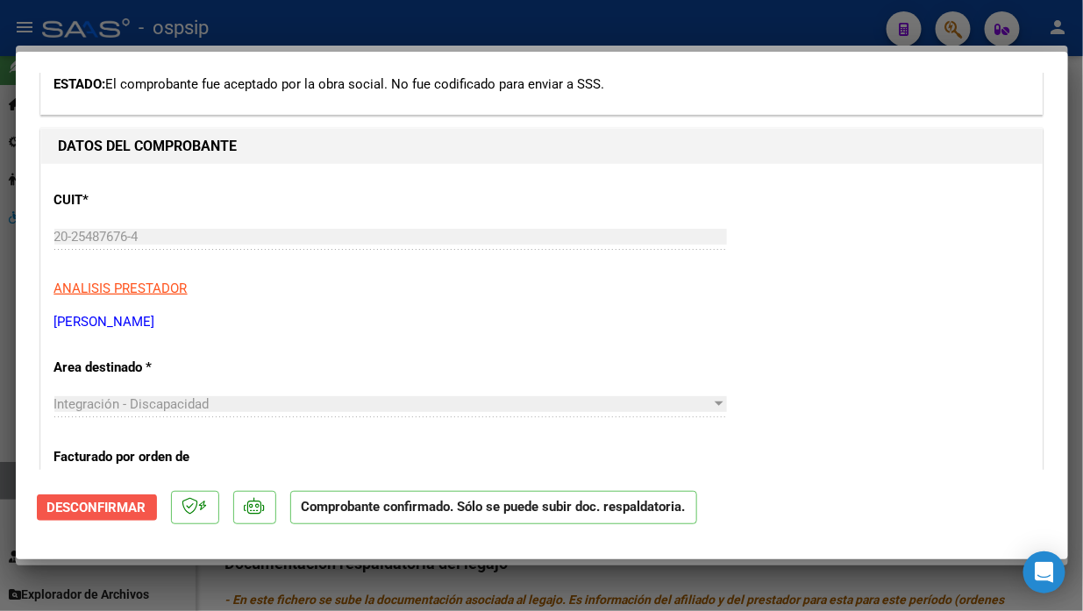
click at [118, 498] on button "Desconfirmar" at bounding box center [97, 507] width 120 height 26
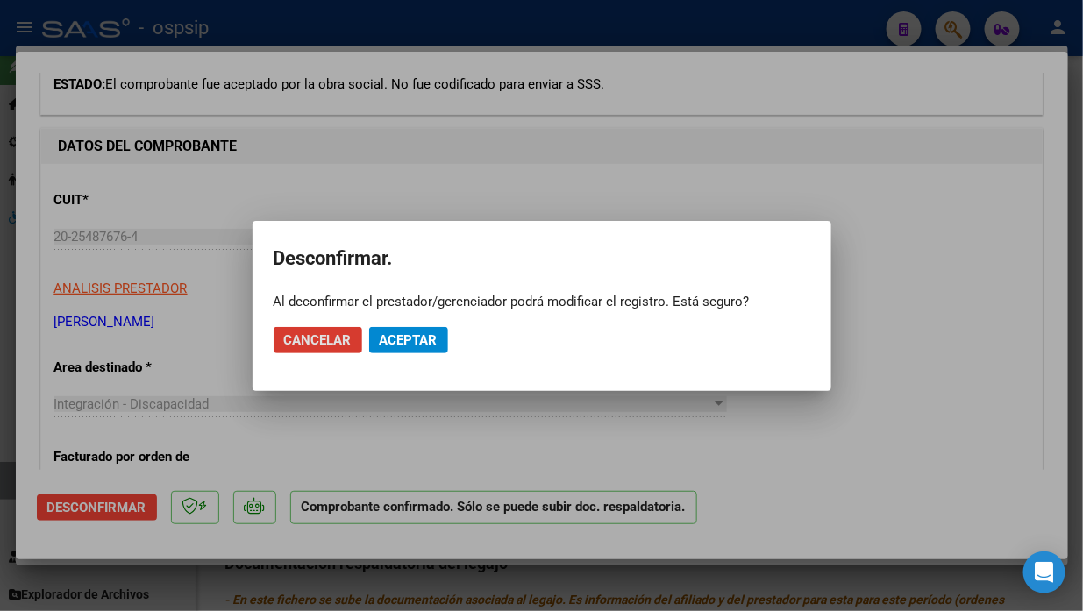
click at [396, 344] on span "Aceptar" at bounding box center [409, 340] width 58 height 16
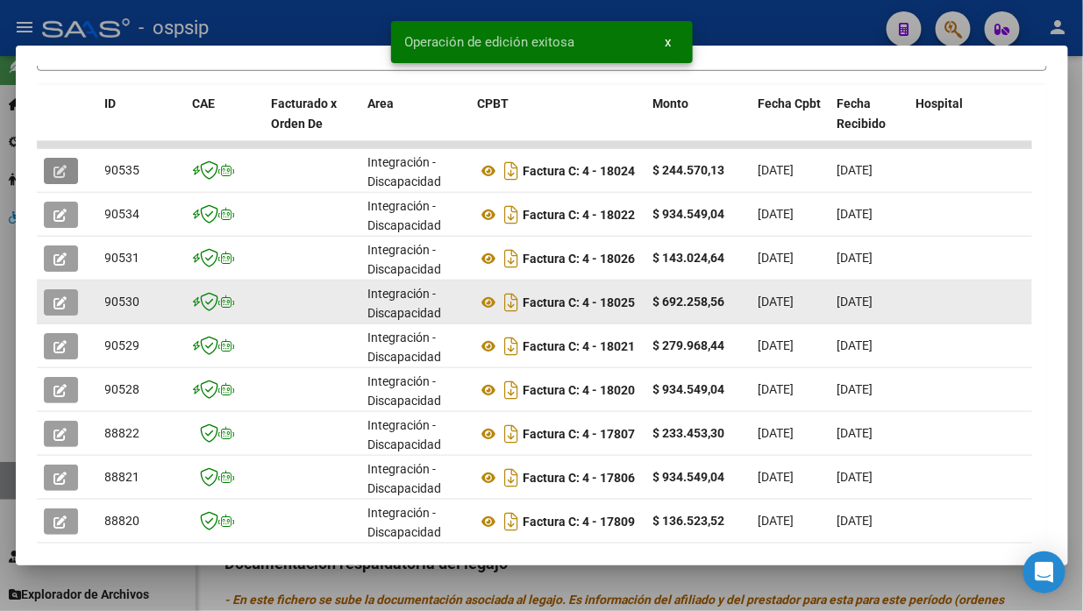
scroll to position [438, 0]
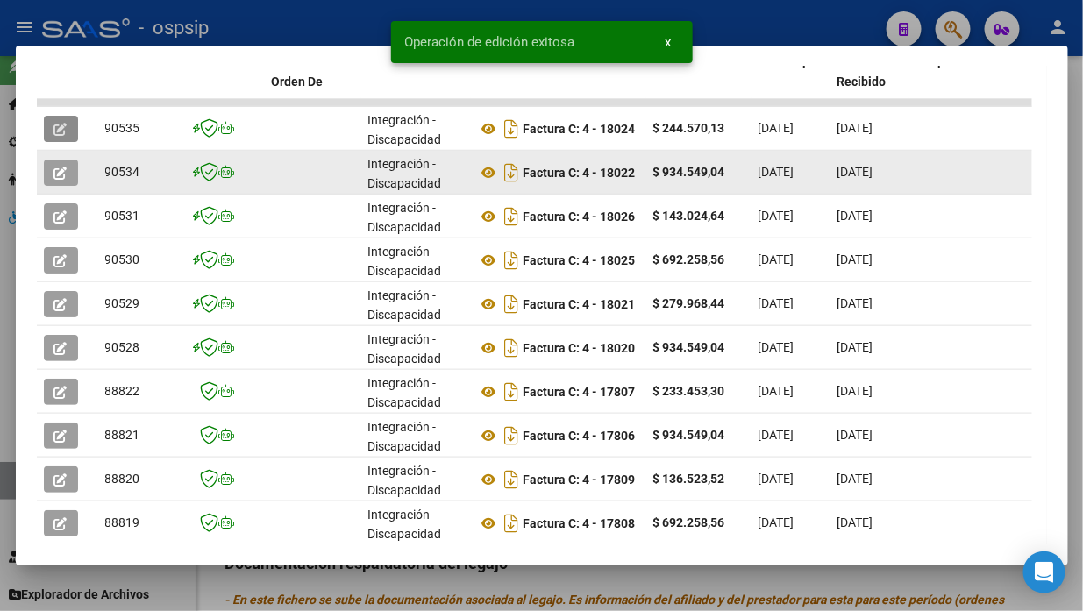
click at [68, 174] on button "button" at bounding box center [61, 173] width 34 height 26
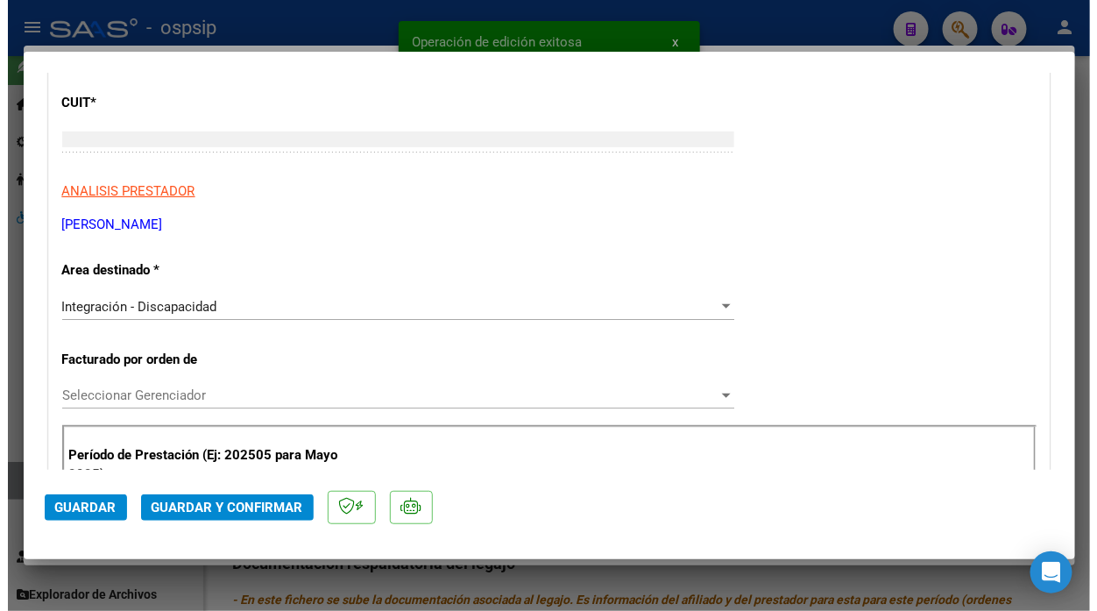
scroll to position [0, 0]
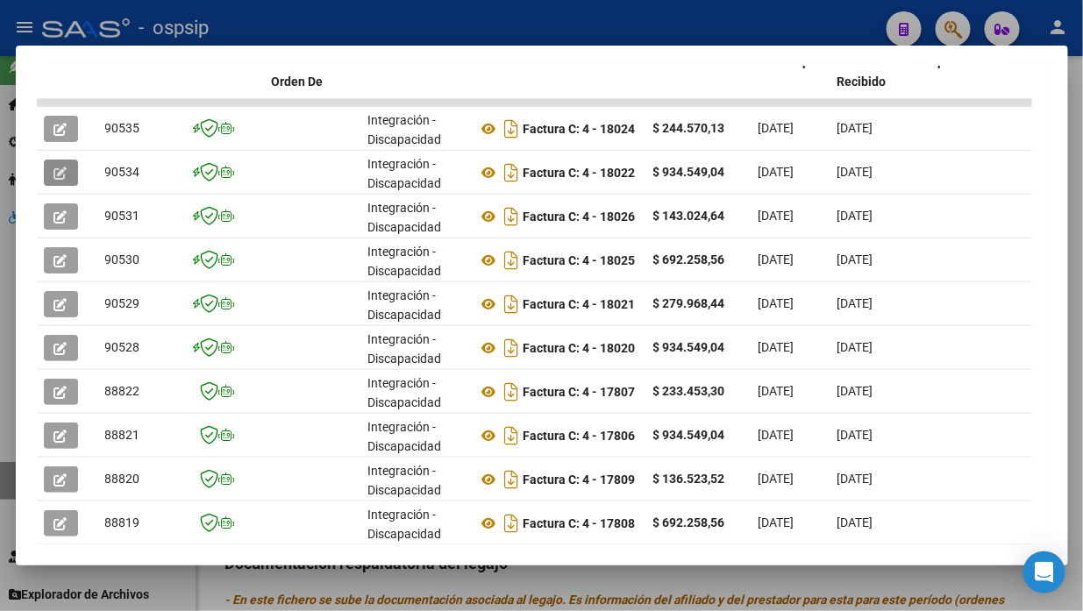
click at [4, 482] on div at bounding box center [541, 305] width 1083 height 611
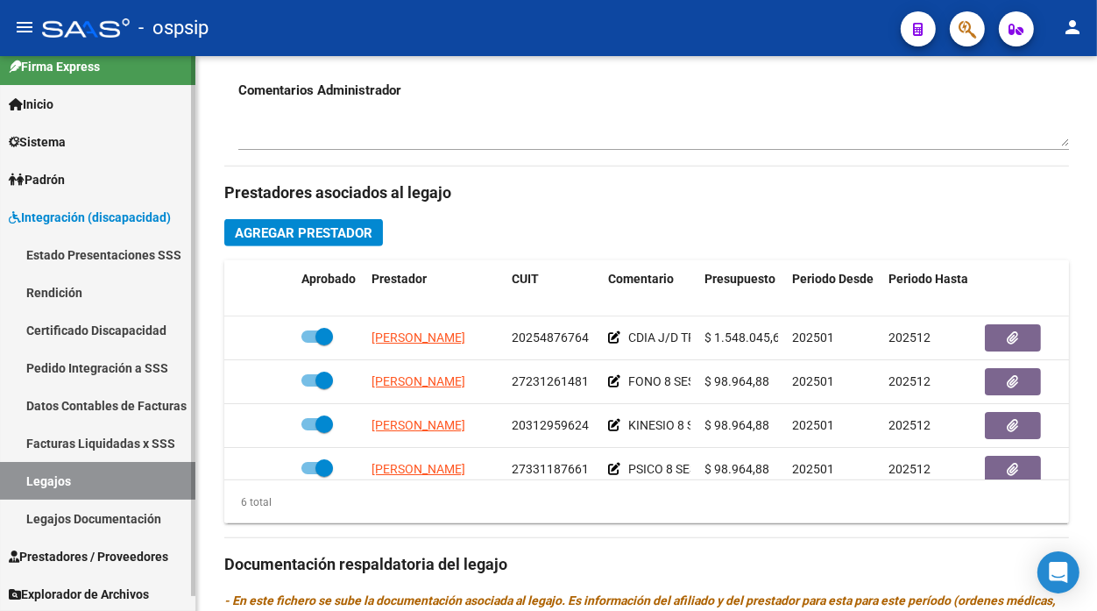
click at [4, 479] on link "Legajos" at bounding box center [97, 481] width 195 height 38
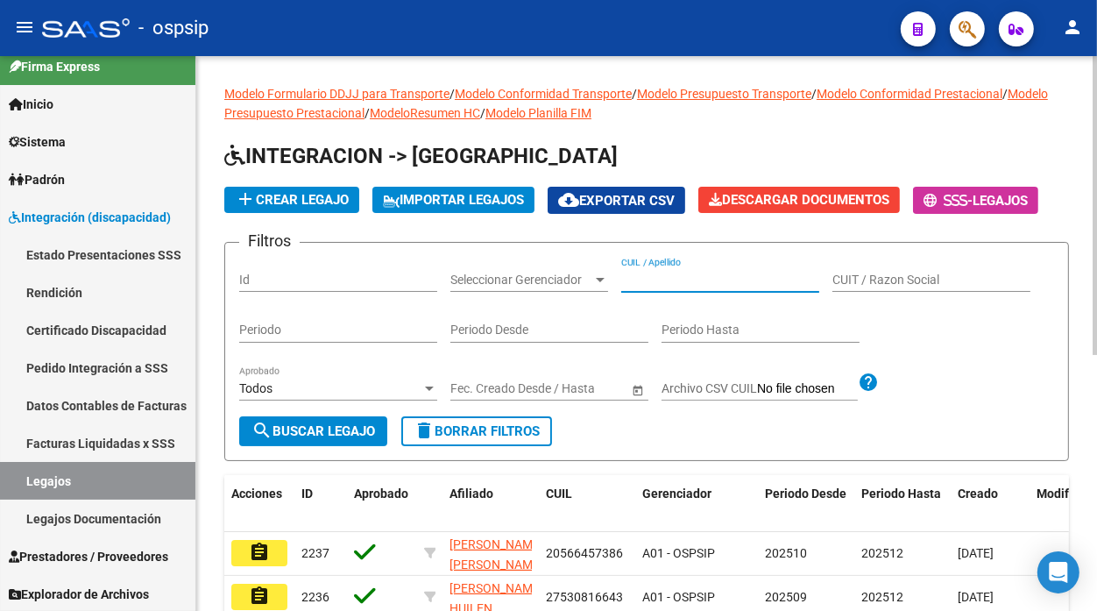
click at [673, 278] on input "CUIL / Apellido" at bounding box center [720, 280] width 198 height 15
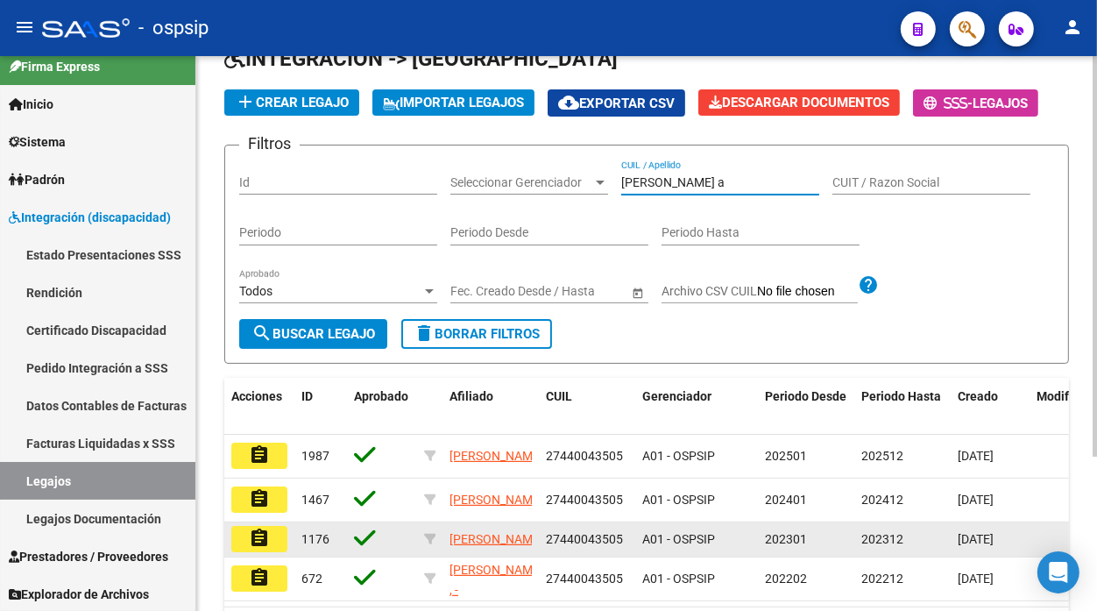
scroll to position [195, 0]
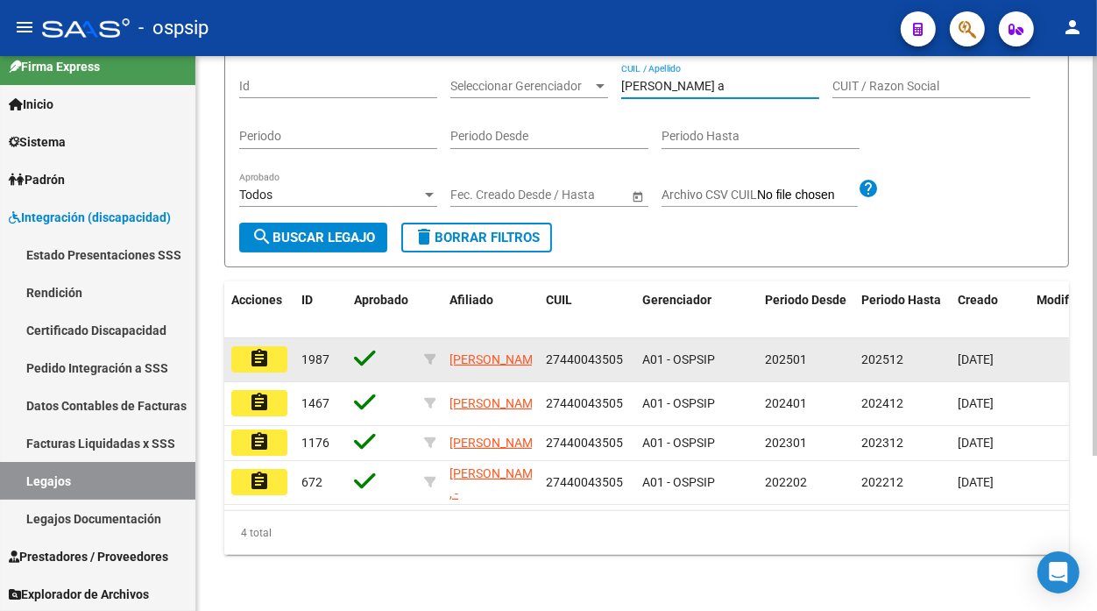
click at [282, 366] on button "assignment" at bounding box center [259, 359] width 56 height 26
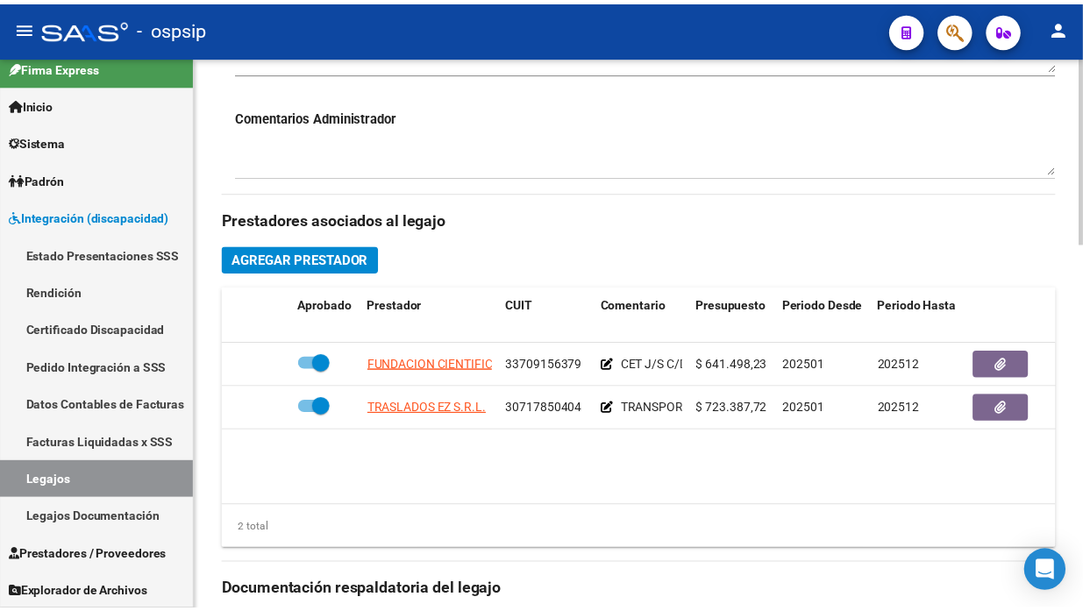
scroll to position [681, 0]
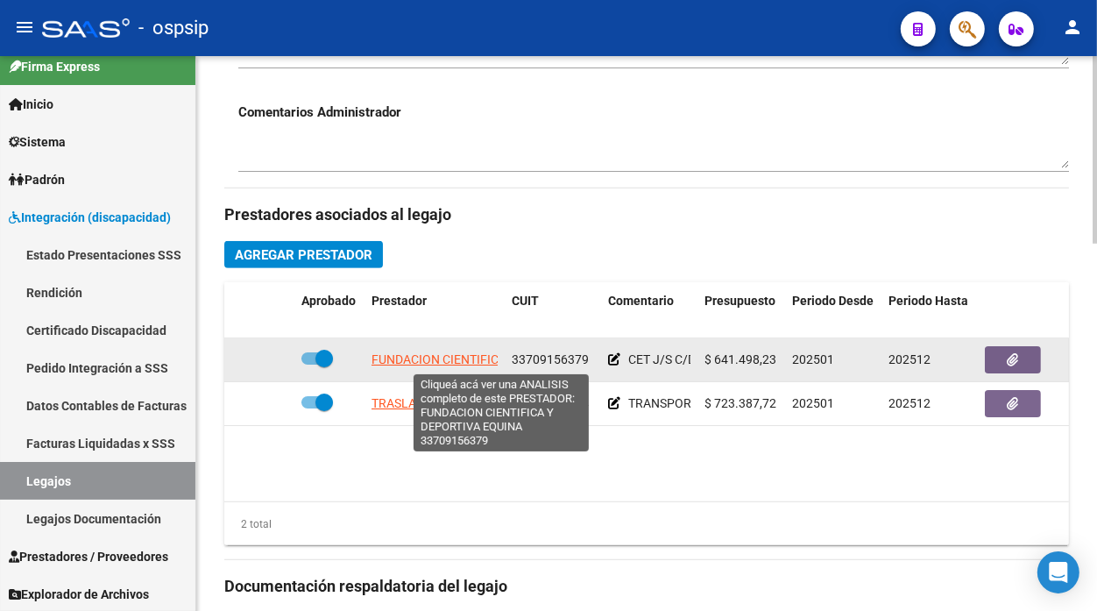
click at [447, 358] on span "FUNDACION CIENTIFICA Y DEPORTIVA EQUINA" at bounding box center [501, 359] width 258 height 14
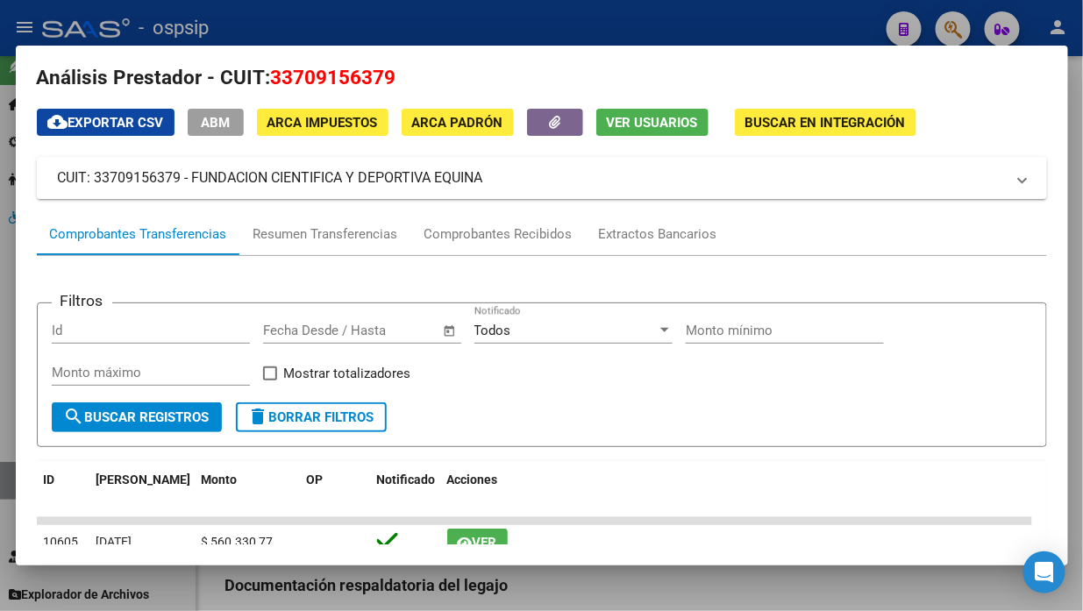
scroll to position [0, 0]
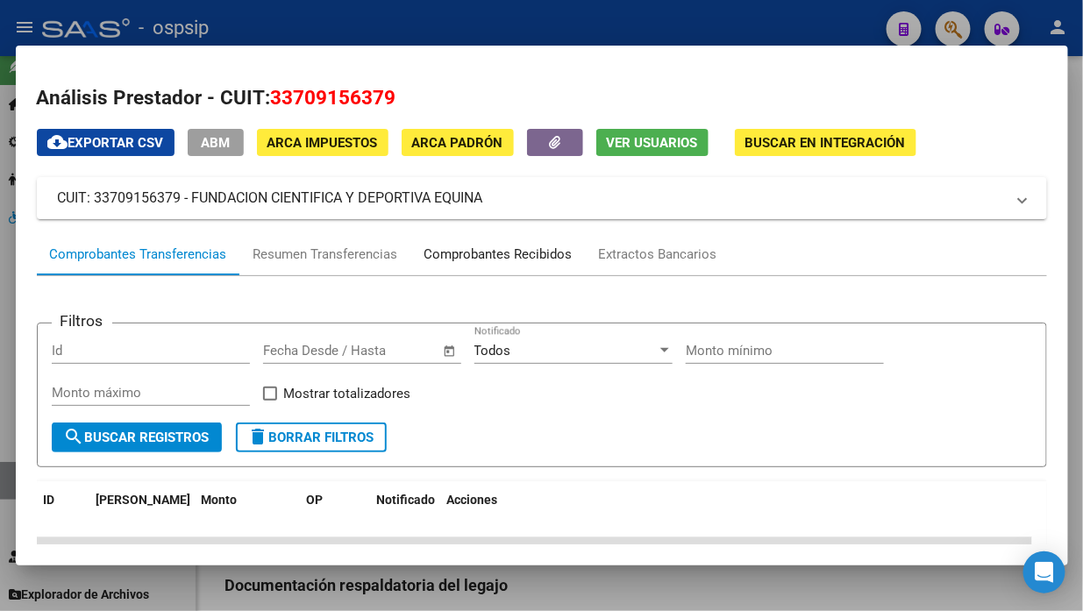
click at [526, 258] on div "Comprobantes Recibidos" at bounding box center [498, 255] width 148 height 20
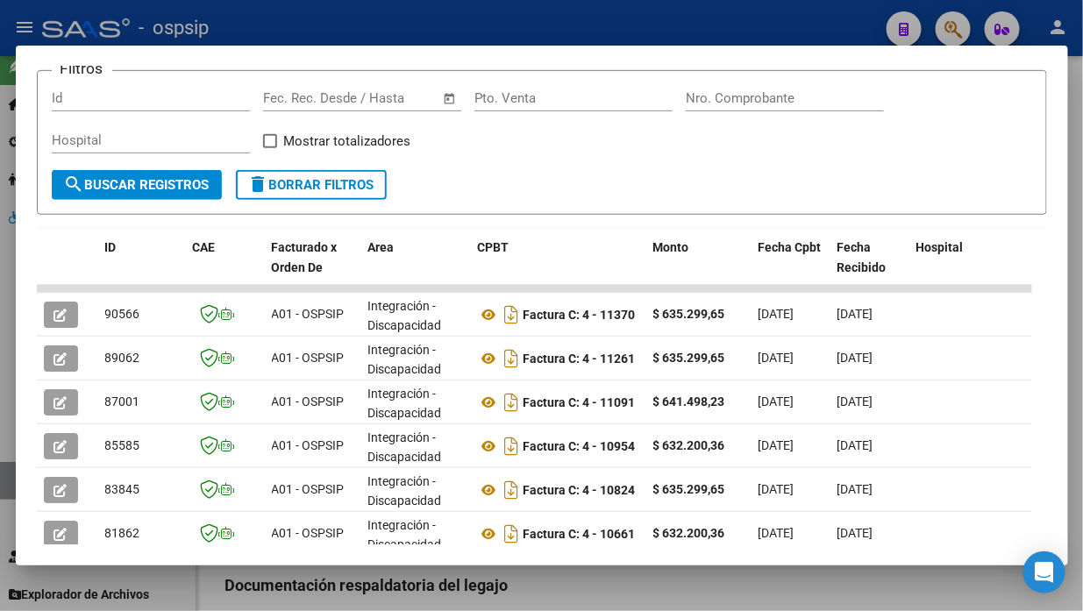
scroll to position [268, 0]
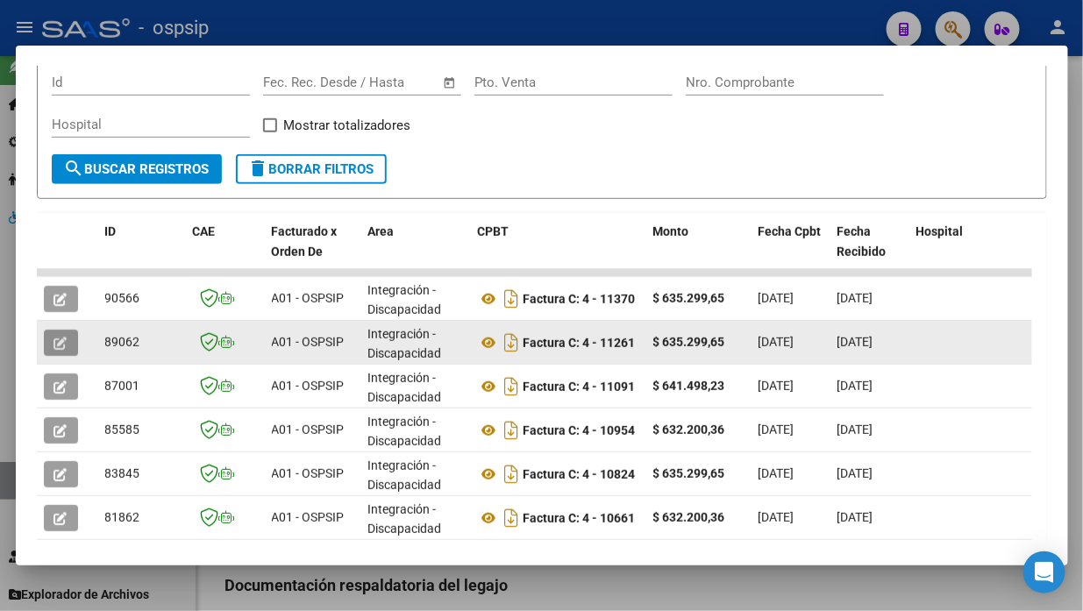
click at [67, 340] on icon "button" at bounding box center [60, 343] width 13 height 13
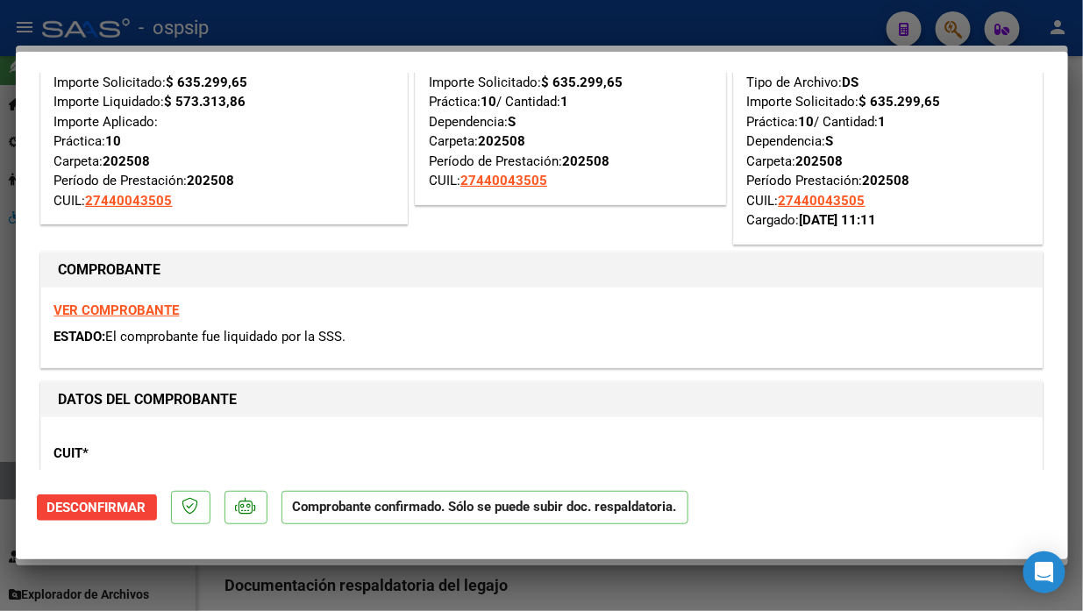
scroll to position [195, 0]
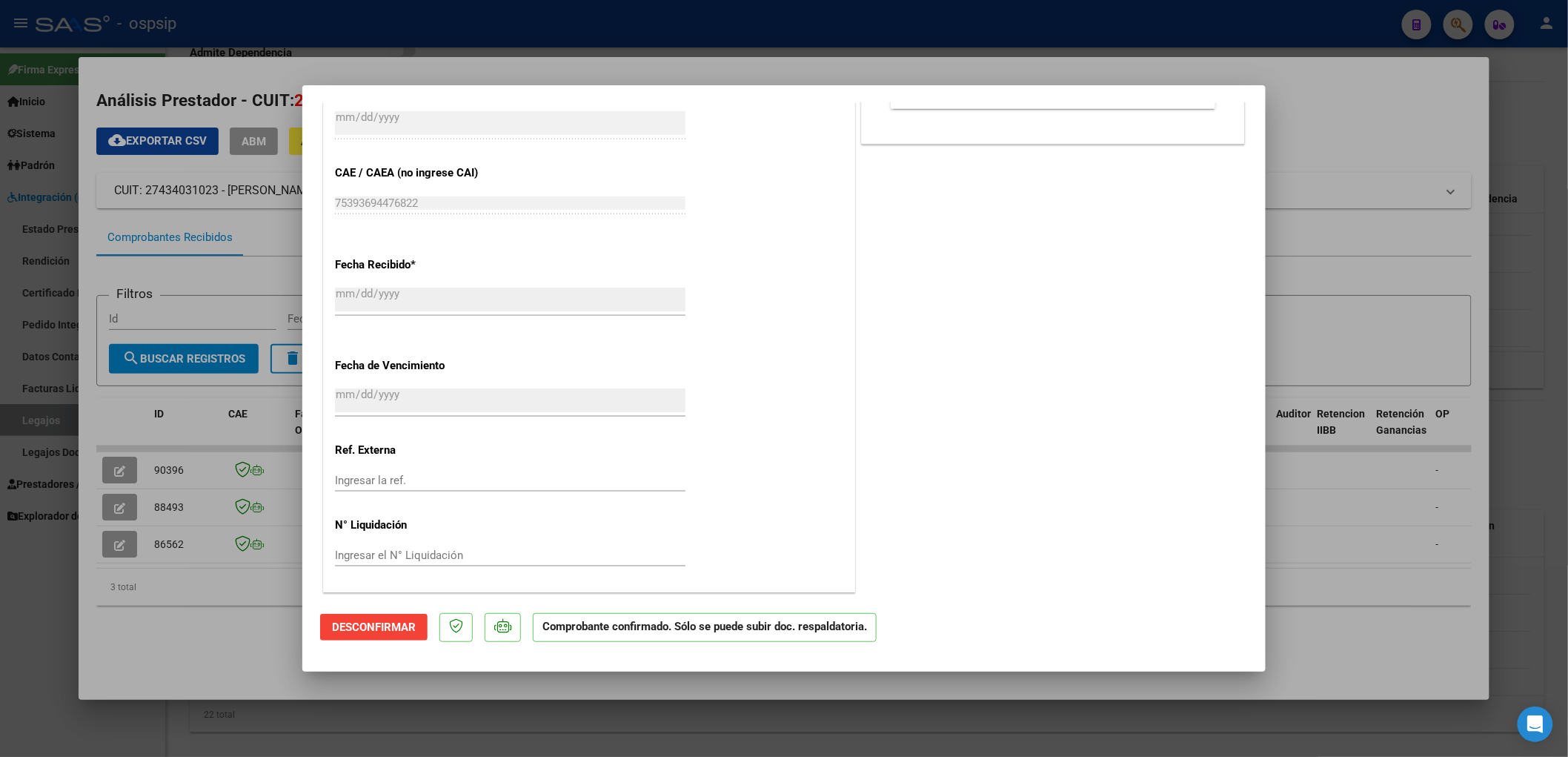
scroll to position [765, 0]
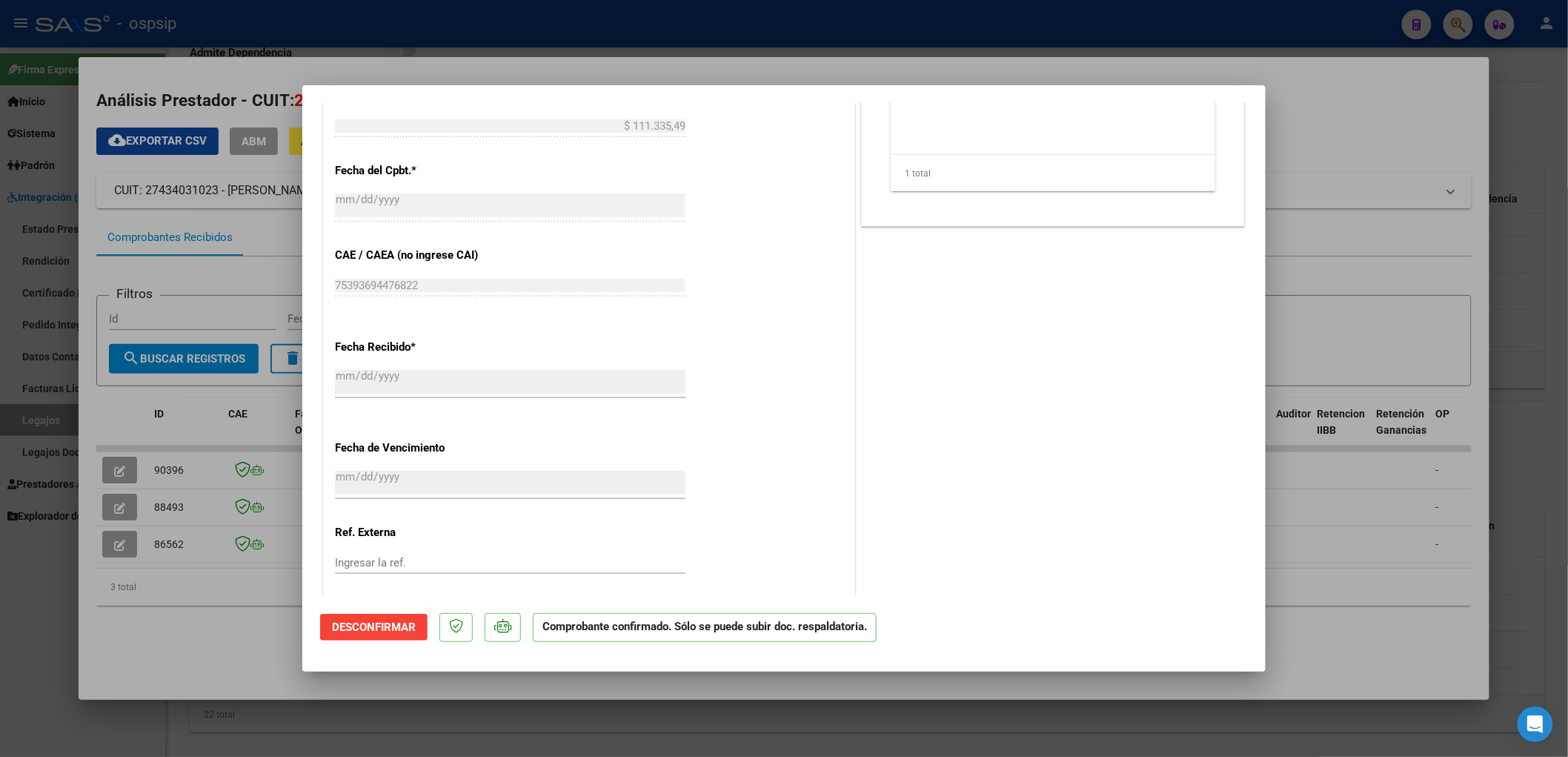
type input "$ 0,00"
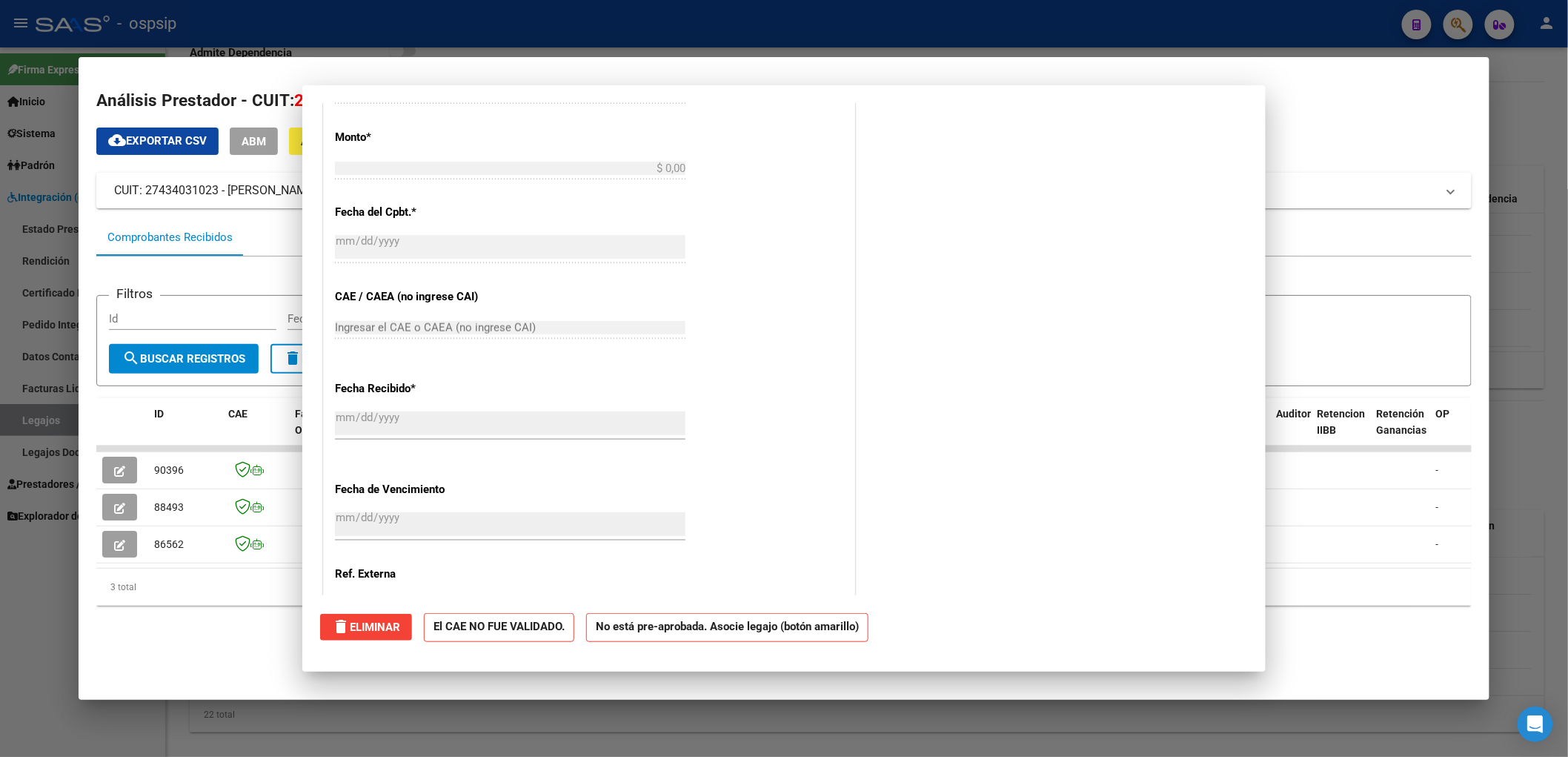
scroll to position [0, 0]
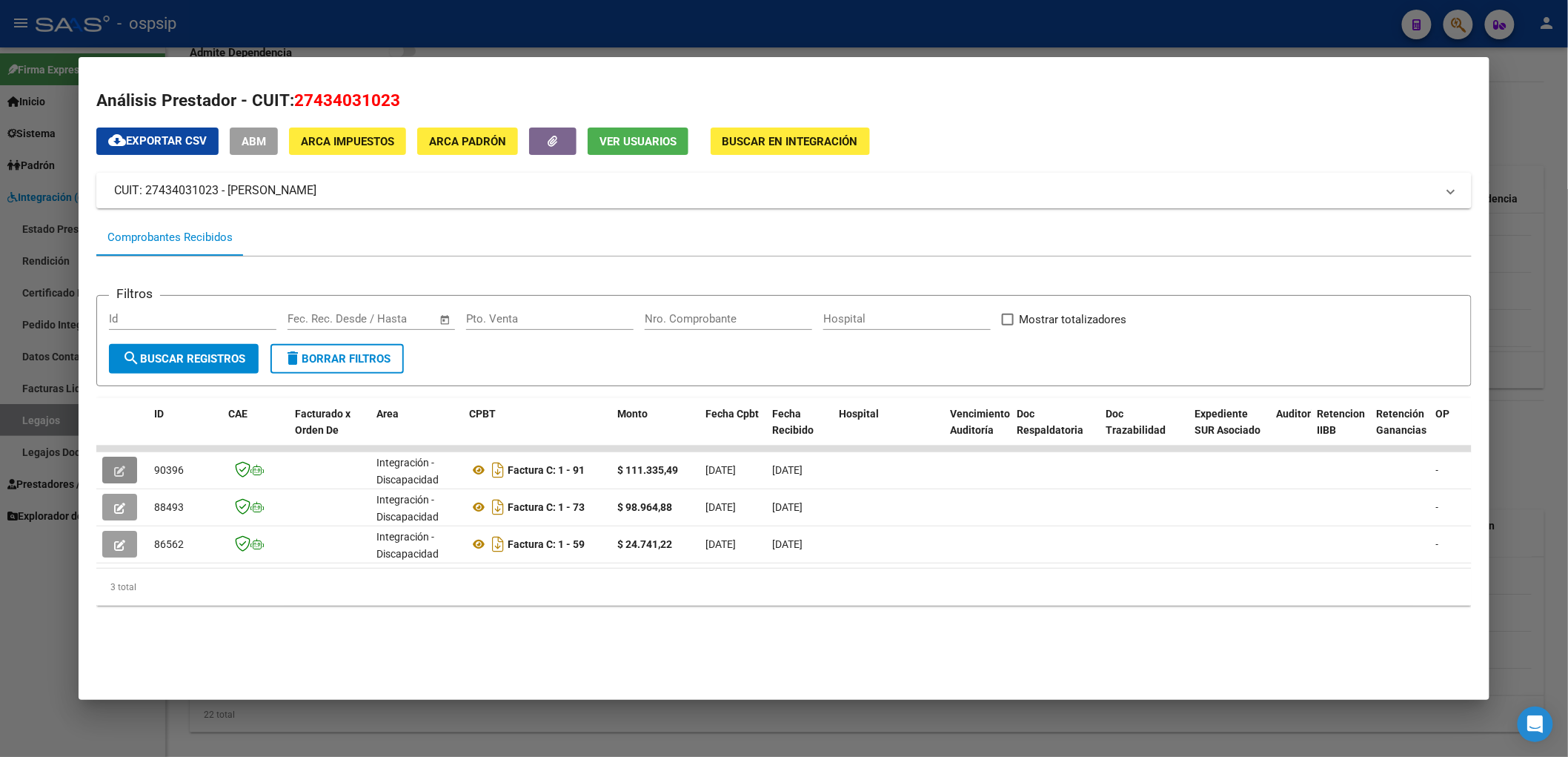
click at [1451, 24] on div at bounding box center [784, 378] width 1568 height 757
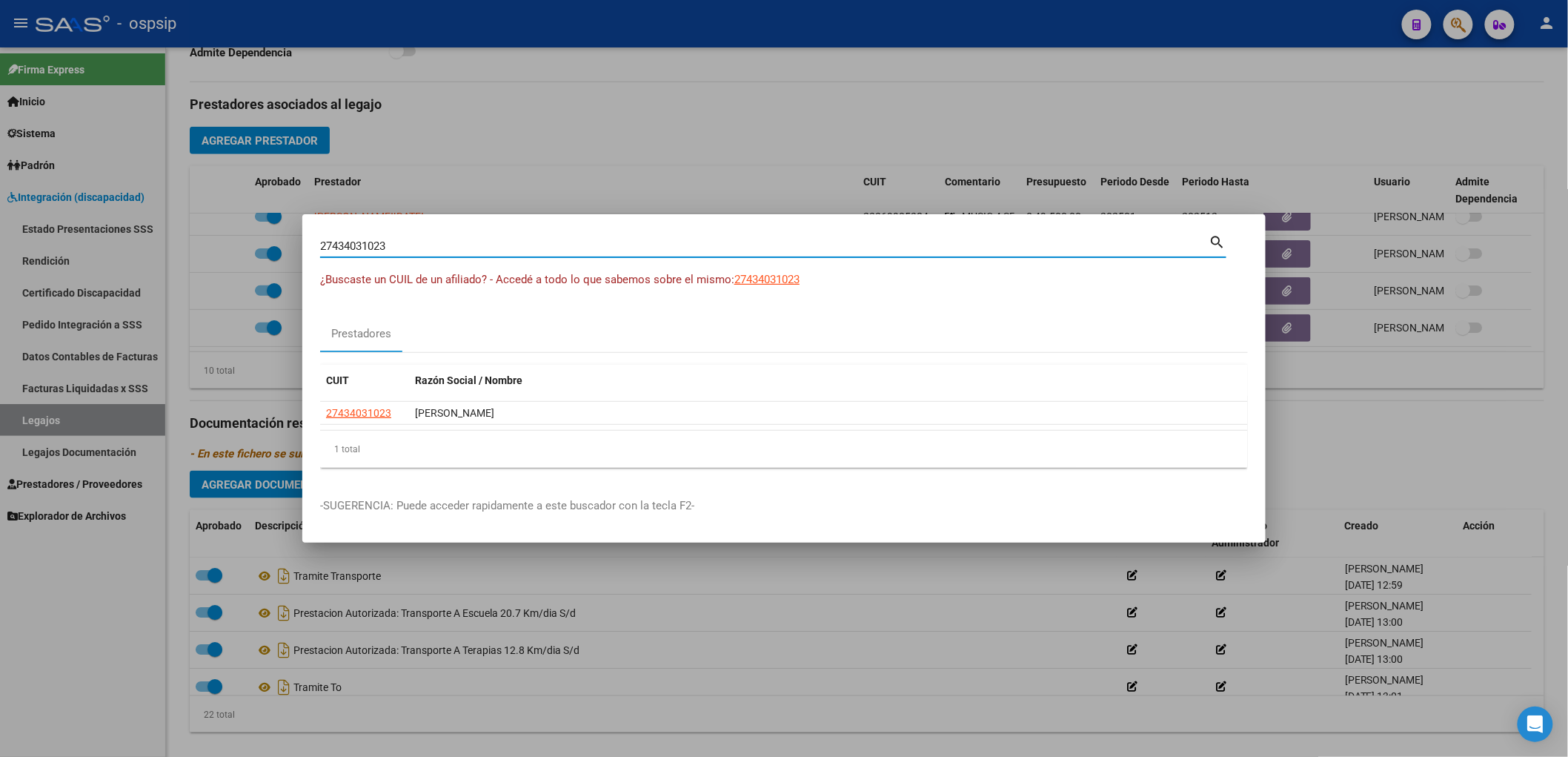
drag, startPoint x: 402, startPoint y: 247, endPoint x: 284, endPoint y: 260, distance: 118.7
click at [284, 260] on div "27434031023 Buscar (apellido, dni, cuil, nro traspaso, cuit, obra social) searc…" at bounding box center [784, 378] width 1568 height 757
type input "segal"
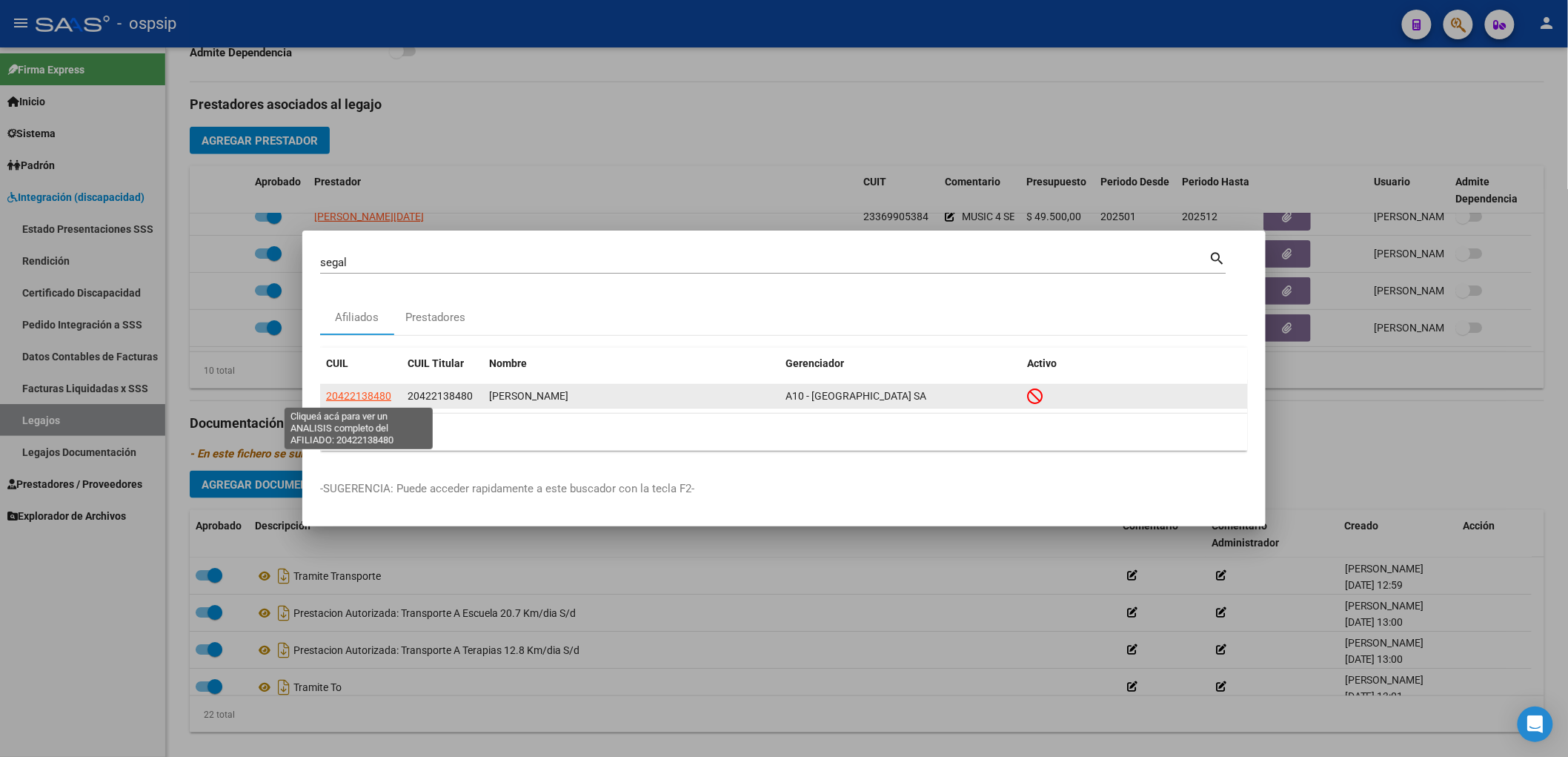
click at [334, 396] on span "20422138480" at bounding box center [358, 396] width 65 height 12
type textarea "20422138480"
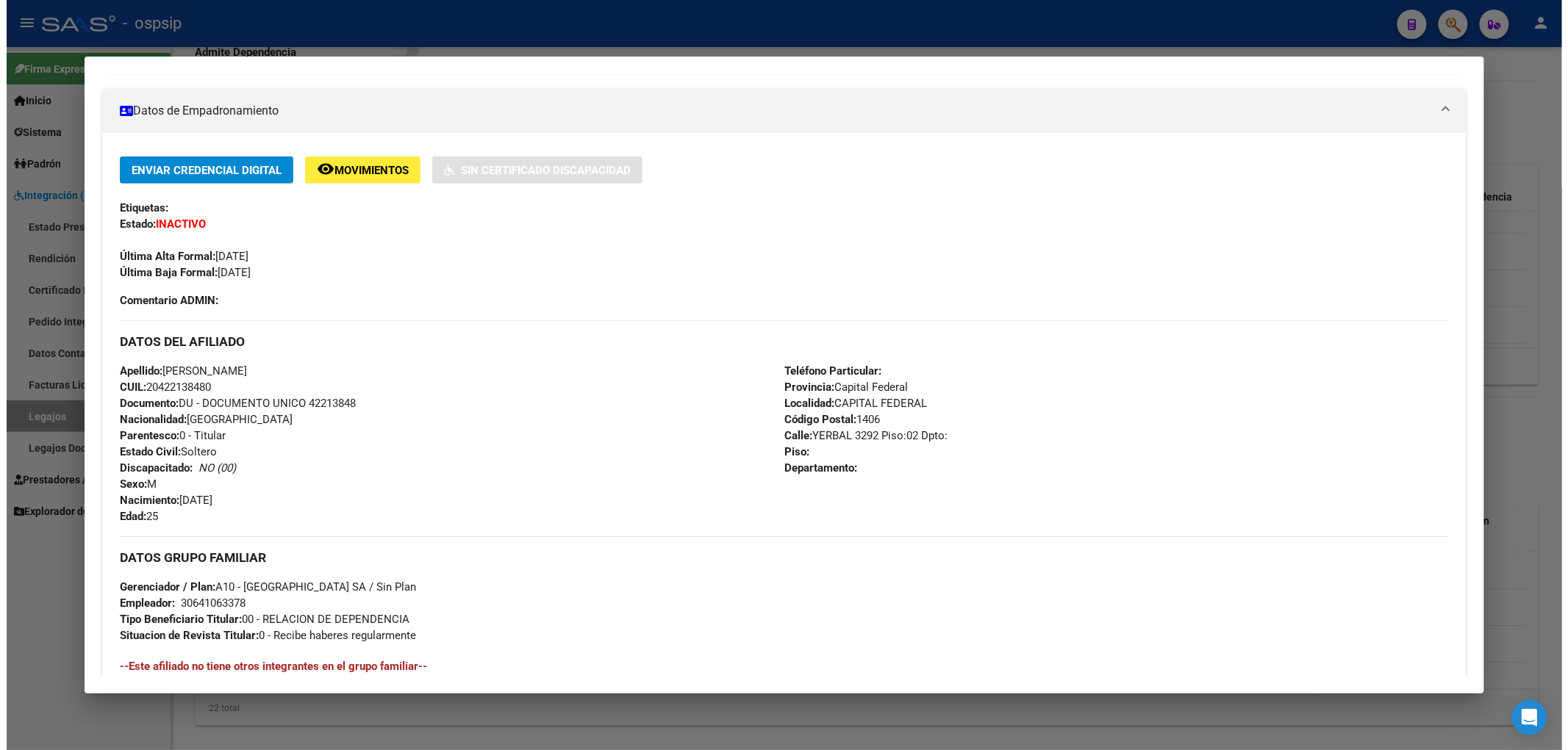
scroll to position [245, 0]
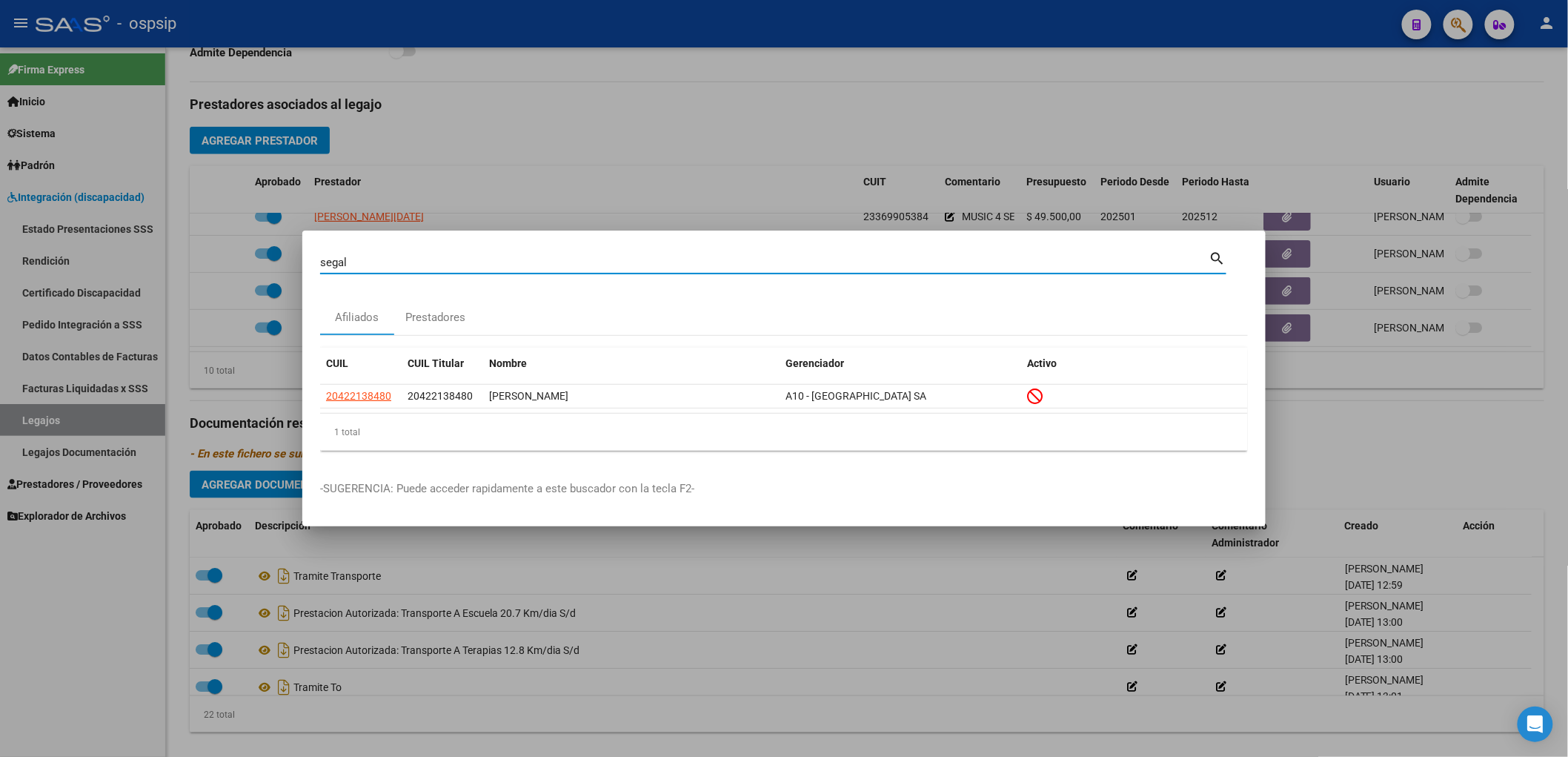
click at [381, 260] on input "segal" at bounding box center [765, 262] width 889 height 14
type input "s"
type input "zegal"
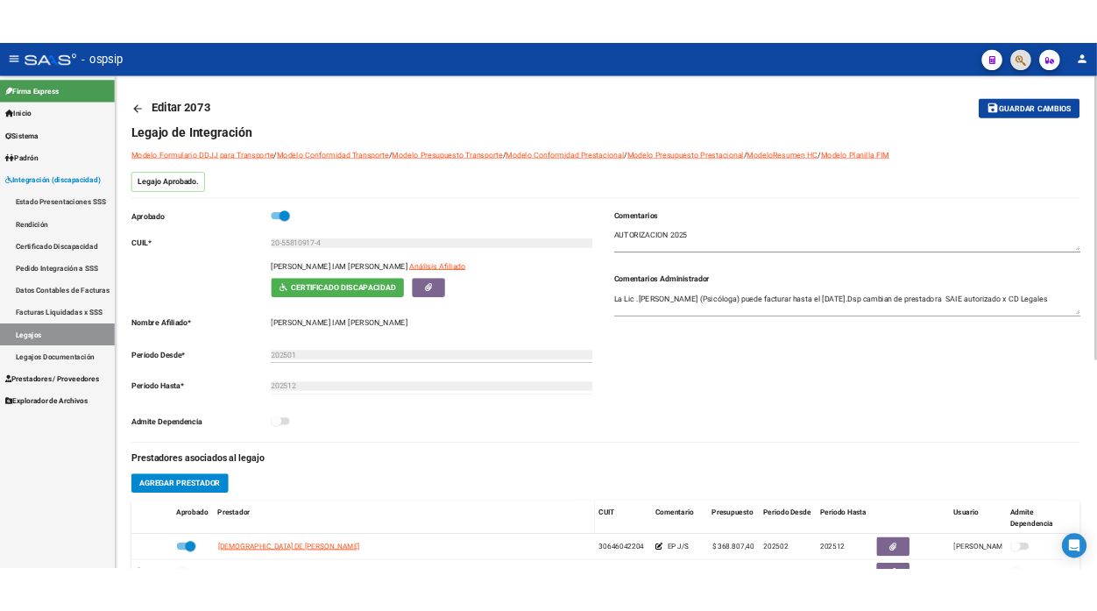
scroll to position [0, 0]
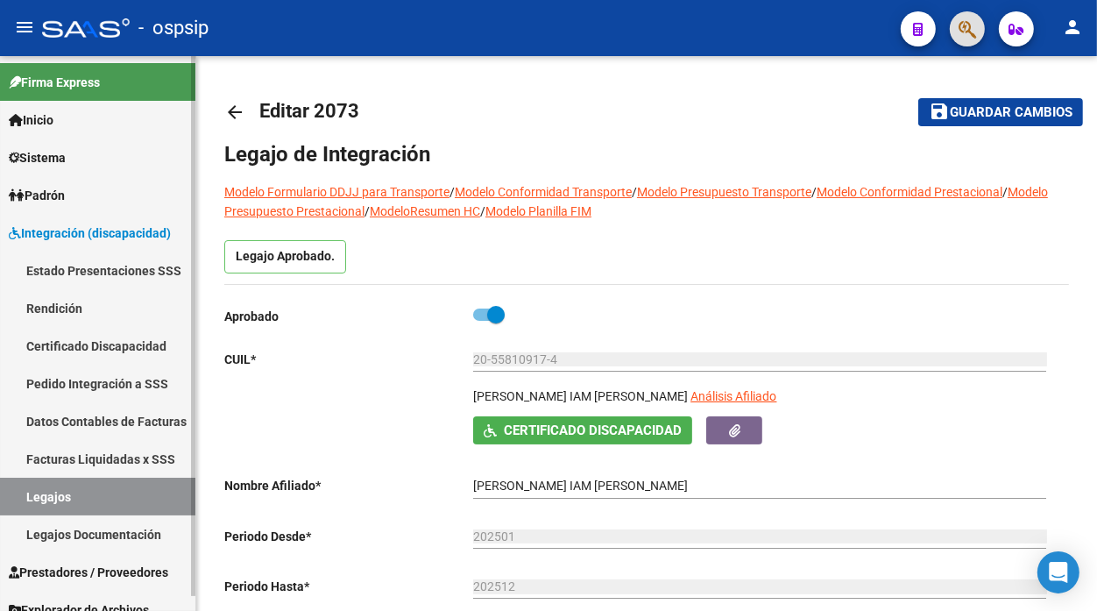
click at [48, 494] on link "Legajos" at bounding box center [97, 497] width 195 height 38
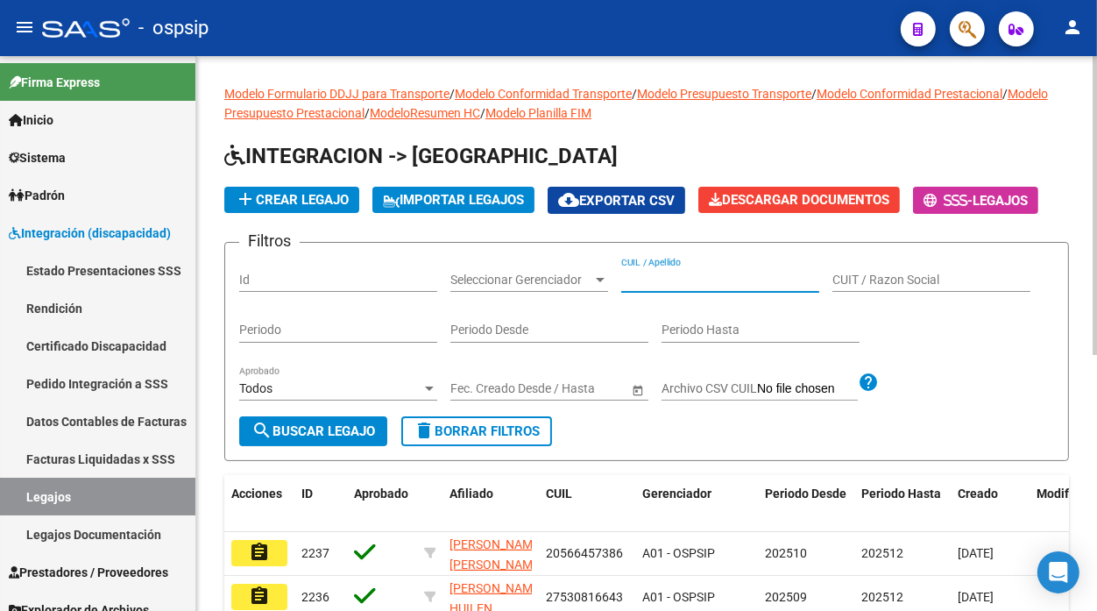
click at [642, 279] on input "CUIL / Apellido" at bounding box center [720, 280] width 198 height 15
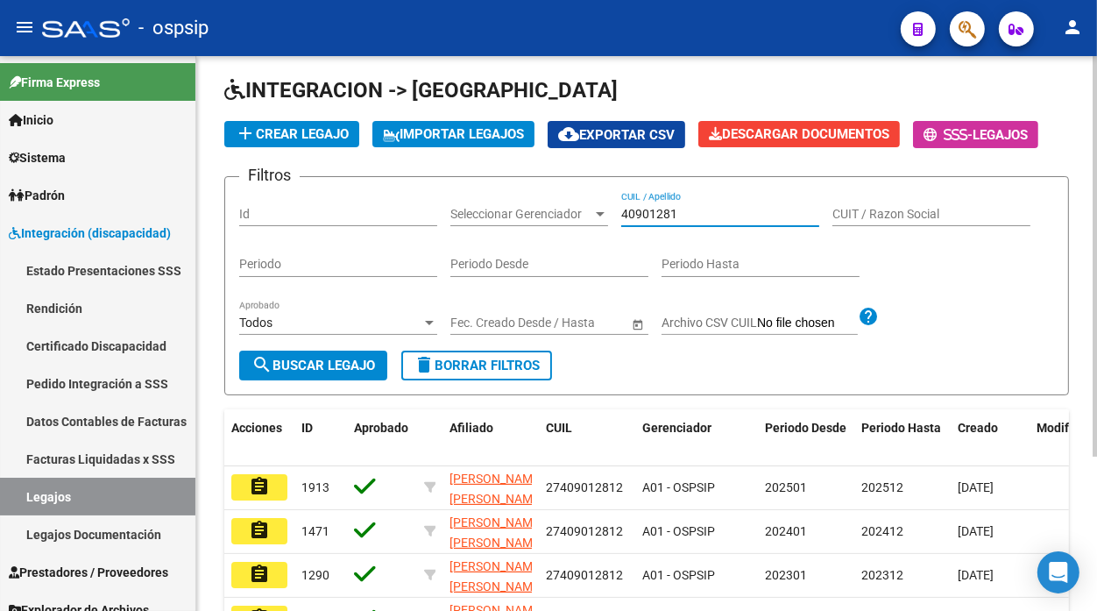
scroll to position [97, 0]
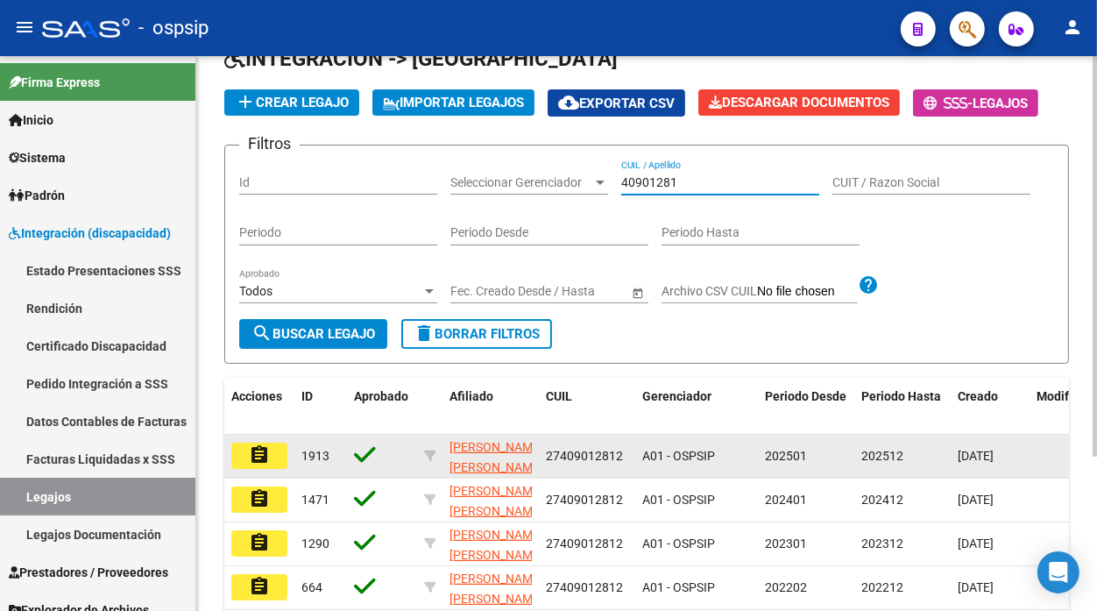
type input "40901281"
click at [233, 452] on button "assignment" at bounding box center [259, 456] width 56 height 26
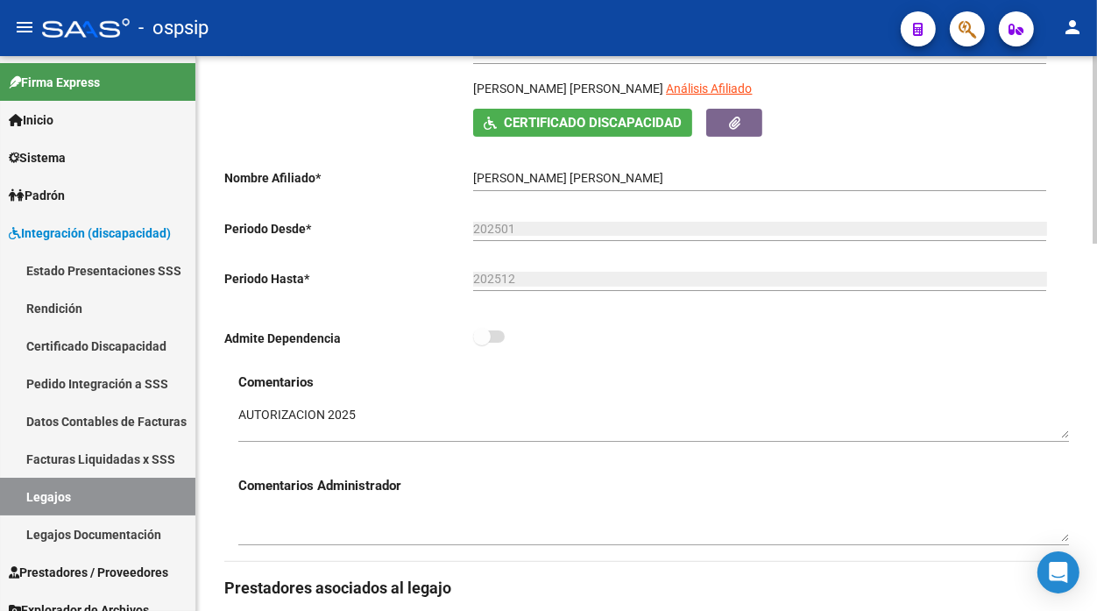
scroll to position [292, 0]
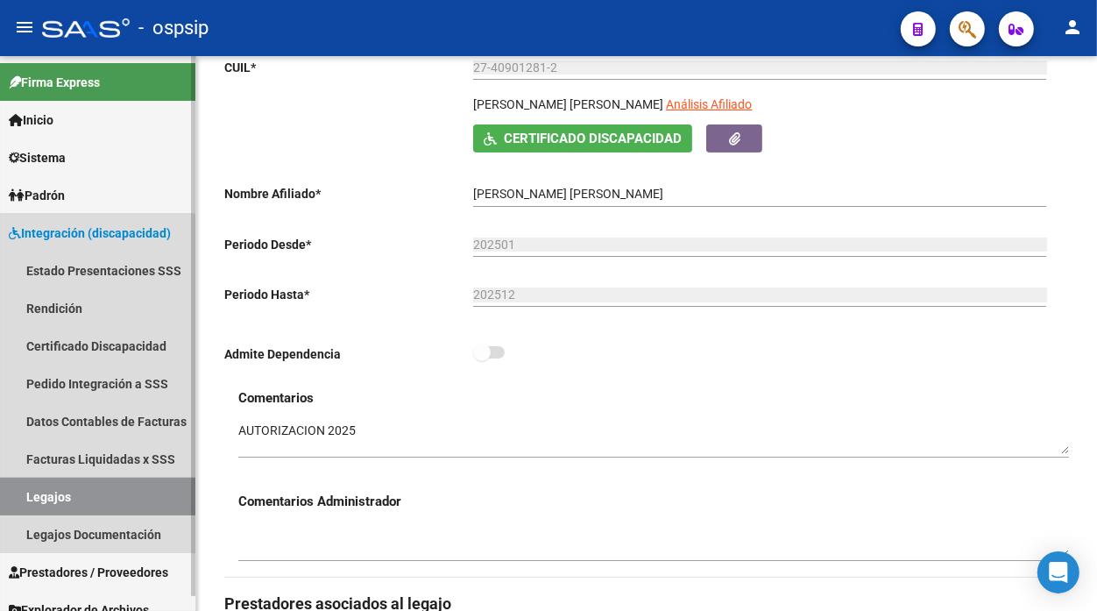
click at [55, 492] on link "Legajos" at bounding box center [97, 497] width 195 height 38
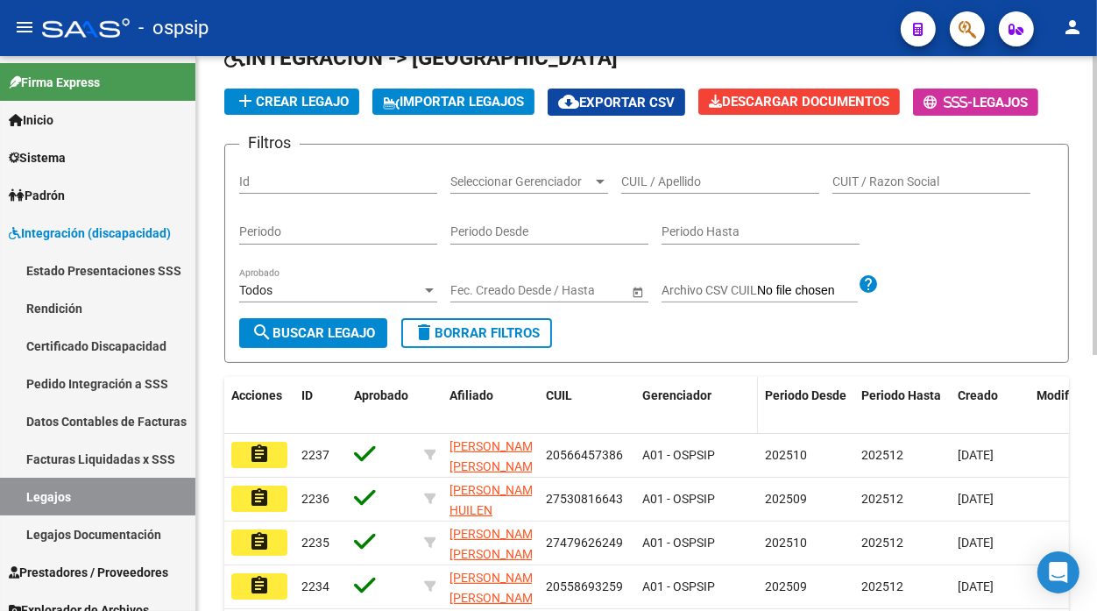
scroll to position [97, 0]
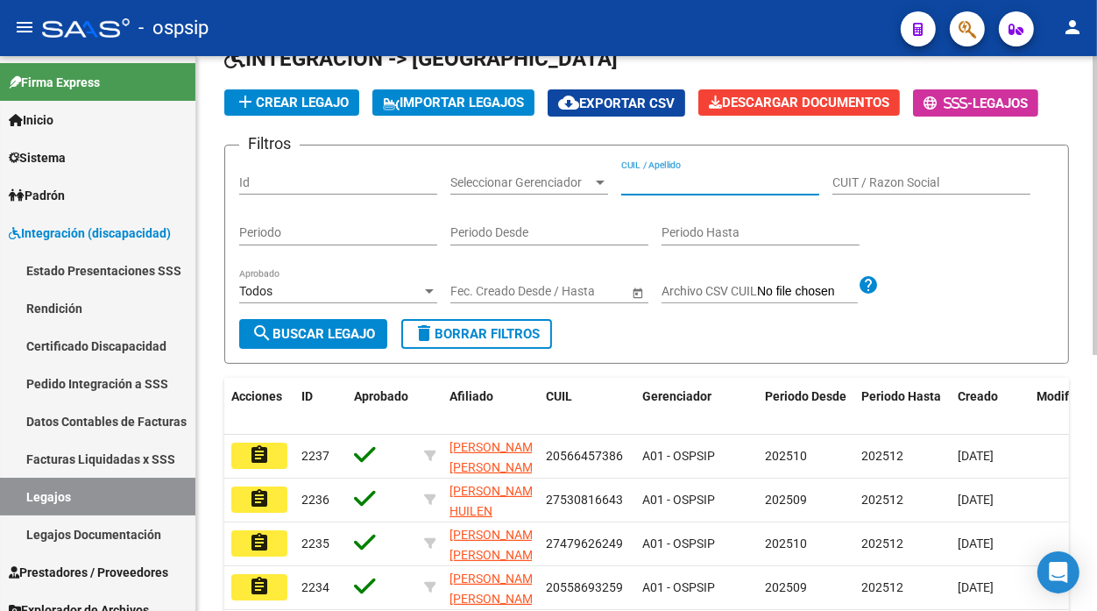
click at [642, 179] on input "CUIL / Apellido" at bounding box center [720, 182] width 198 height 15
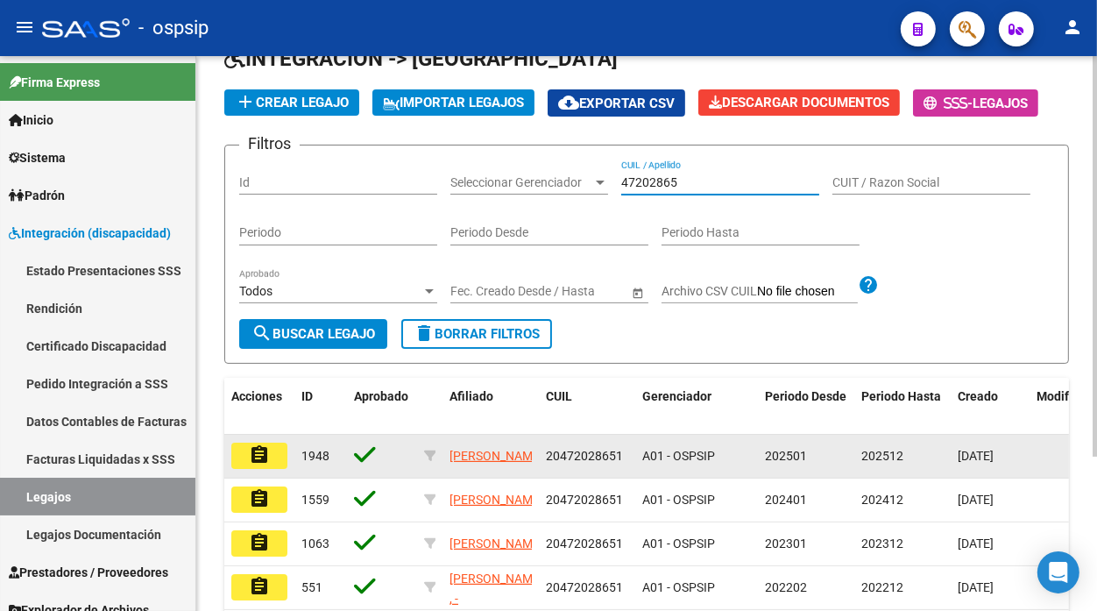
type input "47202865"
click at [273, 447] on button "assignment" at bounding box center [259, 456] width 56 height 26
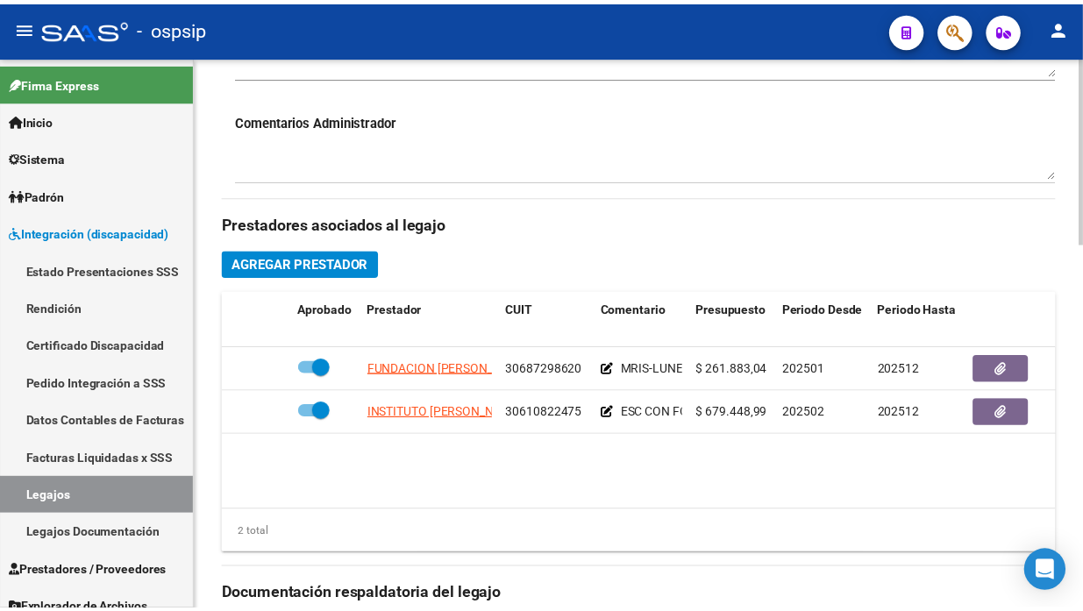
scroll to position [681, 0]
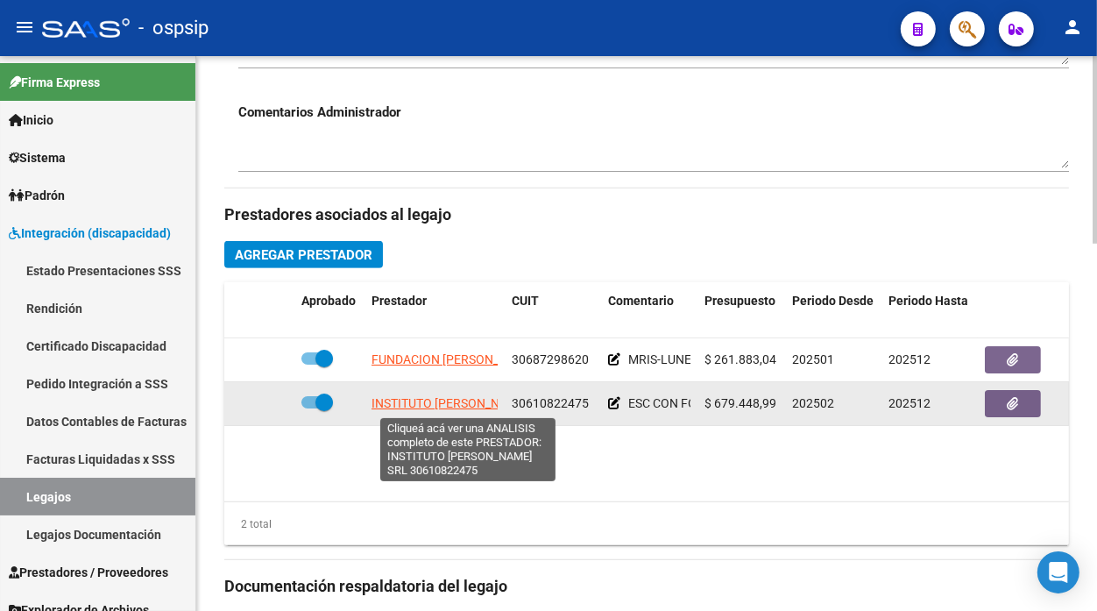
click at [444, 401] on span "INSTITUTO PRINGLE MORGAN SRL" at bounding box center [462, 403] width 181 height 14
type textarea "30610822475"
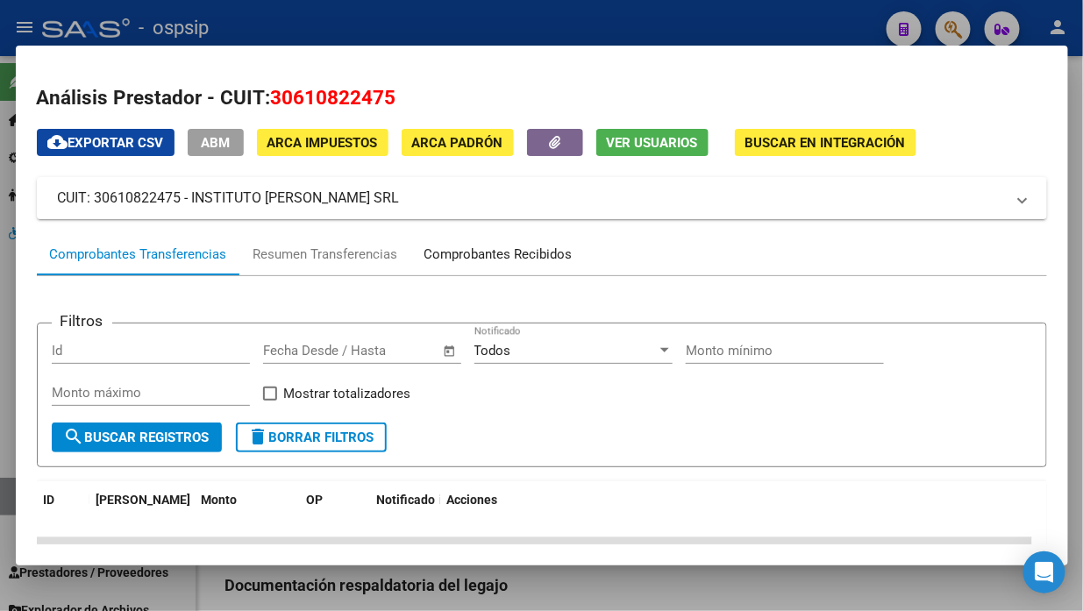
click at [484, 267] on div "Comprobantes Recibidos" at bounding box center [498, 254] width 174 height 42
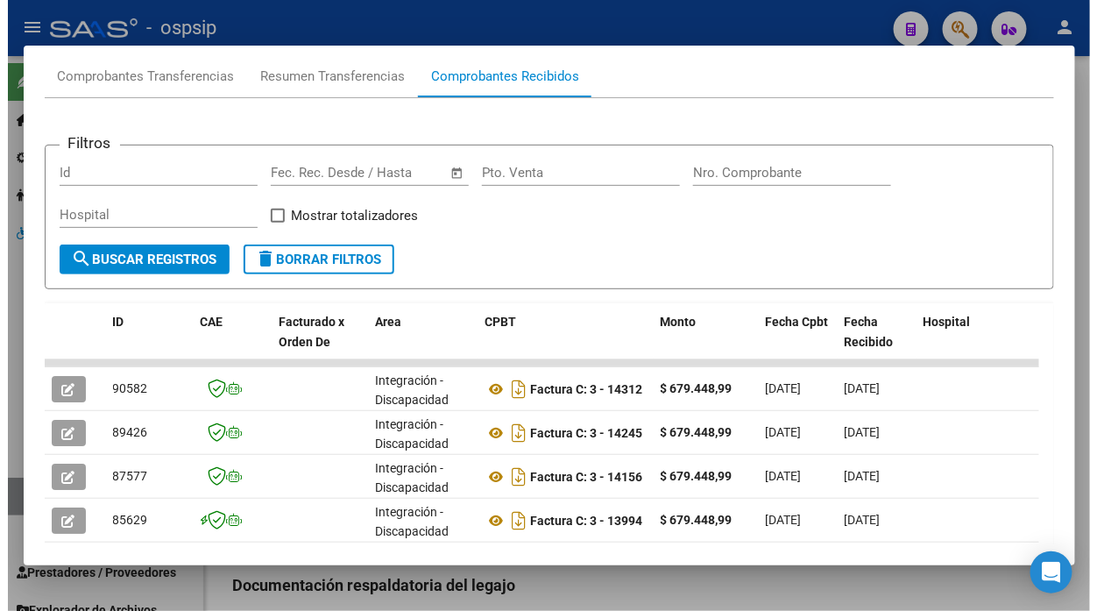
scroll to position [268, 0]
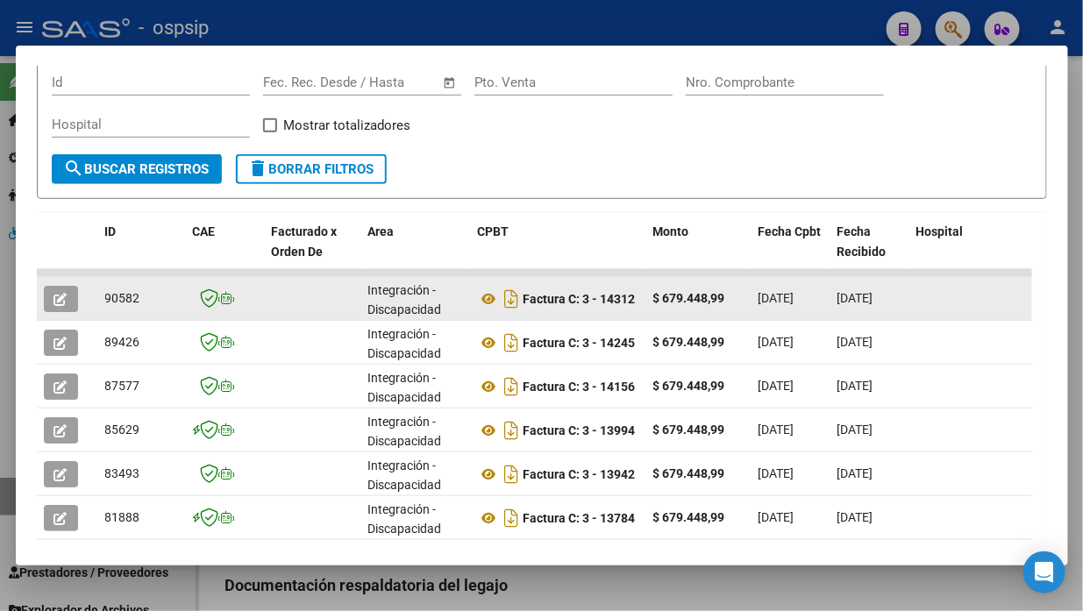
click at [46, 301] on button "button" at bounding box center [61, 299] width 34 height 26
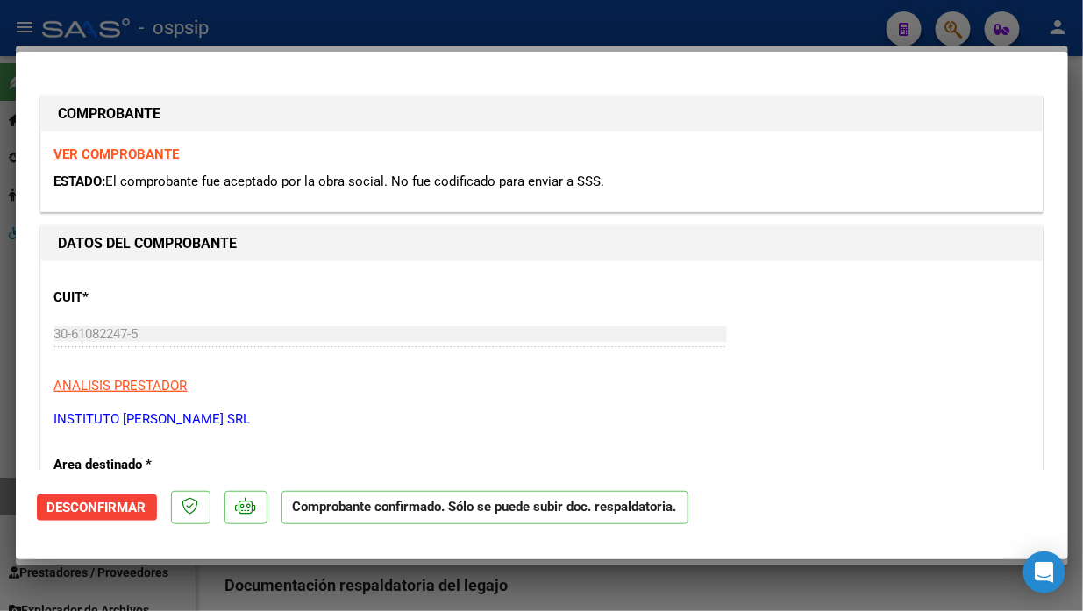
click at [11, 498] on div at bounding box center [541, 305] width 1083 height 611
type input "$ 0,00"
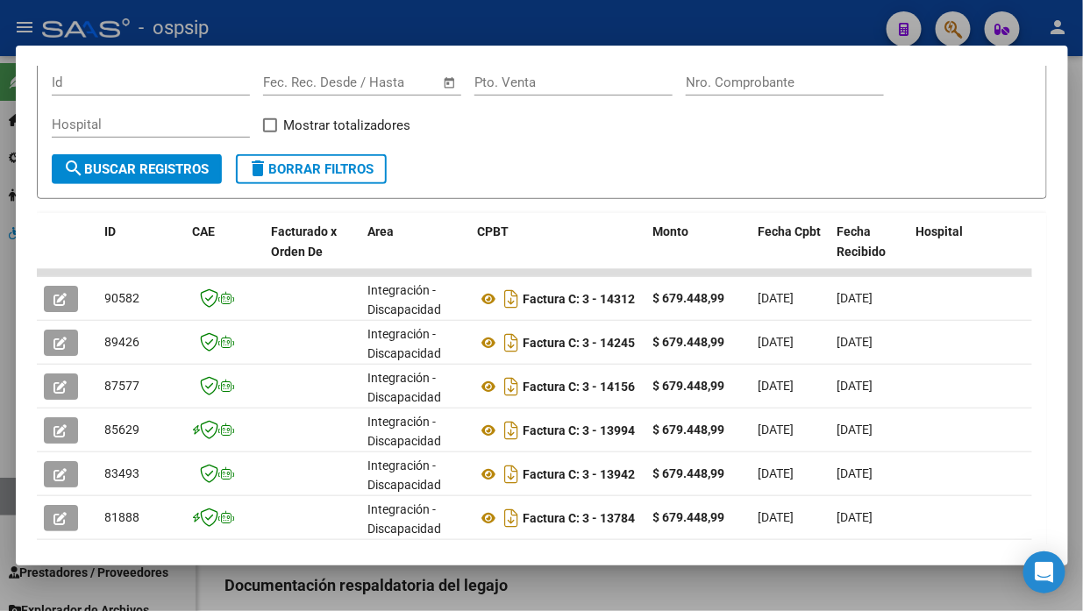
click at [11, 498] on div at bounding box center [541, 305] width 1083 height 611
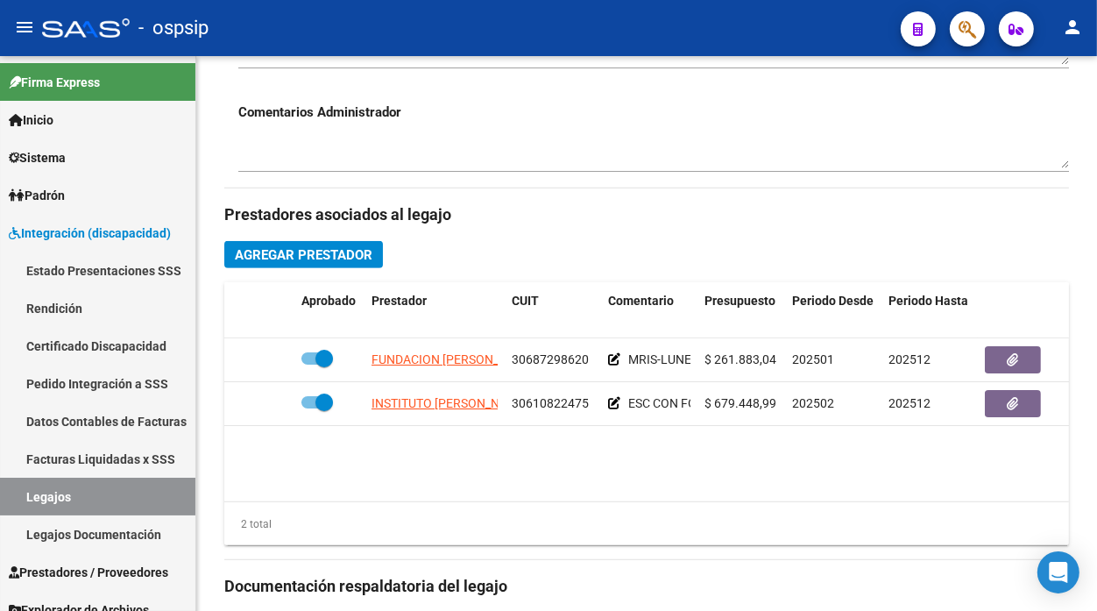
click at [11, 498] on link "Legajos" at bounding box center [97, 497] width 195 height 38
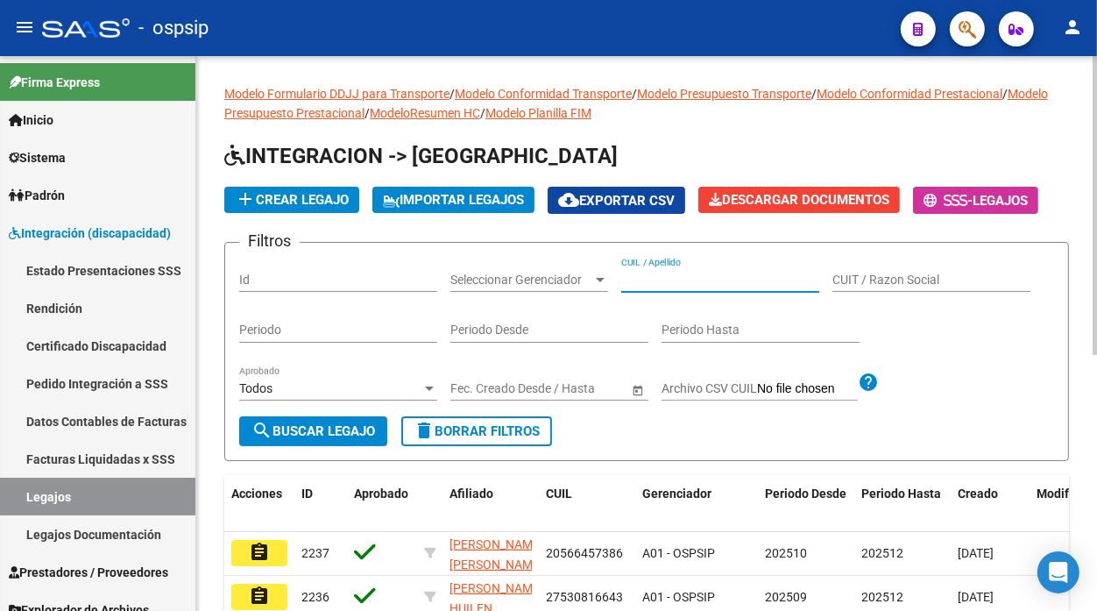
click at [650, 281] on input "CUIL / Apellido" at bounding box center [720, 280] width 198 height 15
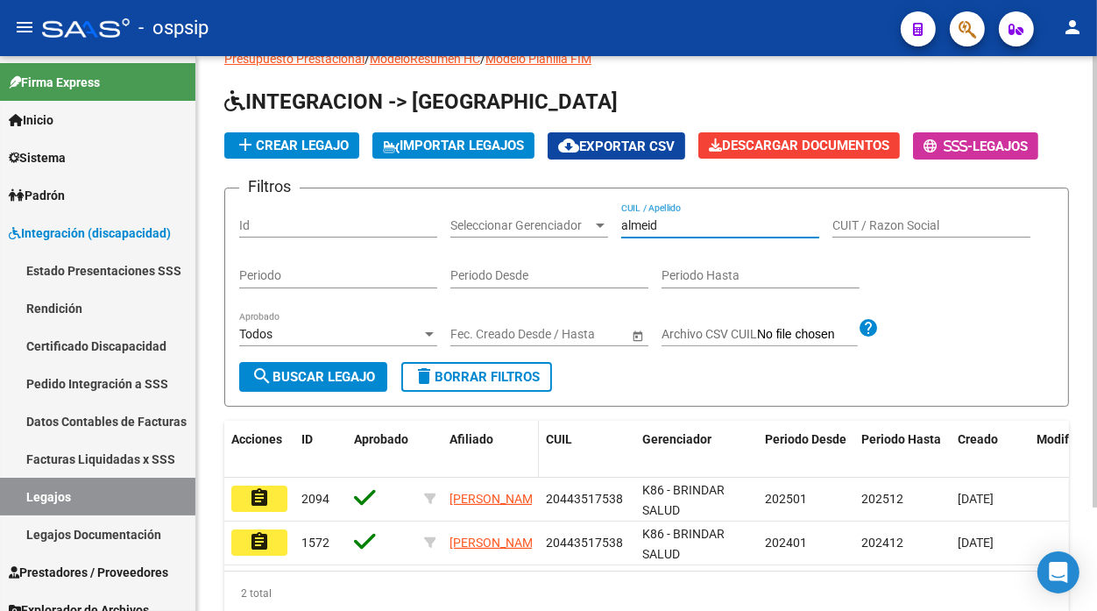
scroll to position [97, 0]
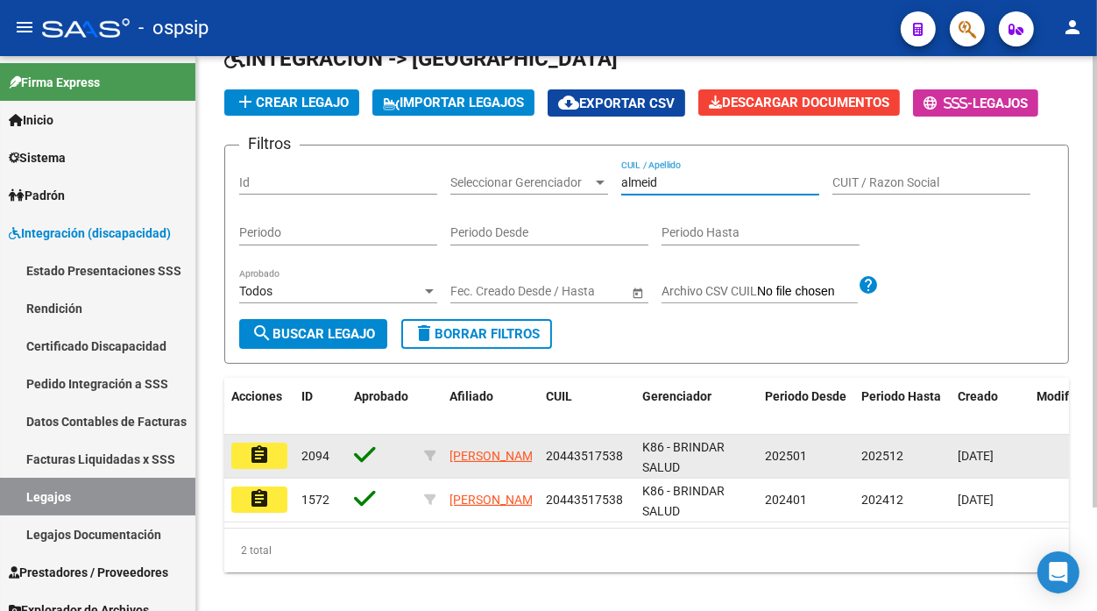
type input "almeid"
click at [265, 450] on mat-icon "assignment" at bounding box center [259, 454] width 21 height 21
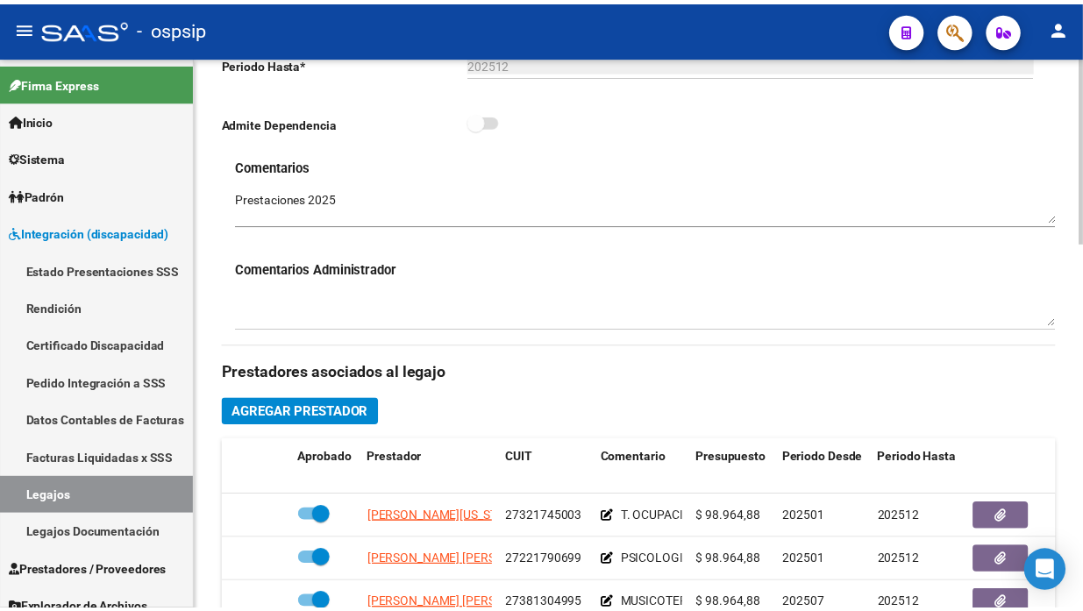
scroll to position [681, 0]
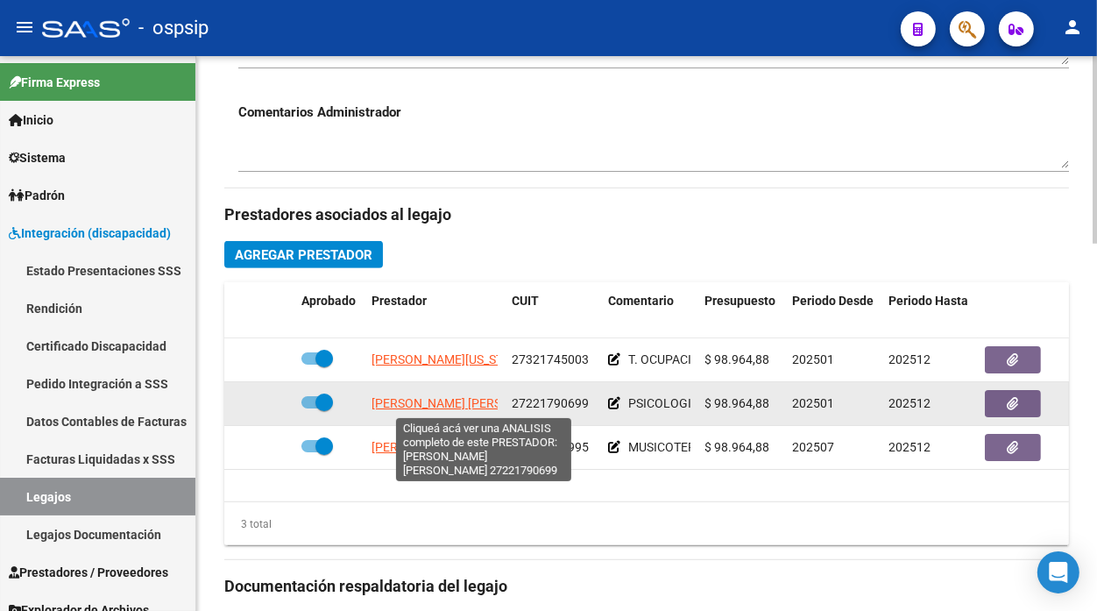
click at [458, 405] on span "STANCANELLI PODESTA BETTINA NORA" at bounding box center [467, 403] width 190 height 14
type textarea "27221790699"
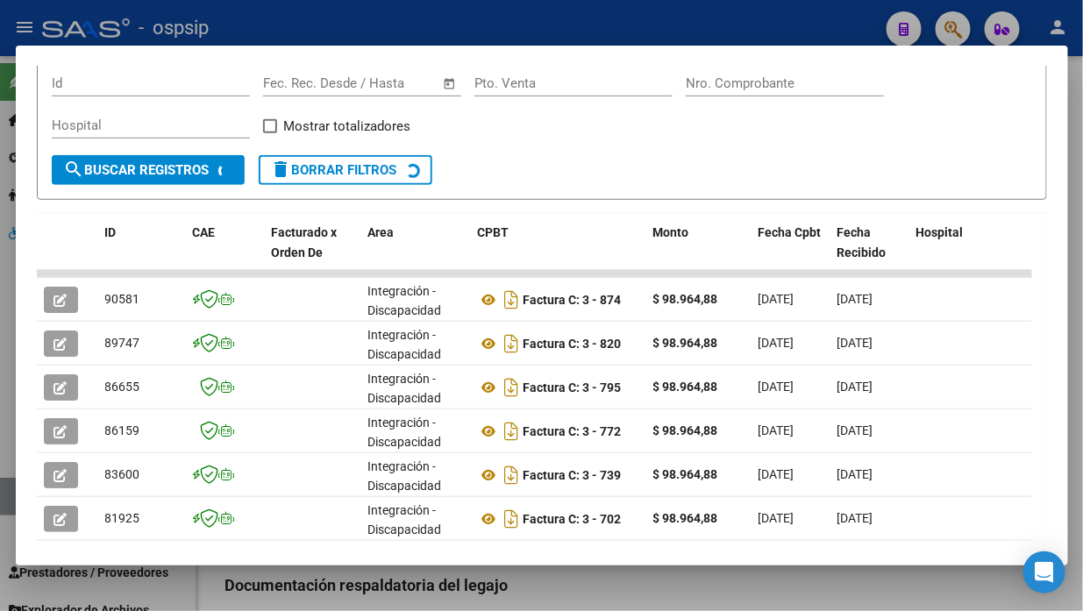
scroll to position [268, 0]
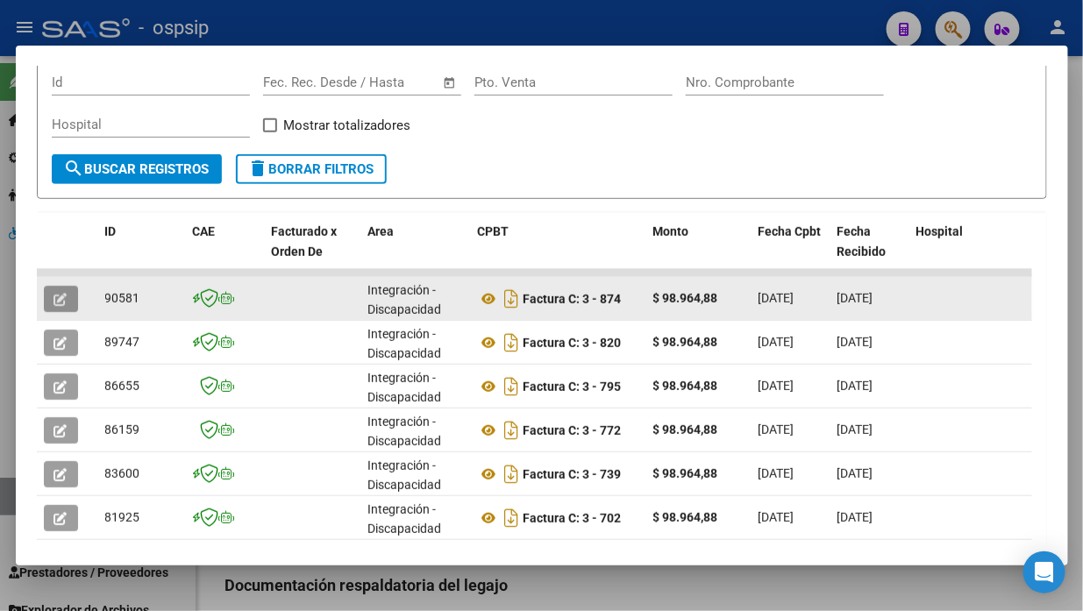
click at [49, 302] on button "button" at bounding box center [61, 299] width 34 height 26
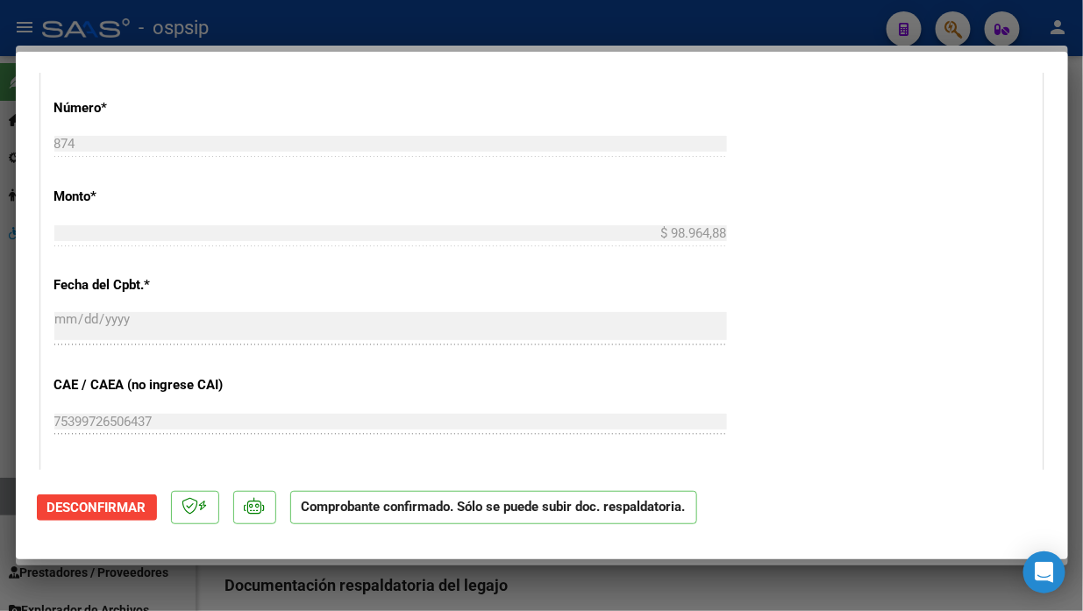
scroll to position [974, 0]
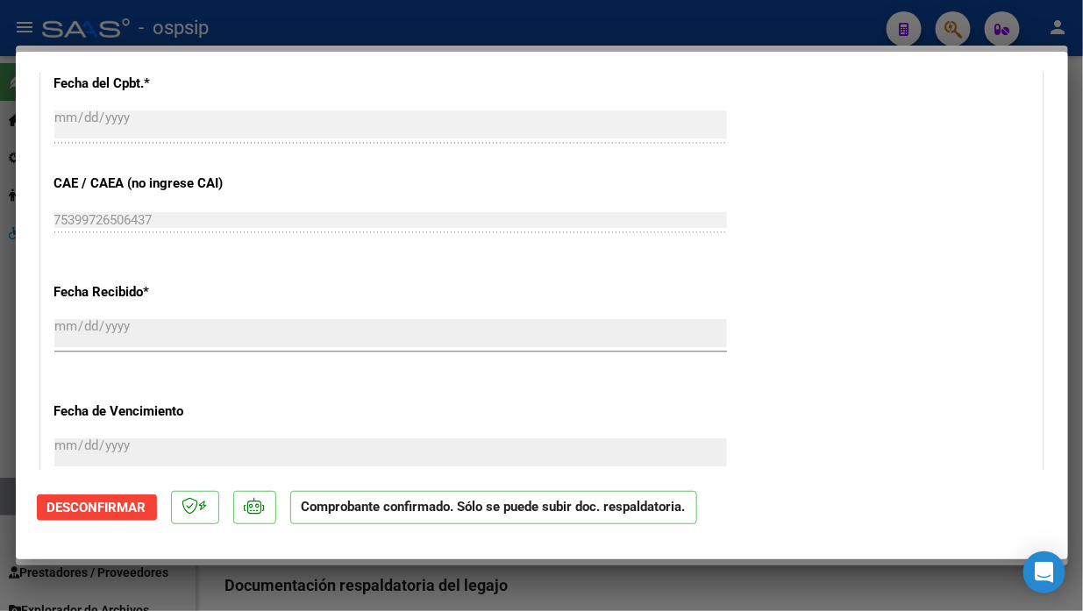
click at [0, 502] on div at bounding box center [541, 305] width 1083 height 611
type input "$ 0,00"
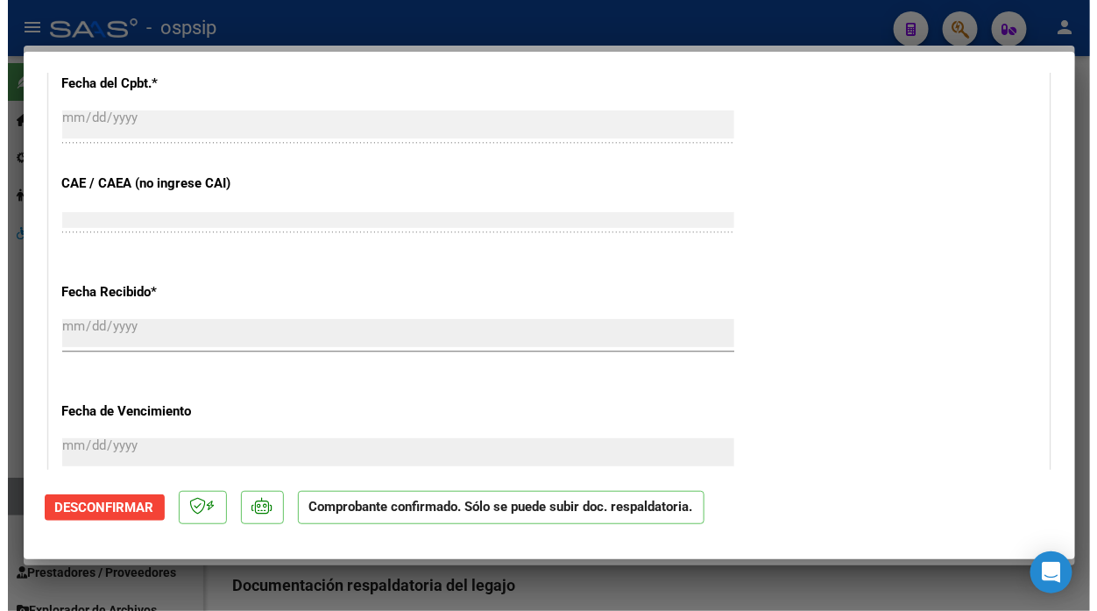
scroll to position [0, 0]
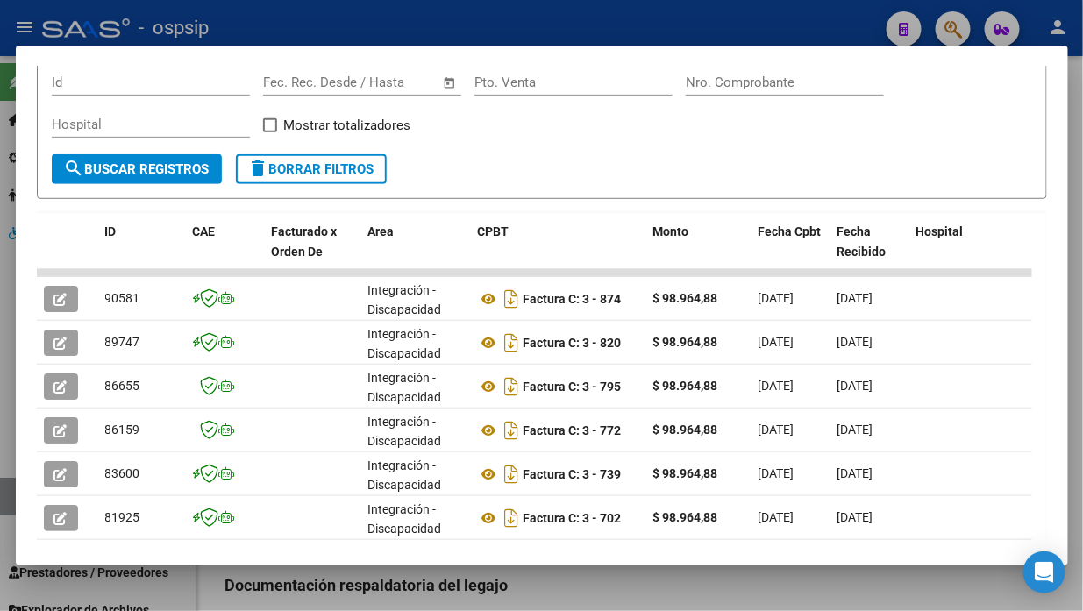
click at [0, 502] on div at bounding box center [541, 305] width 1083 height 611
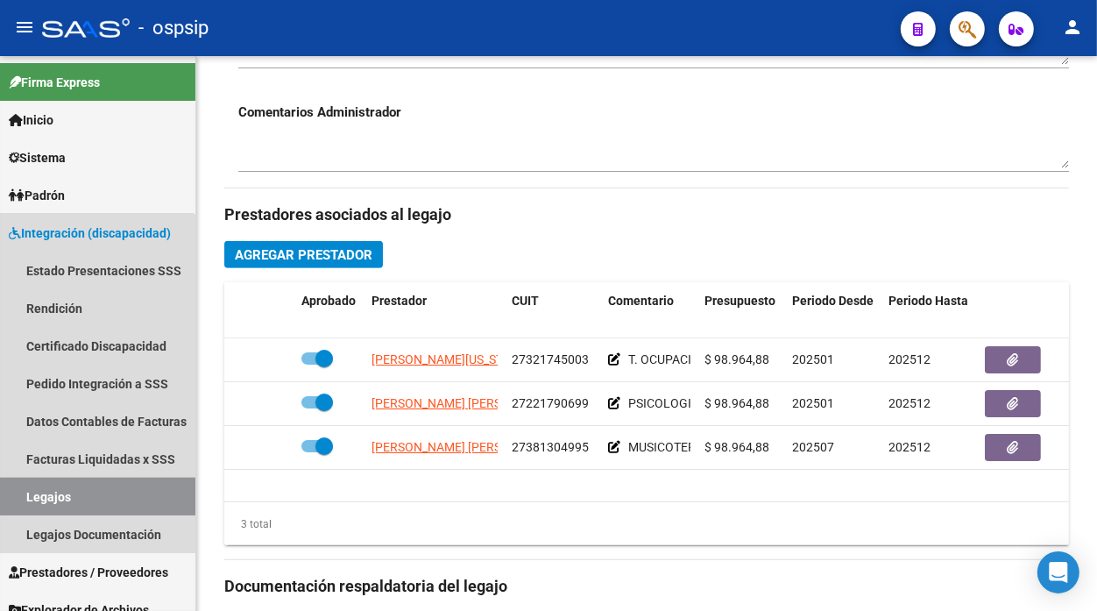
click at [0, 502] on link "Legajos" at bounding box center [97, 497] width 195 height 38
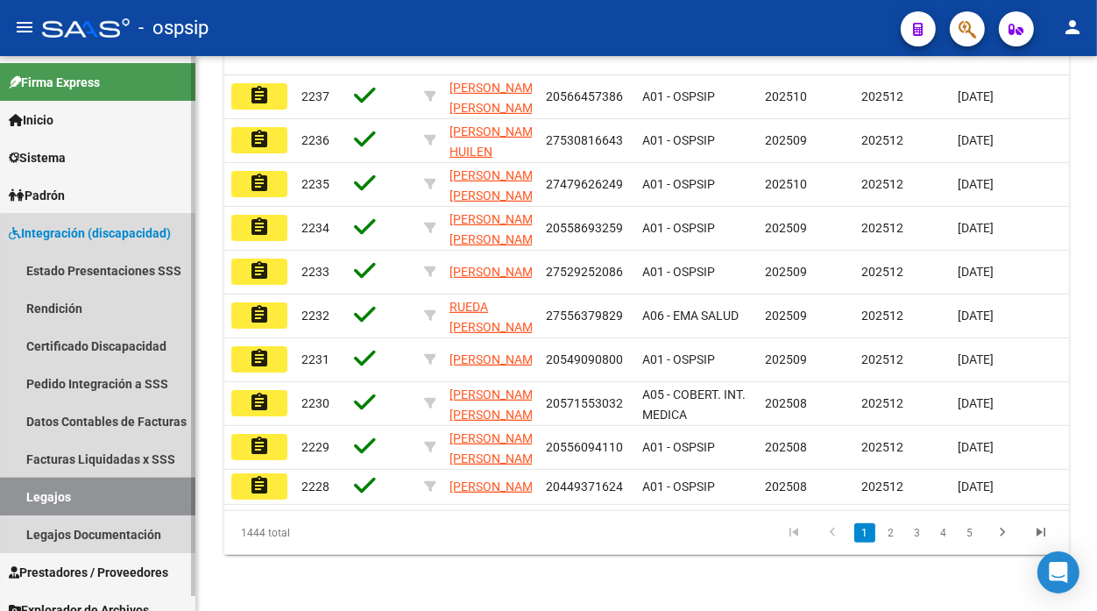
click at [121, 489] on link "Legajos" at bounding box center [97, 497] width 195 height 38
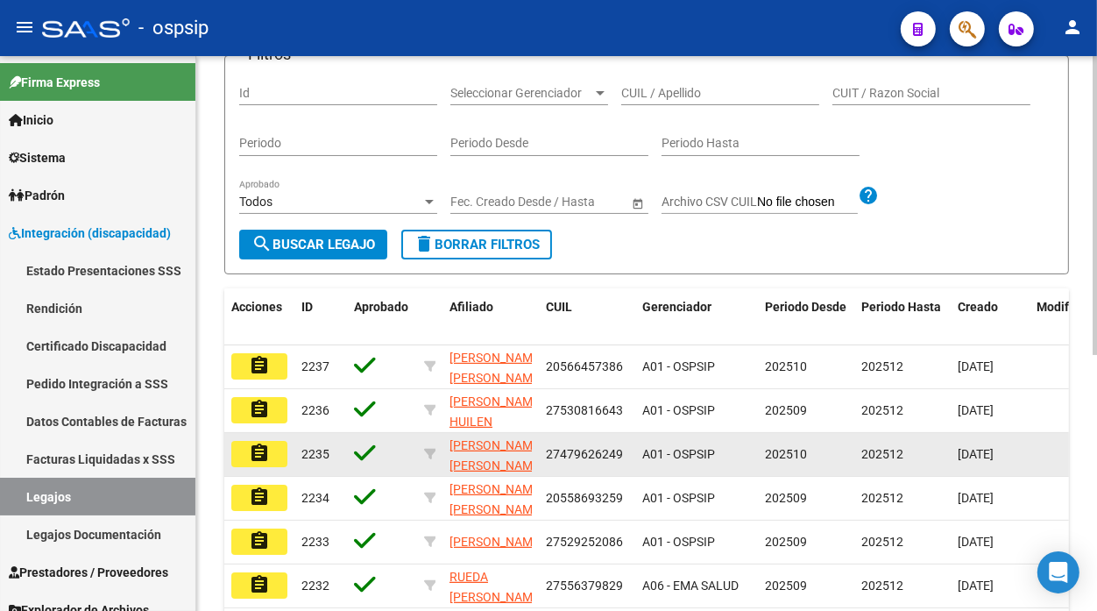
scroll to position [89, 0]
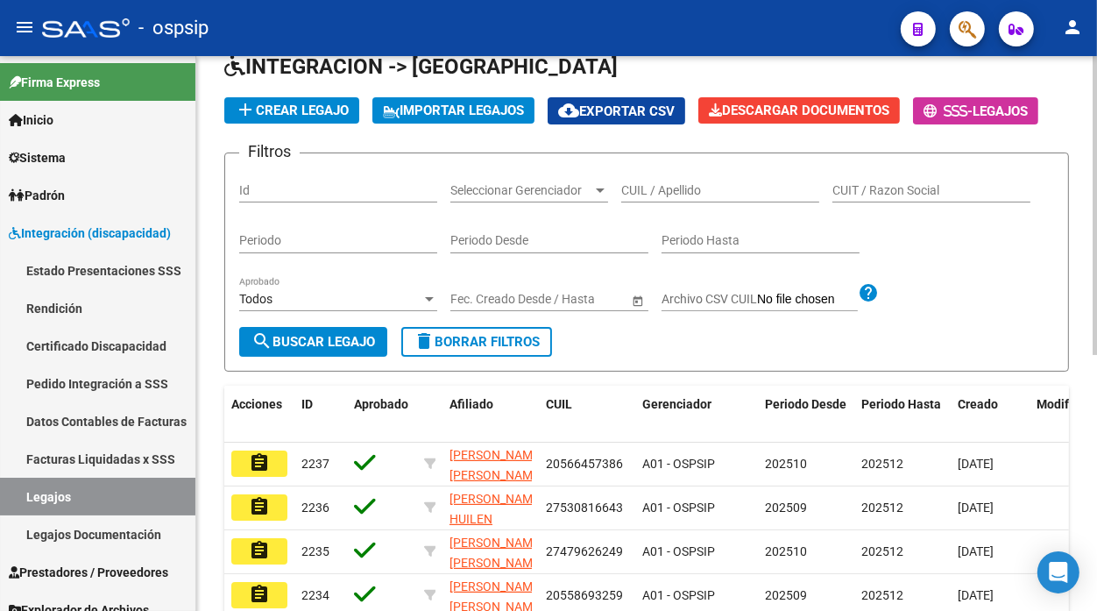
drag, startPoint x: 659, startPoint y: 179, endPoint x: 659, endPoint y: 191, distance: 12.3
click at [659, 190] on div "CUIL / Apellido" at bounding box center [720, 184] width 198 height 35
click at [659, 191] on input "CUIL / Apellido" at bounding box center [720, 190] width 198 height 15
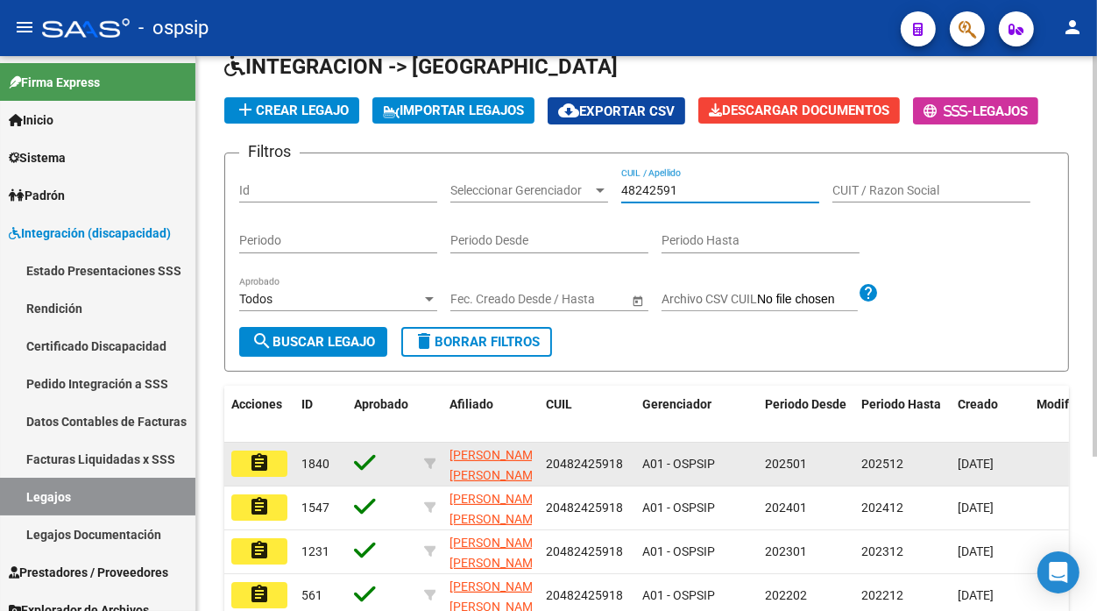
type input "48242591"
click at [275, 459] on button "assignment" at bounding box center [259, 464] width 56 height 26
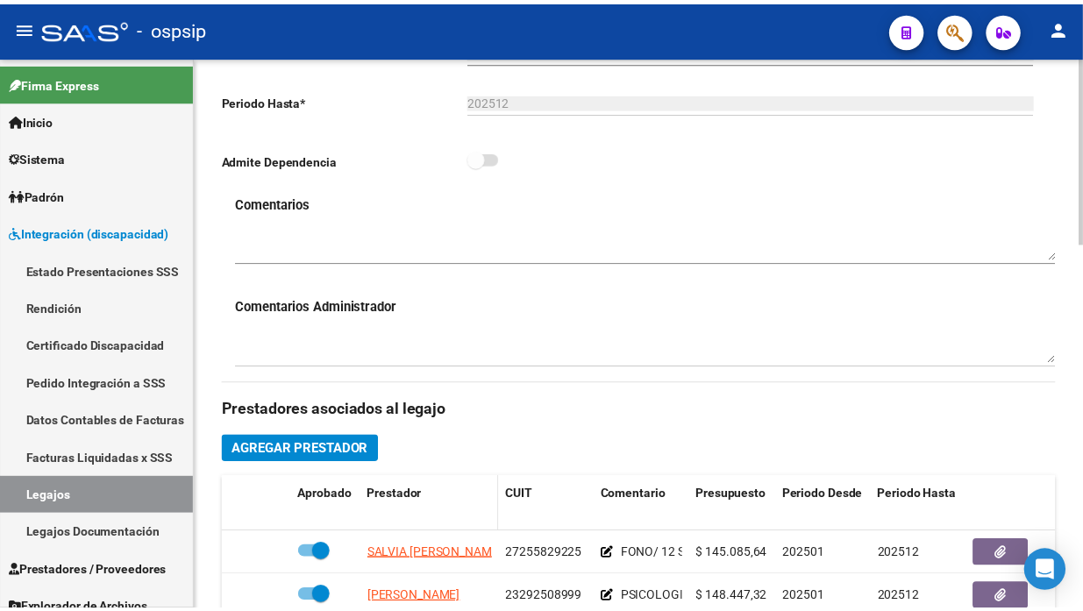
scroll to position [584, 0]
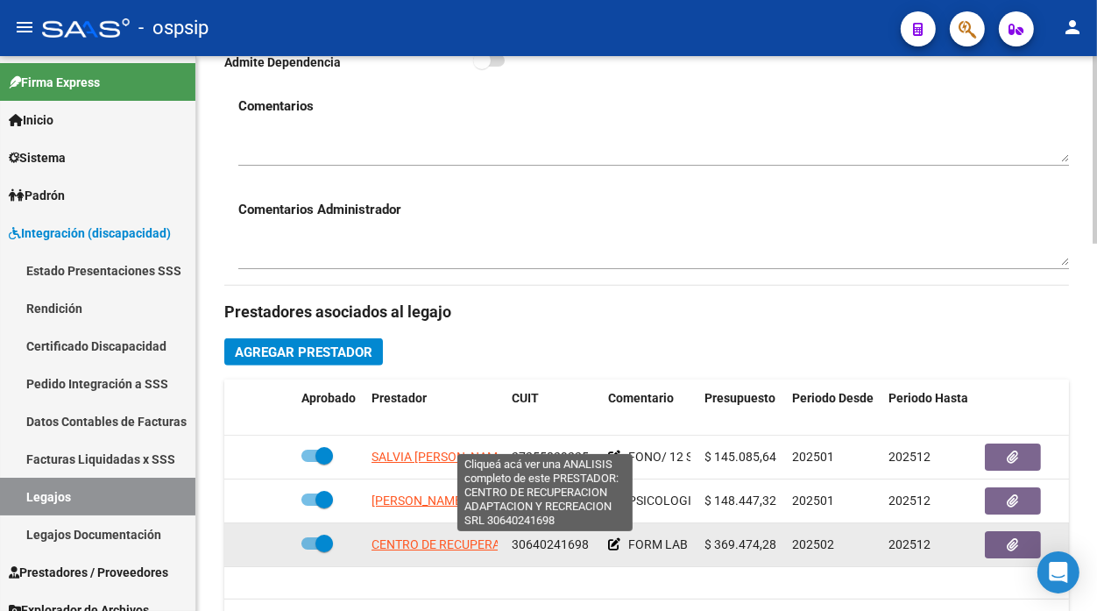
click at [427, 550] on span "CENTRO DE RECUPERACION ADAPTACION Y RECREACION SRL" at bounding box center [545, 544] width 346 height 14
type textarea "30640241698"
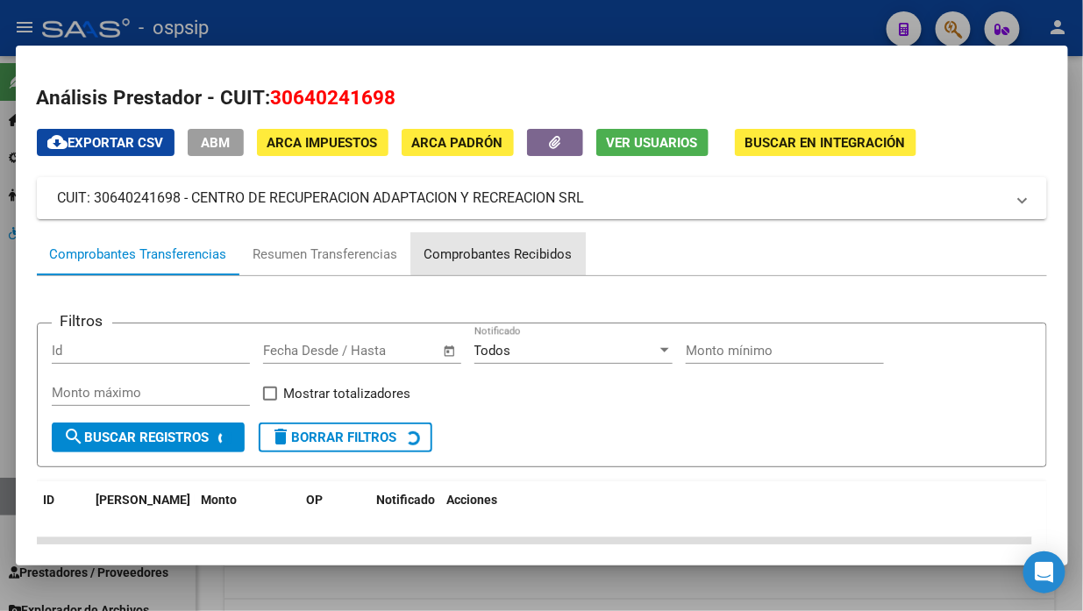
click at [512, 250] on div "Comprobantes Recibidos" at bounding box center [498, 255] width 148 height 20
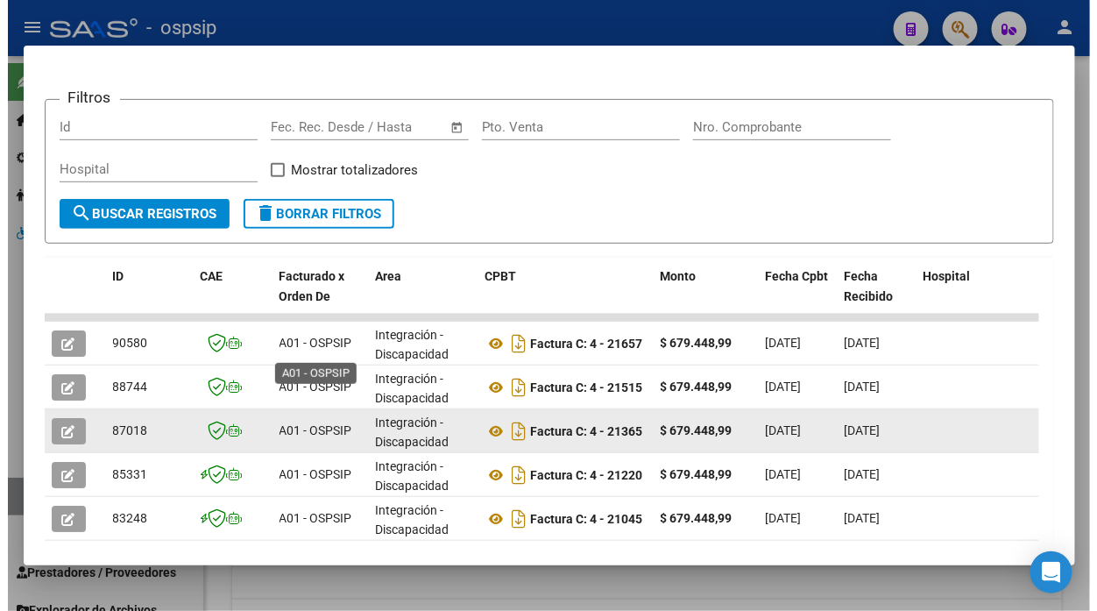
scroll to position [309, 0]
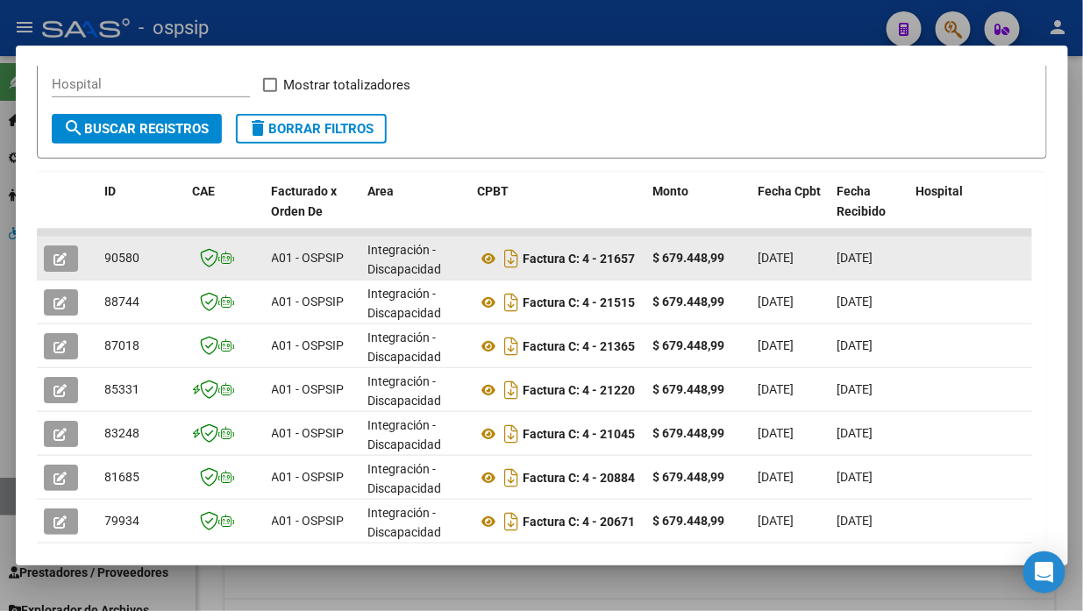
click at [73, 269] on datatable-body-cell at bounding box center [67, 258] width 61 height 43
click at [67, 266] on button "button" at bounding box center [61, 258] width 34 height 26
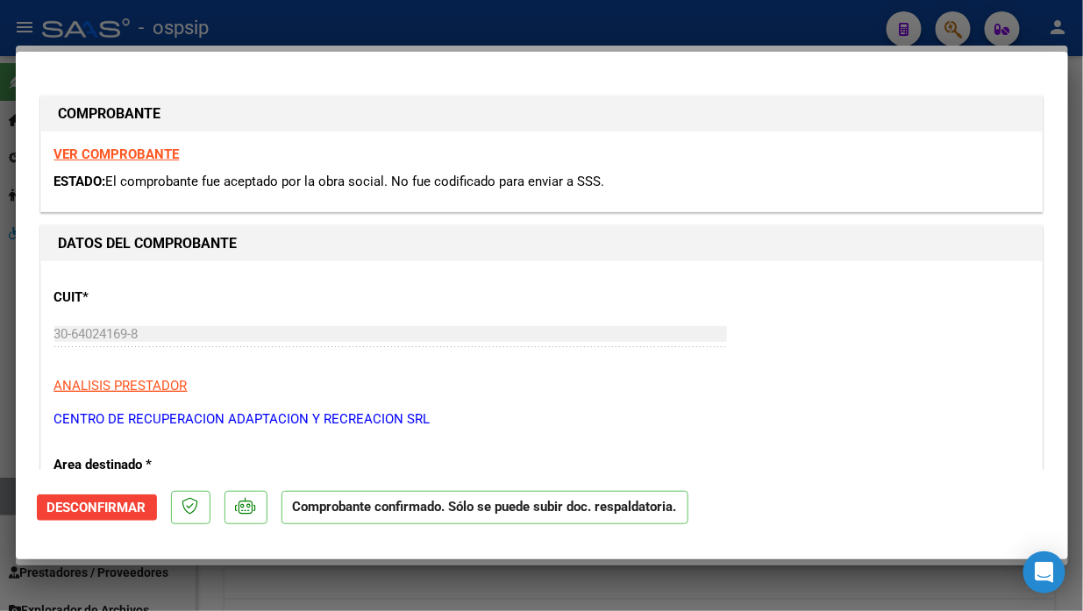
click at [4, 498] on div at bounding box center [541, 305] width 1083 height 611
type input "$ 0,00"
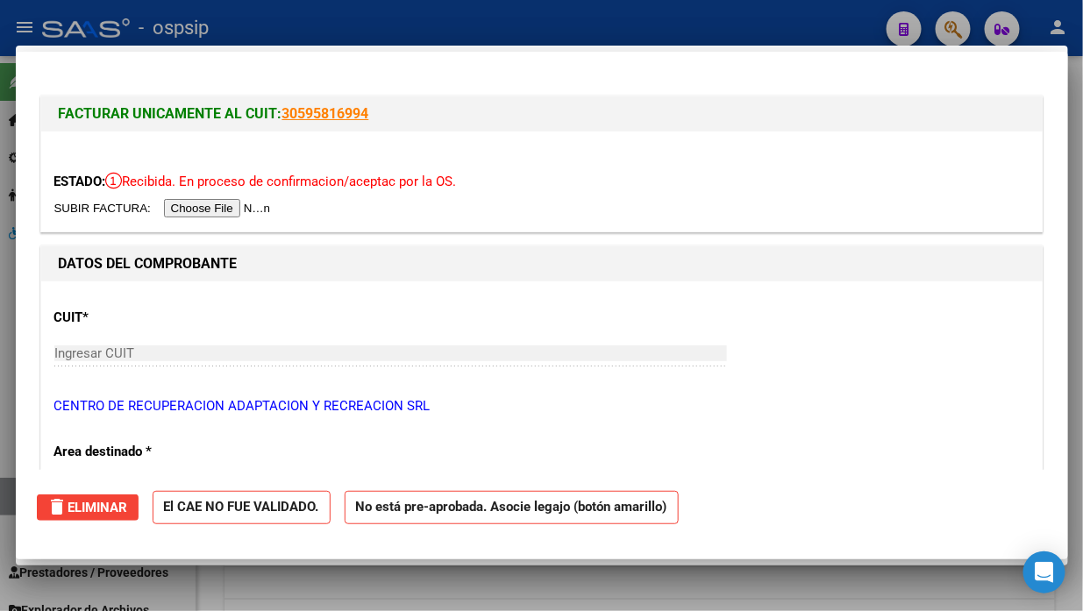
click at [4, 498] on div at bounding box center [541, 305] width 1083 height 611
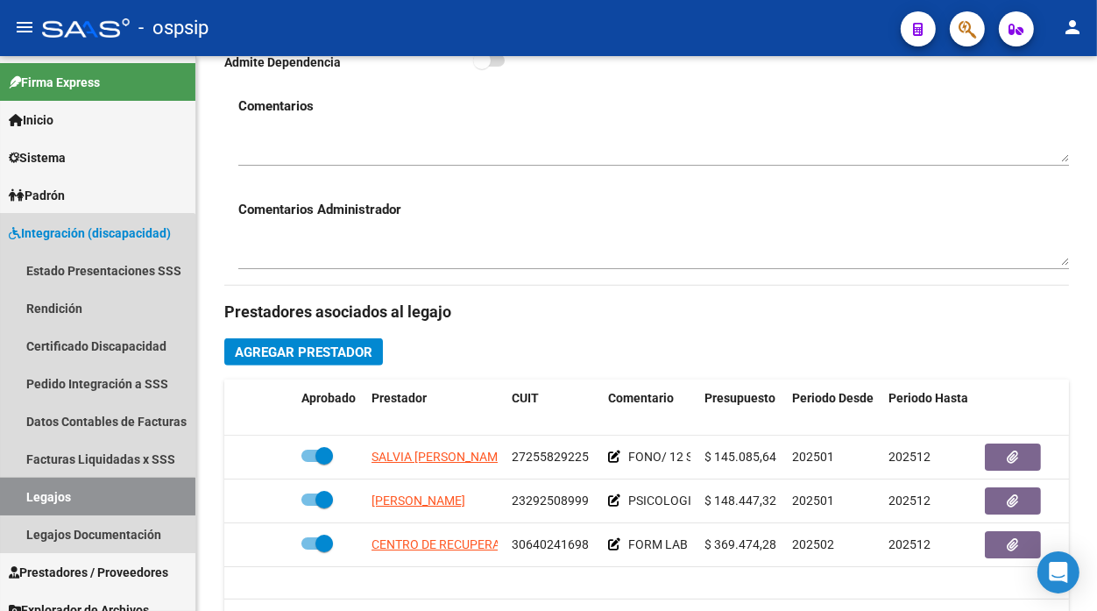
click at [4, 498] on link "Legajos" at bounding box center [97, 497] width 195 height 38
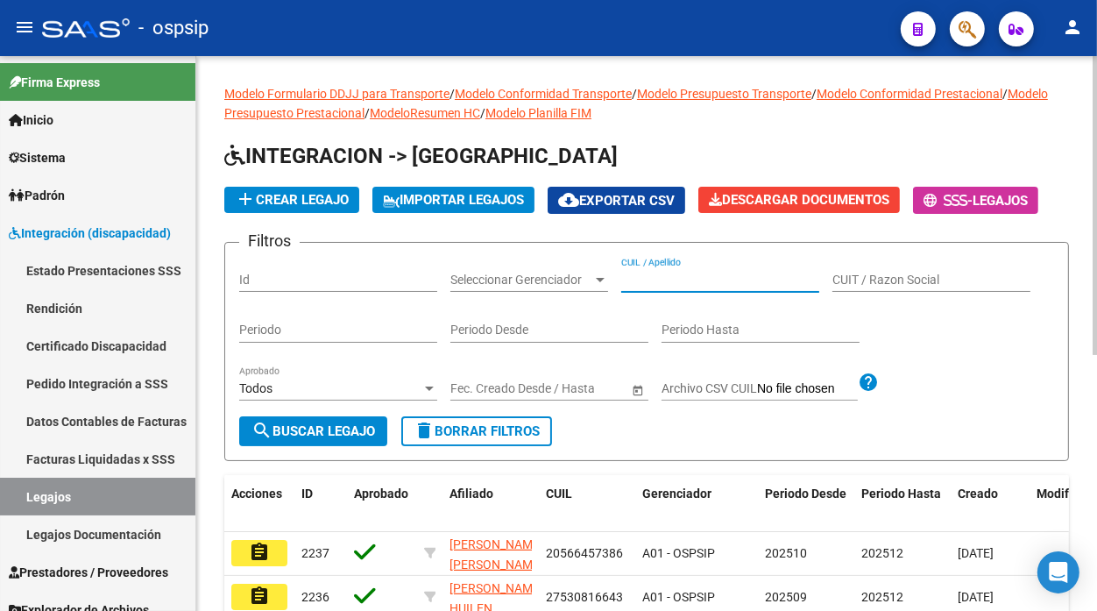
click at [655, 275] on input "CUIL / Apellido" at bounding box center [720, 280] width 198 height 15
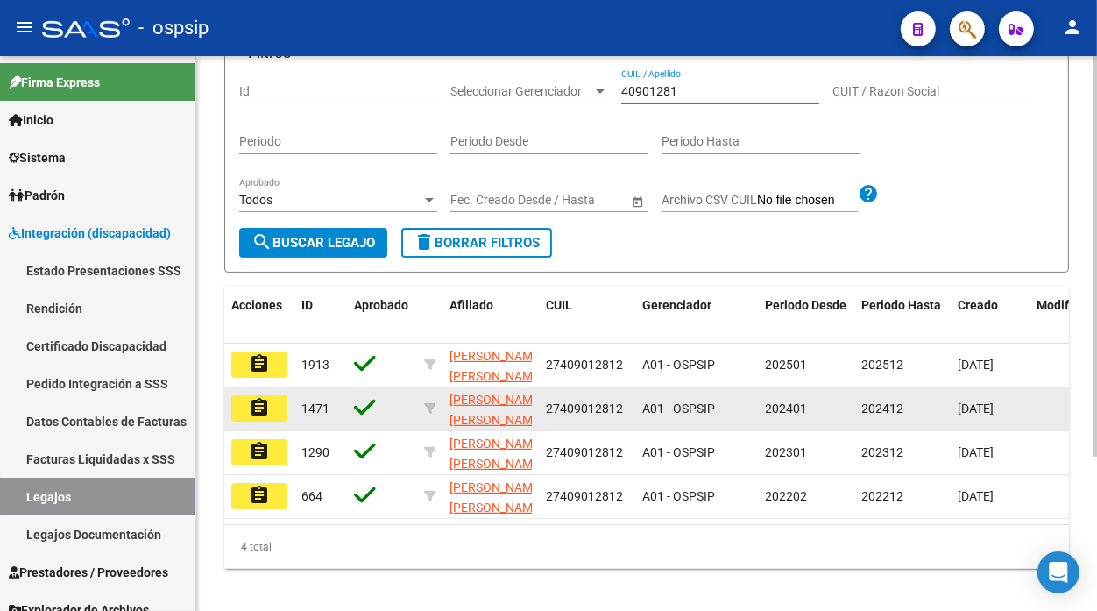
scroll to position [195, 0]
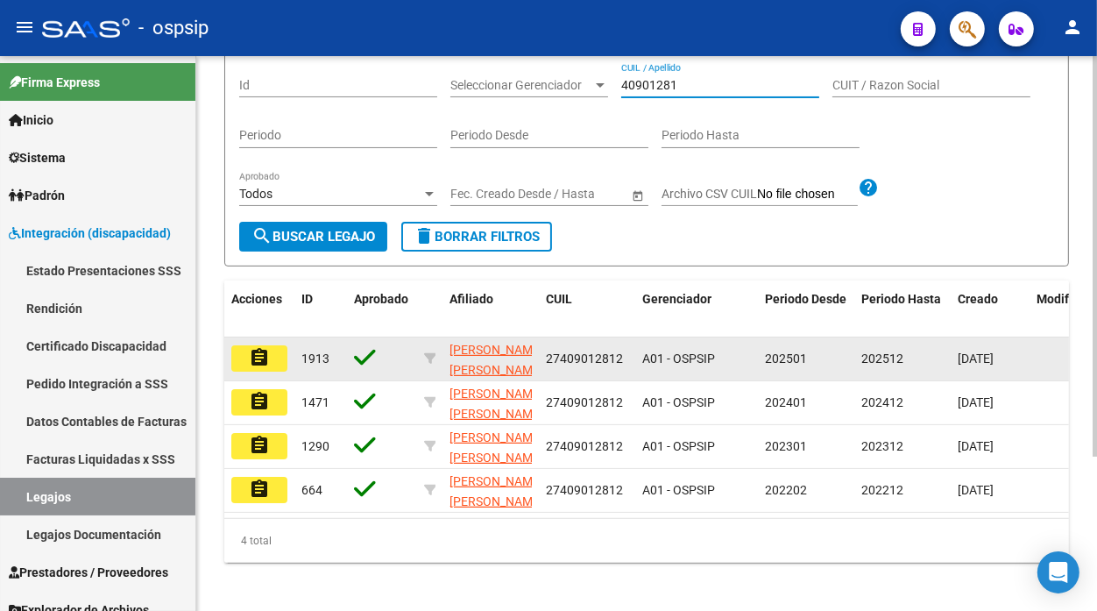
type input "40901281"
click at [270, 359] on button "assignment" at bounding box center [259, 358] width 56 height 26
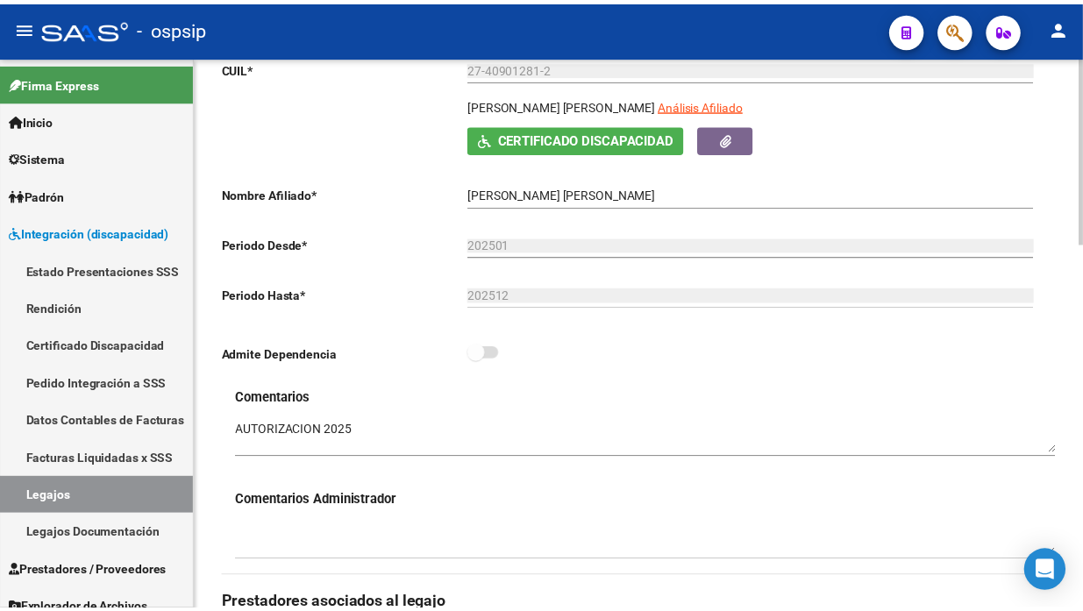
scroll to position [681, 0]
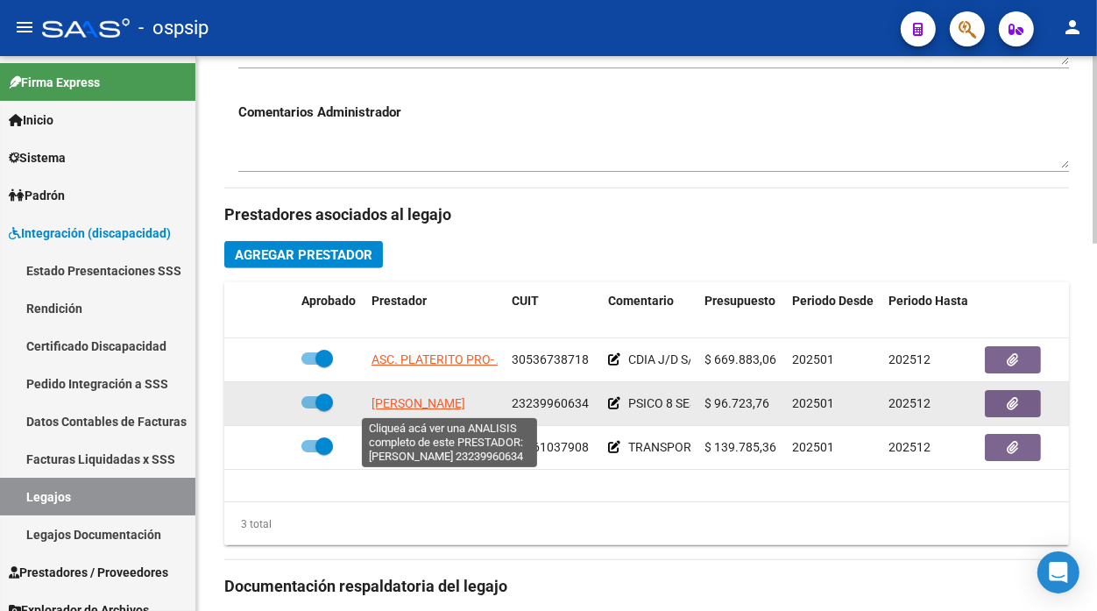
click at [419, 401] on span "[PERSON_NAME]" at bounding box center [419, 403] width 94 height 14
type textarea "23239960634"
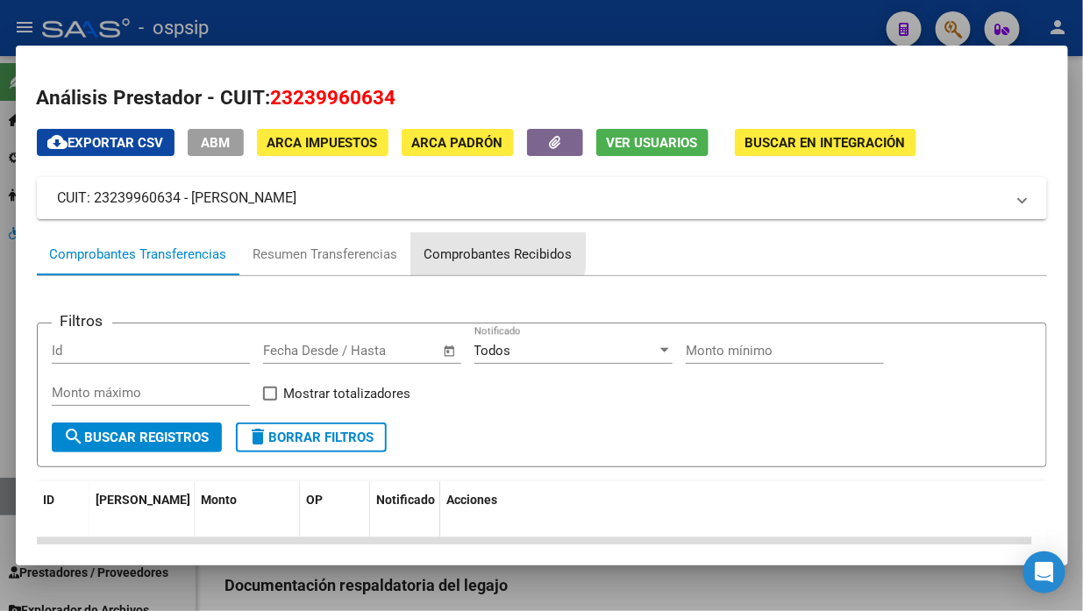
click at [495, 248] on div "Comprobantes Recibidos" at bounding box center [498, 255] width 148 height 20
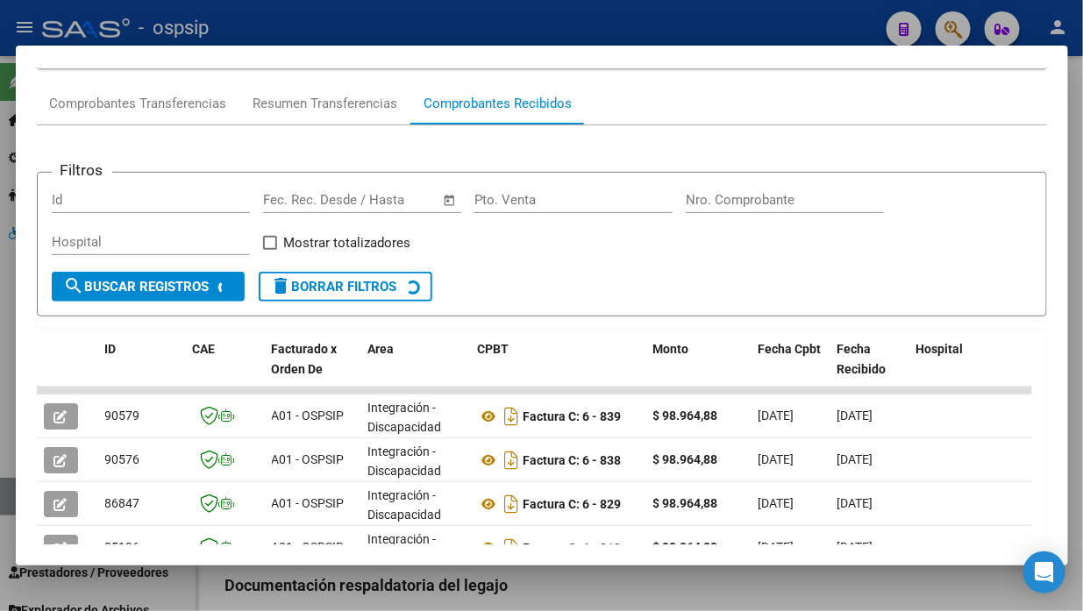
scroll to position [268, 0]
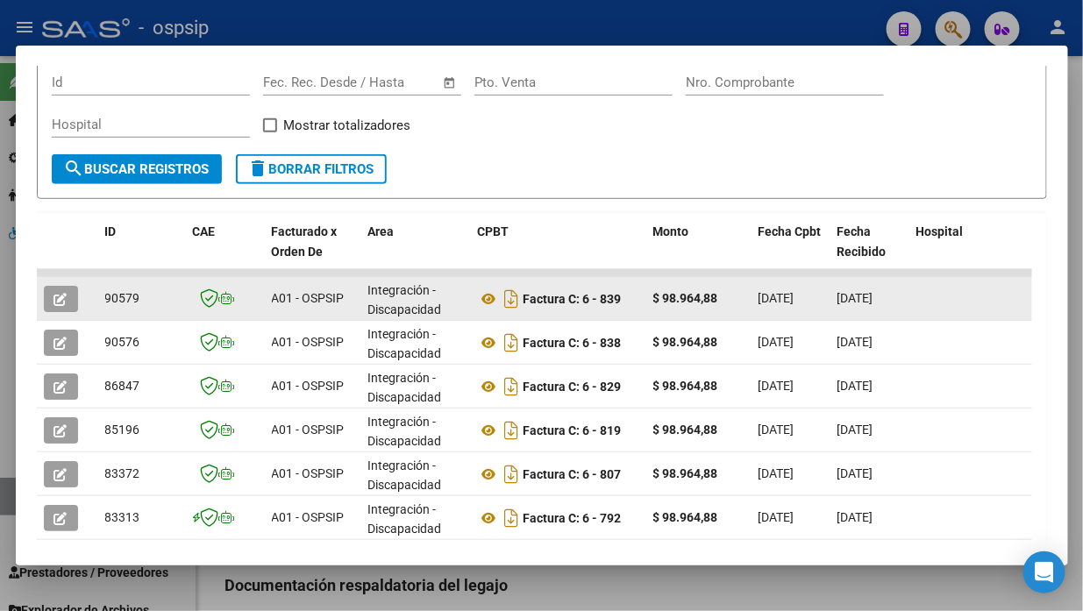
click at [60, 298] on icon "button" at bounding box center [60, 299] width 13 height 13
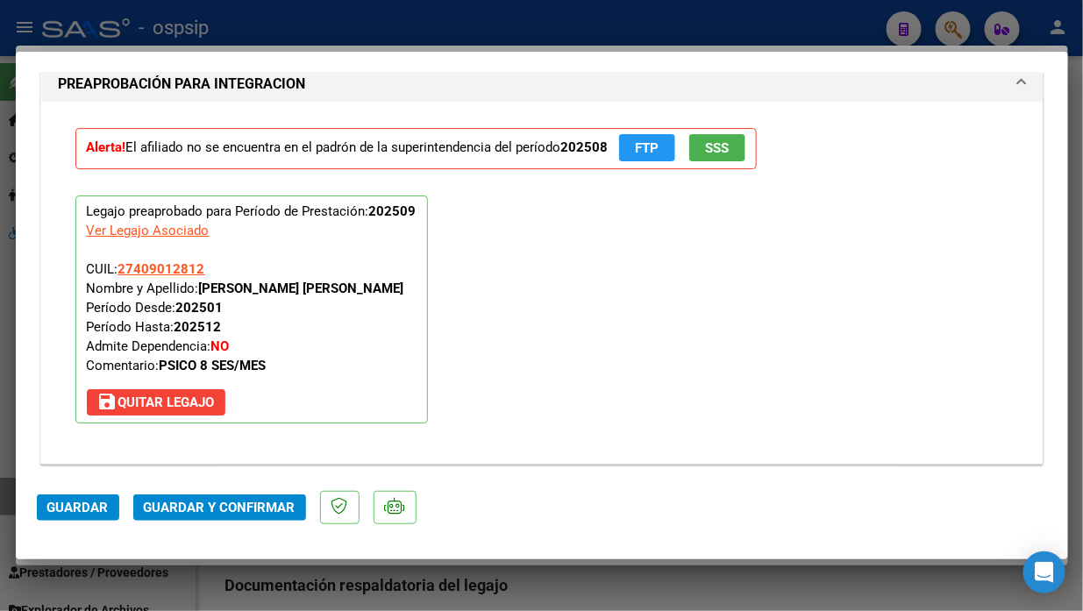
scroll to position [2045, 0]
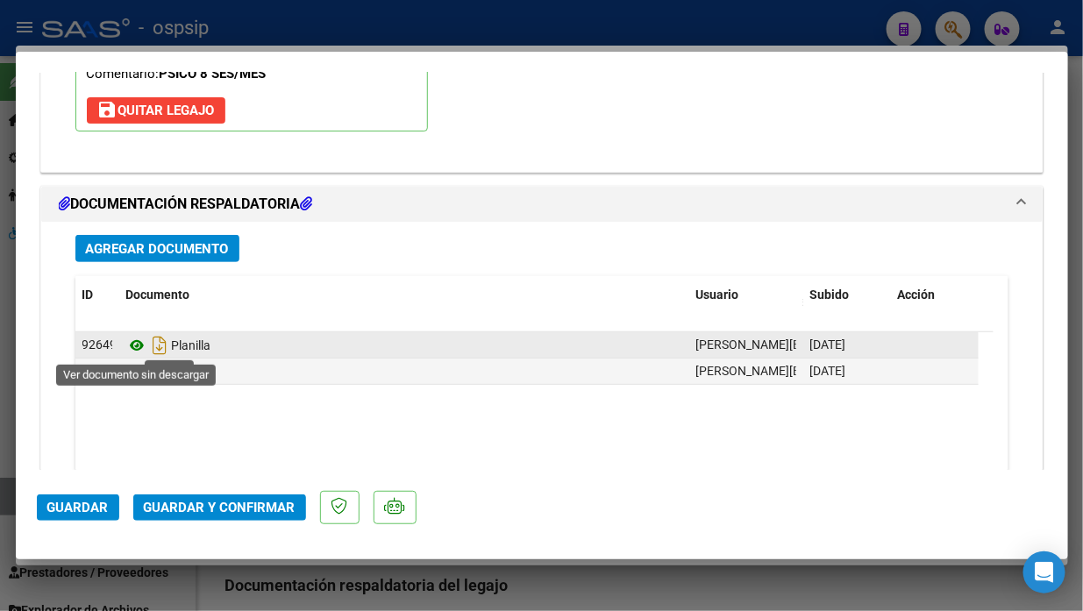
click at [131, 339] on icon at bounding box center [137, 345] width 23 height 21
